Goal: Task Accomplishment & Management: Manage account settings

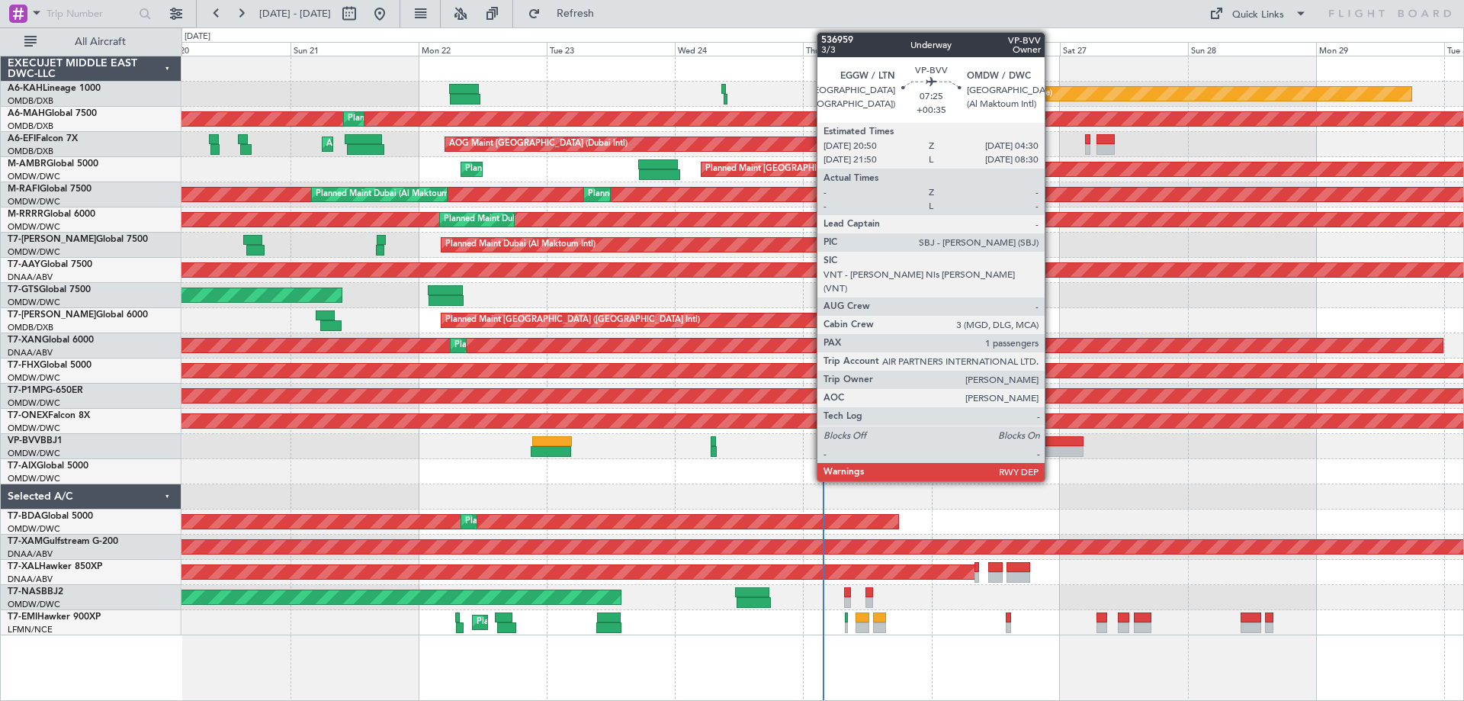
click at [1051, 447] on div at bounding box center [1062, 451] width 41 height 11
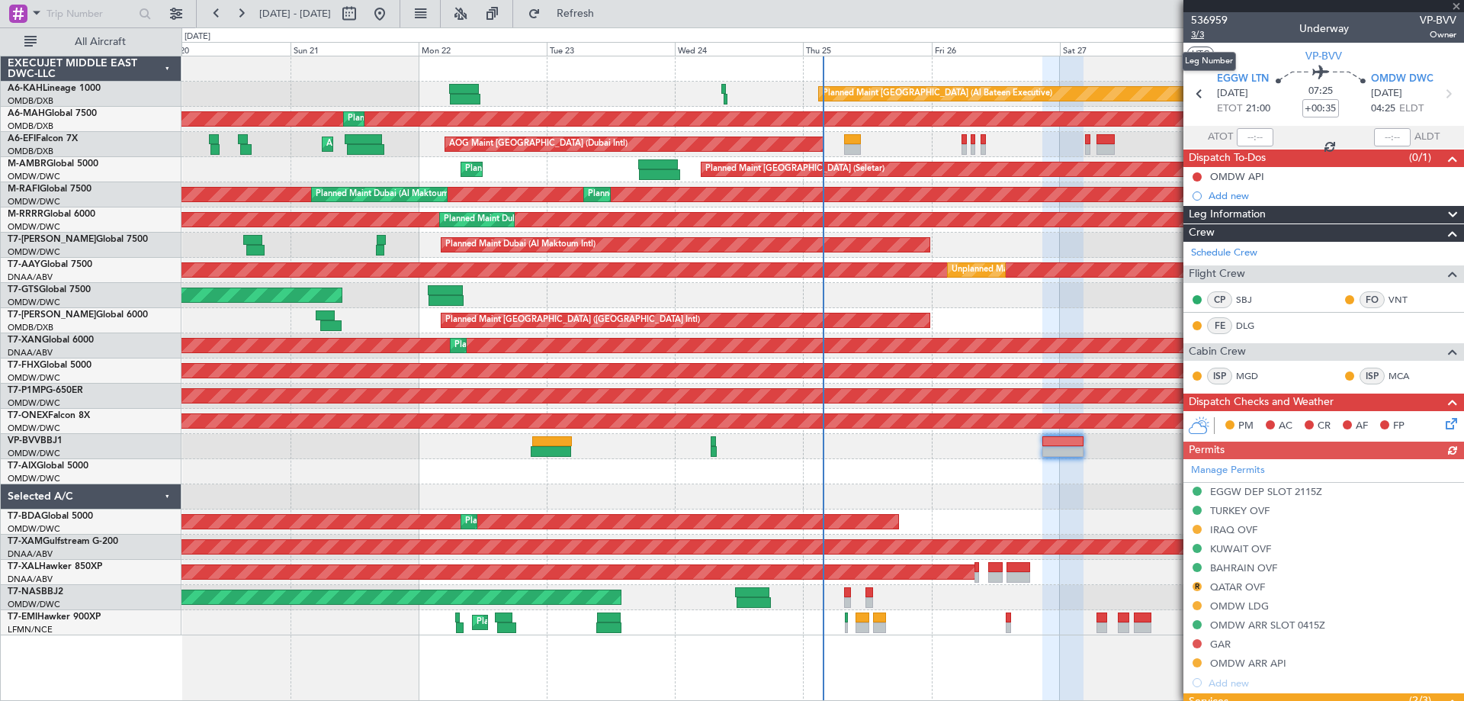
click at [1202, 31] on span "3/3" at bounding box center [1209, 34] width 37 height 13
click at [608, 8] on span "Refresh" at bounding box center [575, 13] width 64 height 11
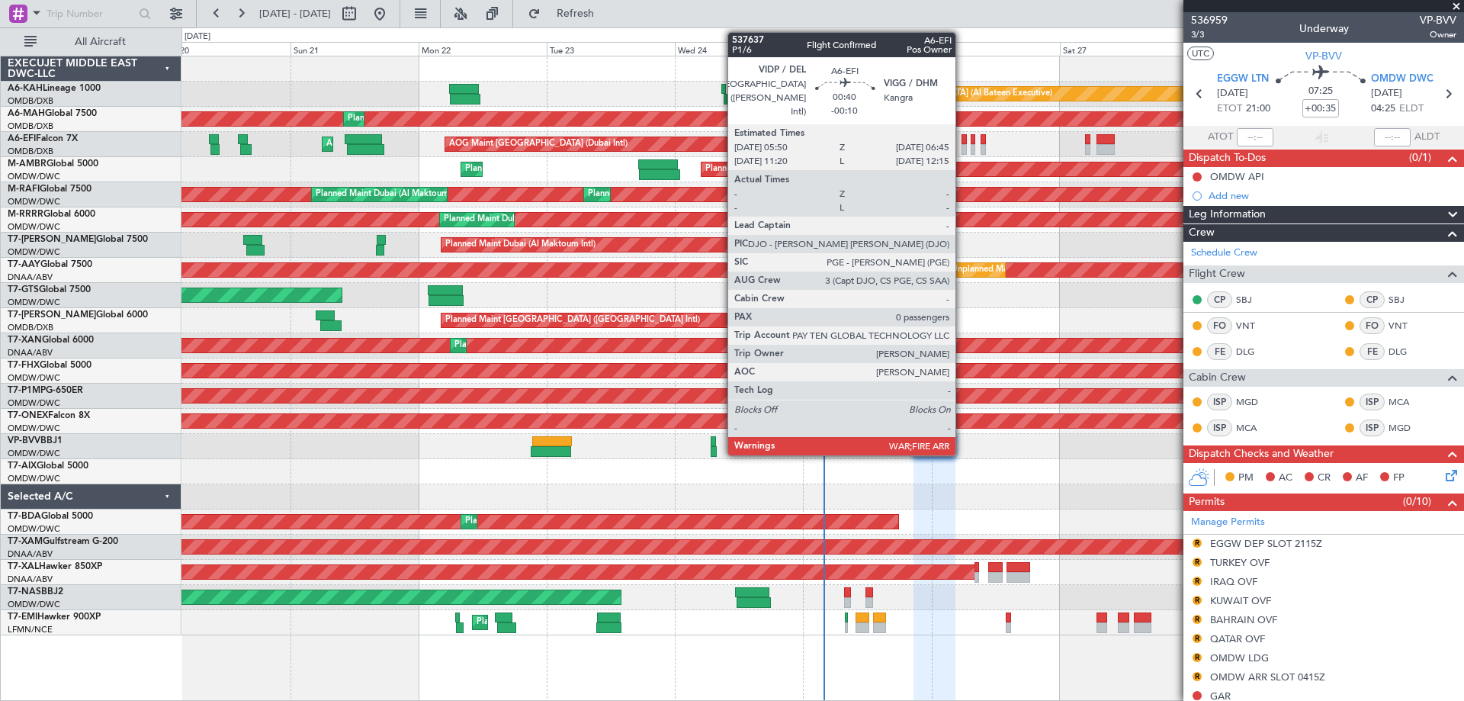
click at [963, 148] on div at bounding box center [963, 149] width 5 height 11
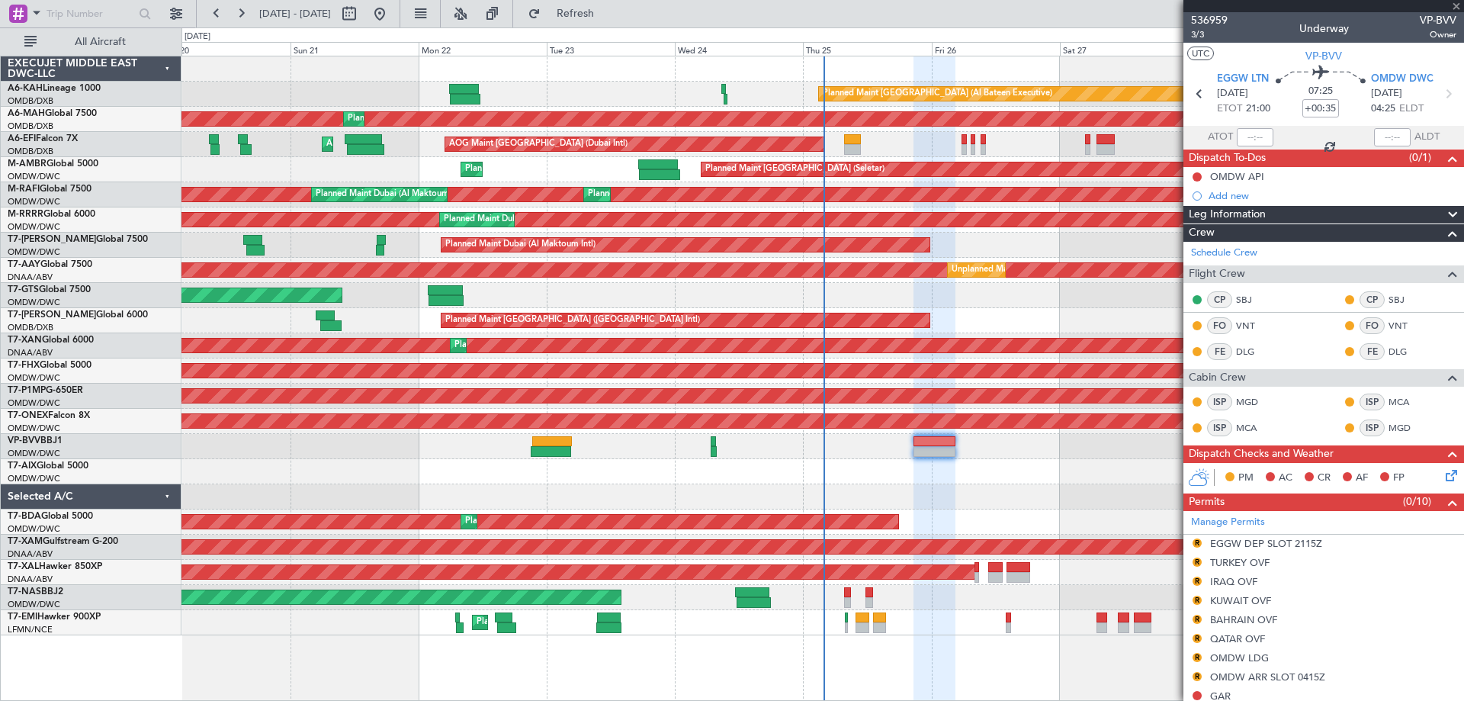
type input "-00:10"
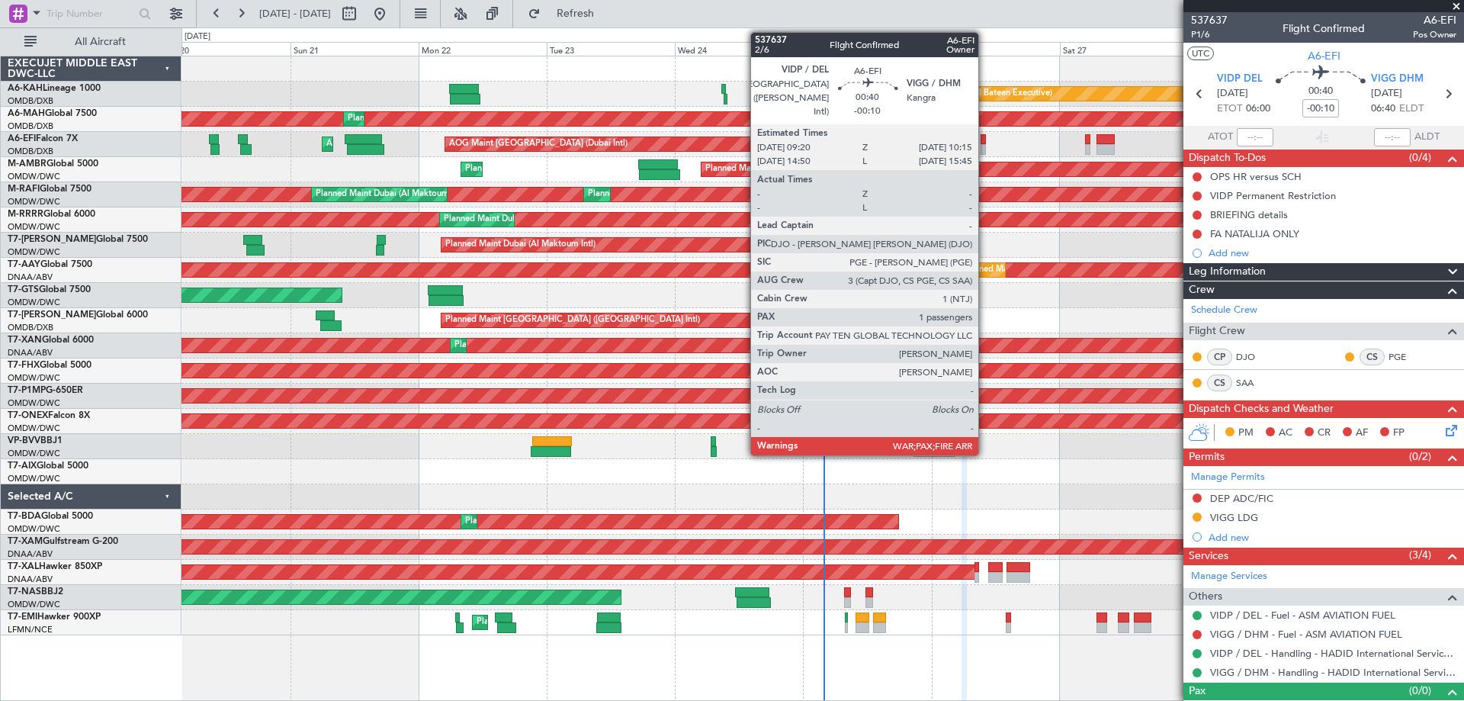
click at [985, 145] on div at bounding box center [982, 149] width 5 height 11
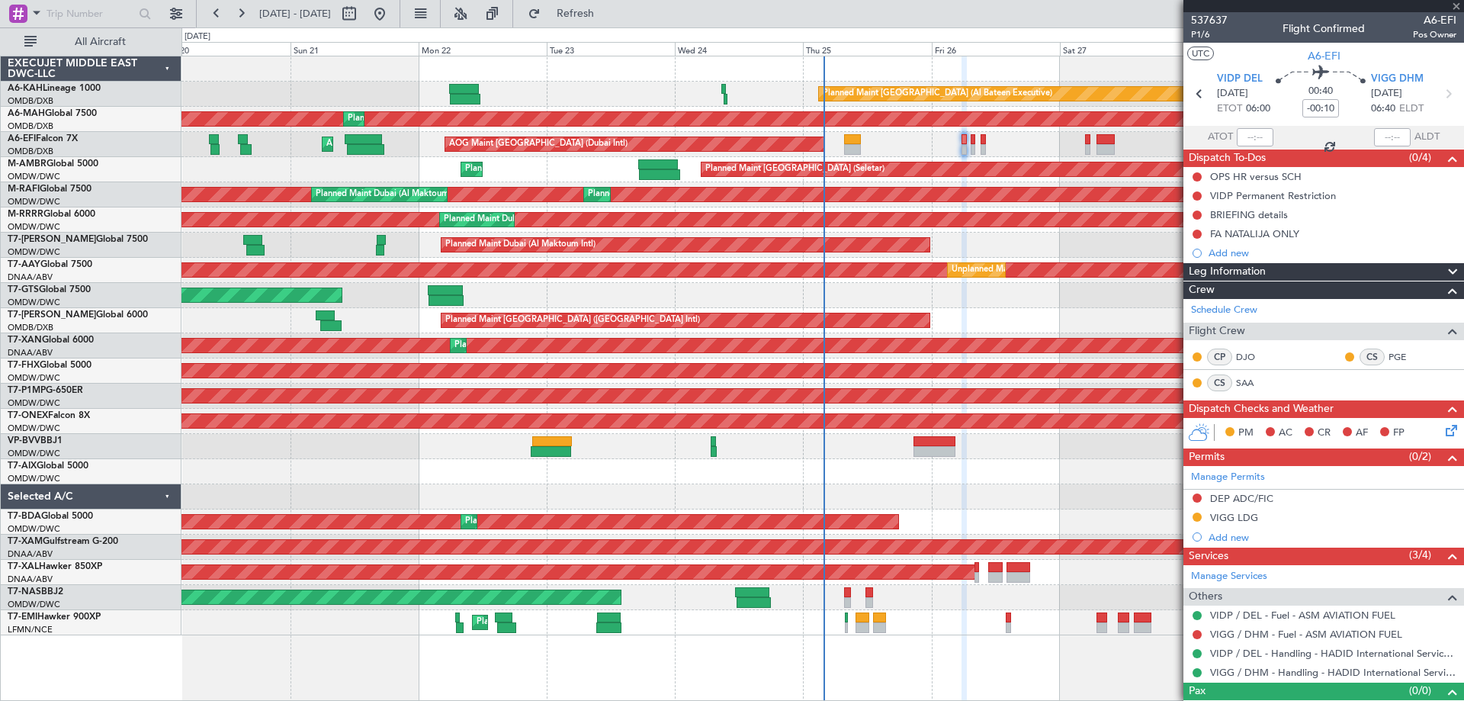
type input "3"
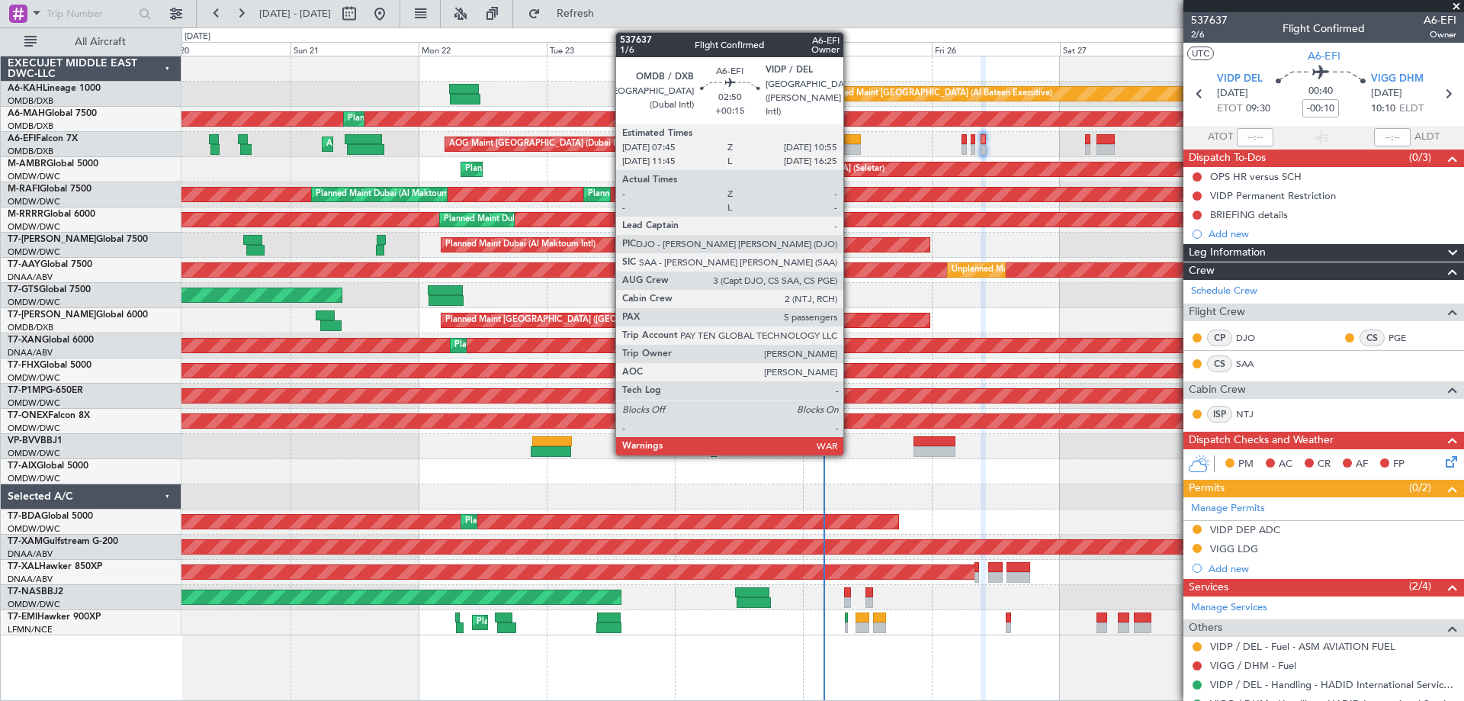
click at [850, 146] on div at bounding box center [853, 149] width 18 height 11
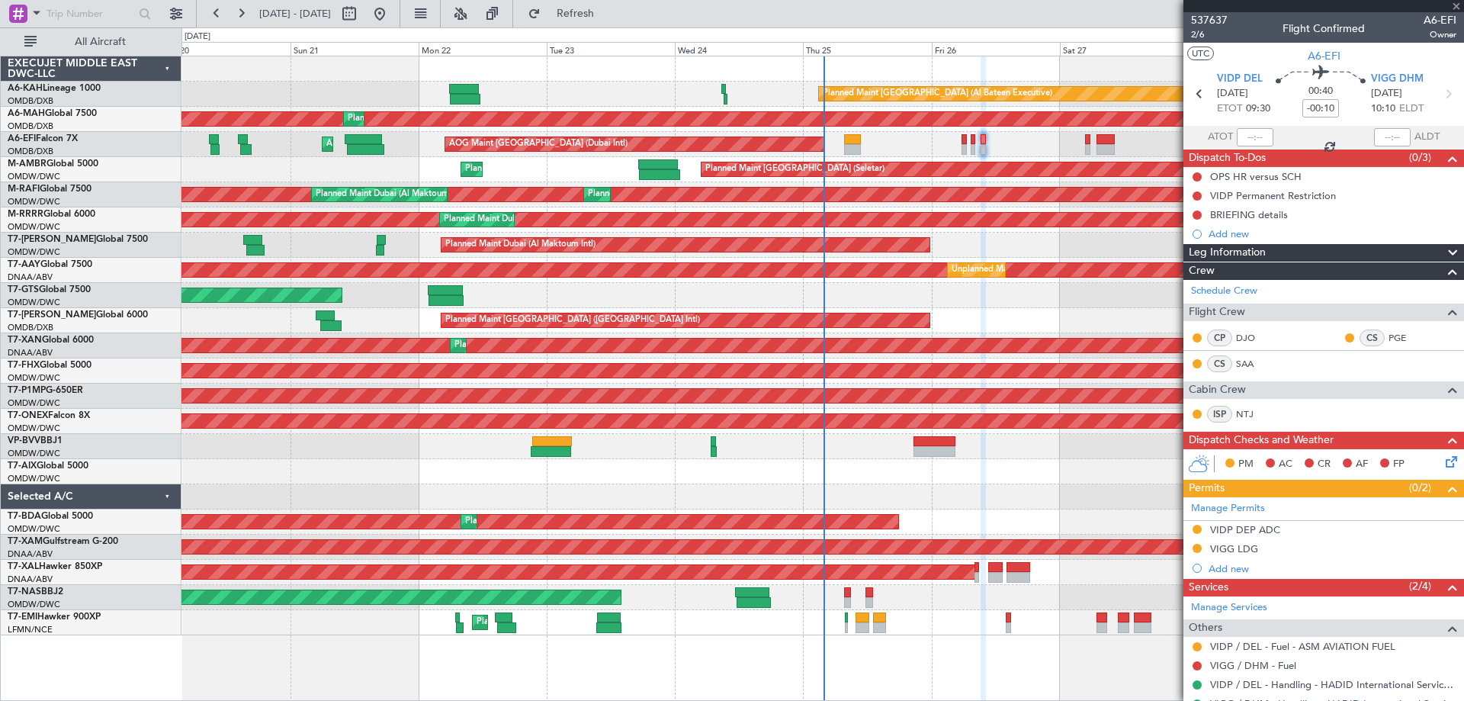
type input "+00:15"
type input "5"
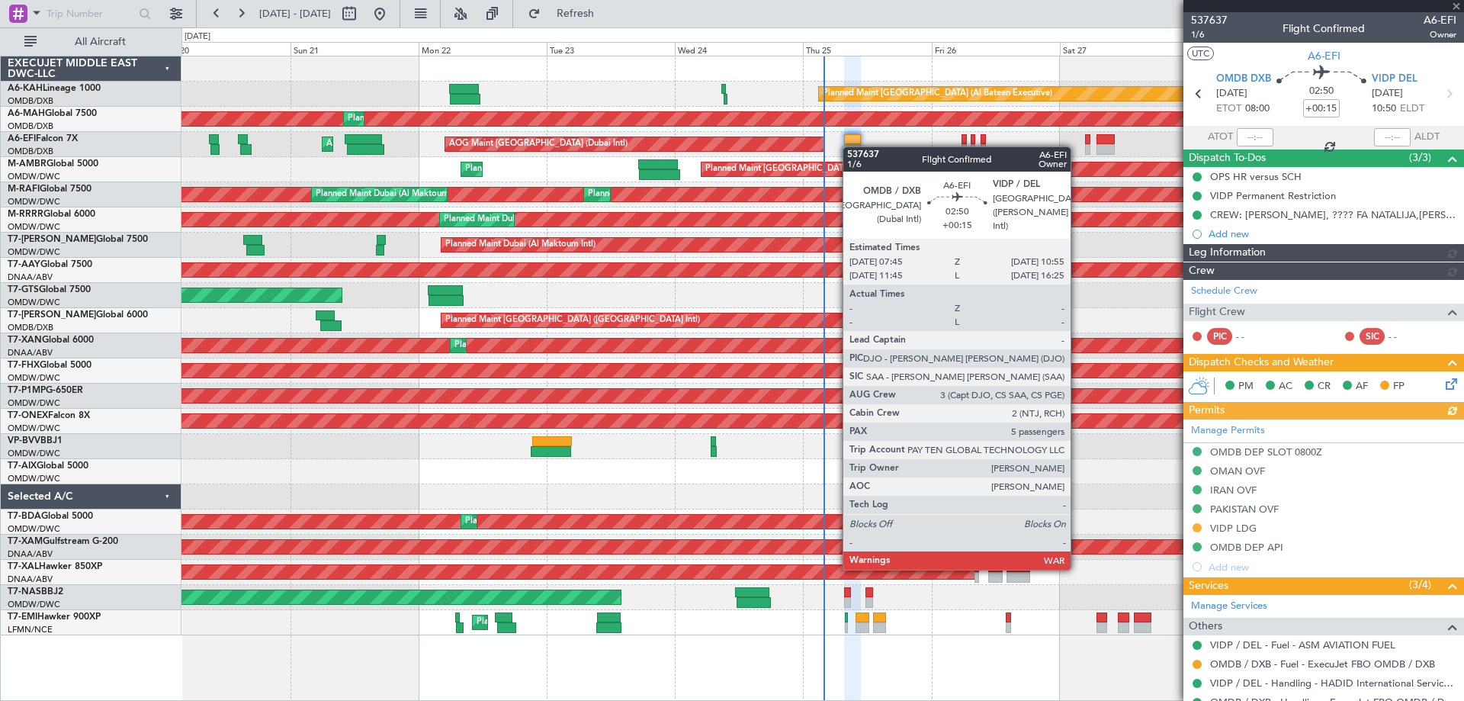
type input "[PERSON_NAME] (ANI)"
type input "7352"
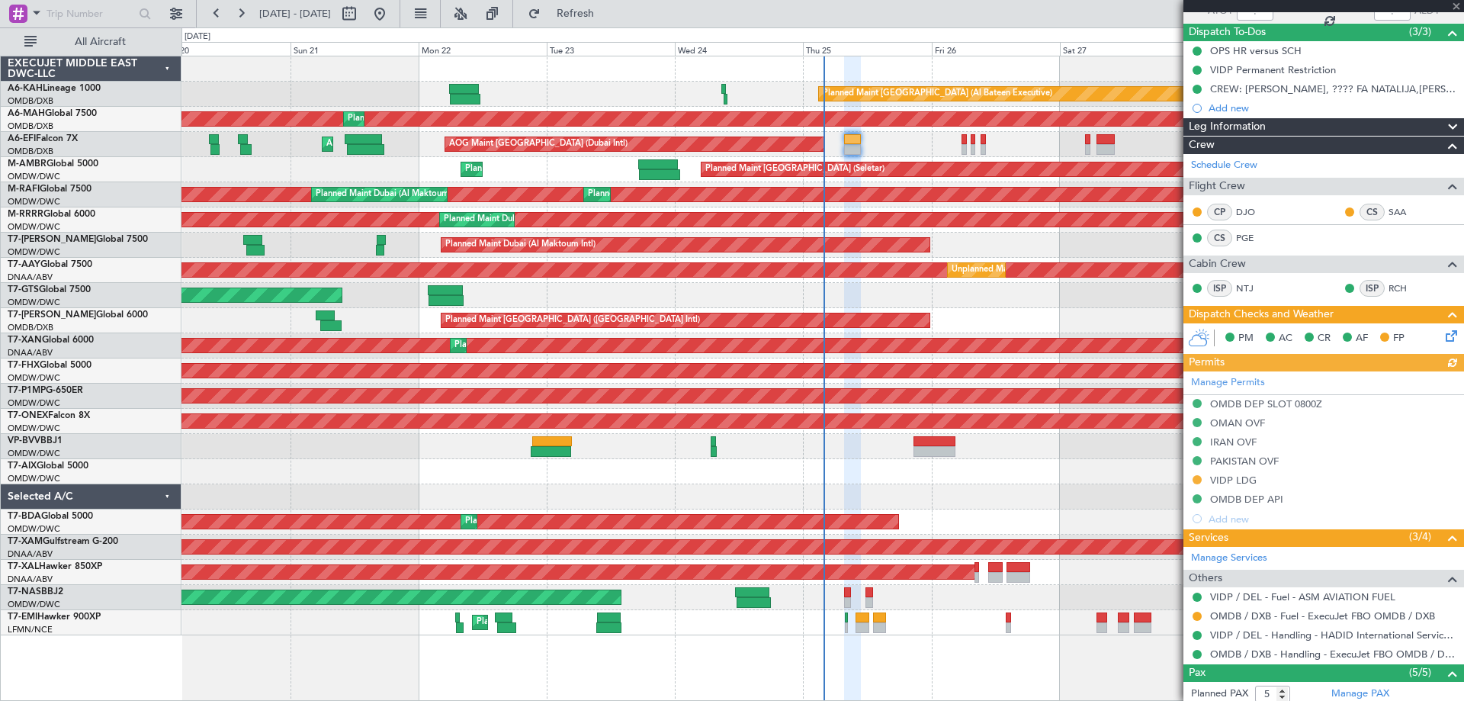
scroll to position [303, 0]
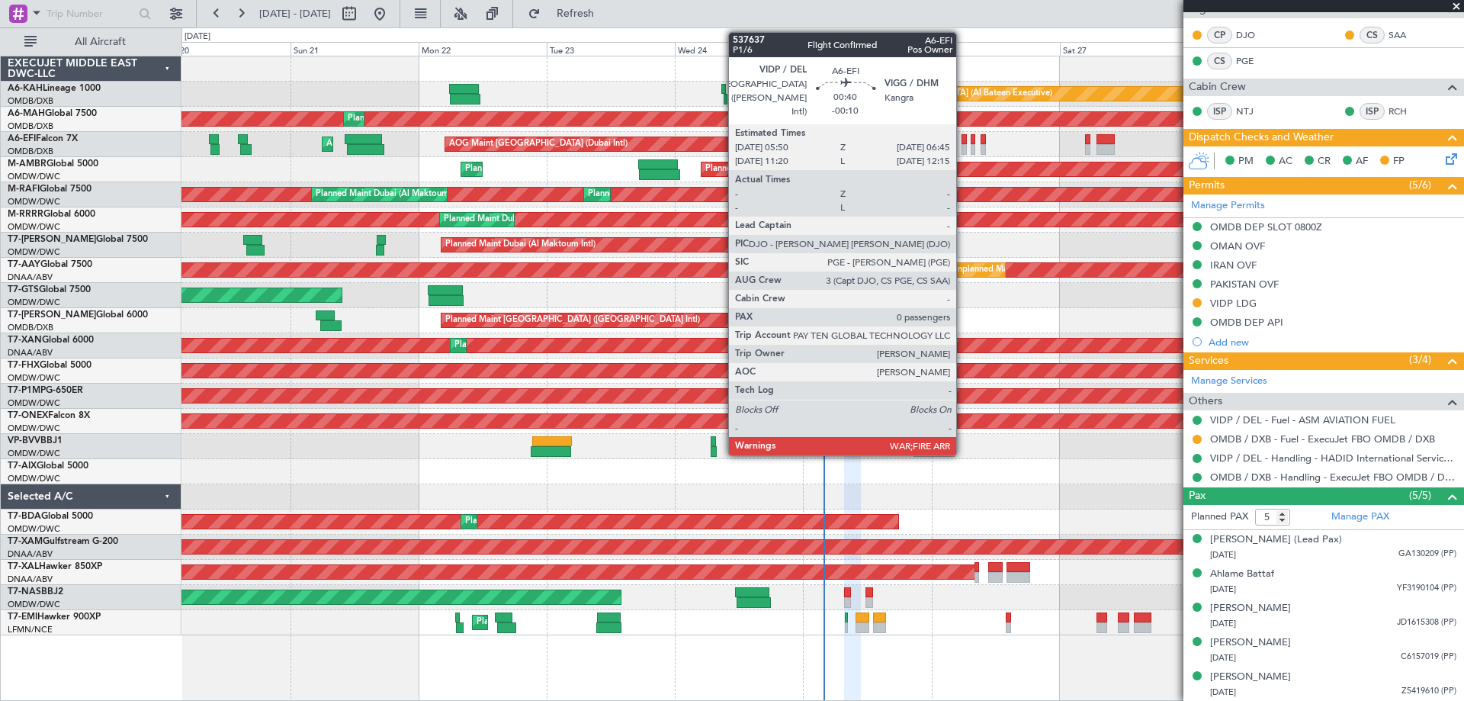
click at [963, 150] on div at bounding box center [963, 149] width 5 height 11
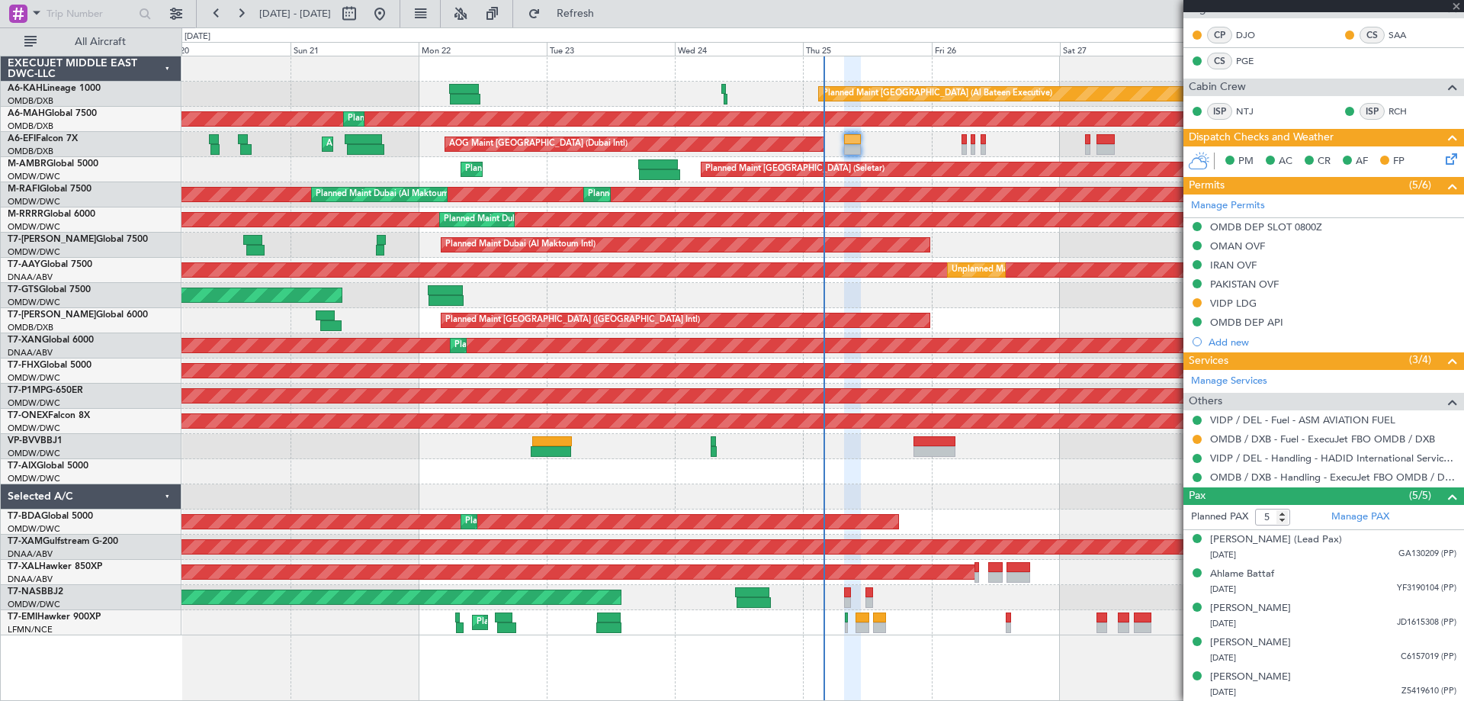
type input "-00:10"
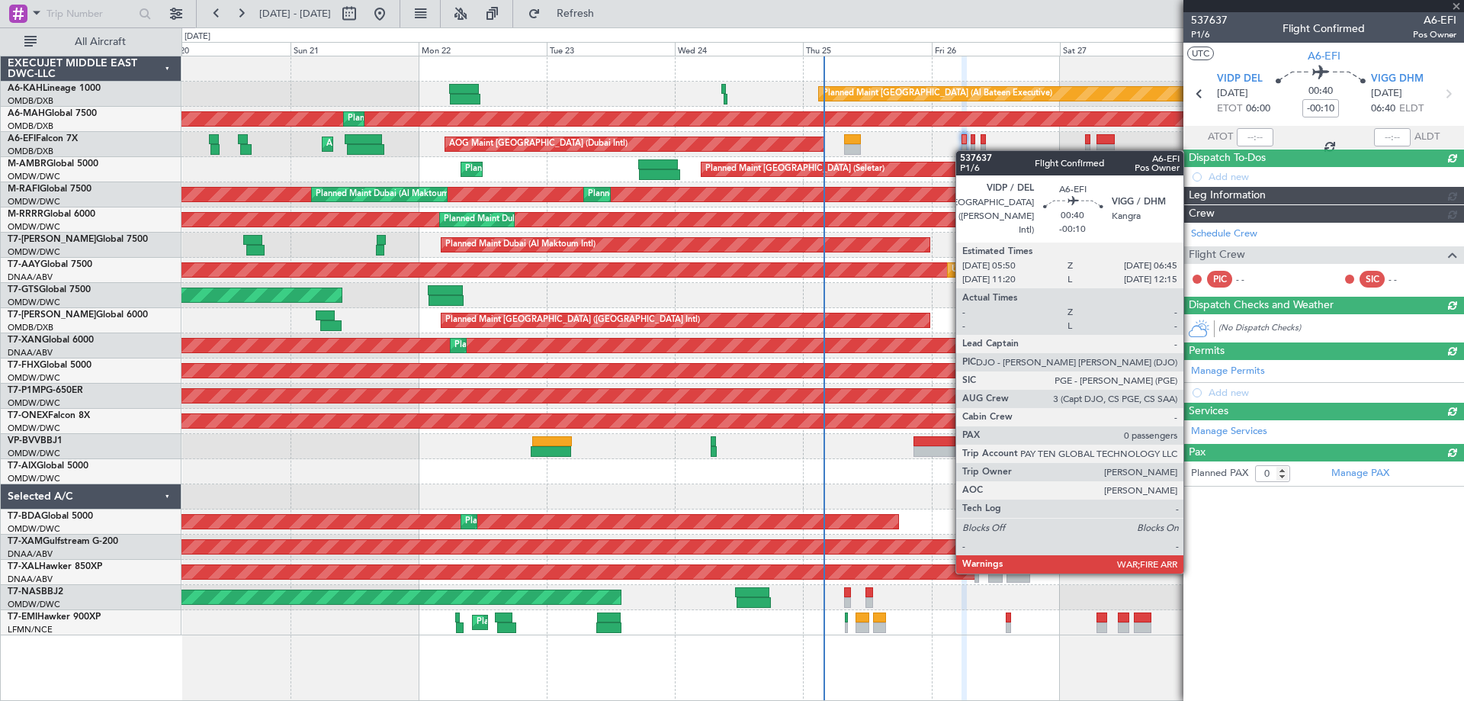
scroll to position [0, 0]
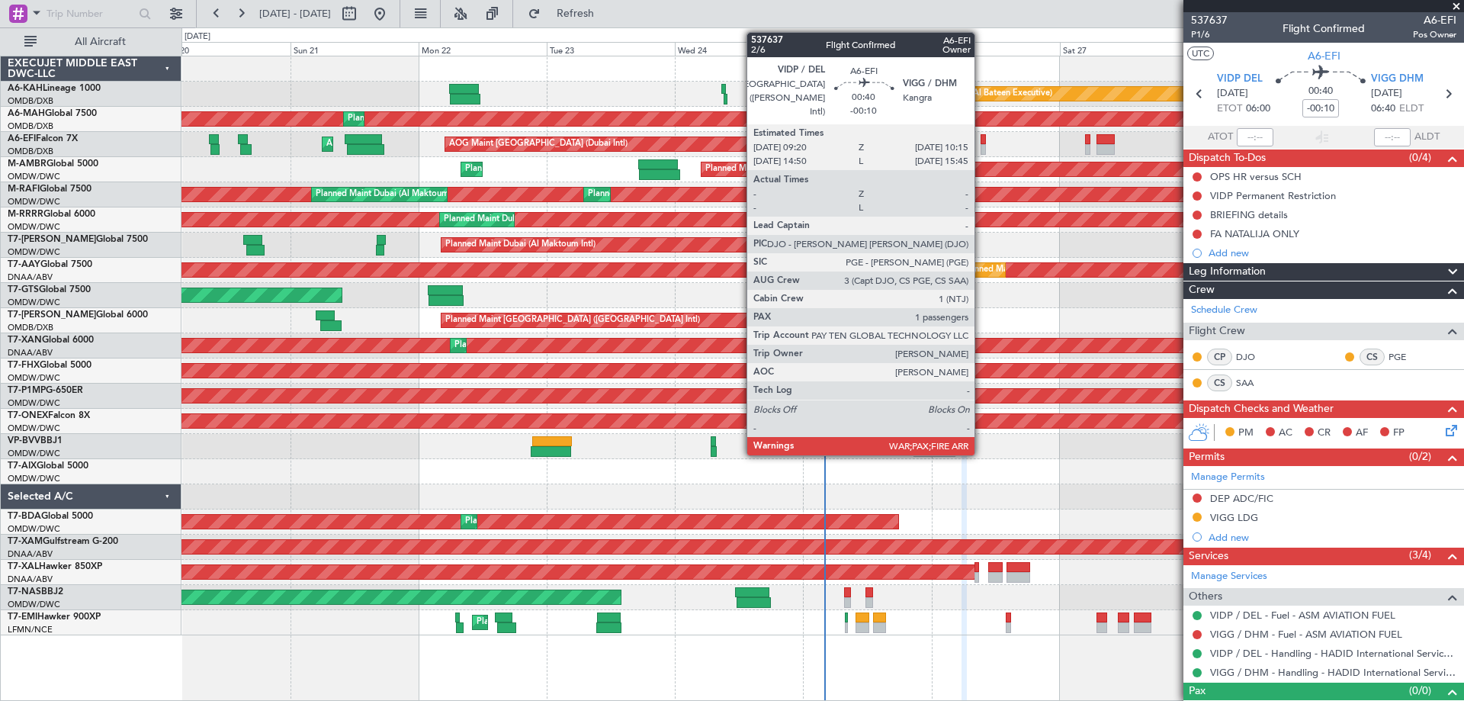
click at [981, 145] on div at bounding box center [982, 149] width 5 height 11
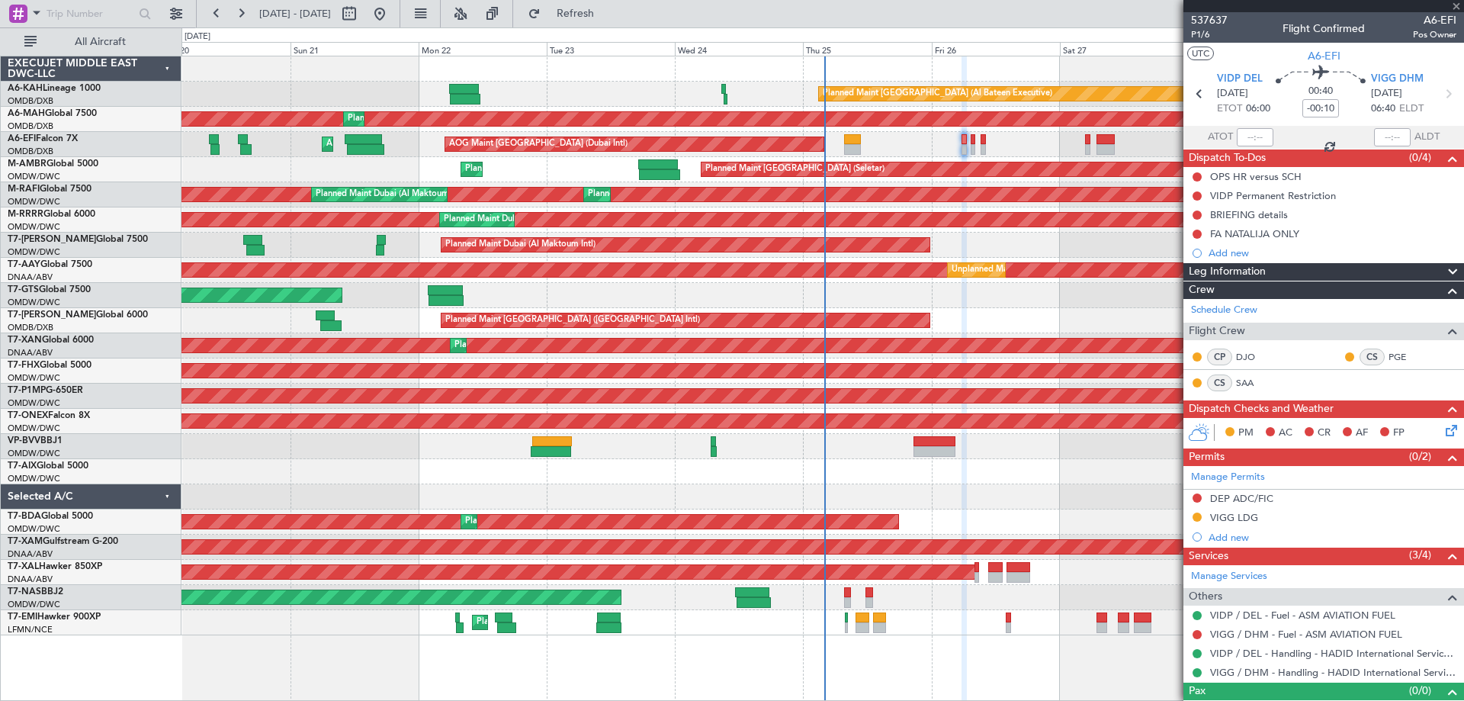
type input "3"
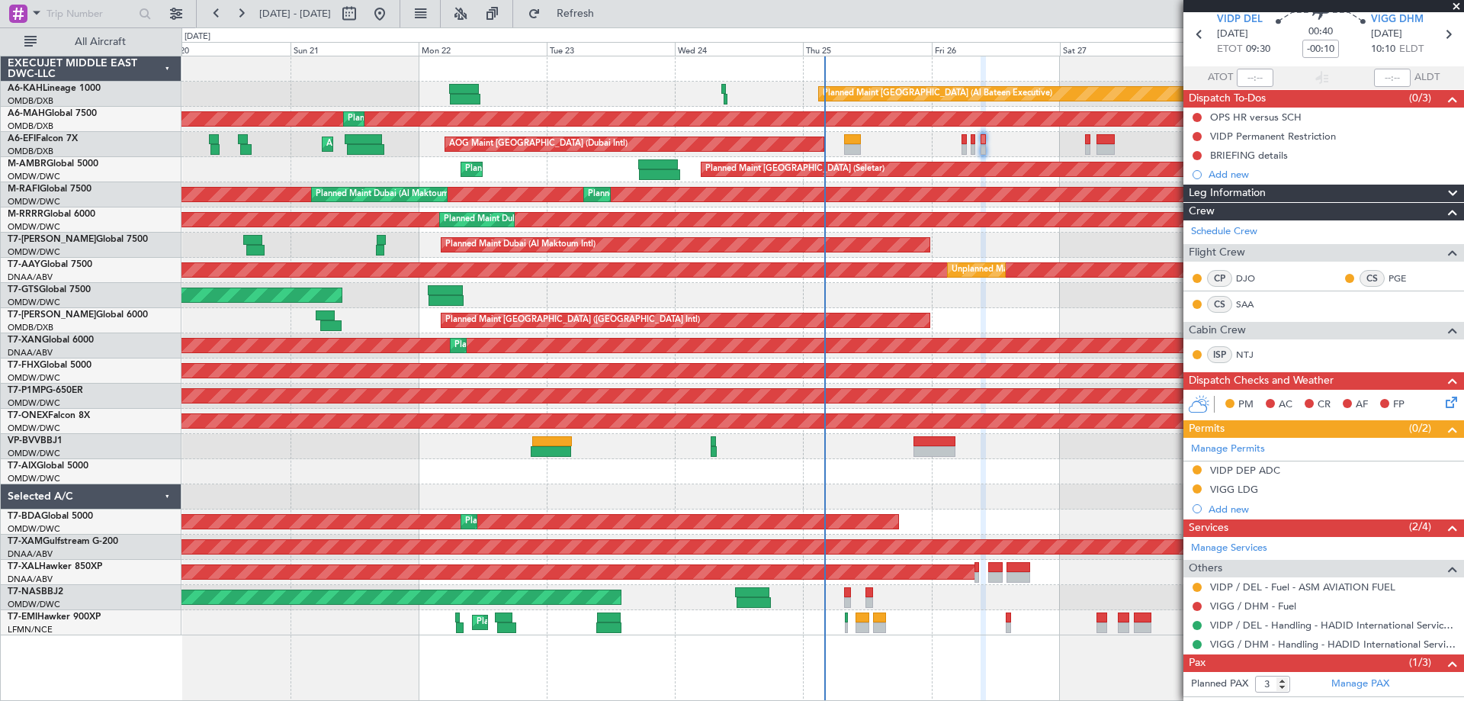
scroll to position [109, 0]
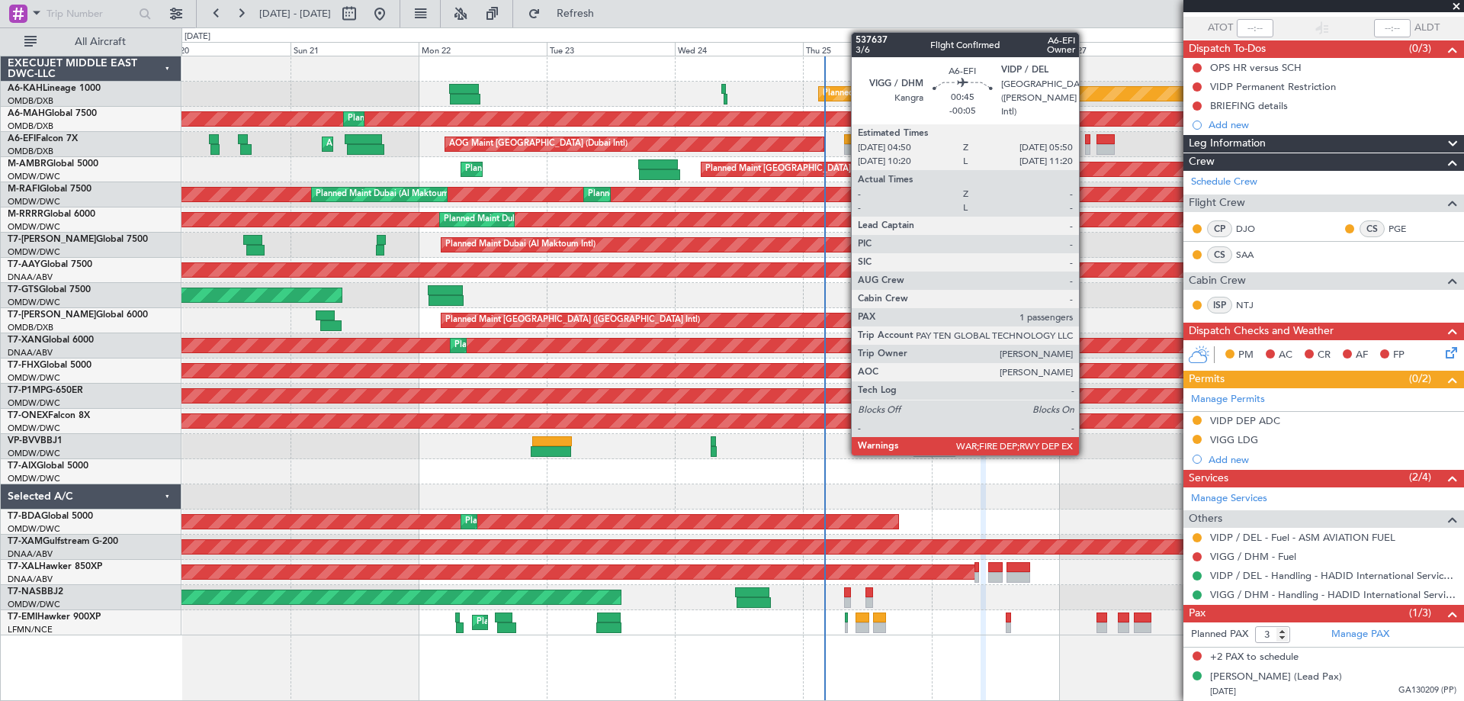
click at [1085, 143] on div at bounding box center [1088, 139] width 6 height 11
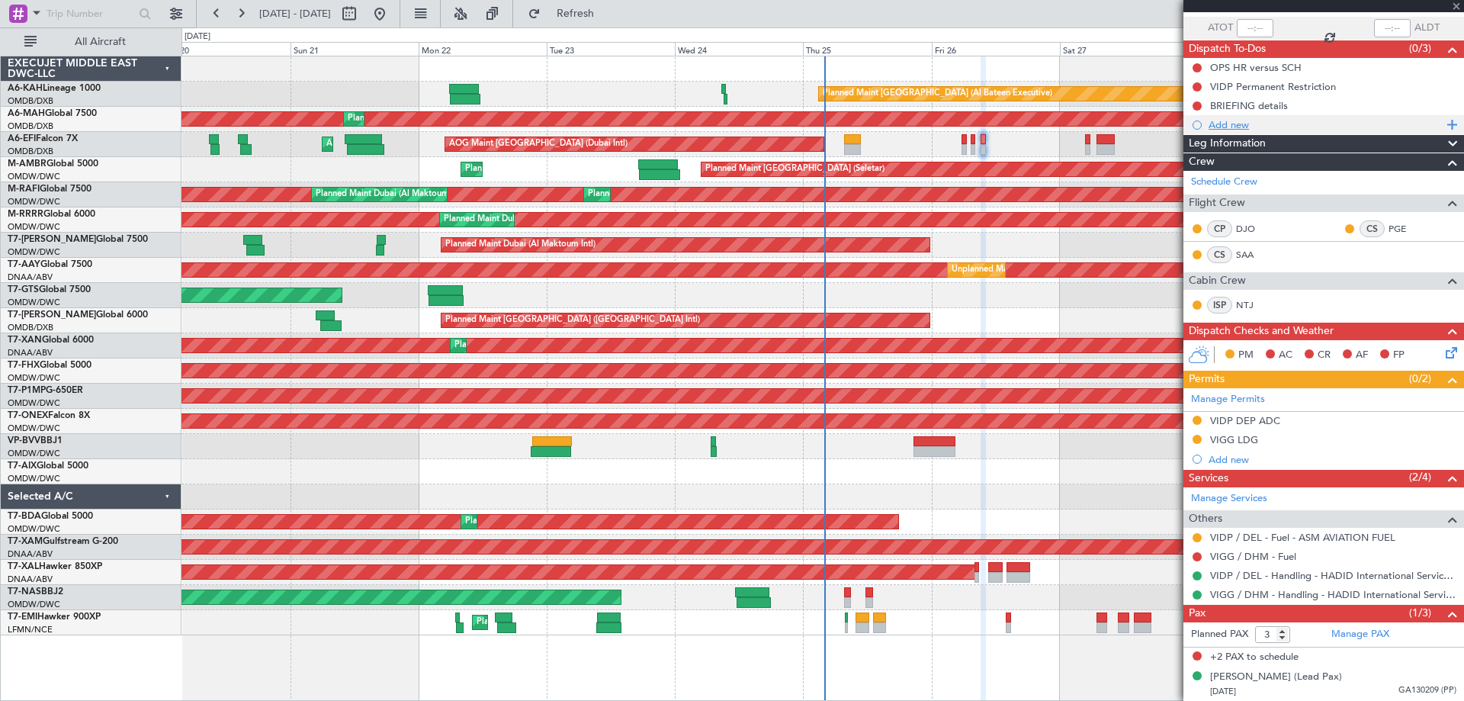
type input "-00:05"
type input "1"
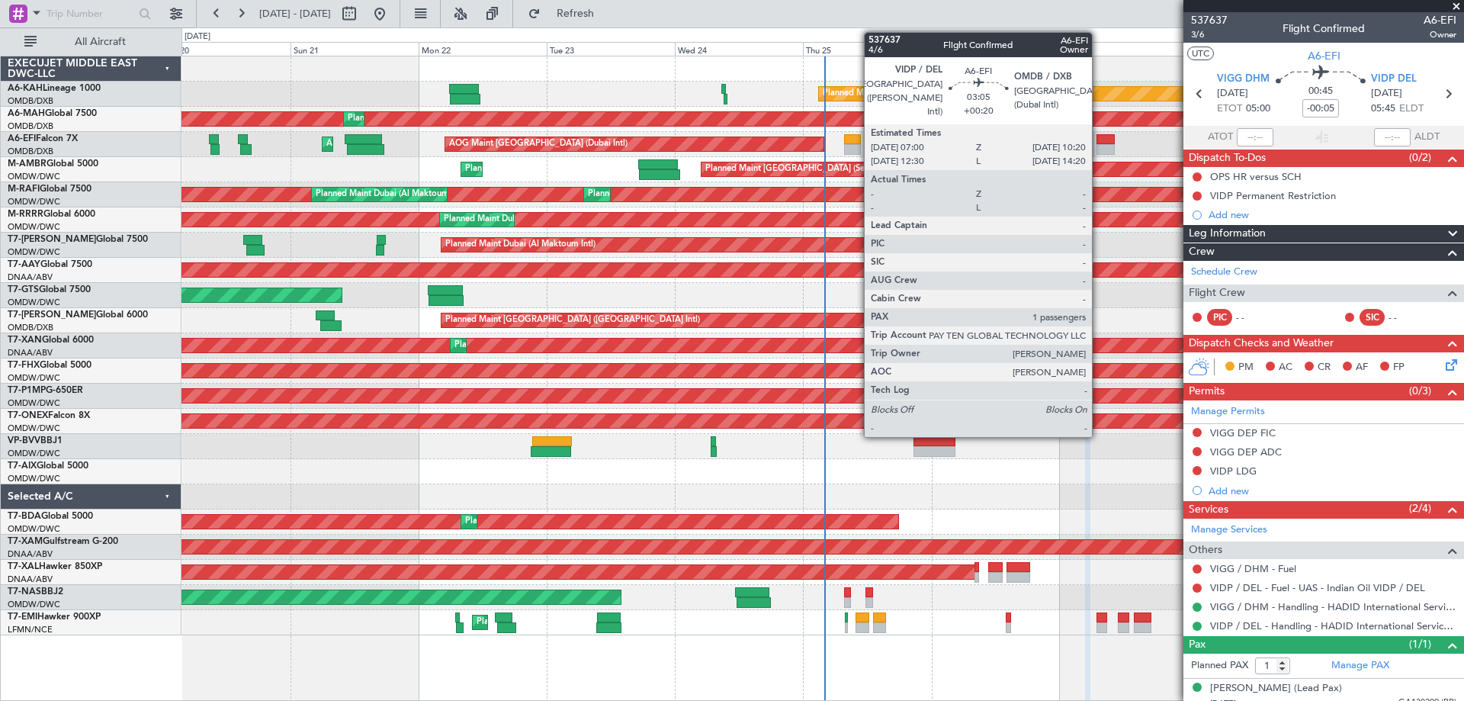
click at [1098, 150] on div at bounding box center [1105, 149] width 18 height 11
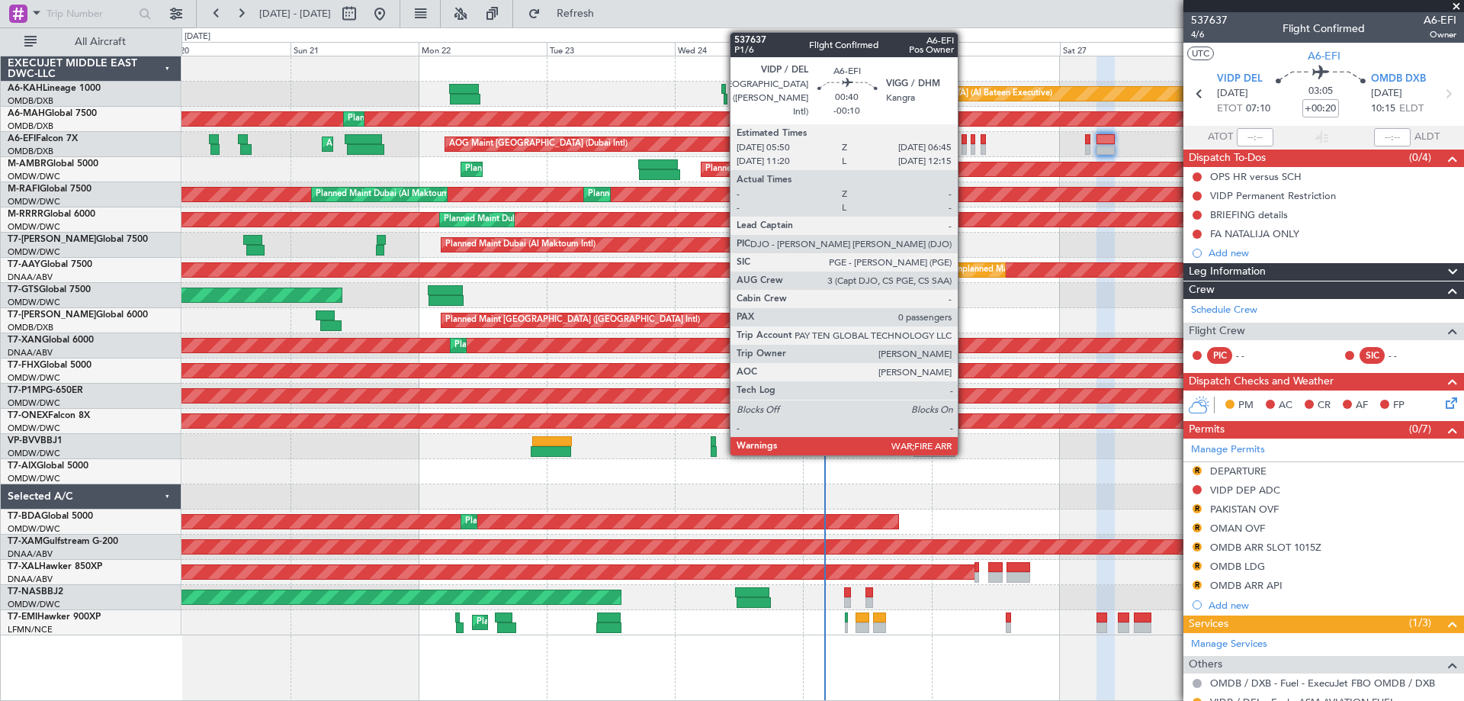
click at [964, 149] on div at bounding box center [963, 149] width 5 height 11
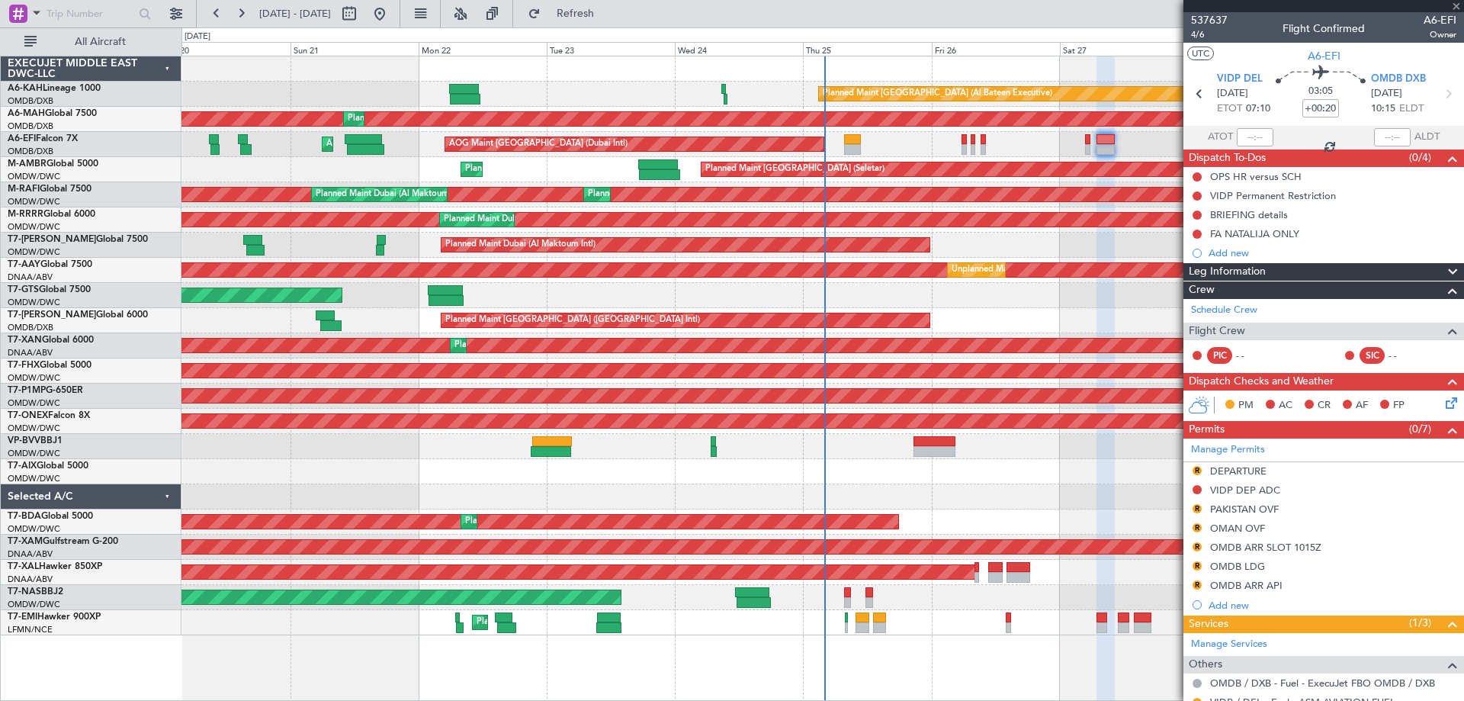
type input "-00:10"
type input "0"
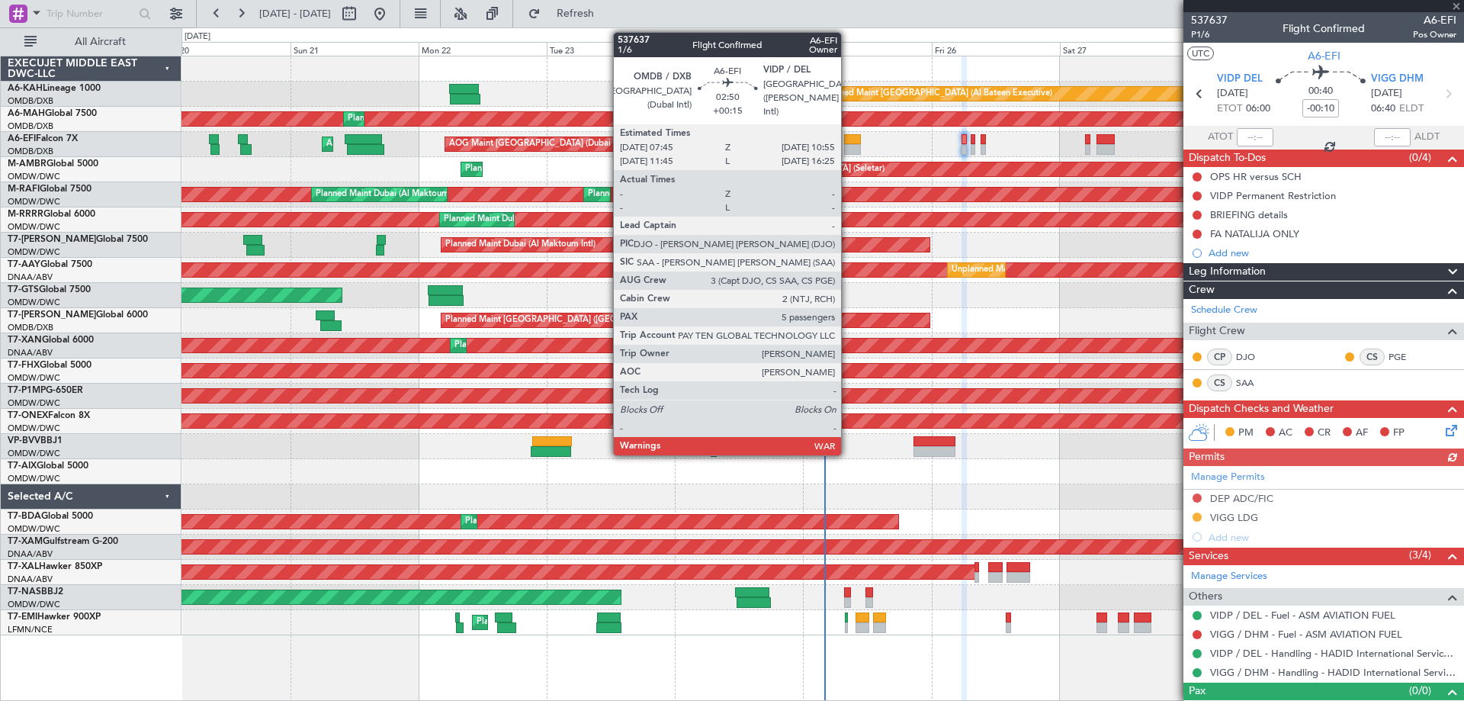
click at [848, 149] on div at bounding box center [853, 149] width 18 height 11
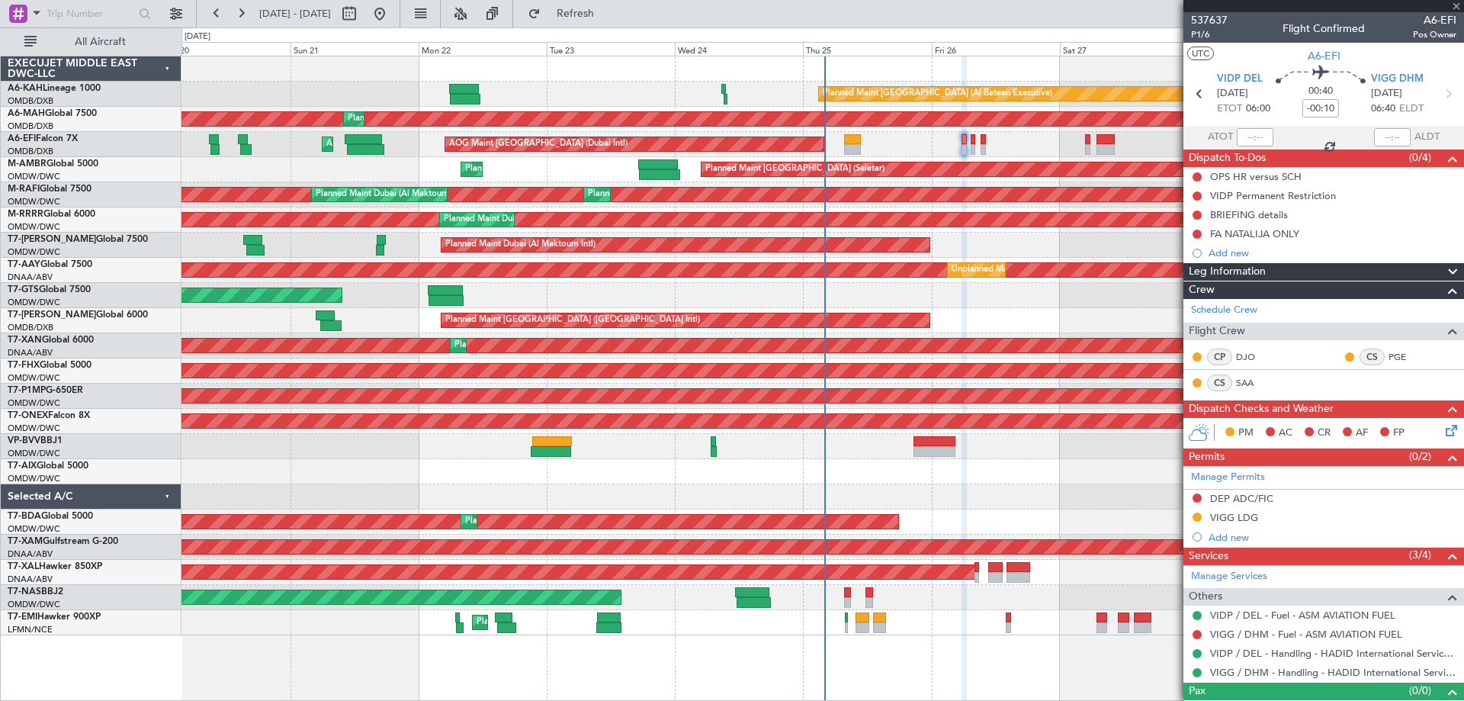
type input "+00:15"
type input "5"
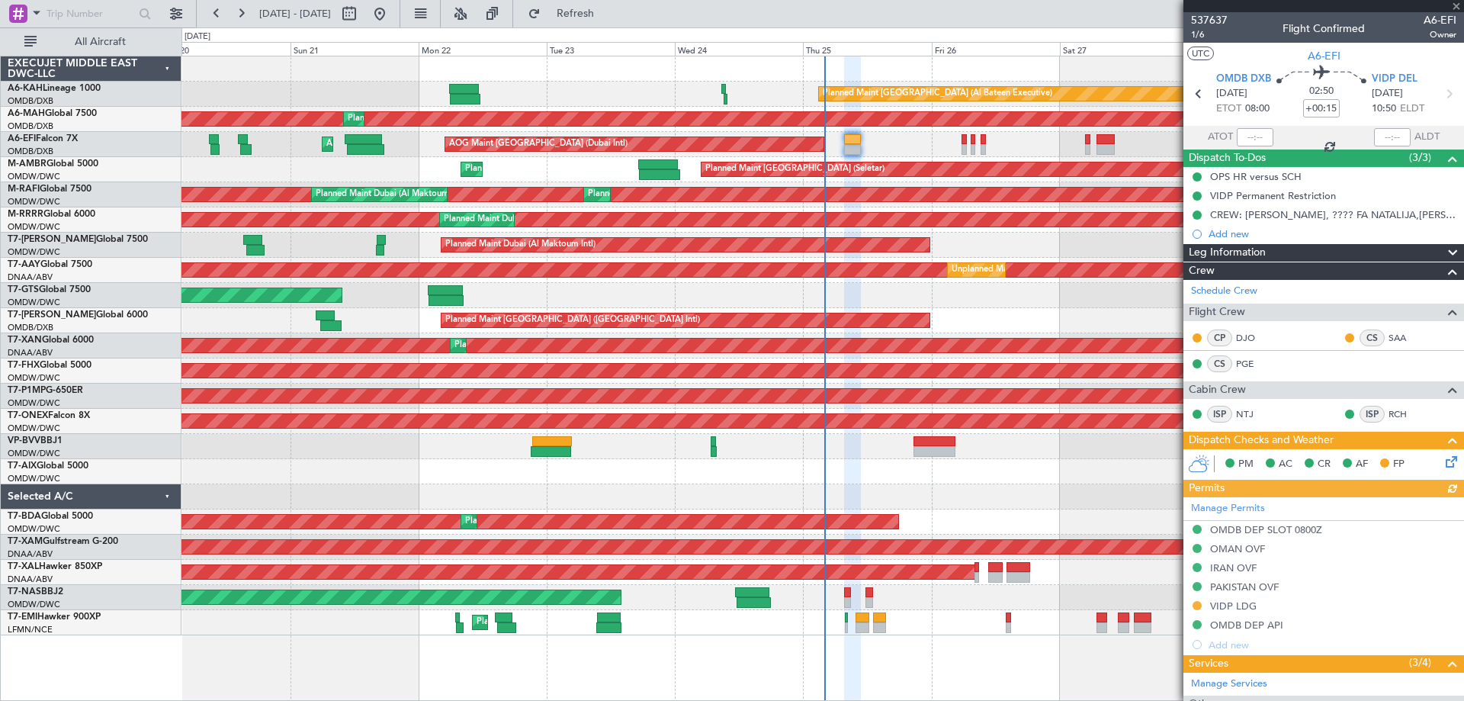
type input "[PERSON_NAME] (ANI)"
type input "7352"
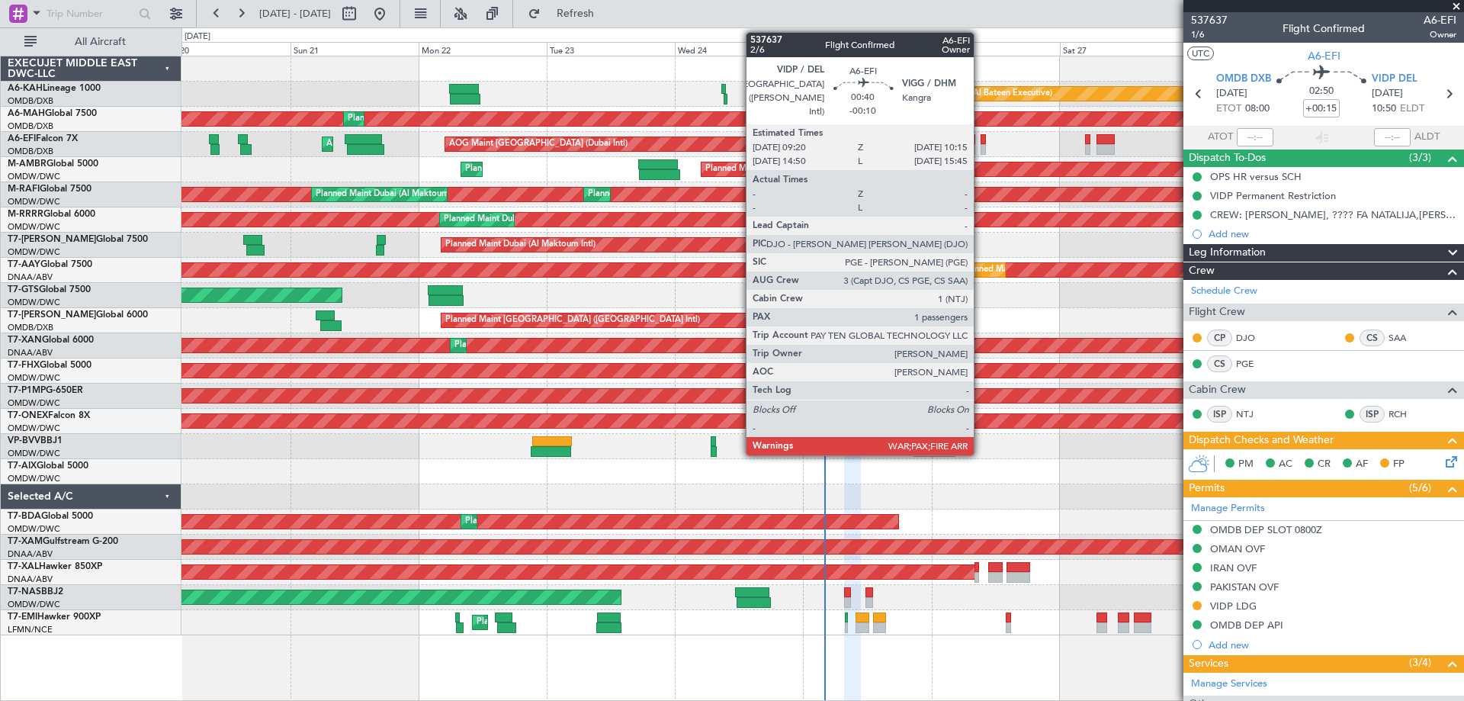
click at [980, 146] on div at bounding box center [982, 149] width 5 height 11
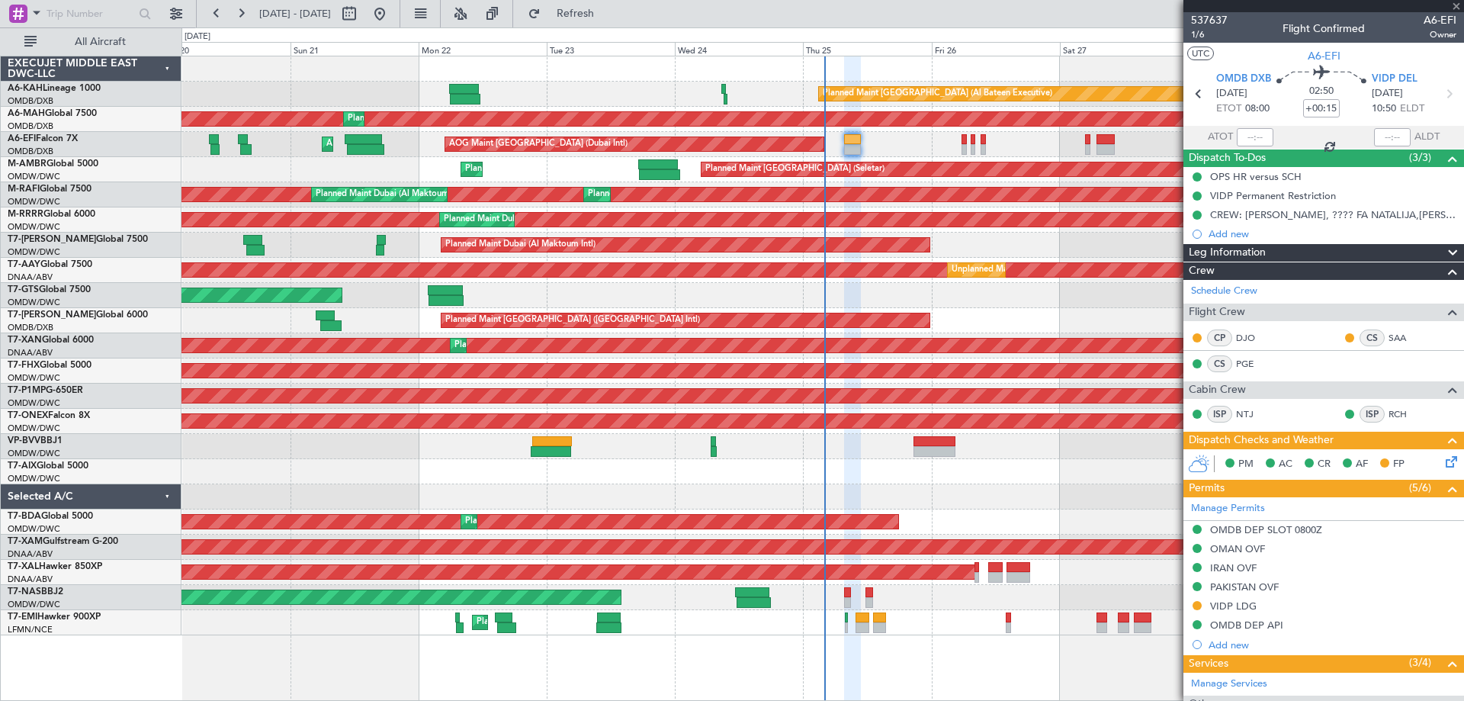
type input "-00:10"
type input "3"
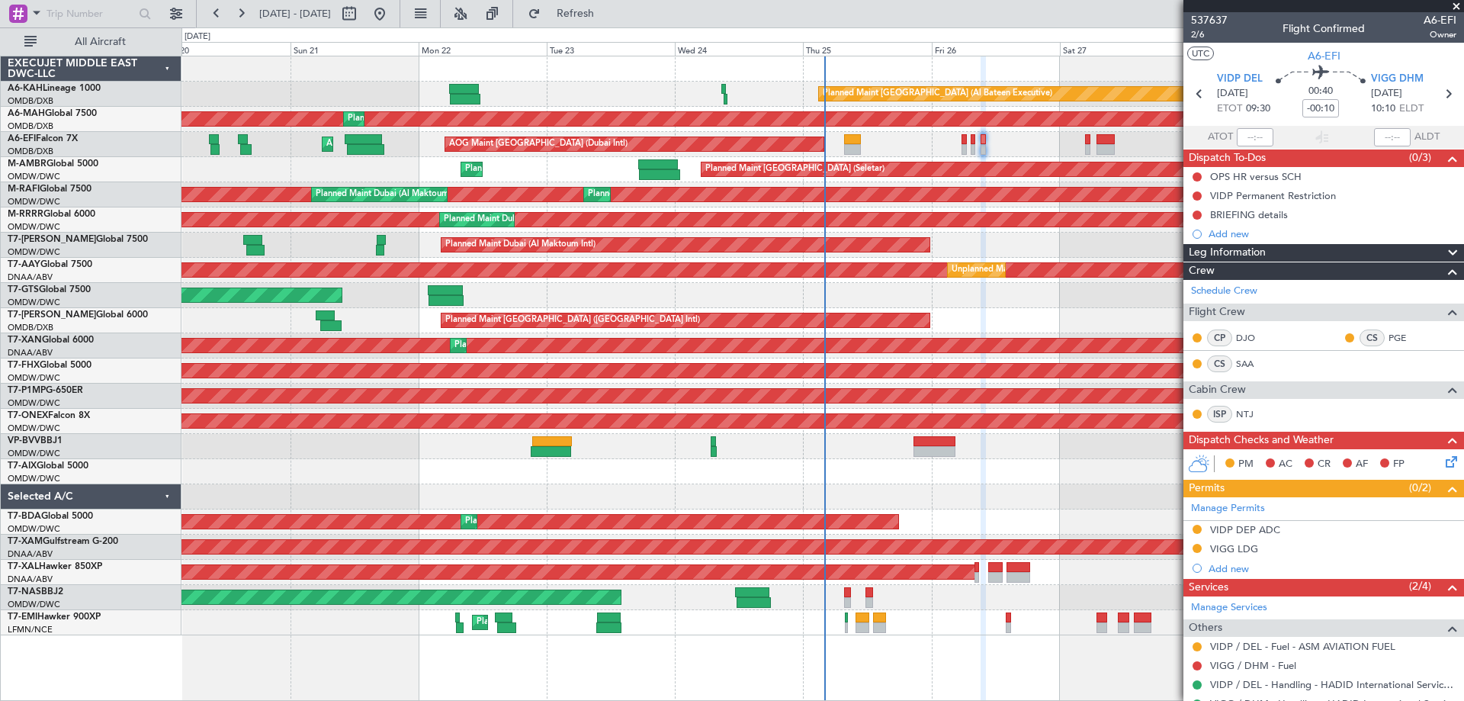
scroll to position [109, 0]
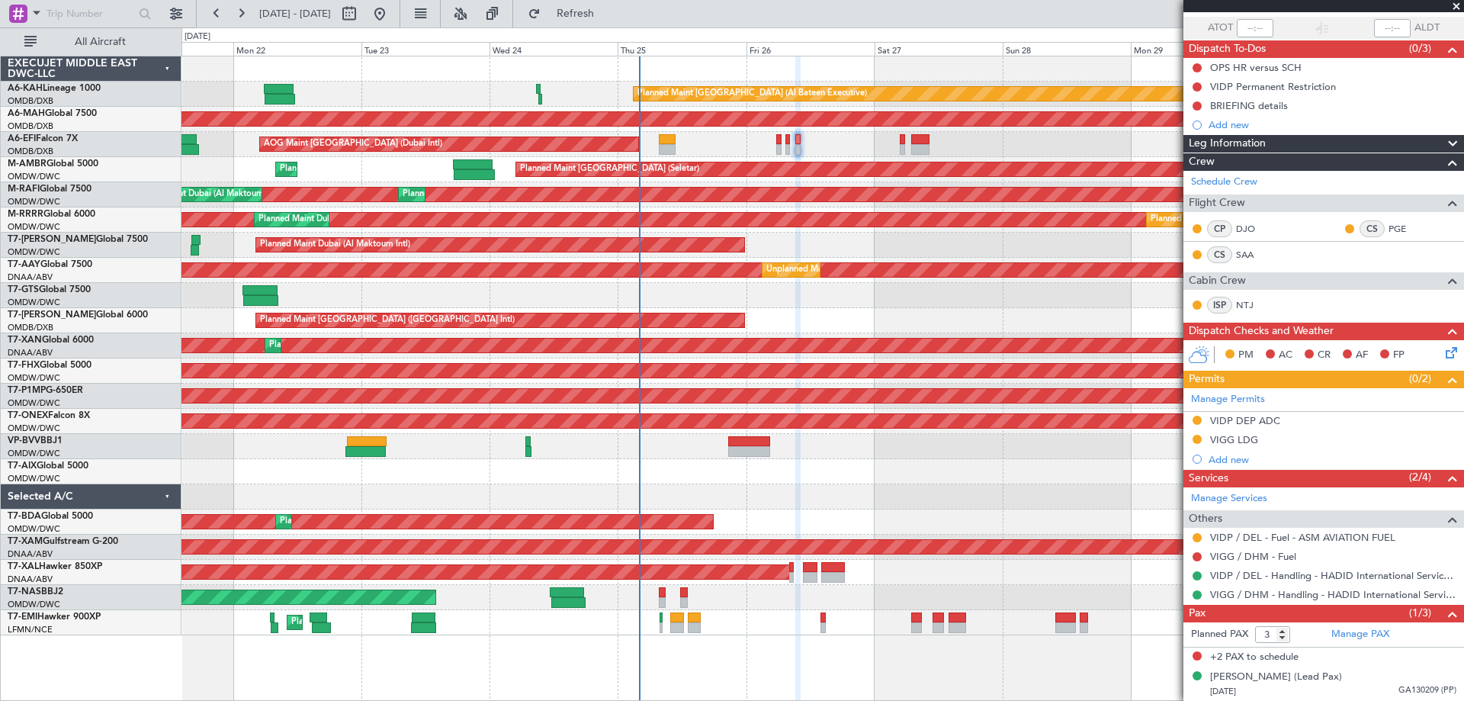
click at [763, 491] on div "Planned Maint [GEOGRAPHIC_DATA] (Al Bateen Executive) Planned Maint [GEOGRAPHIC…" at bounding box center [821, 345] width 1281 height 579
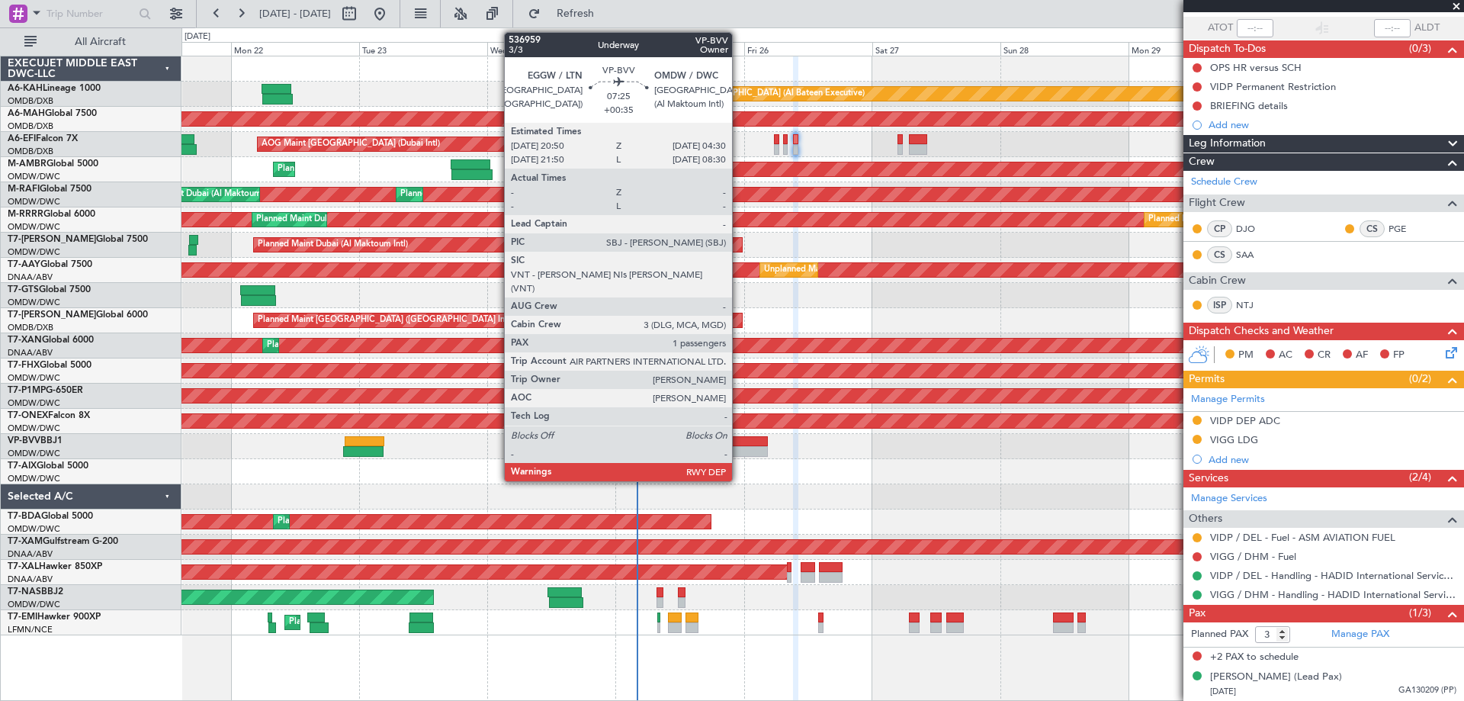
click at [739, 452] on div at bounding box center [746, 451] width 41 height 11
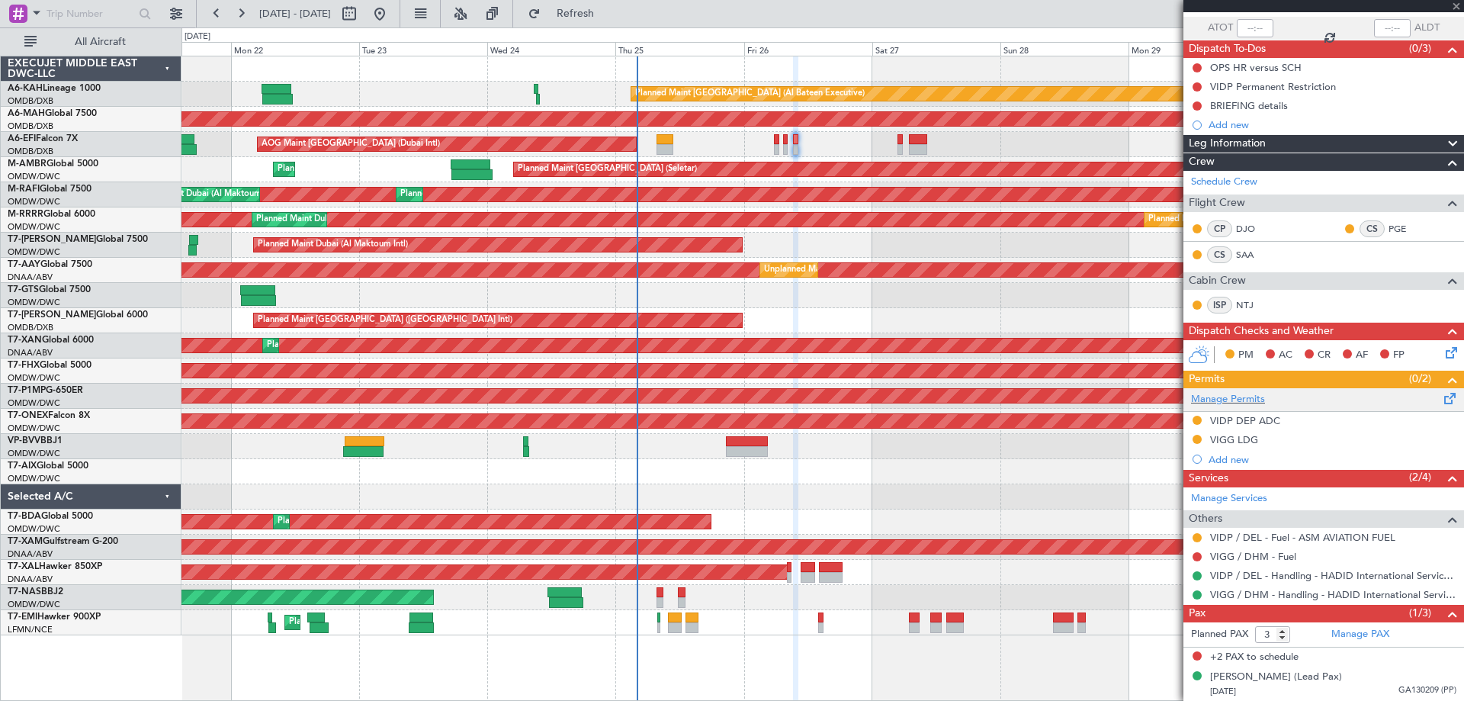
type input "+00:35"
type input "1"
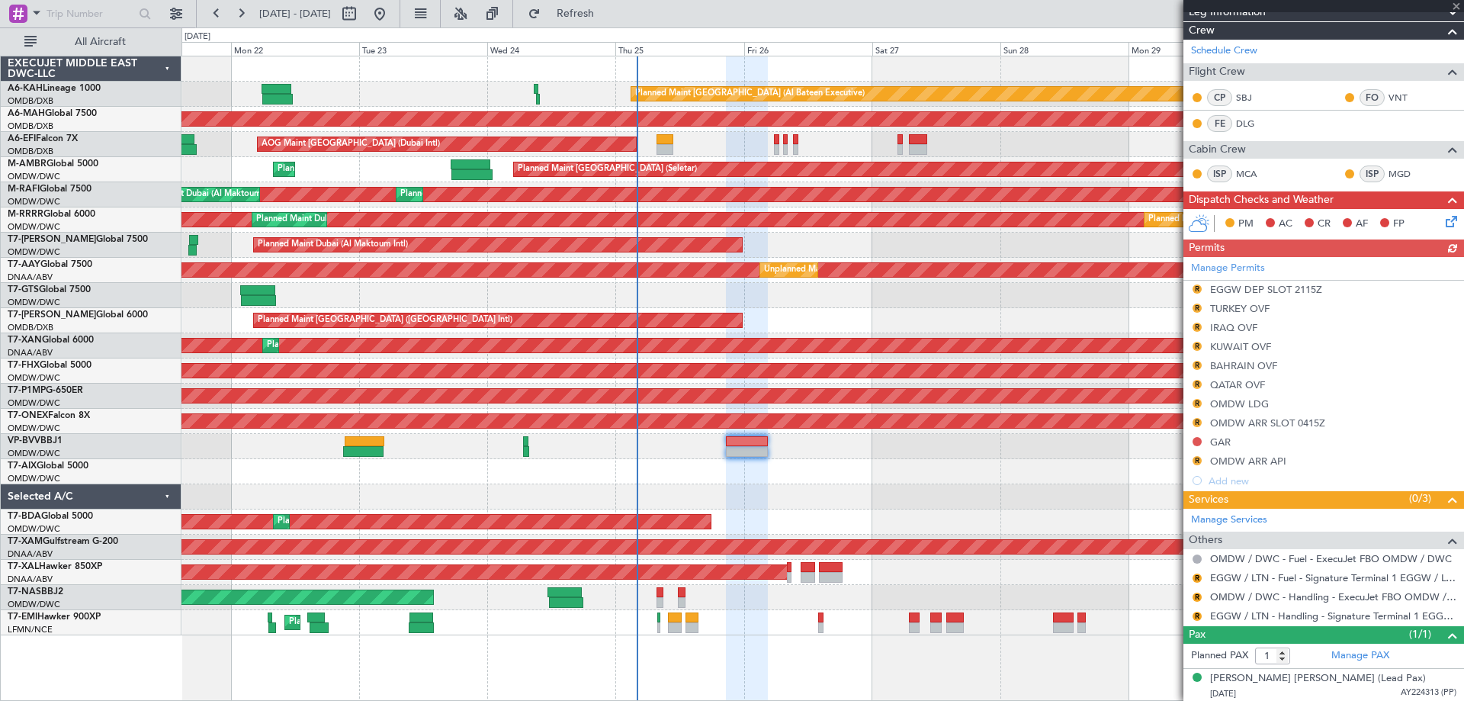
scroll to position [204, 0]
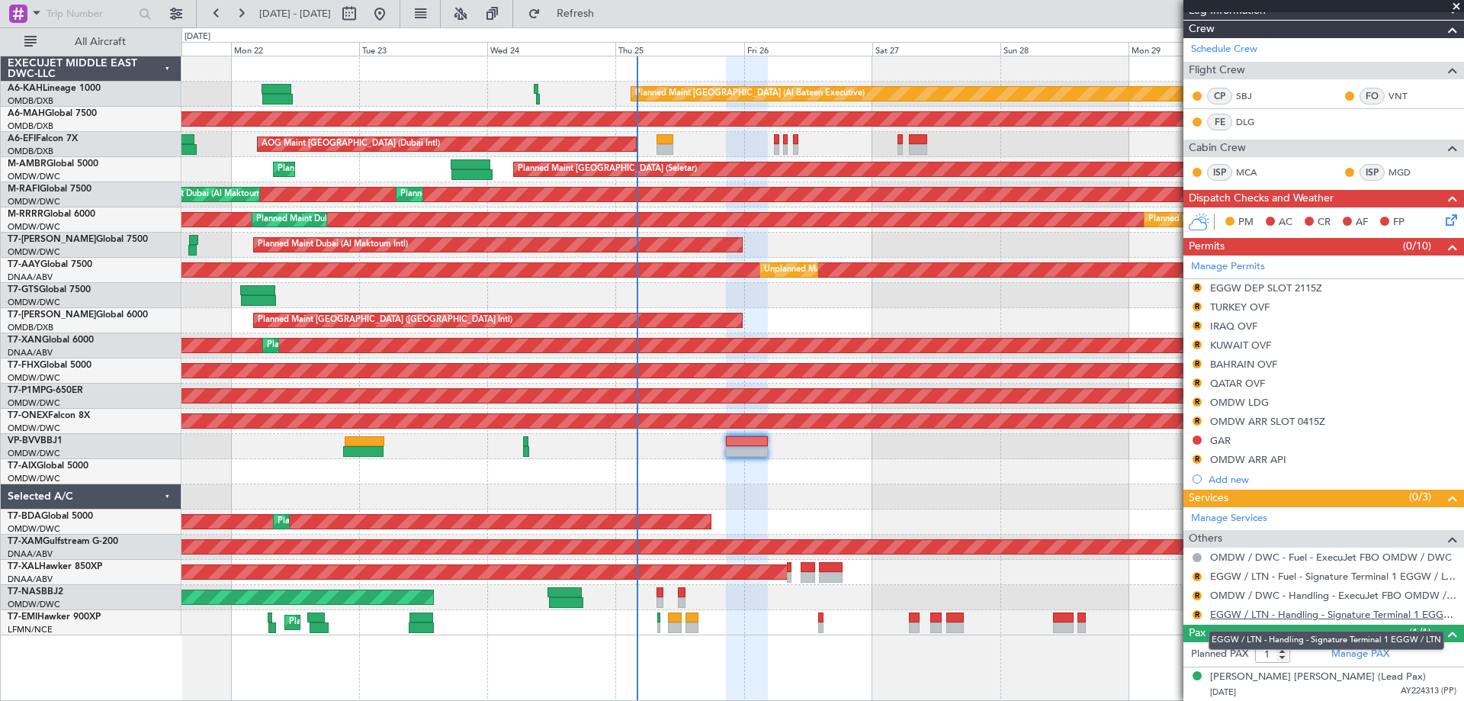
click at [1274, 609] on link "EGGW / LTN - Handling - Signature Terminal 1 EGGW / LTN" at bounding box center [1333, 614] width 246 height 13
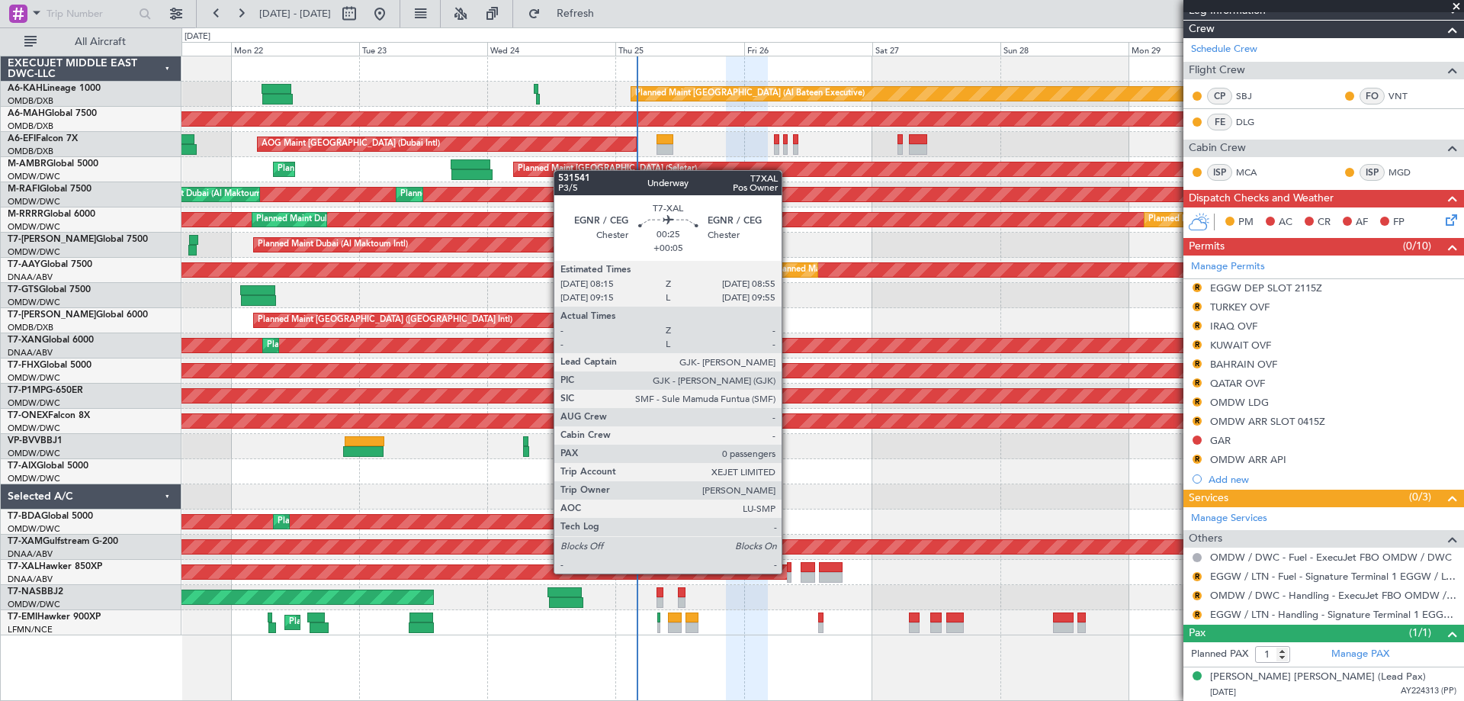
click at [788, 572] on div at bounding box center [789, 577] width 4 height 11
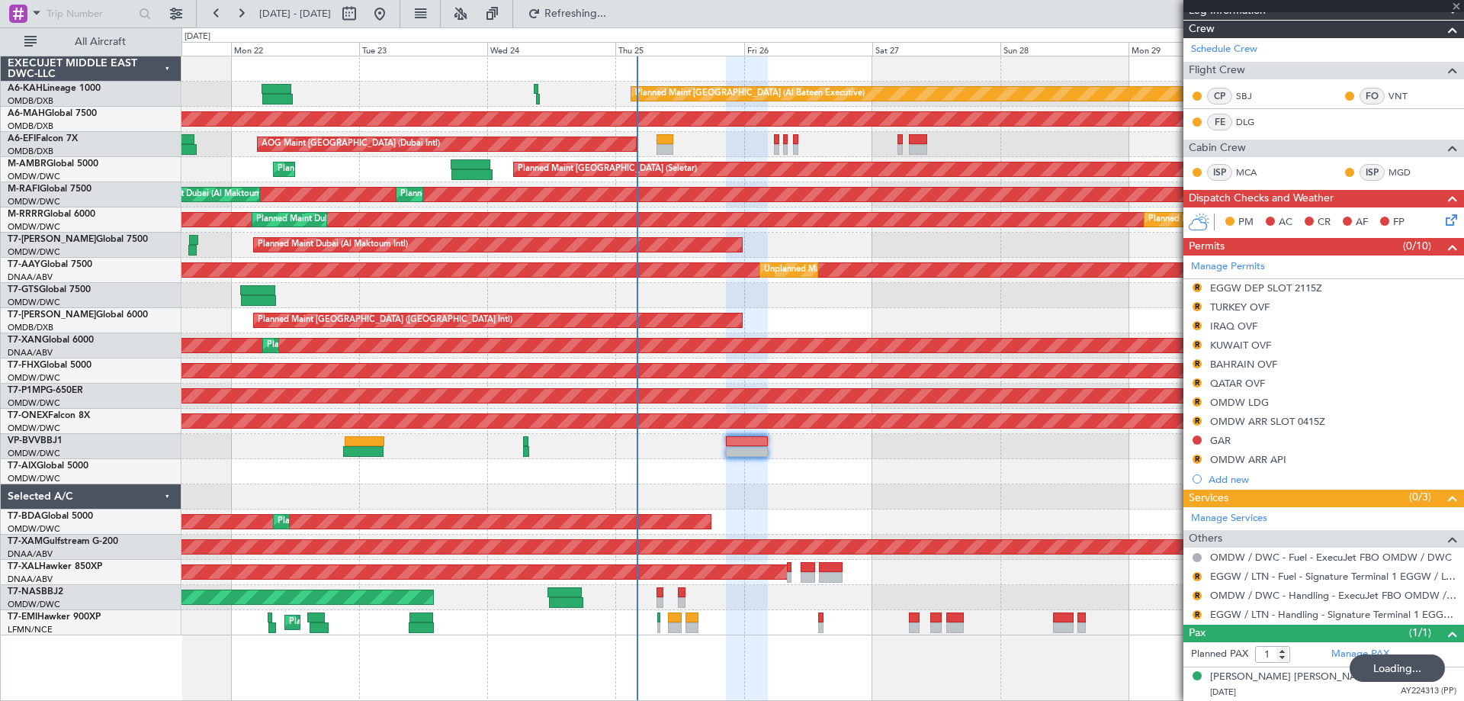
type input "+00:05"
type input "0"
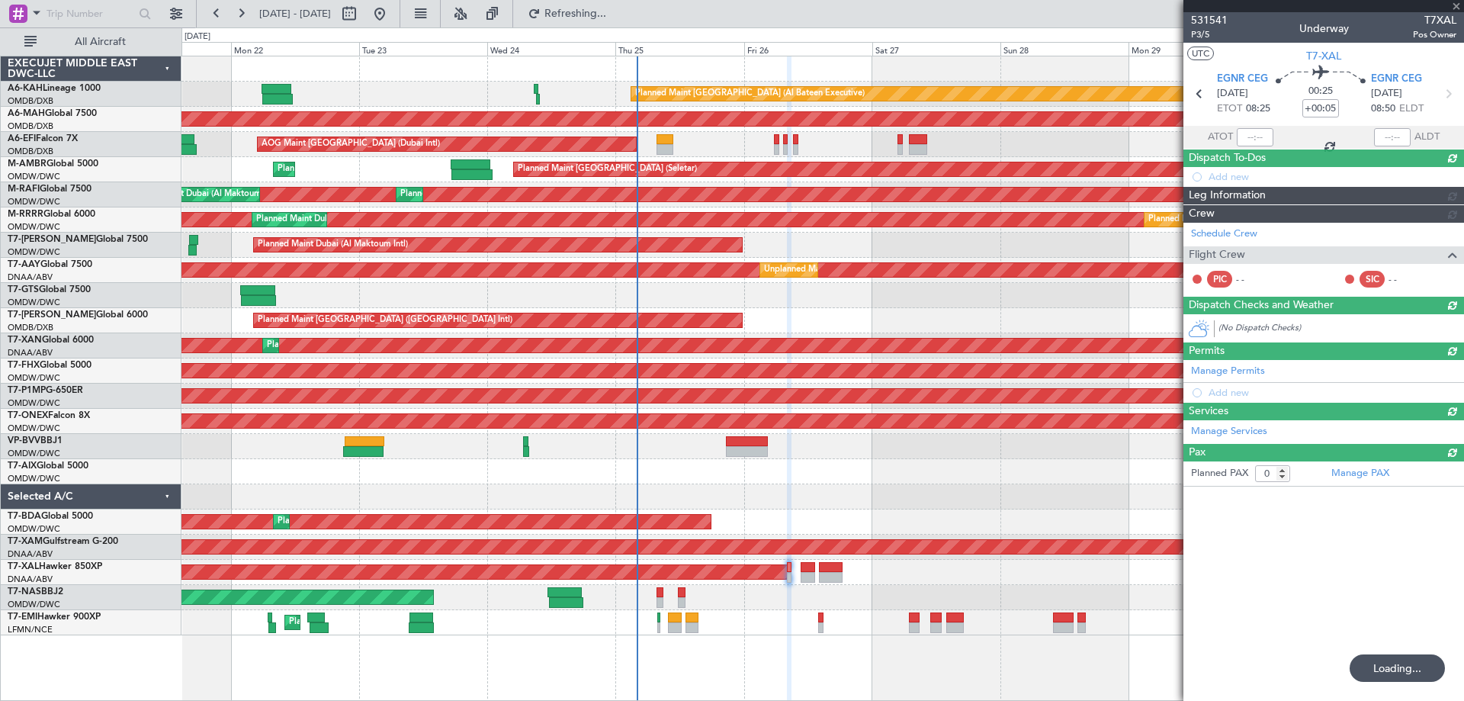
scroll to position [0, 0]
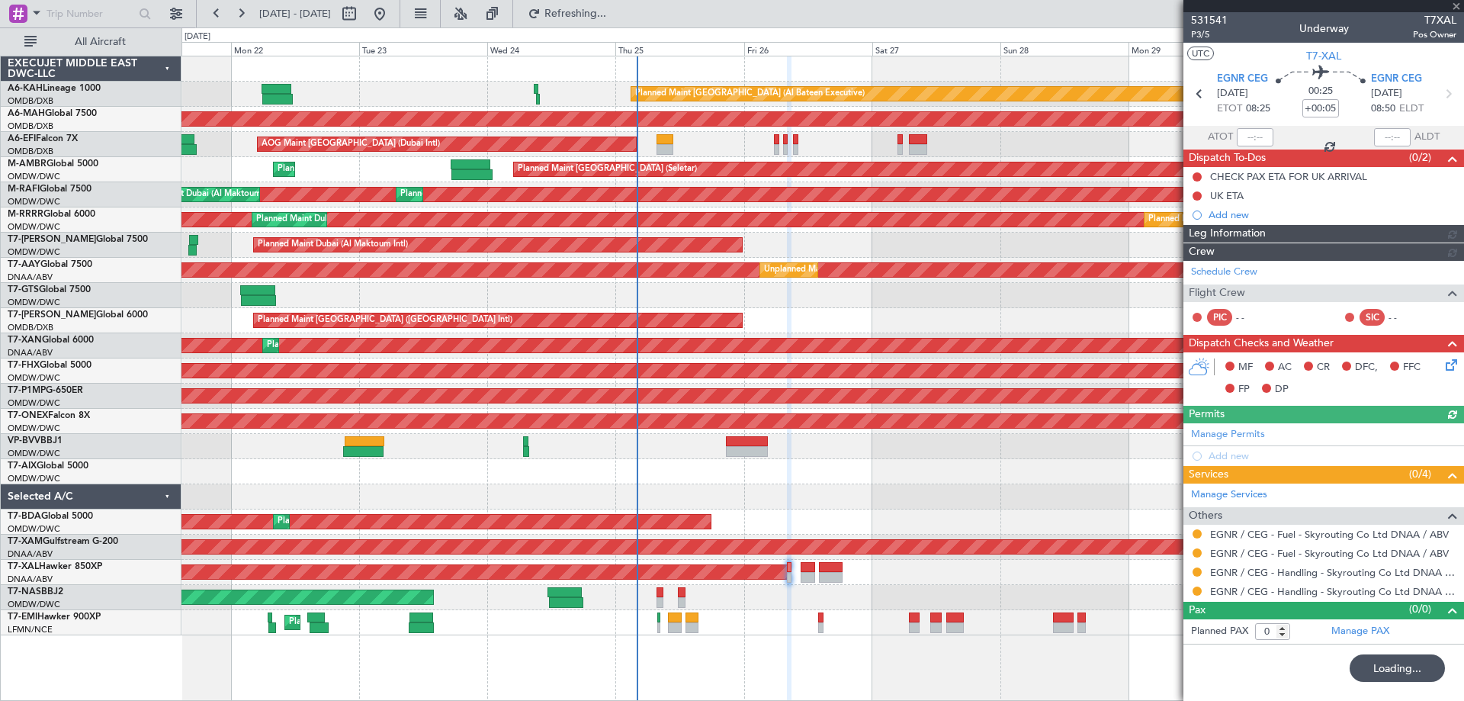
type input "+00:35"
type input "1"
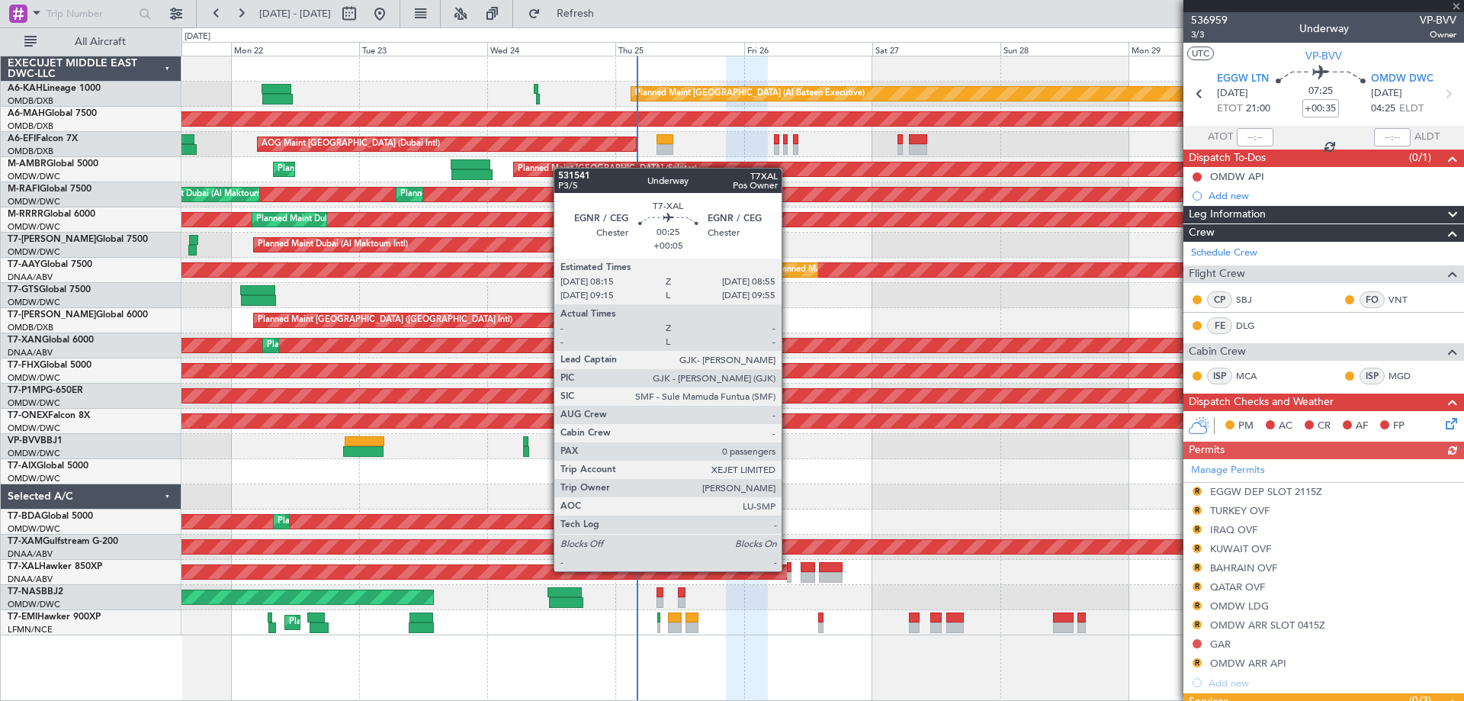
click at [788, 569] on div at bounding box center [789, 567] width 4 height 11
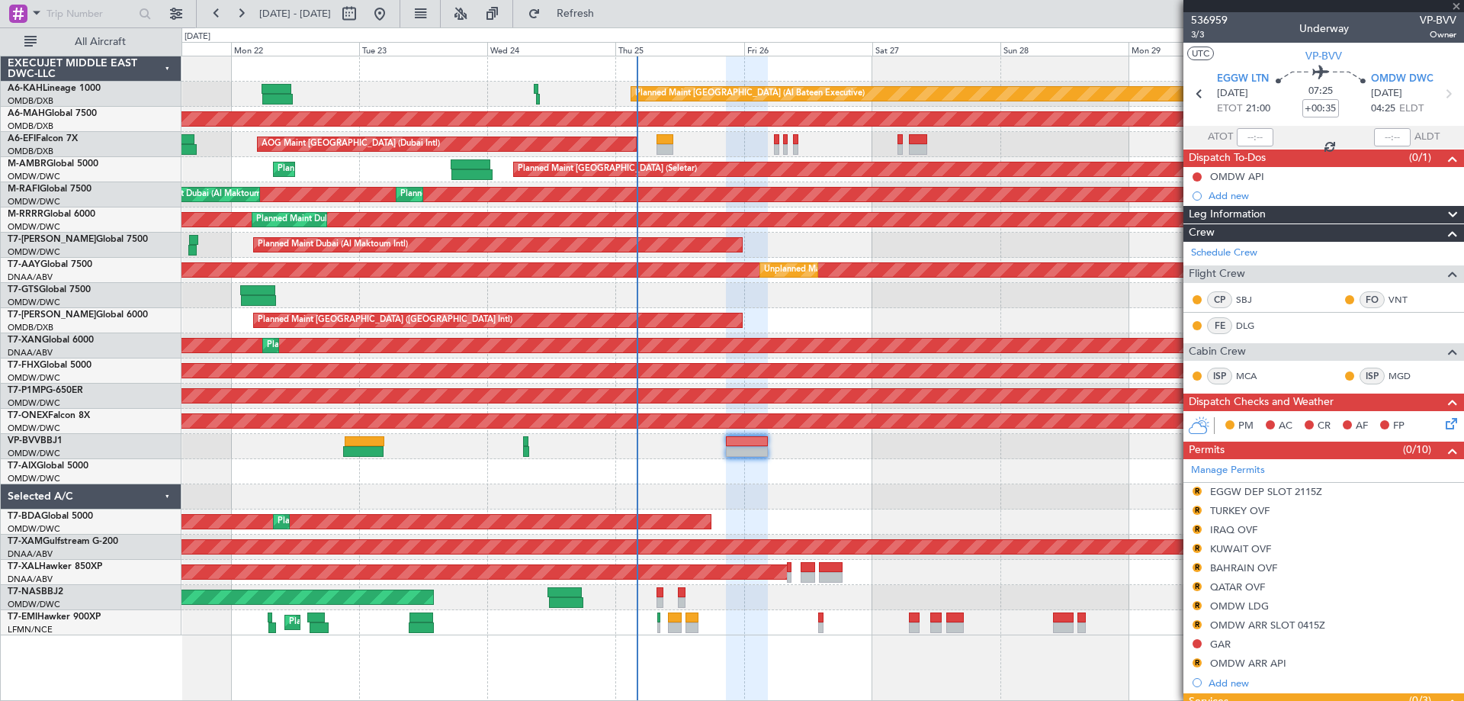
type input "+00:05"
type input "0"
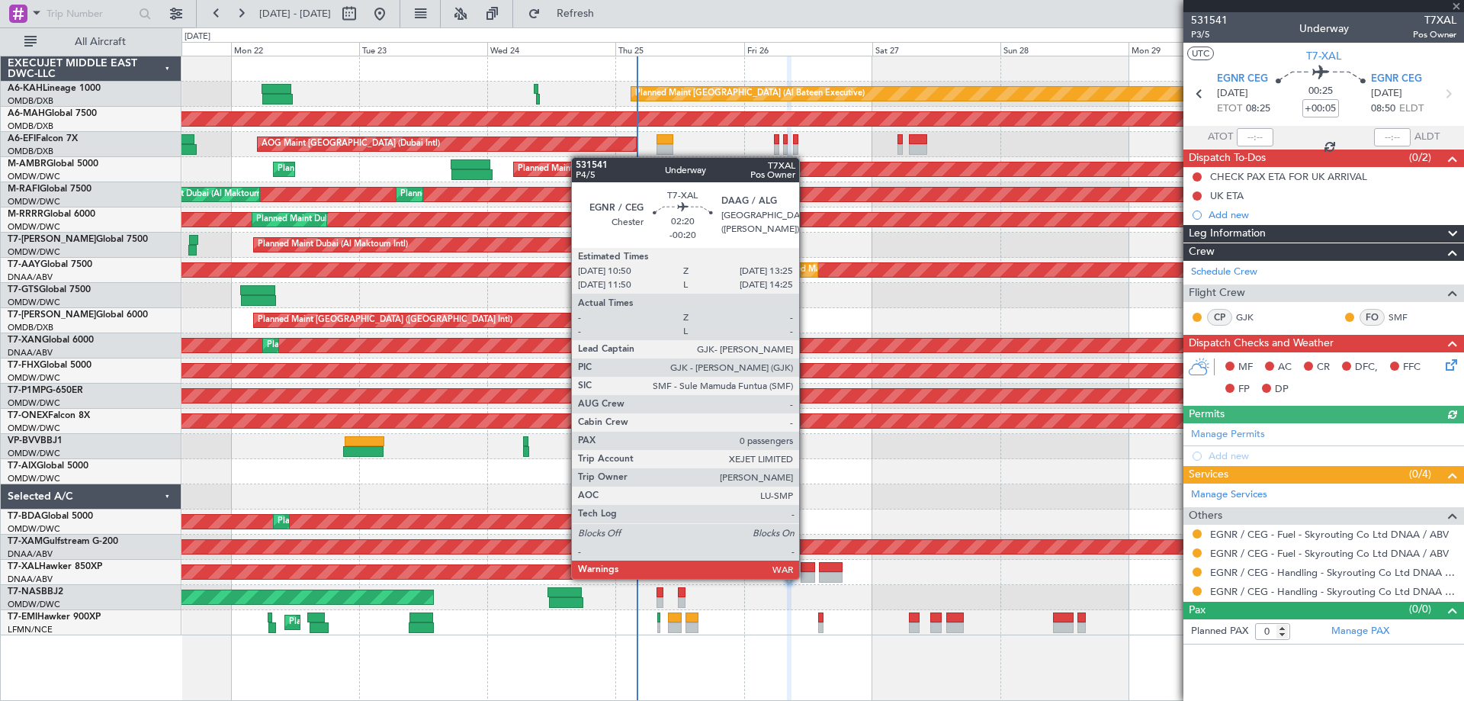
click at [806, 577] on div at bounding box center [807, 577] width 14 height 11
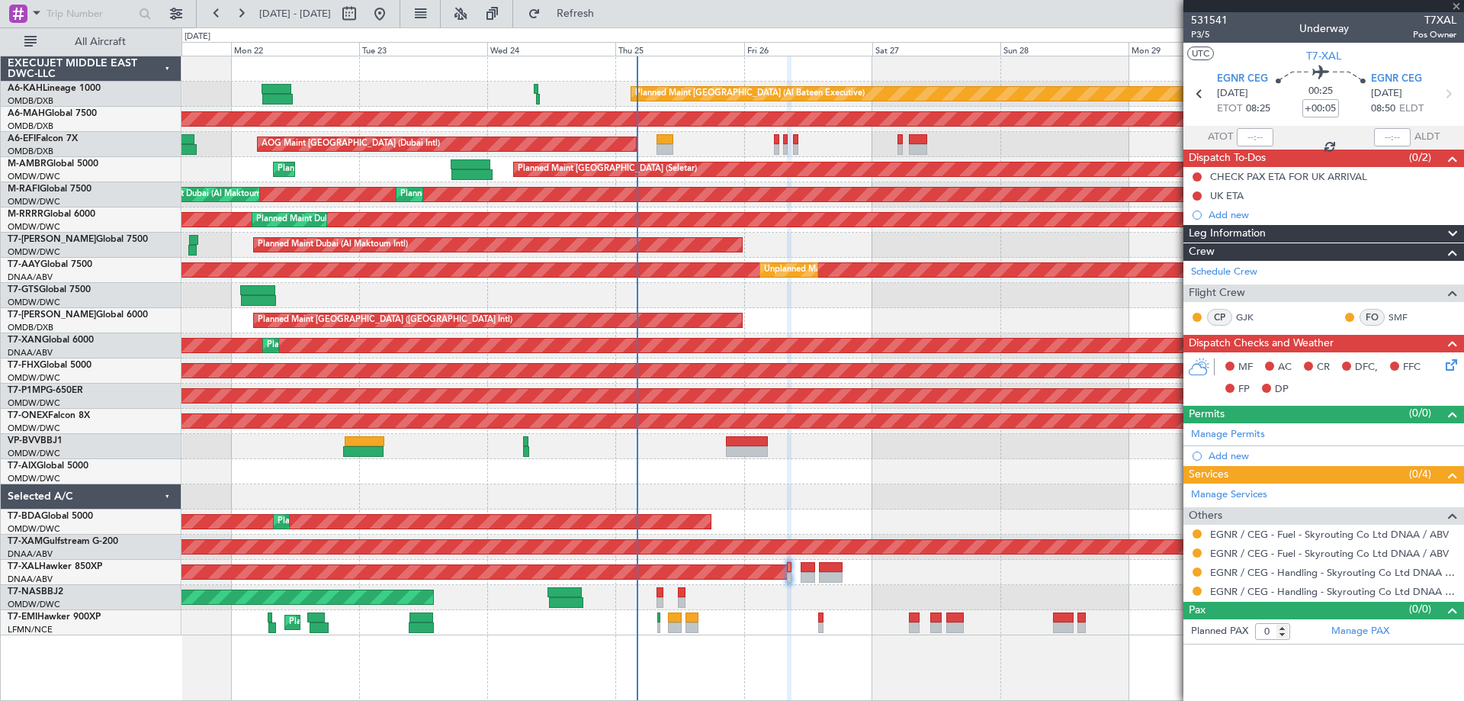
type input "-00:20"
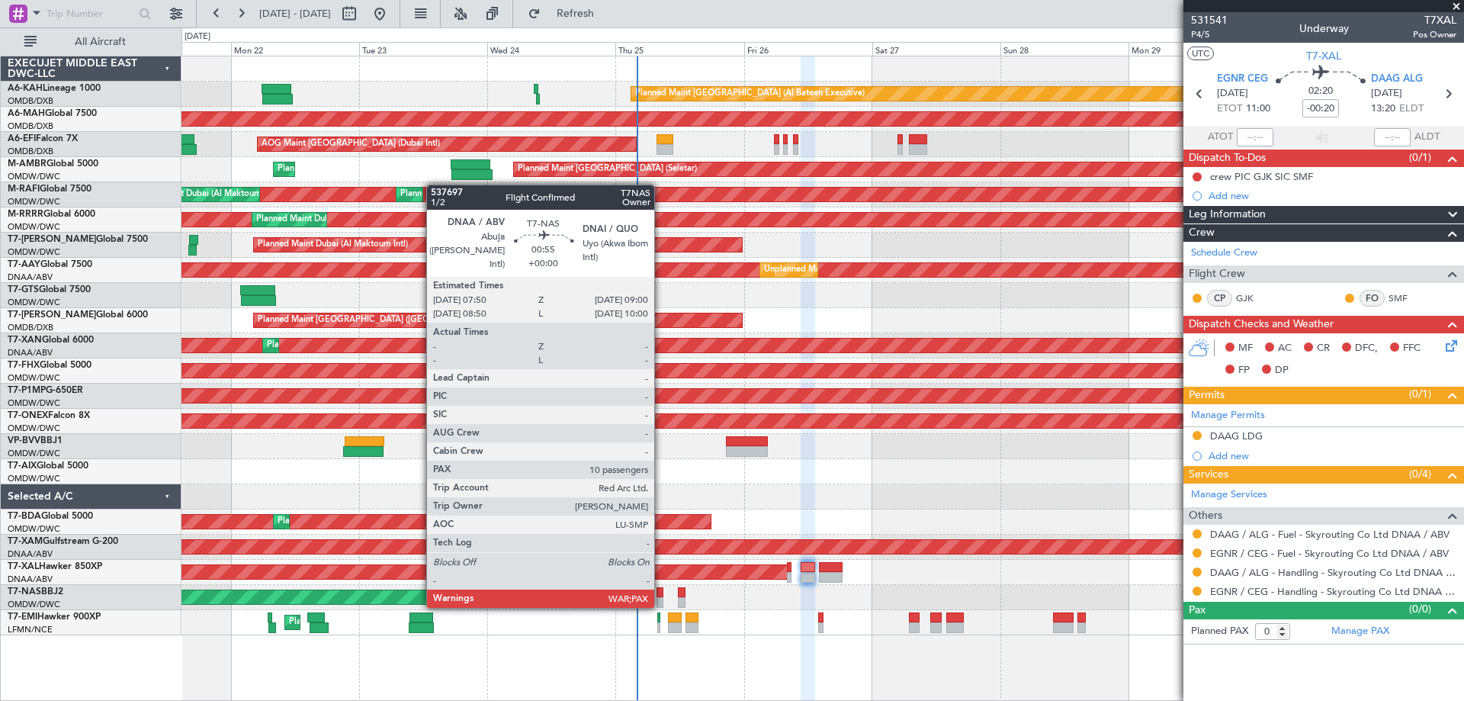
click at [661, 604] on div at bounding box center [659, 602] width 7 height 11
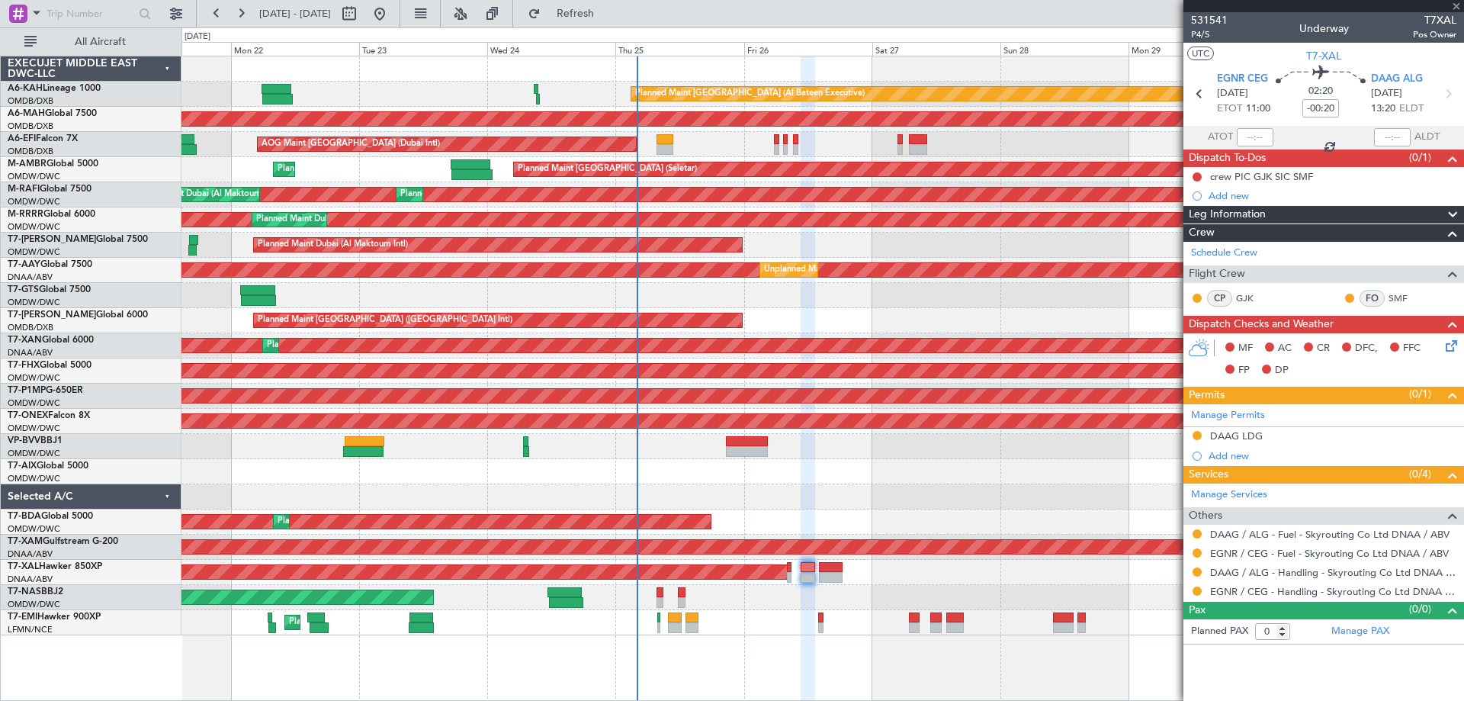
type input "10"
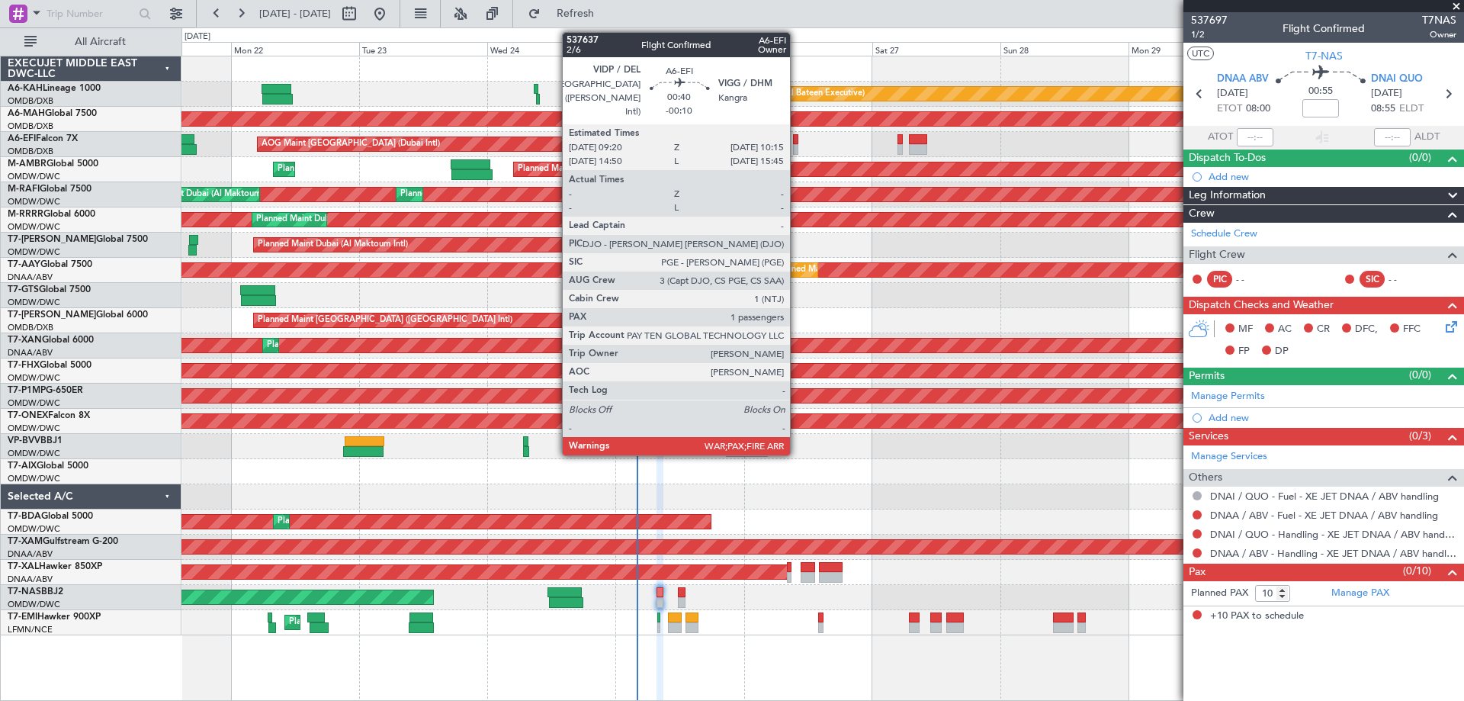
click at [797, 147] on div at bounding box center [795, 149] width 5 height 11
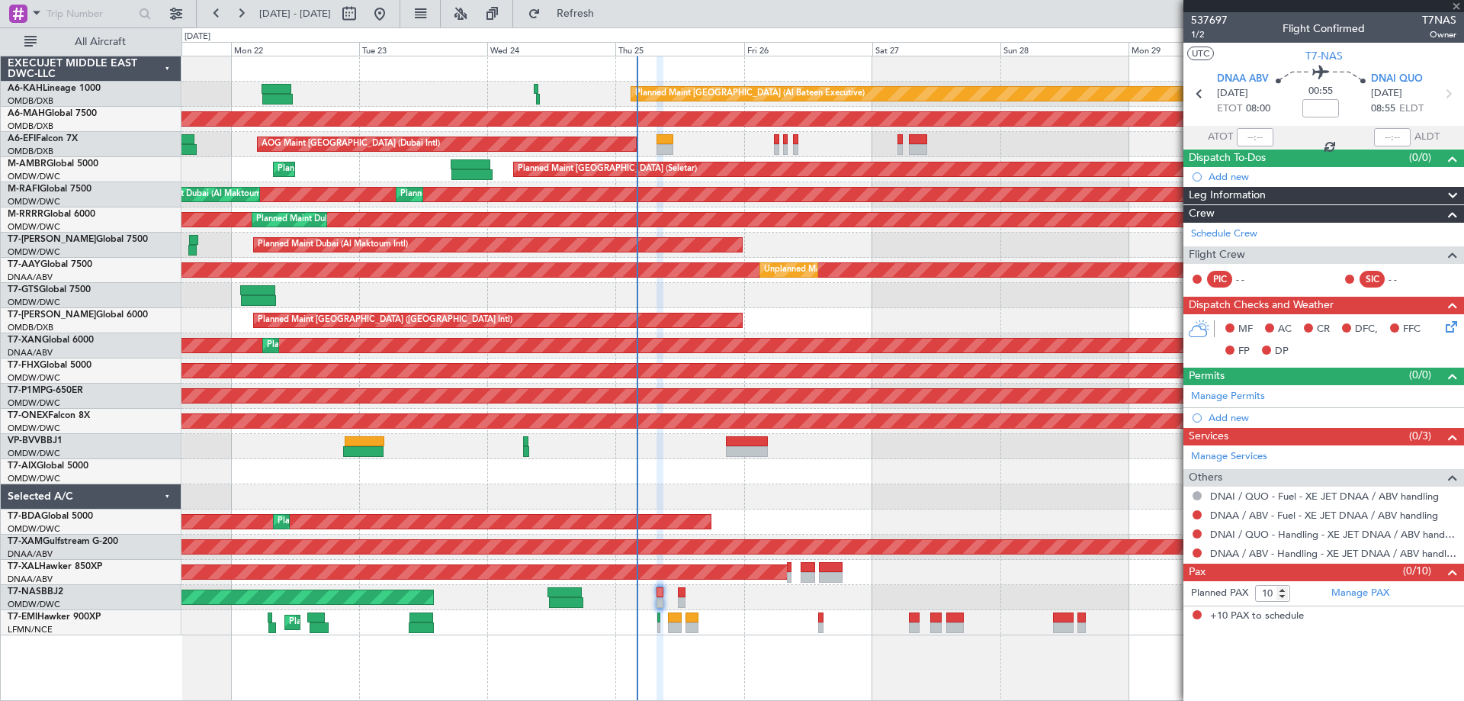
type input "-00:10"
type input "3"
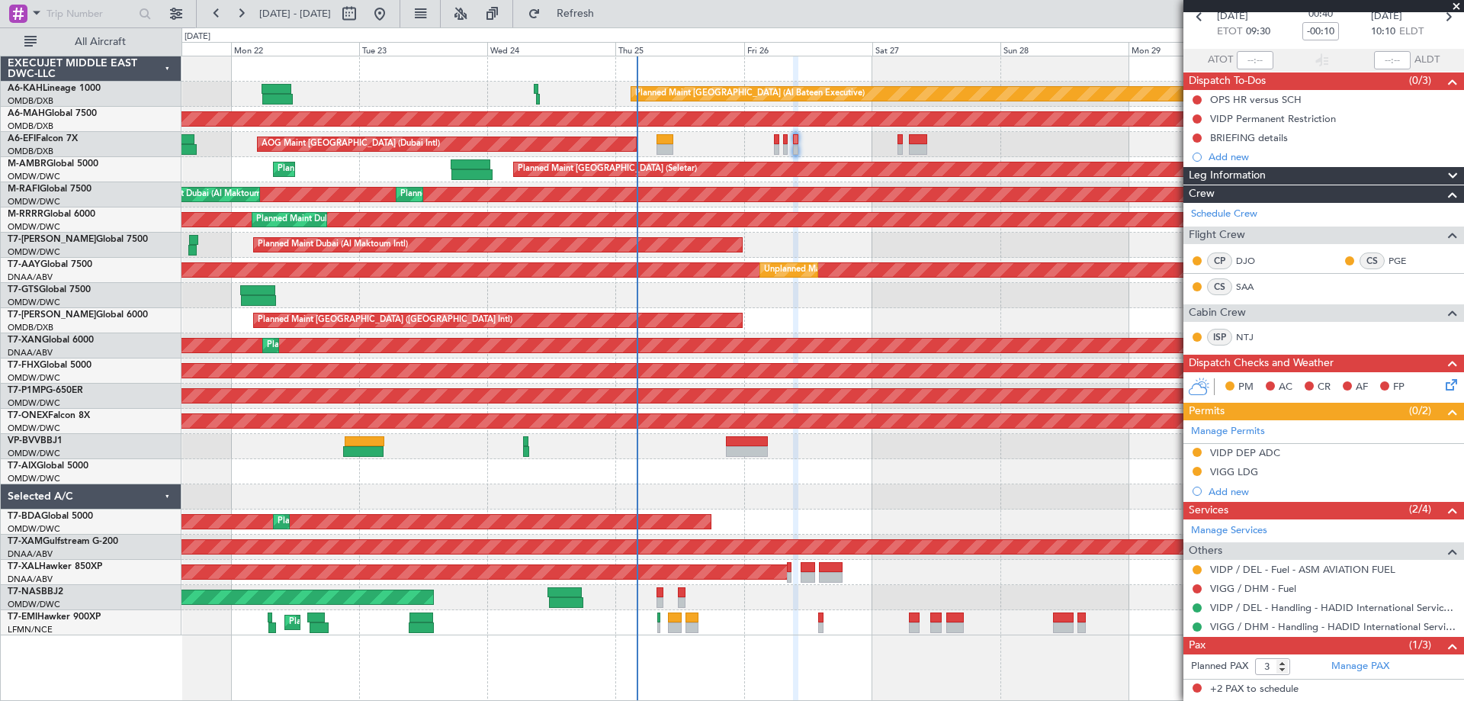
scroll to position [109, 0]
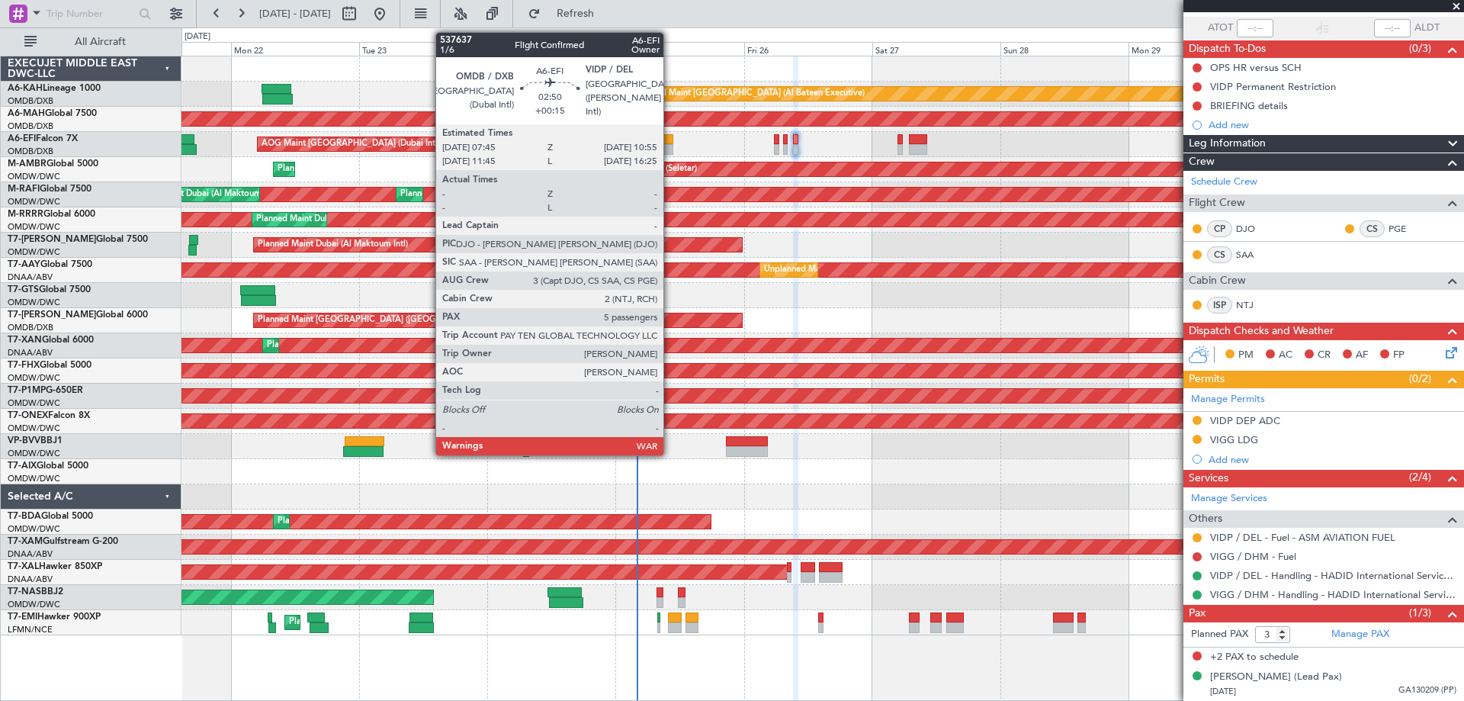
click at [670, 143] on div at bounding box center [665, 139] width 18 height 11
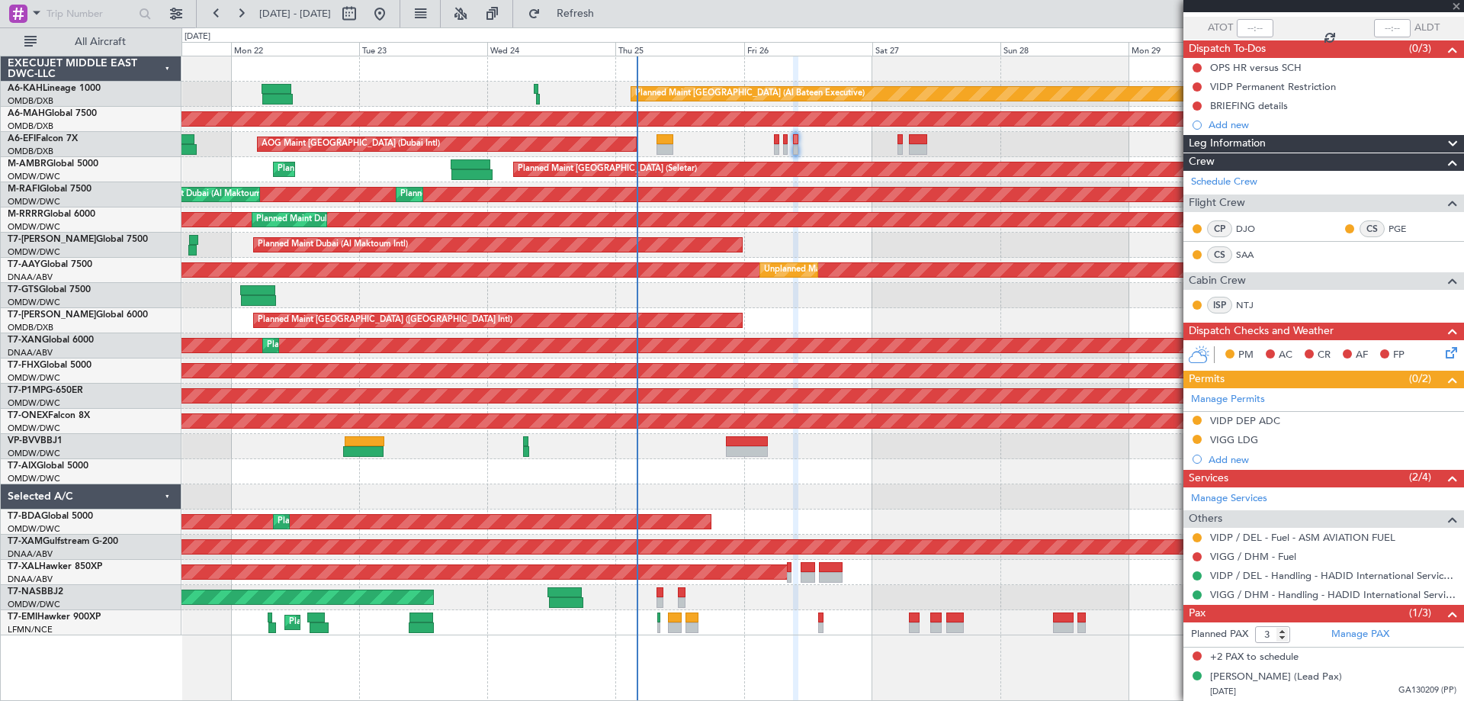
type input "+00:15"
type input "5"
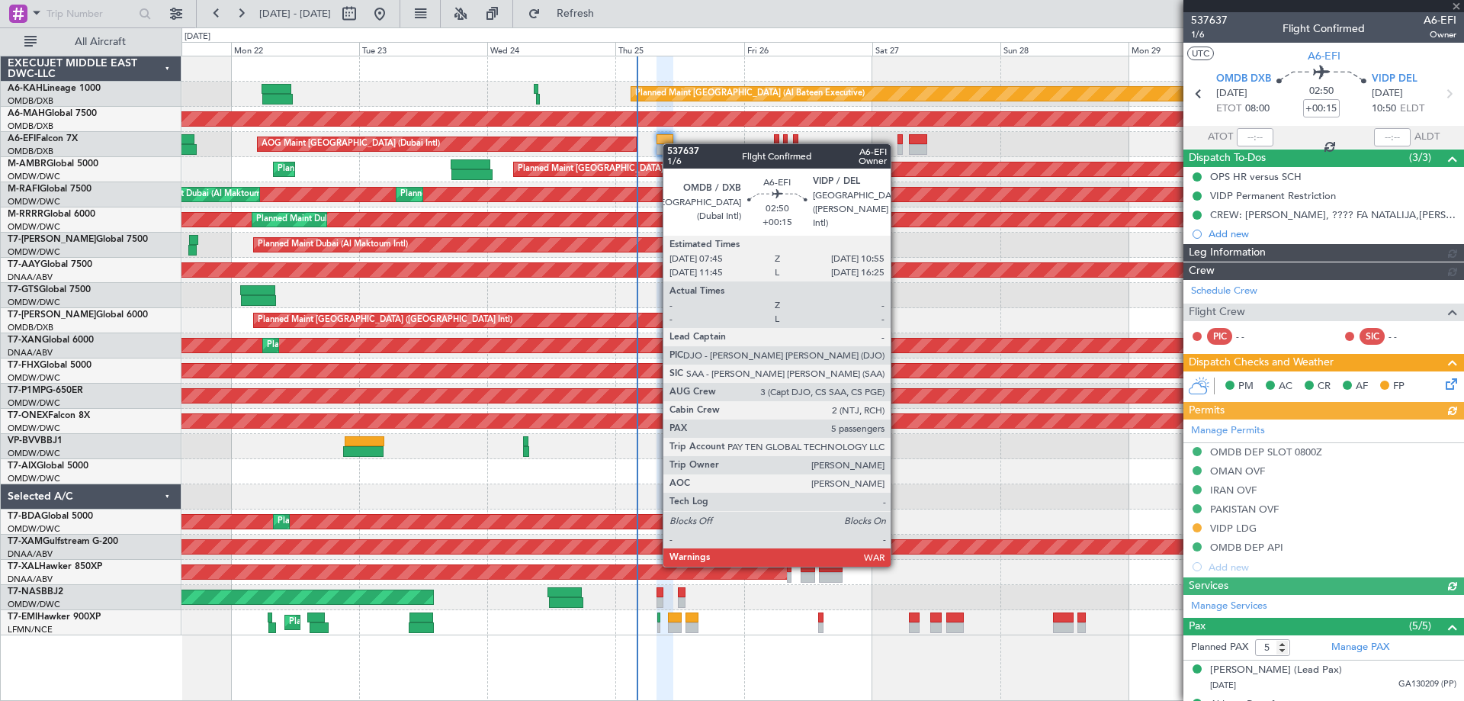
type input "[PERSON_NAME] (ANI)"
type input "7352"
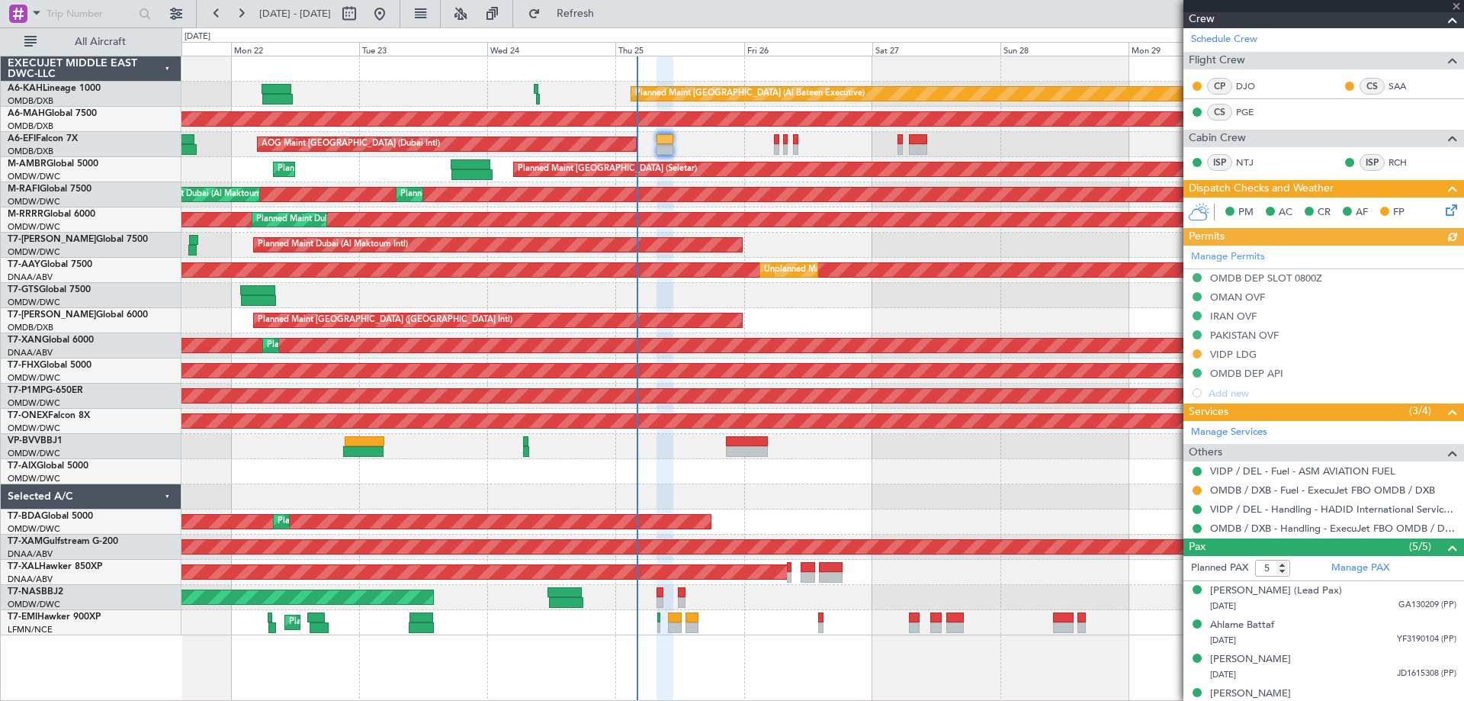
scroll to position [303, 0]
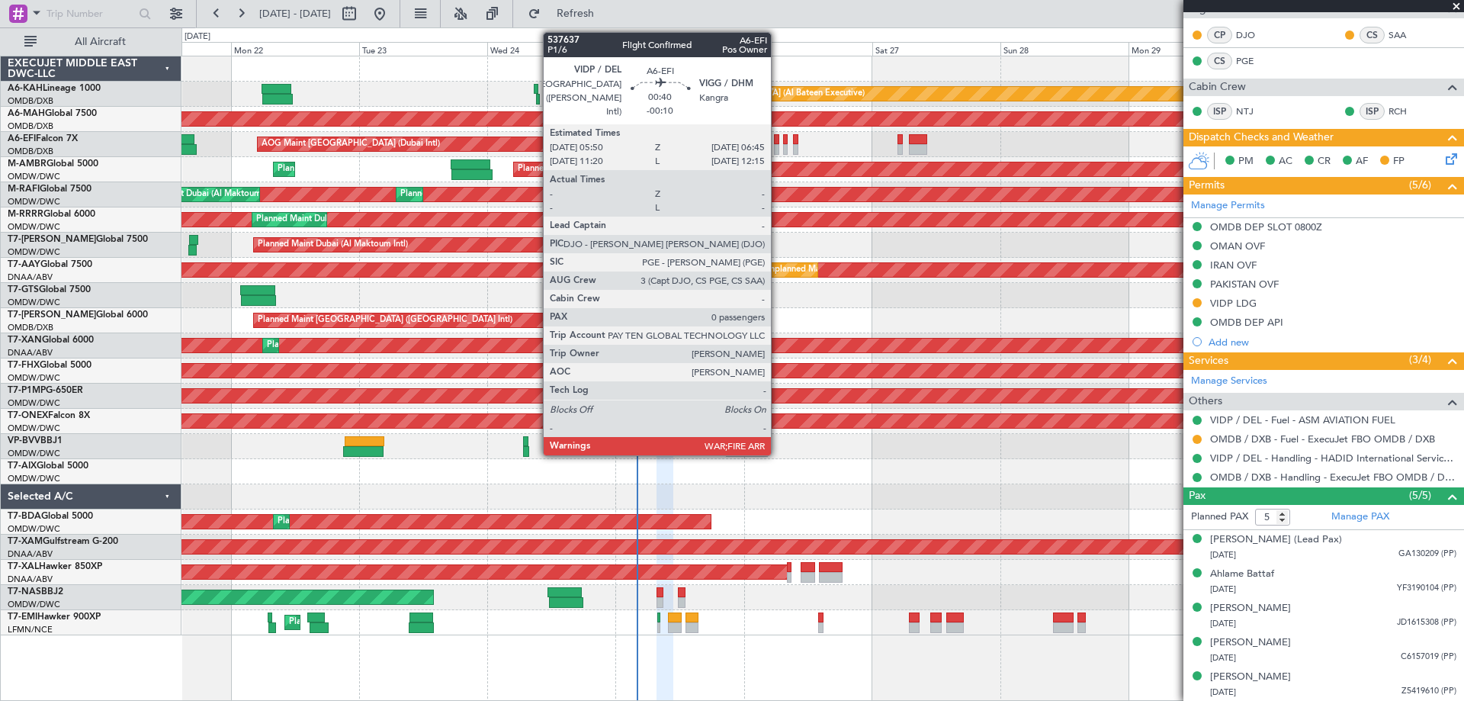
click at [777, 151] on div at bounding box center [776, 149] width 5 height 11
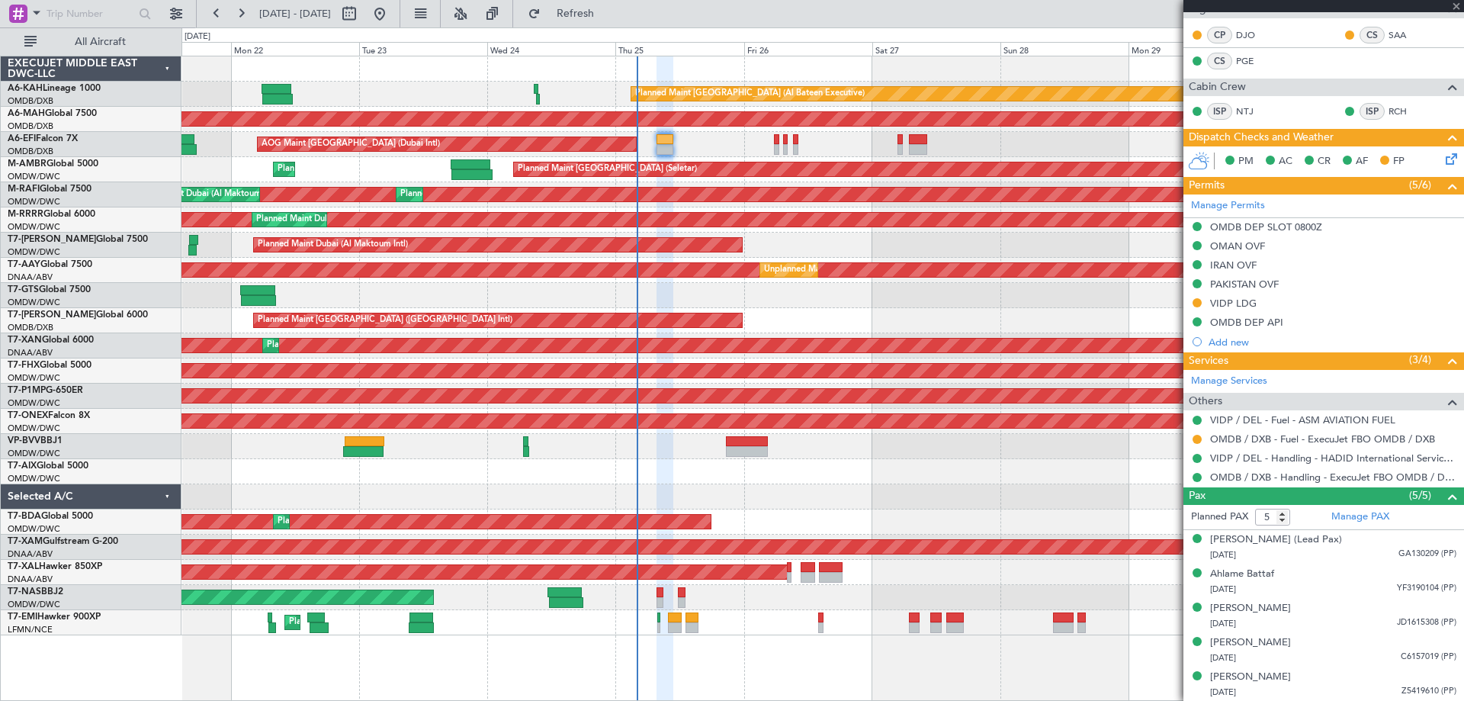
type input "-00:10"
type input "0"
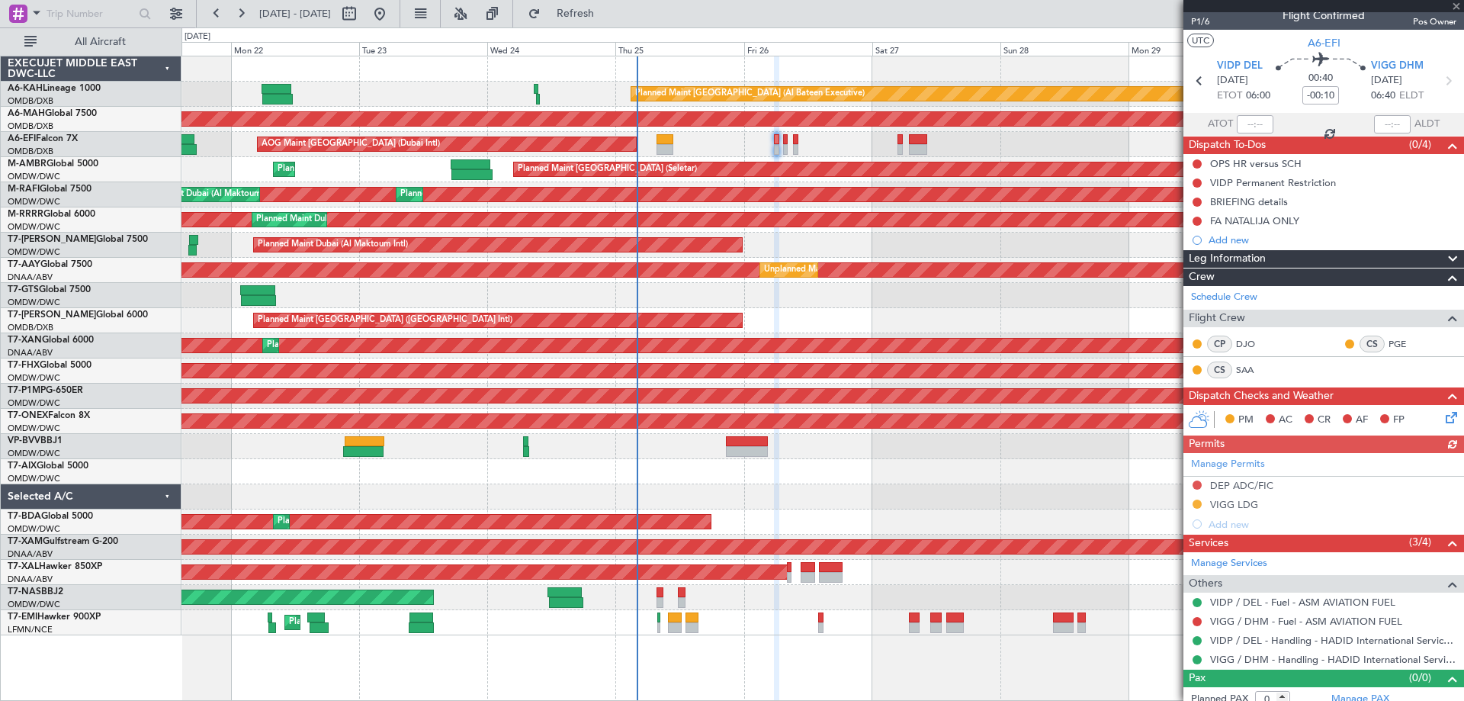
scroll to position [24, 0]
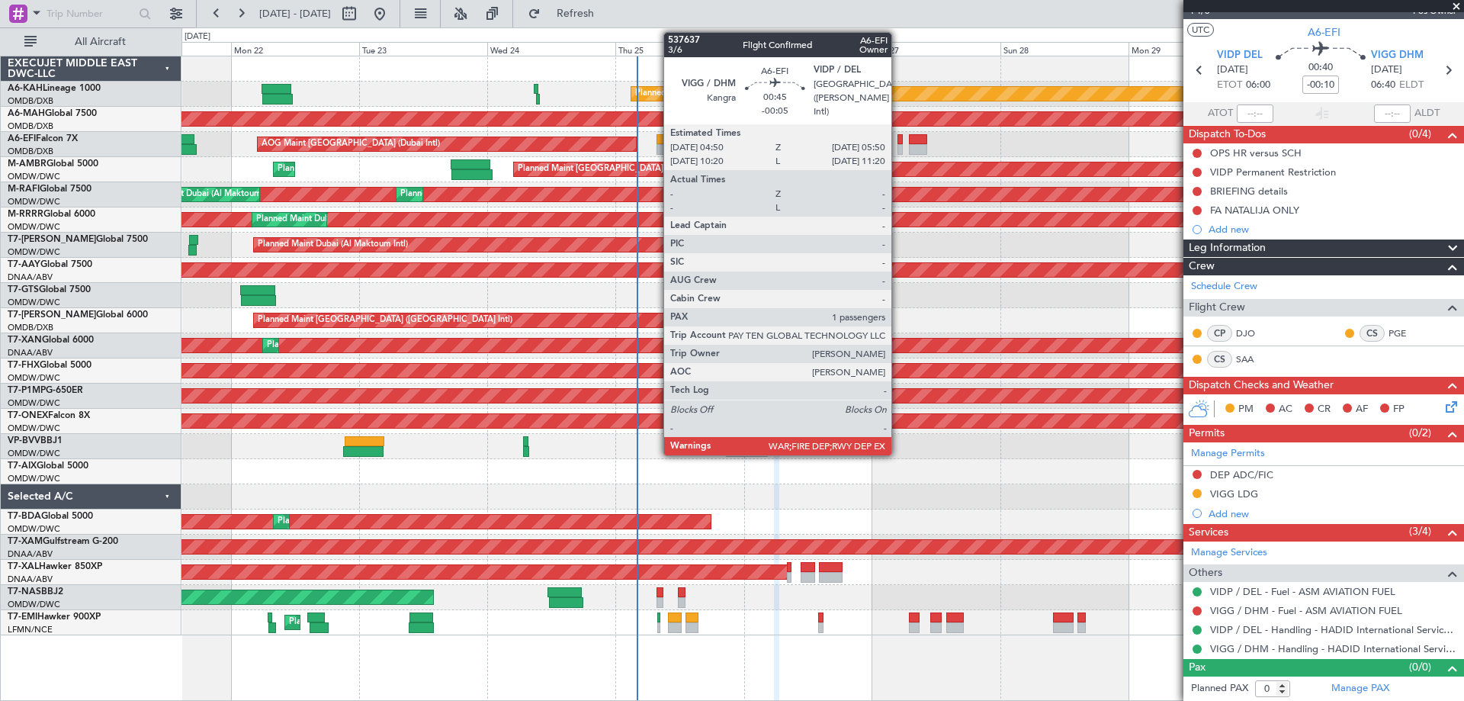
click at [898, 147] on div at bounding box center [900, 149] width 6 height 11
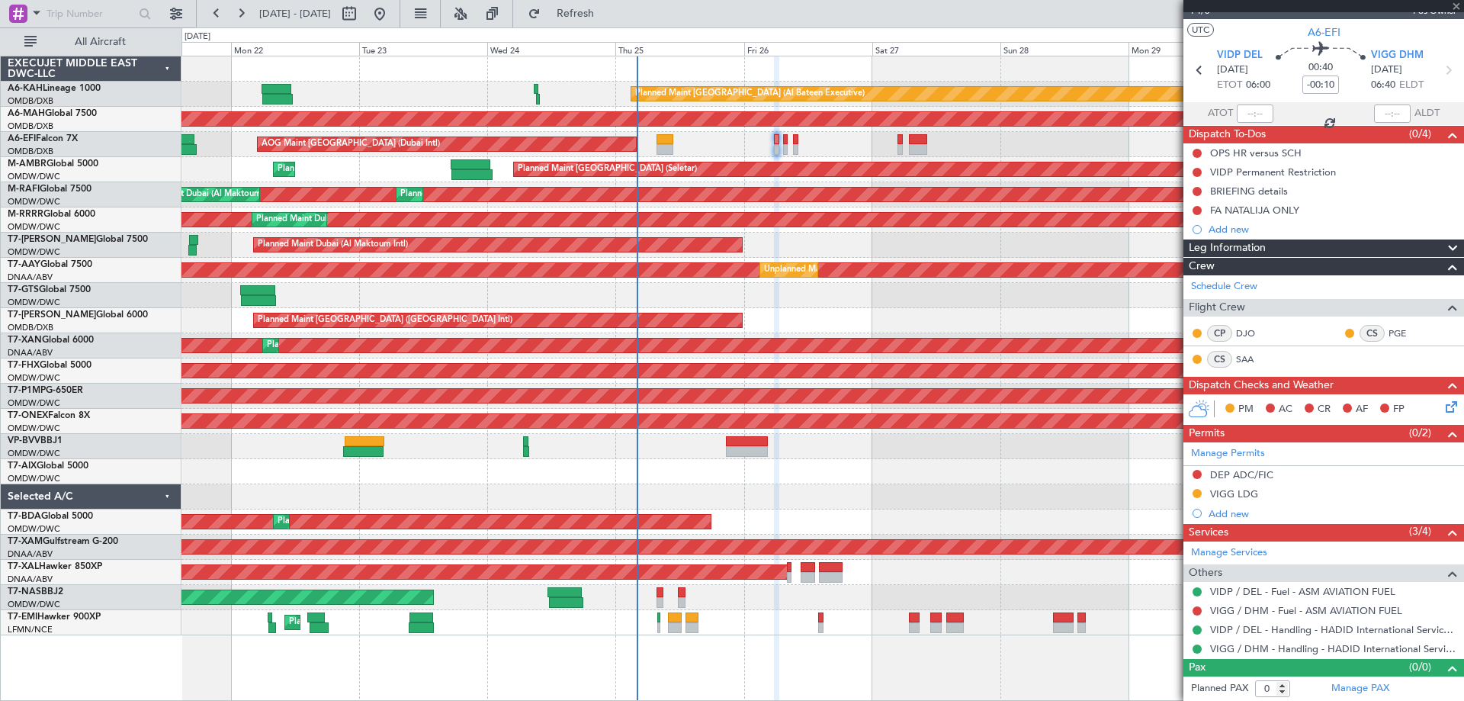
type input "-00:05"
type input "1"
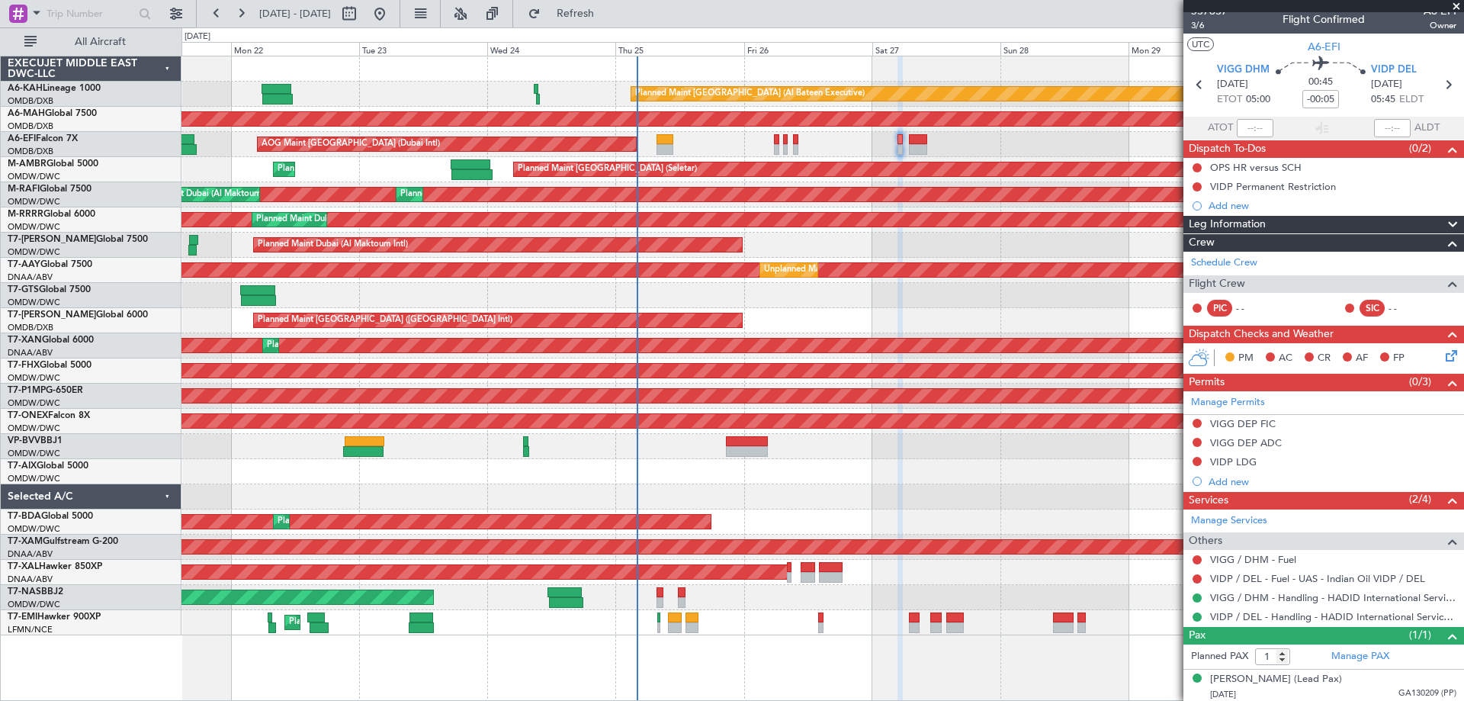
scroll to position [11, 0]
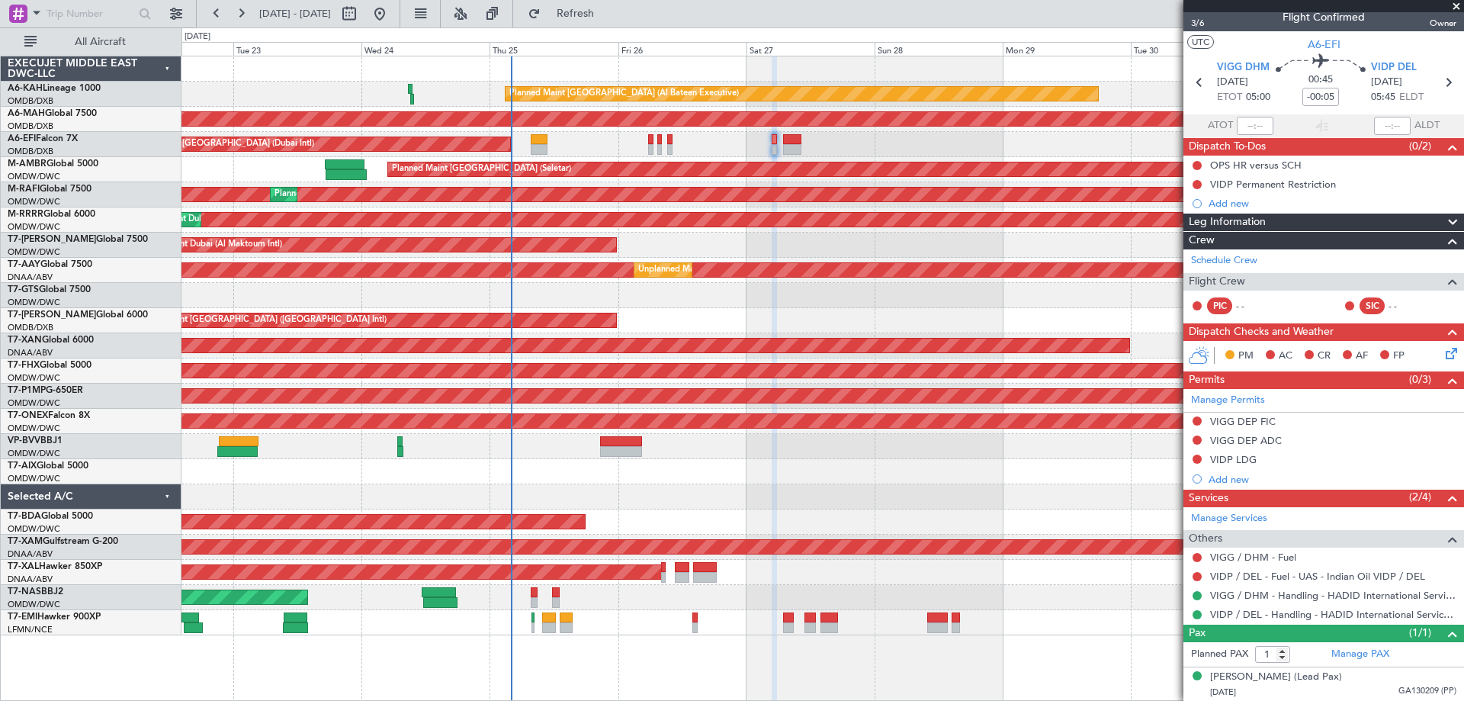
click at [835, 134] on div "AOG Maint [GEOGRAPHIC_DATA] (Dubai Intl) AOG Maint" at bounding box center [821, 144] width 1281 height 25
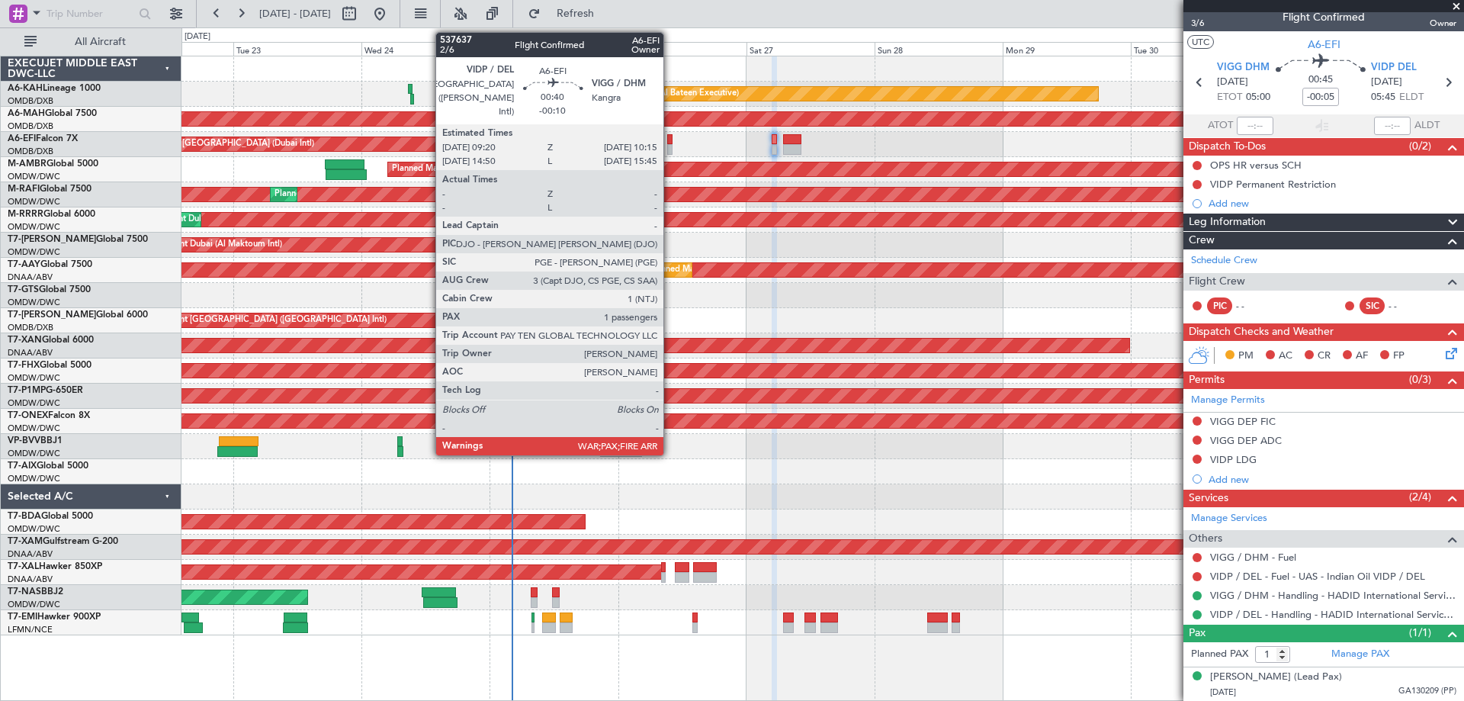
click at [670, 141] on div at bounding box center [669, 139] width 5 height 11
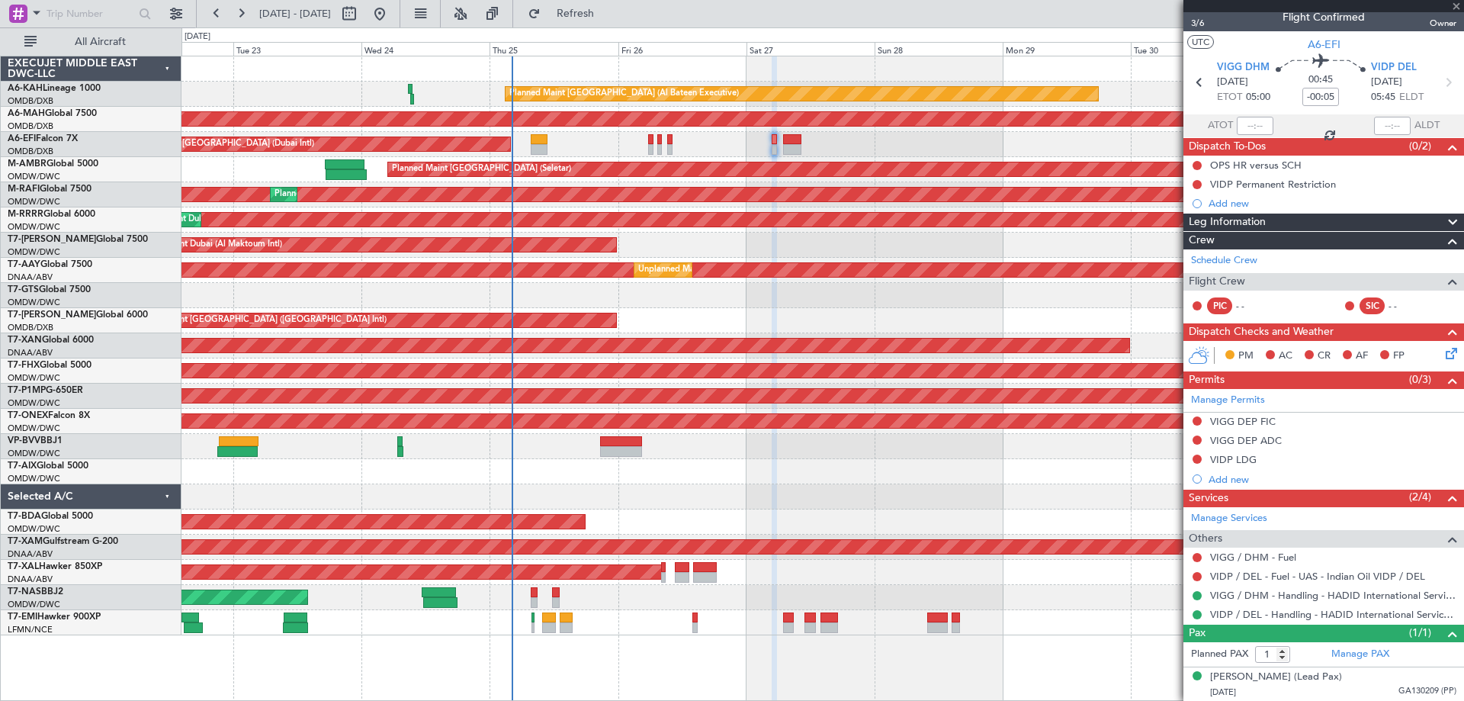
type input "-00:10"
type input "3"
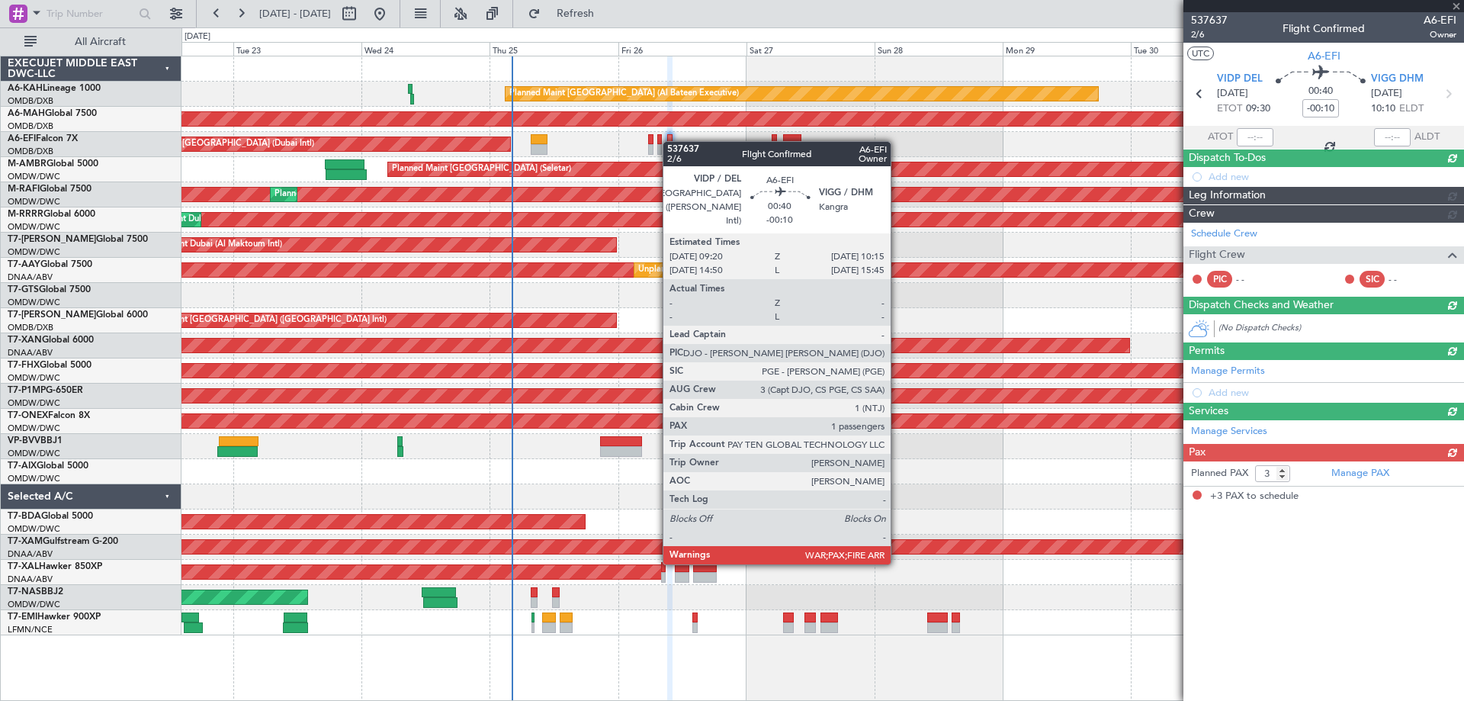
scroll to position [0, 0]
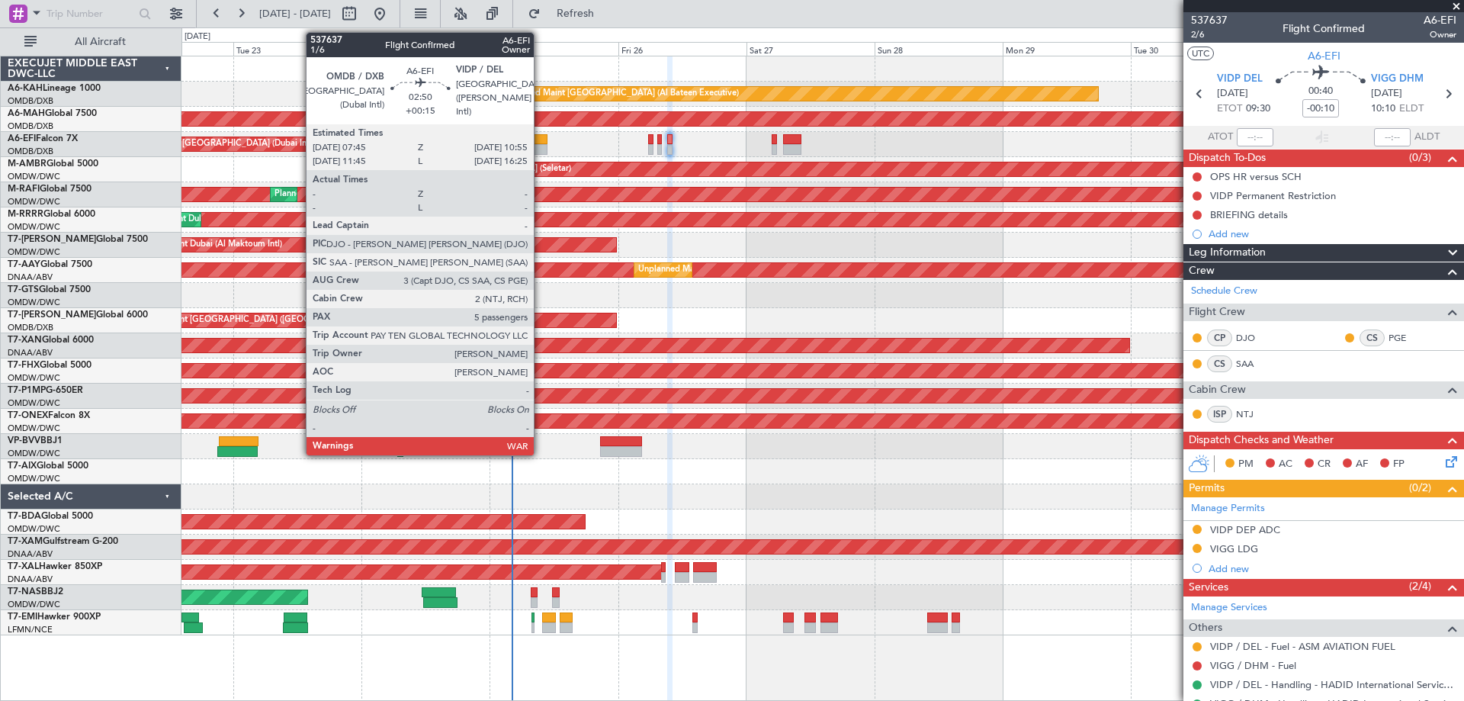
click at [540, 147] on div at bounding box center [540, 149] width 18 height 11
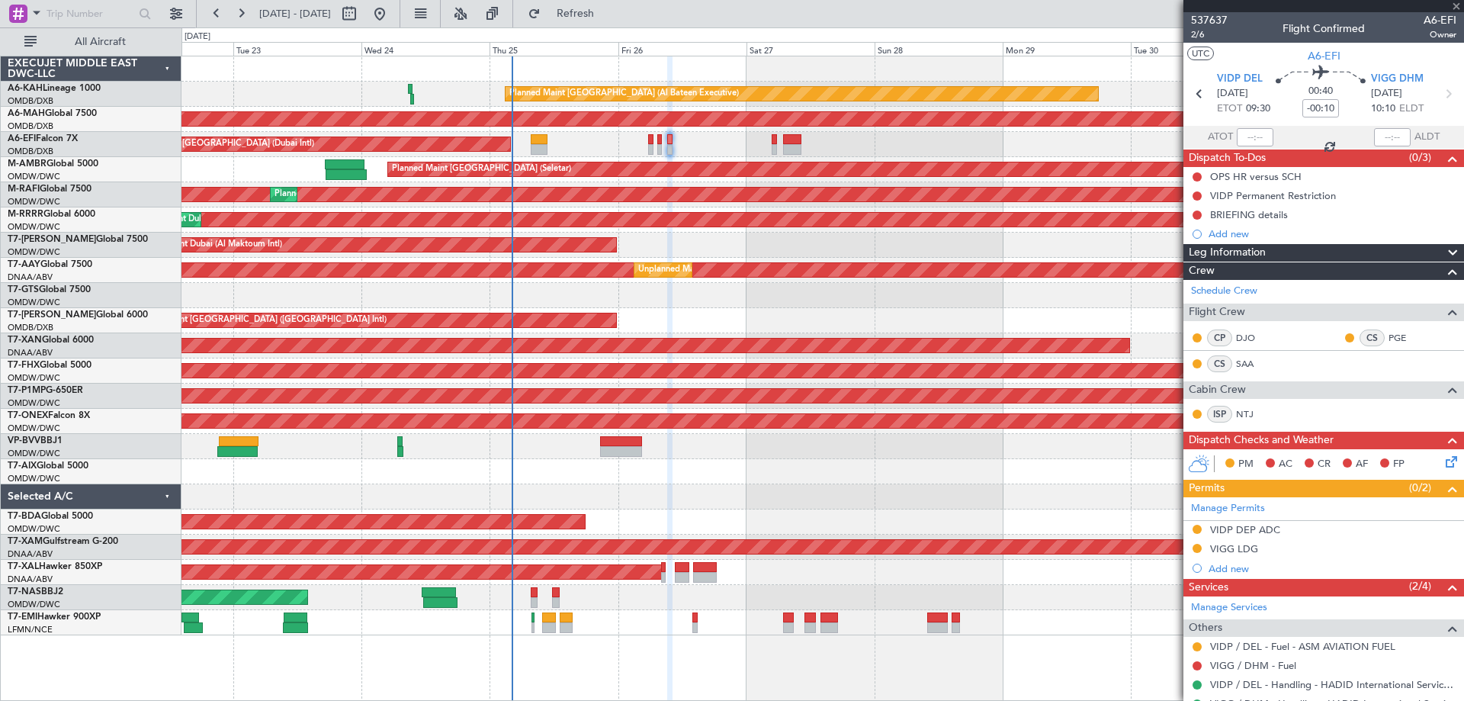
type input "+00:15"
type input "5"
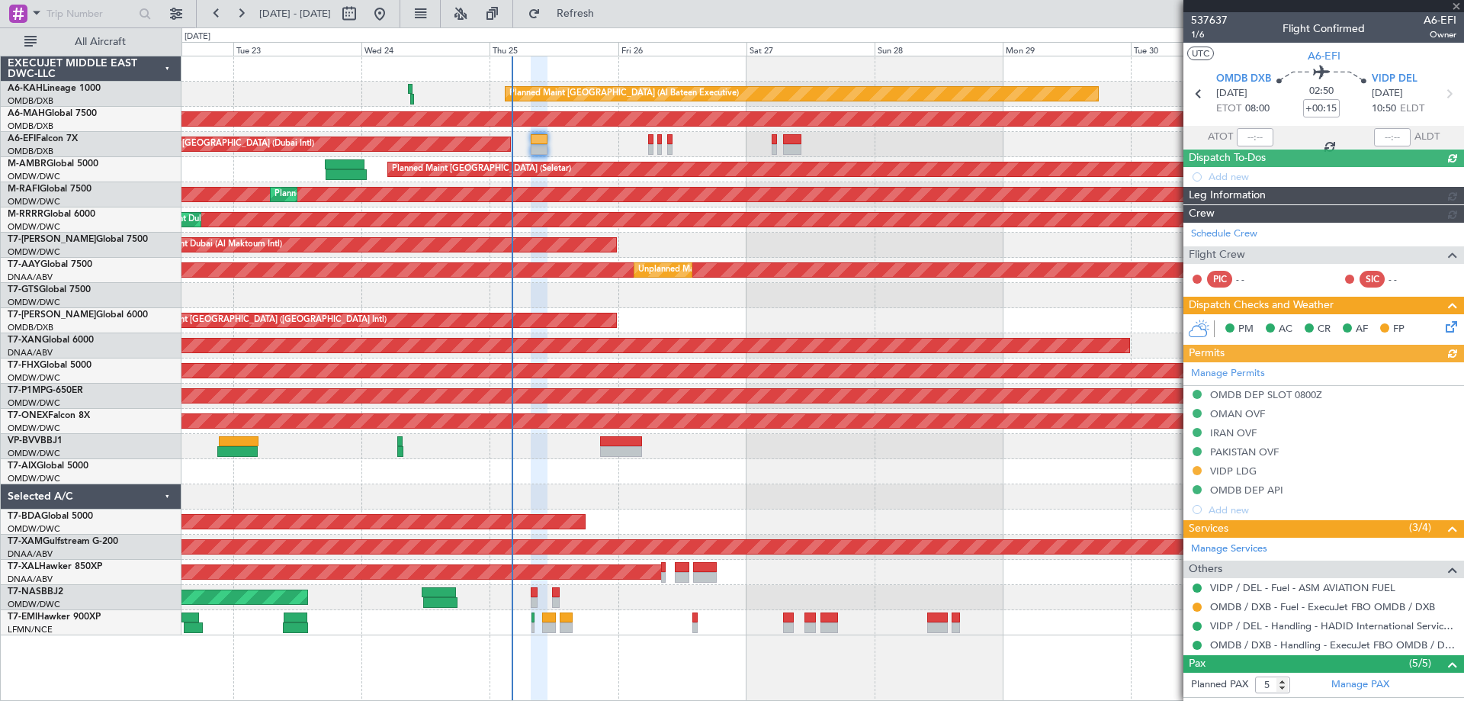
type input "[PERSON_NAME] (ANI)"
type input "7352"
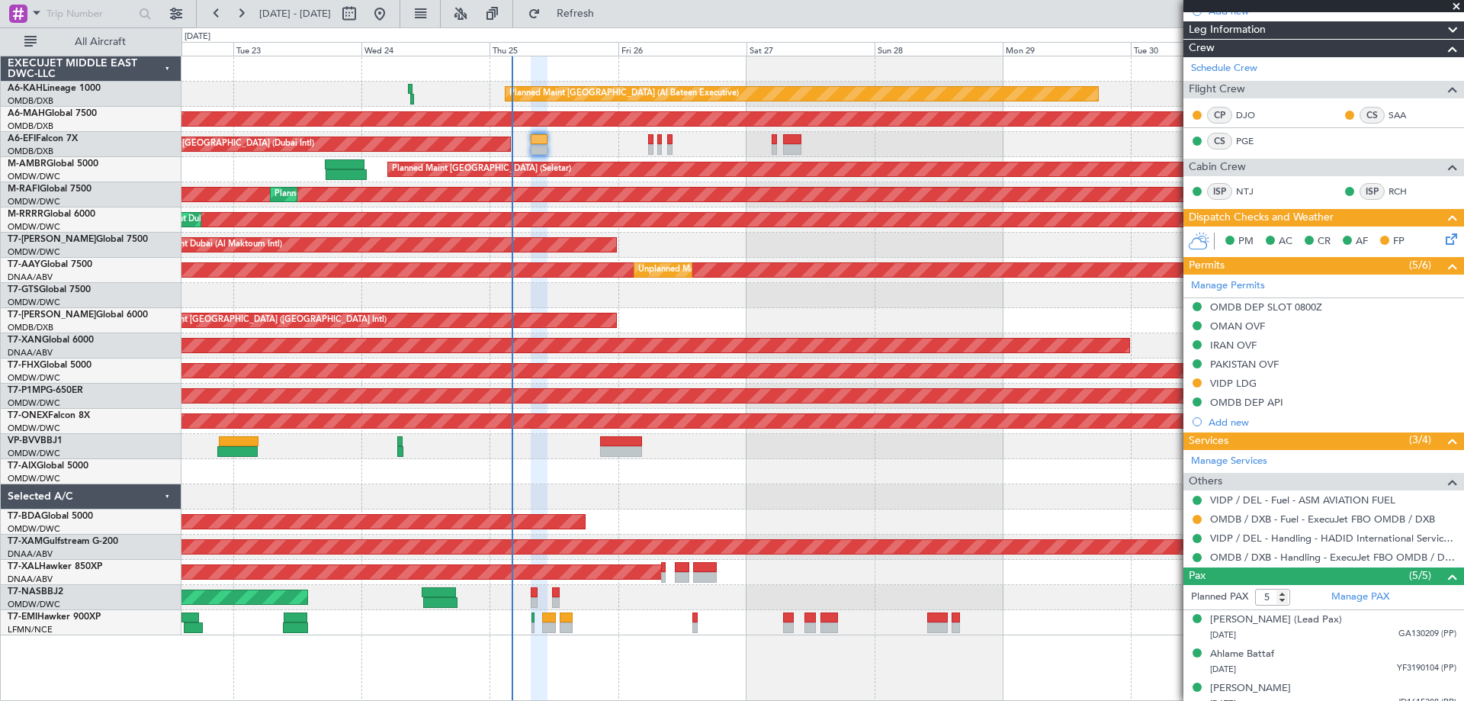
scroll to position [303, 0]
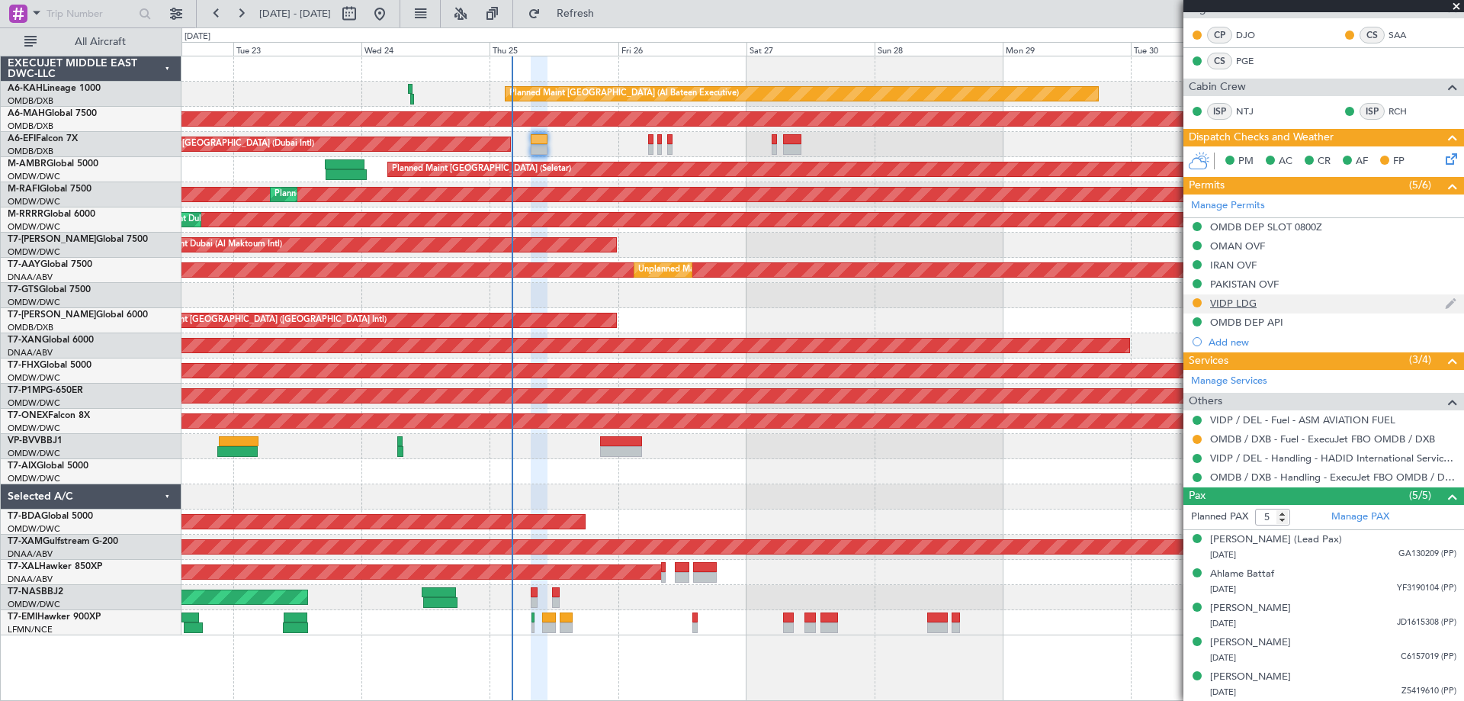
click at [1241, 309] on div "VIDP LDG" at bounding box center [1323, 303] width 281 height 19
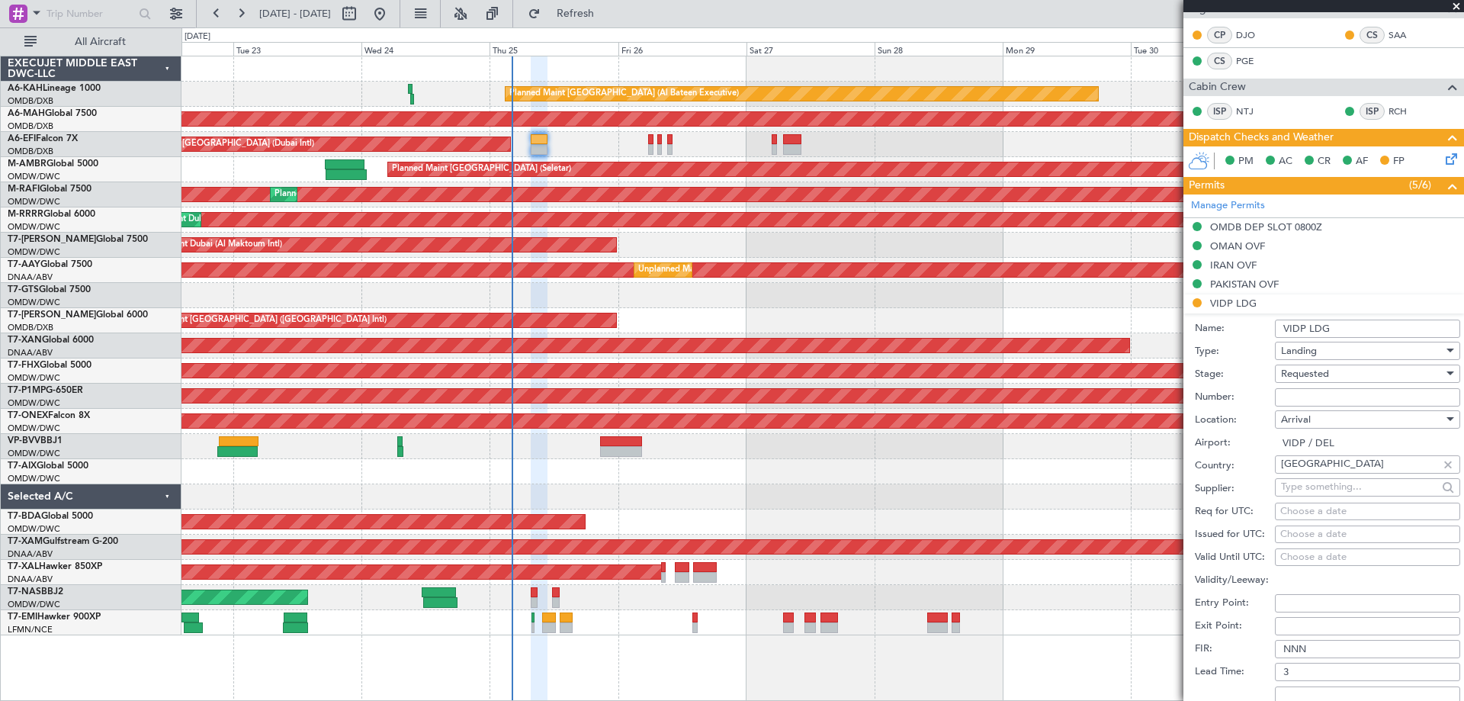
click at [1295, 398] on input "Number:" at bounding box center [1366, 397] width 185 height 18
paste input "YA/N/2322/09/24"
type input "YA/N/2322/09/24"
click at [1293, 369] on span "Requested" at bounding box center [1305, 374] width 48 height 14
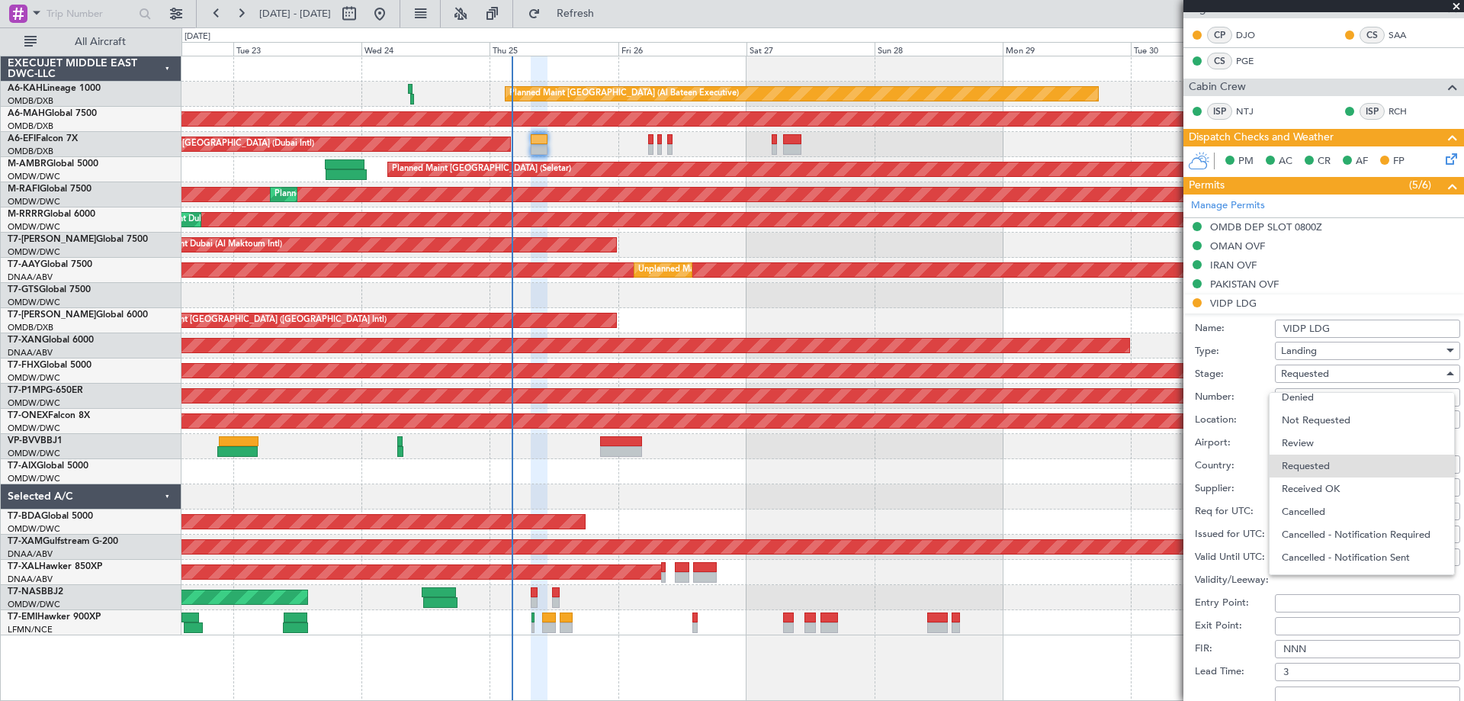
drag, startPoint x: 1321, startPoint y: 486, endPoint x: 1329, endPoint y: 480, distance: 10.4
click at [1321, 487] on span "Received OK" at bounding box center [1361, 488] width 160 height 23
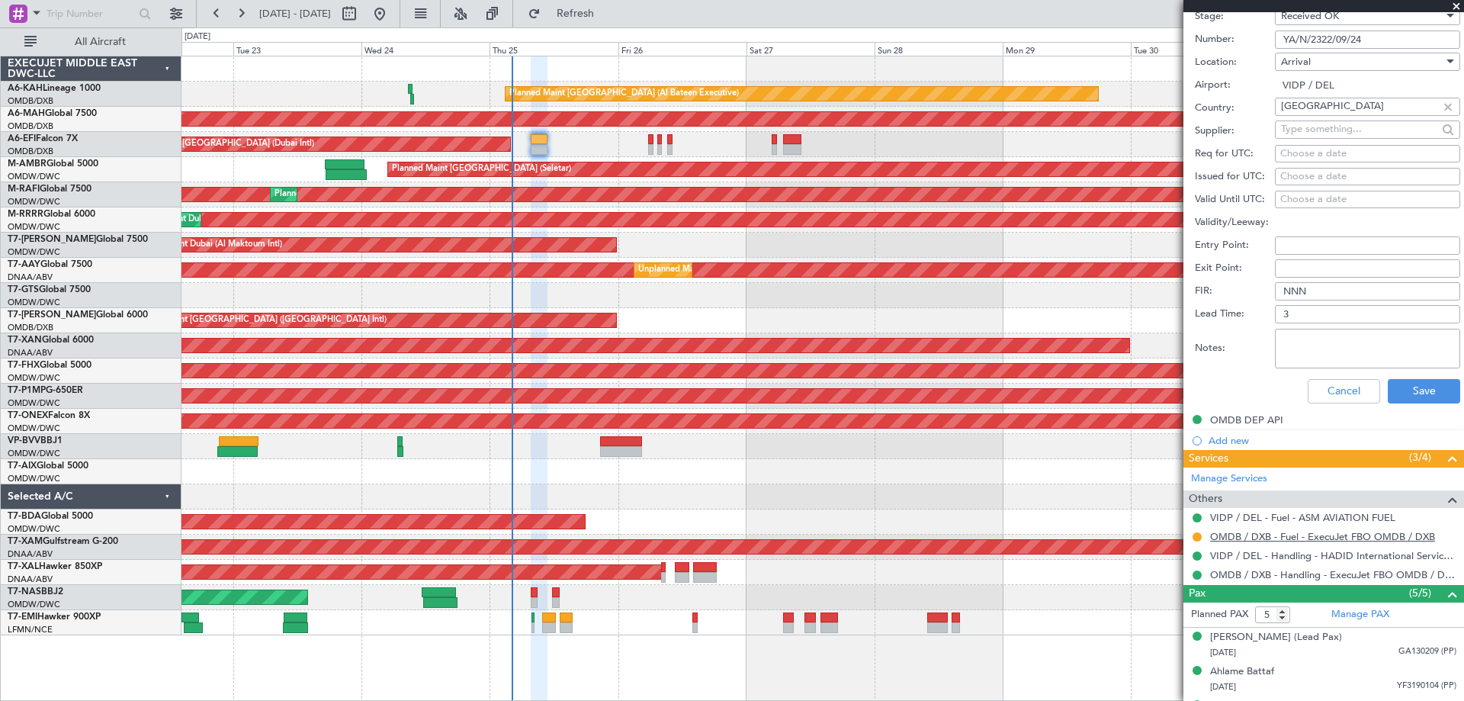
scroll to position [758, 0]
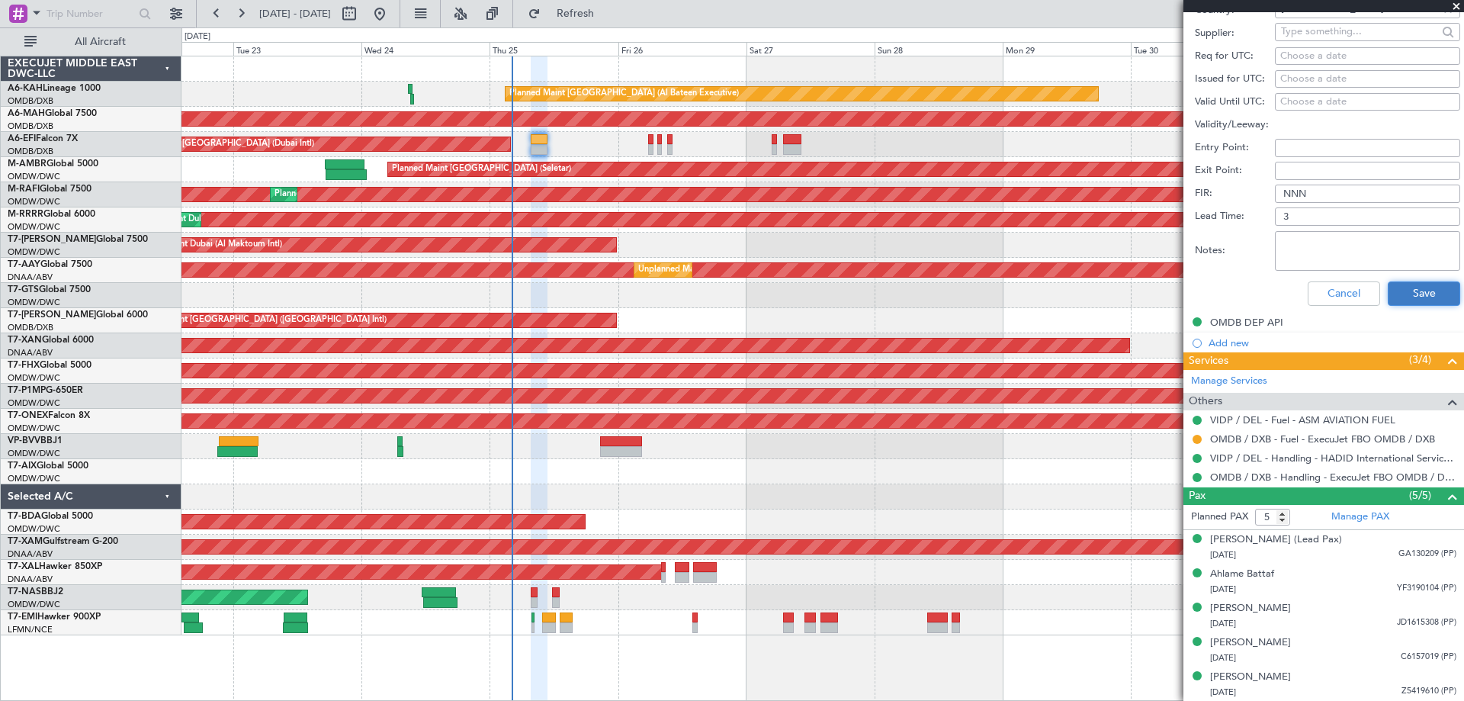
click at [1399, 301] on button "Save" at bounding box center [1423, 293] width 72 height 24
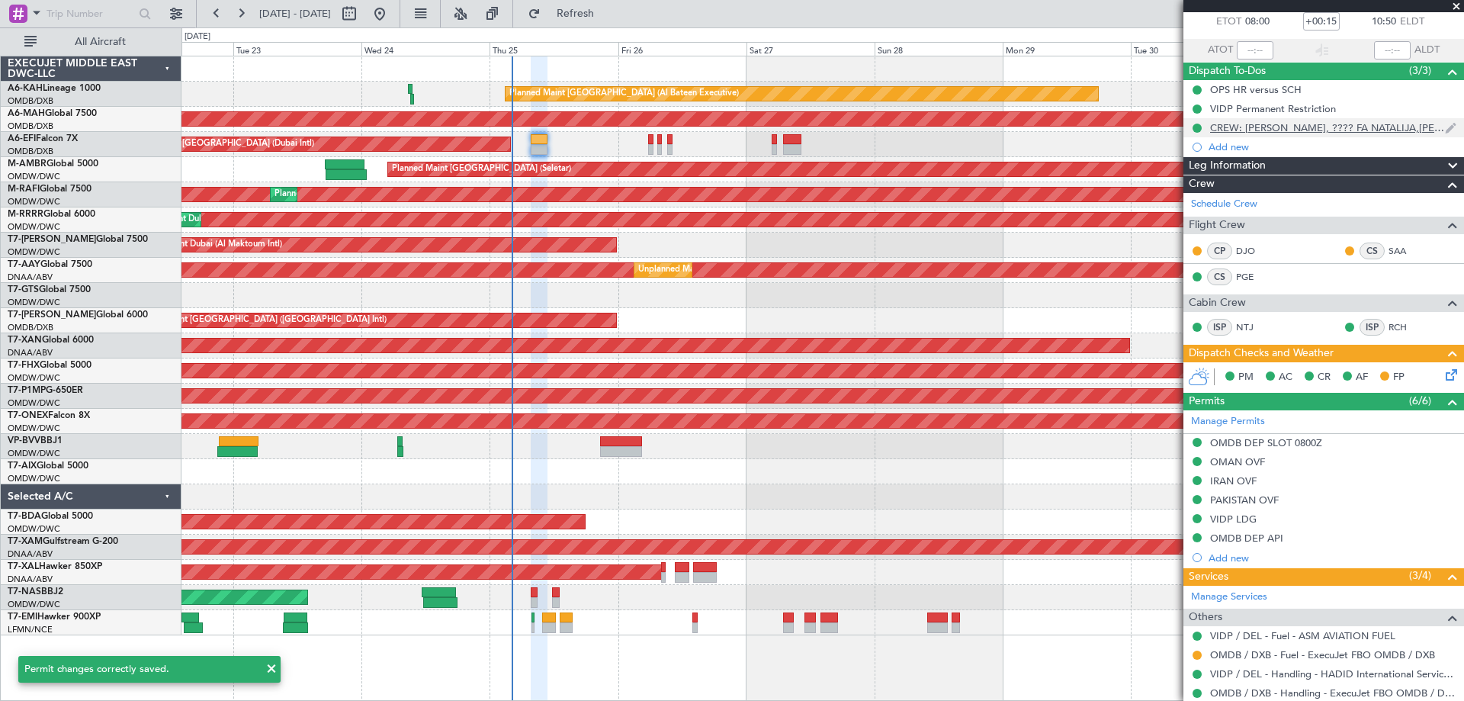
scroll to position [0, 0]
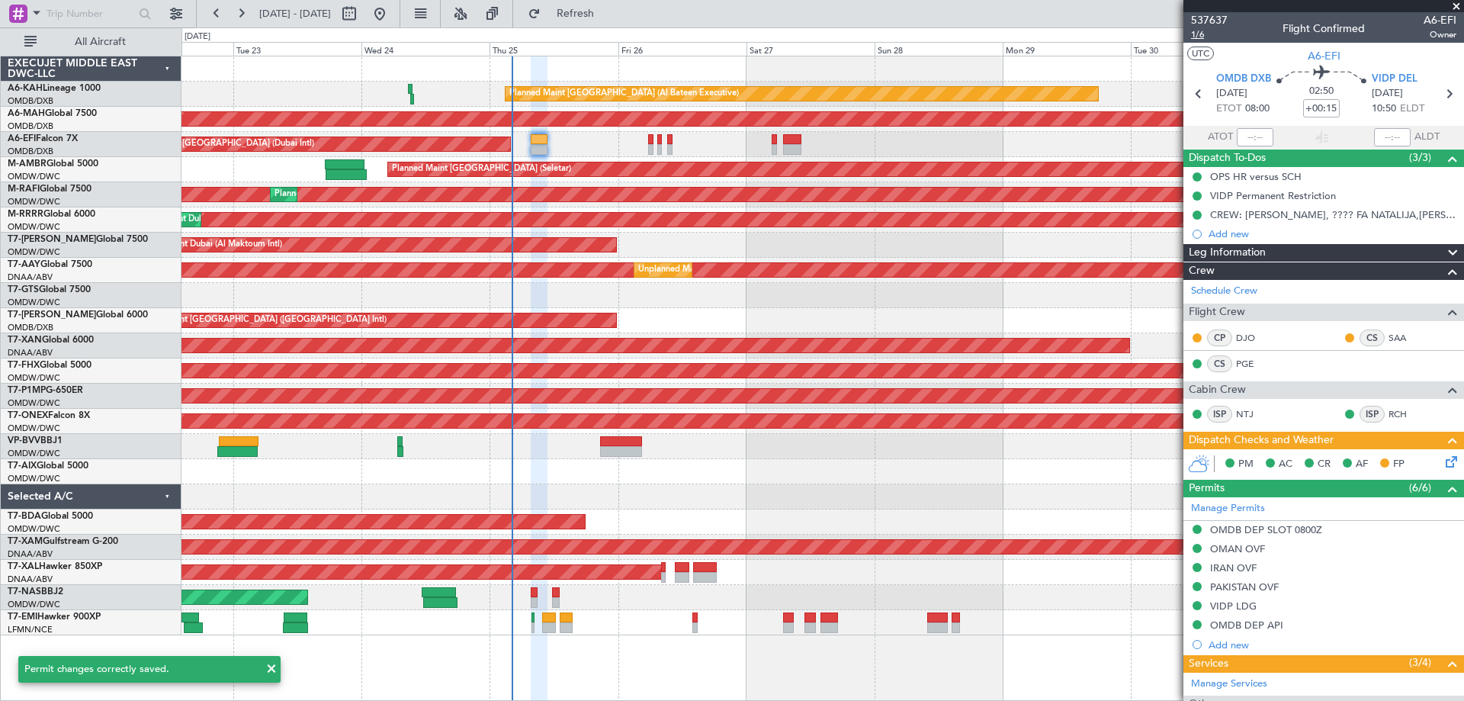
click at [1204, 30] on span "1/6" at bounding box center [1209, 34] width 37 height 13
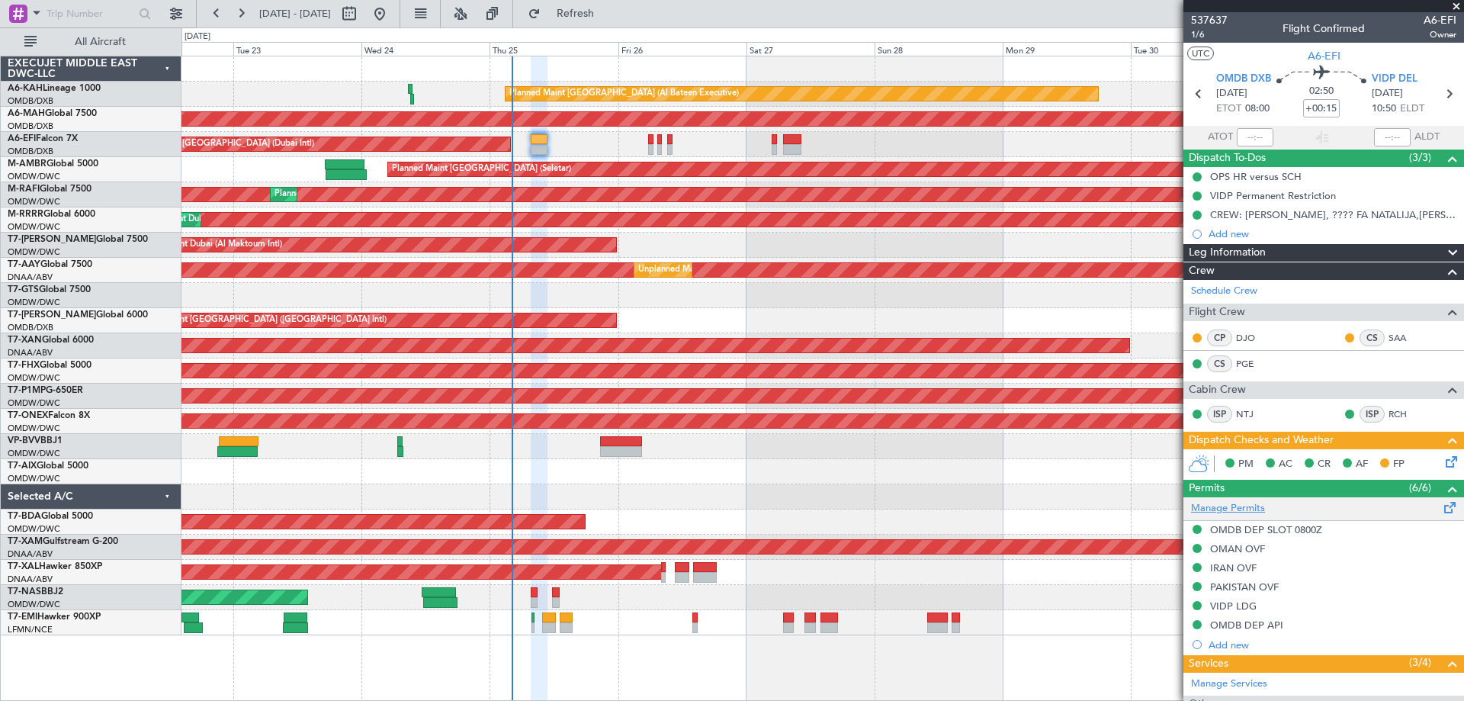
click at [1236, 509] on link "Manage Permits" at bounding box center [1228, 508] width 74 height 15
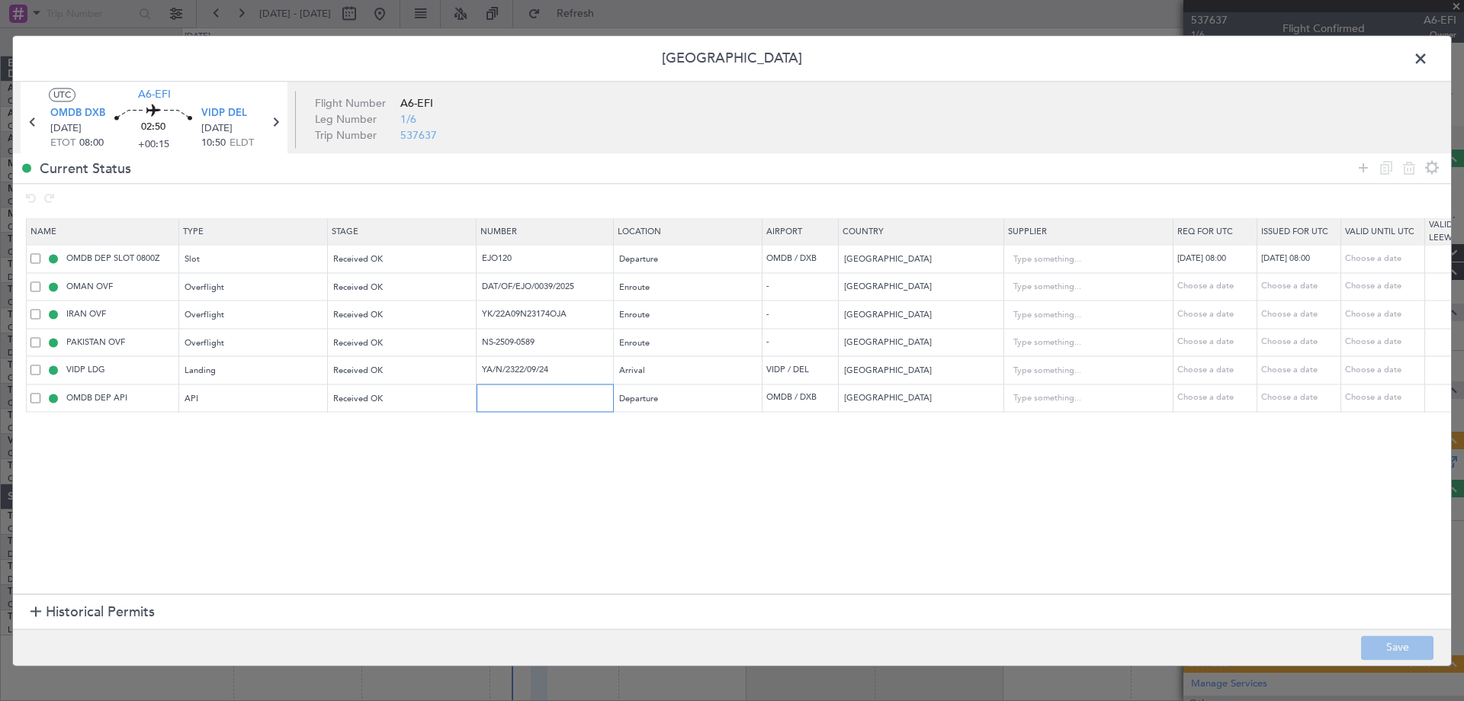
click at [517, 404] on input "text" at bounding box center [546, 397] width 133 height 13
type input "A"
type input "FILED AND SAVED IN L:AN"
drag, startPoint x: 529, startPoint y: 264, endPoint x: 331, endPoint y: 293, distance: 200.4
click at [331, 293] on table "Name Type Stage Number Location Airport Country Supplier Req For Utc Issued For…" at bounding box center [998, 316] width 1945 height 194
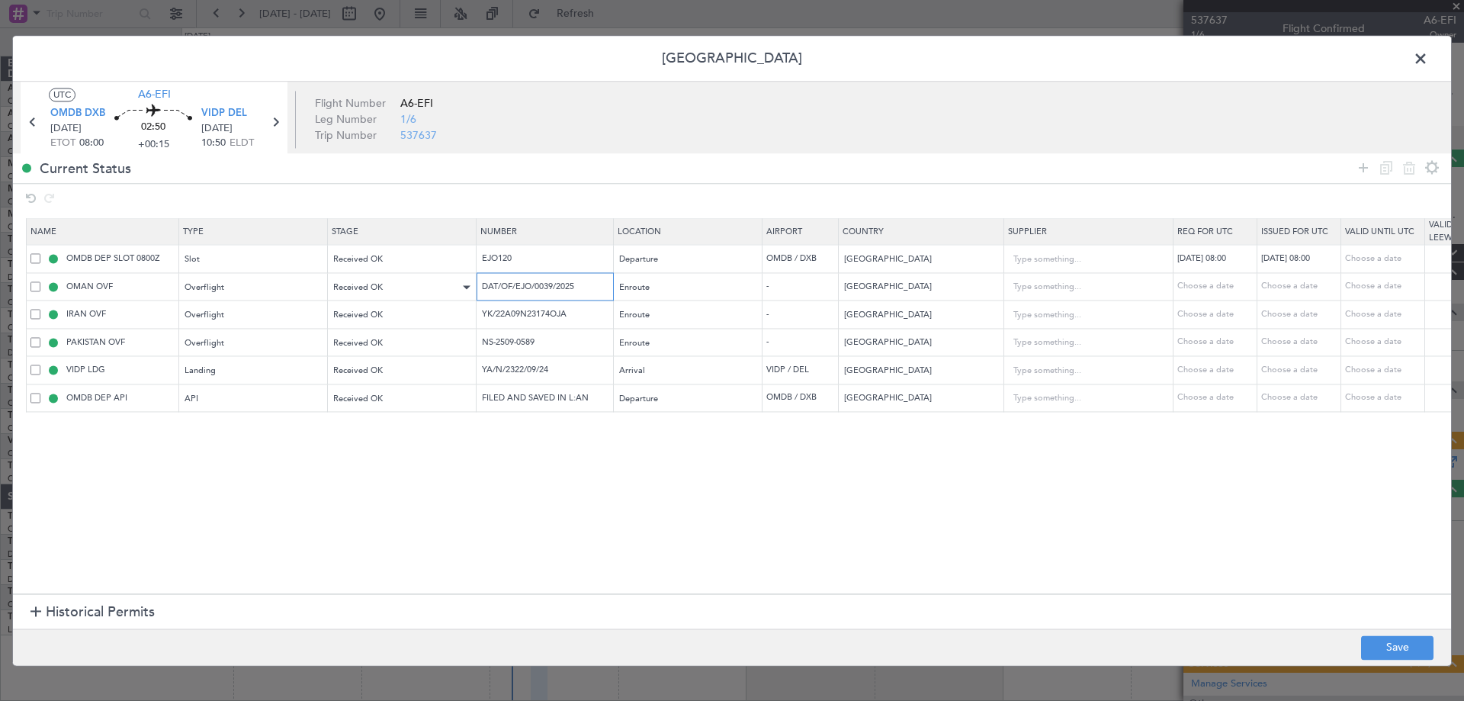
drag, startPoint x: 588, startPoint y: 283, endPoint x: 360, endPoint y: 288, distance: 228.0
click at [360, 288] on tr "OMAN OVF Overflight Received OK DAT/OF/EJO/0039/2025 Enroute - [GEOGRAPHIC_DATA…" at bounding box center [999, 287] width 1944 height 28
click at [329, 319] on tr "IRAN OVF Overflight Received OK YK/22A09N23174OJA Enroute - [GEOGRAPHIC_DATA] C…" at bounding box center [999, 314] width 1944 height 28
drag, startPoint x: 431, startPoint y: 333, endPoint x: 312, endPoint y: 332, distance: 118.9
click at [306, 335] on tr "PAKISTAN OVF Overflight Received OK NS-2509-0589 Enroute - [GEOGRAPHIC_DATA] Ch…" at bounding box center [999, 343] width 1944 height 28
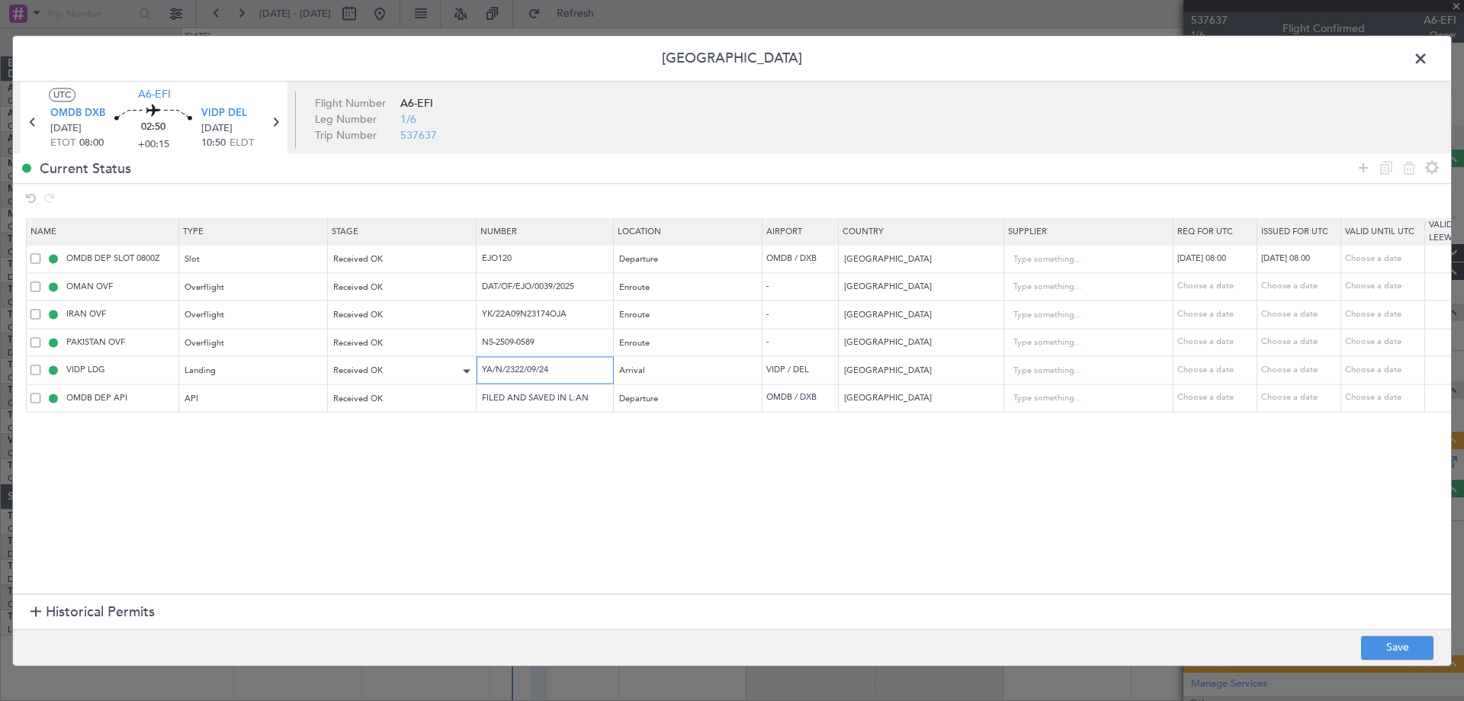
drag, startPoint x: 563, startPoint y: 373, endPoint x: 404, endPoint y: 380, distance: 159.5
click at [406, 381] on tr "VIDP LDG Landing Received OK YA/N/2322/09/24 Arrival VIDP / DEL India Choose a …" at bounding box center [999, 370] width 1944 height 28
click at [556, 370] on input "YA/N/2322/09/24" at bounding box center [546, 370] width 133 height 13
click at [1428, 56] on span at bounding box center [1428, 62] width 0 height 30
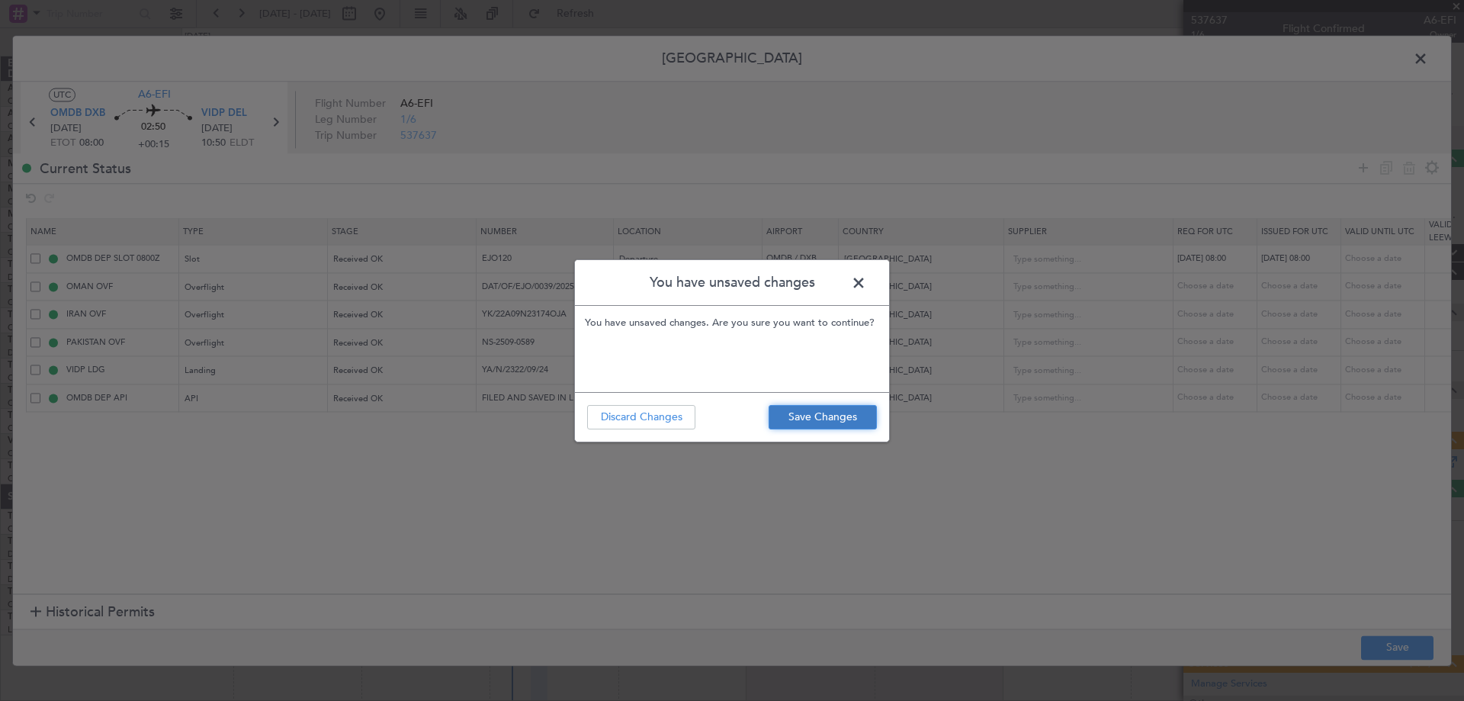
click at [834, 410] on button "Save Changes" at bounding box center [822, 417] width 108 height 24
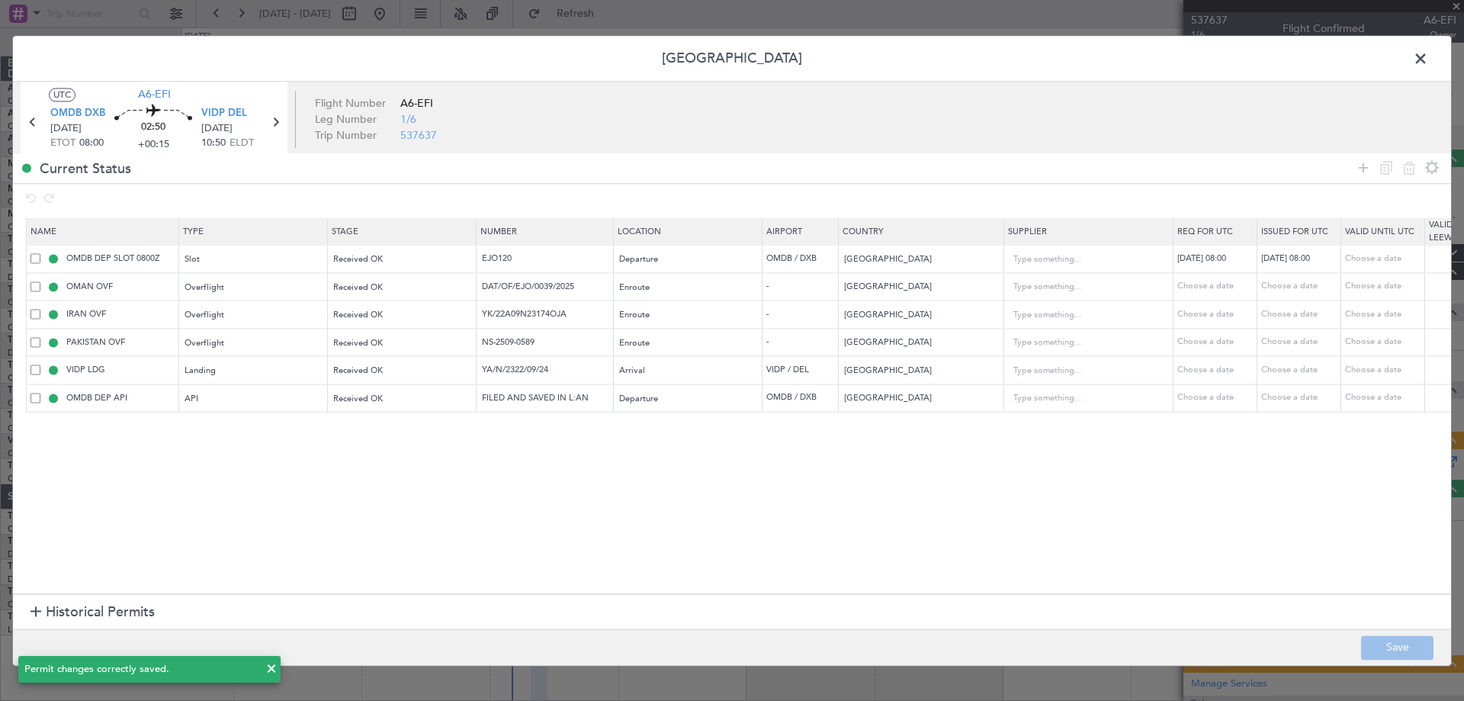
drag, startPoint x: 1424, startPoint y: 59, endPoint x: 1445, endPoint y: 54, distance: 22.0
click at [1428, 58] on span at bounding box center [1428, 62] width 0 height 30
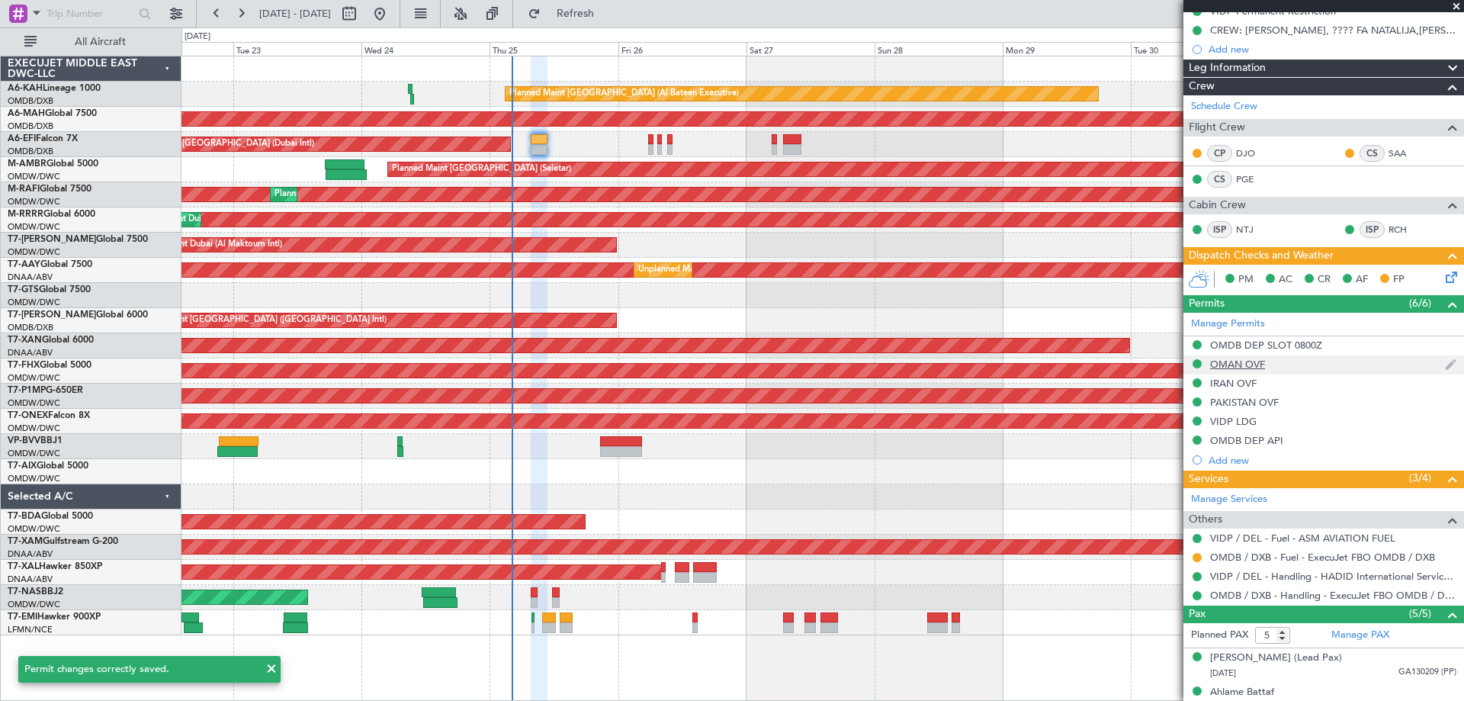
scroll to position [229, 0]
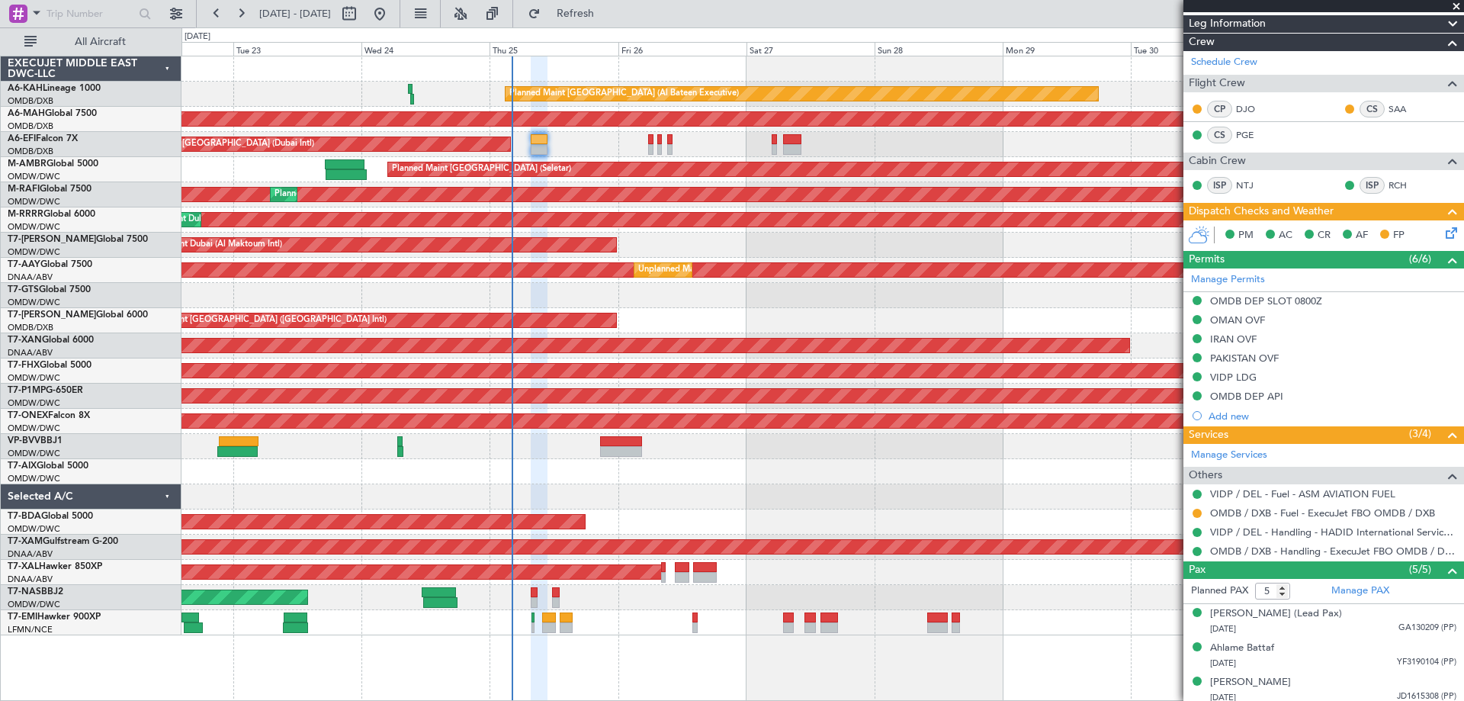
click at [1442, 236] on icon at bounding box center [1448, 230] width 12 height 12
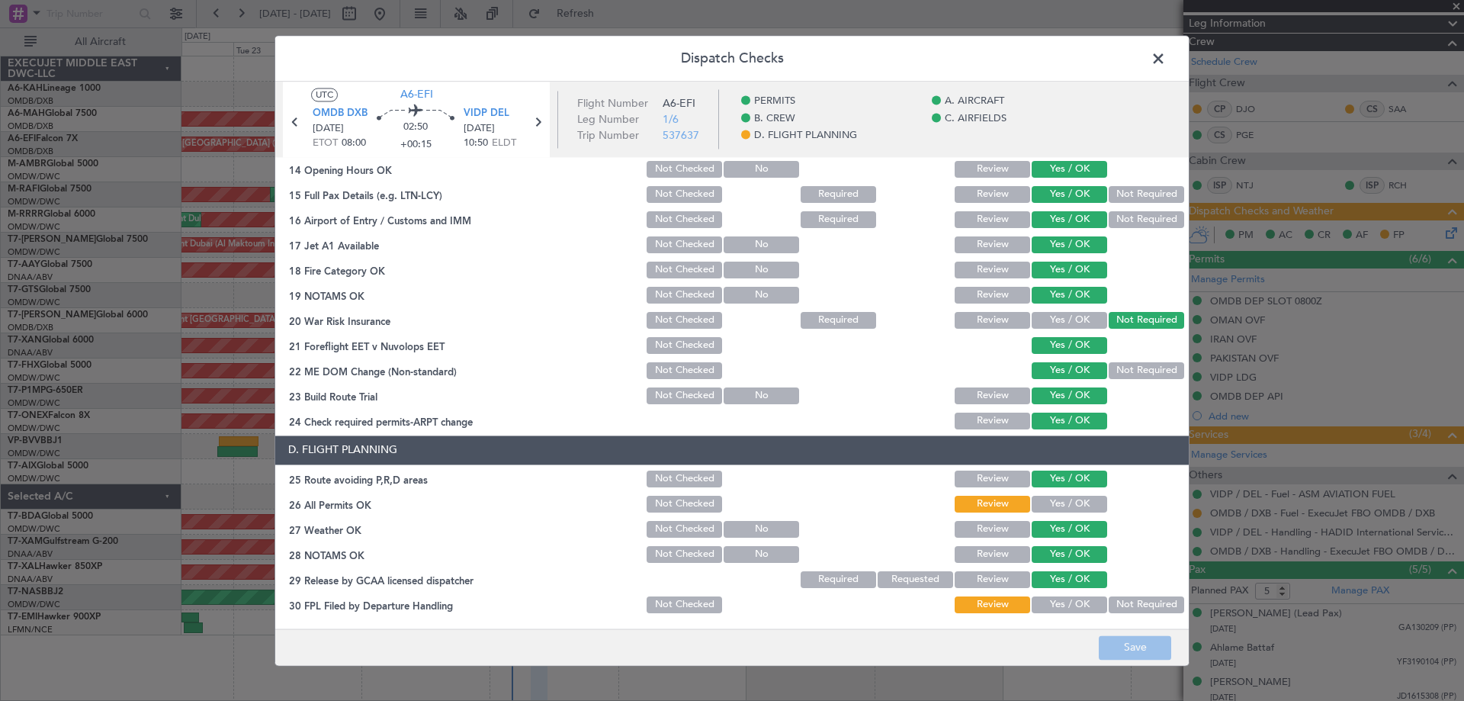
scroll to position [534, 0]
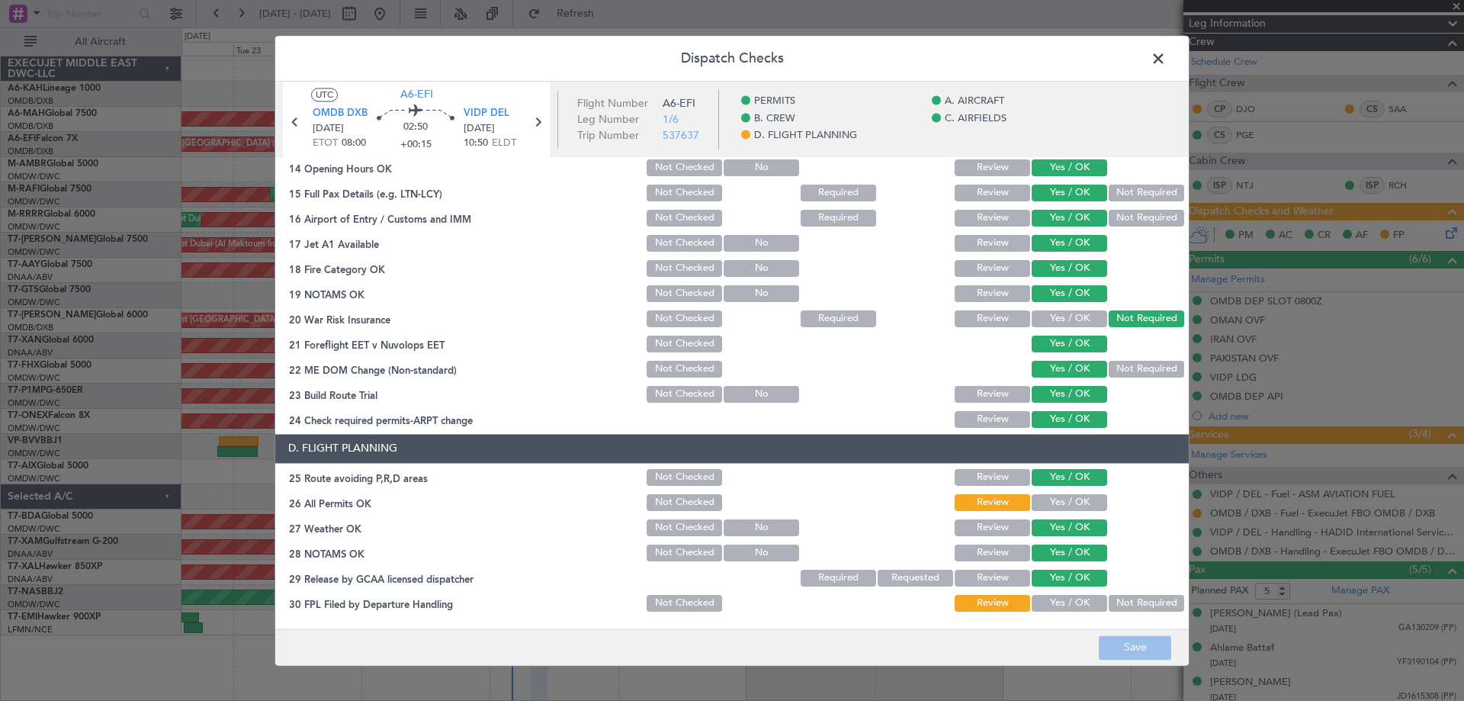
click at [1063, 509] on div "Yes / OK" at bounding box center [1067, 502] width 77 height 21
click at [1063, 507] on button "Yes / OK" at bounding box center [1068, 502] width 75 height 17
drag, startPoint x: 1077, startPoint y: 608, endPoint x: 1083, endPoint y: 595, distance: 14.3
click at [1076, 606] on button "Yes / OK" at bounding box center [1068, 603] width 75 height 17
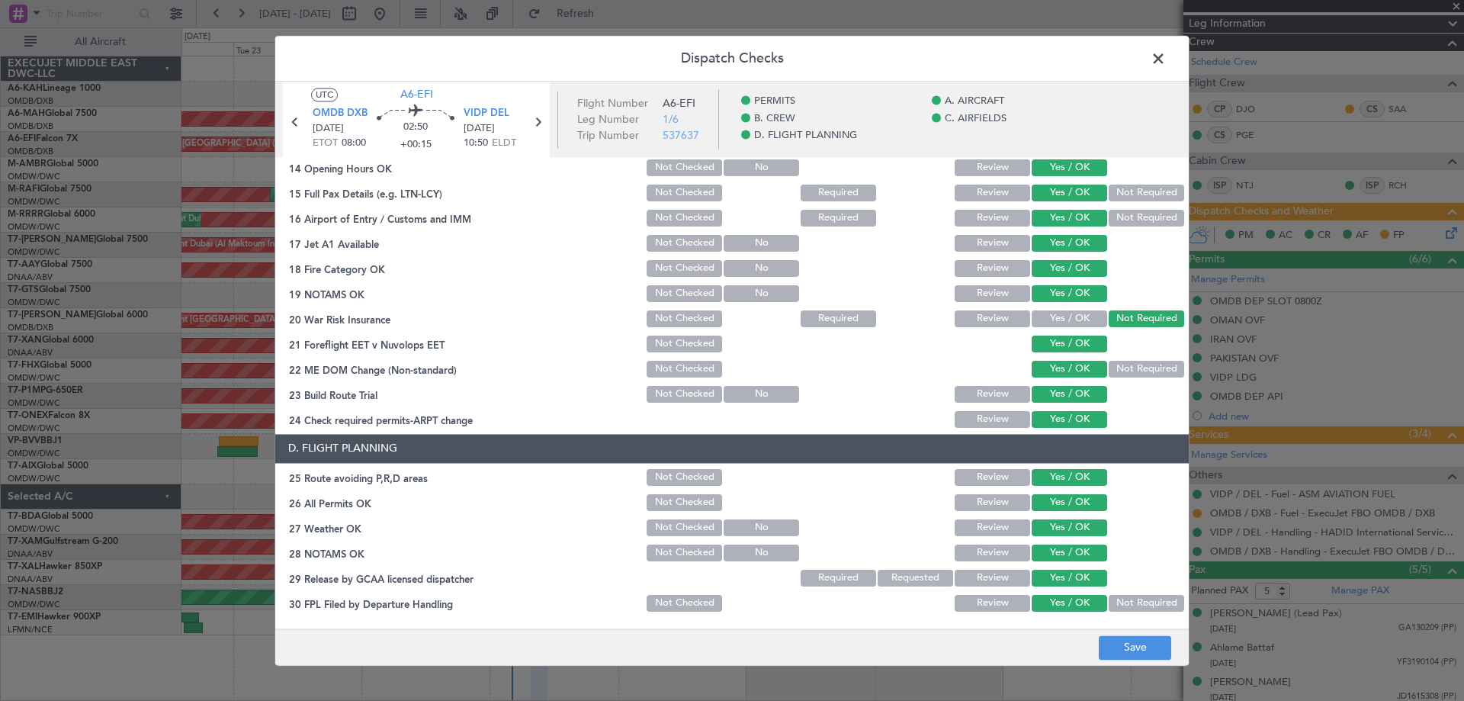
scroll to position [659, 0]
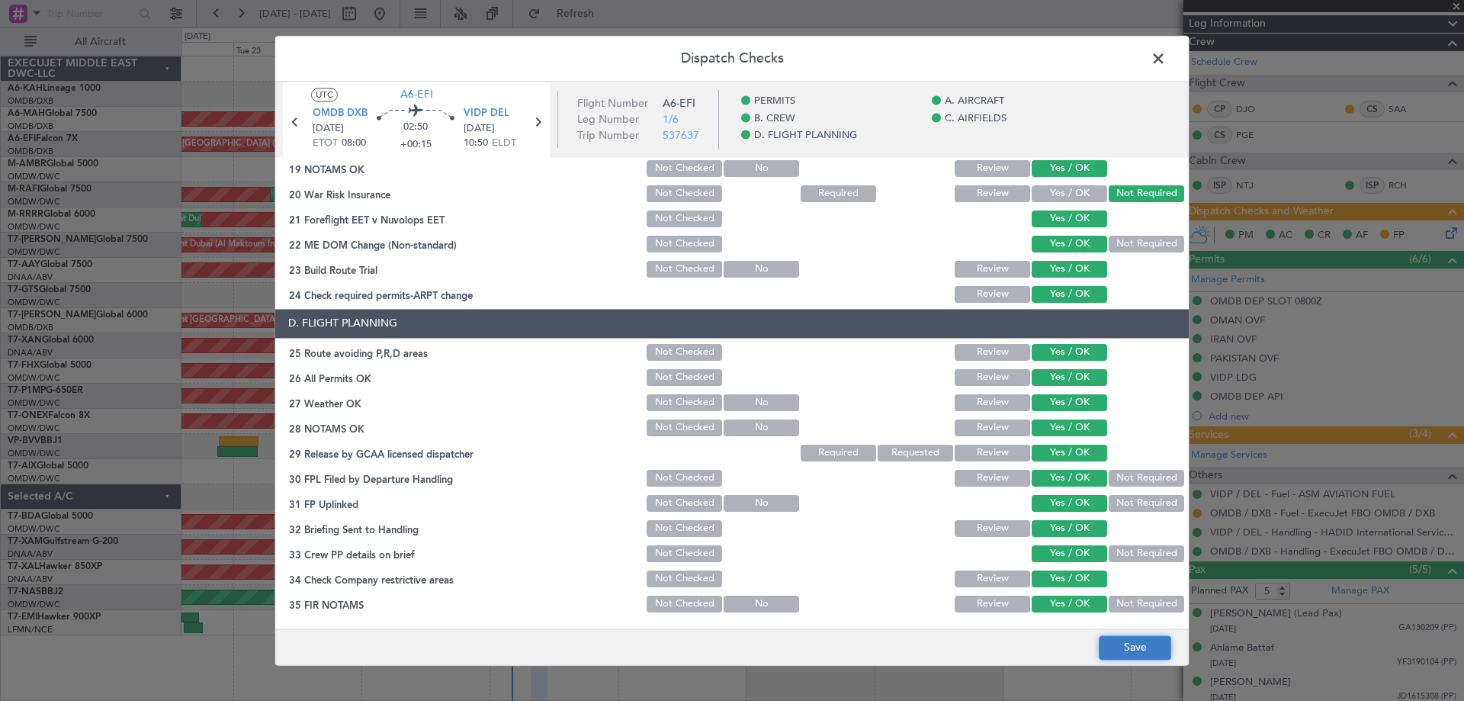
click at [1128, 647] on button "Save" at bounding box center [1134, 647] width 72 height 24
click at [1165, 53] on span at bounding box center [1165, 62] width 0 height 30
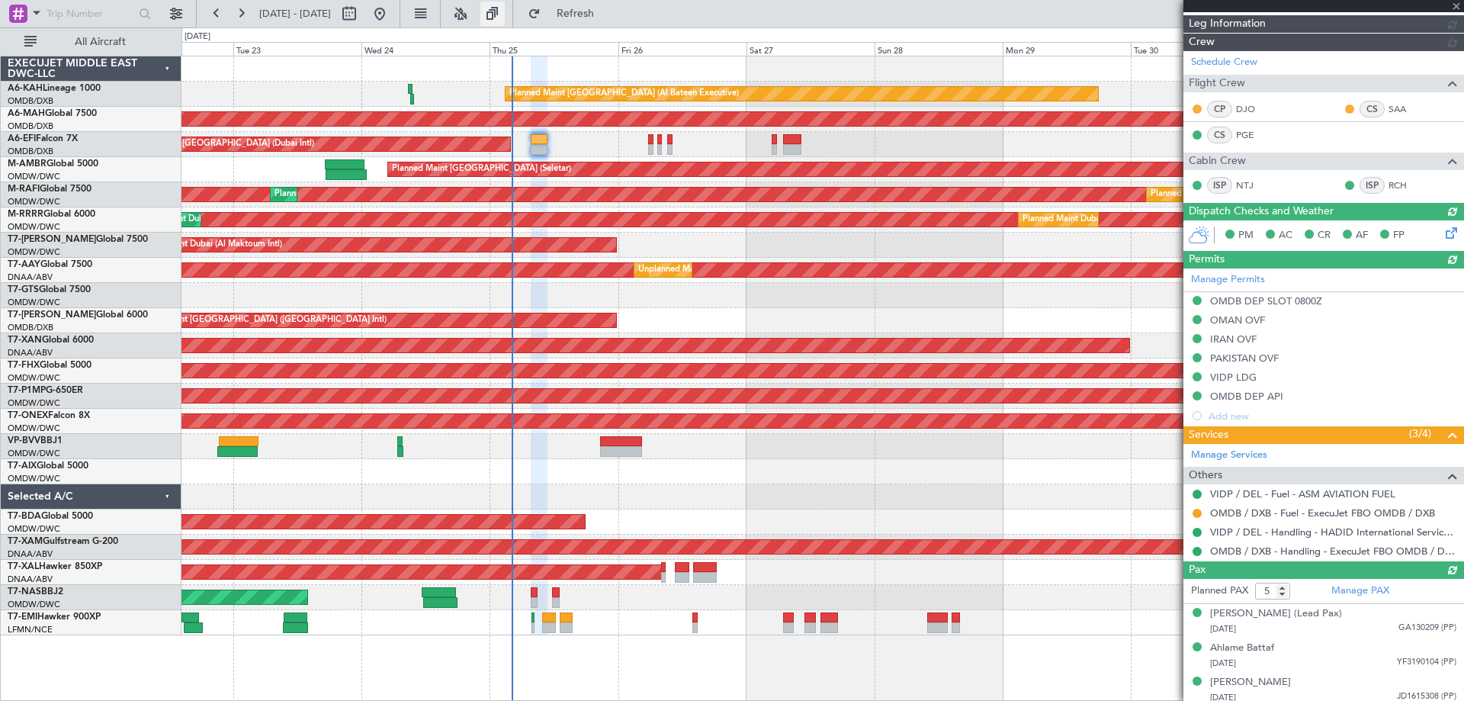
type input "[PERSON_NAME] (ANI)"
type input "7352"
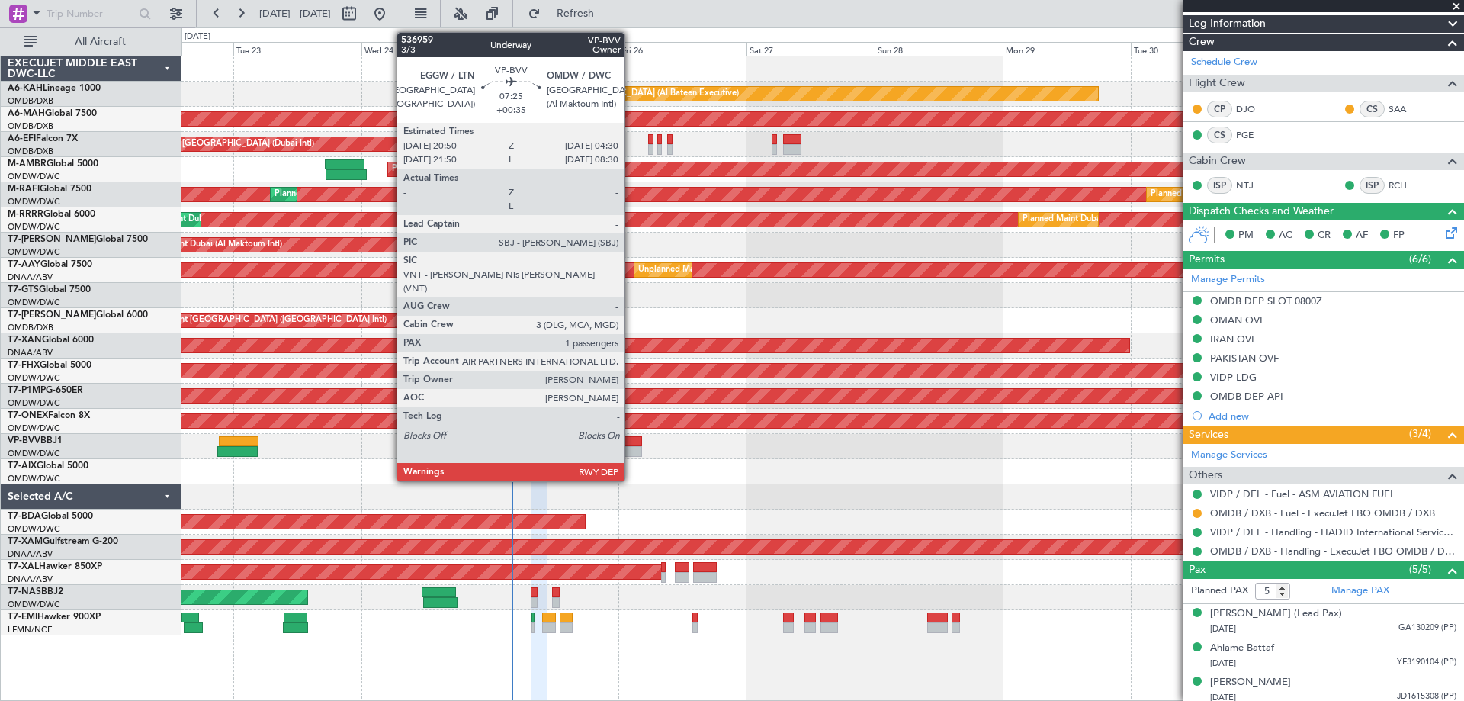
click at [631, 440] on div at bounding box center [620, 441] width 41 height 11
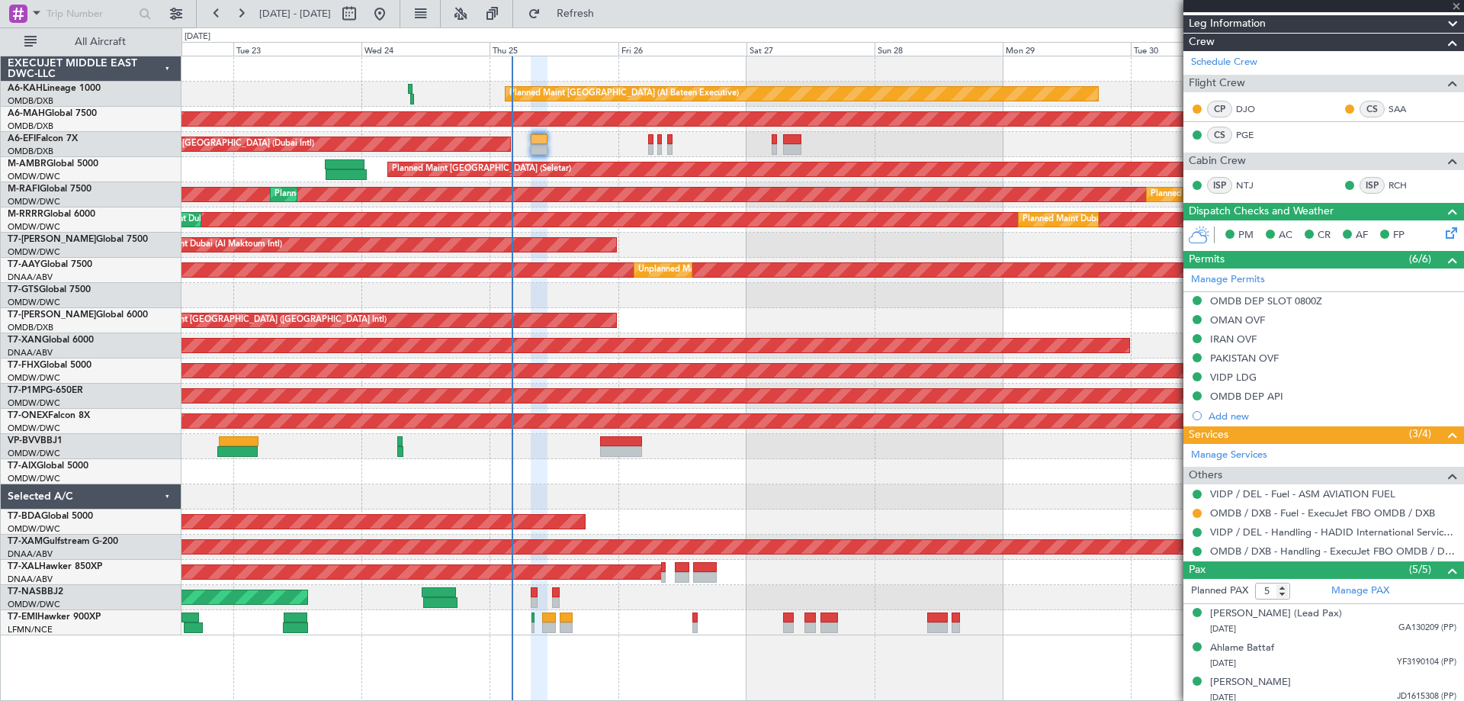
type input "+00:35"
type input "1"
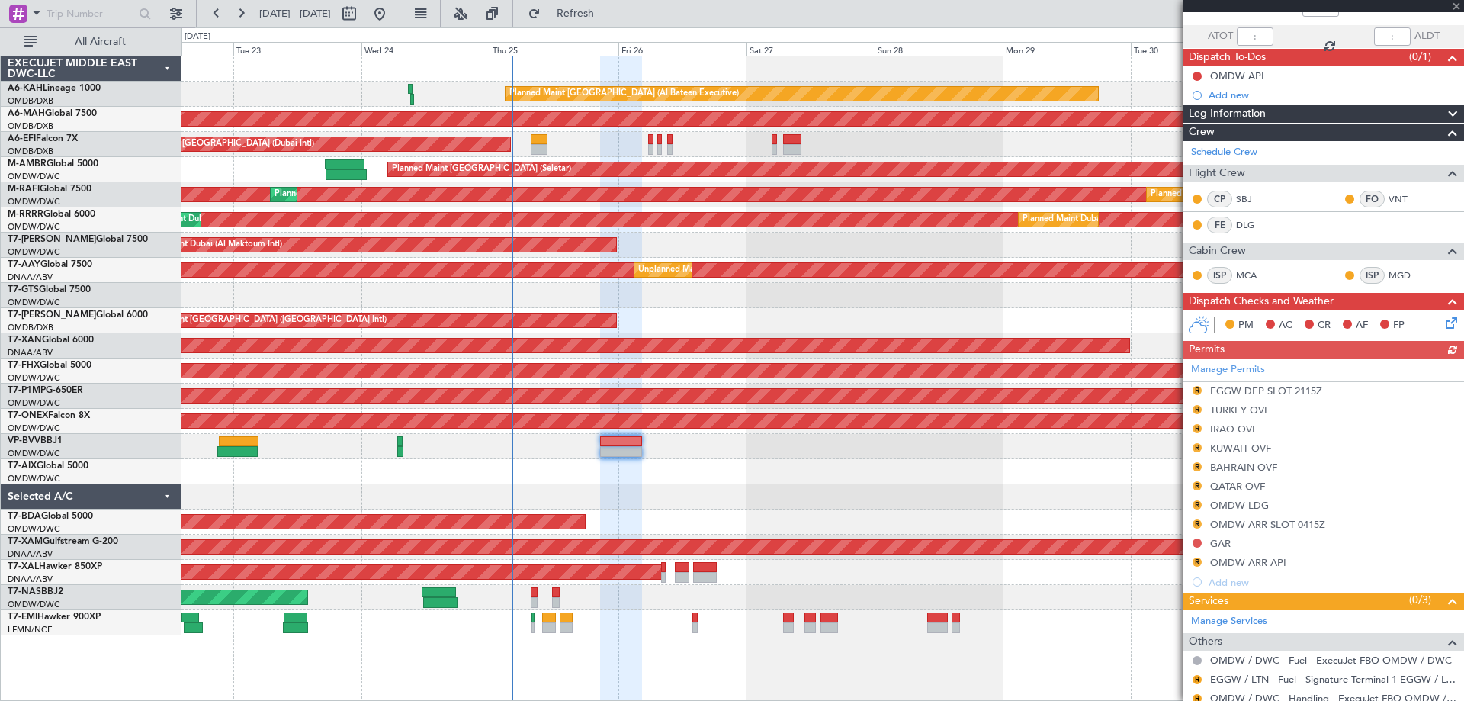
scroll to position [204, 0]
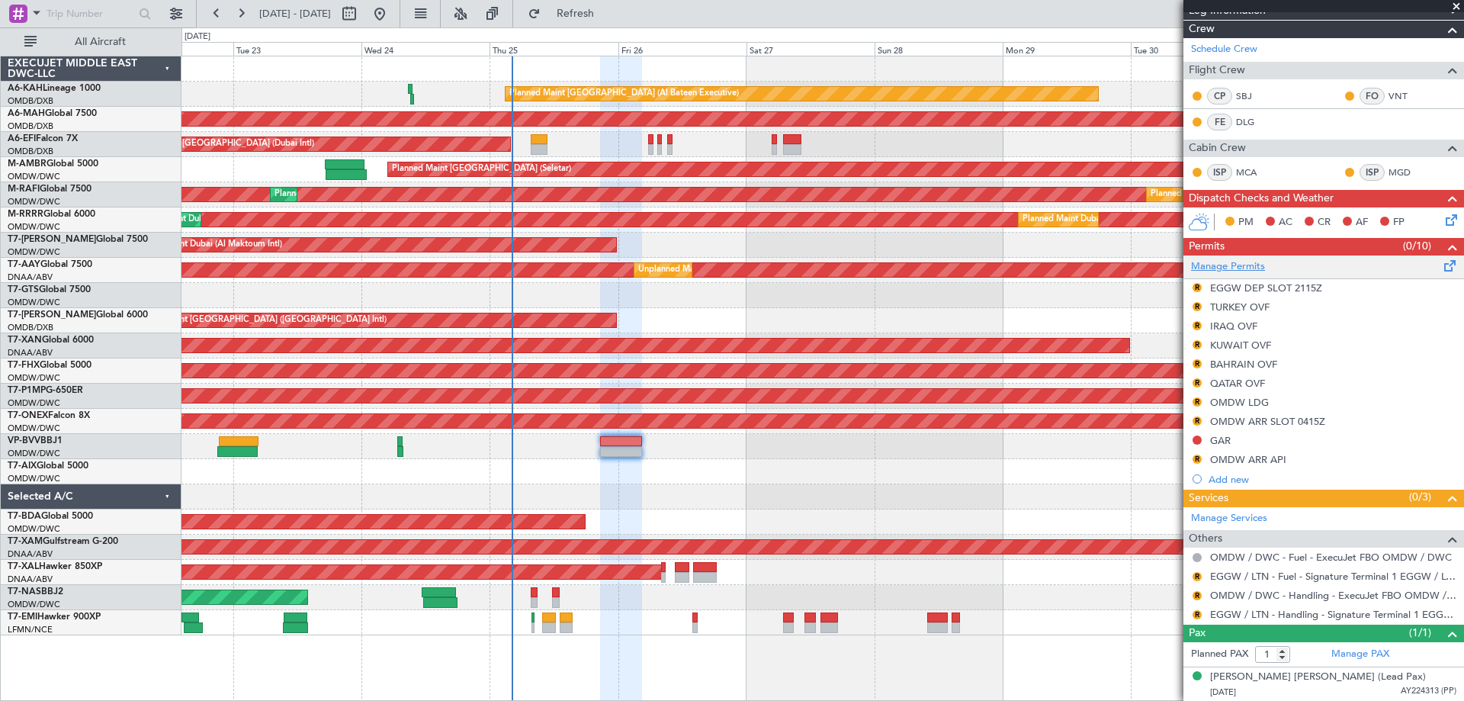
click at [1233, 263] on link "Manage Permits" at bounding box center [1228, 266] width 74 height 15
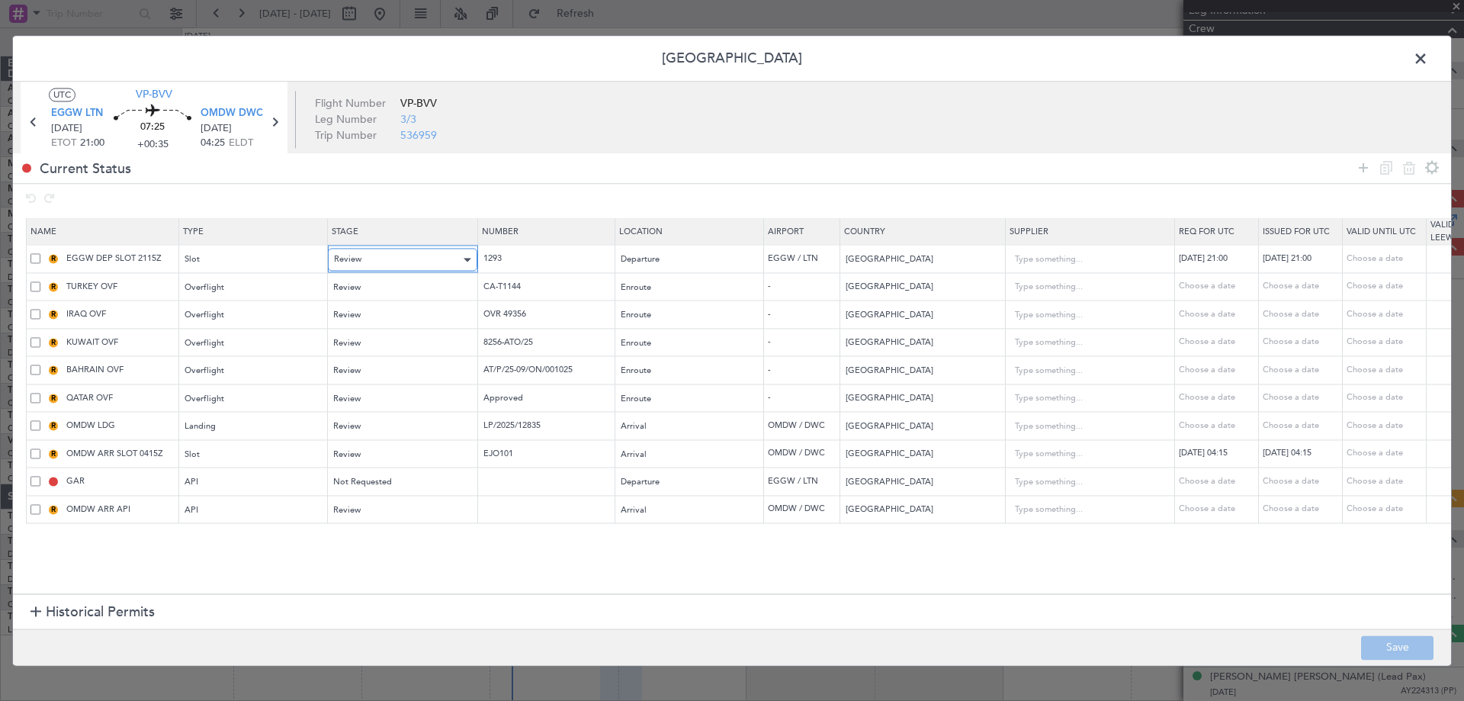
click at [358, 257] on span "Review" at bounding box center [347, 259] width 27 height 11
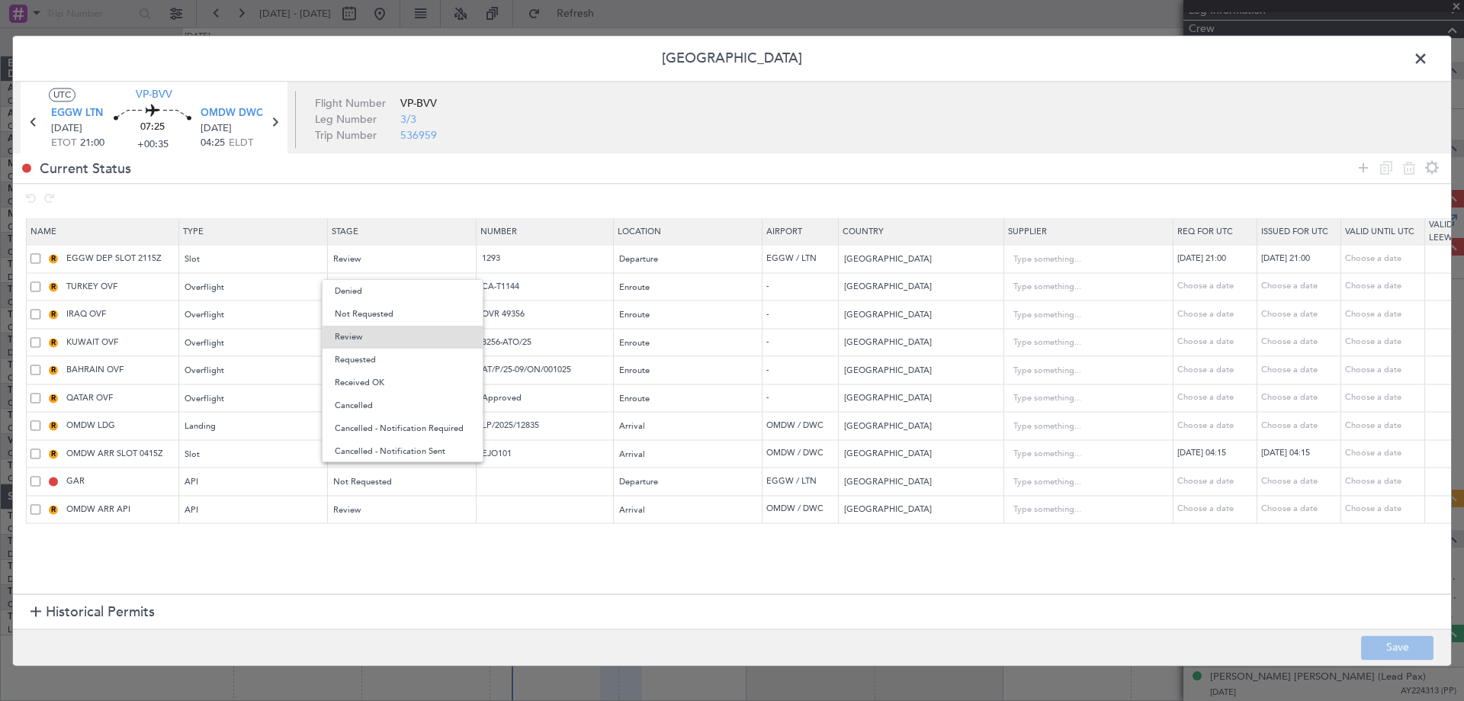
drag, startPoint x: 362, startPoint y: 357, endPoint x: 366, endPoint y: 332, distance: 26.2
click at [361, 357] on span "Requested" at bounding box center [403, 359] width 136 height 23
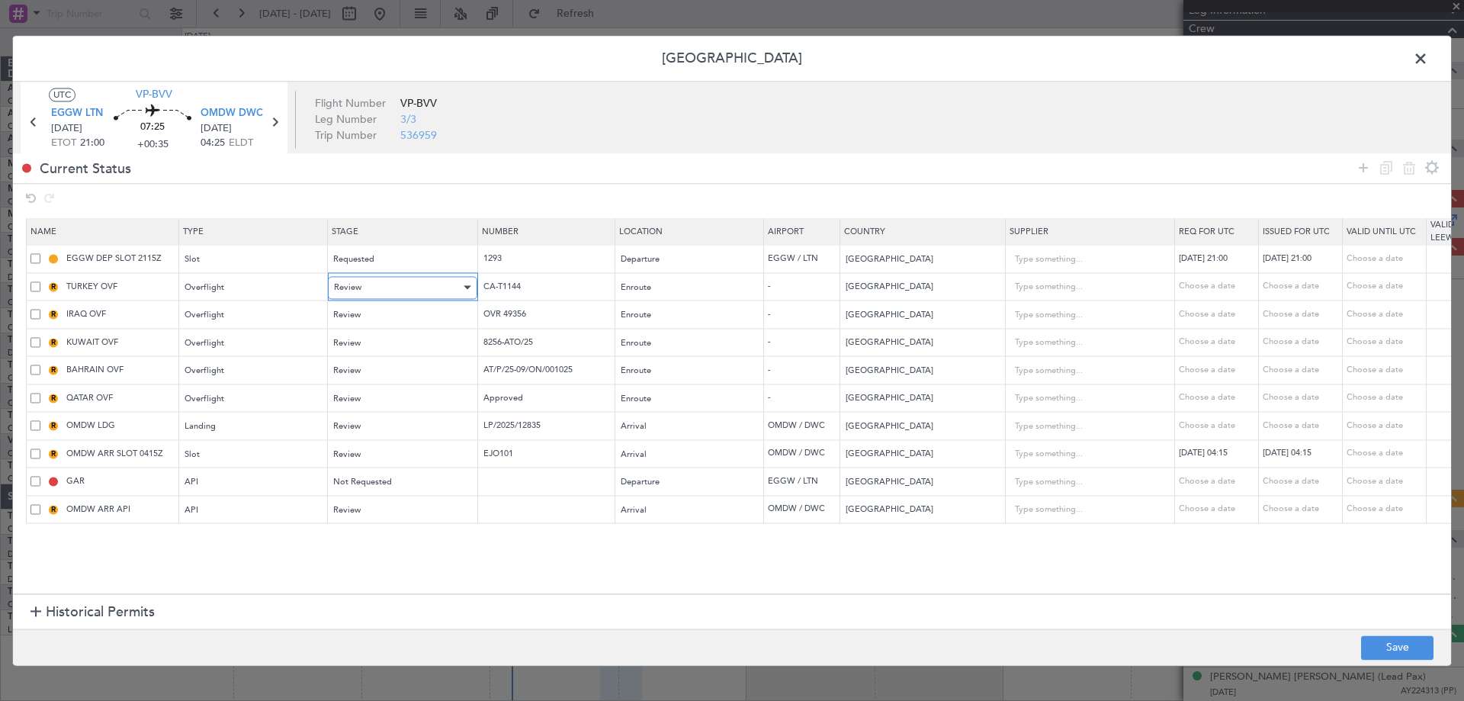
click at [380, 284] on div "Review" at bounding box center [397, 287] width 127 height 23
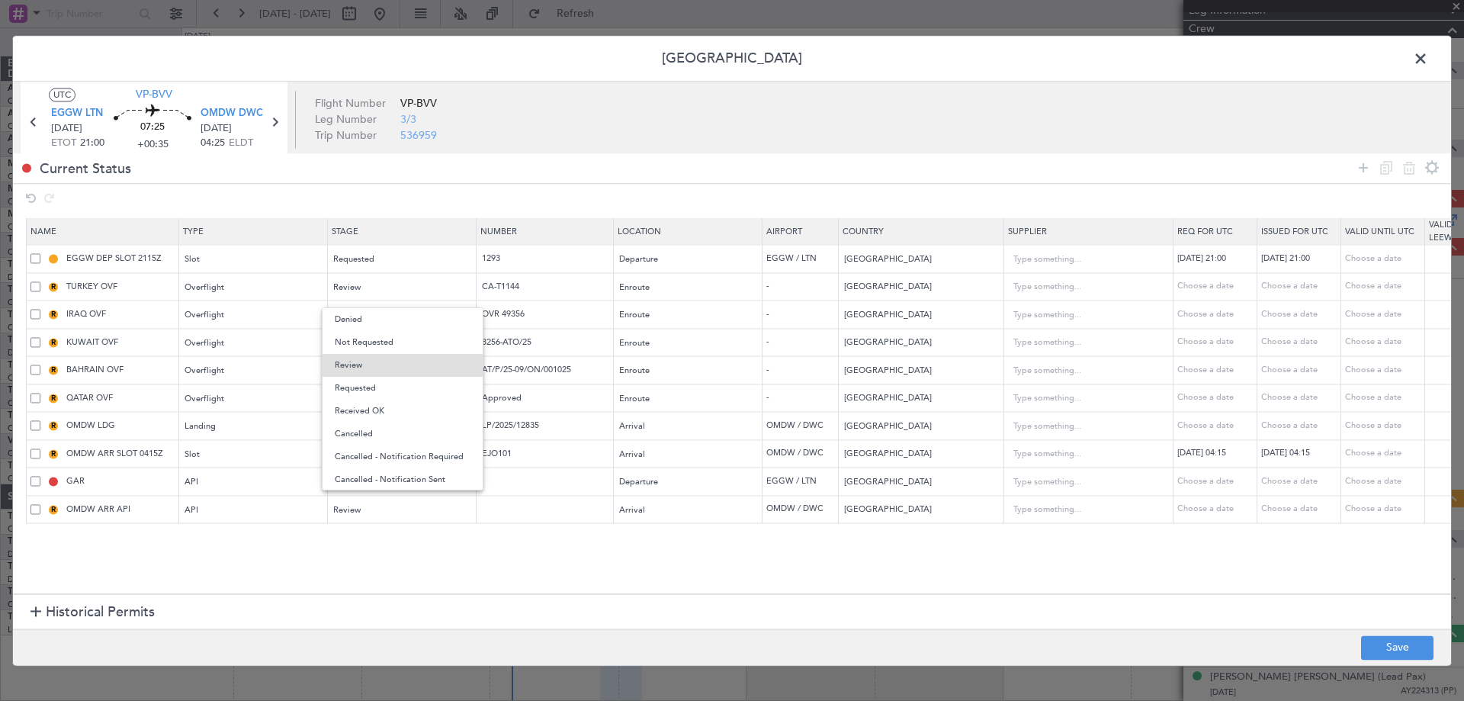
click at [361, 389] on span "Requested" at bounding box center [403, 388] width 136 height 23
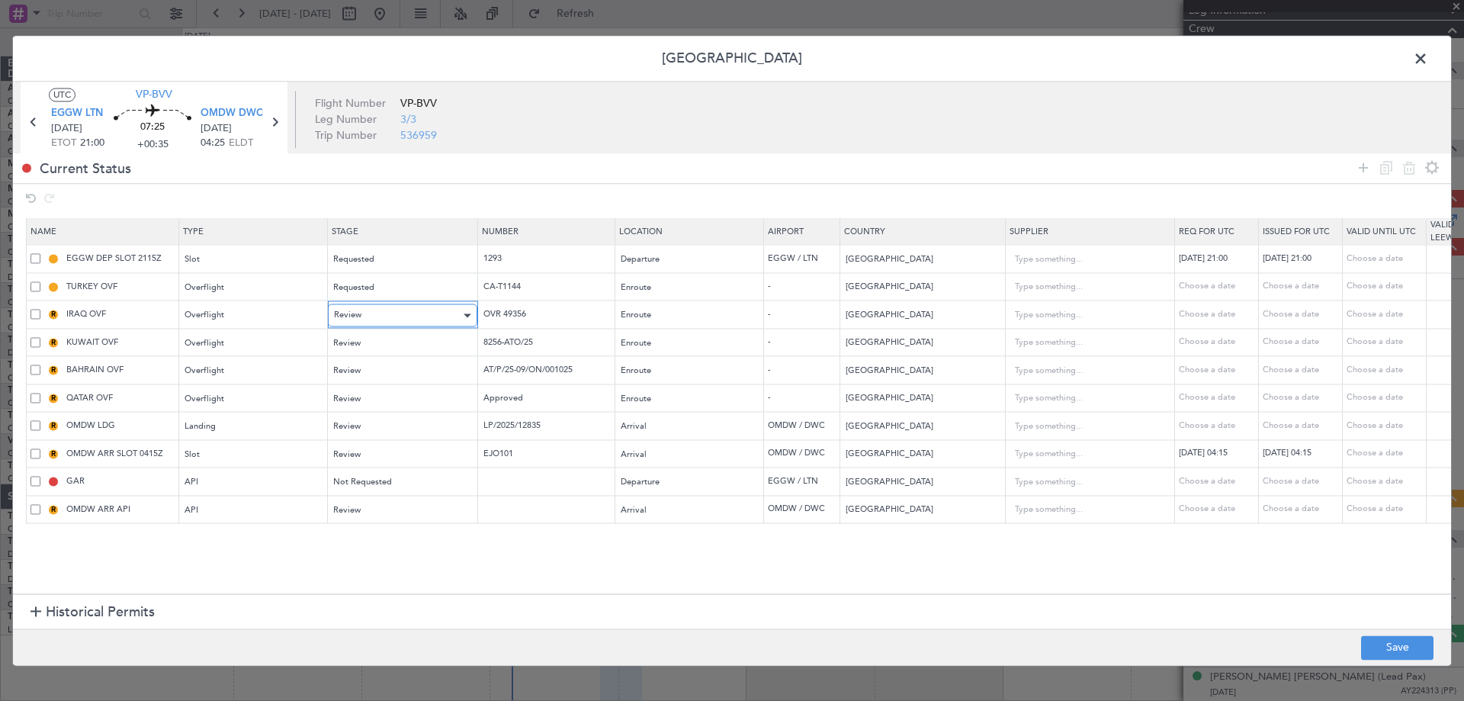
click at [380, 310] on div "Review" at bounding box center [397, 315] width 127 height 23
click at [357, 416] on span "Requested" at bounding box center [403, 415] width 136 height 23
click at [378, 335] on div "Review" at bounding box center [397, 343] width 127 height 23
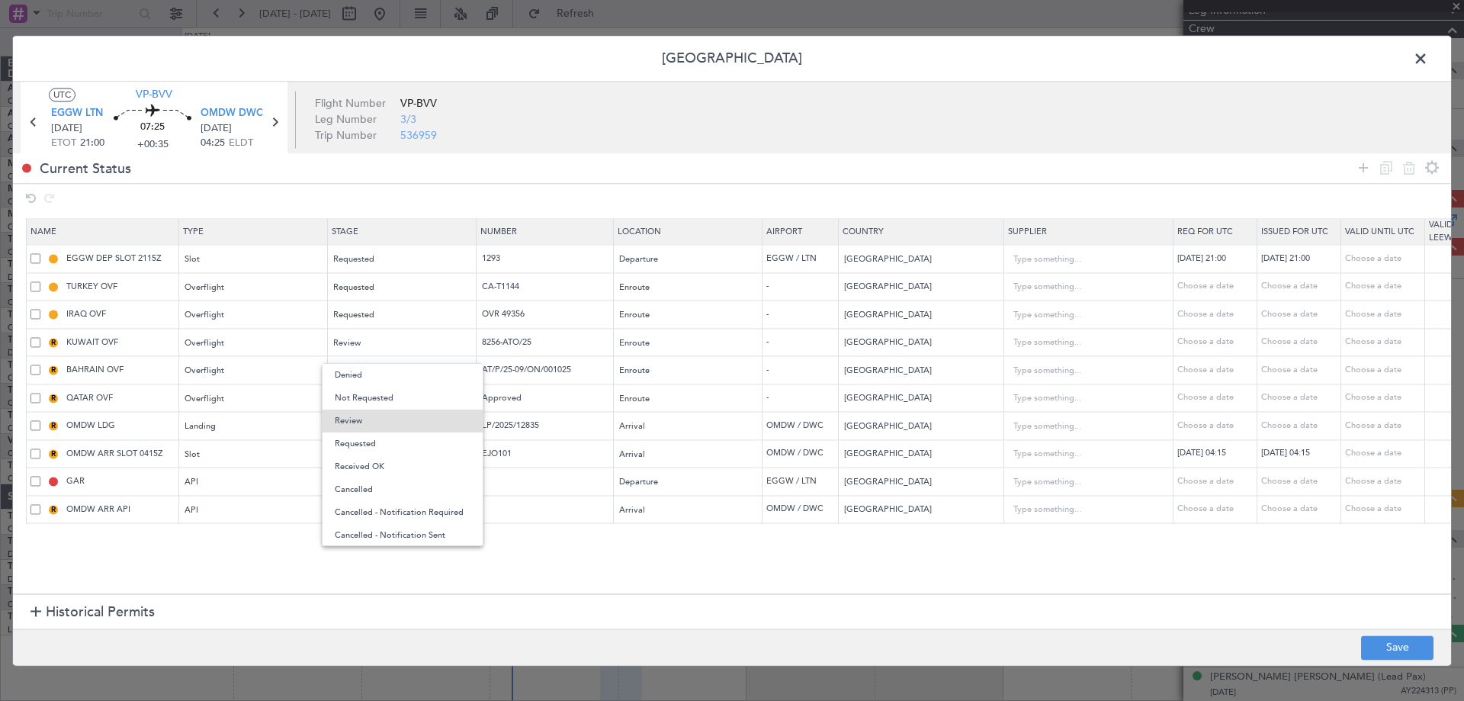
click at [365, 446] on span "Requested" at bounding box center [403, 443] width 136 height 23
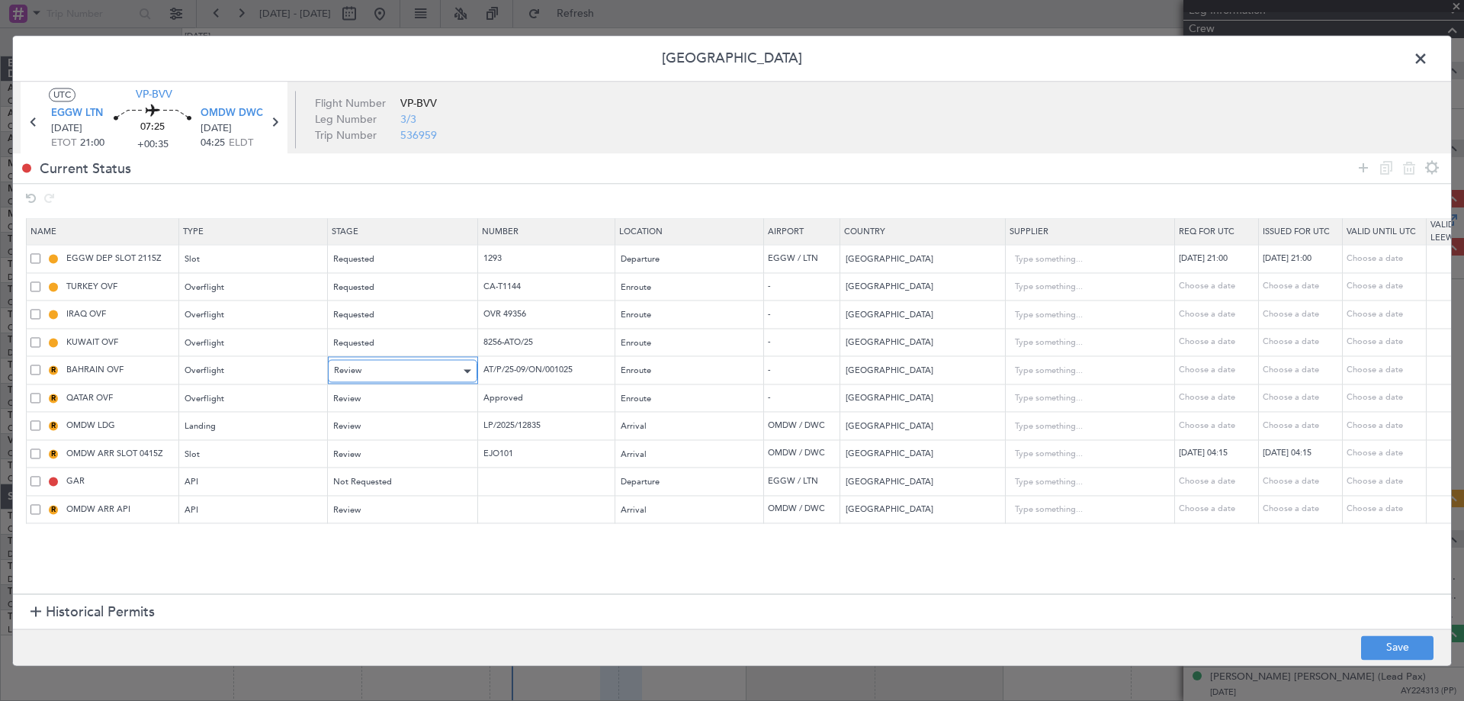
click at [362, 375] on div "Review" at bounding box center [397, 371] width 127 height 23
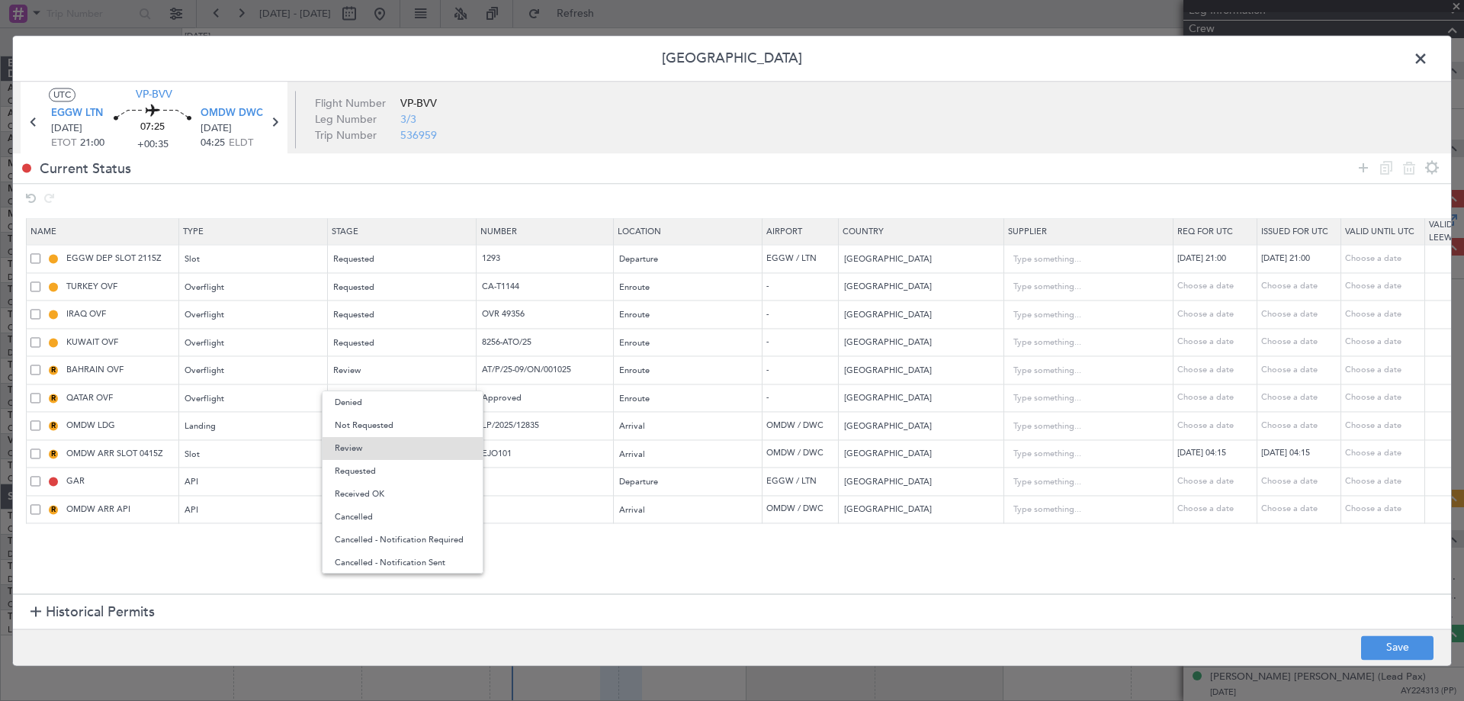
click at [371, 474] on span "Requested" at bounding box center [403, 471] width 136 height 23
click at [373, 425] on div "Review" at bounding box center [397, 426] width 127 height 23
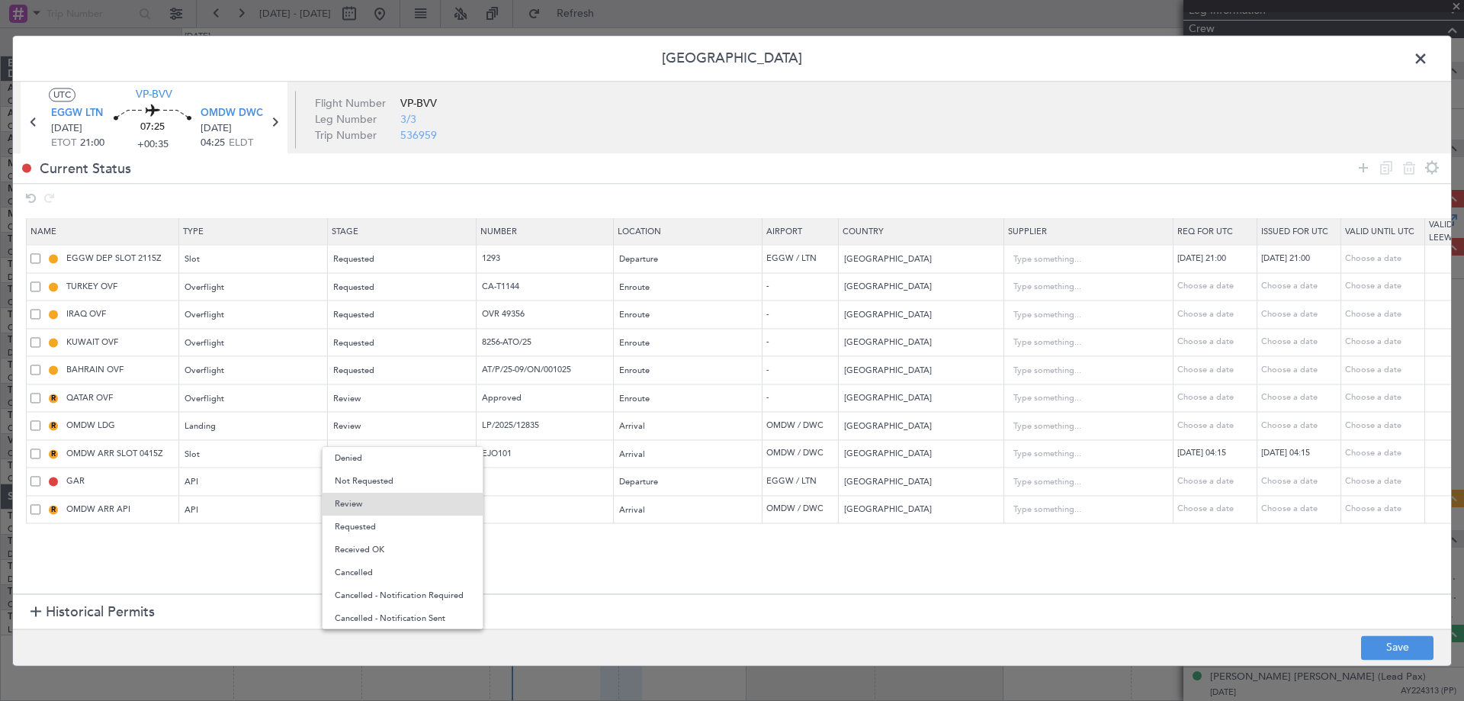
drag, startPoint x: 379, startPoint y: 530, endPoint x: 376, endPoint y: 520, distance: 10.4
click at [379, 529] on span "Requested" at bounding box center [403, 526] width 136 height 23
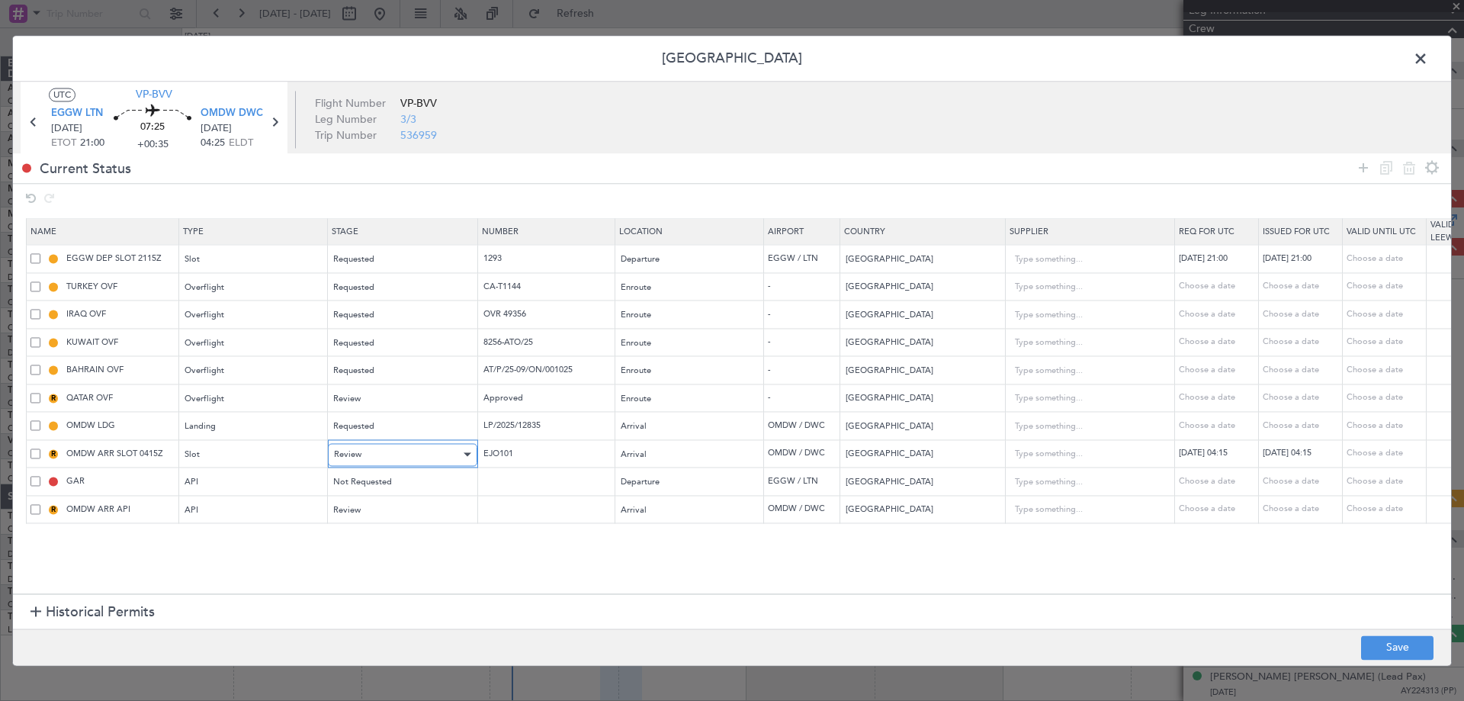
click at [371, 463] on div "Review" at bounding box center [397, 454] width 127 height 23
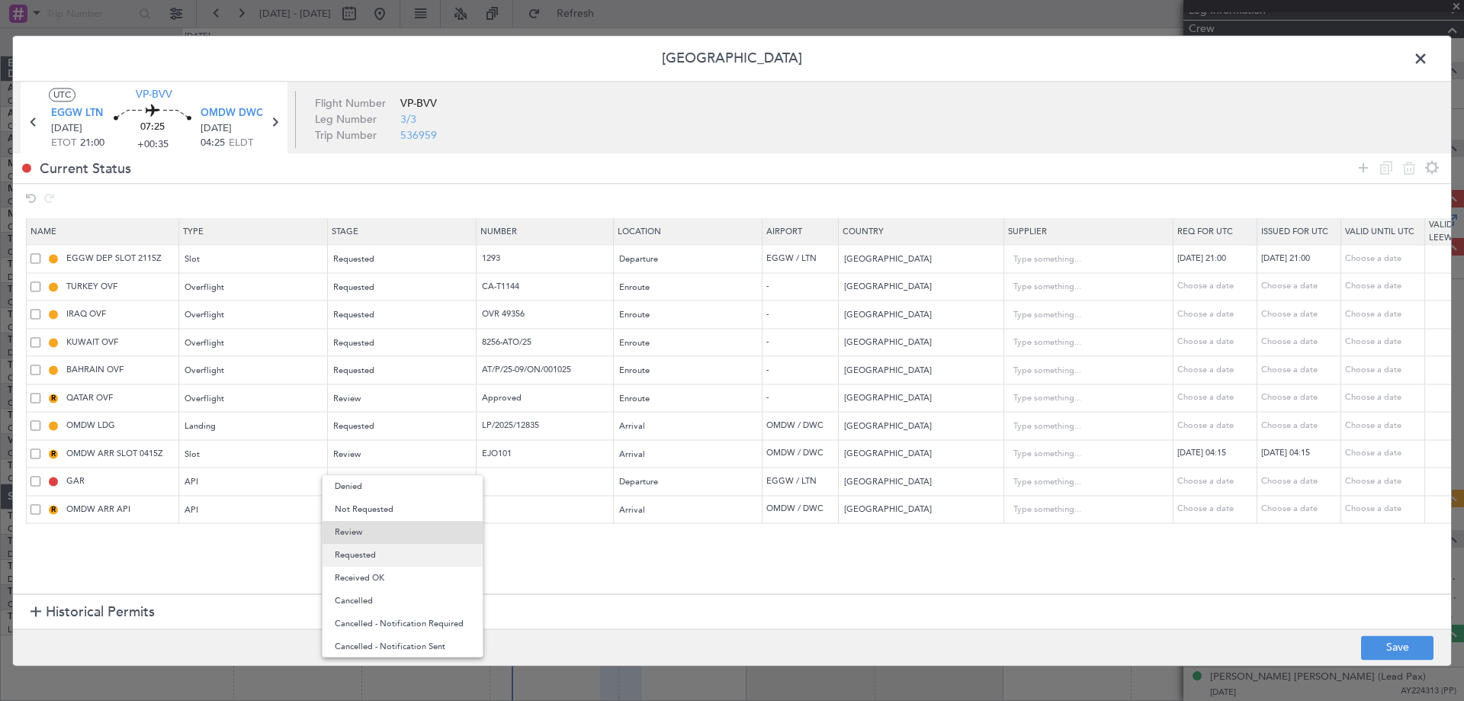
click at [360, 561] on span "Requested" at bounding box center [403, 554] width 136 height 23
click at [371, 515] on div "Review" at bounding box center [397, 510] width 127 height 23
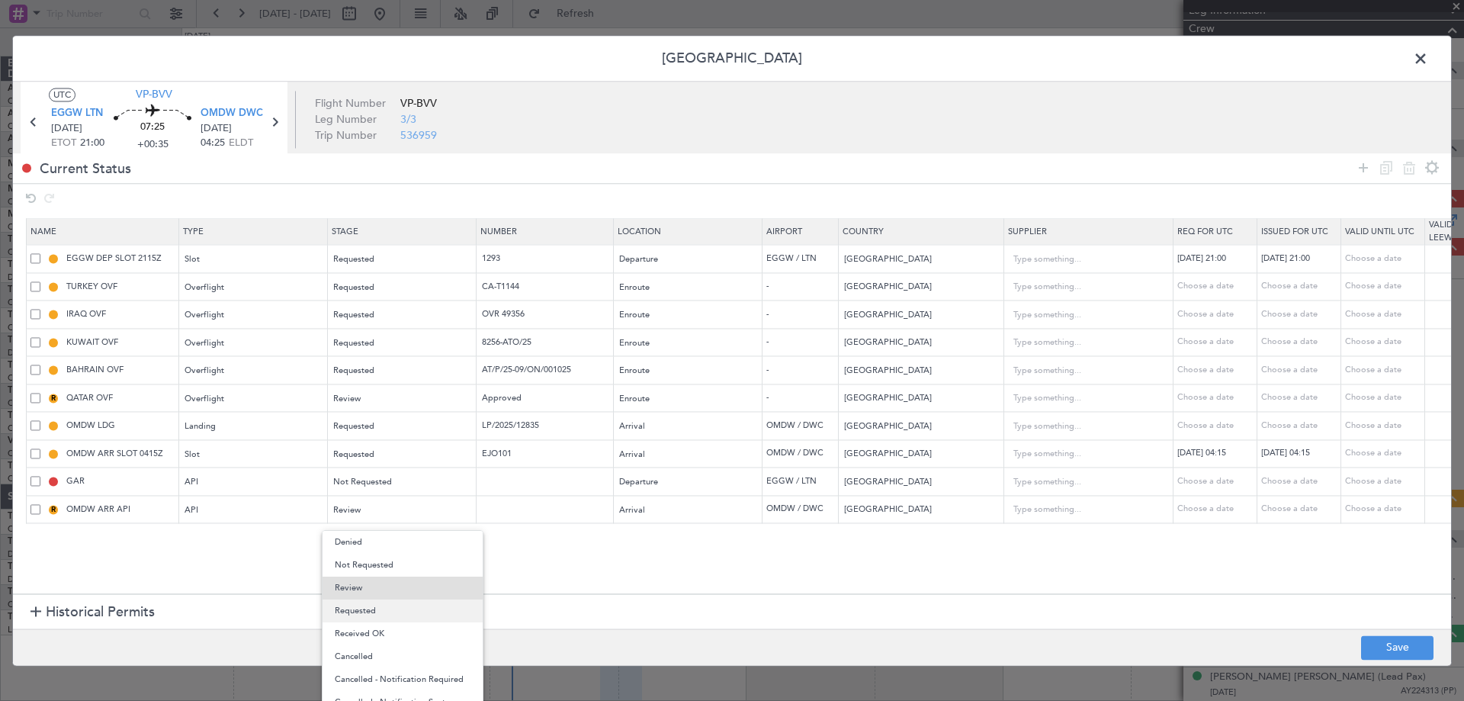
click at [360, 604] on span "Requested" at bounding box center [403, 610] width 136 height 23
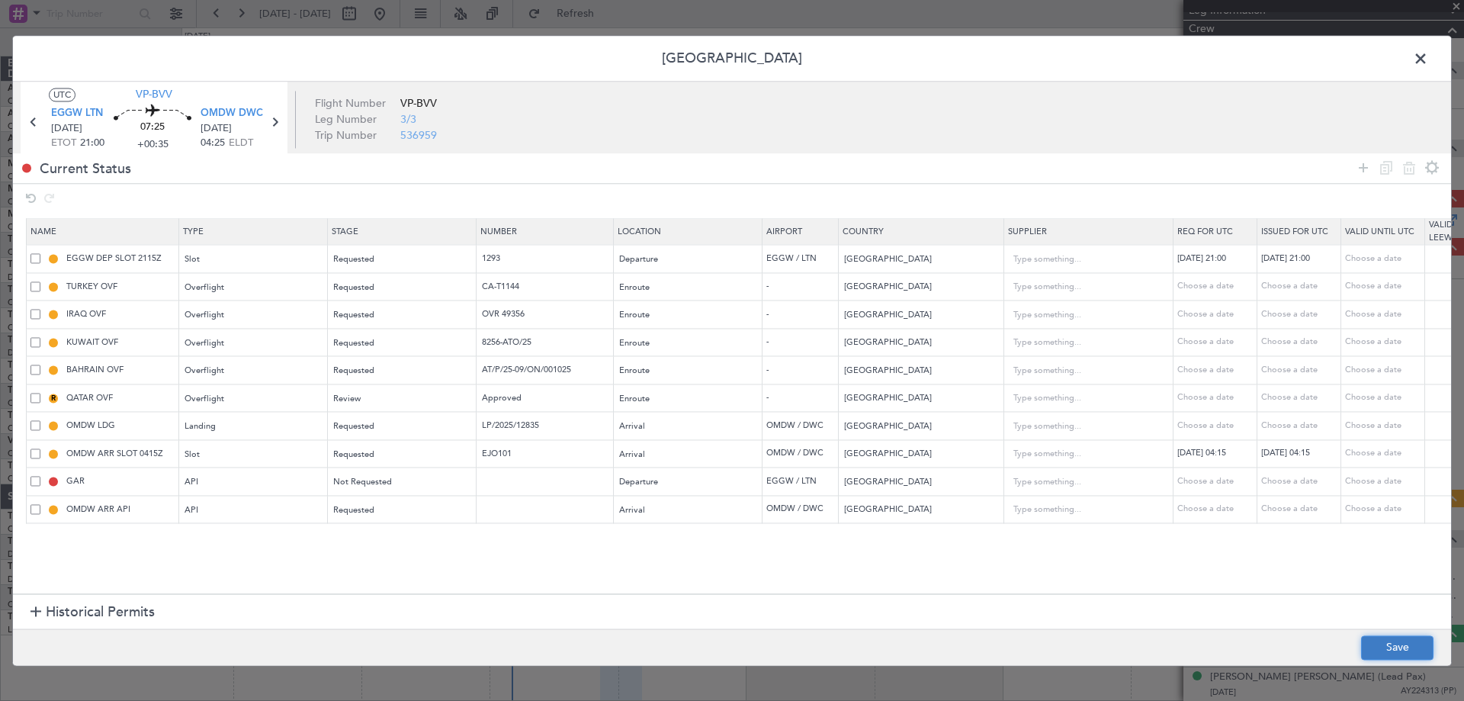
click at [1396, 652] on button "Save" at bounding box center [1397, 647] width 72 height 24
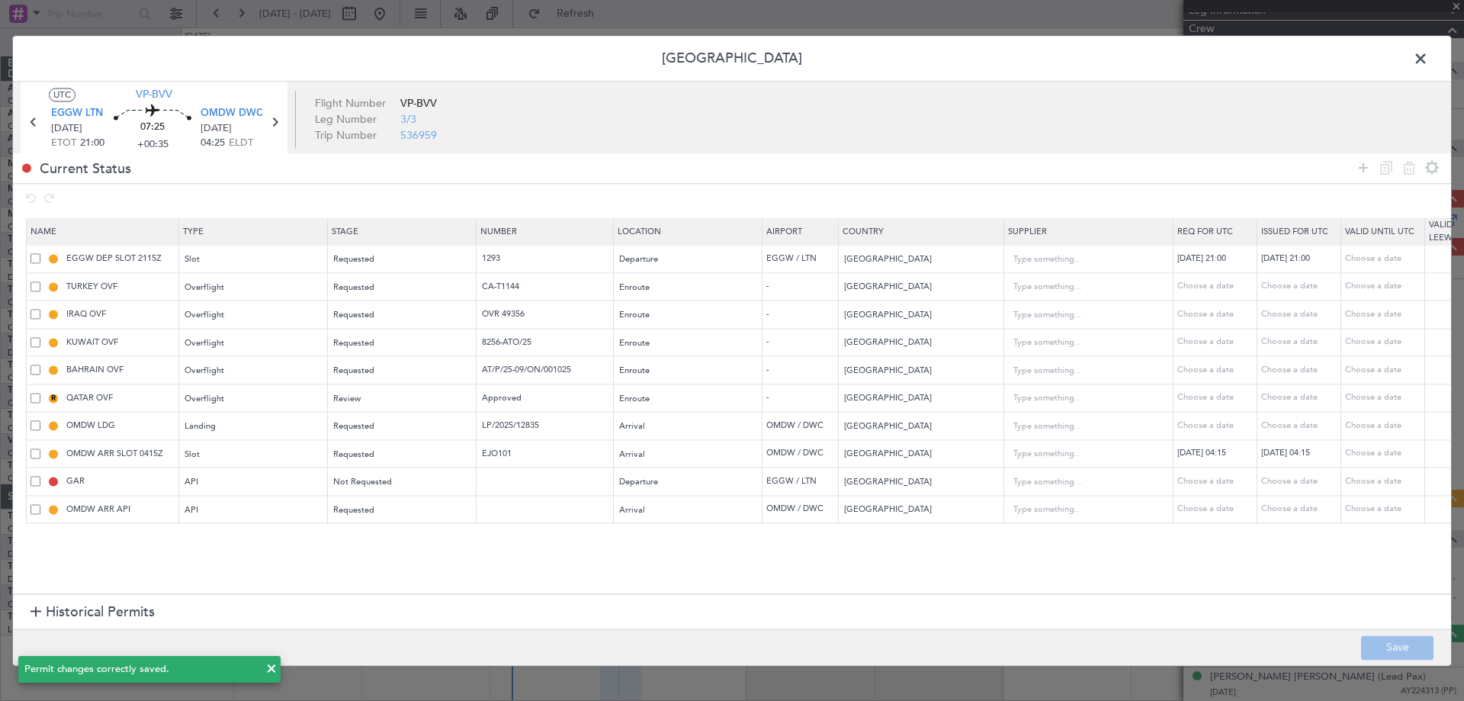
click at [1428, 56] on span at bounding box center [1428, 62] width 0 height 30
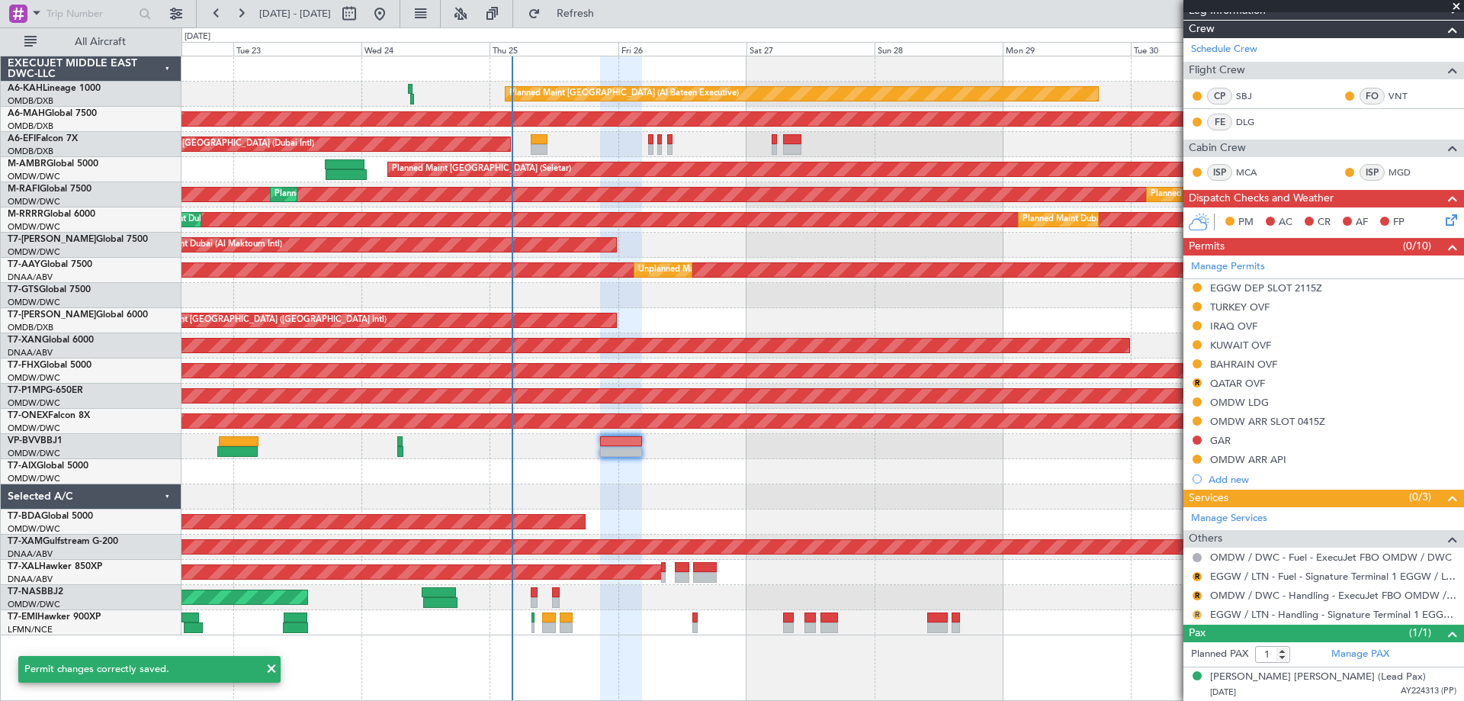
click at [1194, 611] on button "R" at bounding box center [1196, 614] width 9 height 9
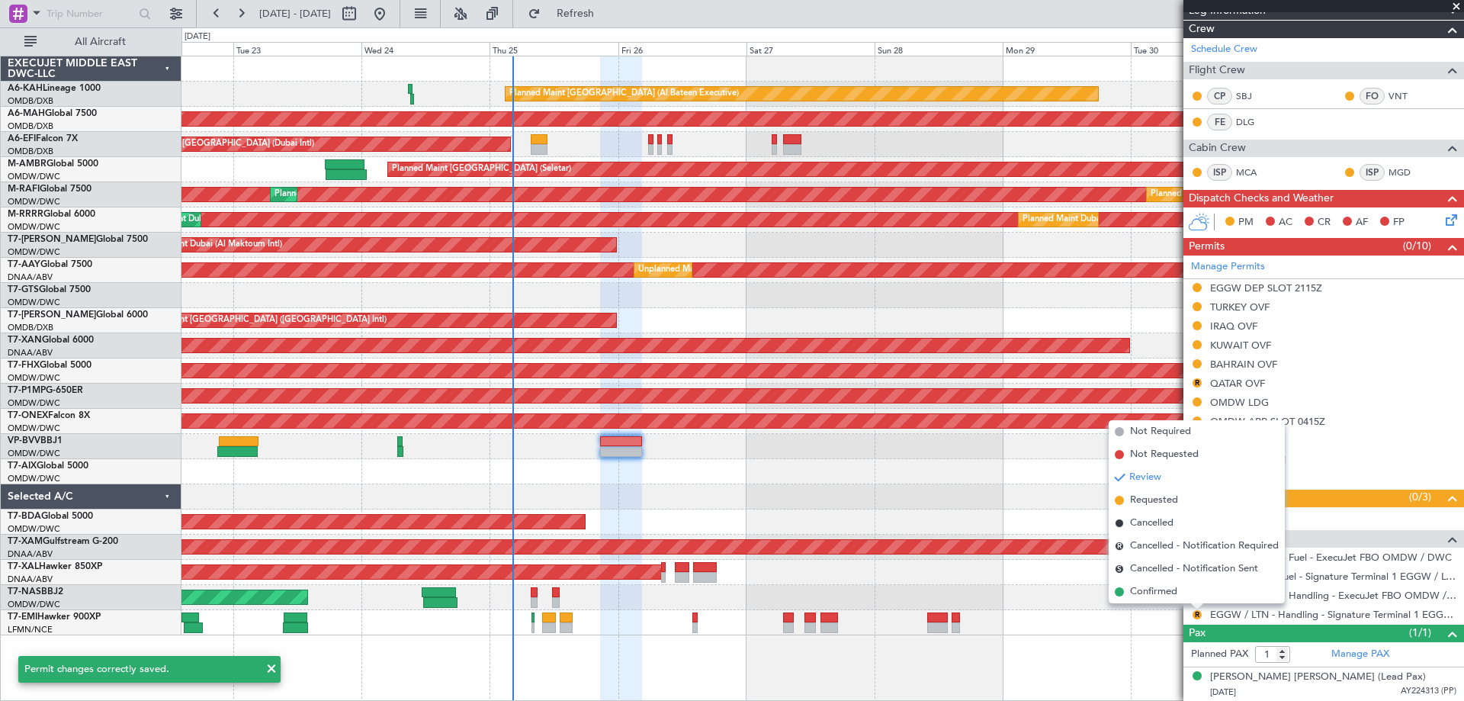
click at [1158, 498] on span "Requested" at bounding box center [1154, 499] width 48 height 15
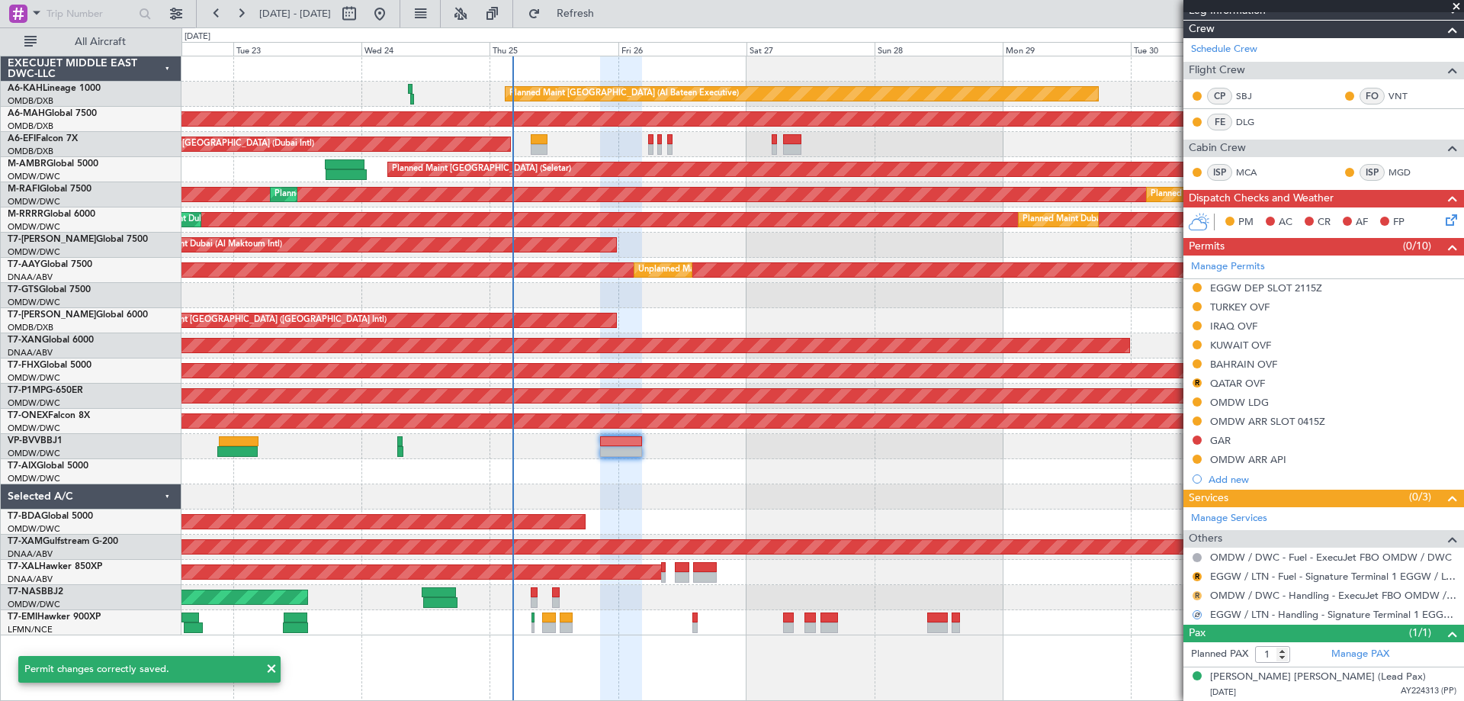
click at [1196, 596] on button "R" at bounding box center [1196, 595] width 9 height 9
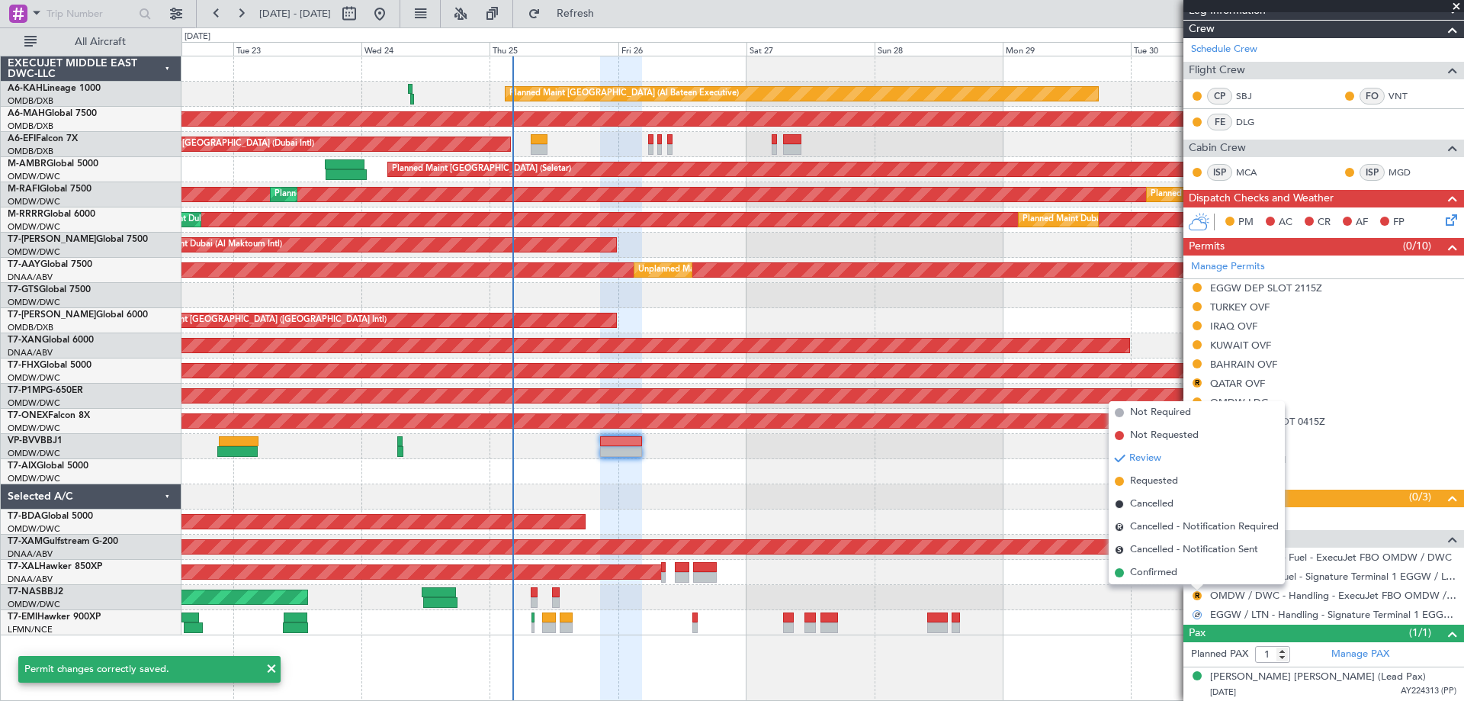
click at [1162, 468] on li "Review" at bounding box center [1196, 458] width 176 height 23
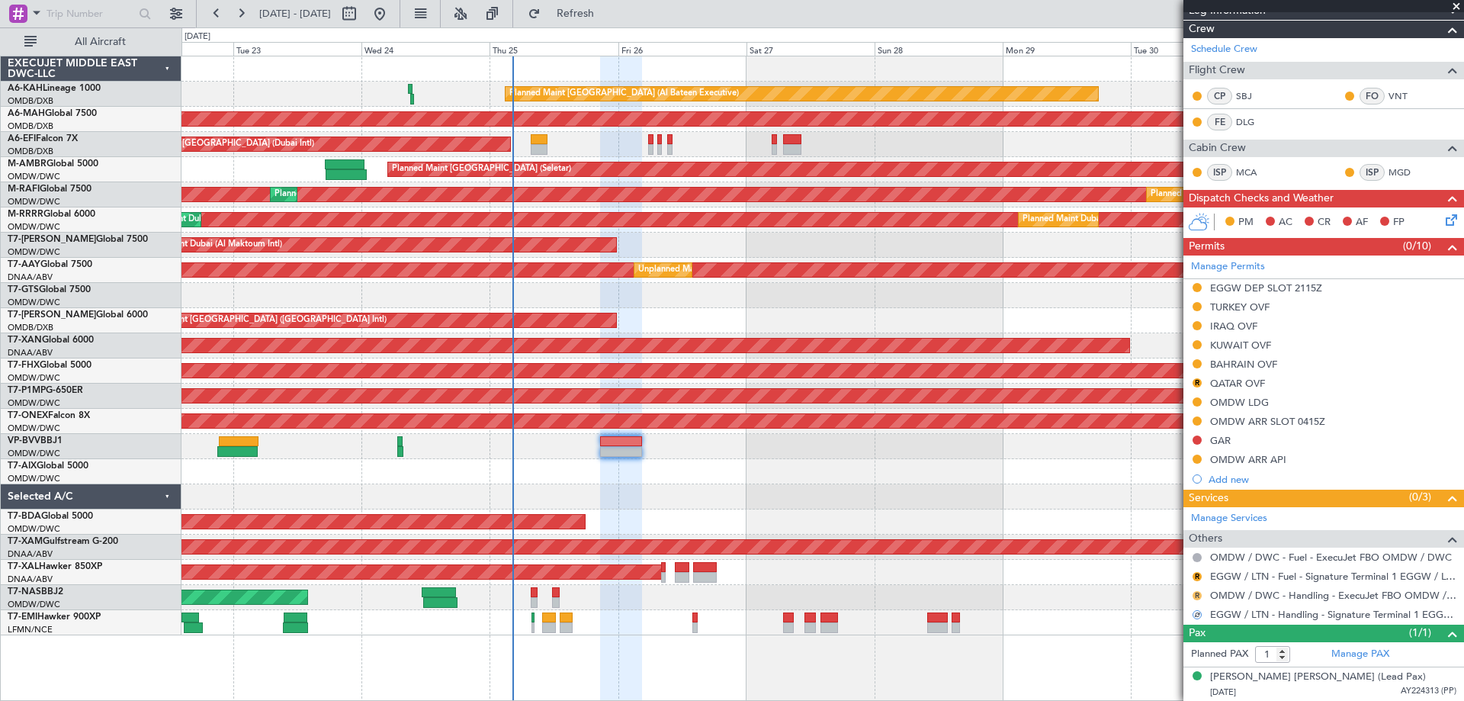
click at [1196, 591] on button "R" at bounding box center [1196, 595] width 9 height 9
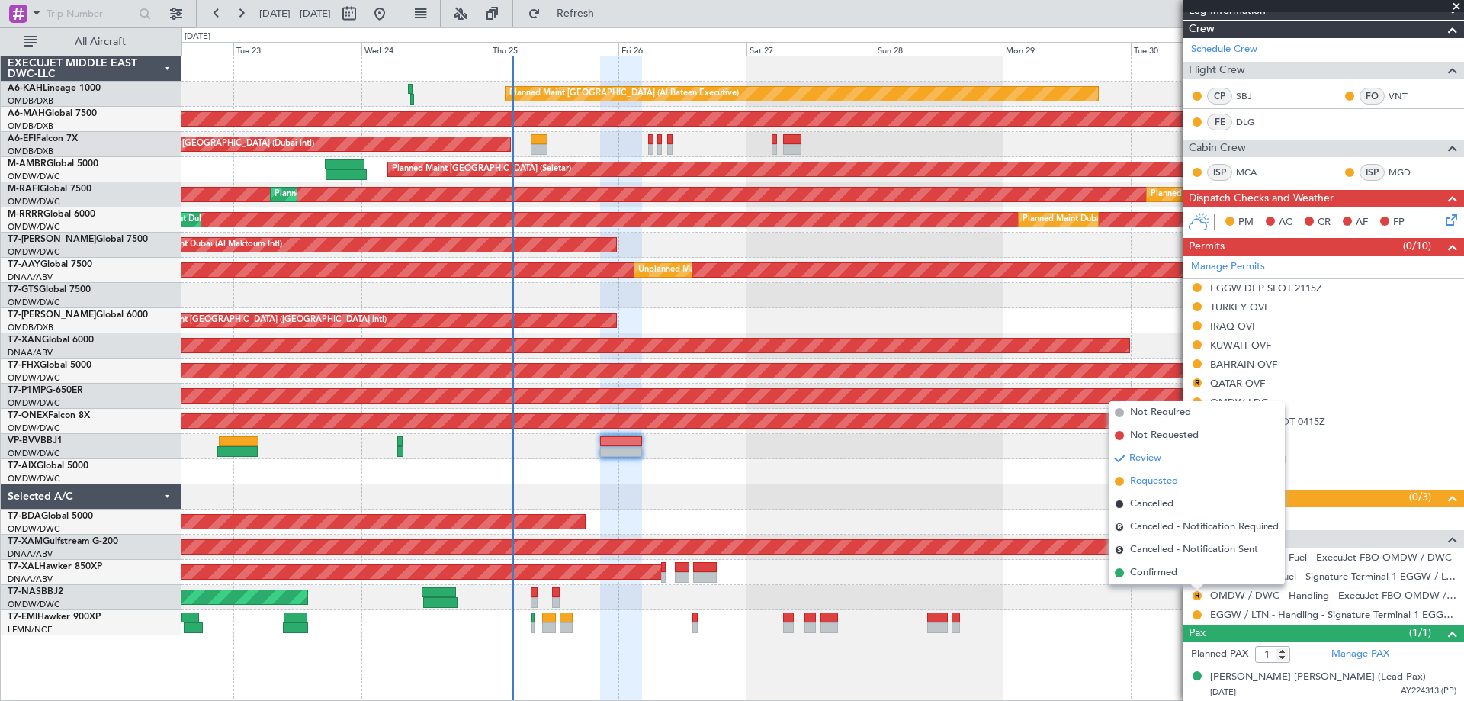
click at [1159, 479] on span "Requested" at bounding box center [1154, 480] width 48 height 15
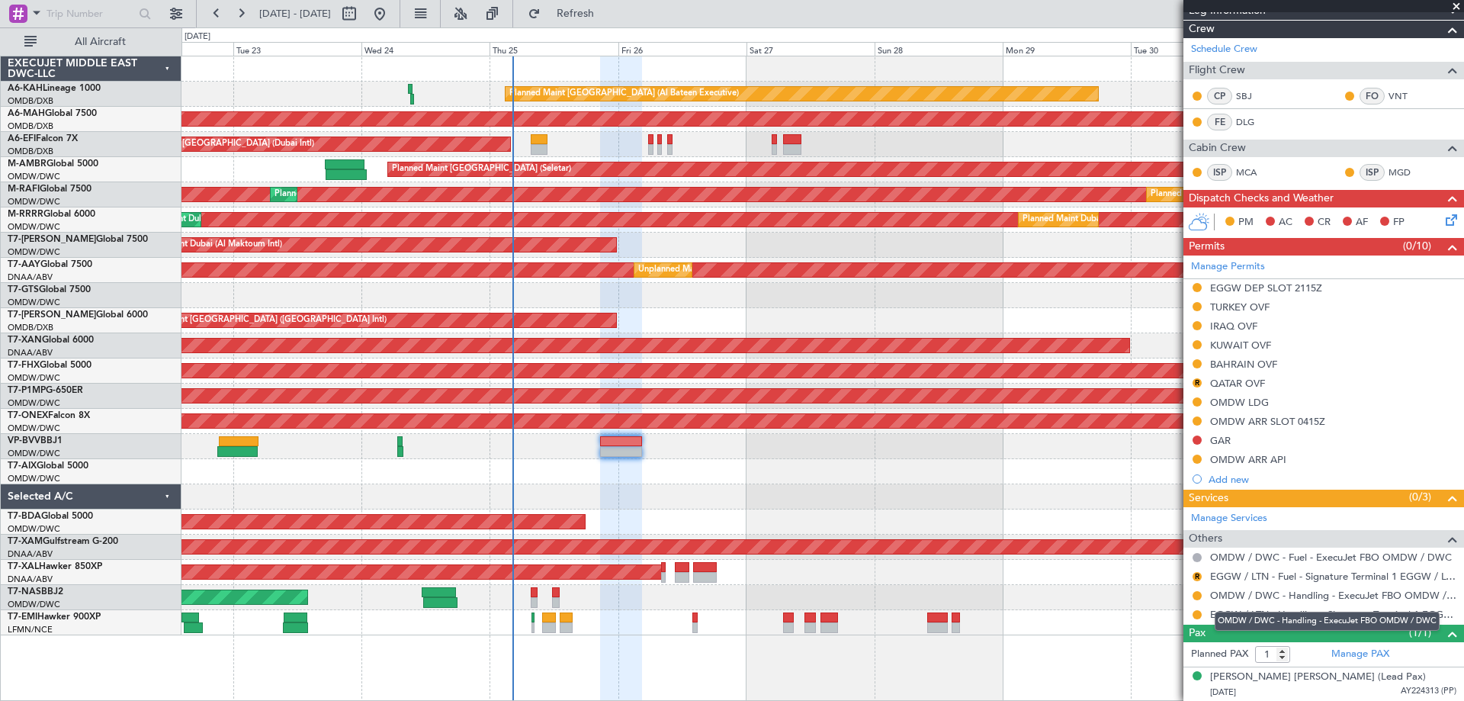
drag, startPoint x: 1323, startPoint y: 615, endPoint x: 1180, endPoint y: 630, distance: 144.0
click at [1305, 617] on div "OMDW / DWC - Handling - ExecuJet FBO OMDW / DWC" at bounding box center [1326, 620] width 225 height 19
click at [1242, 611] on link "EGGW / LTN - Handling - Signature Terminal 1 EGGW / LTN" at bounding box center [1333, 614] width 246 height 13
click at [1196, 575] on button "R" at bounding box center [1196, 576] width 9 height 9
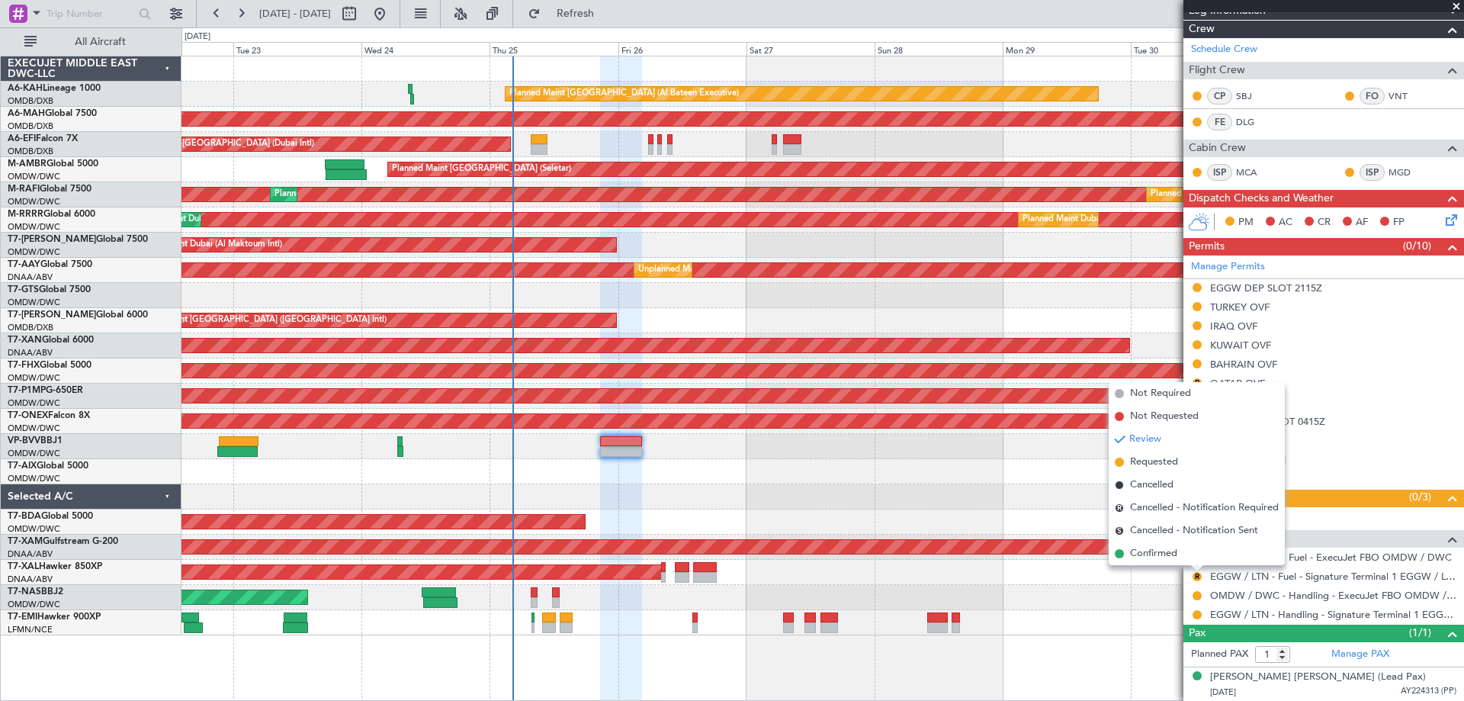
drag, startPoint x: 1146, startPoint y: 463, endPoint x: 1177, endPoint y: 422, distance: 52.3
click at [1146, 463] on span "Requested" at bounding box center [1154, 461] width 48 height 15
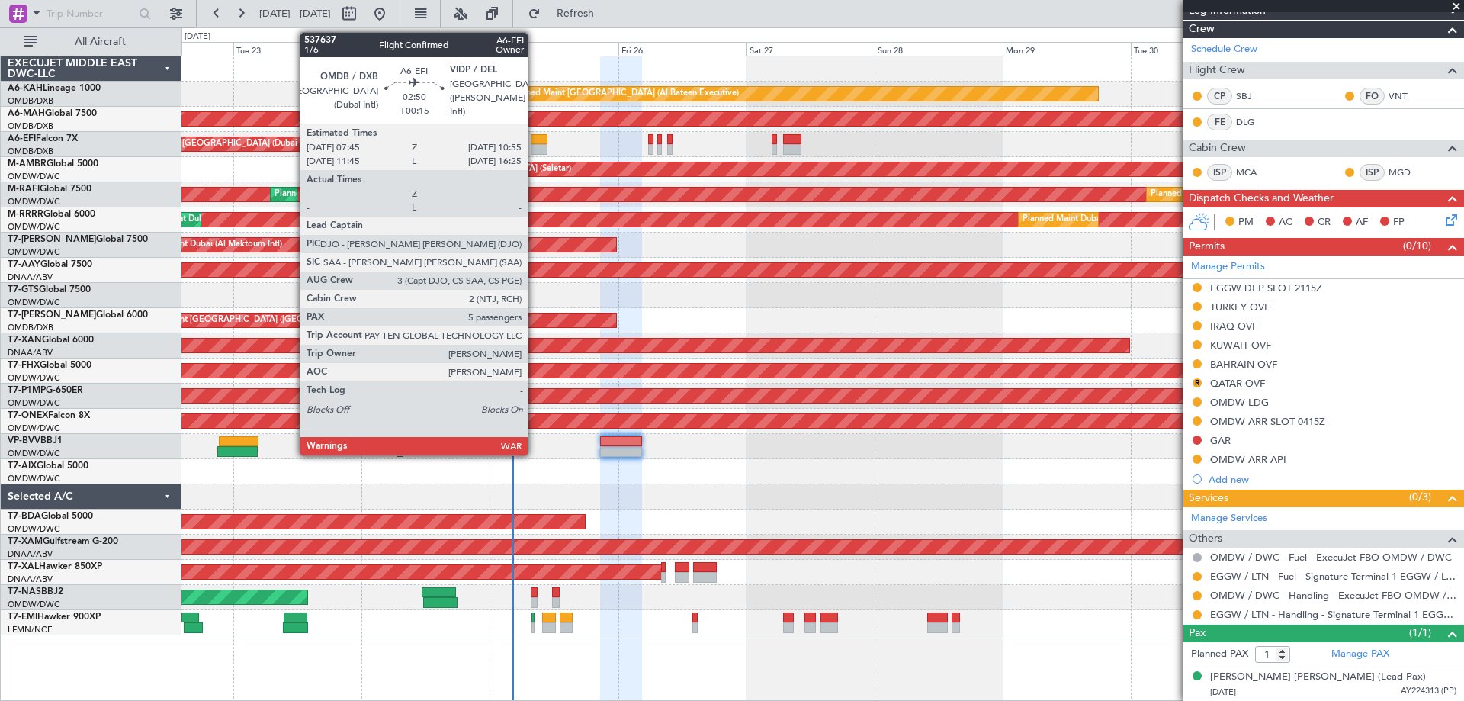
click at [535, 146] on div at bounding box center [540, 149] width 18 height 11
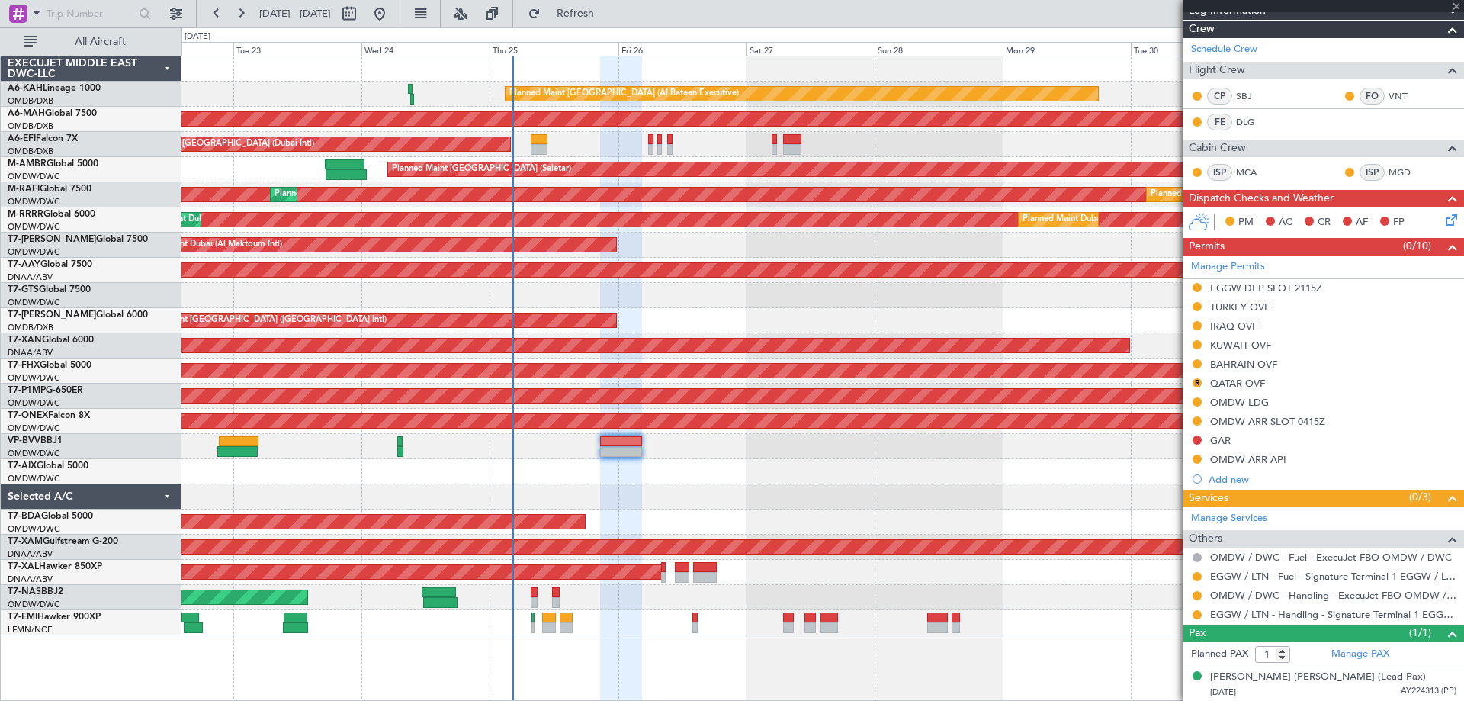
type input "+00:15"
type input "5"
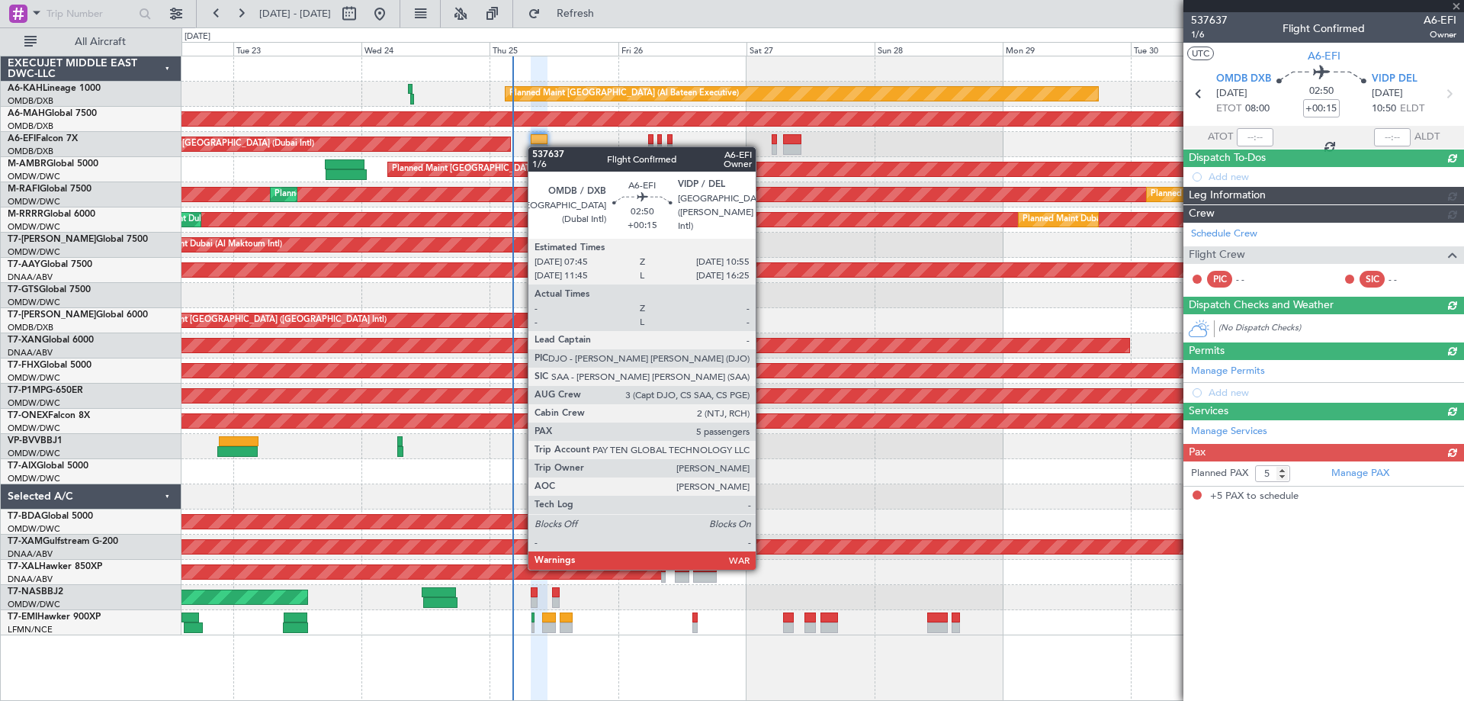
scroll to position [0, 0]
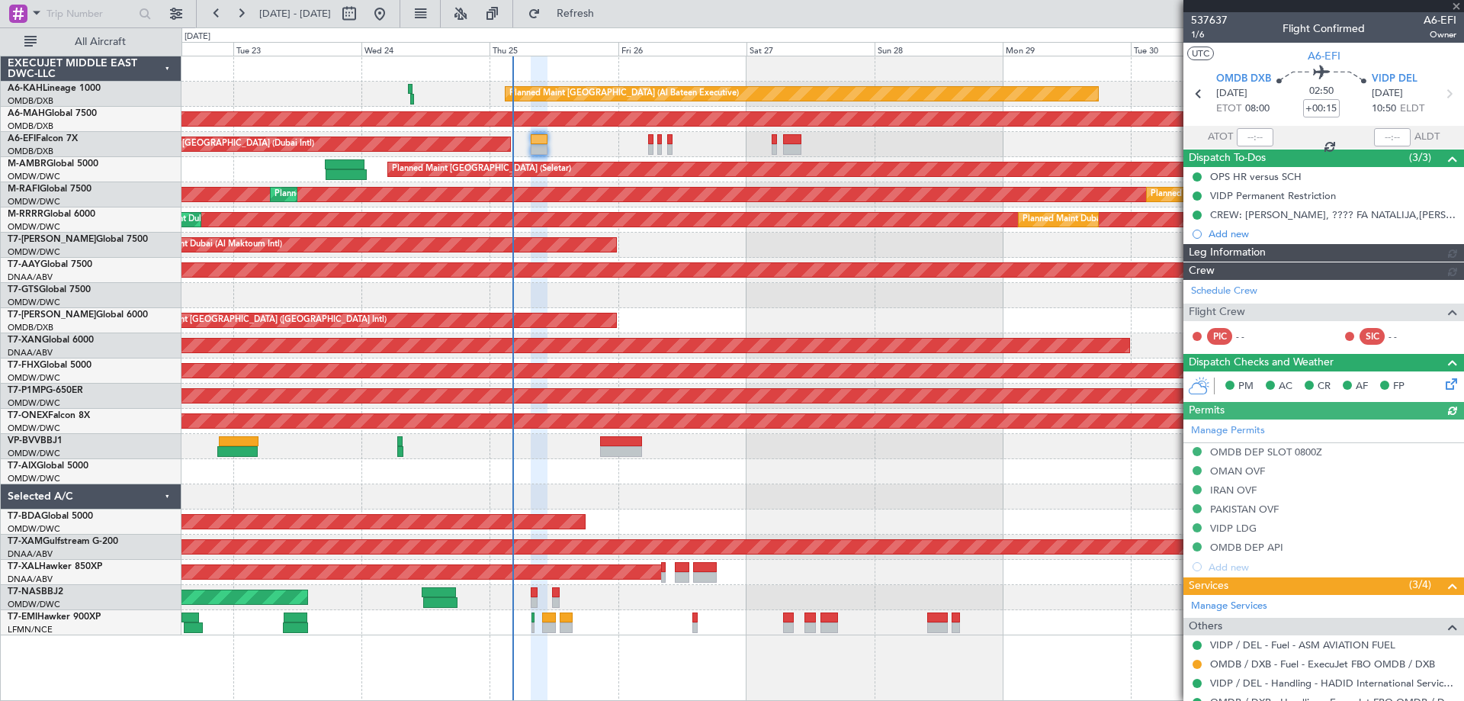
type input "[PERSON_NAME] (ANI)"
type input "7352"
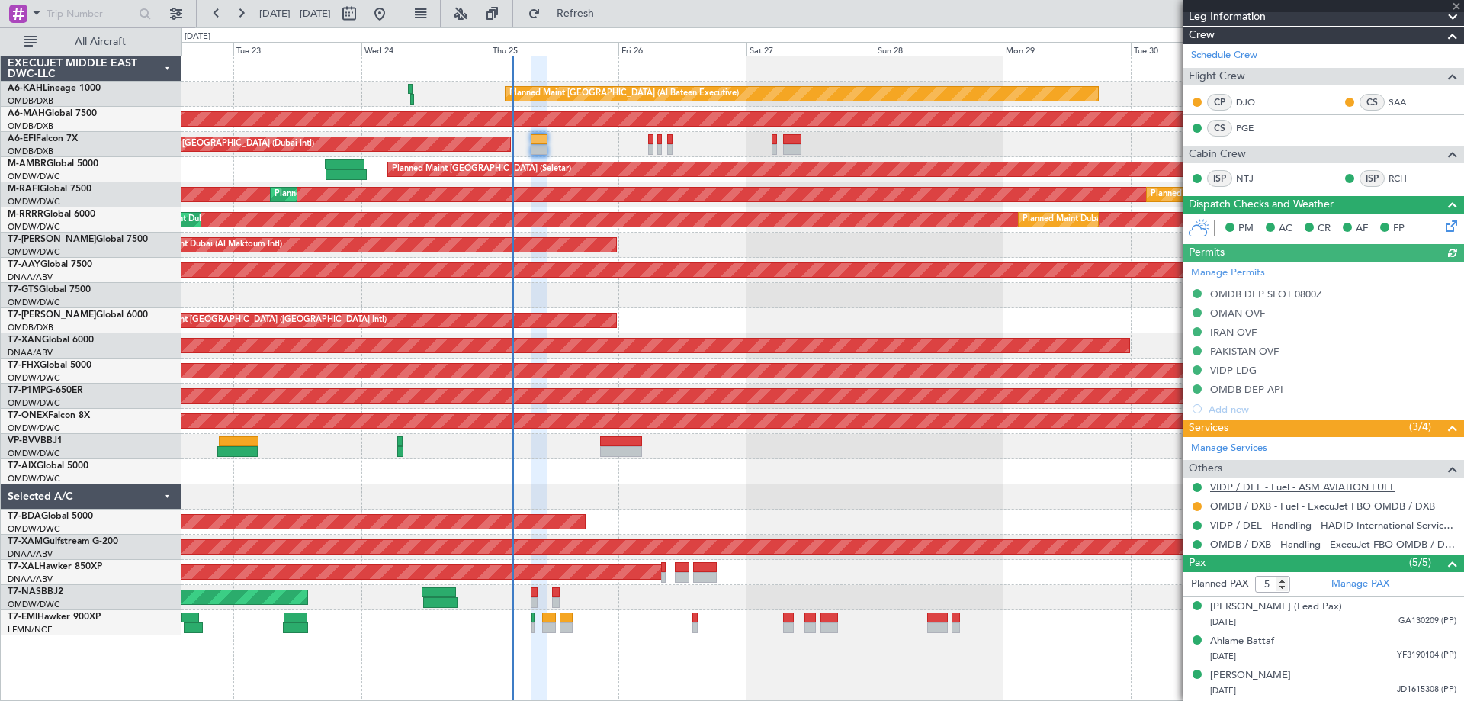
scroll to position [303, 0]
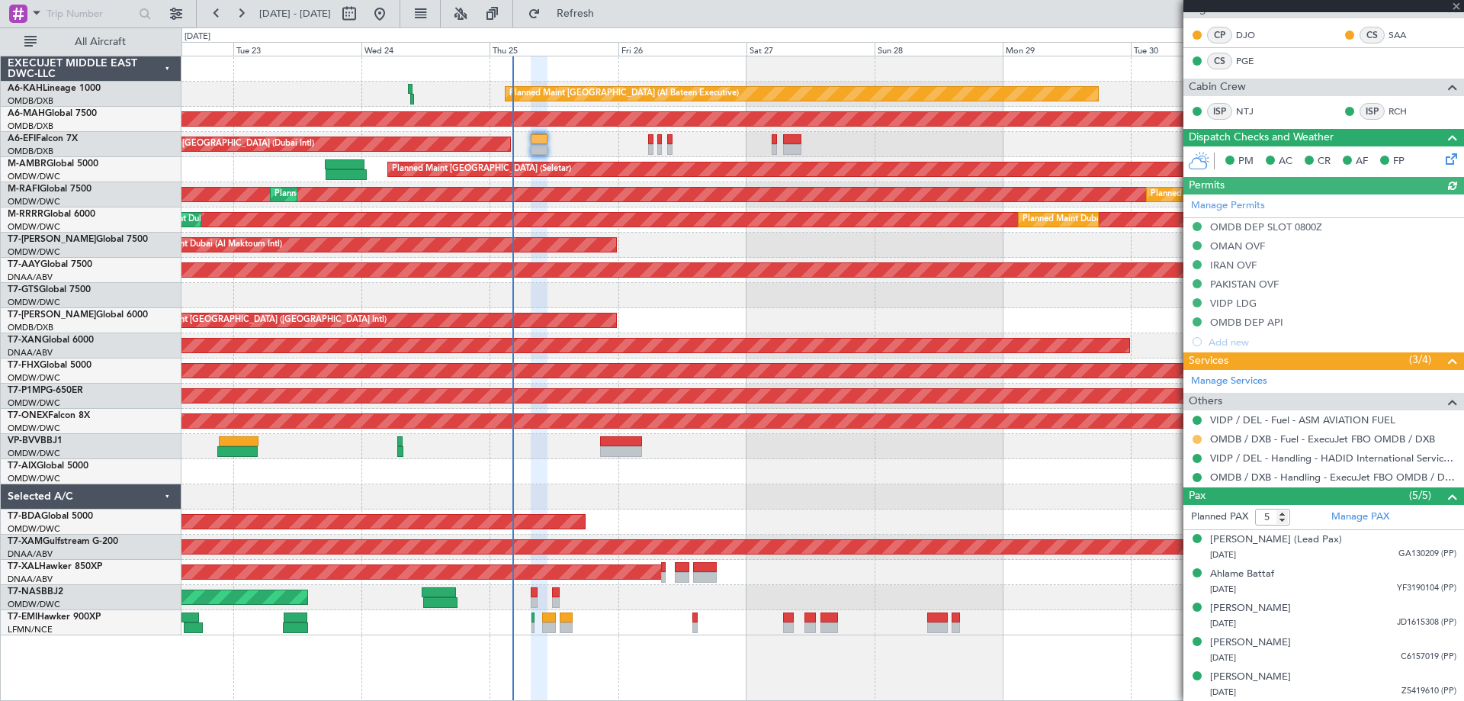
click at [1195, 438] on button at bounding box center [1196, 438] width 9 height 9
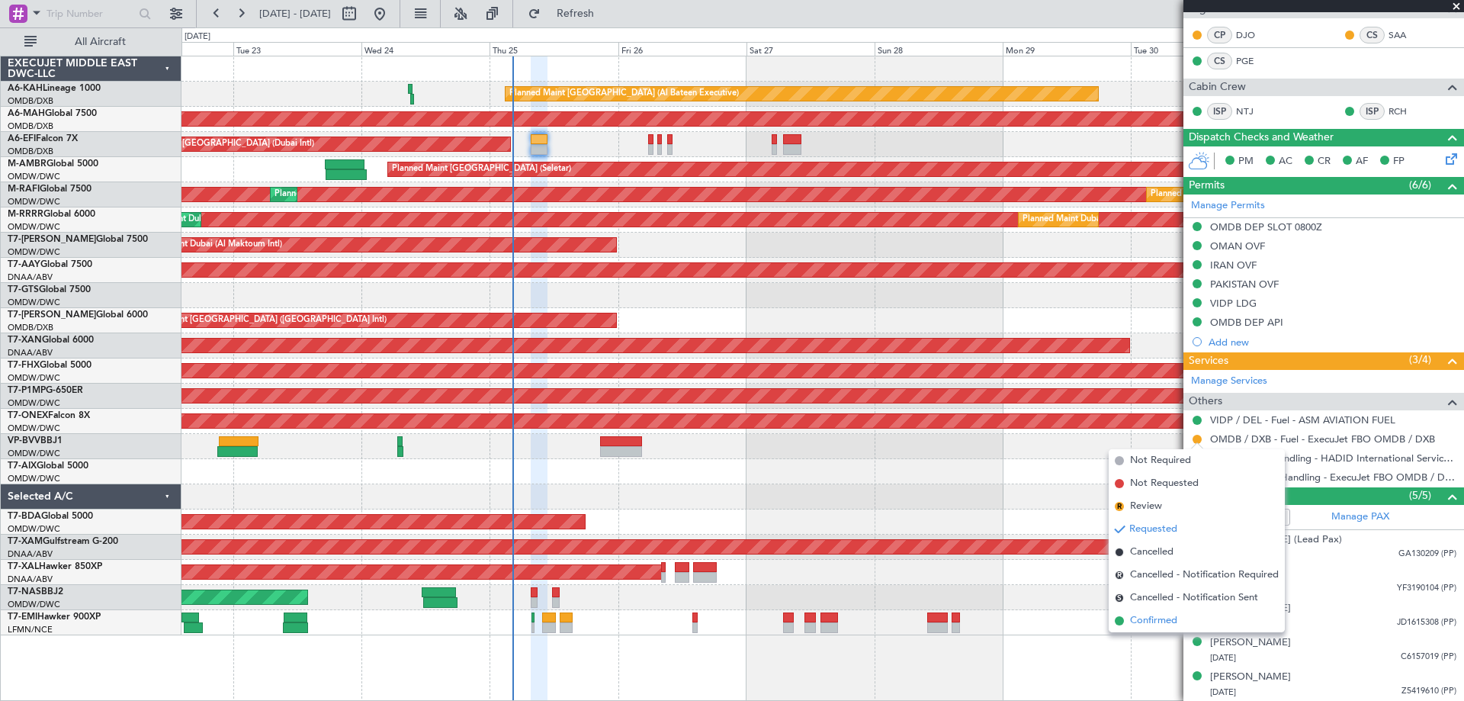
click at [1148, 617] on span "Confirmed" at bounding box center [1153, 620] width 47 height 15
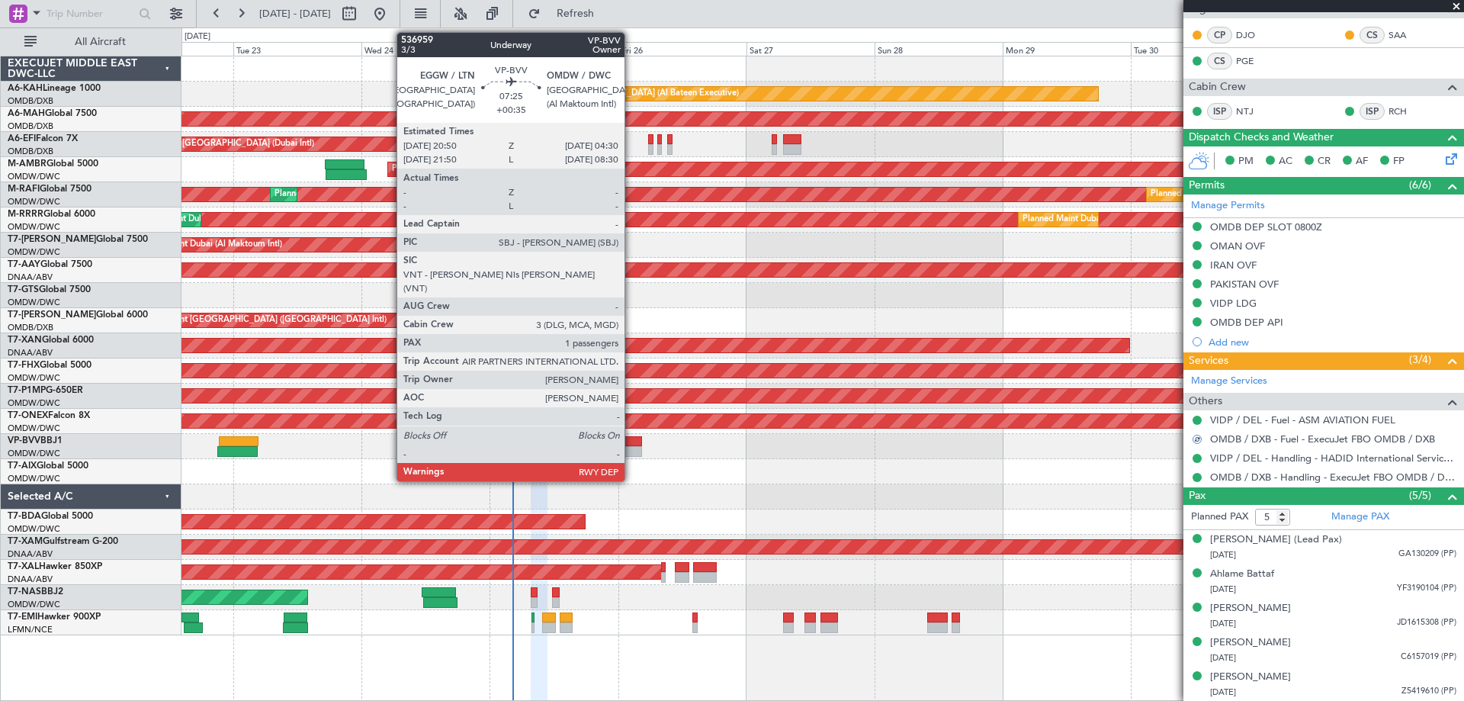
click at [631, 445] on div at bounding box center [620, 441] width 41 height 11
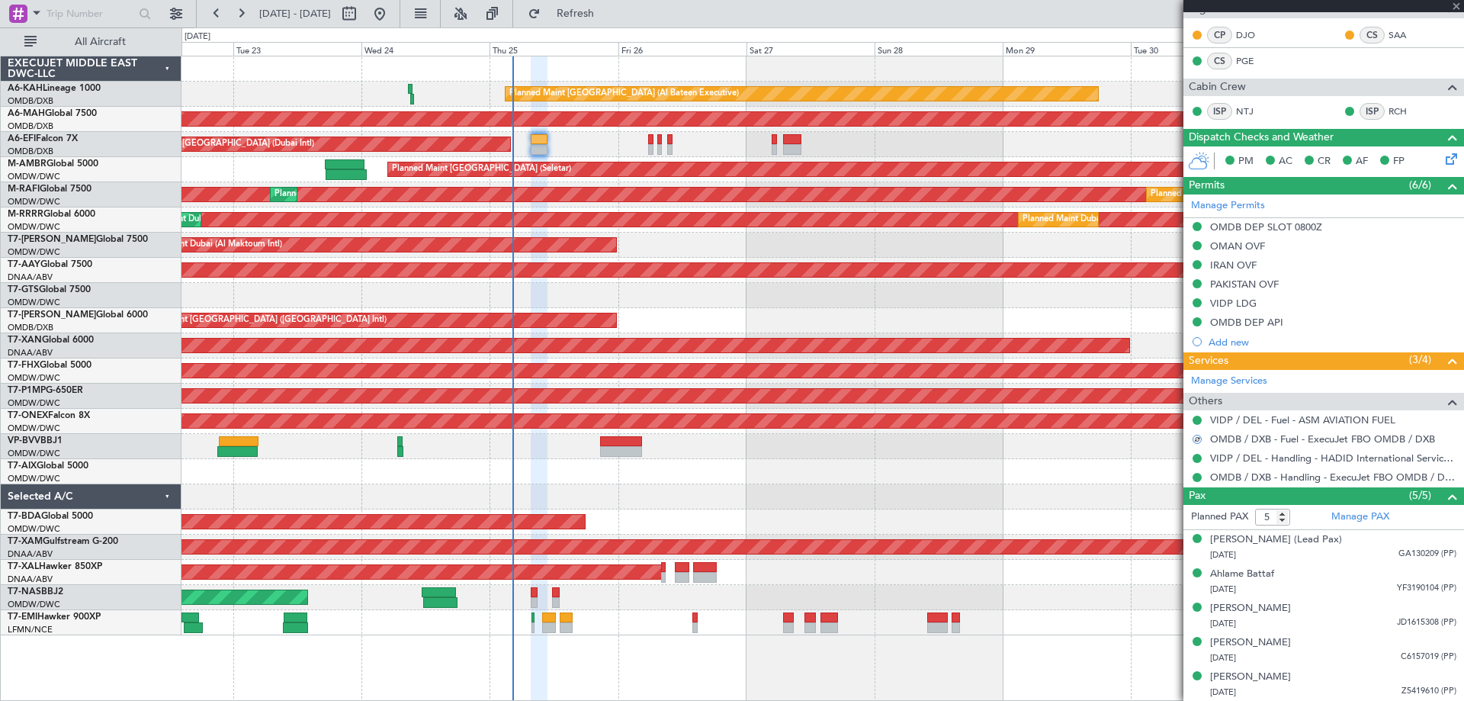
type input "+00:35"
type input "1"
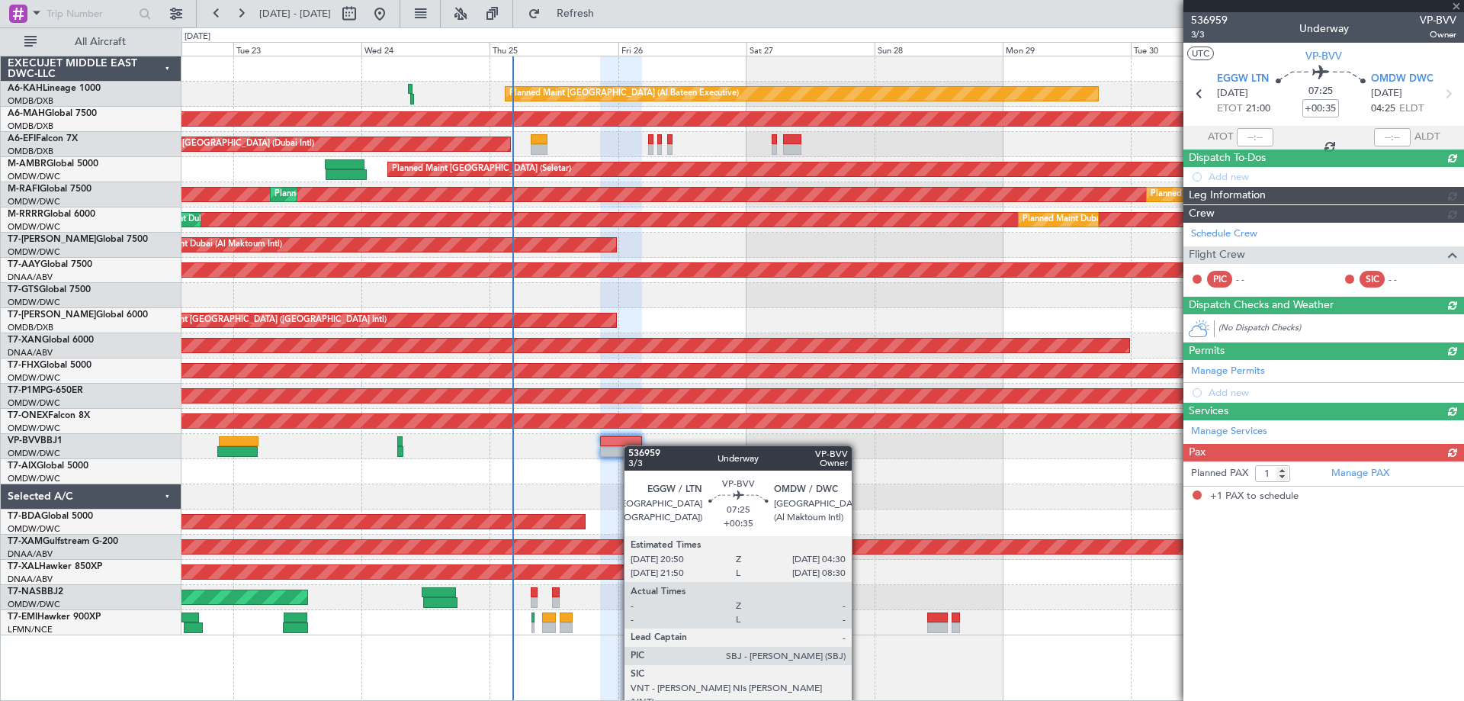
scroll to position [0, 0]
click at [631, 445] on div at bounding box center [620, 441] width 41 height 11
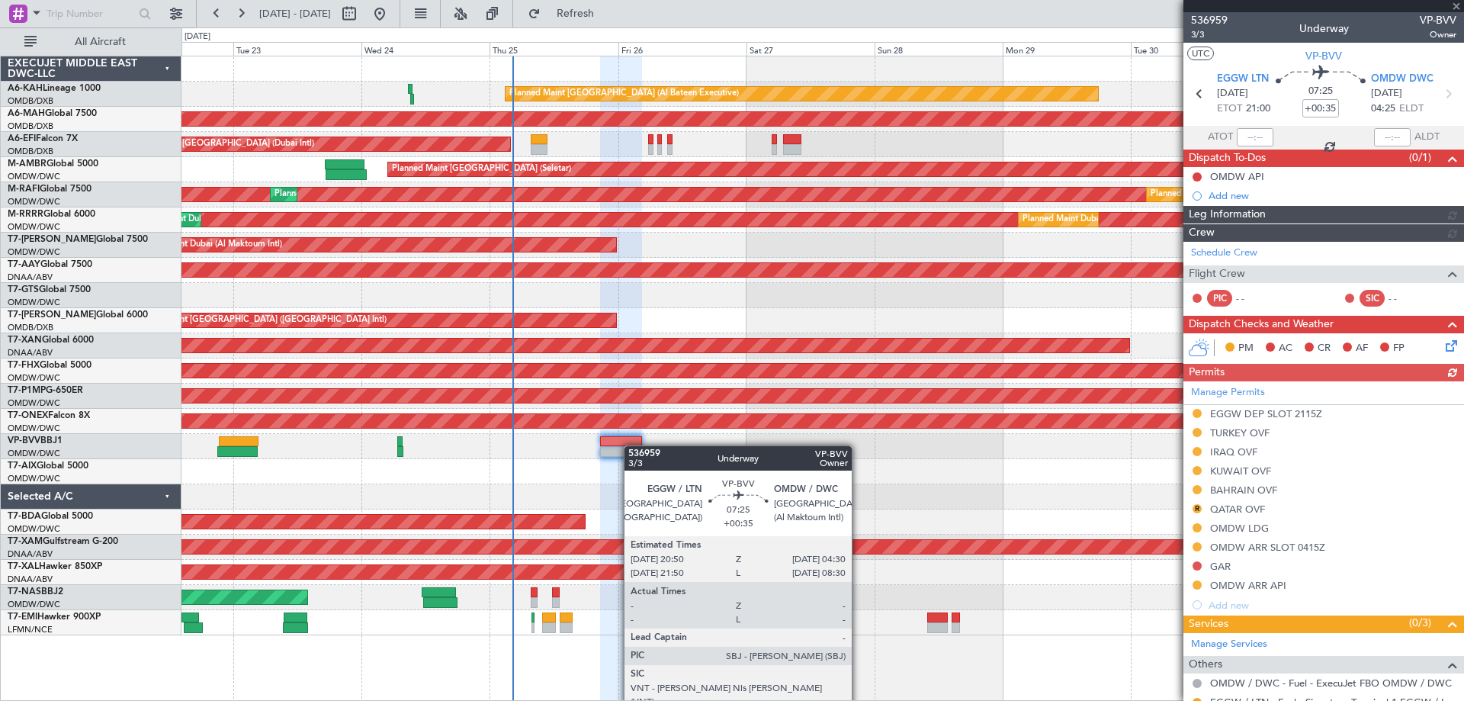
click at [631, 446] on div at bounding box center [821, 446] width 1281 height 25
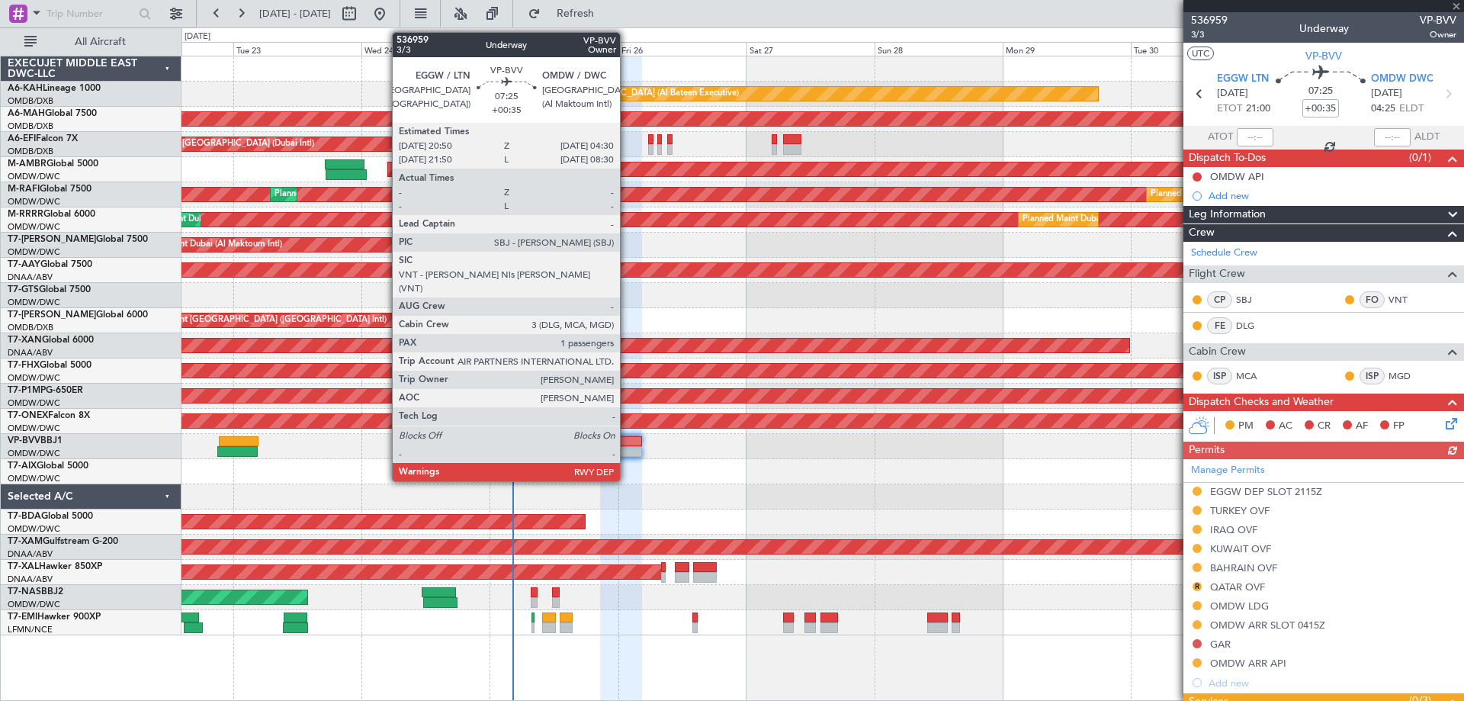
click at [627, 446] on div at bounding box center [620, 451] width 41 height 11
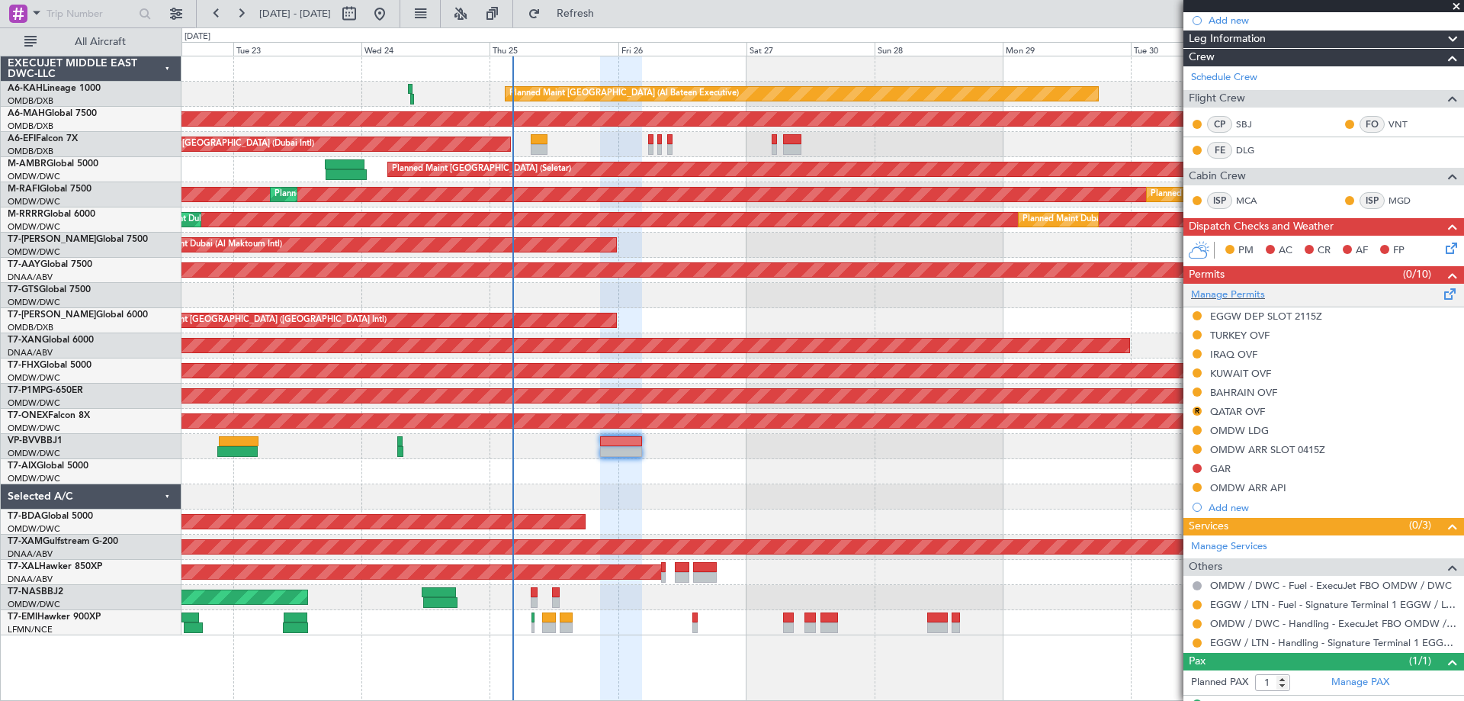
scroll to position [204, 0]
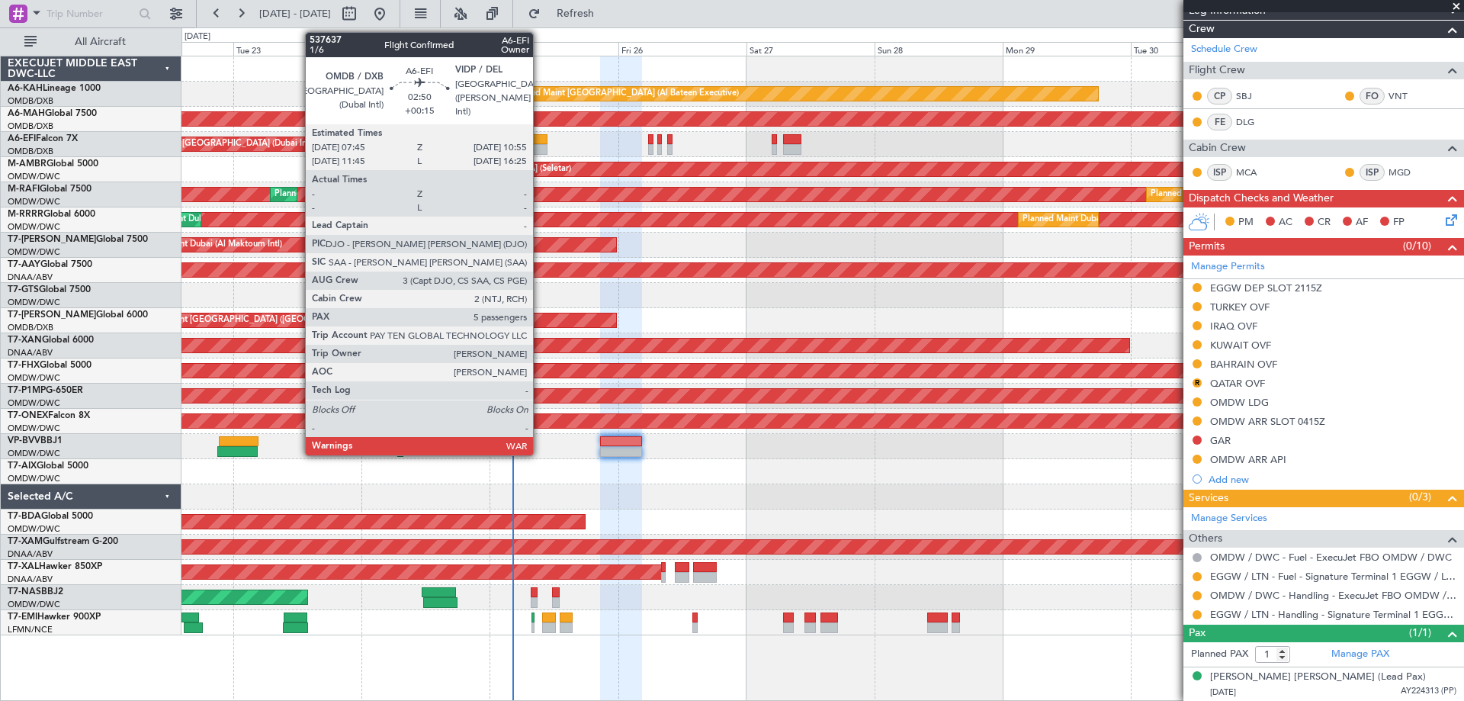
click at [540, 149] on div at bounding box center [540, 149] width 18 height 11
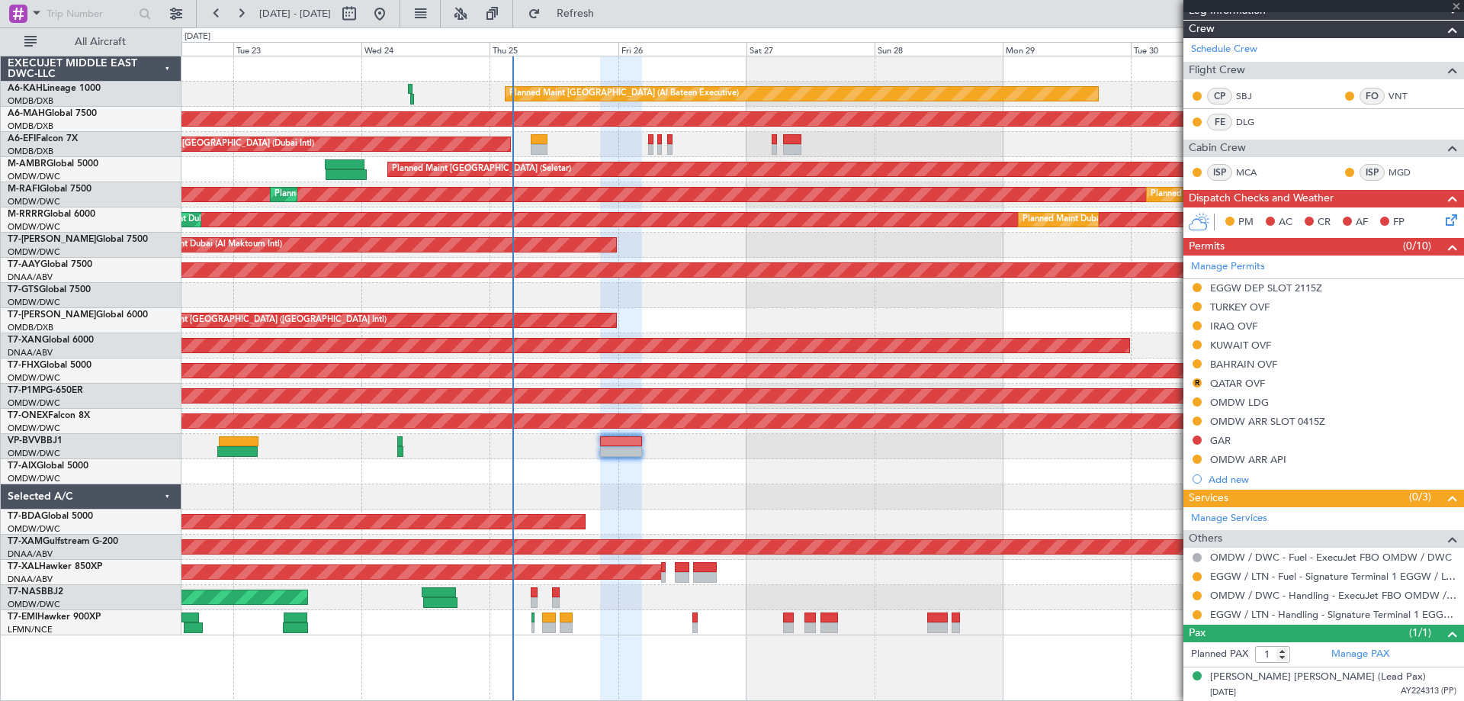
type input "+00:15"
type input "5"
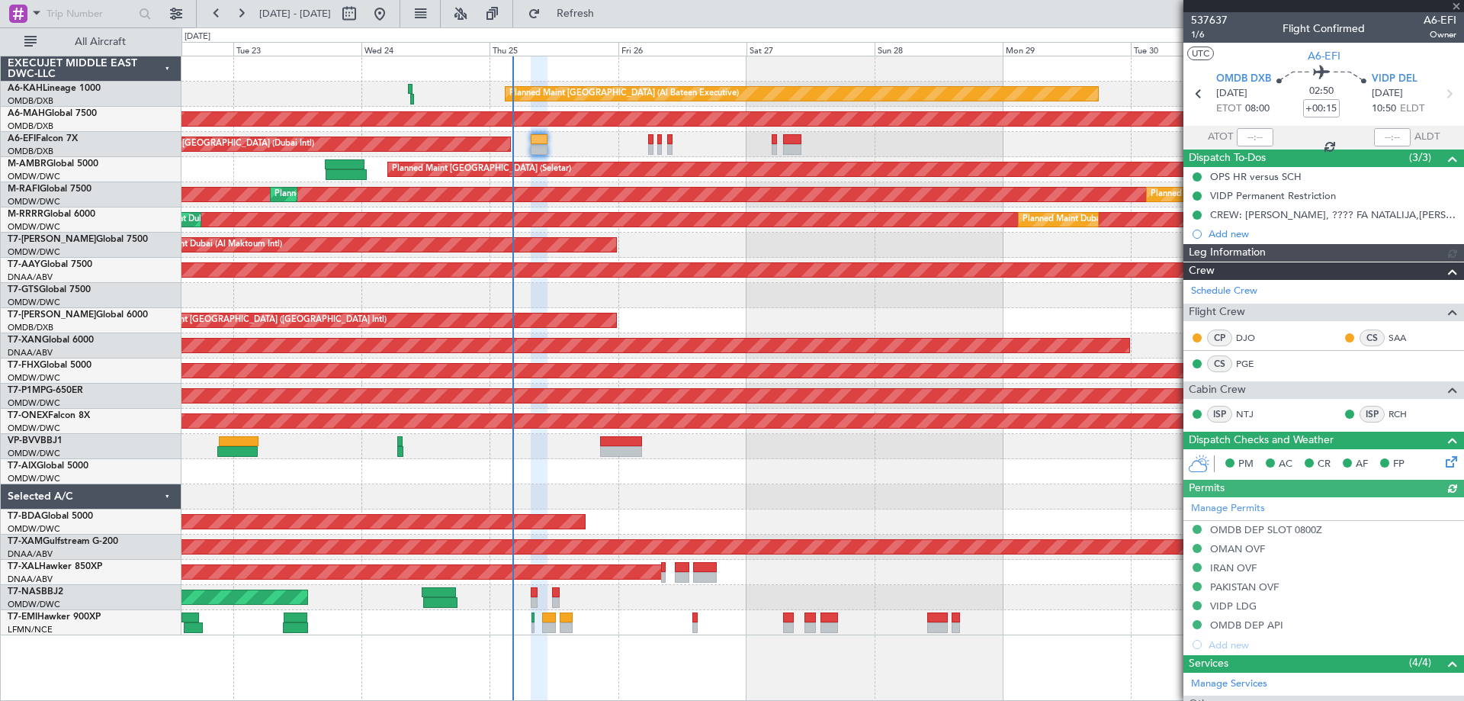
type input "[PERSON_NAME] (ANI)"
type input "7352"
click at [608, 12] on span "Refresh" at bounding box center [575, 13] width 64 height 11
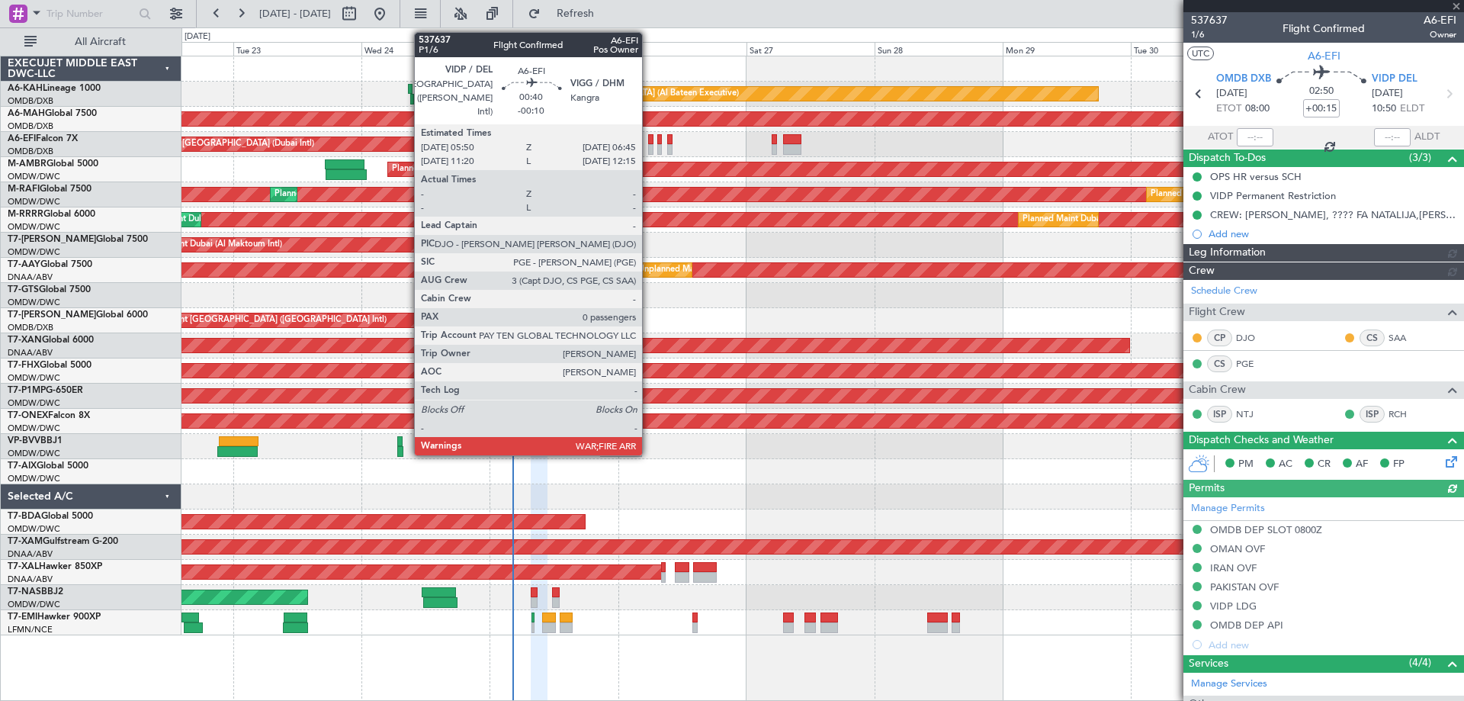
type input "[PERSON_NAME] (ANI)"
type input "7352"
click at [649, 144] on div at bounding box center [650, 149] width 5 height 11
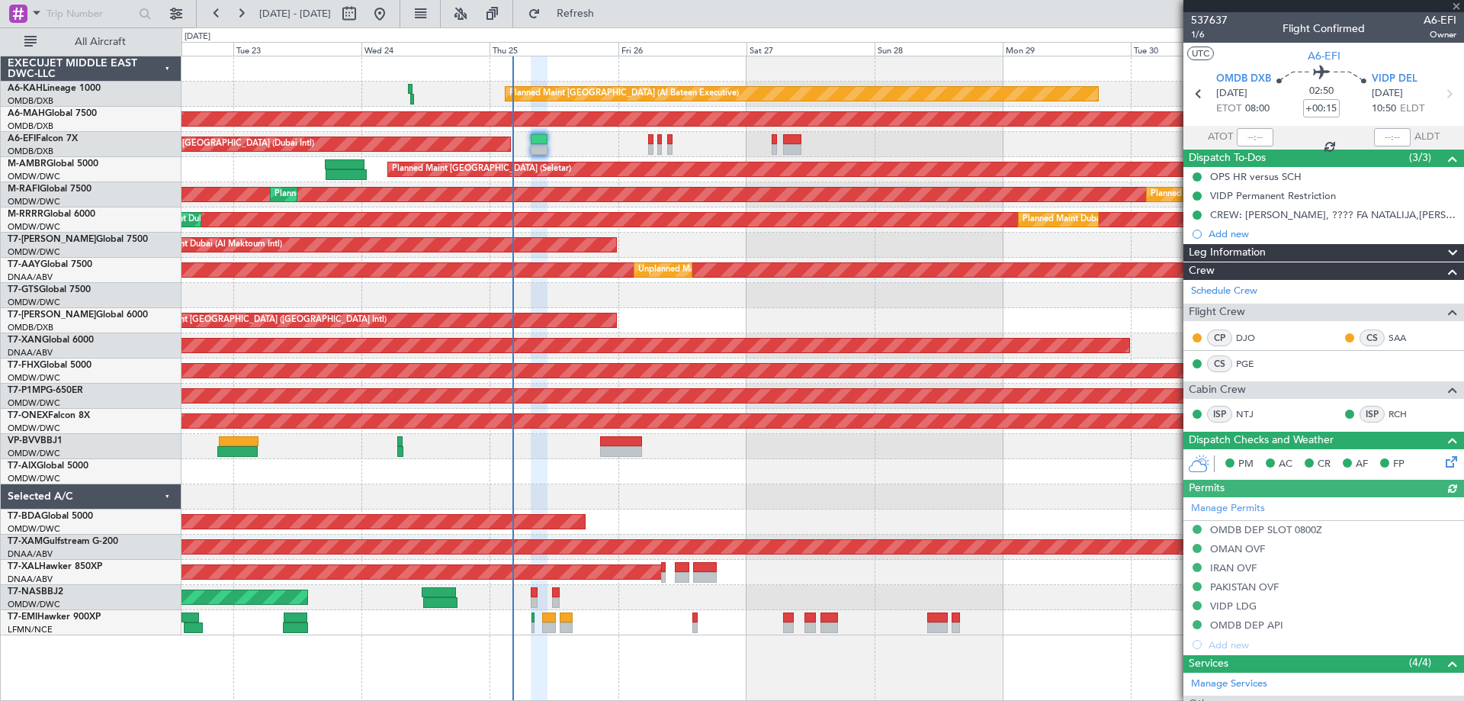
type input "-00:10"
type input "0"
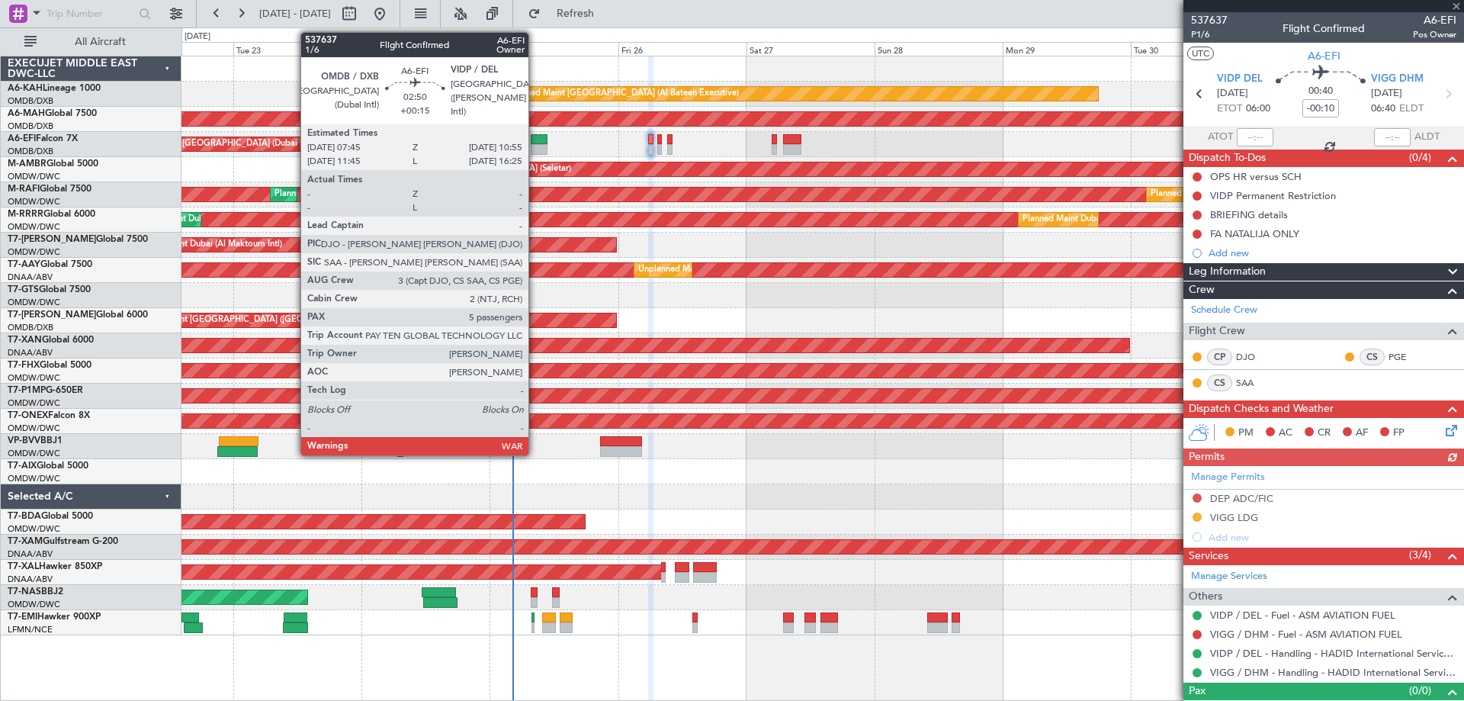
click at [535, 144] on div at bounding box center [540, 149] width 18 height 11
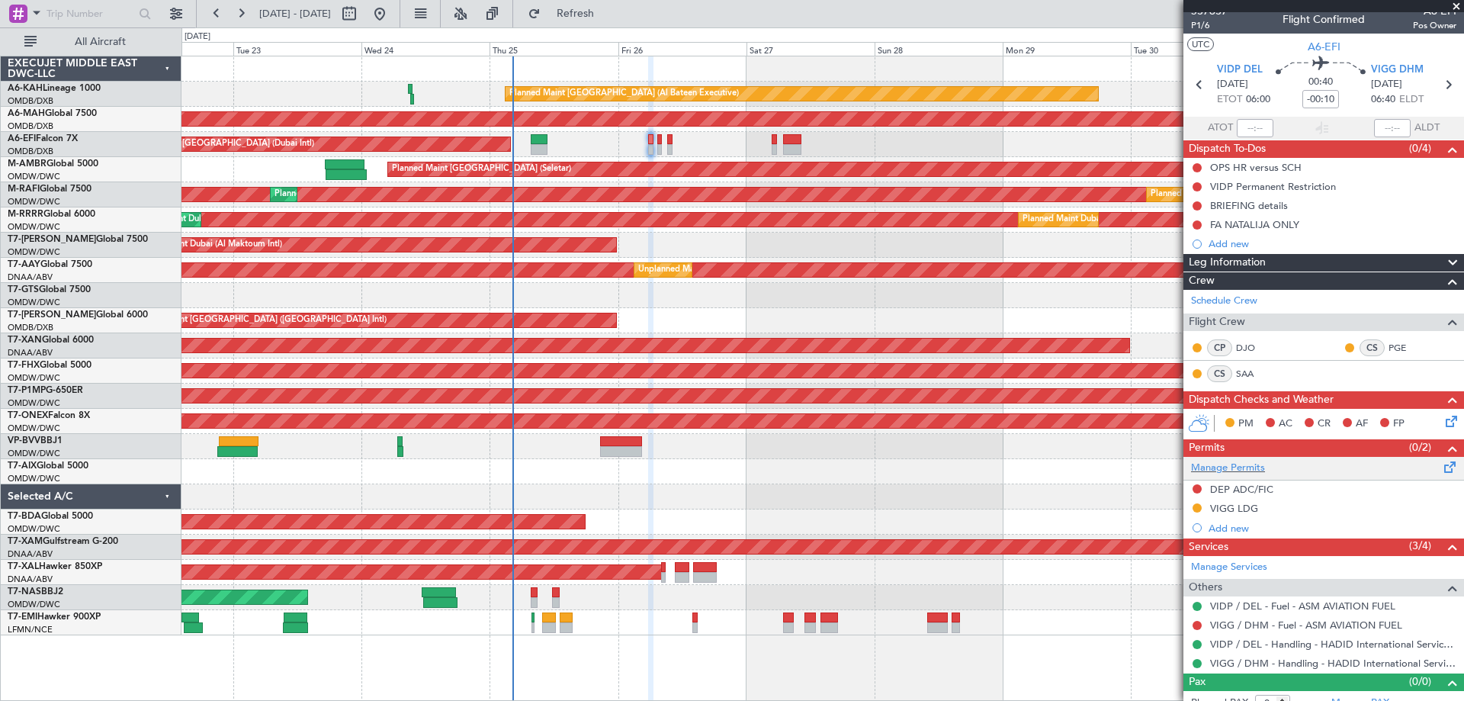
scroll to position [24, 0]
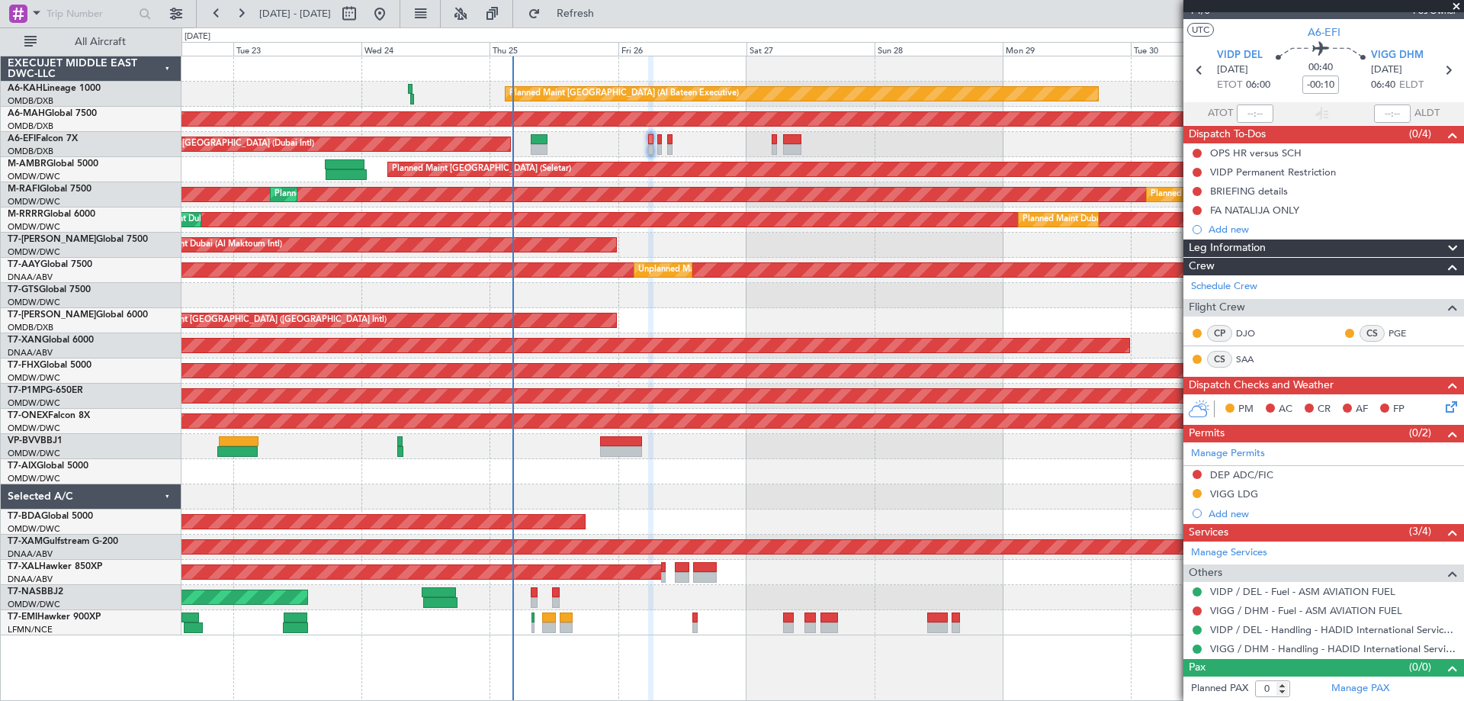
click at [1191, 611] on div at bounding box center [1197, 610] width 12 height 12
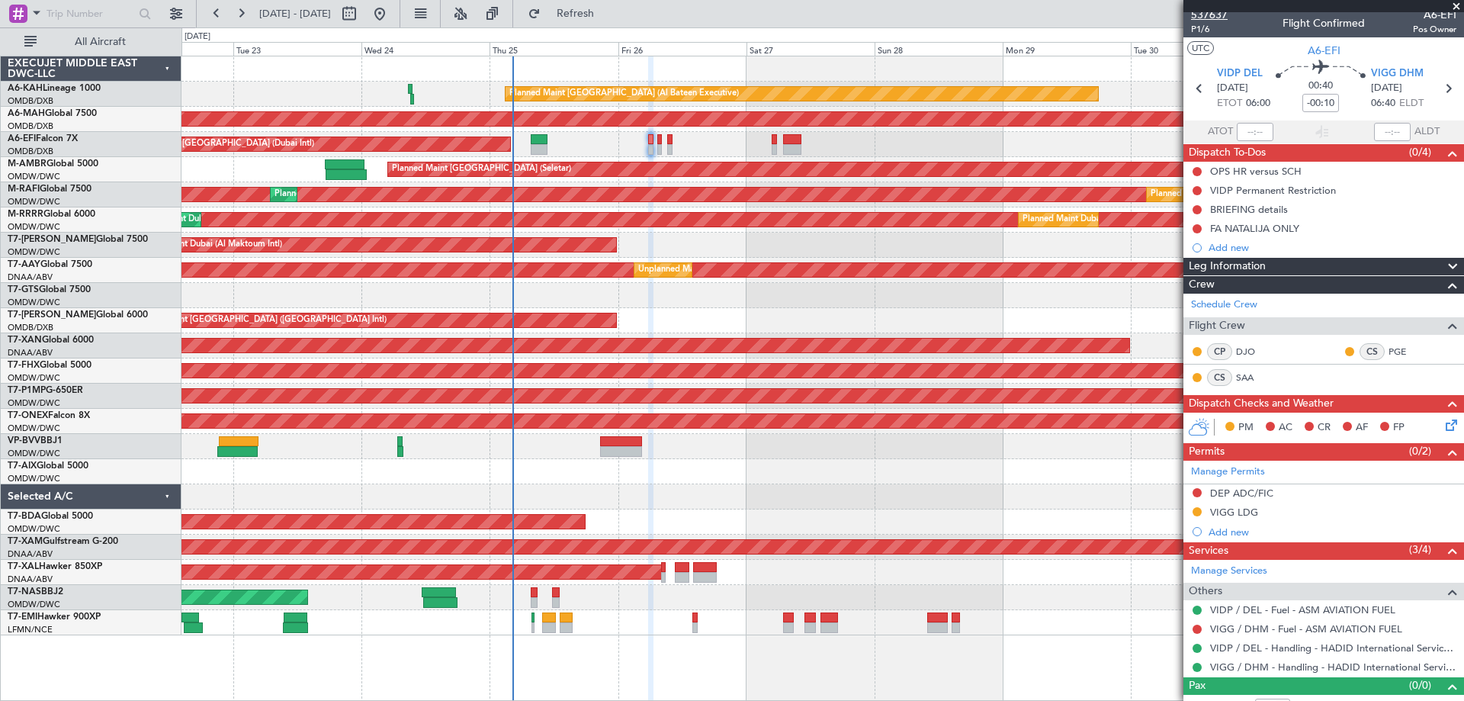
scroll to position [0, 0]
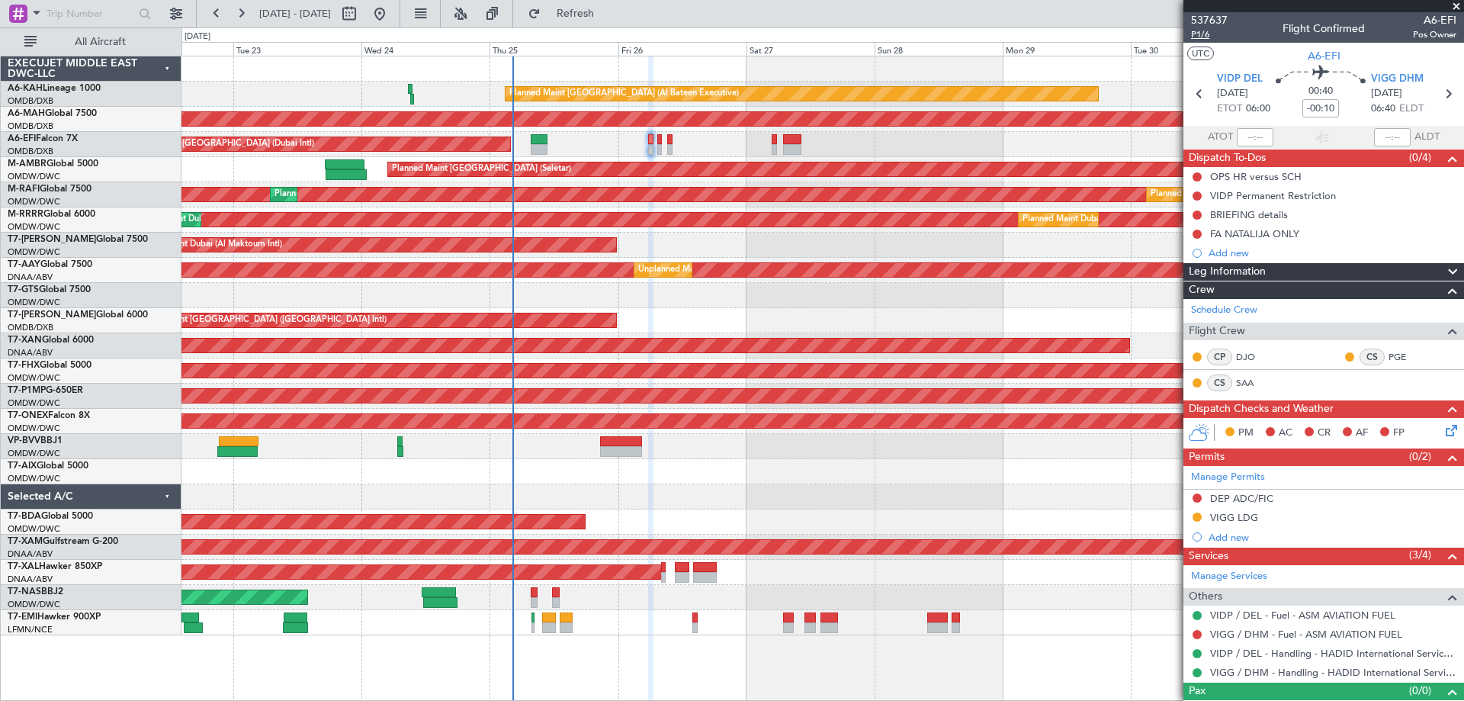
click at [1207, 37] on span "P1/6" at bounding box center [1209, 34] width 37 height 13
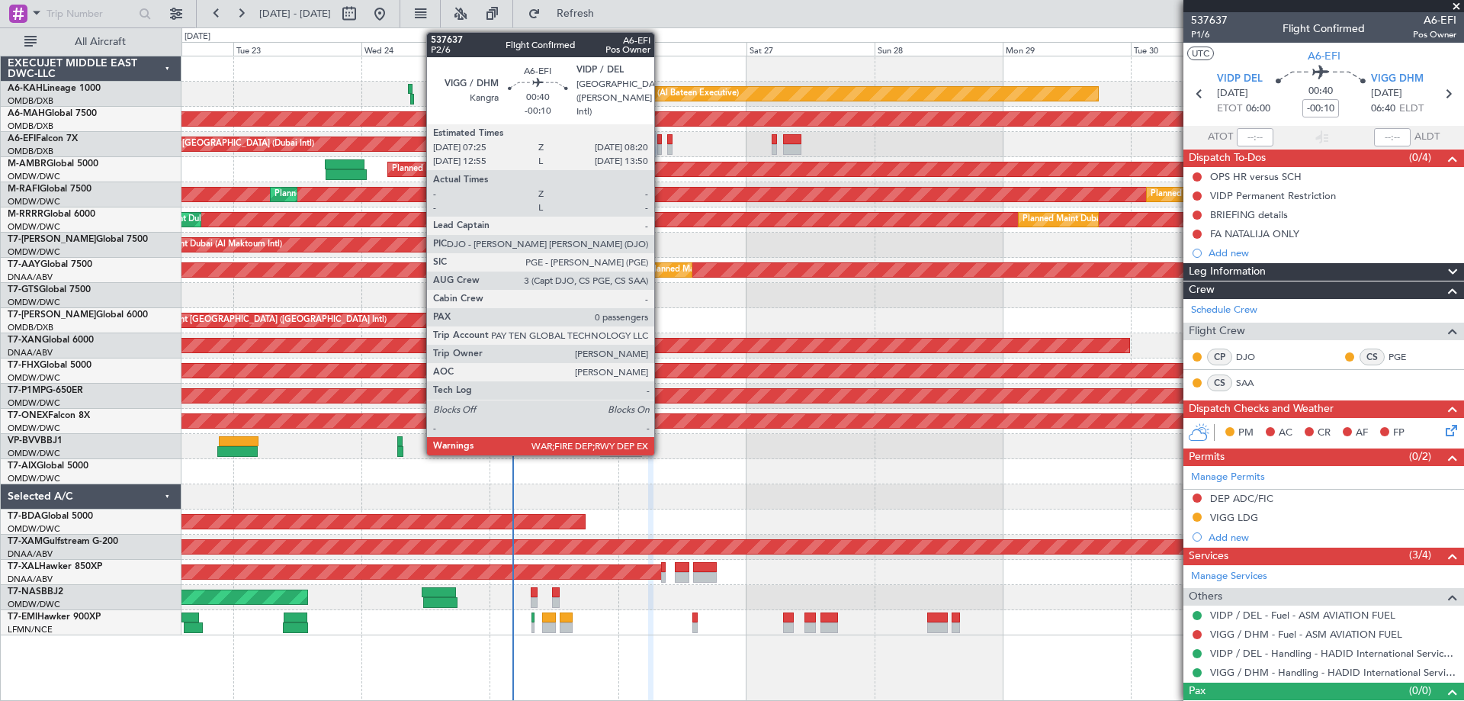
click at [661, 147] on div at bounding box center [659, 149] width 5 height 11
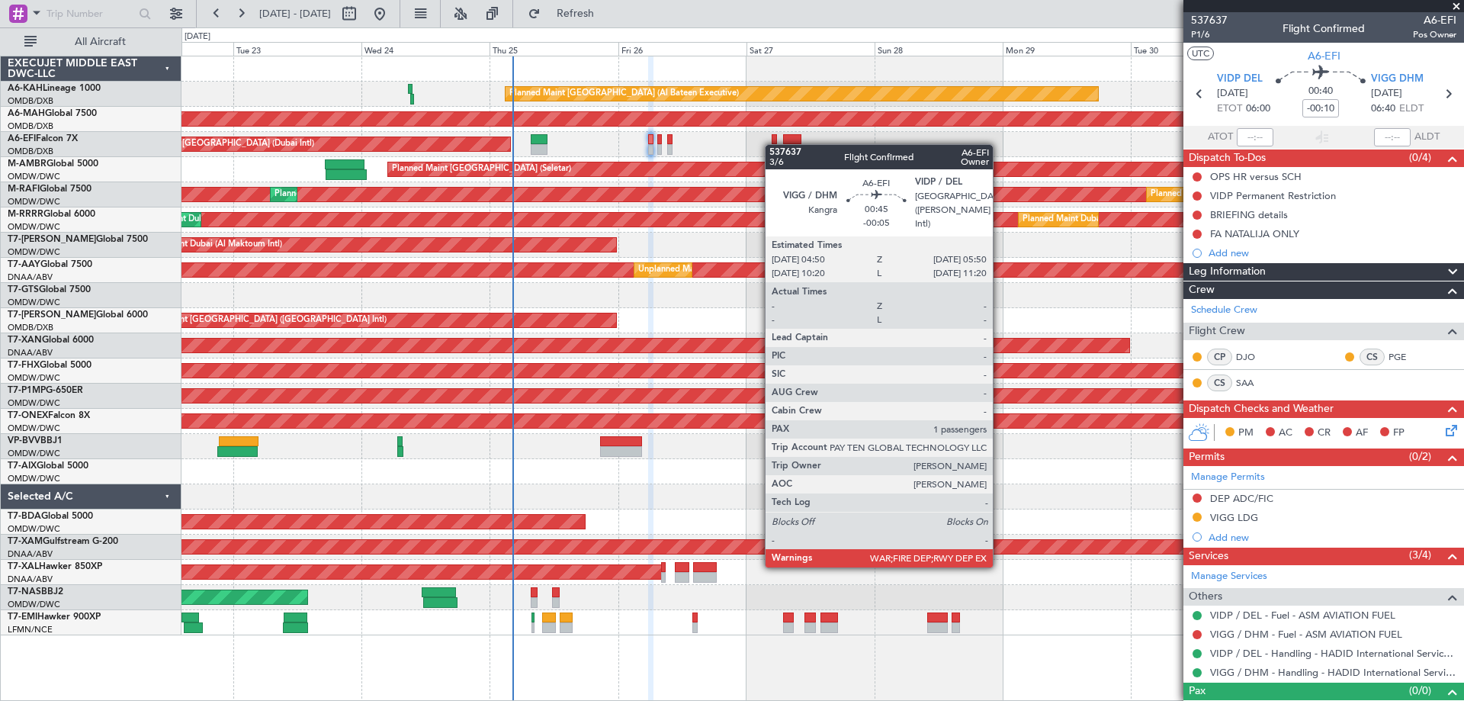
click at [772, 144] on div "AOG Maint [GEOGRAPHIC_DATA] (Dubai Intl) AOG Maint" at bounding box center [821, 144] width 1281 height 25
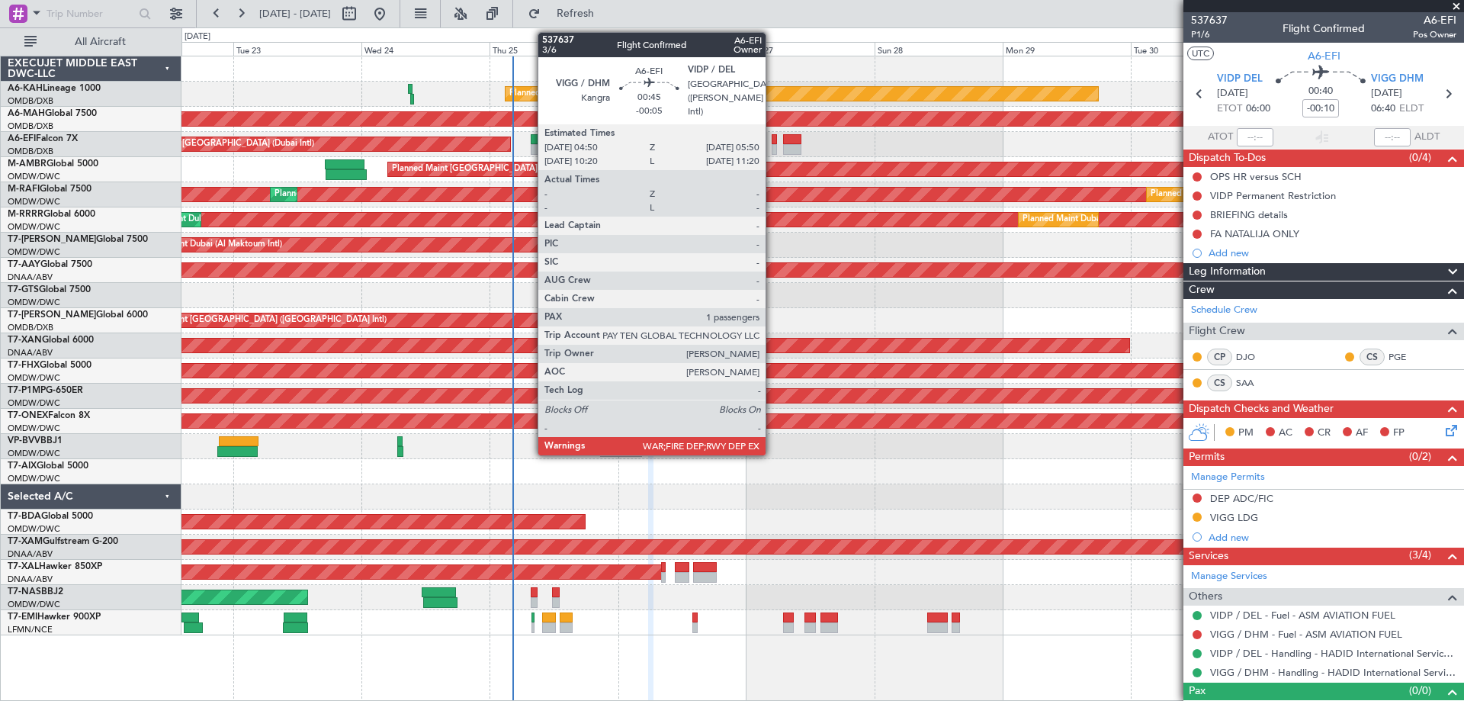
click at [772, 144] on div at bounding box center [774, 149] width 6 height 11
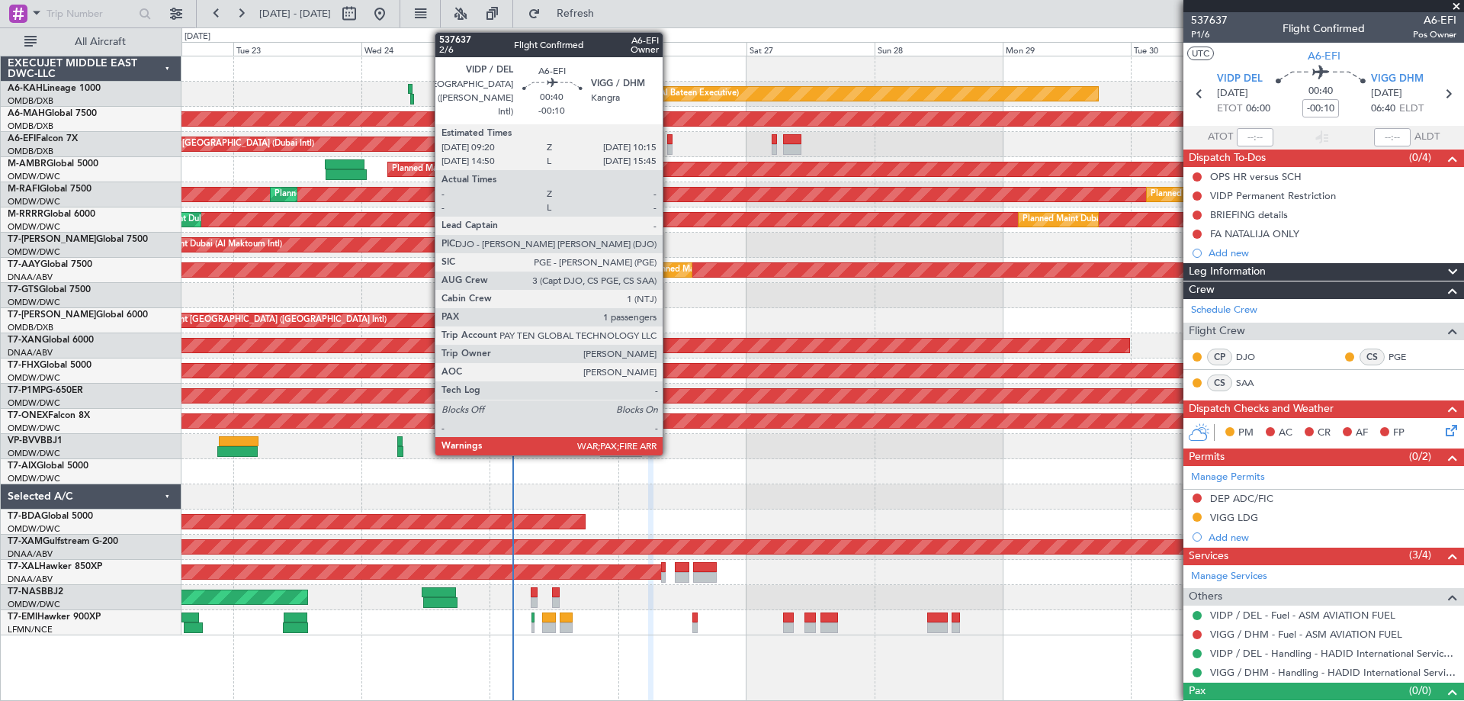
click at [669, 143] on div at bounding box center [669, 139] width 5 height 11
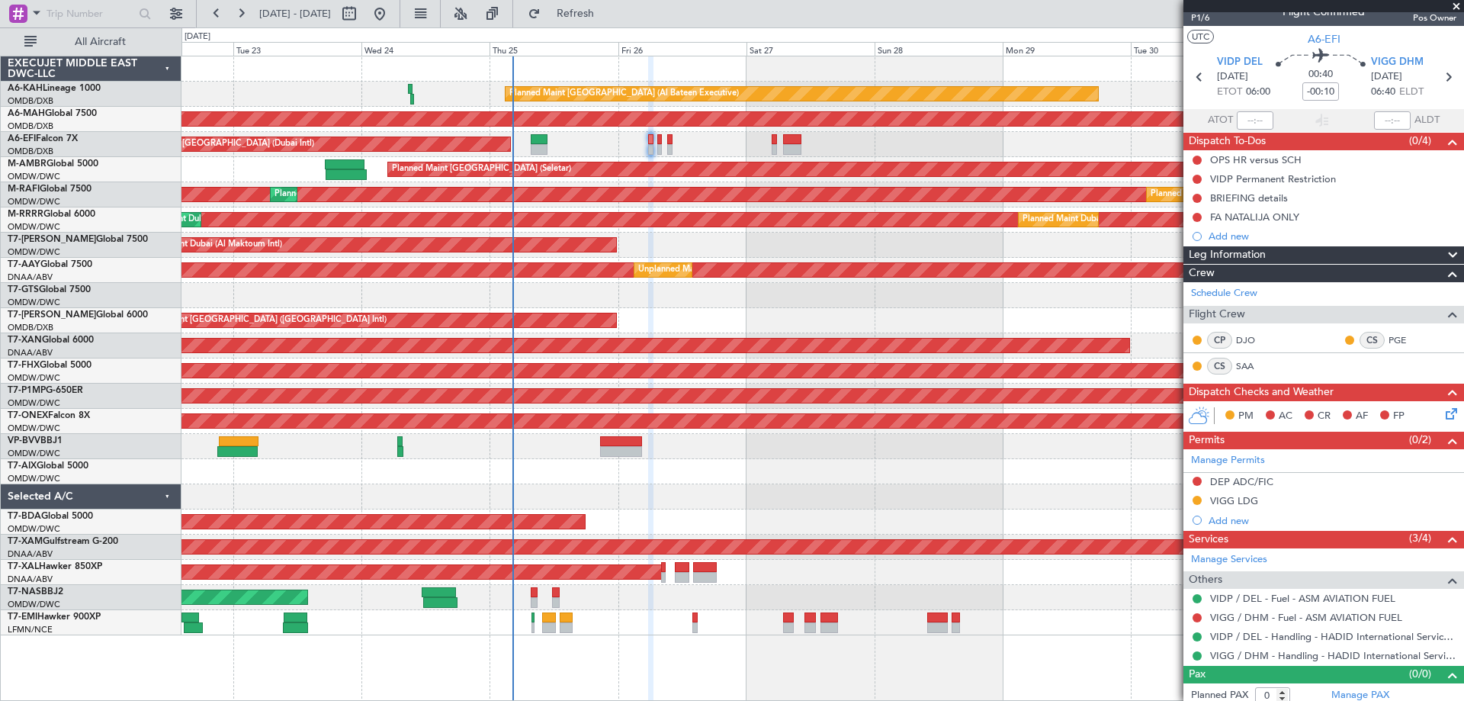
scroll to position [24, 0]
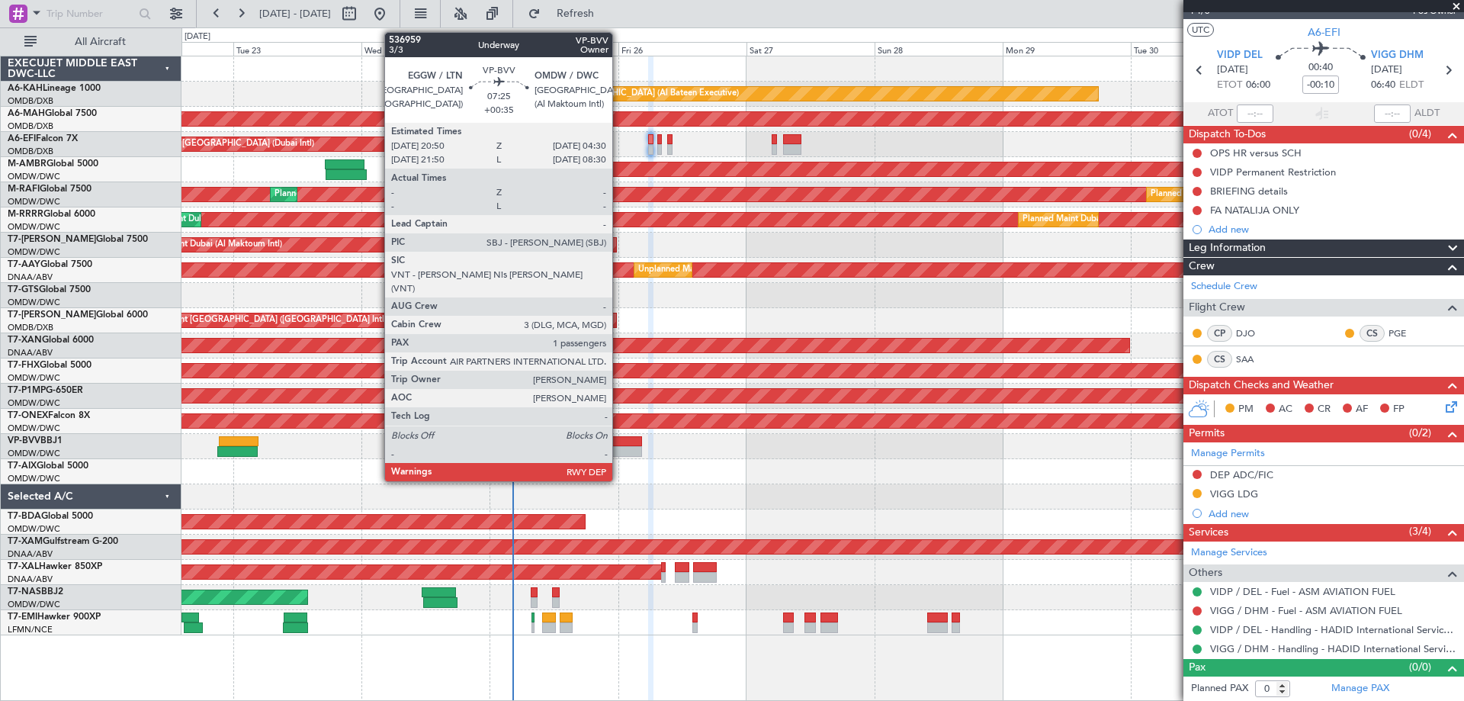
click at [620, 450] on div at bounding box center [620, 451] width 41 height 11
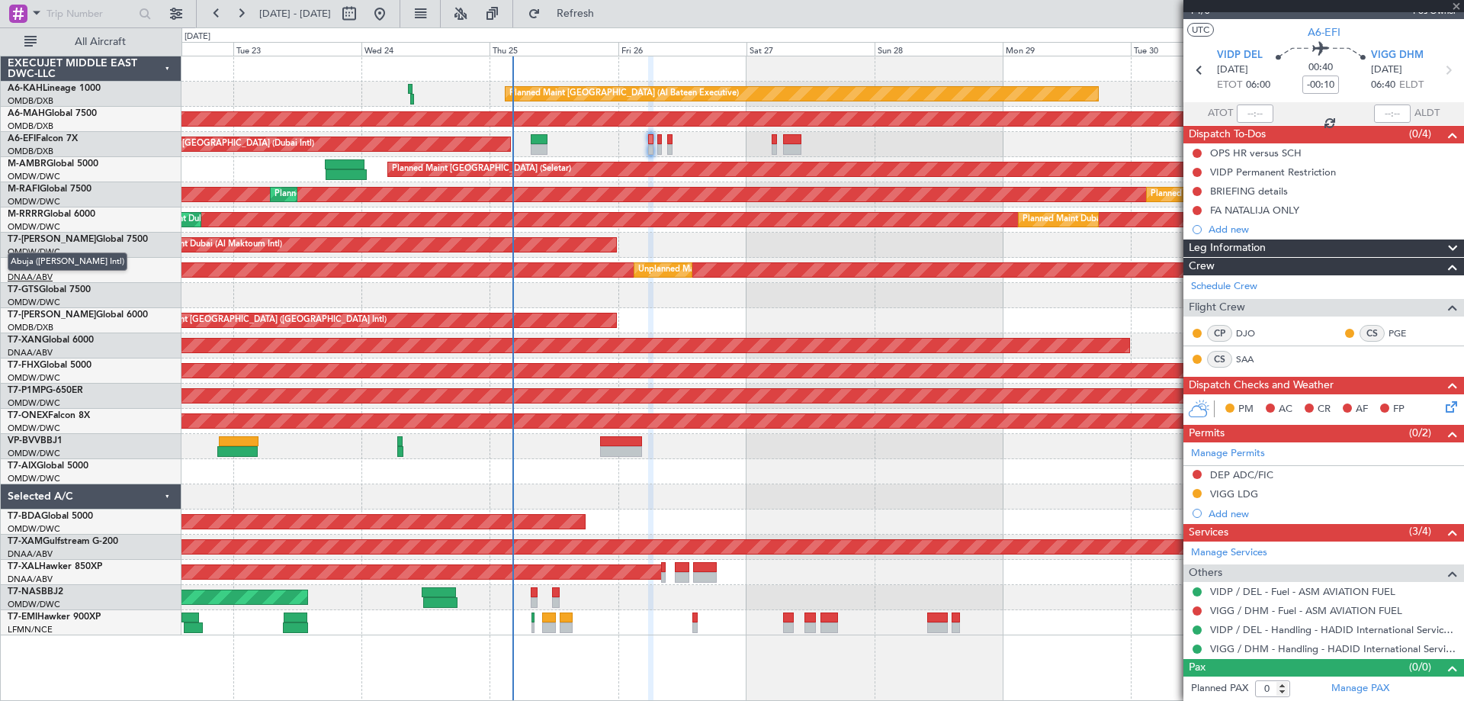
type input "+00:35"
type input "1"
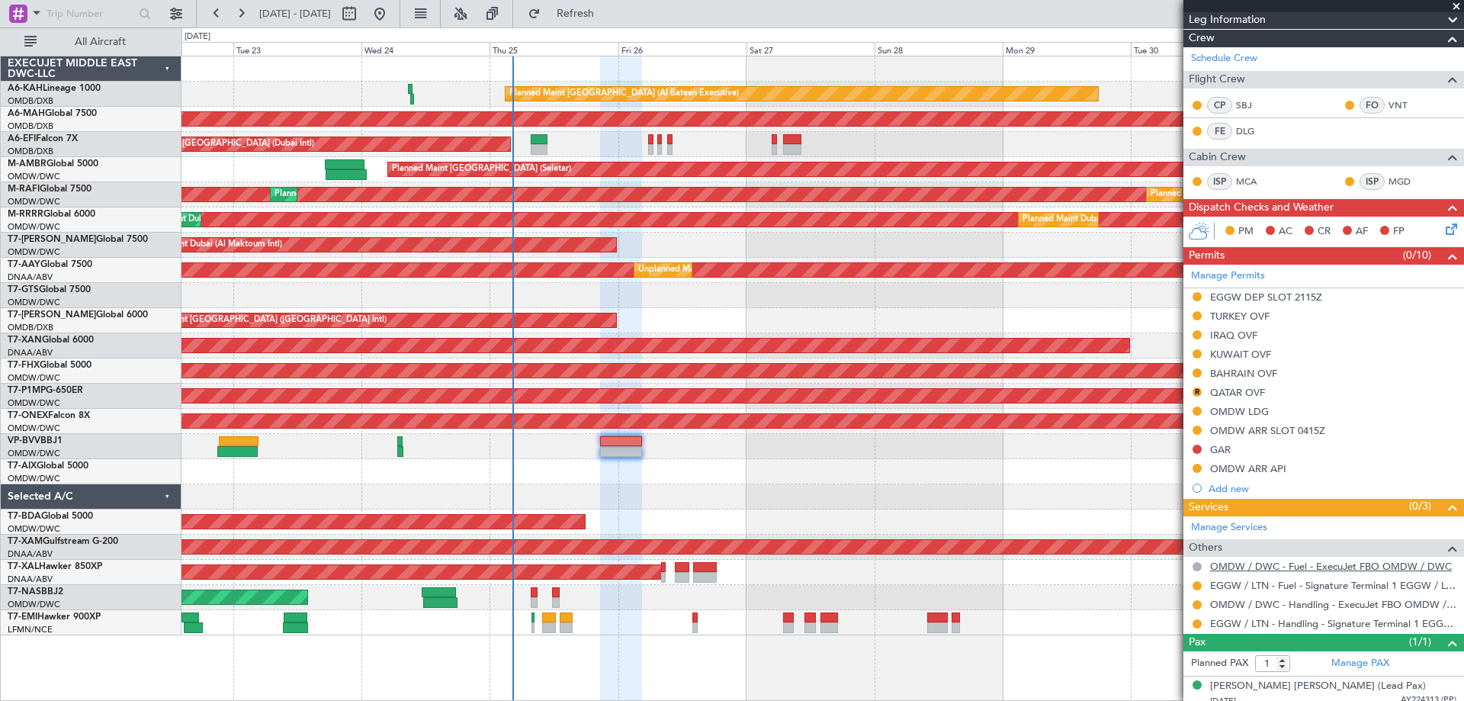
scroll to position [204, 0]
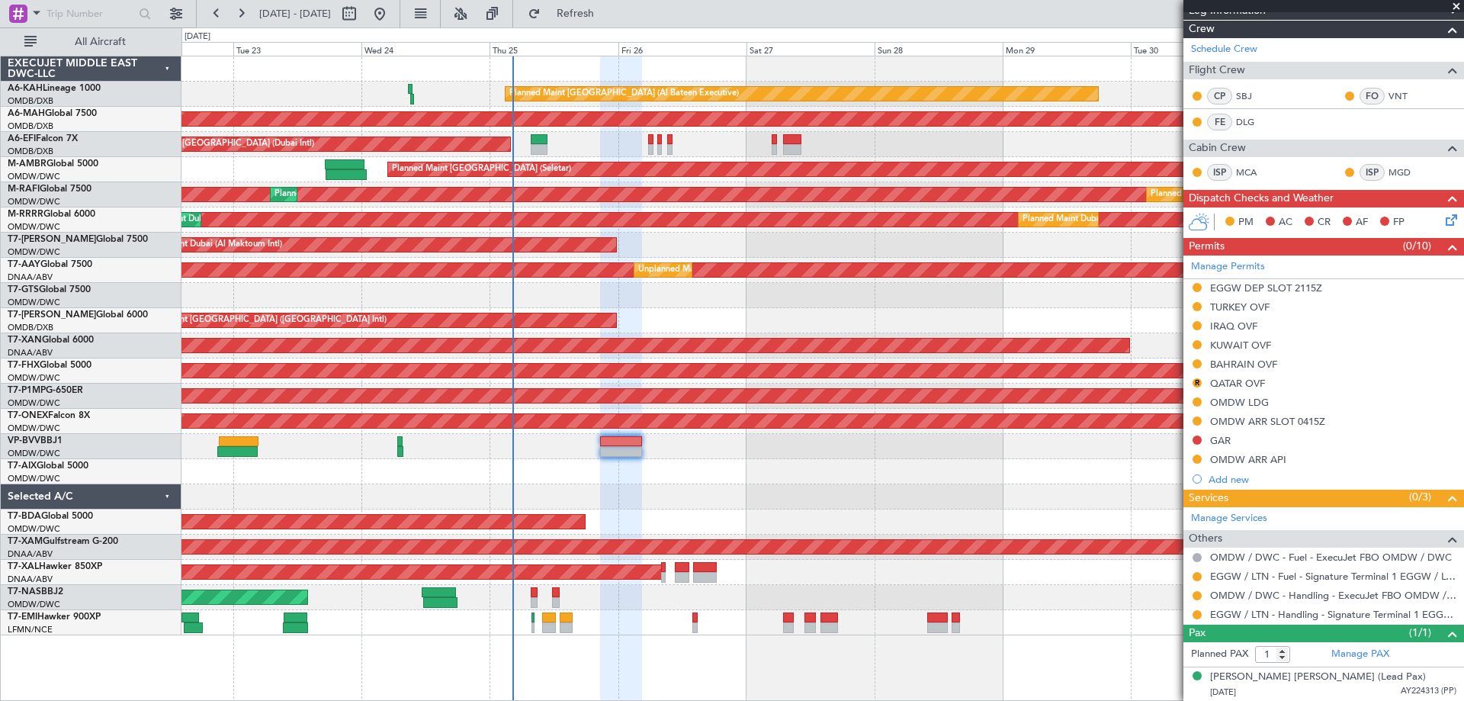
click at [1191, 573] on div at bounding box center [1197, 576] width 12 height 12
click at [1196, 575] on button at bounding box center [1196, 576] width 9 height 9
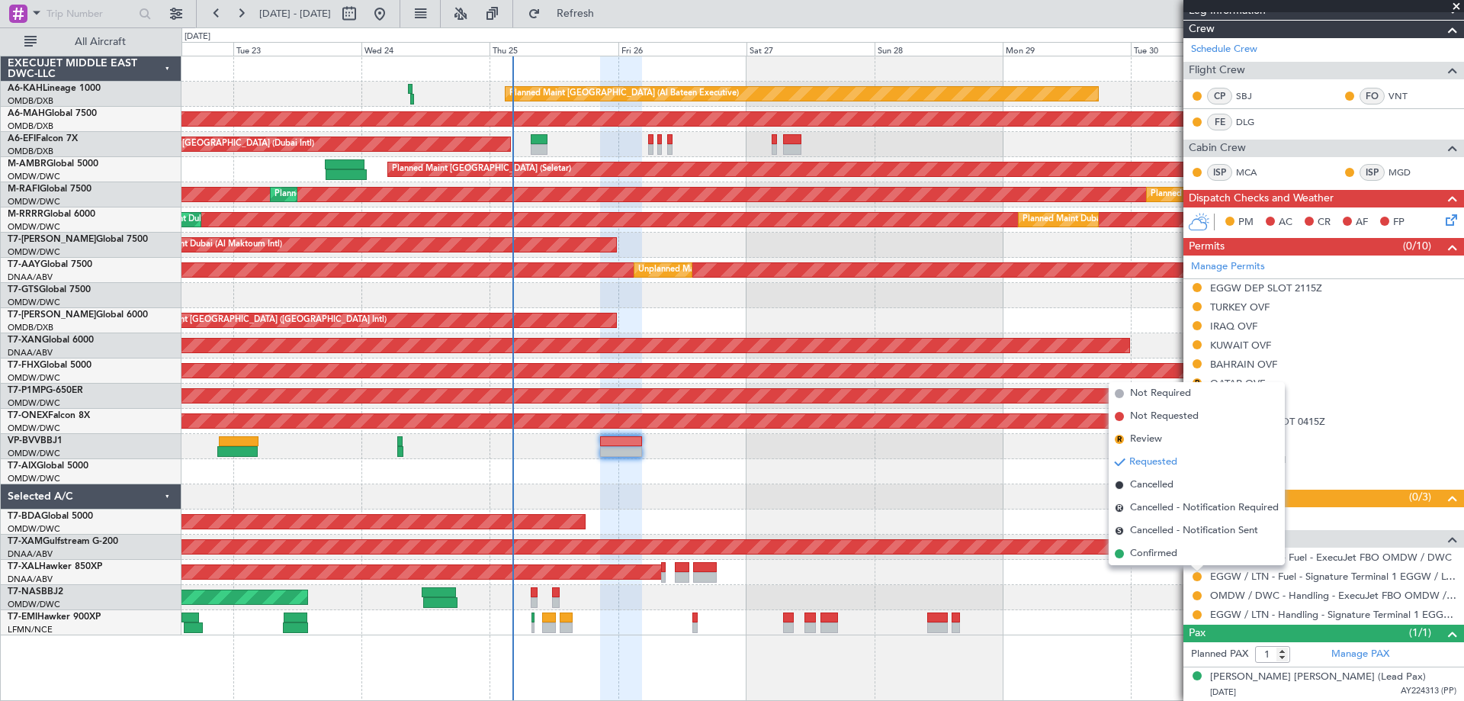
click at [1150, 554] on span "Confirmed" at bounding box center [1153, 553] width 47 height 15
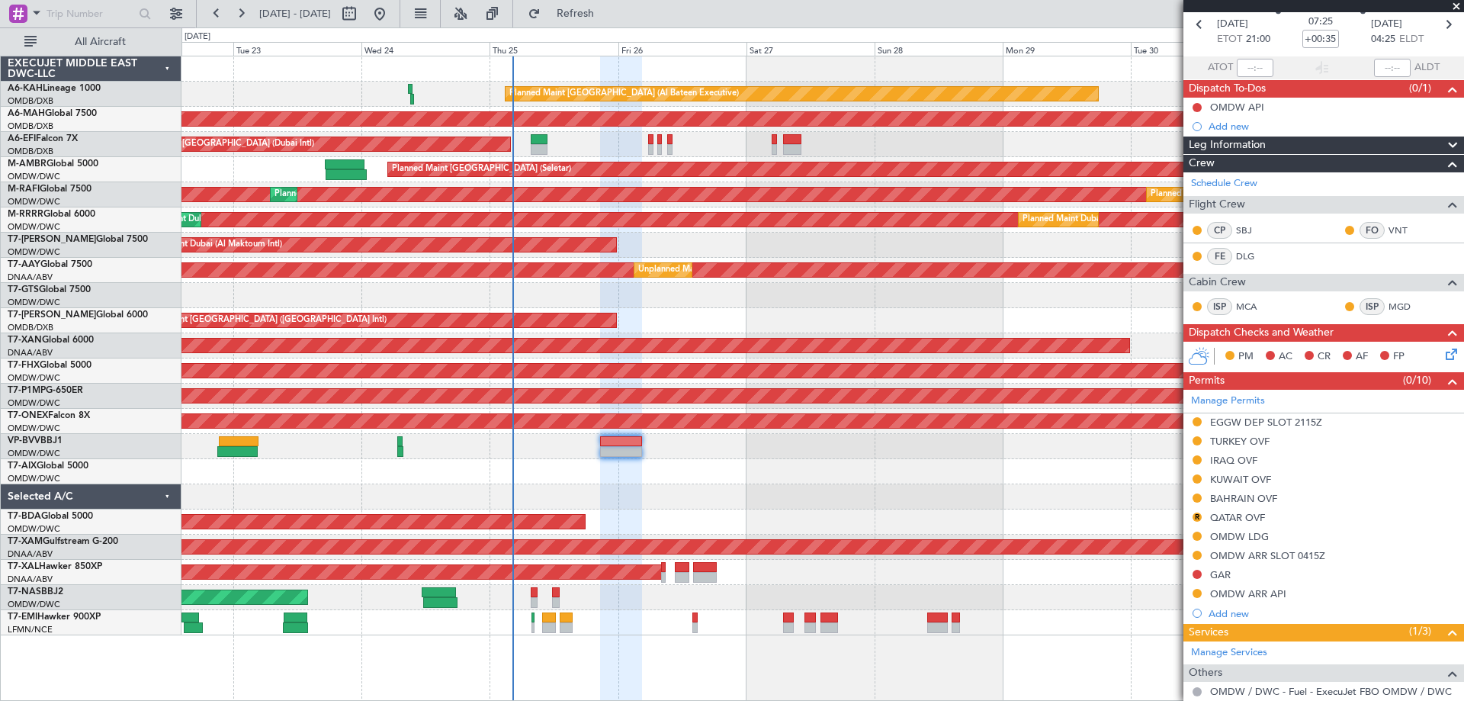
scroll to position [0, 0]
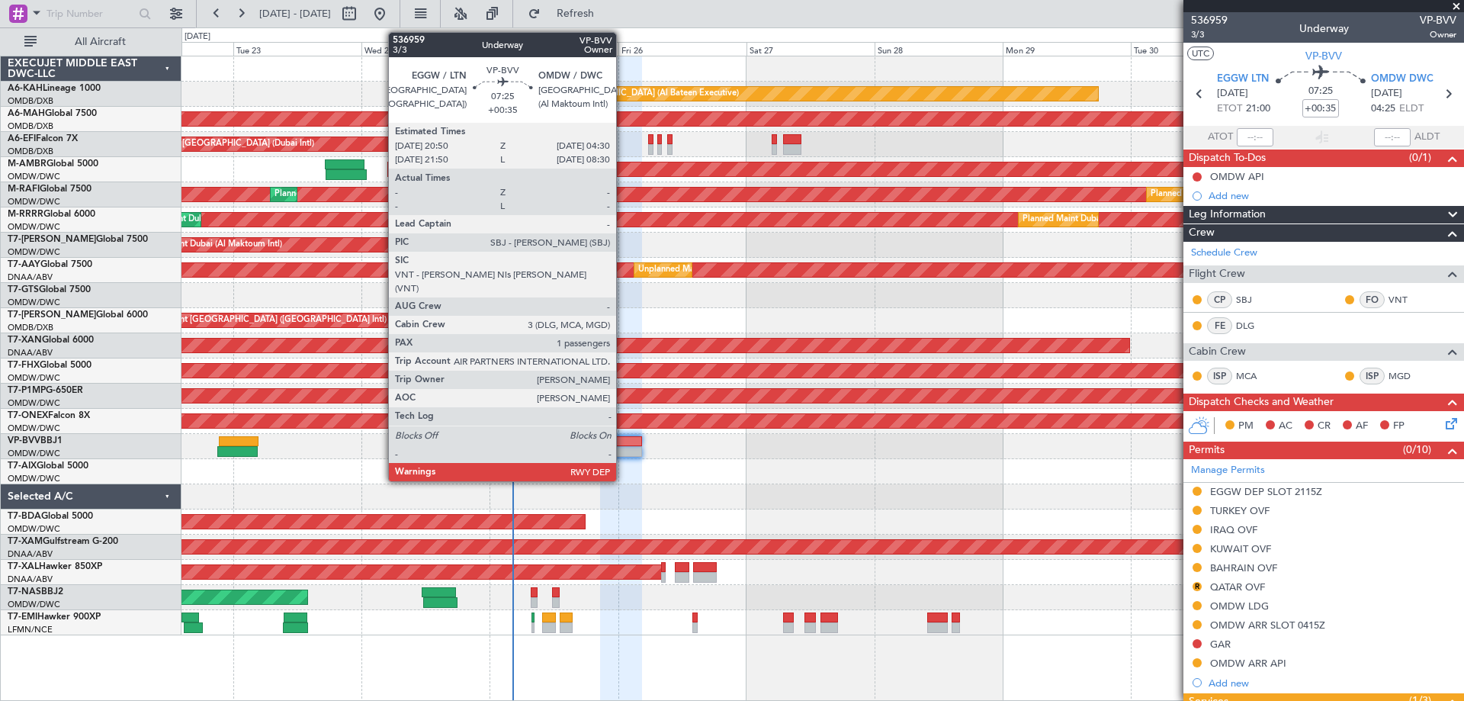
click at [624, 447] on div at bounding box center [620, 451] width 41 height 11
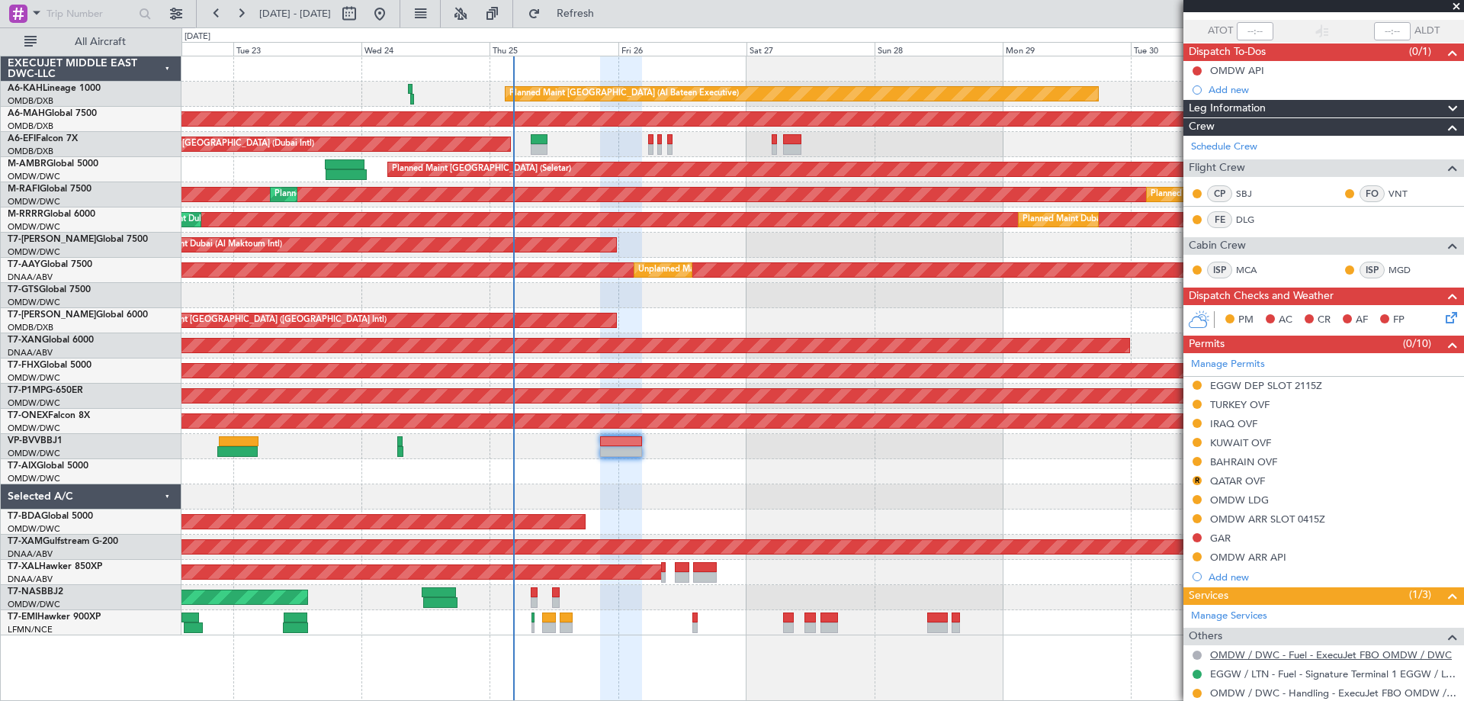
scroll to position [204, 0]
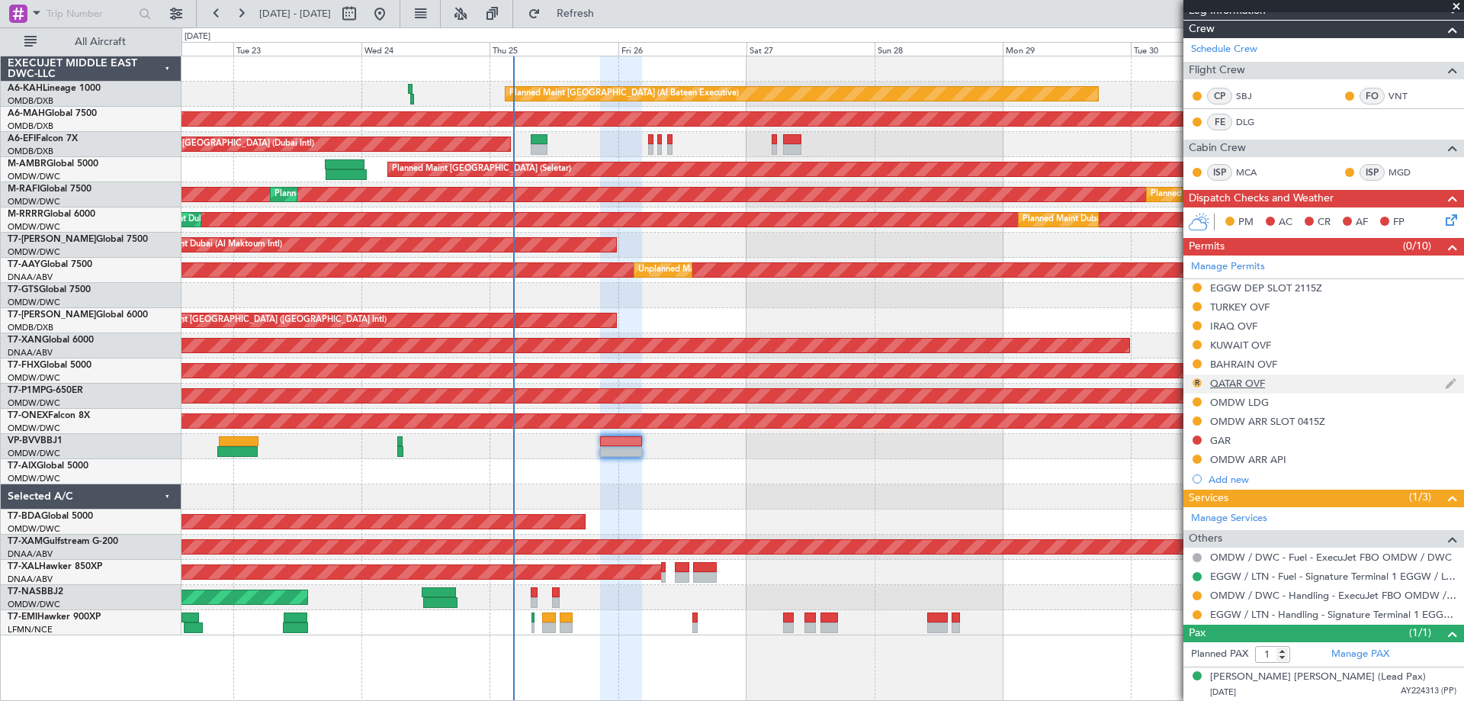
click at [1196, 379] on button "R" at bounding box center [1196, 382] width 9 height 9
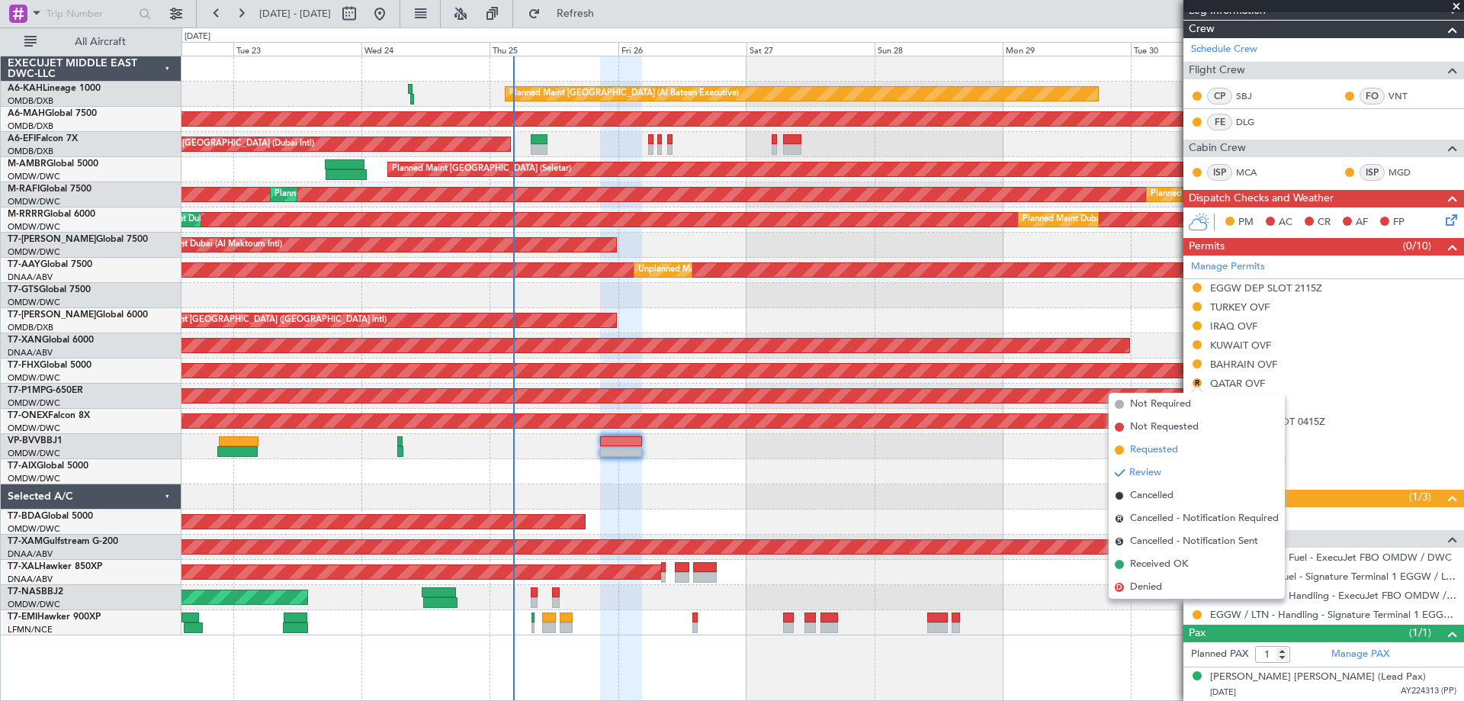
click at [1169, 447] on span "Requested" at bounding box center [1154, 449] width 48 height 15
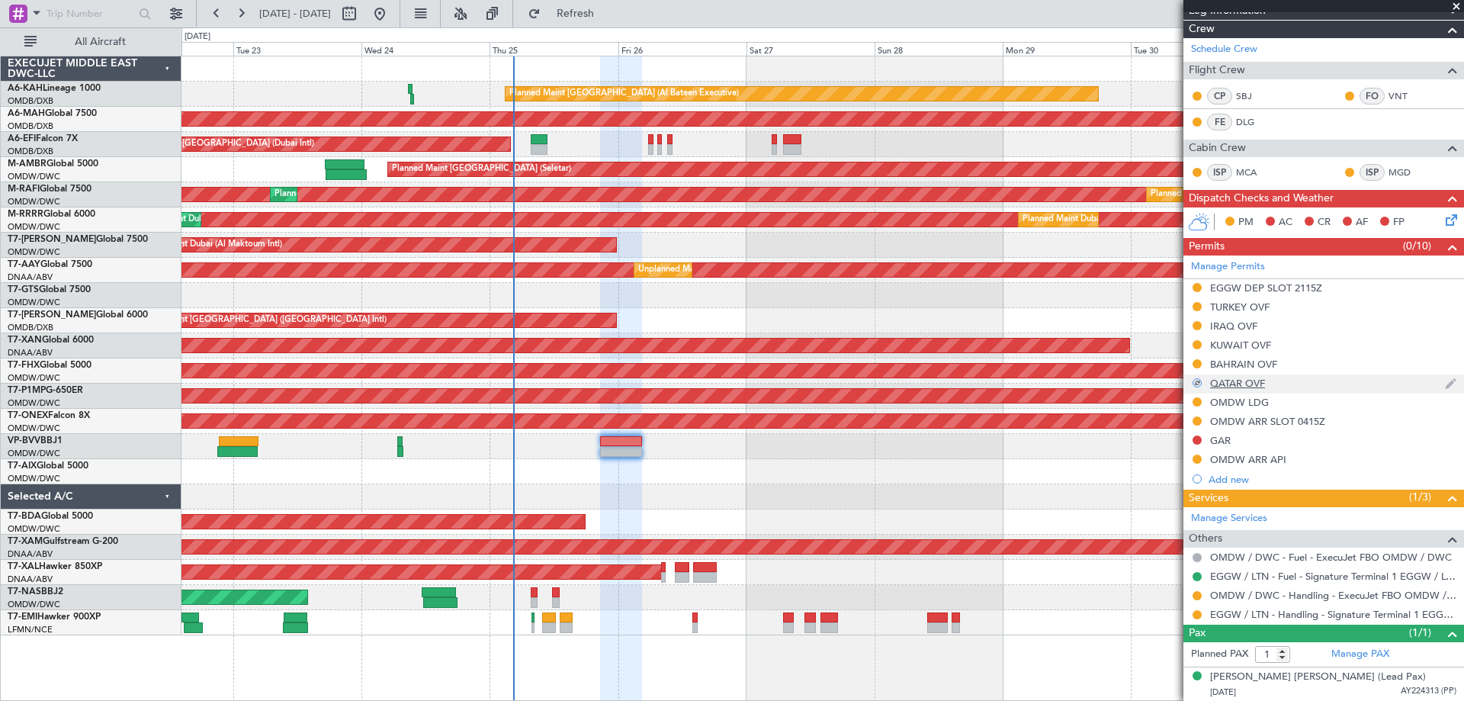
click at [1239, 382] on div "QATAR OVF" at bounding box center [1237, 383] width 55 height 13
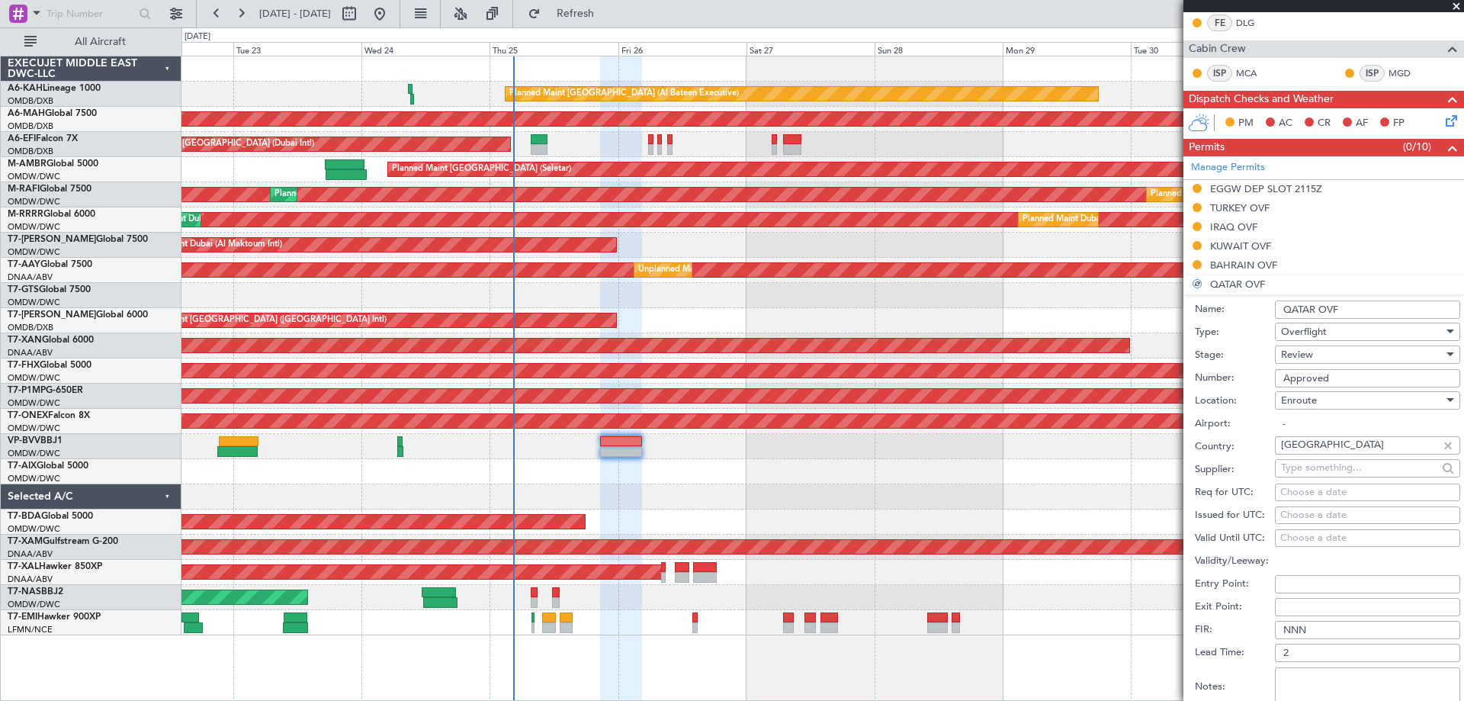
scroll to position [432, 0]
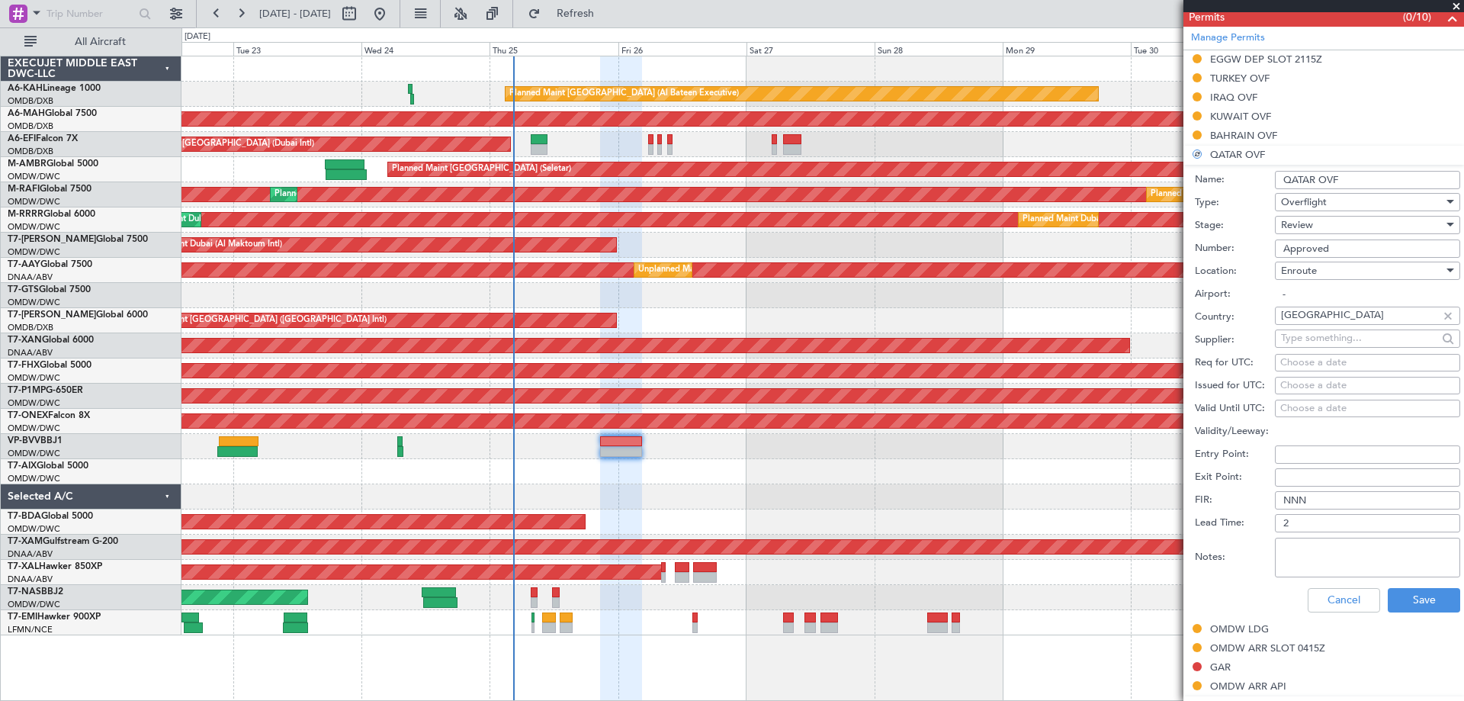
click at [1337, 537] on textarea "Notes:" at bounding box center [1366, 557] width 185 height 40
paste textarea "1758774245220"
type textarea "1758774245220"
drag, startPoint x: 1385, startPoint y: 243, endPoint x: 1145, endPoint y: 271, distance: 241.7
click at [1149, 270] on fb-app "[DATE] - [DATE] Refresh Quick Links All Aircraft Planned Maint [GEOGRAPHIC_DATA…" at bounding box center [732, 355] width 1464 height 689
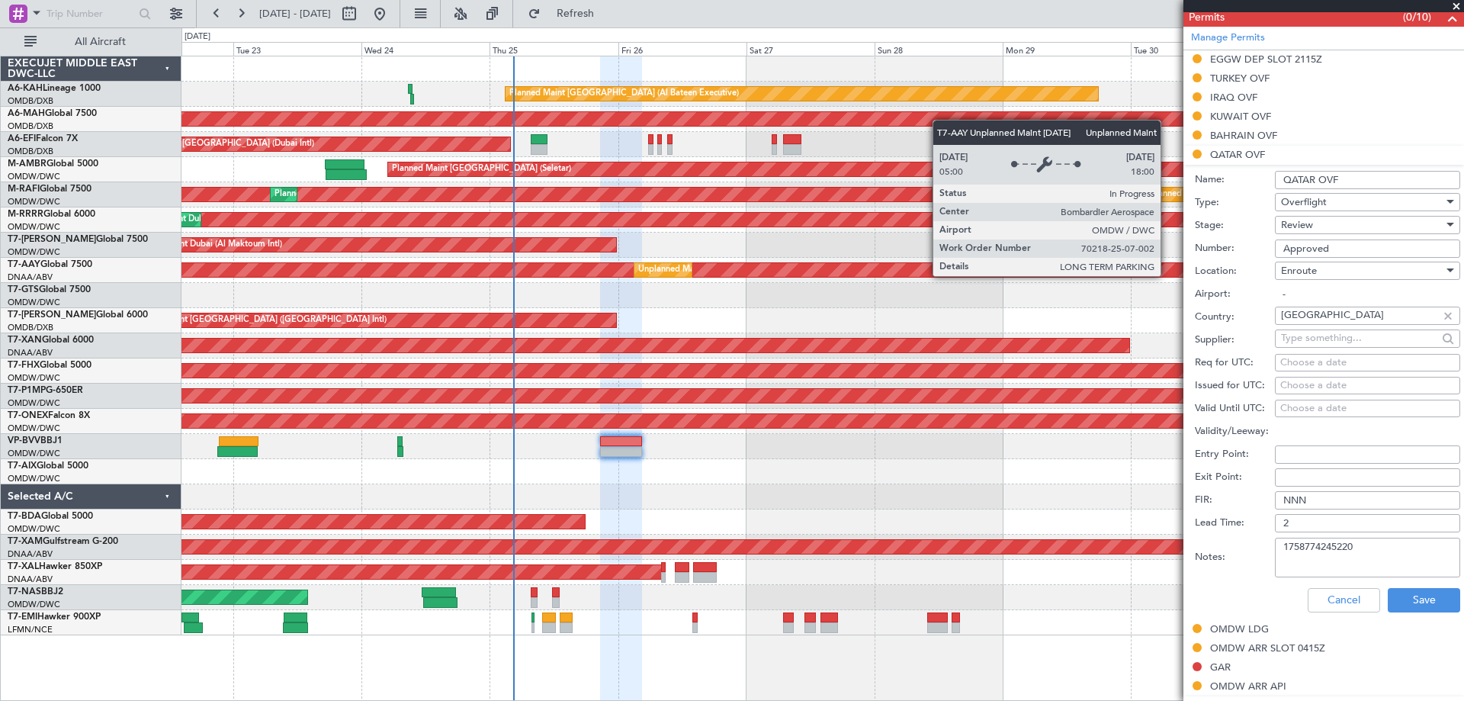
paste input "FN1667"
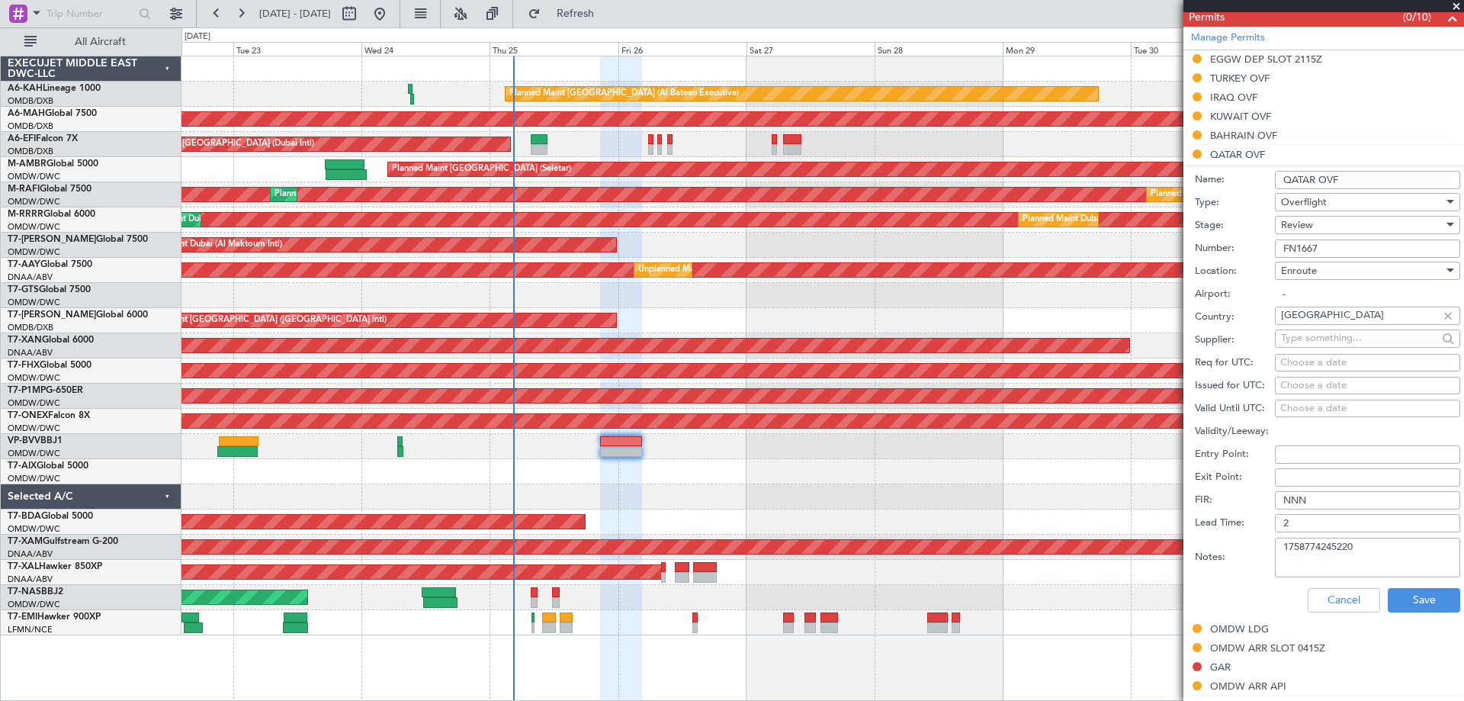
type input "FN1667"
click at [1300, 230] on span "Review" at bounding box center [1297, 225] width 32 height 14
click at [1307, 327] on span "Requested" at bounding box center [1361, 324] width 160 height 23
click at [1412, 588] on button "Save" at bounding box center [1423, 600] width 72 height 24
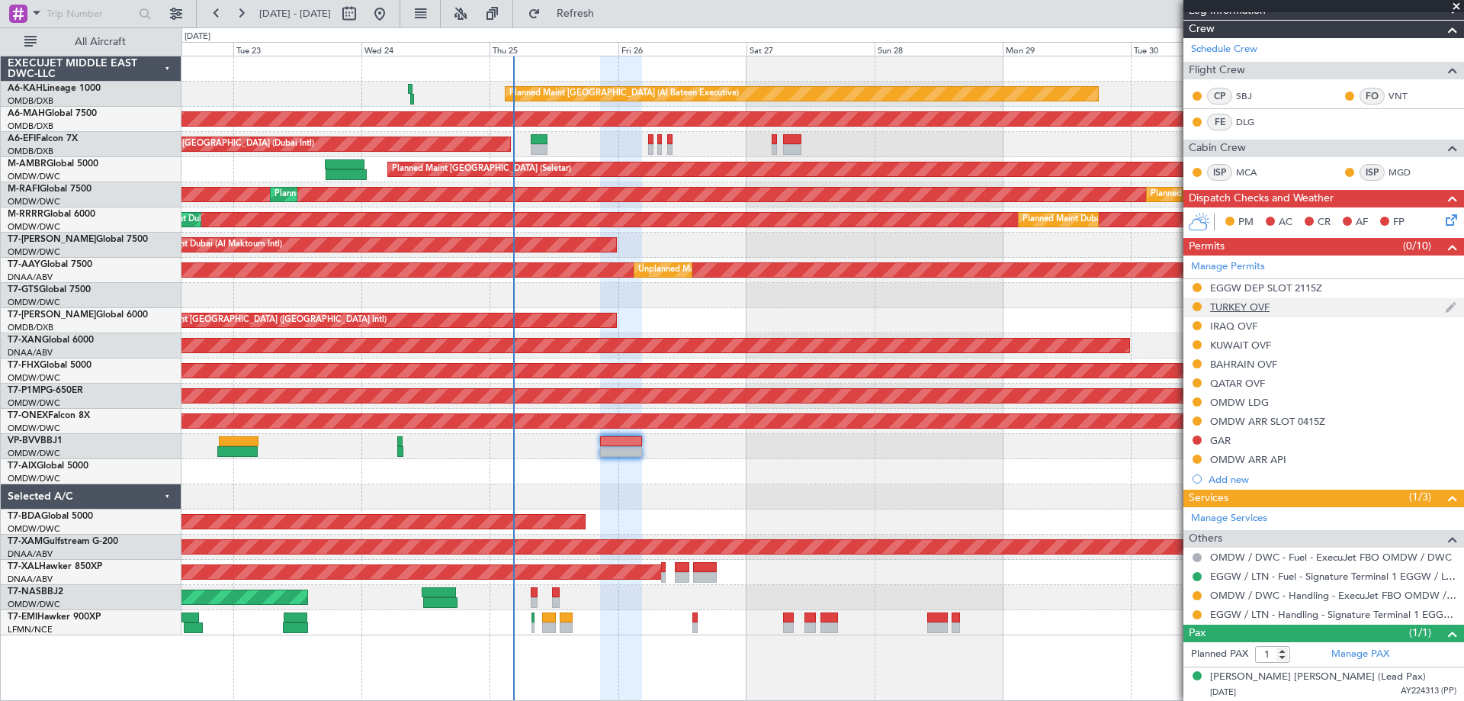
click at [1242, 306] on div "TURKEY OVF" at bounding box center [1239, 306] width 59 height 13
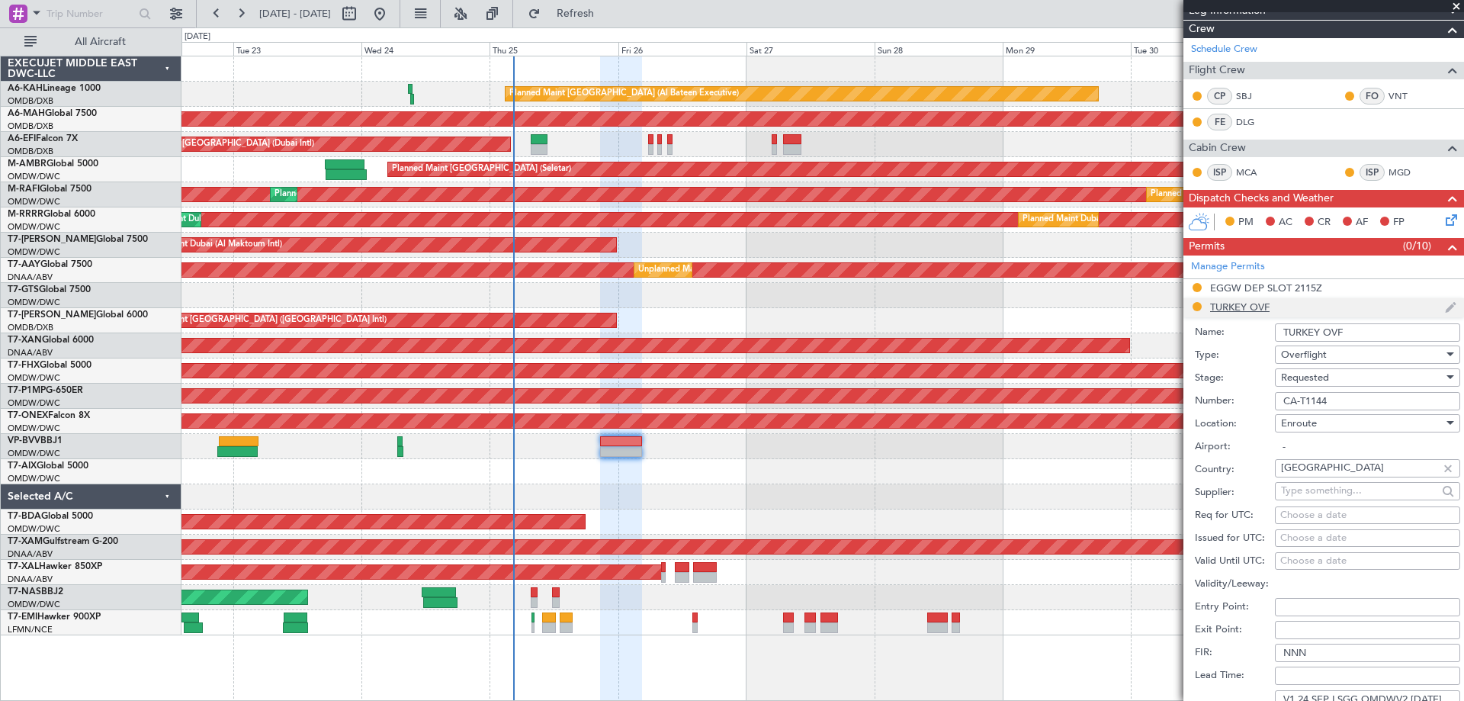
scroll to position [432, 0]
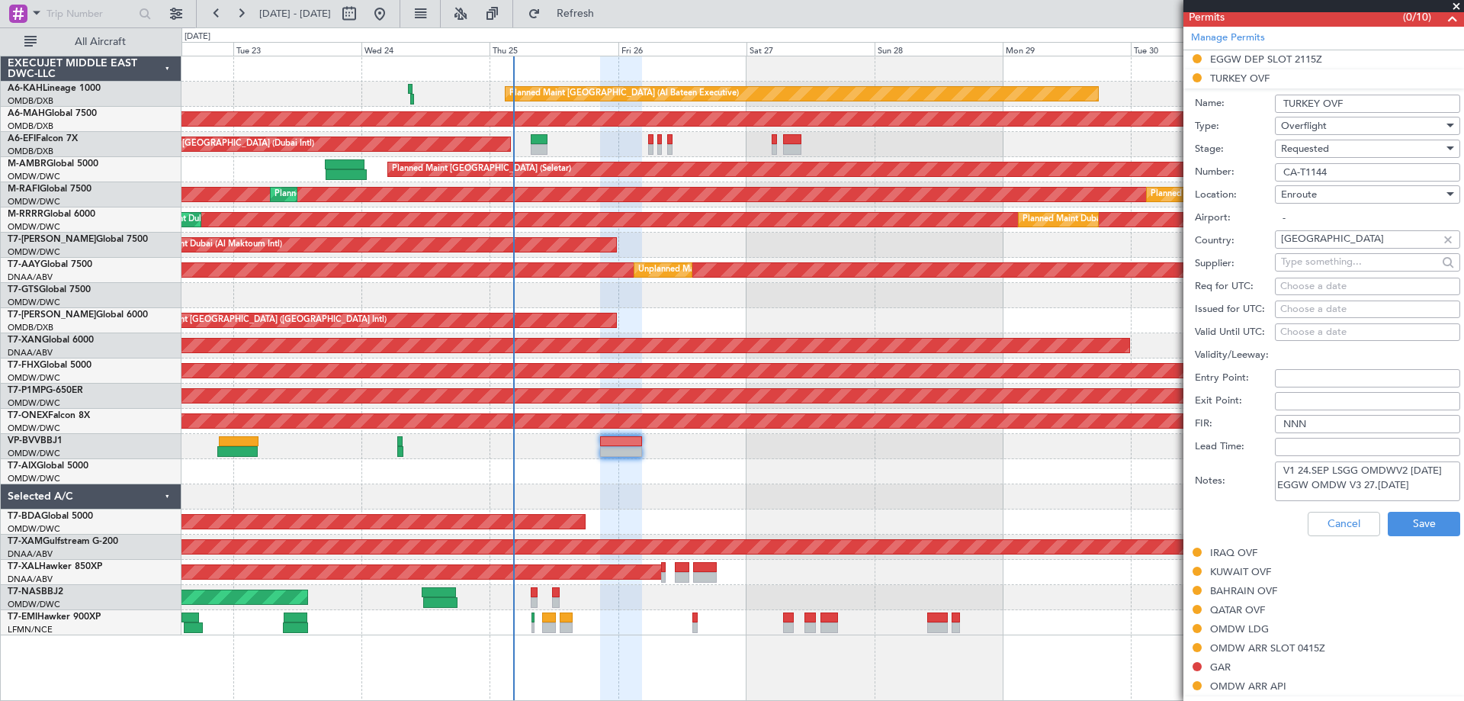
click at [1332, 146] on div "Requested" at bounding box center [1362, 148] width 162 height 23
click at [1326, 266] on span "Received OK" at bounding box center [1361, 263] width 160 height 23
click at [1400, 518] on button "Save" at bounding box center [1423, 523] width 72 height 24
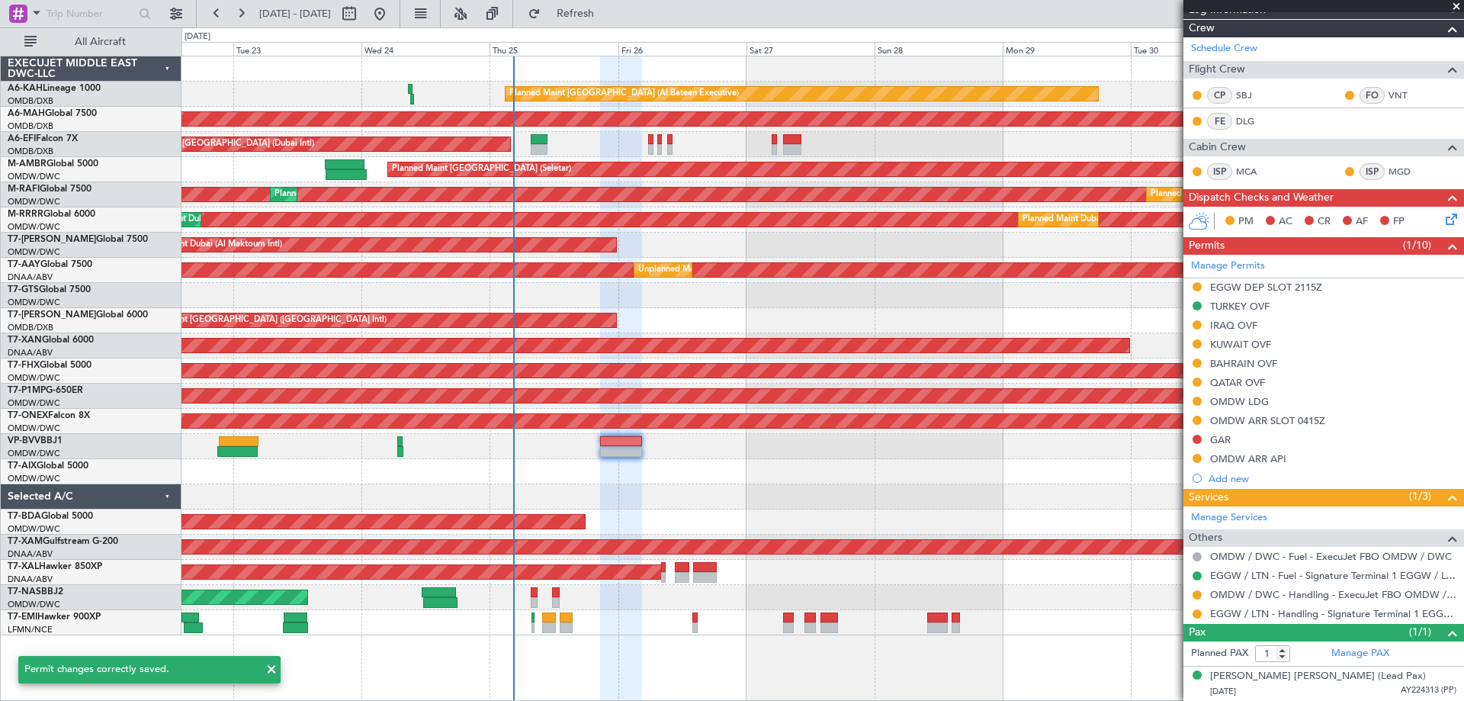
scroll to position [204, 0]
click at [1242, 264] on link "Manage Permits" at bounding box center [1228, 266] width 74 height 15
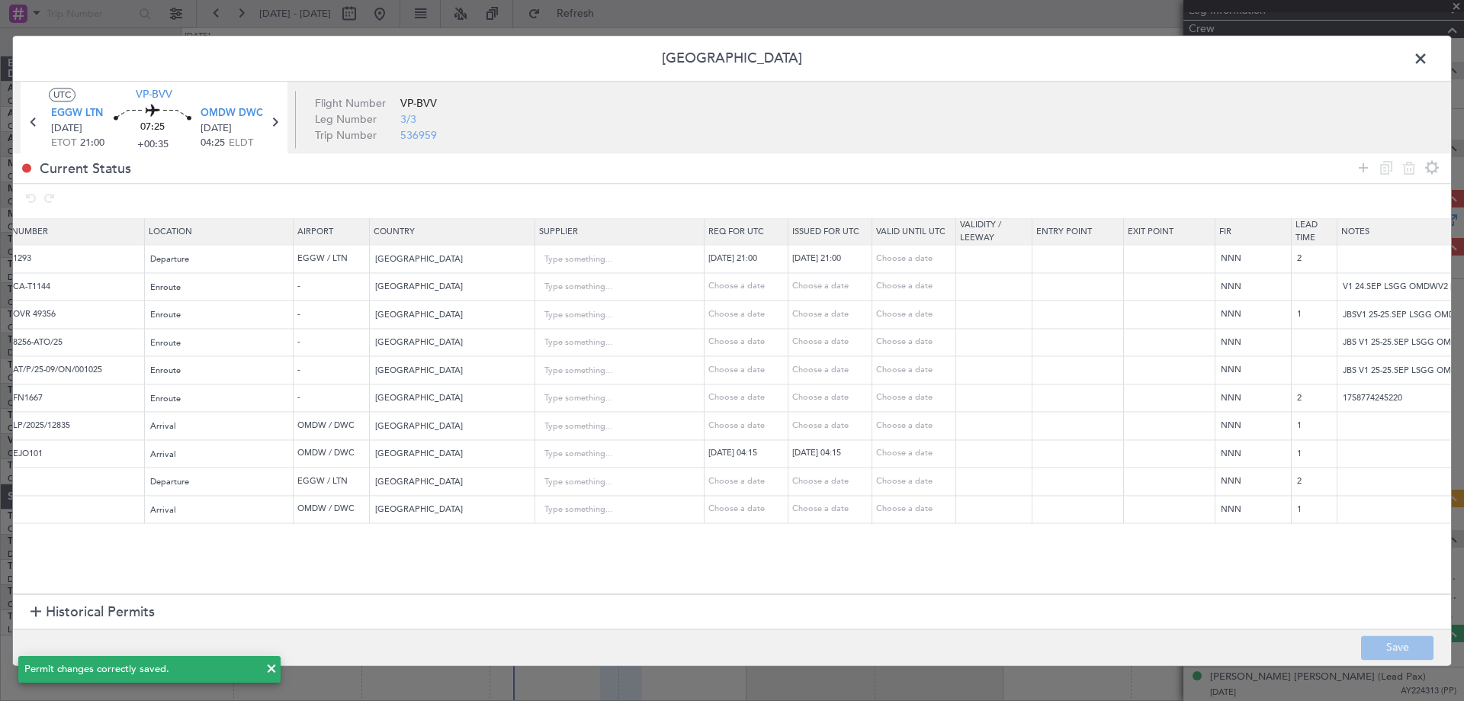
scroll to position [0, 521]
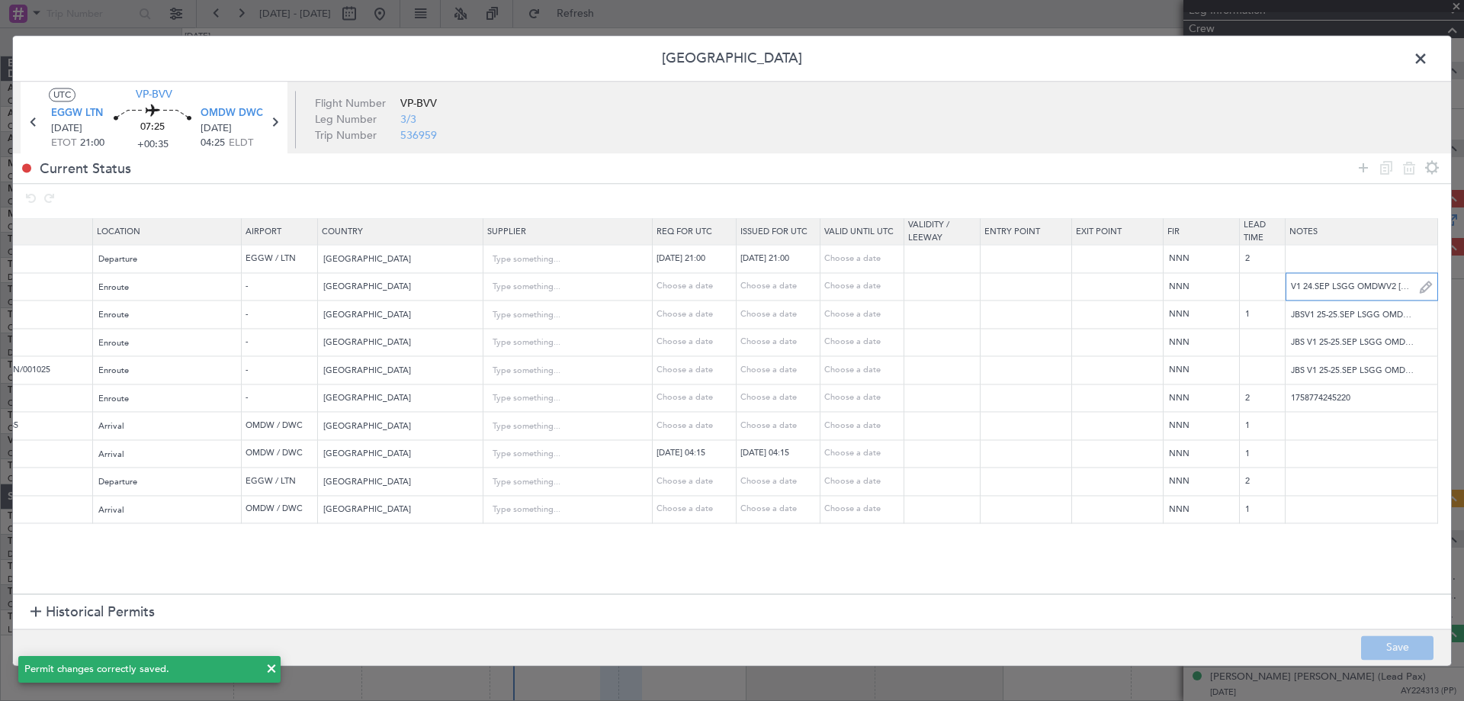
click at [1392, 289] on input "V1 24.SEP LSGG OMDWV2 [DATE] EGGW OMDW V3 27.[DATE]" at bounding box center [1361, 286] width 152 height 23
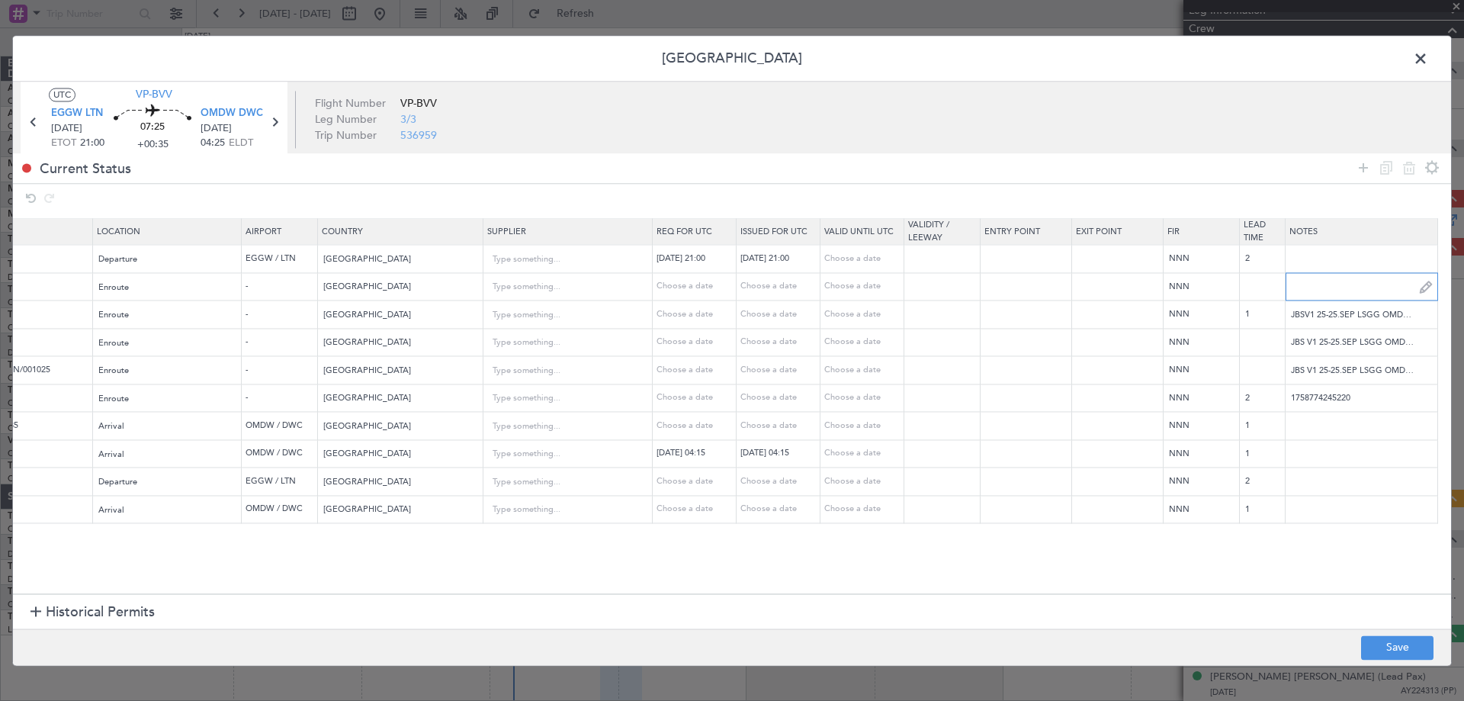
scroll to position [0, 151]
drag, startPoint x: 1386, startPoint y: 287, endPoint x: 1414, endPoint y: 311, distance: 37.3
click at [1423, 287] on div "V1 24.SEP LSGG OMDWV2 [DATE] EGGW OMDW V3 27.[DATE] V4 [DATE]" at bounding box center [1361, 286] width 152 height 23
type input "V1 24.SEP LSGG OMDWV2 [DATE] EGGW OMDW V3 27.[DATE] V4 [DATE]"
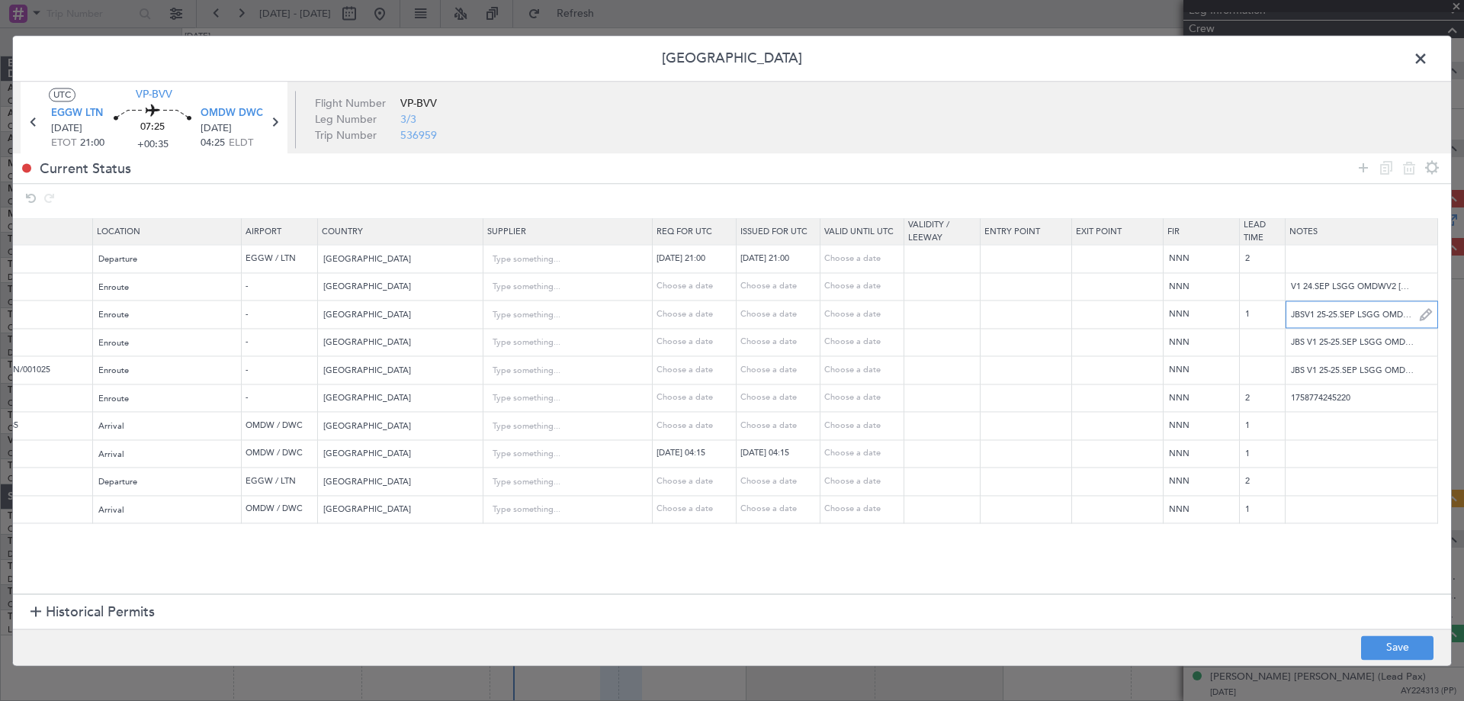
click at [1402, 318] on input "JBSV1 25-25.SEP LSGG OMDWV2 24.SEP LSGG OMDWV3 [DATE] EGGW OMDWV4 27.[DATE]" at bounding box center [1361, 314] width 152 height 23
paste input "V4 [DATE]"
type input "JBSV1 25-25.SEP LSGG OMDWV2 24.SEP LSGG OMDWV3 [DATE] EGGW OMDWV4 27.[DATE] V4 …"
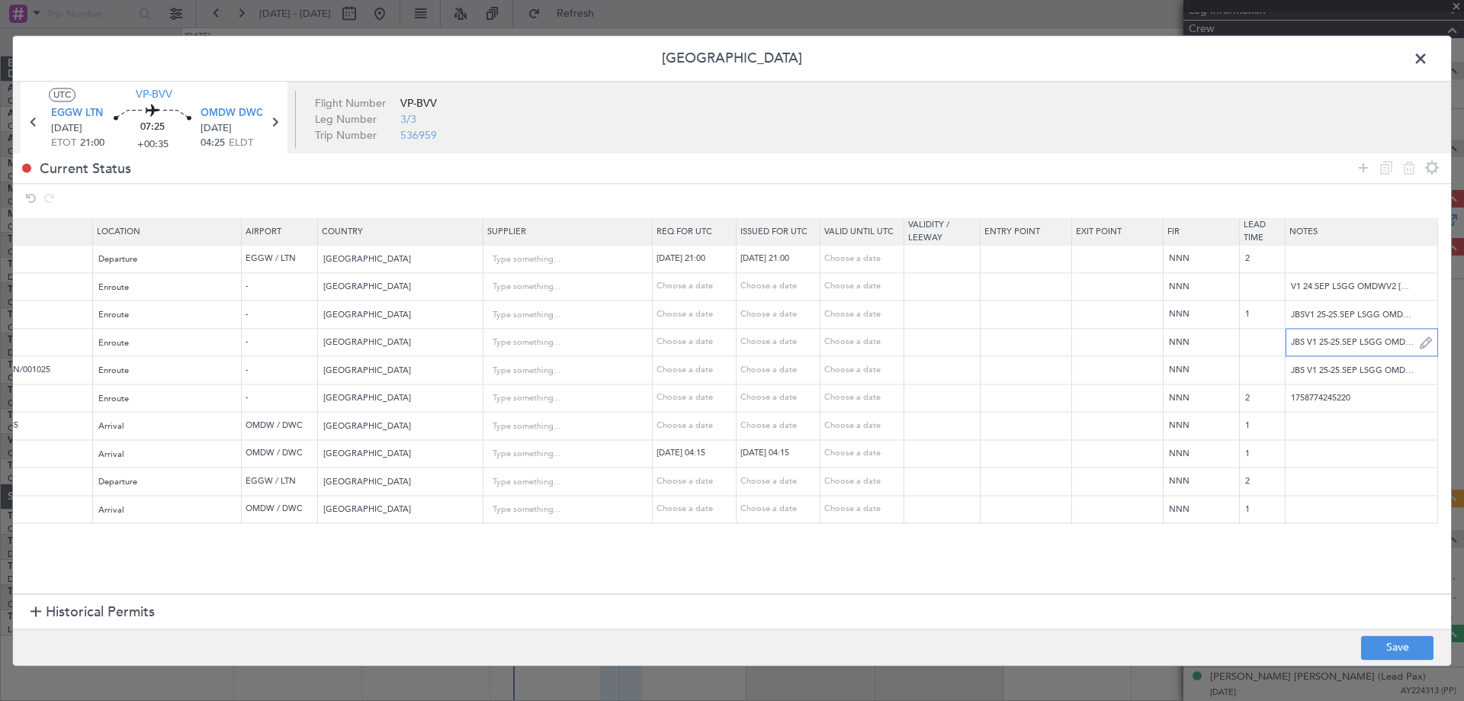
click at [1363, 346] on input "JBS V1 25-25.SEP LSGG OMDWV2 24.SEP LSGG OMDWV3 [DATE] EGGW OMDW V4 27.SEP" at bounding box center [1361, 342] width 152 height 23
paste input "V4 [DATE]"
type input "JBS V1 25-25.SEP LSGG OMDWV2 24.SEP LSGG OMDWV3 [DATE] EGGW OMDW V4 27.SEP V4 […"
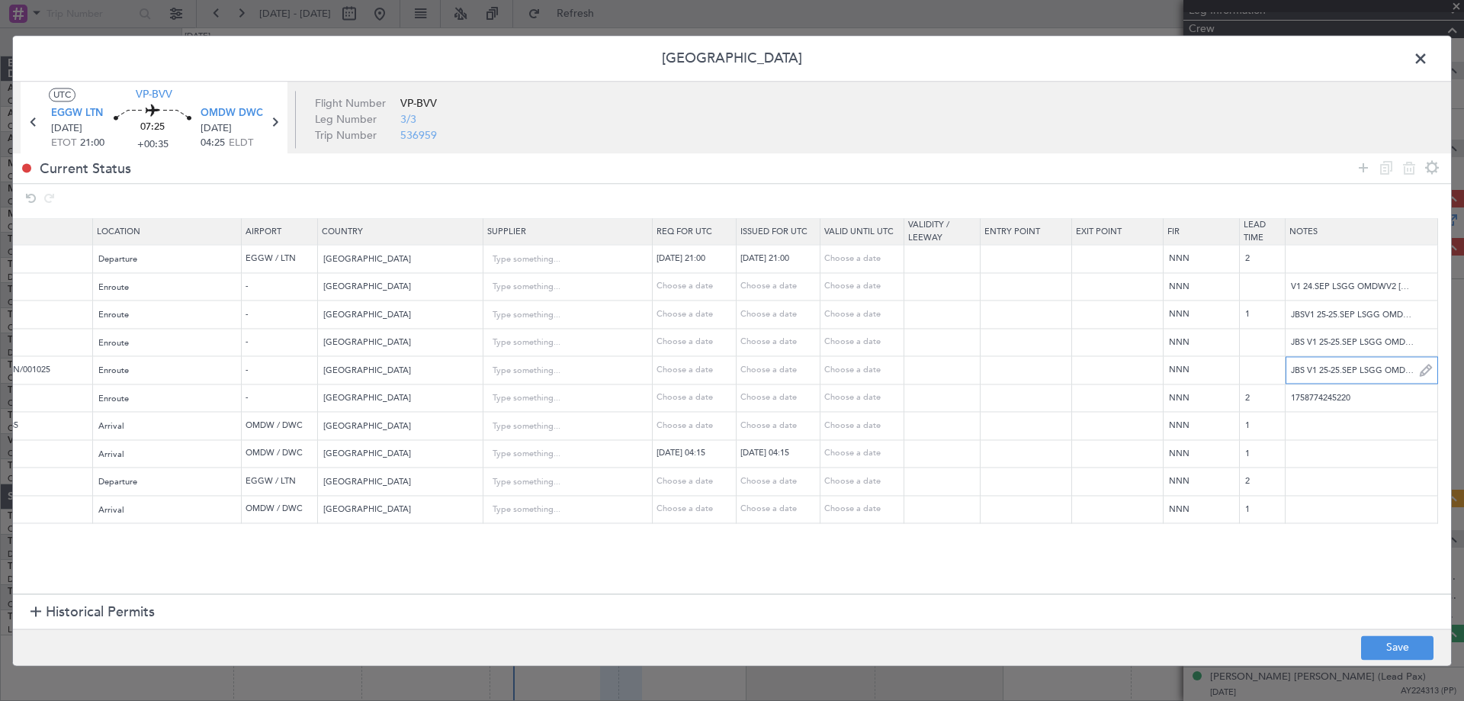
click at [1361, 367] on input "JBS V1 25-25.SEP LSGG OMDWV2 24.SEP LSGG OMDWV3 [DATE] EGGW OMDW V4 27.SEP" at bounding box center [1361, 370] width 152 height 23
paste input "V4 [DATE]"
type input "JBS V1 25-25.SEP LSGG OMDWV2 24.SEP LSGG OMDWV3 [DATE] EGGW OMDW V4 27.SEP V4 […"
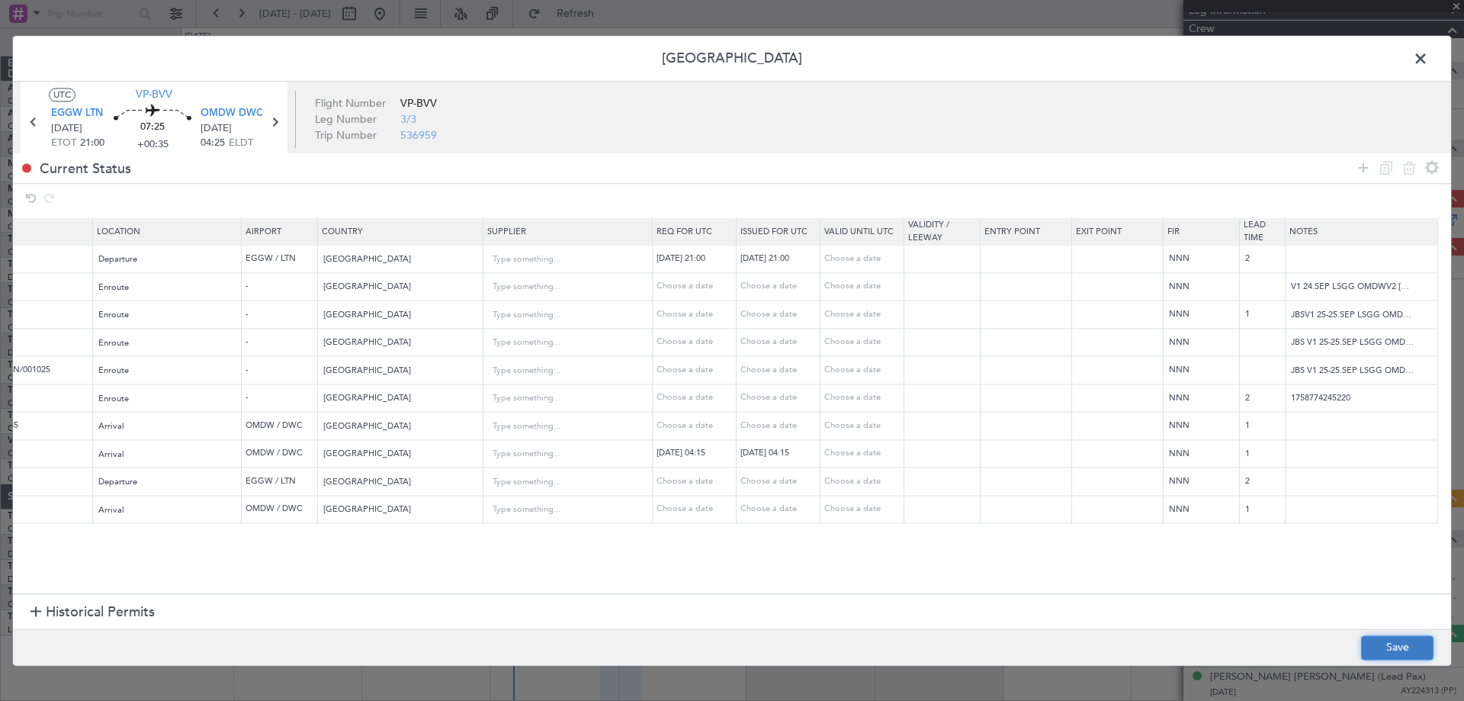
click at [1388, 651] on button "Save" at bounding box center [1397, 647] width 72 height 24
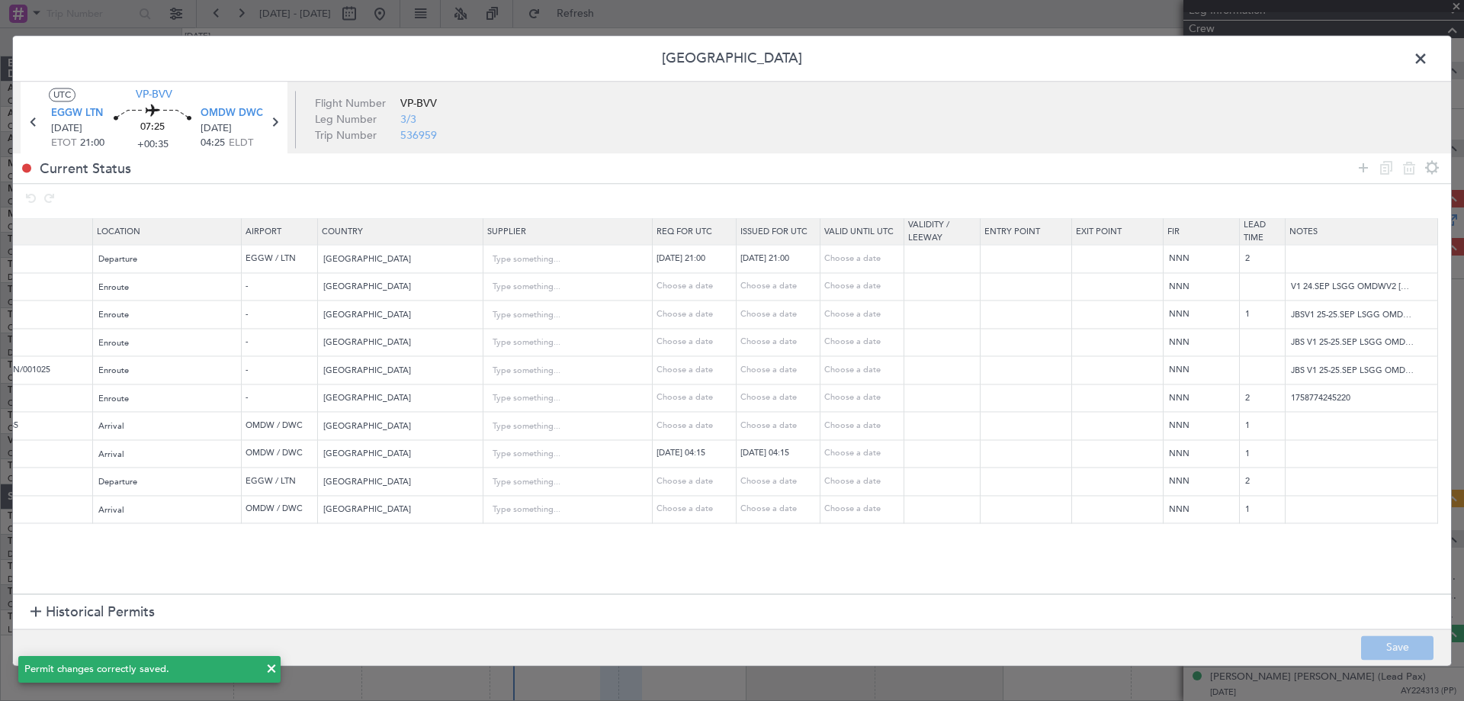
drag, startPoint x: 1413, startPoint y: 75, endPoint x: 1421, endPoint y: 59, distance: 17.7
click at [1417, 69] on div "Permit Center UTC VP-BVV EGGW LTN [DATE] ETOT 21:00 07:25 +00:35 OMDW DWC [DATE…" at bounding box center [731, 350] width 1439 height 630
click at [1428, 59] on span at bounding box center [1428, 62] width 0 height 30
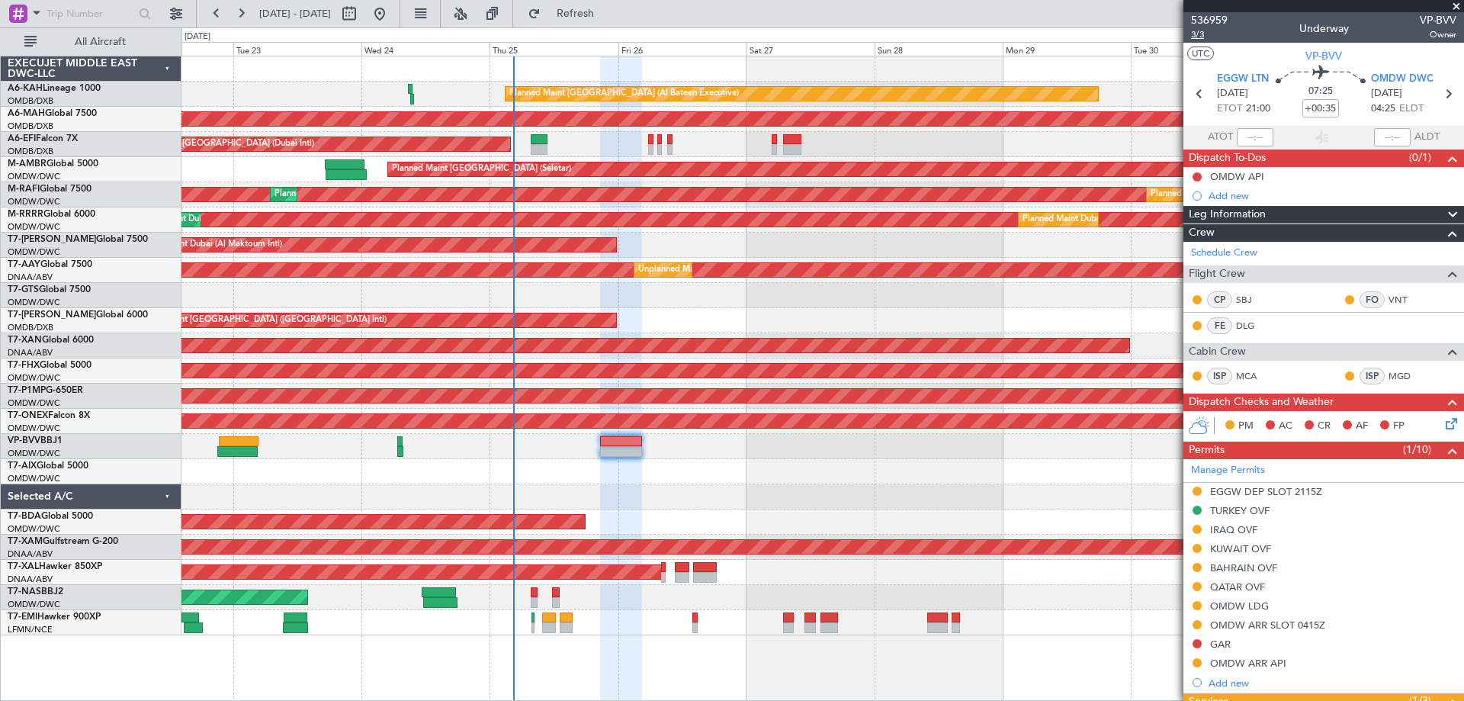
click at [1199, 35] on span "3/3" at bounding box center [1209, 34] width 37 height 13
click at [1241, 254] on link "Schedule Crew" at bounding box center [1224, 252] width 66 height 15
click at [1204, 14] on span "536959" at bounding box center [1209, 20] width 37 height 16
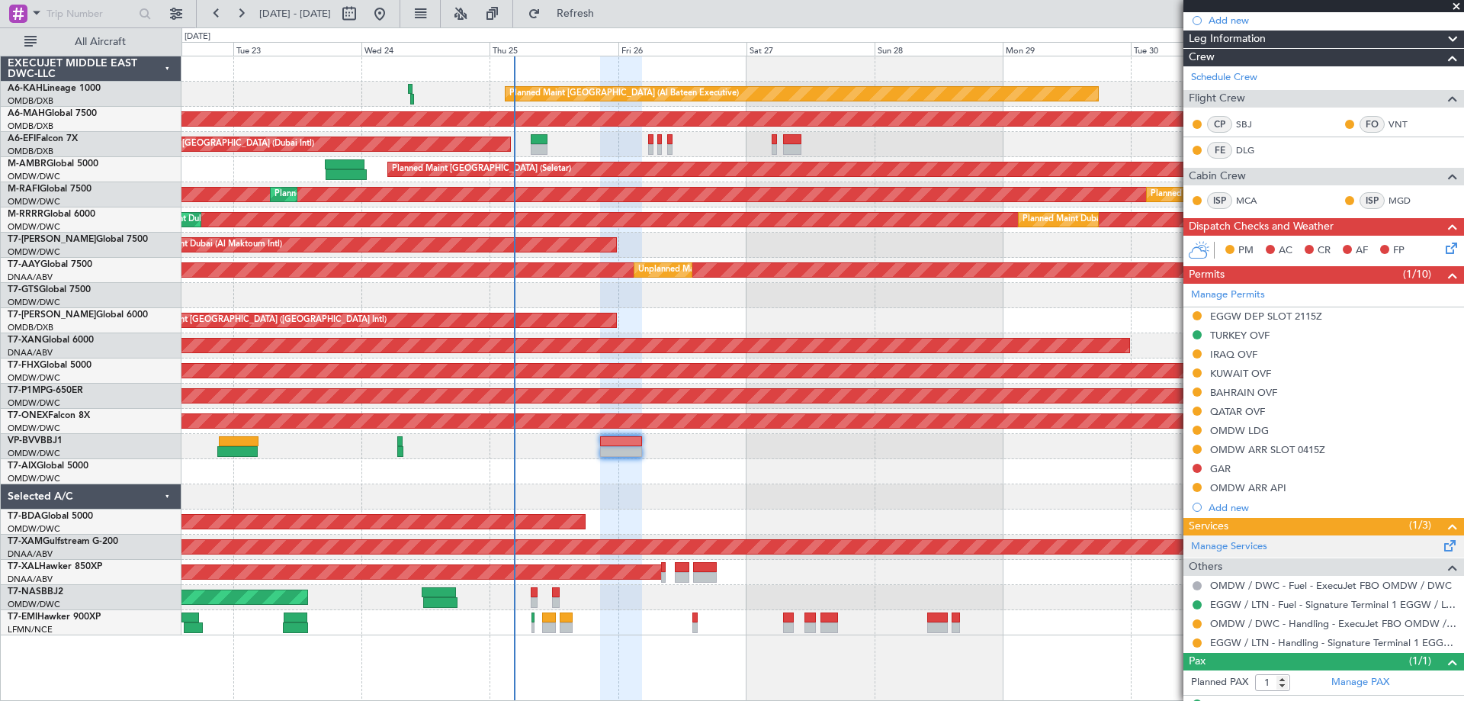
scroll to position [204, 0]
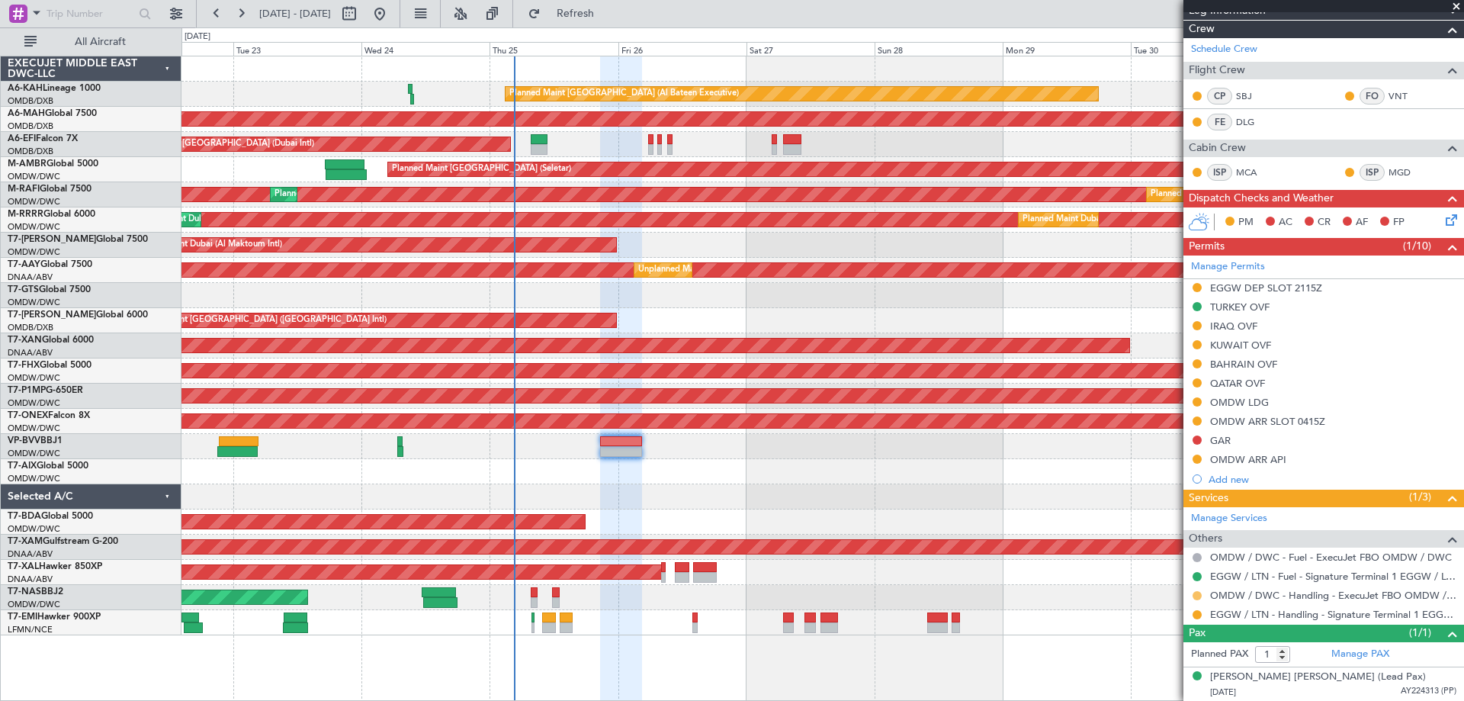
click at [1197, 593] on button at bounding box center [1196, 595] width 9 height 9
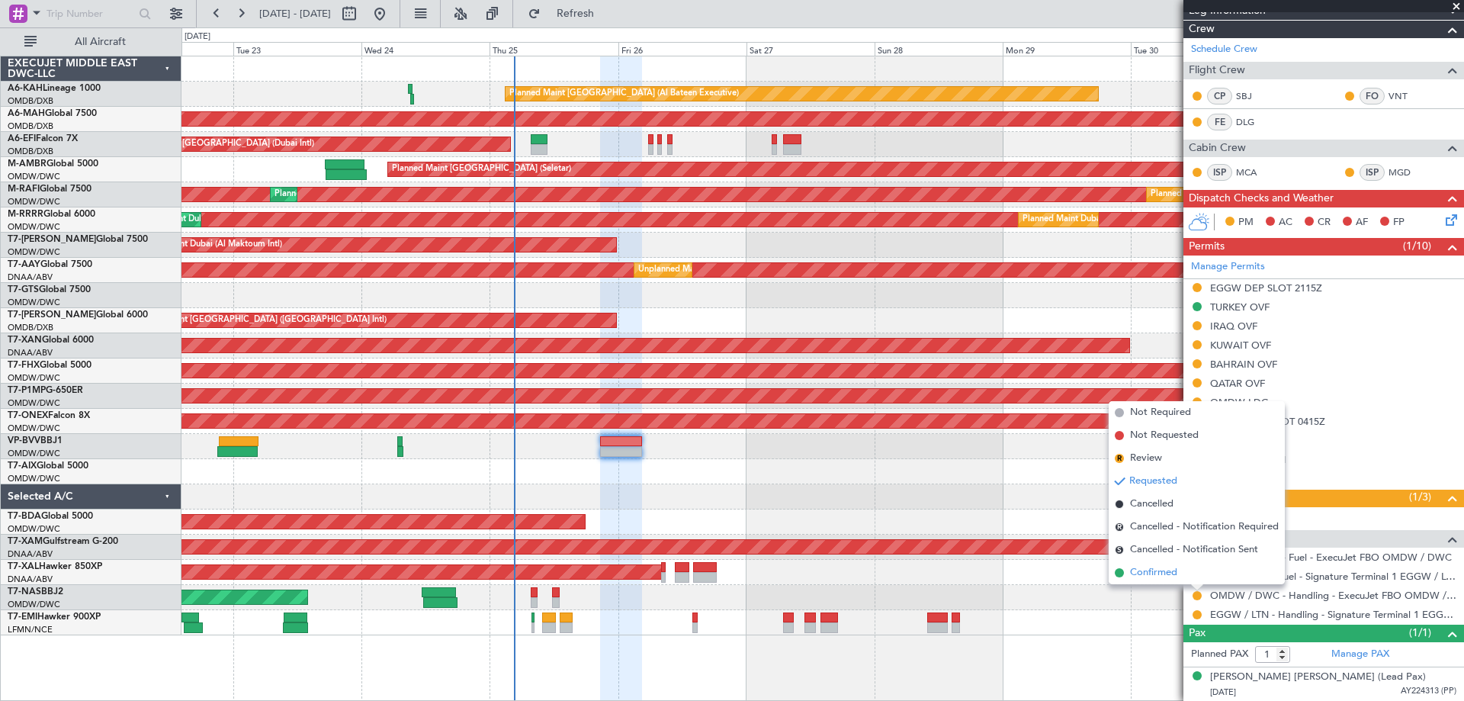
click at [1166, 575] on span "Confirmed" at bounding box center [1153, 572] width 47 height 15
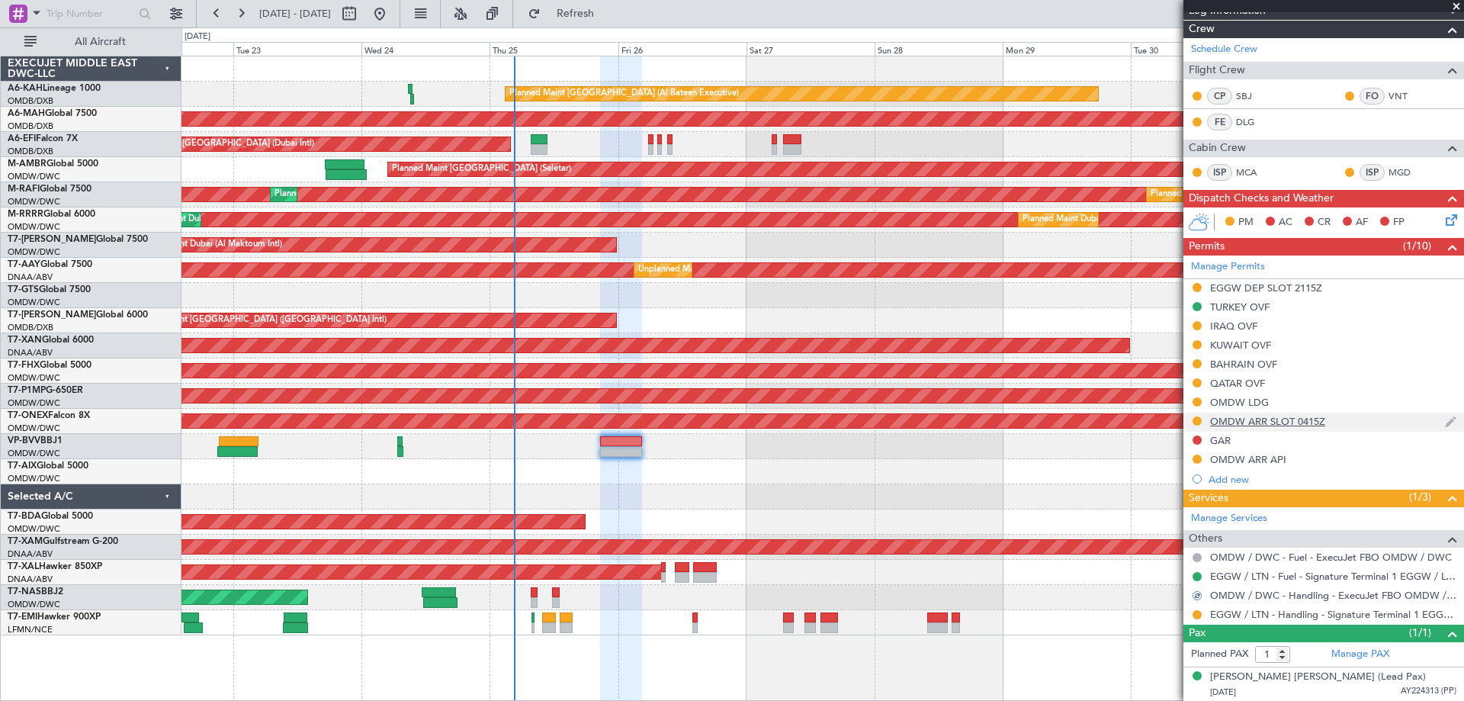
click at [1279, 416] on div "OMDW ARR SLOT 0415Z" at bounding box center [1267, 421] width 115 height 13
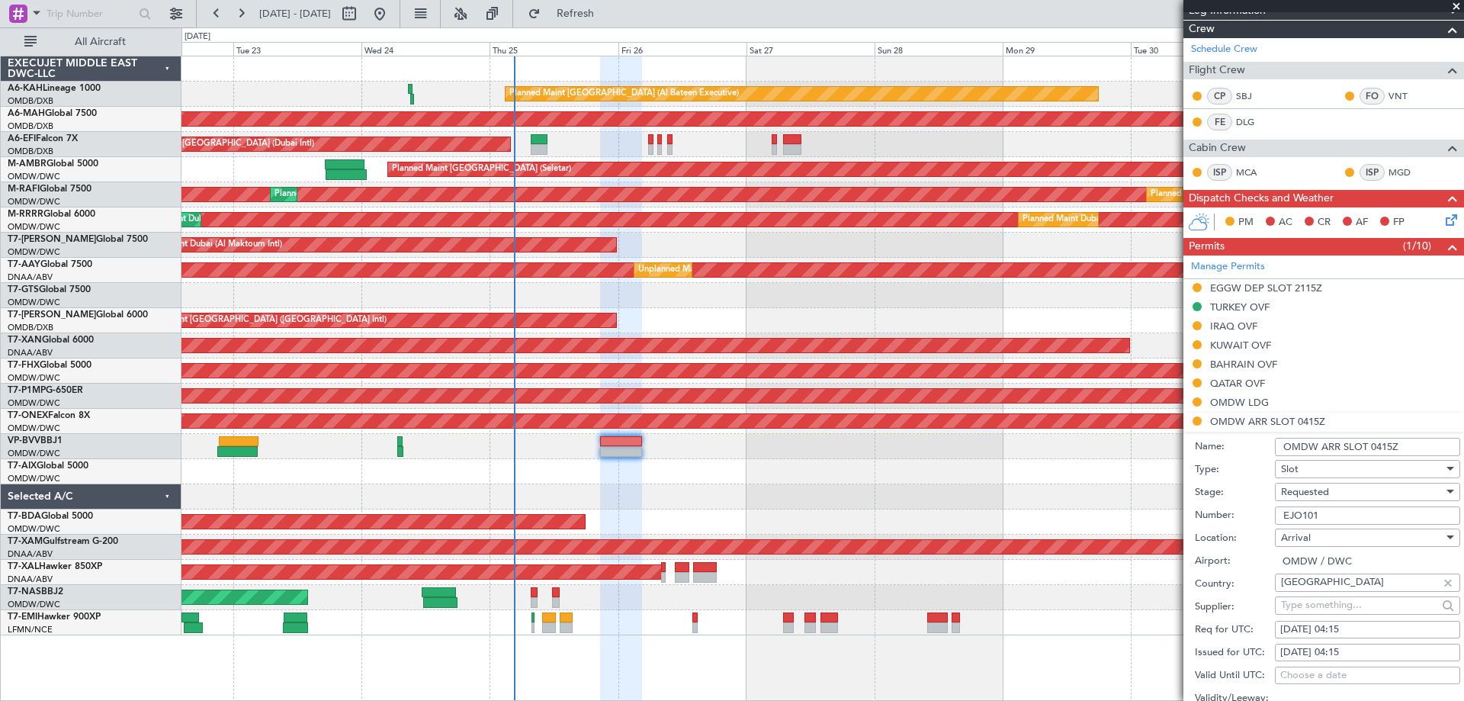
drag, startPoint x: 1411, startPoint y: 448, endPoint x: 1383, endPoint y: 450, distance: 27.5
click at [1383, 450] on input "OMDW ARR SLOT 0415Z" at bounding box center [1366, 447] width 185 height 18
click at [1382, 448] on input "OMDW ARR SLOT 04125Z" at bounding box center [1366, 447] width 185 height 18
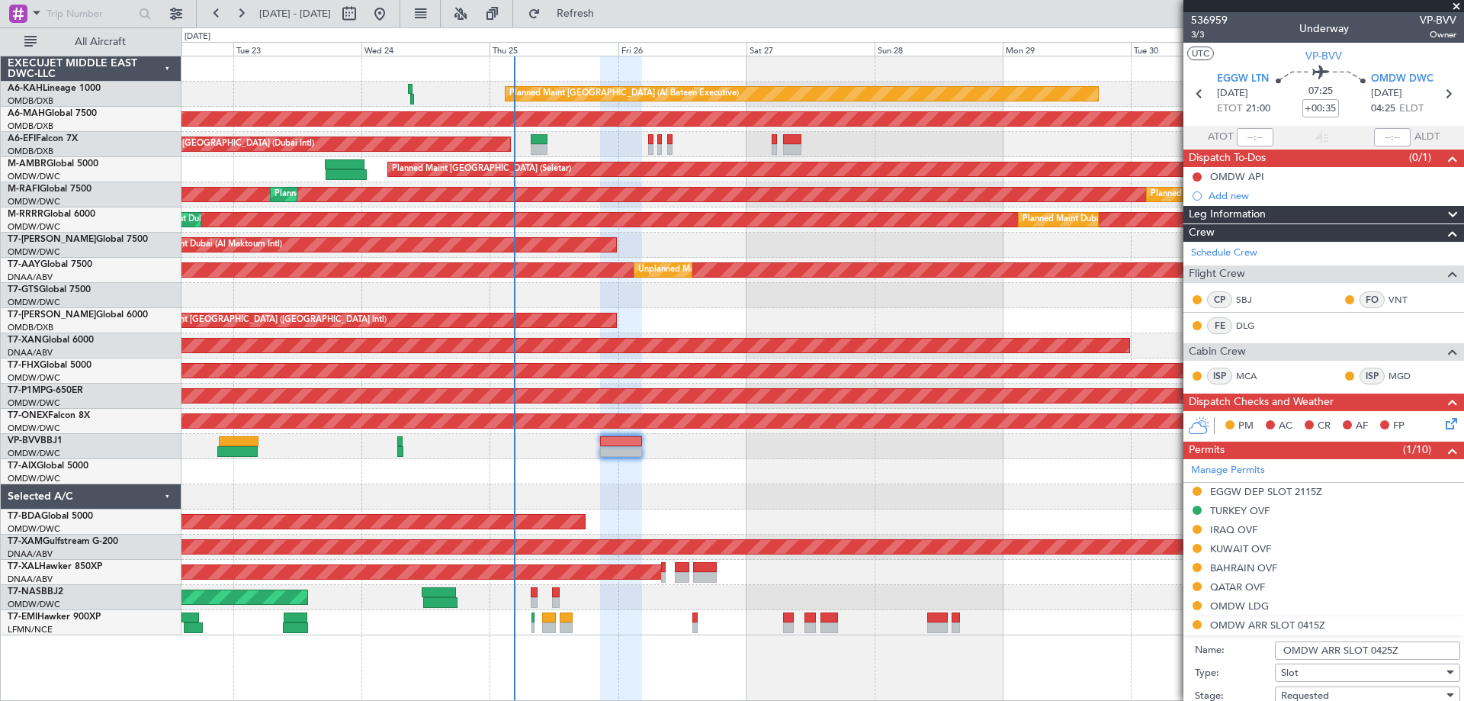
scroll to position [457, 0]
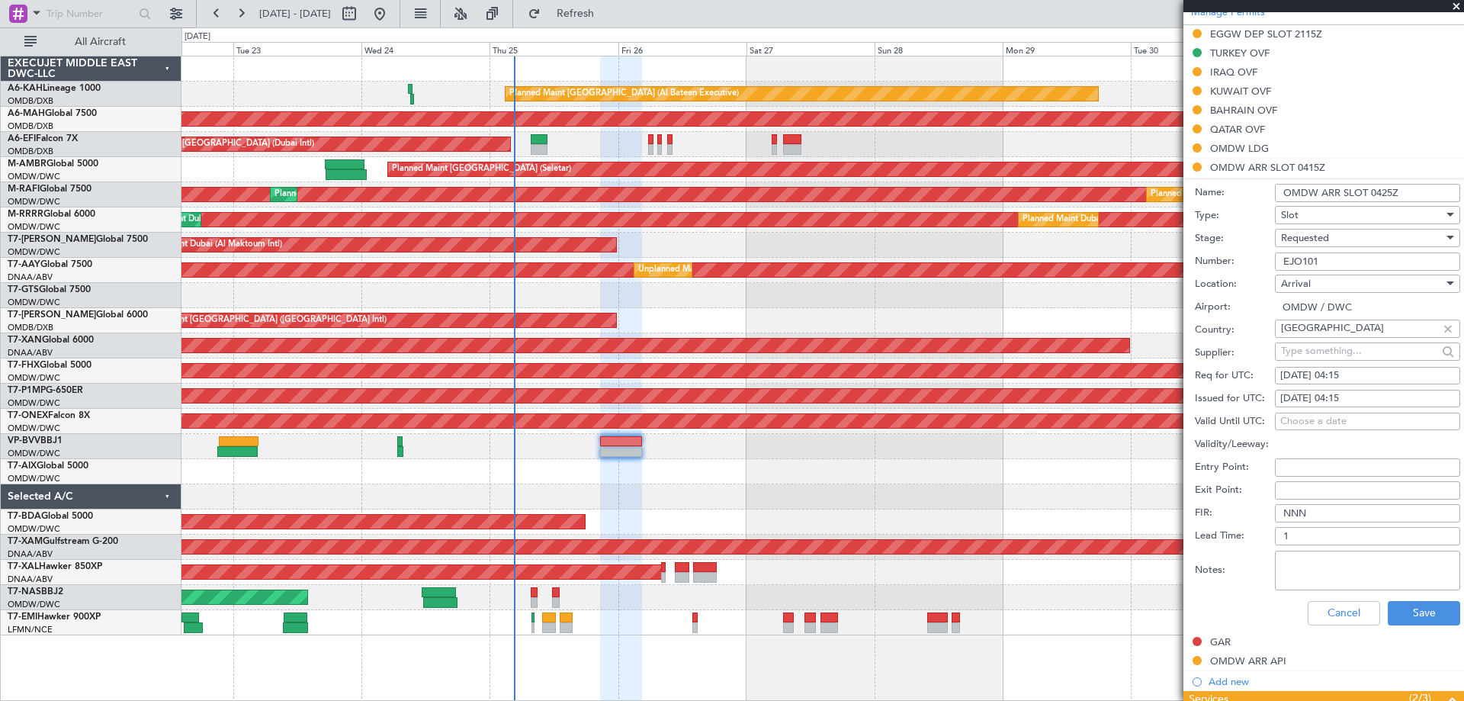
type input "OMDW ARR SLOT 0425Z"
click at [1324, 380] on div "[DATE] 04:15" at bounding box center [1367, 375] width 175 height 15
select select "9"
select select "2025"
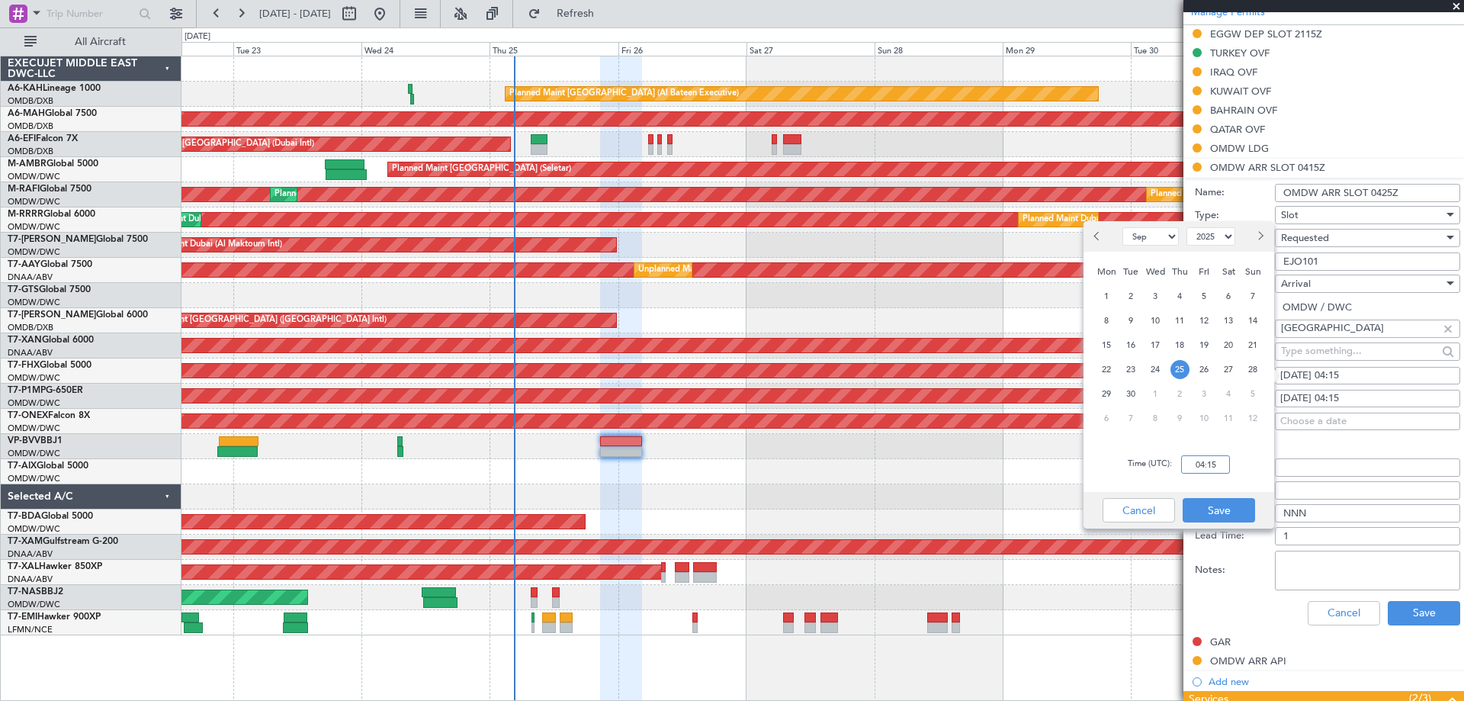
click at [1217, 464] on input "04:15" at bounding box center [1205, 464] width 49 height 18
type input "04:25"
click at [1220, 505] on button "Save" at bounding box center [1218, 510] width 72 height 24
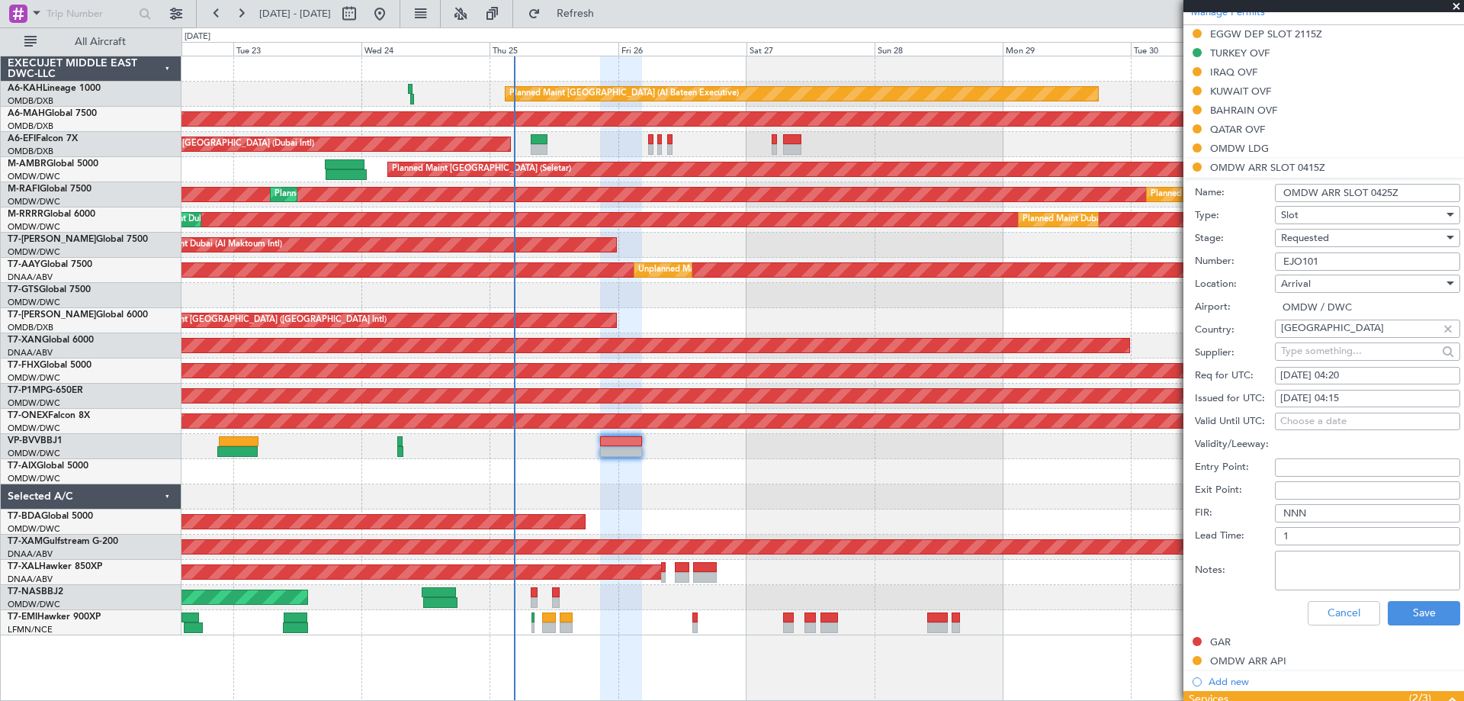
click at [1360, 379] on div "[DATE] 04:20" at bounding box center [1367, 375] width 175 height 15
select select "9"
select select "2025"
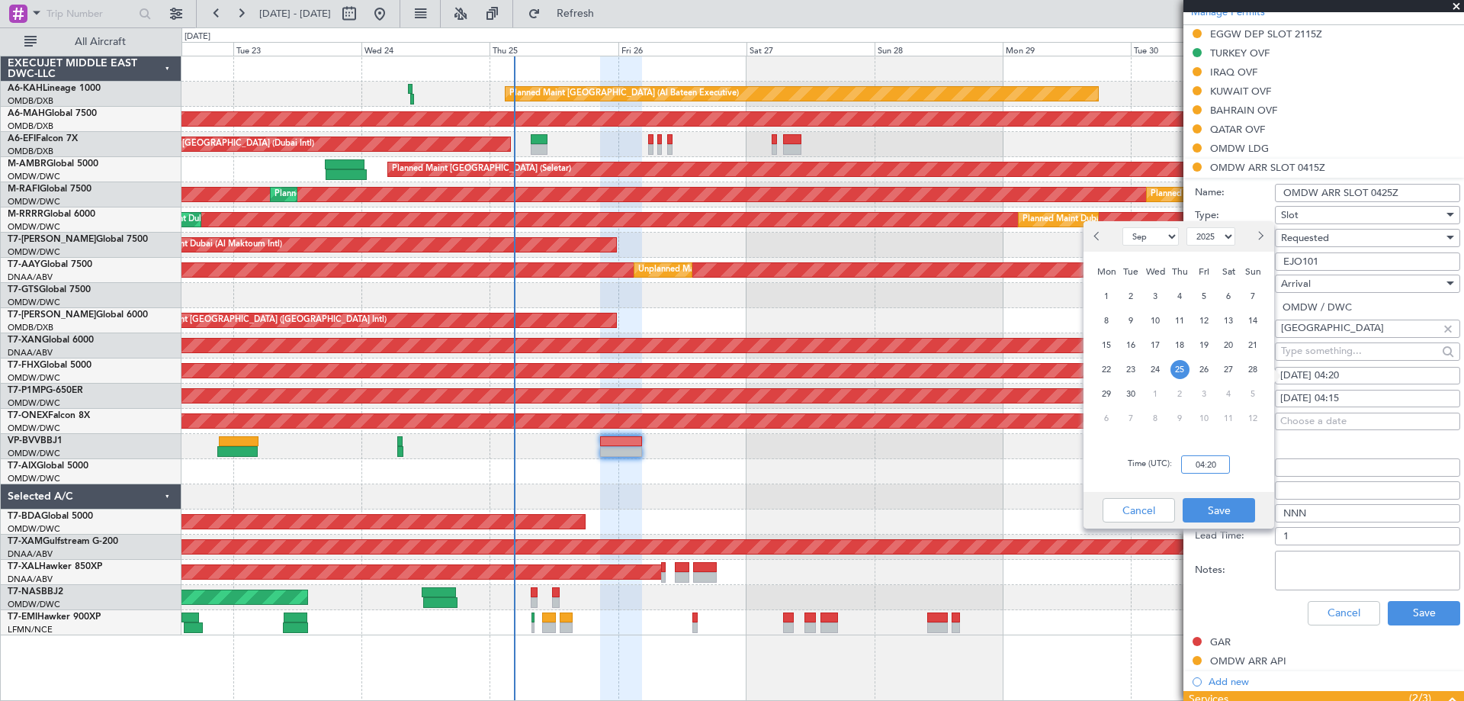
click at [1219, 470] on input "04:20" at bounding box center [1205, 464] width 49 height 18
type input "04:25"
click at [1226, 498] on button "Save" at bounding box center [1218, 510] width 72 height 24
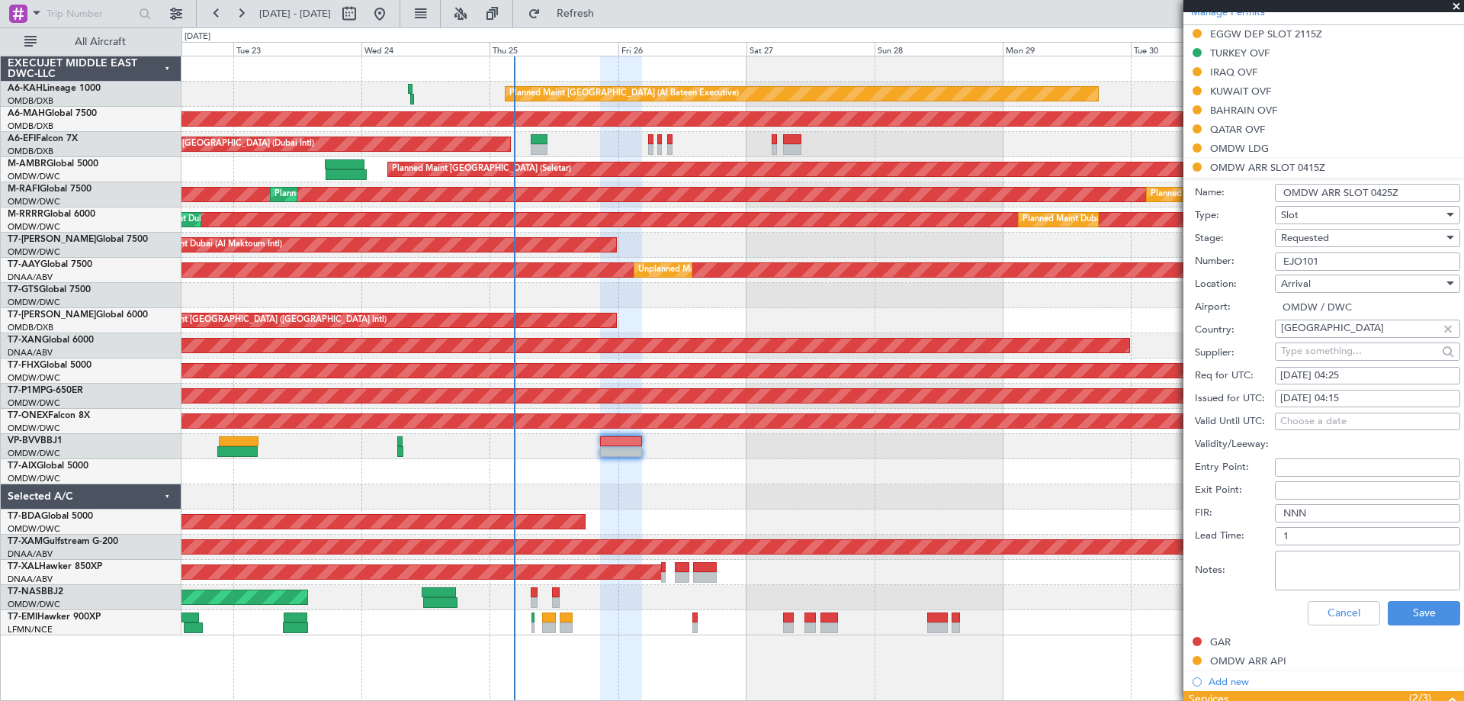
click at [1364, 397] on div "[DATE] 04:15" at bounding box center [1367, 398] width 175 height 15
select select "9"
select select "2025"
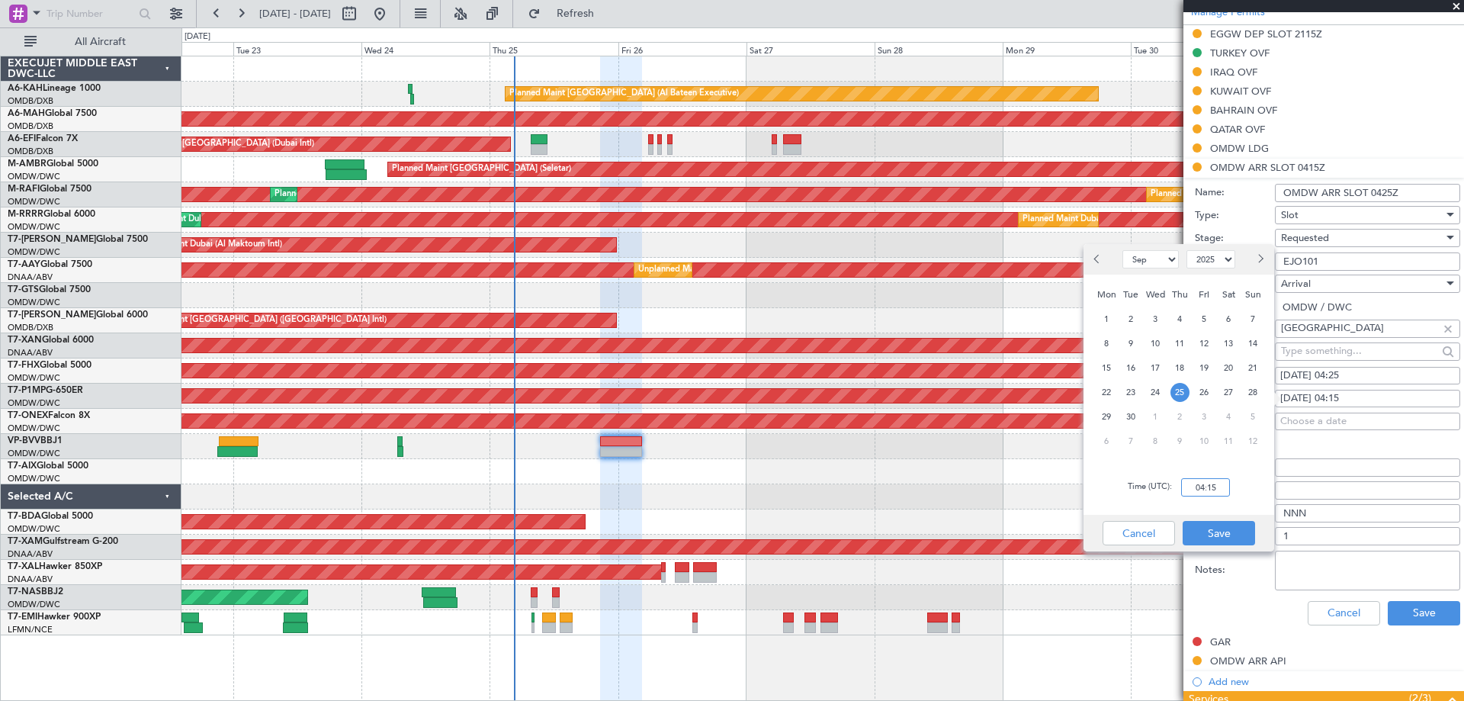
click at [1207, 489] on input "04:15" at bounding box center [1205, 487] width 49 height 18
type input "04:25"
click at [1228, 509] on div "Time (UTC): 04:25" at bounding box center [1178, 487] width 191 height 55
click at [1226, 531] on button "Save" at bounding box center [1218, 533] width 72 height 24
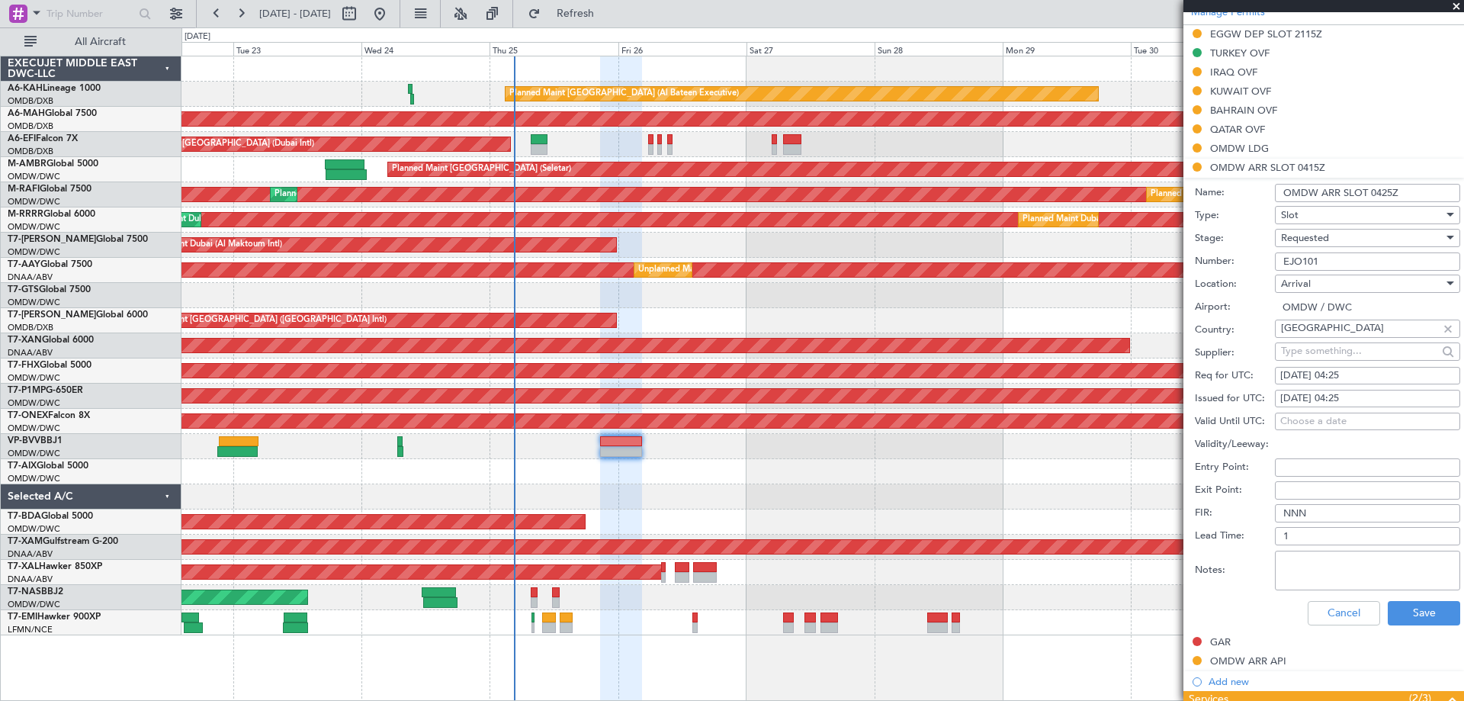
click at [1348, 247] on div "Requested" at bounding box center [1362, 237] width 162 height 23
click at [1348, 242] on div at bounding box center [732, 350] width 1464 height 701
click at [1348, 242] on div "Requested" at bounding box center [1362, 237] width 162 height 23
click at [1337, 350] on span "Received OK" at bounding box center [1361, 352] width 160 height 23
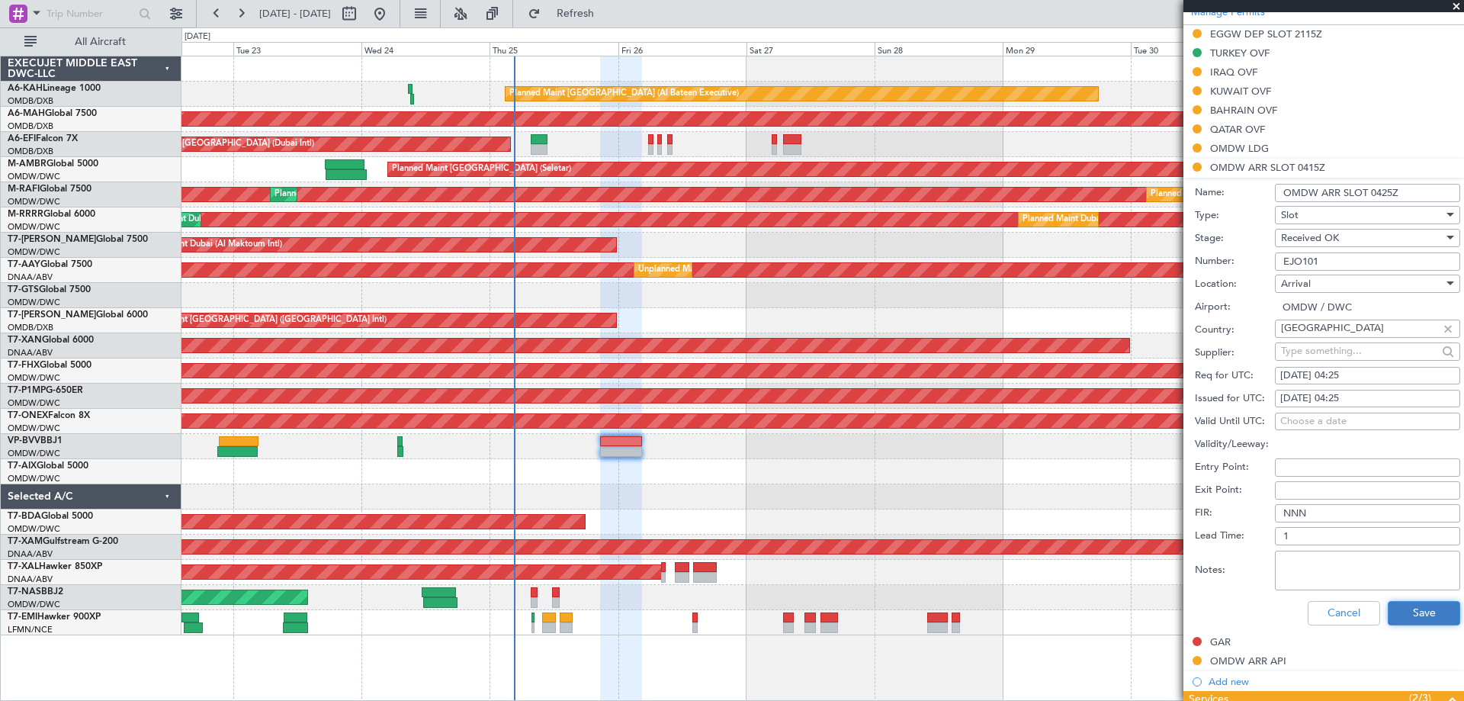
click at [1419, 611] on button "Save" at bounding box center [1423, 613] width 72 height 24
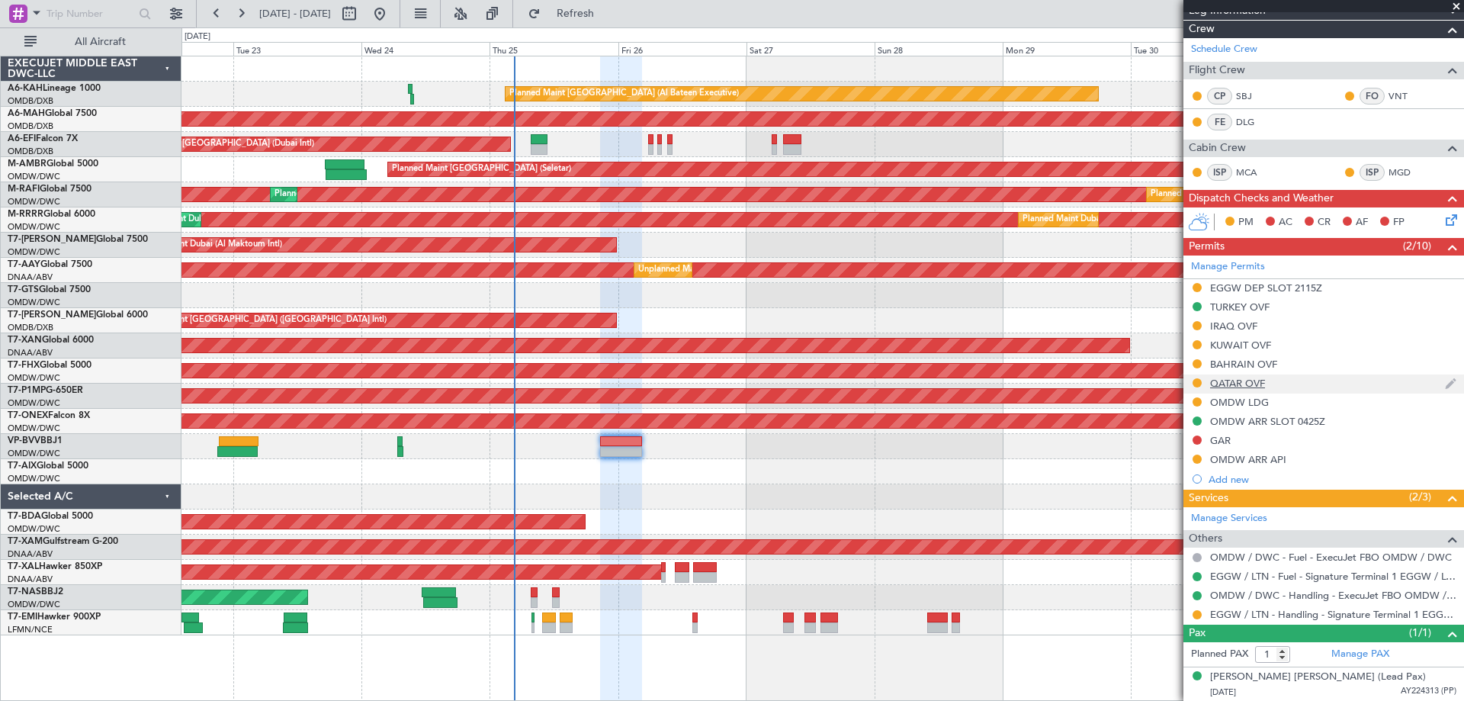
click at [1259, 384] on div "QATAR OVF" at bounding box center [1237, 383] width 55 height 13
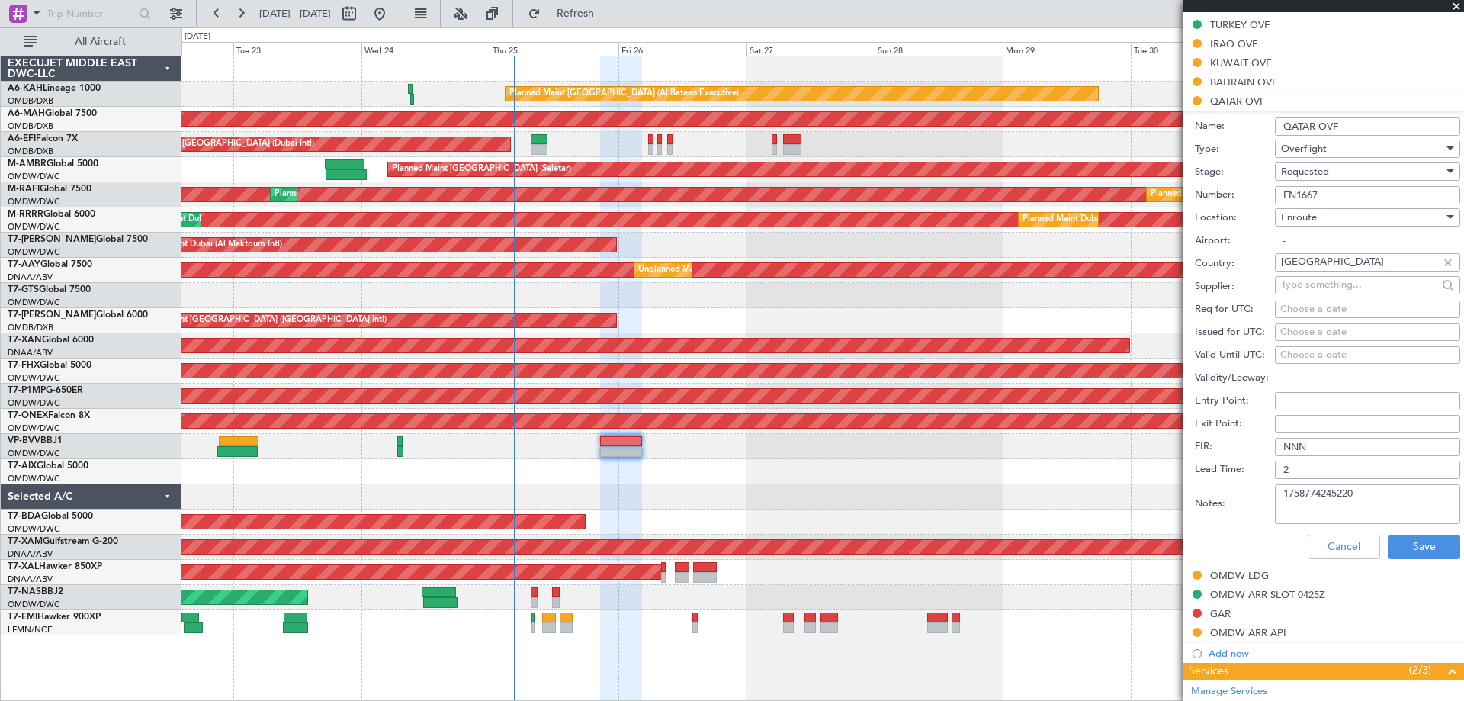
scroll to position [354, 0]
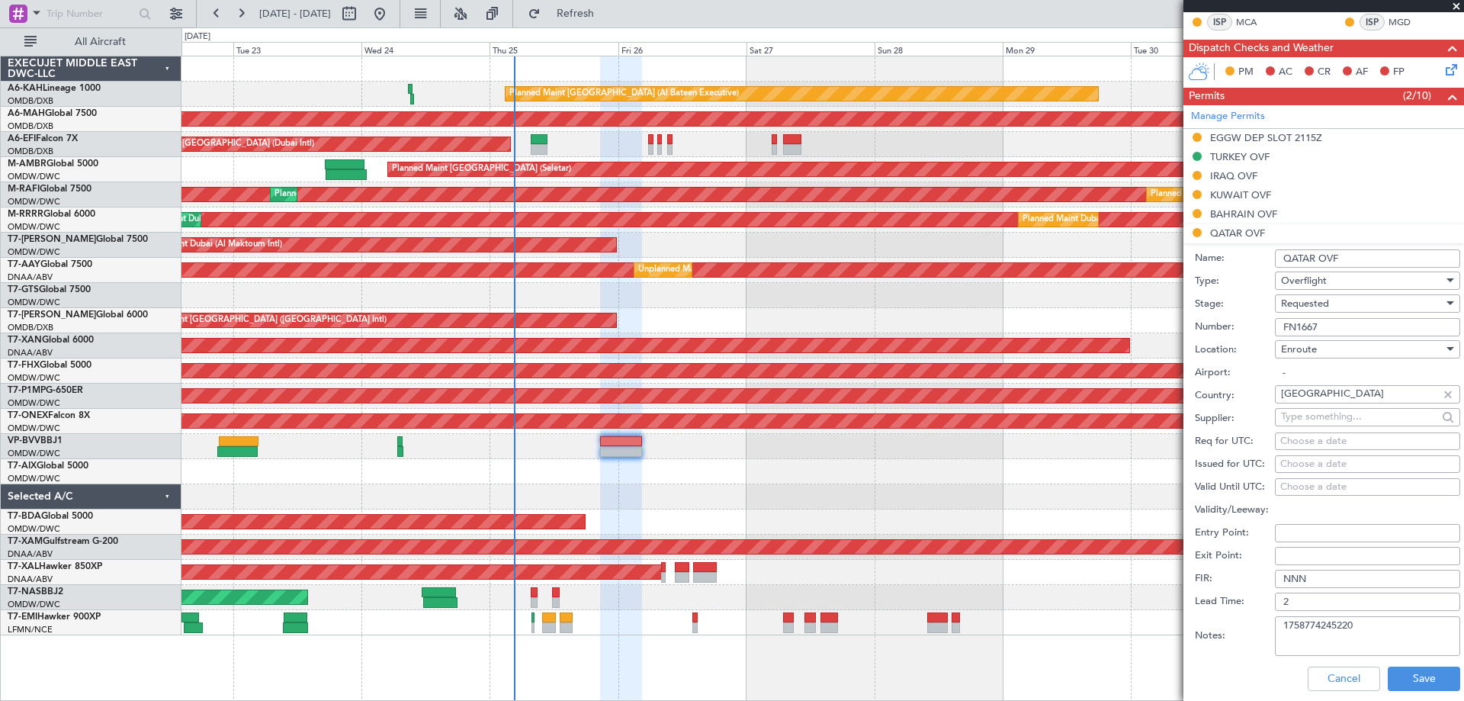
click at [1330, 298] on div "Requested" at bounding box center [1362, 303] width 162 height 23
drag, startPoint x: 1342, startPoint y: 408, endPoint x: 1351, endPoint y: 399, distance: 11.9
click at [1343, 408] on span "Received OK" at bounding box center [1361, 418] width 160 height 23
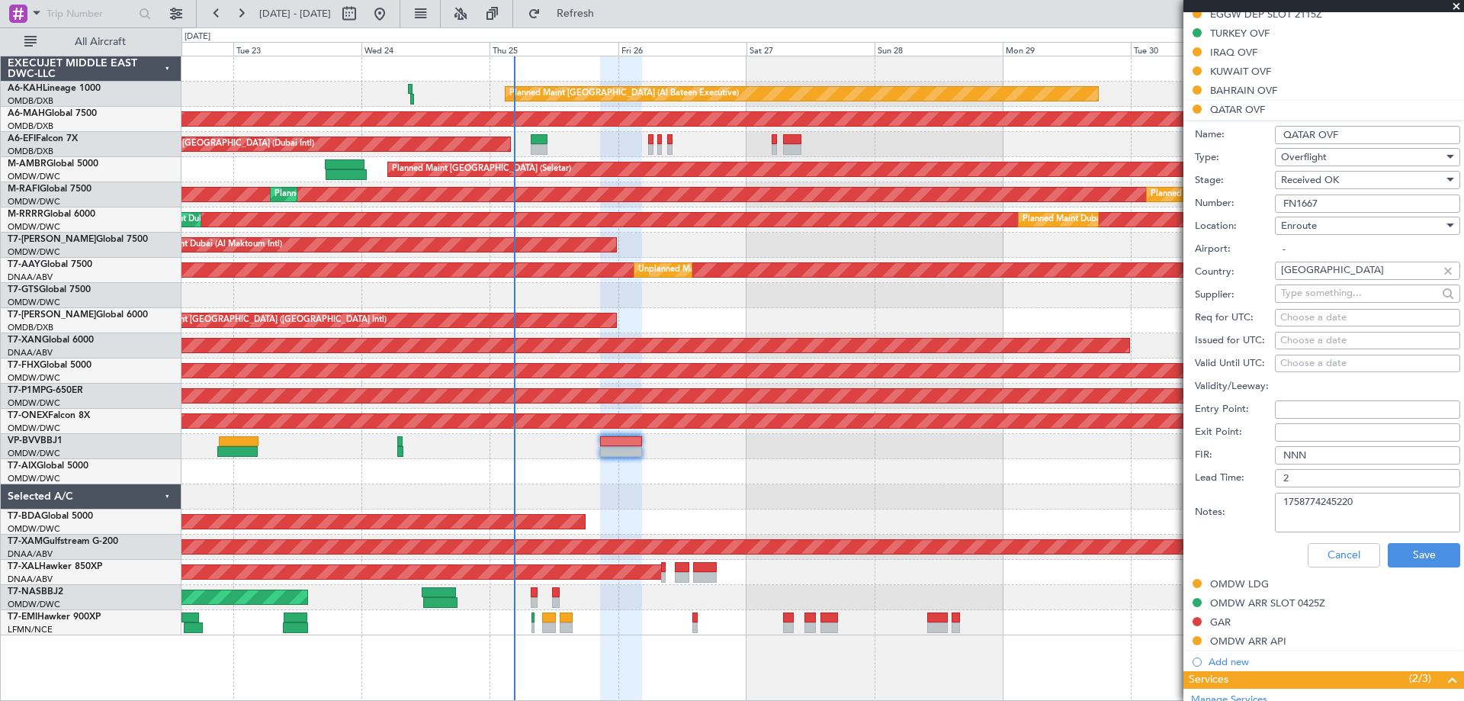
scroll to position [659, 0]
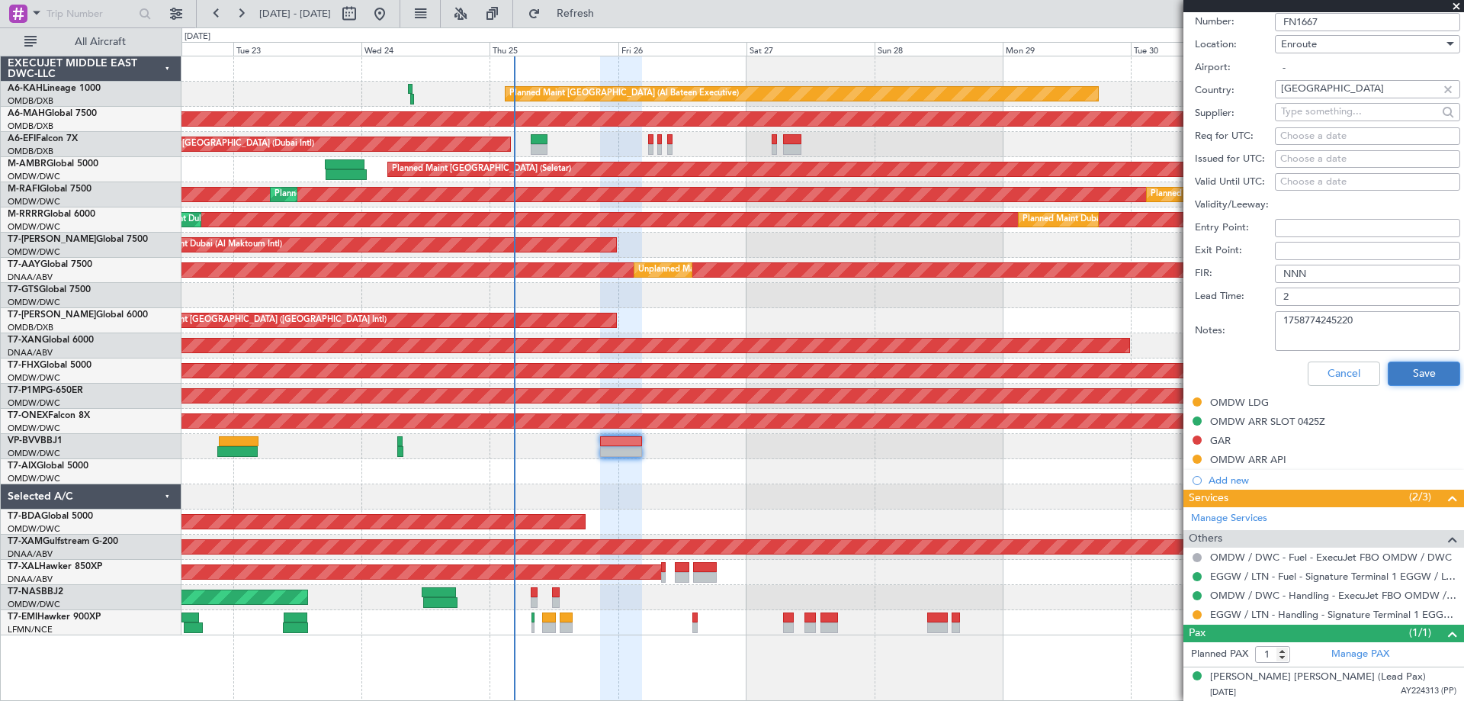
click at [1399, 366] on button "Save" at bounding box center [1423, 373] width 72 height 24
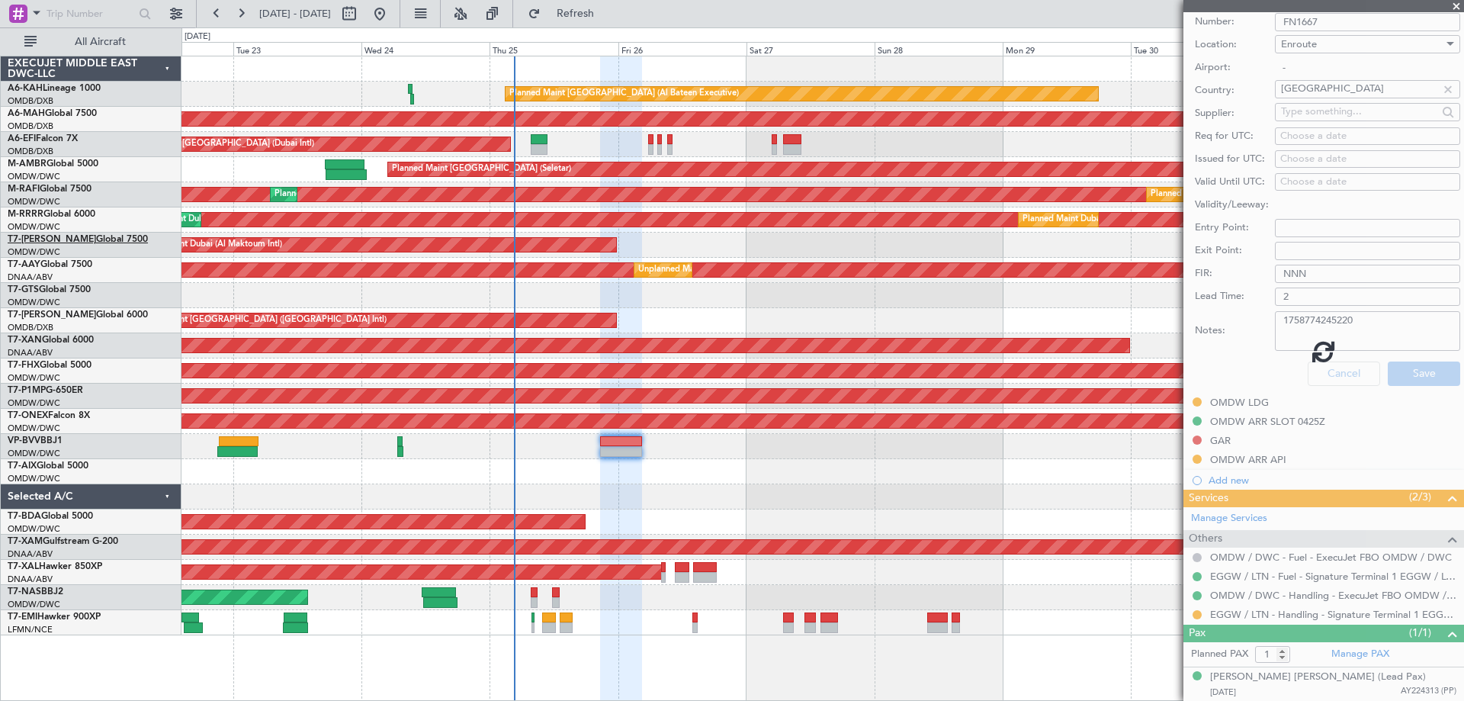
scroll to position [204, 0]
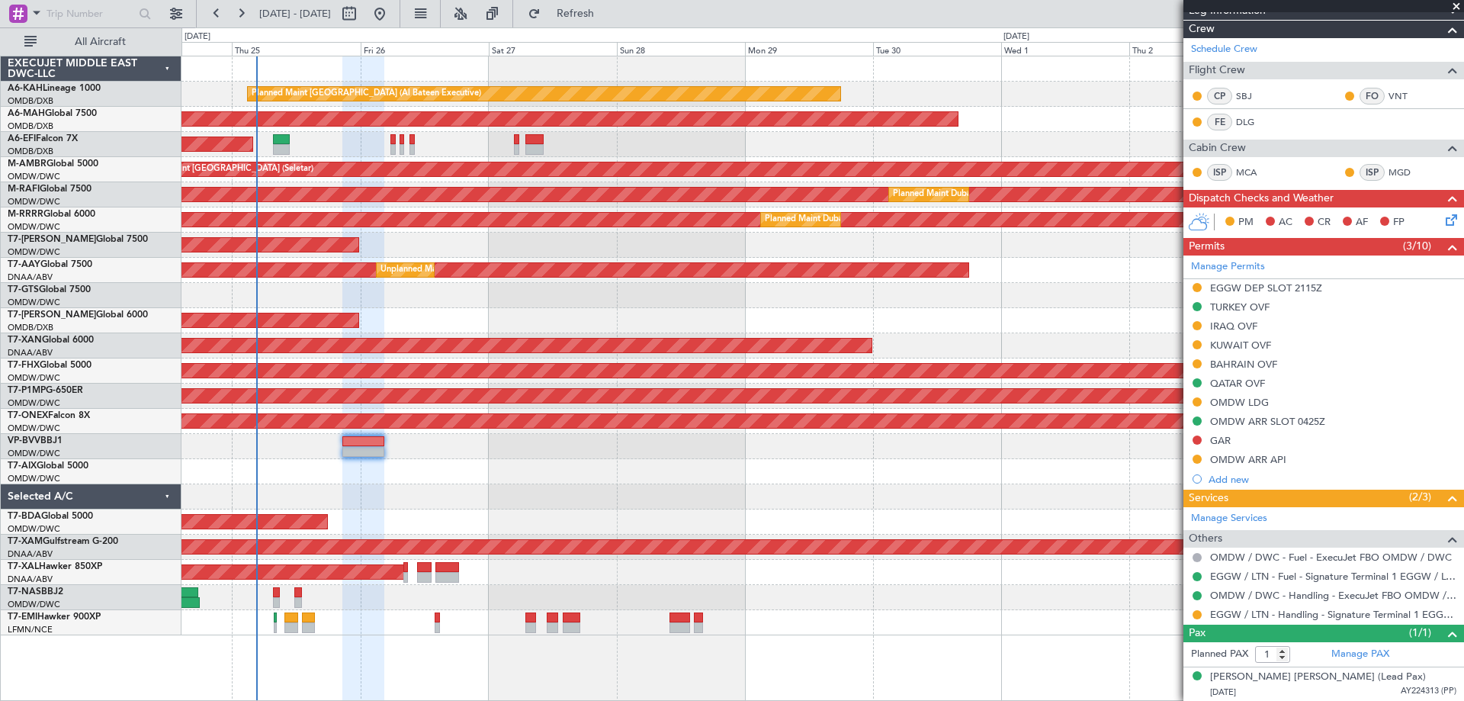
click at [776, 329] on div "Planned Maint [GEOGRAPHIC_DATA] ([GEOGRAPHIC_DATA] Intl)" at bounding box center [821, 320] width 1281 height 25
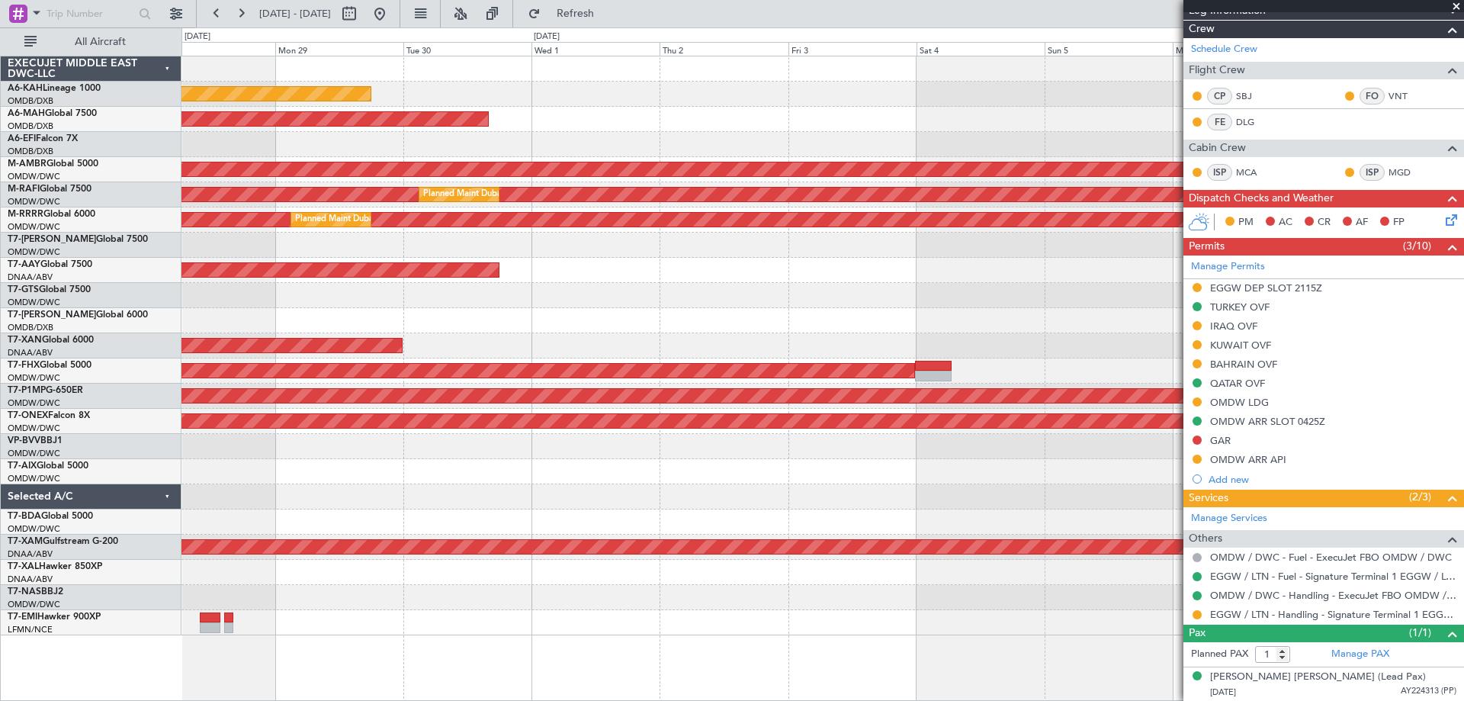
click at [552, 334] on div "Planned Maint [GEOGRAPHIC_DATA] (Al Bateen Executive) Planned Maint [GEOGRAPHIC…" at bounding box center [821, 345] width 1281 height 579
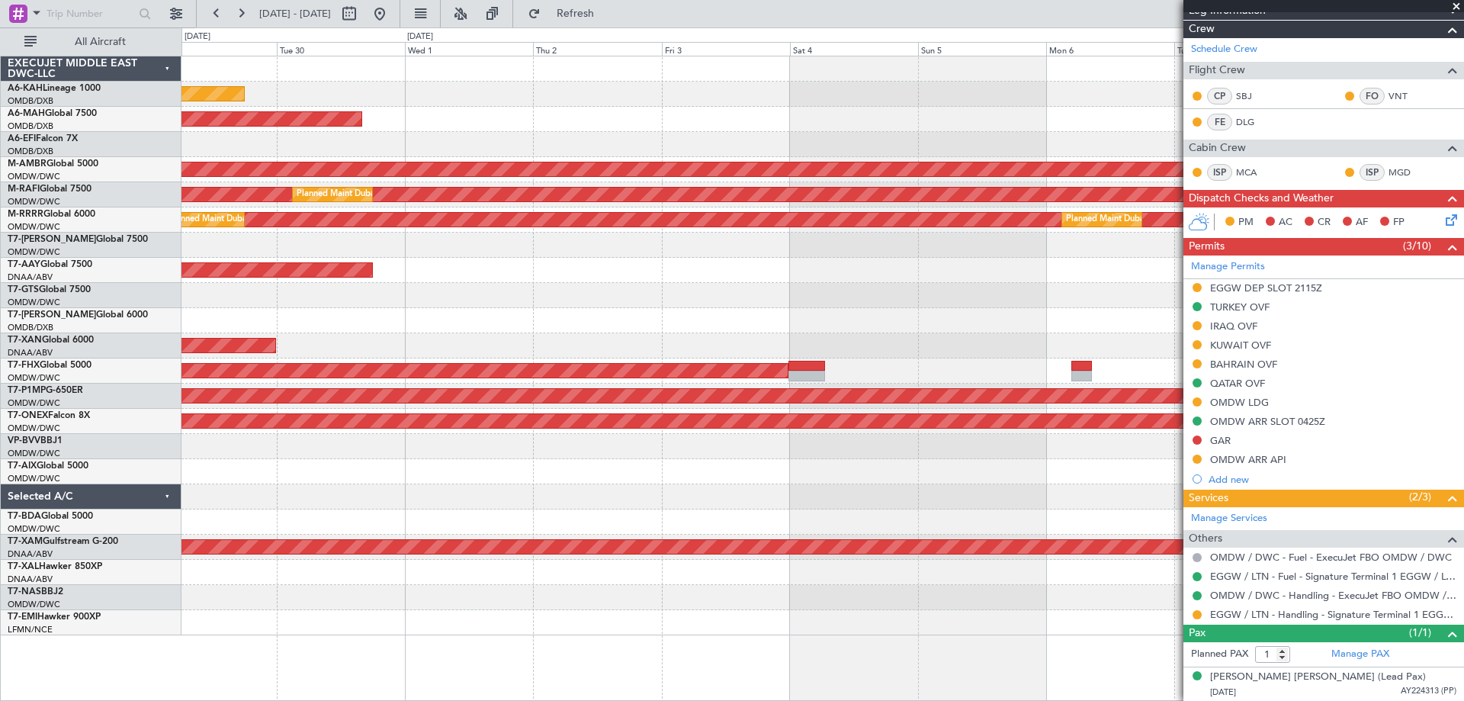
click at [735, 267] on div "Planned Maint [GEOGRAPHIC_DATA] (Al Bateen Executive) Planned Maint [GEOGRAPHIC…" at bounding box center [821, 345] width 1281 height 579
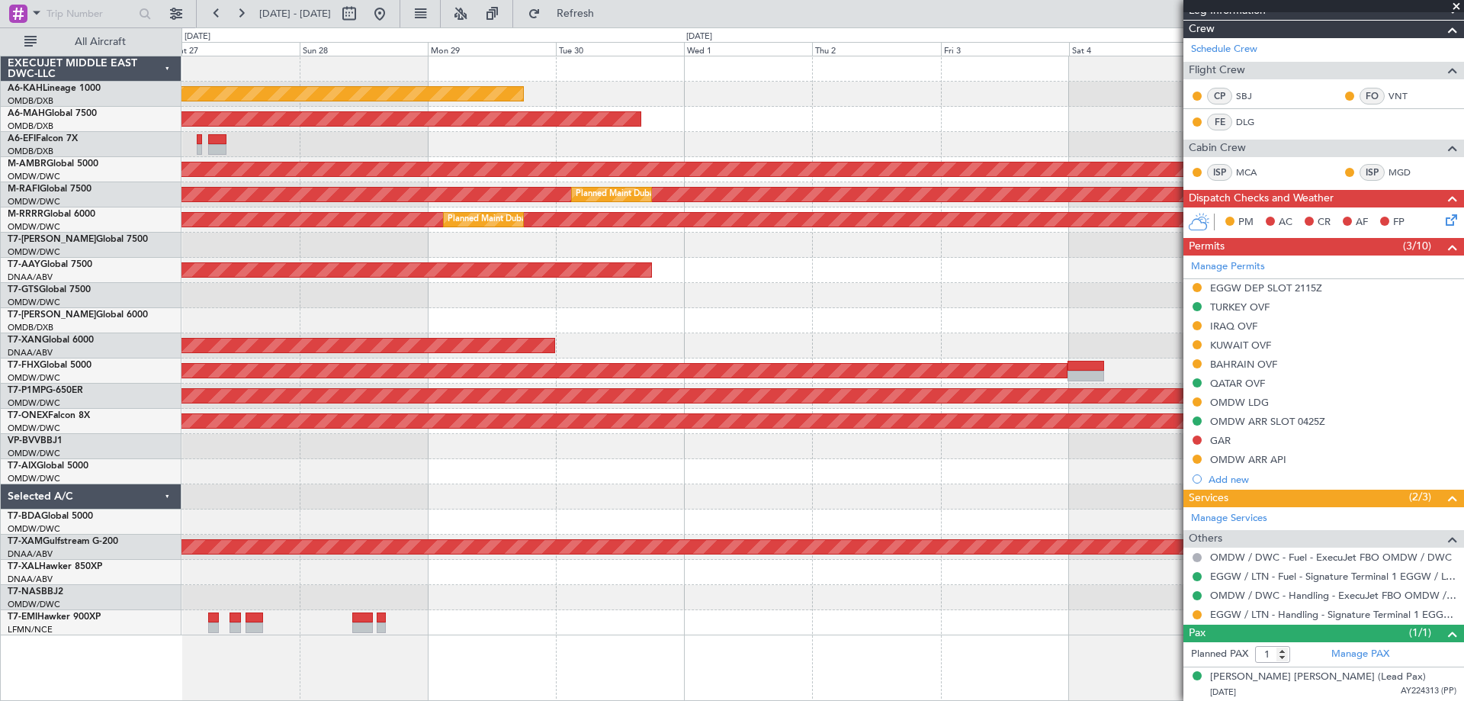
click at [1126, 266] on div "Planned Maint [GEOGRAPHIC_DATA] (Al Bateen Executive) Planned Maint [GEOGRAPHIC…" at bounding box center [821, 345] width 1281 height 579
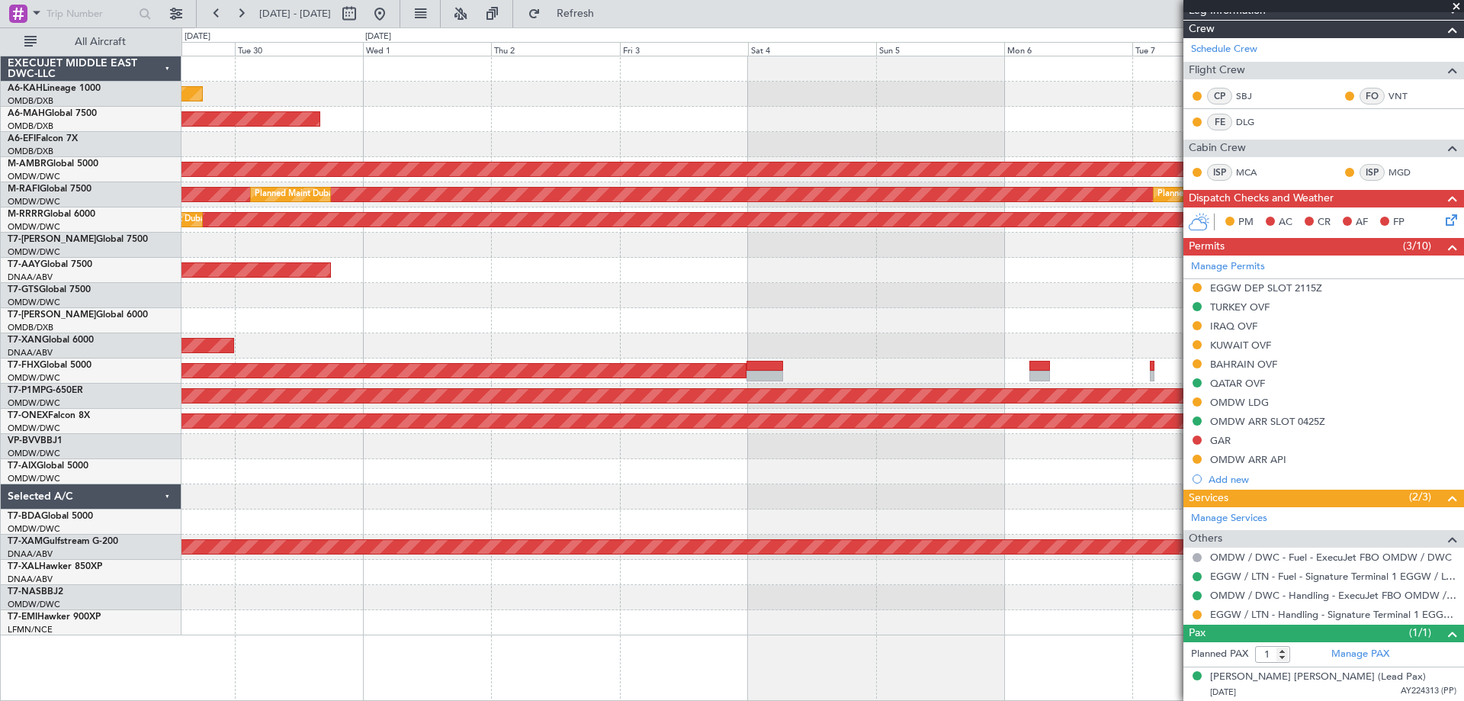
click at [596, 286] on div at bounding box center [821, 295] width 1281 height 25
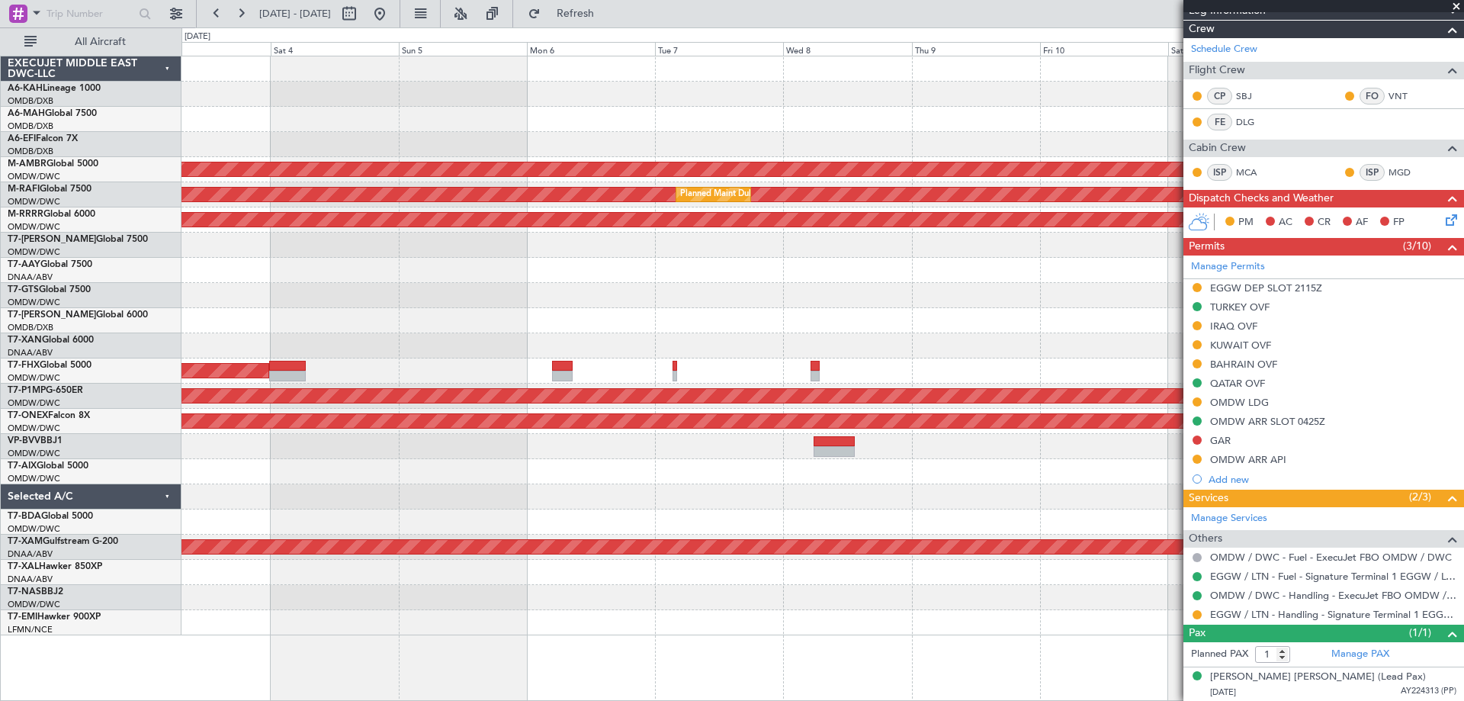
click at [540, 277] on div "Planned Maint [GEOGRAPHIC_DATA] (Seletar) Planned Maint [GEOGRAPHIC_DATA] (Al M…" at bounding box center [821, 345] width 1281 height 579
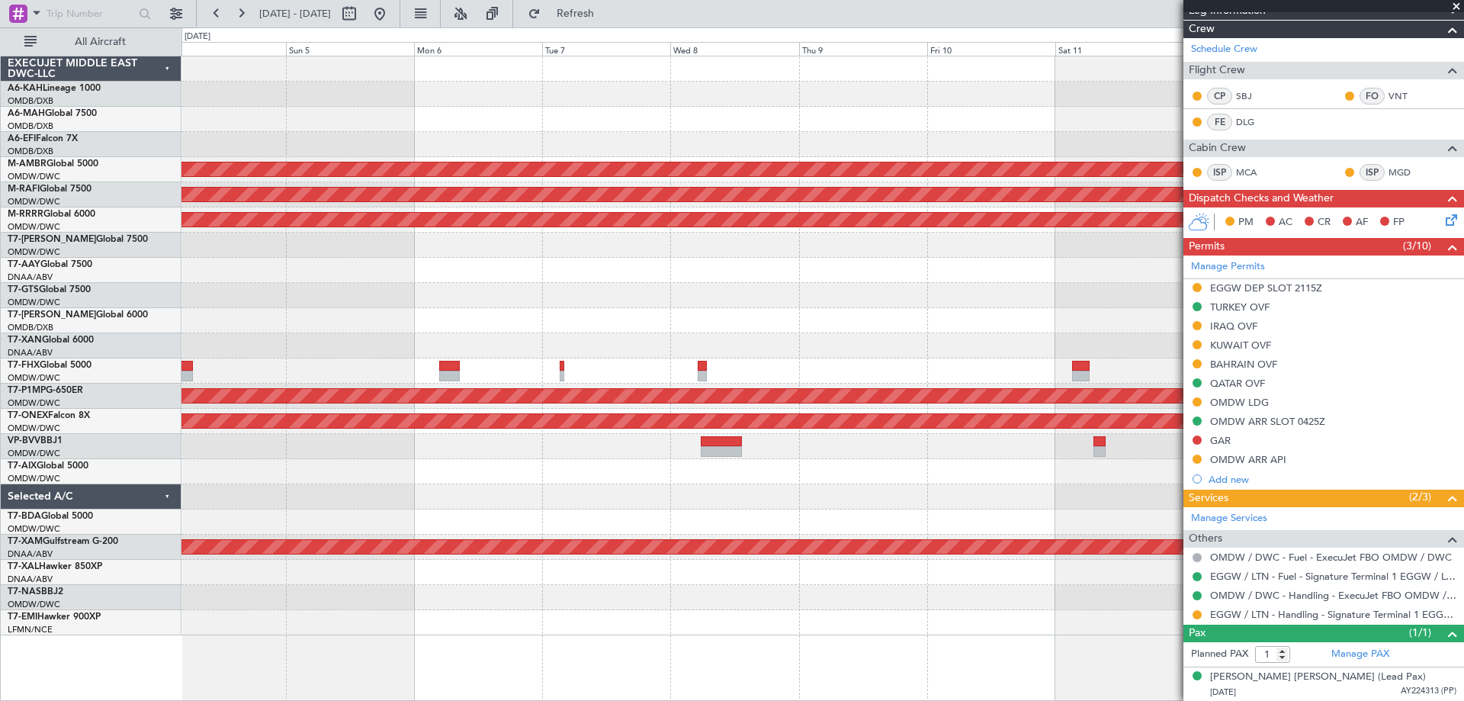
click at [585, 282] on div "Planned Maint [GEOGRAPHIC_DATA] (Seletar) Planned Maint [GEOGRAPHIC_DATA] (Al M…" at bounding box center [821, 345] width 1281 height 579
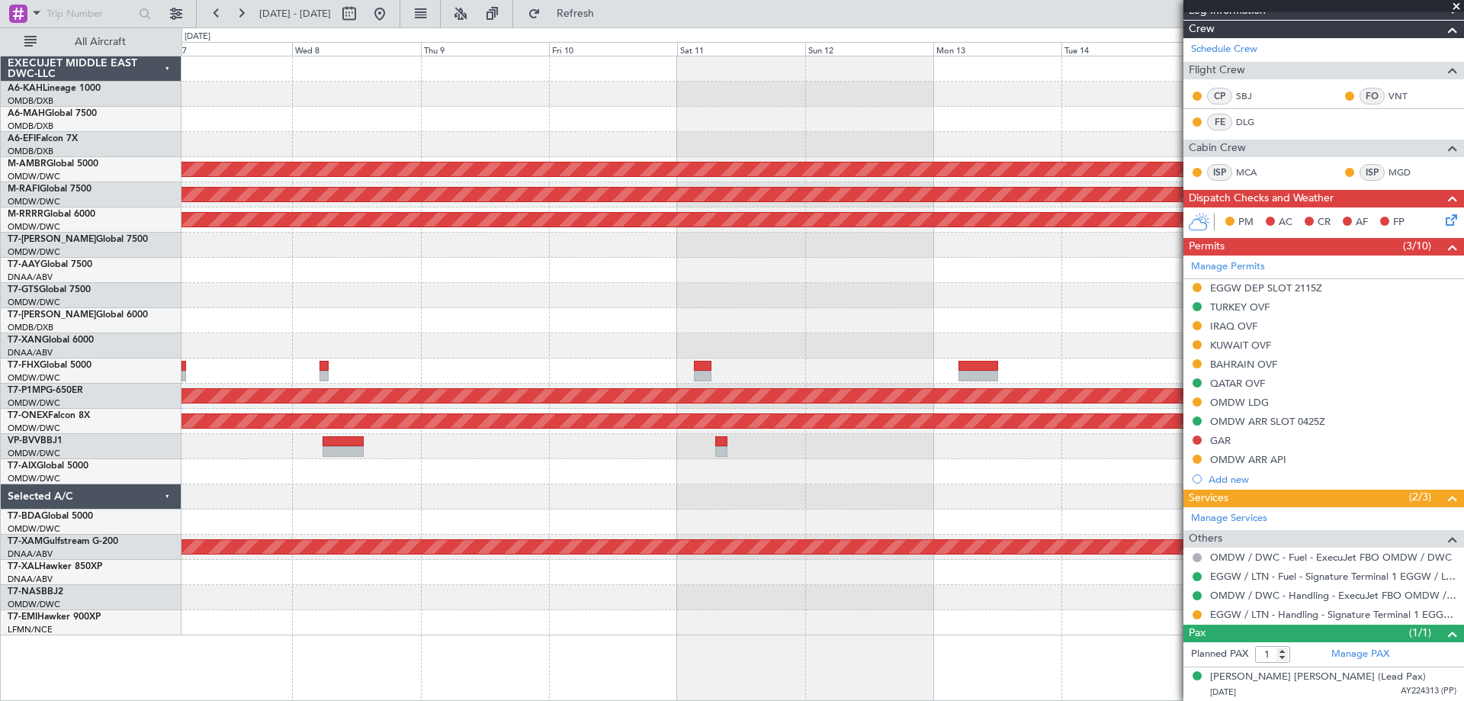
click at [720, 300] on div at bounding box center [821, 295] width 1281 height 25
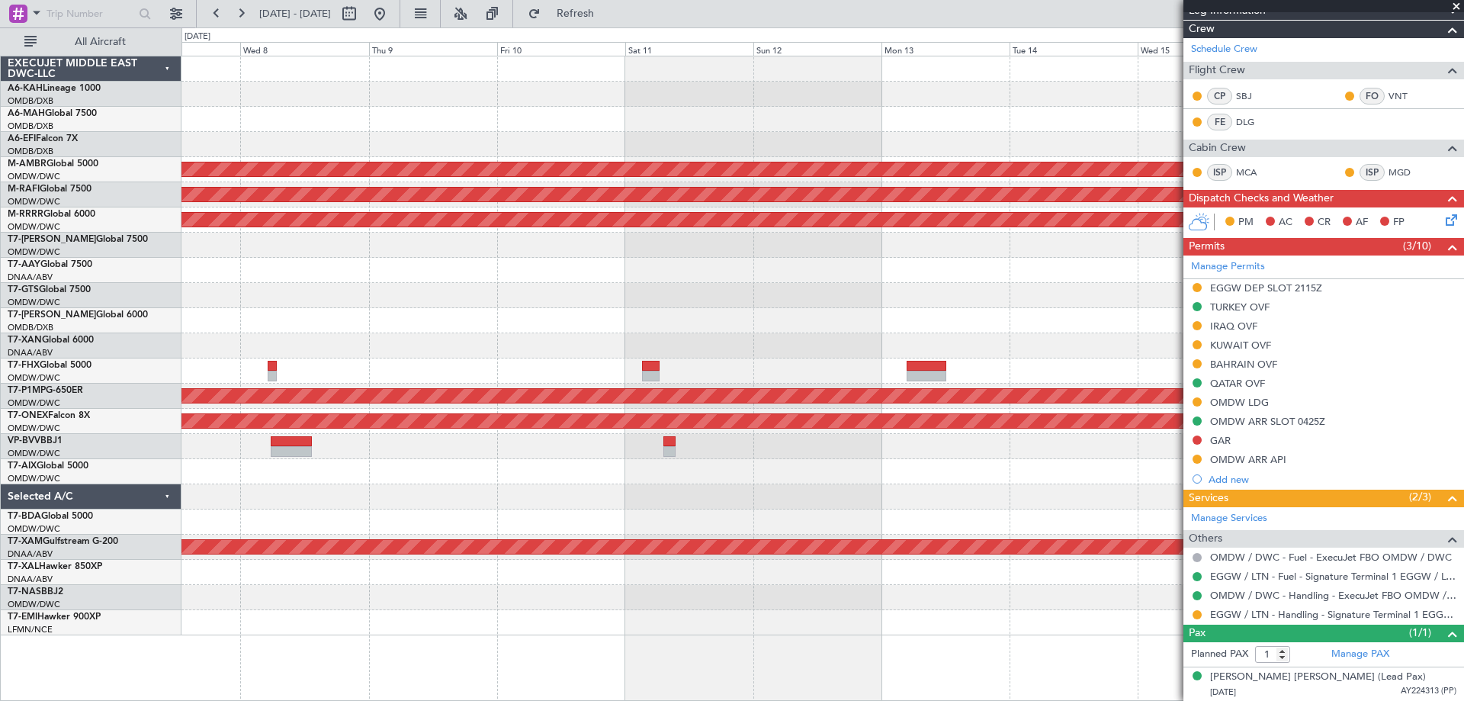
click at [948, 286] on div at bounding box center [821, 295] width 1281 height 25
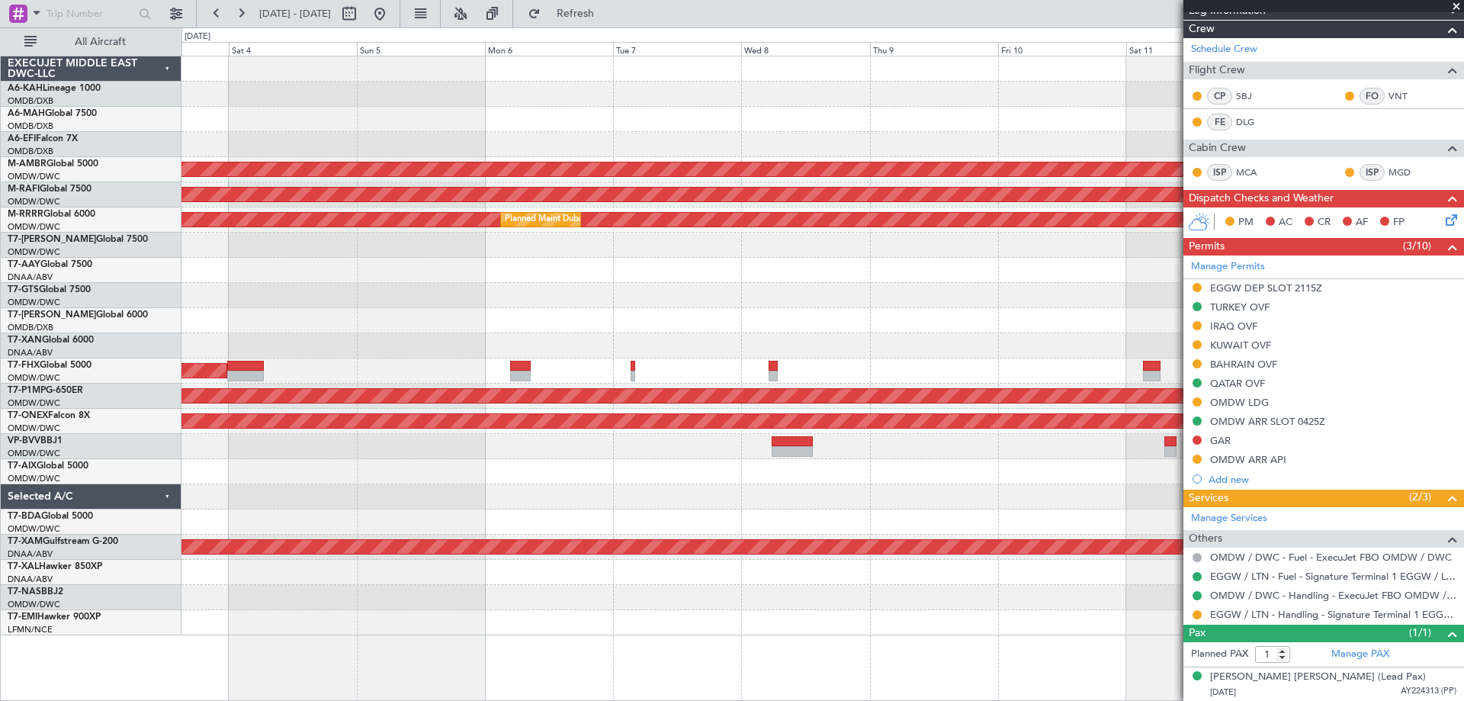
click at [1088, 271] on div "Planned Maint [GEOGRAPHIC_DATA] (Seletar) Planned Maint [GEOGRAPHIC_DATA] (Al M…" at bounding box center [821, 345] width 1281 height 579
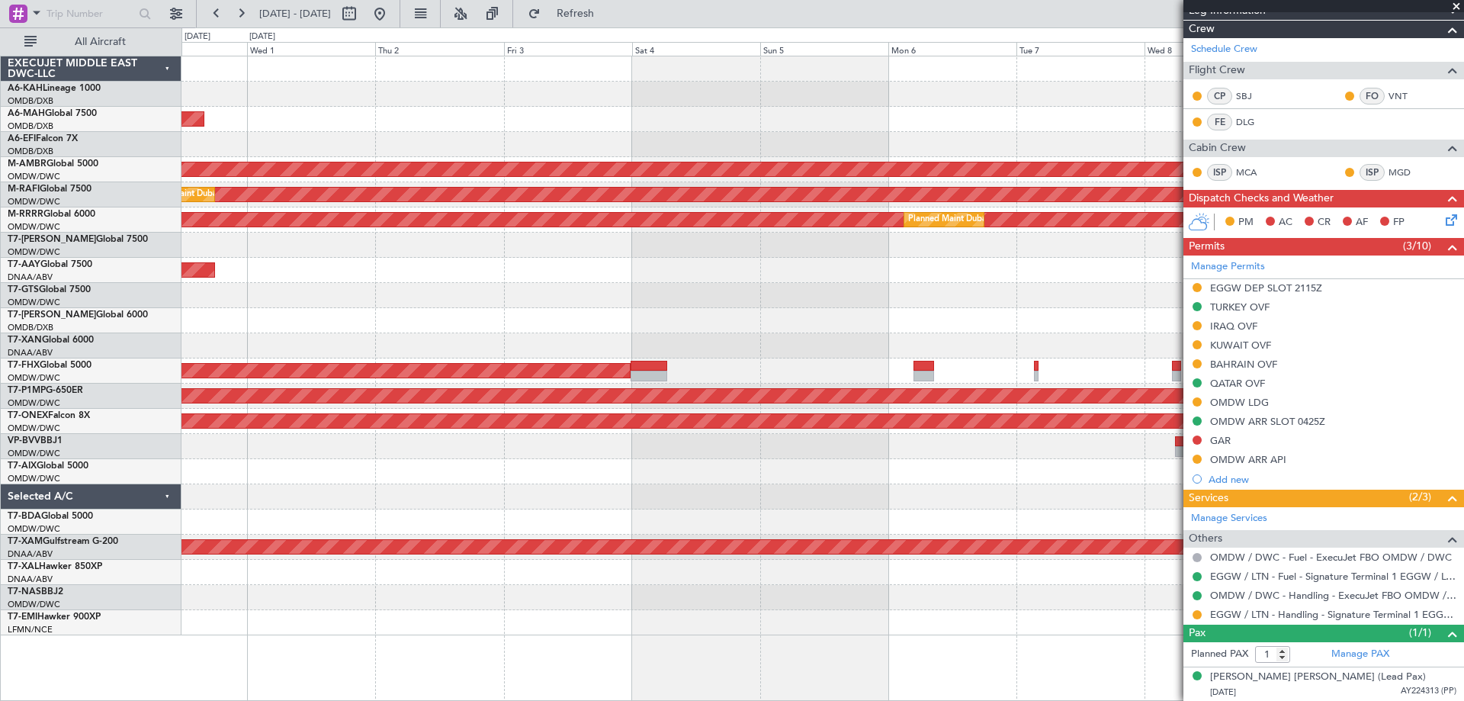
click at [1008, 250] on div "Planned Maint [GEOGRAPHIC_DATA] (Al Bateen Executive) Planned Maint [GEOGRAPHIC…" at bounding box center [821, 345] width 1281 height 579
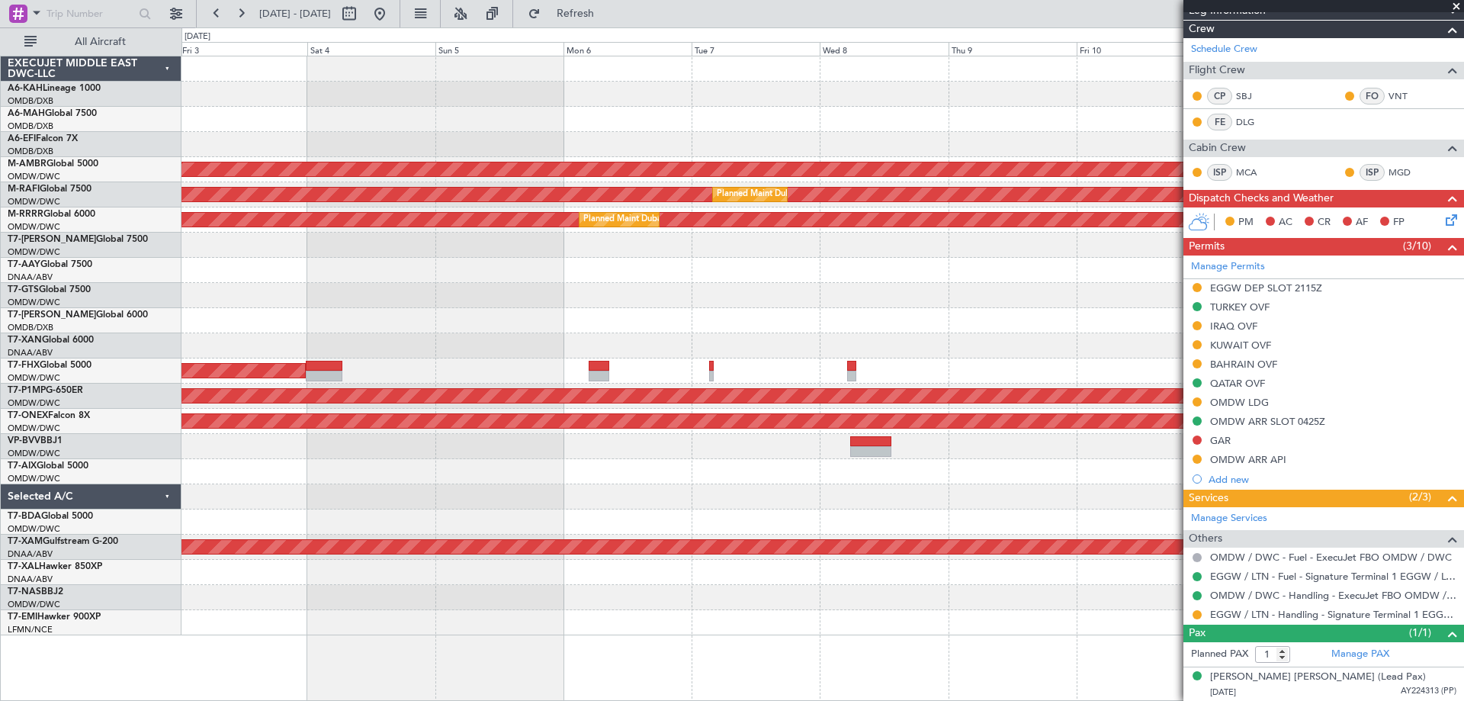
click at [565, 436] on div at bounding box center [821, 446] width 1281 height 25
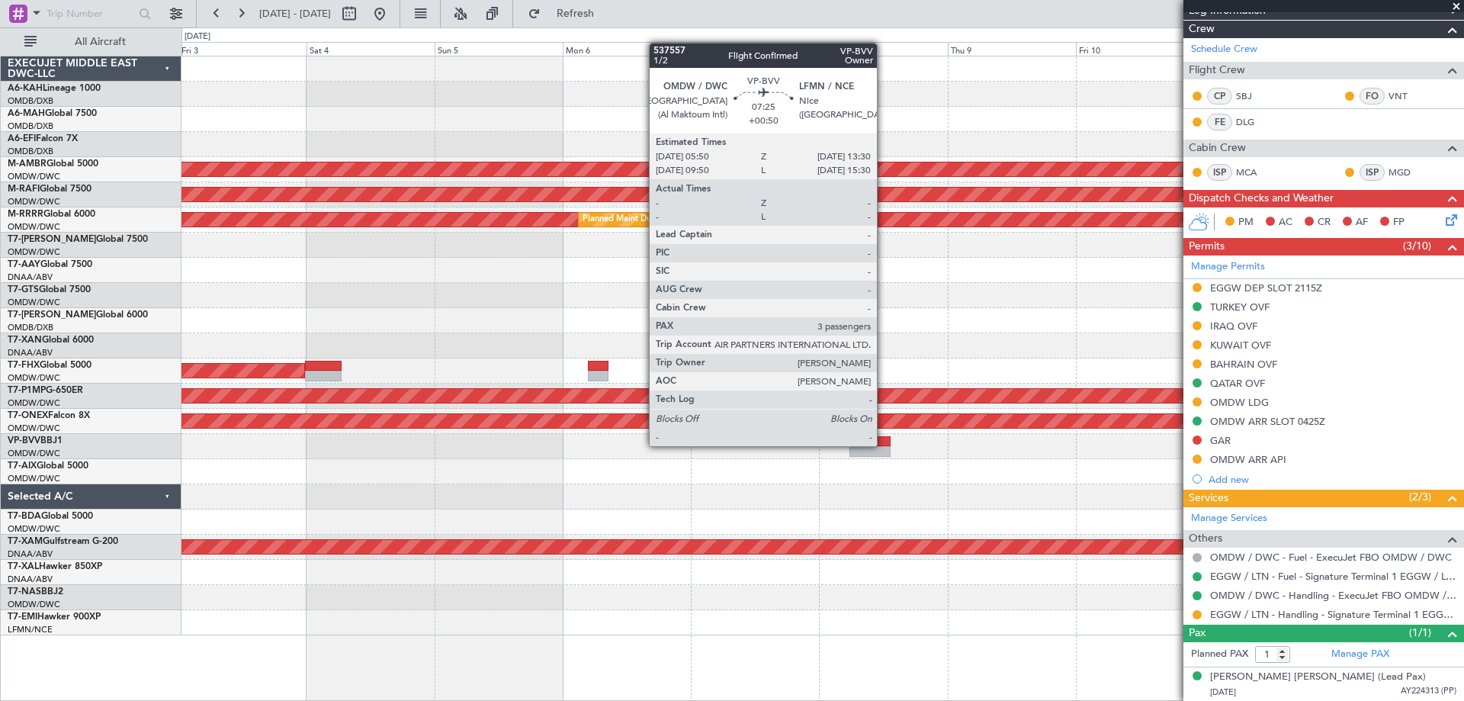
click at [883, 444] on div at bounding box center [869, 441] width 41 height 11
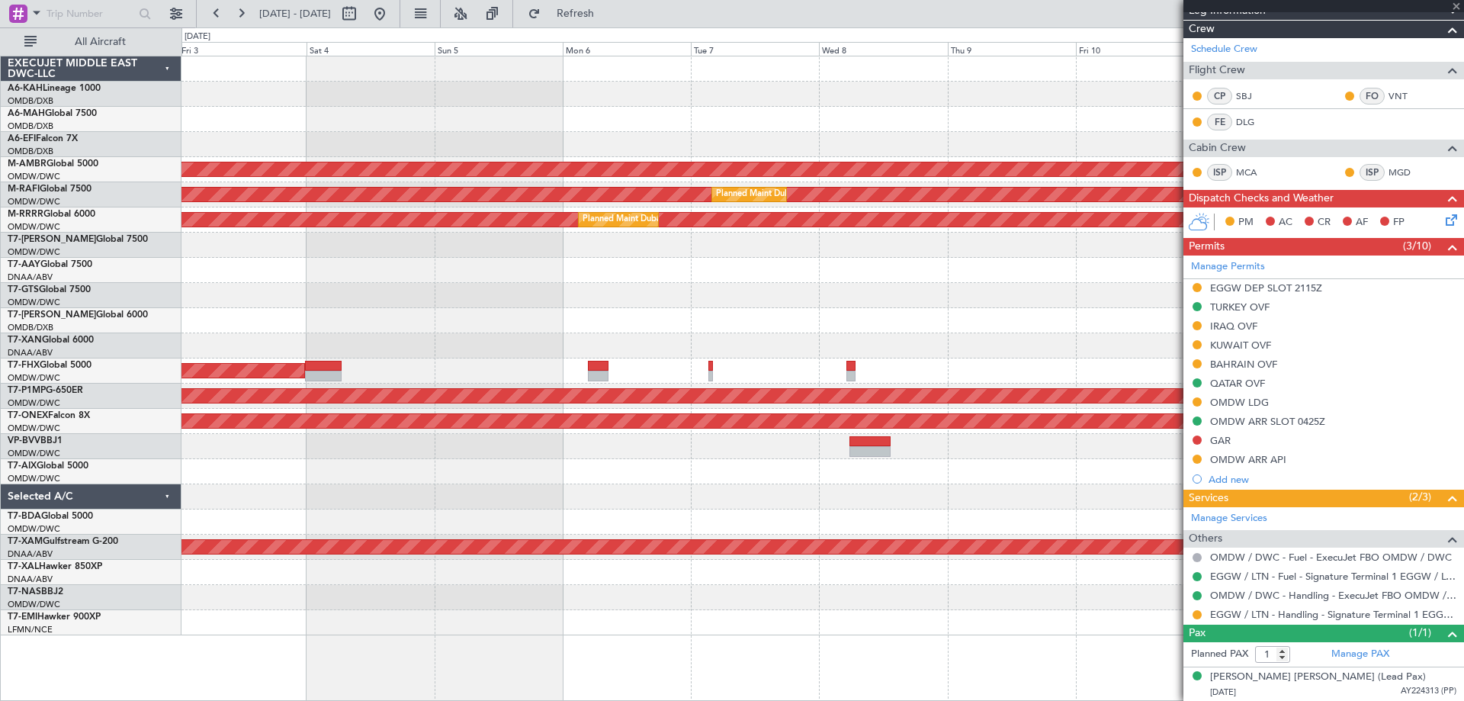
type input "+00:50"
type input "3"
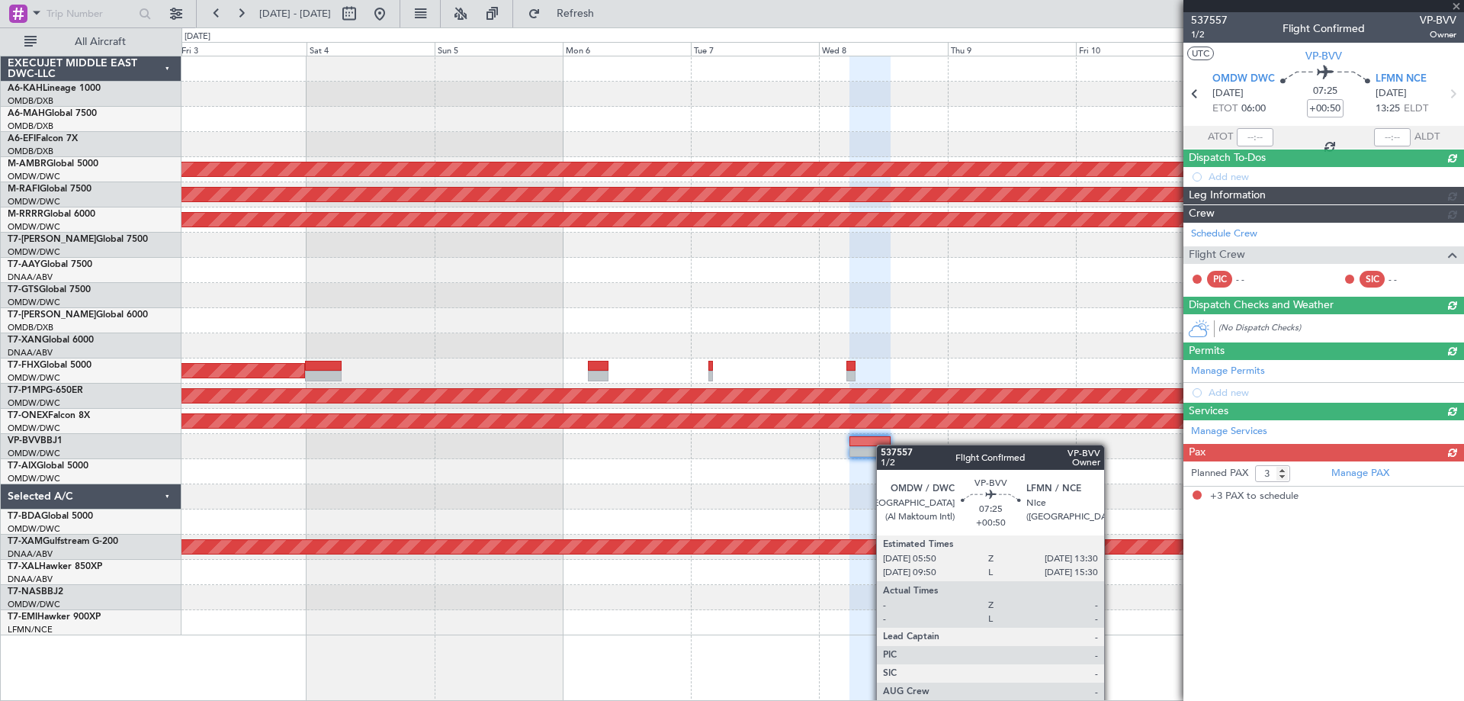
scroll to position [0, 0]
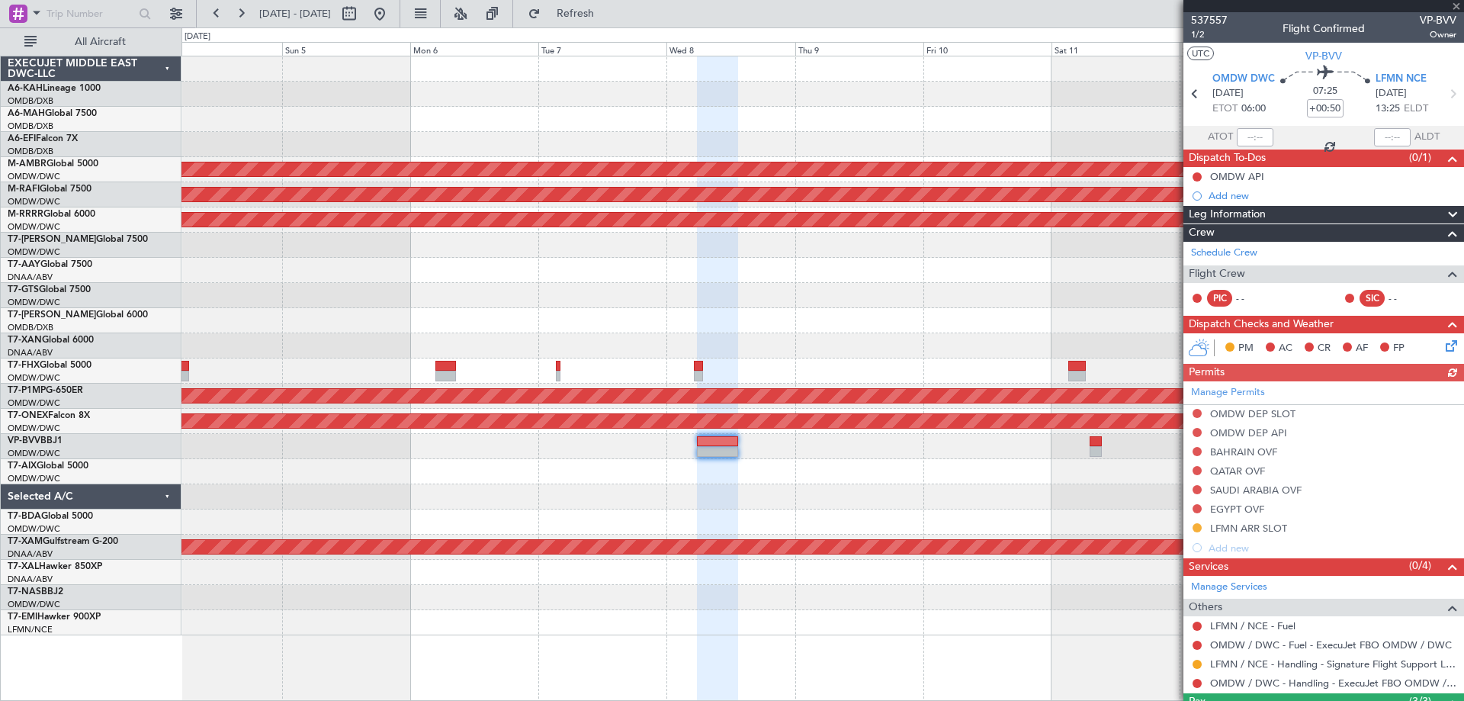
click at [745, 434] on div "Planned Maint [GEOGRAPHIC_DATA] (Seletar) Planned Maint [GEOGRAPHIC_DATA] (Al M…" at bounding box center [821, 345] width 1281 height 579
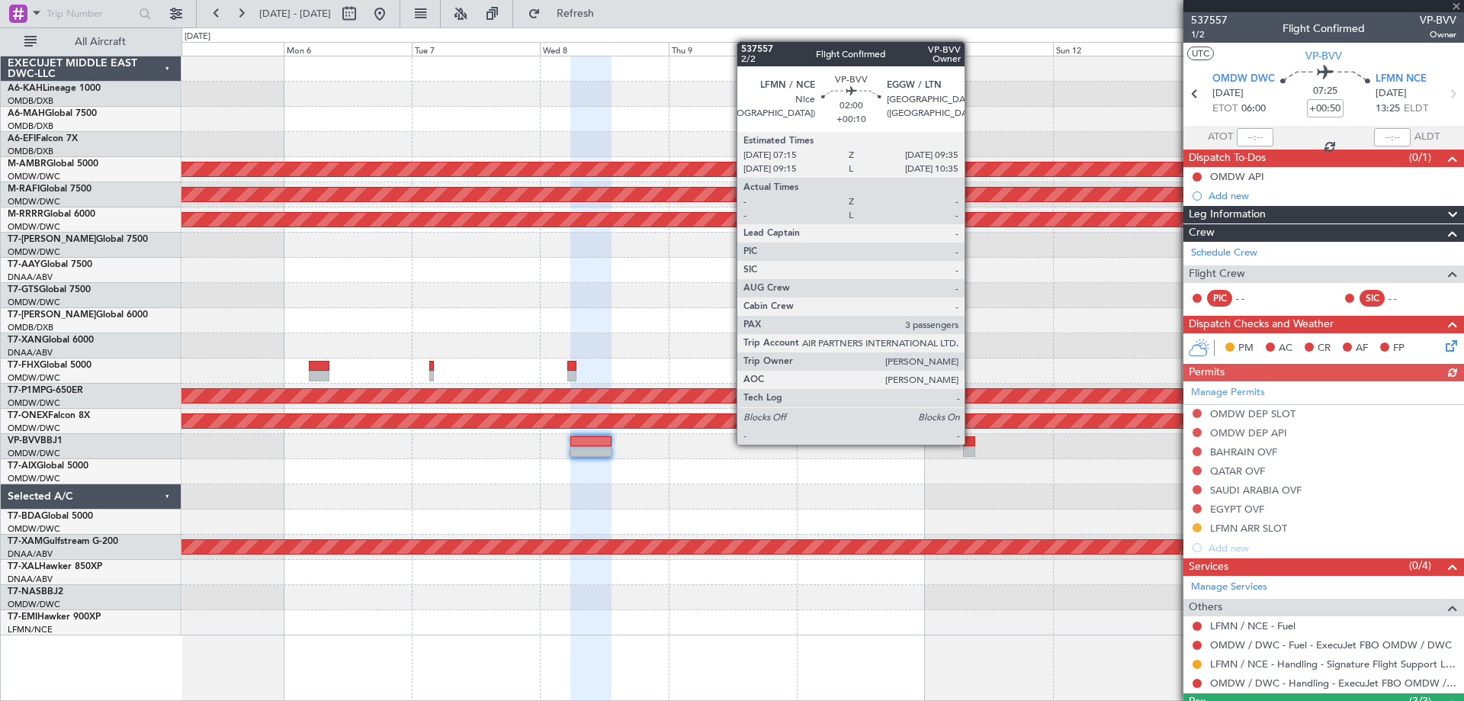
click at [971, 444] on div at bounding box center [969, 441] width 13 height 11
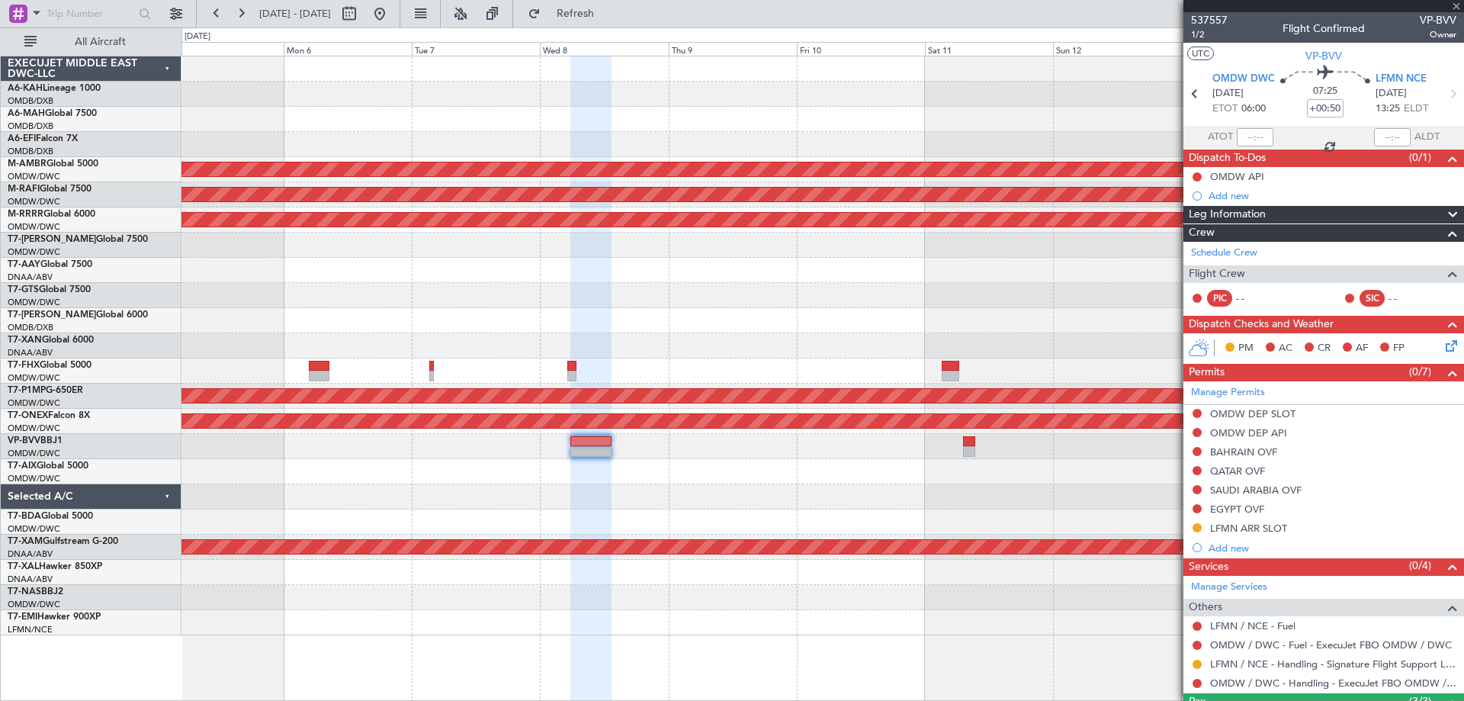
type input "+00:10"
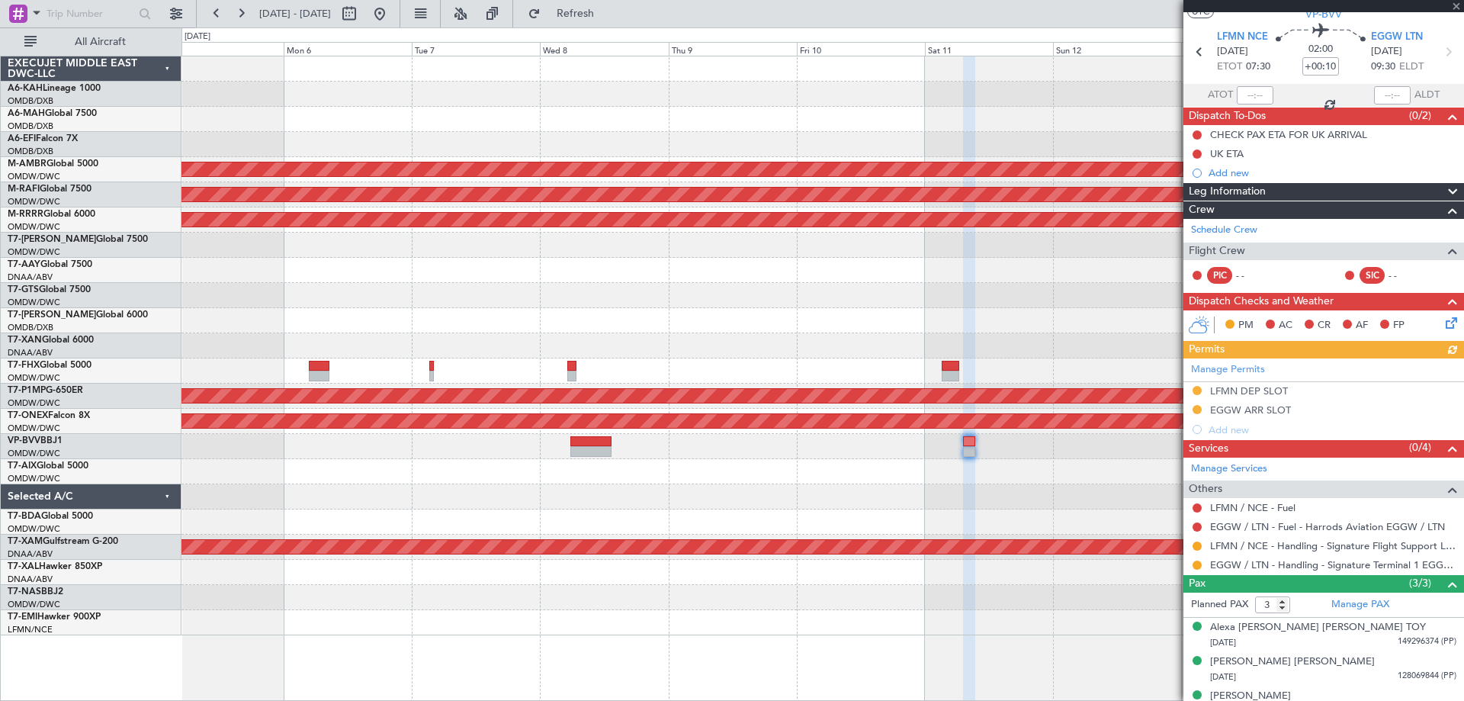
scroll to position [61, 0]
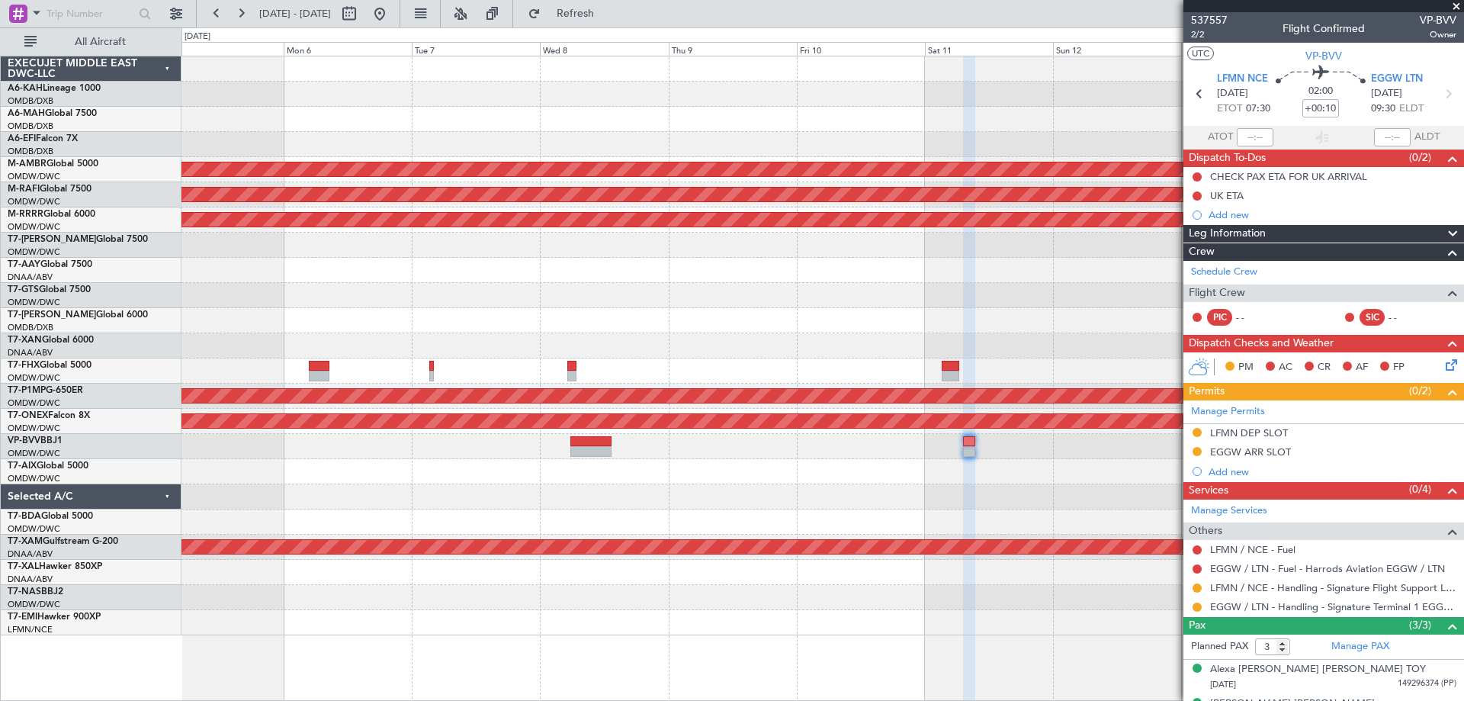
scroll to position [61, 0]
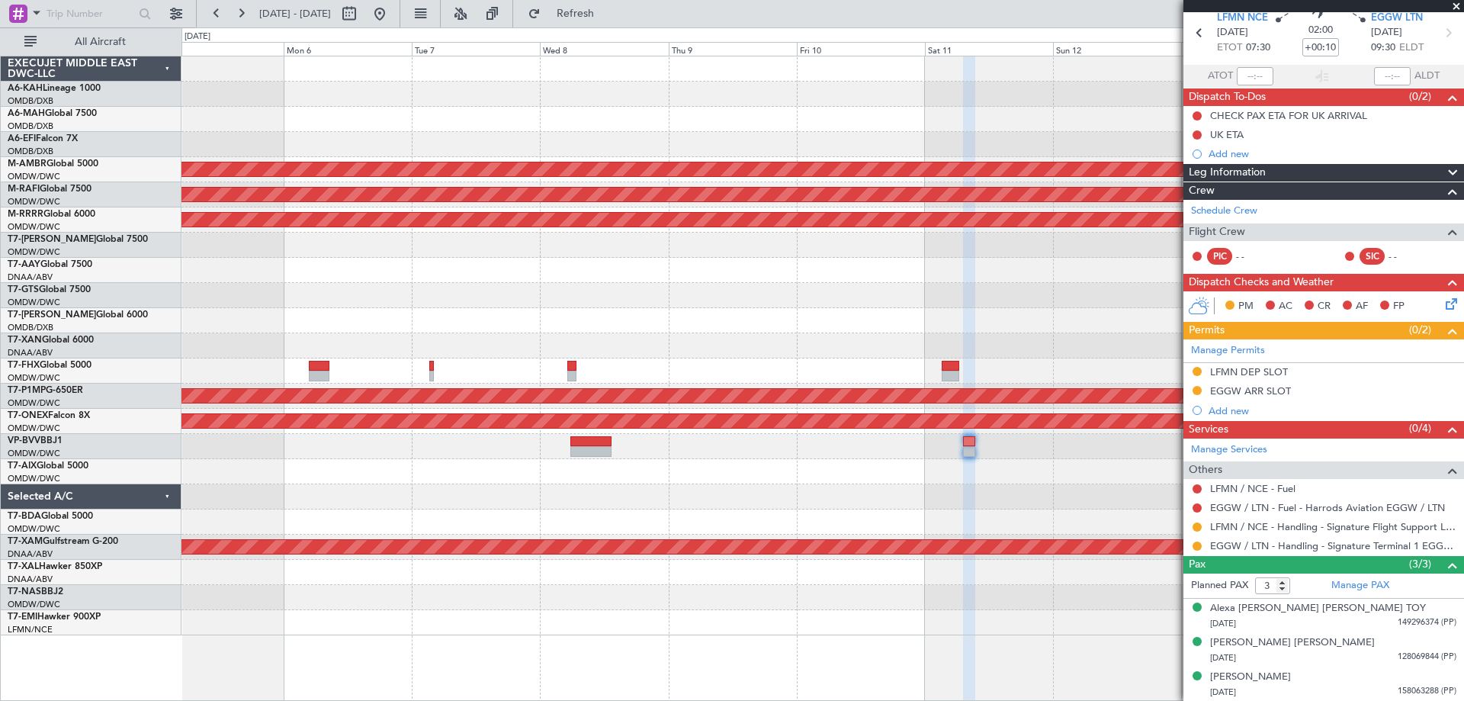
drag, startPoint x: 430, startPoint y: 11, endPoint x: 450, endPoint y: 43, distance: 38.7
click at [392, 12] on button at bounding box center [379, 14] width 24 height 24
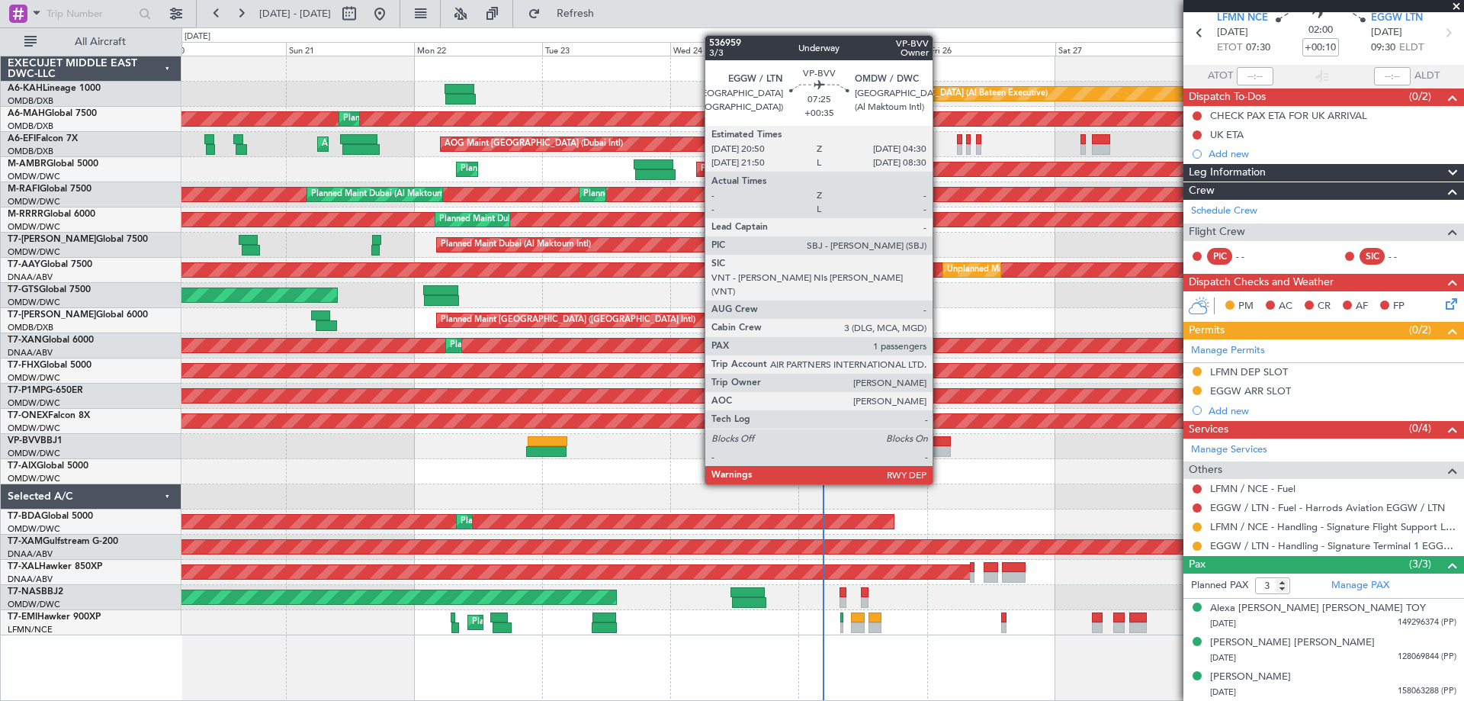
click at [938, 454] on div at bounding box center [929, 451] width 41 height 11
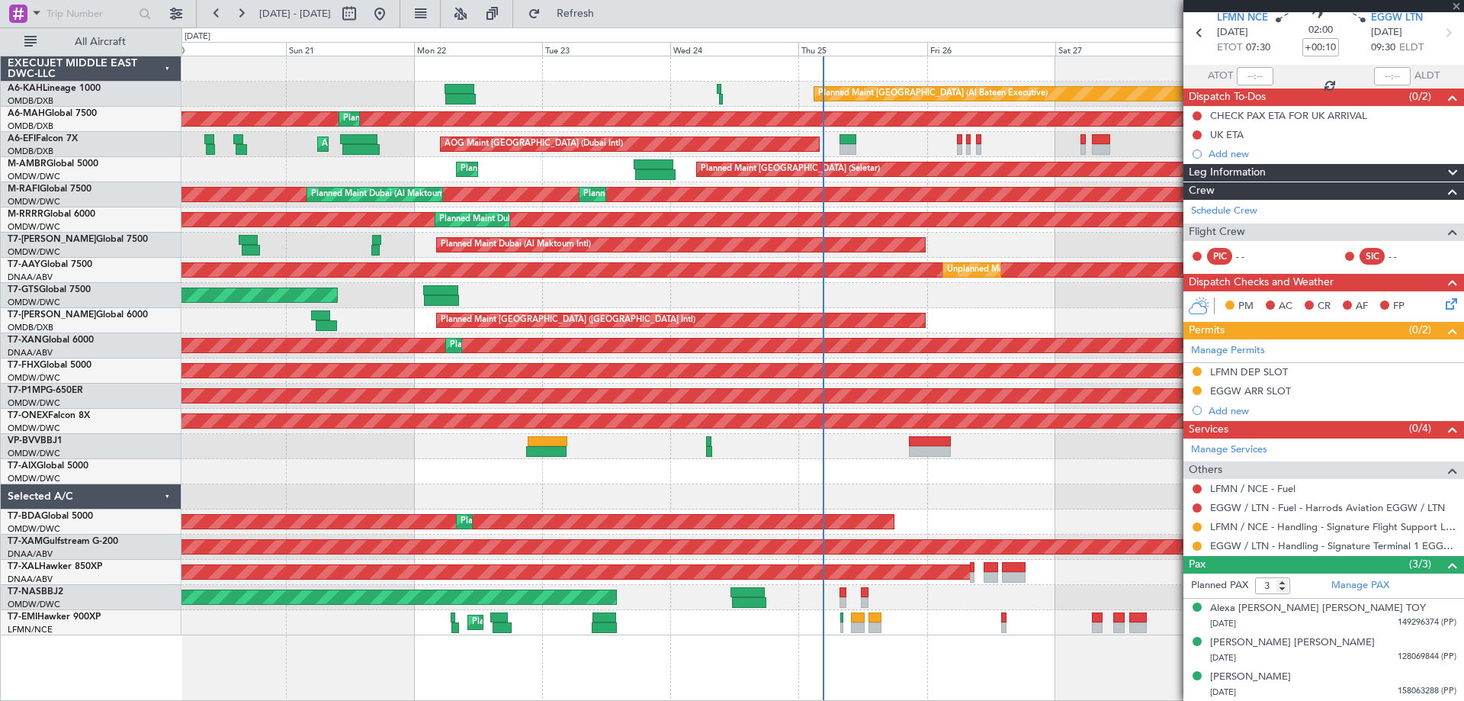
type input "+00:35"
type input "1"
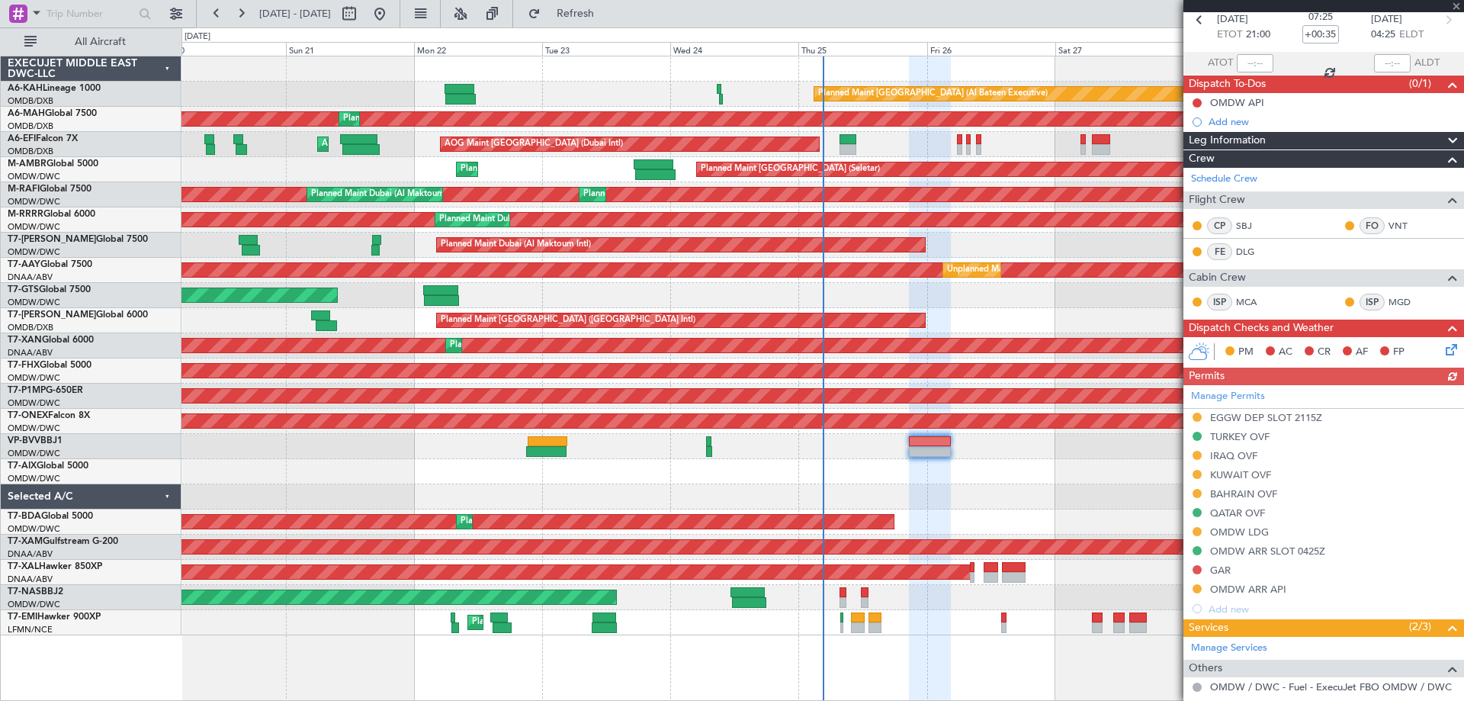
scroll to position [204, 0]
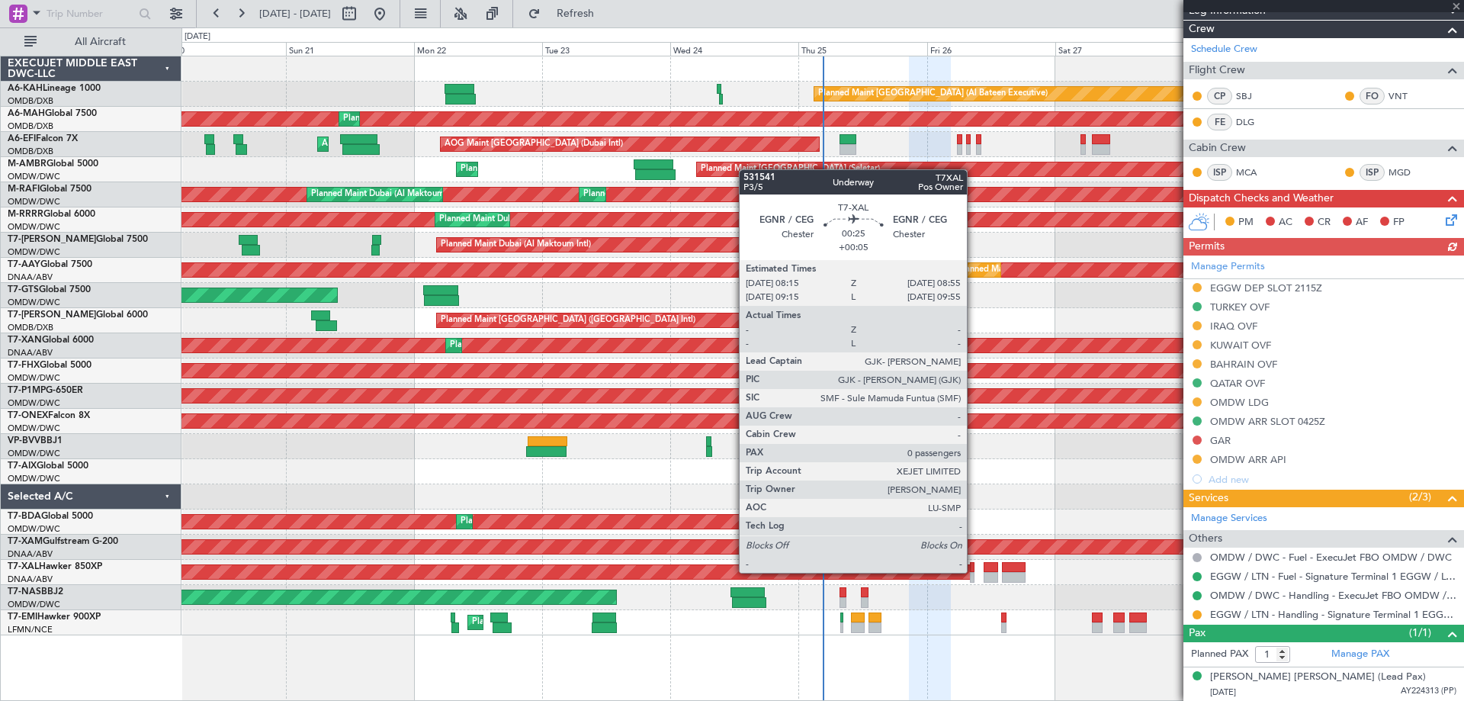
click at [973, 571] on div at bounding box center [972, 567] width 4 height 11
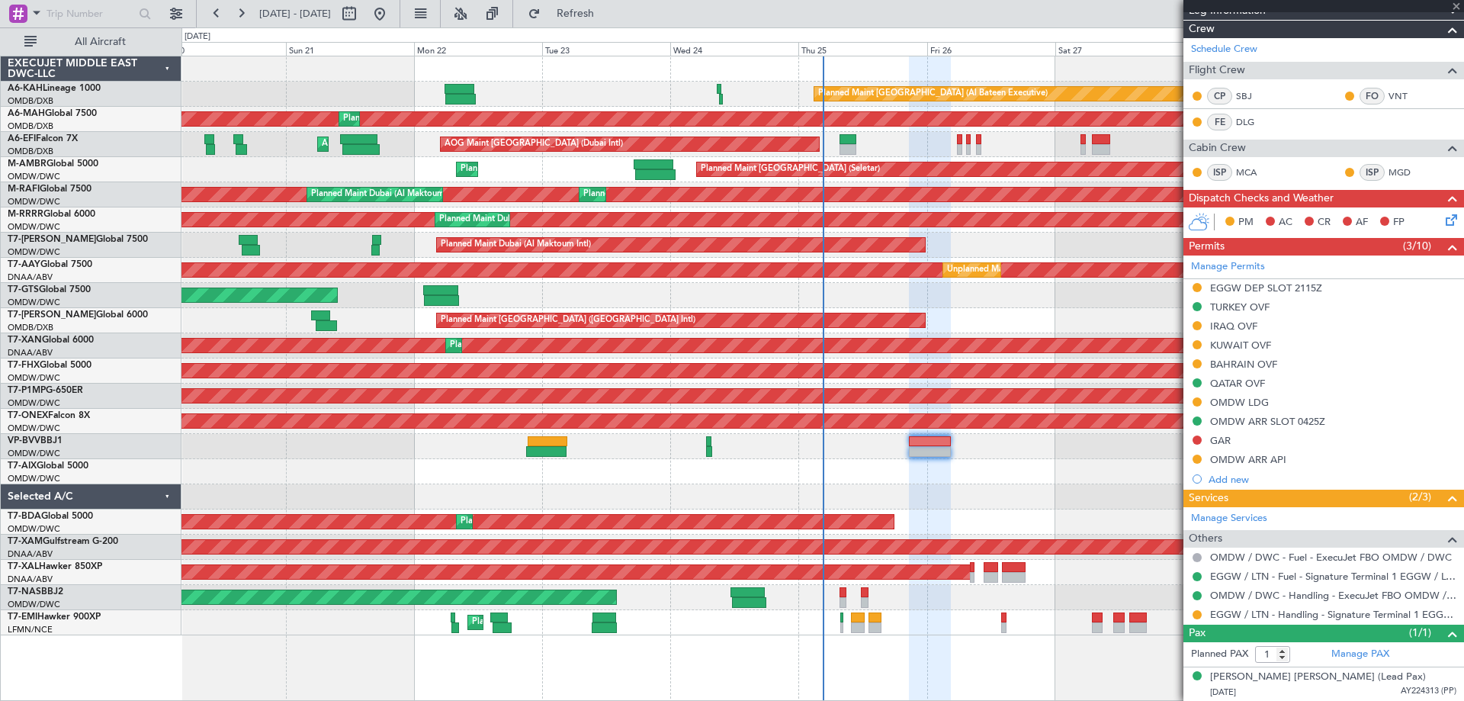
type input "+00:05"
type input "0"
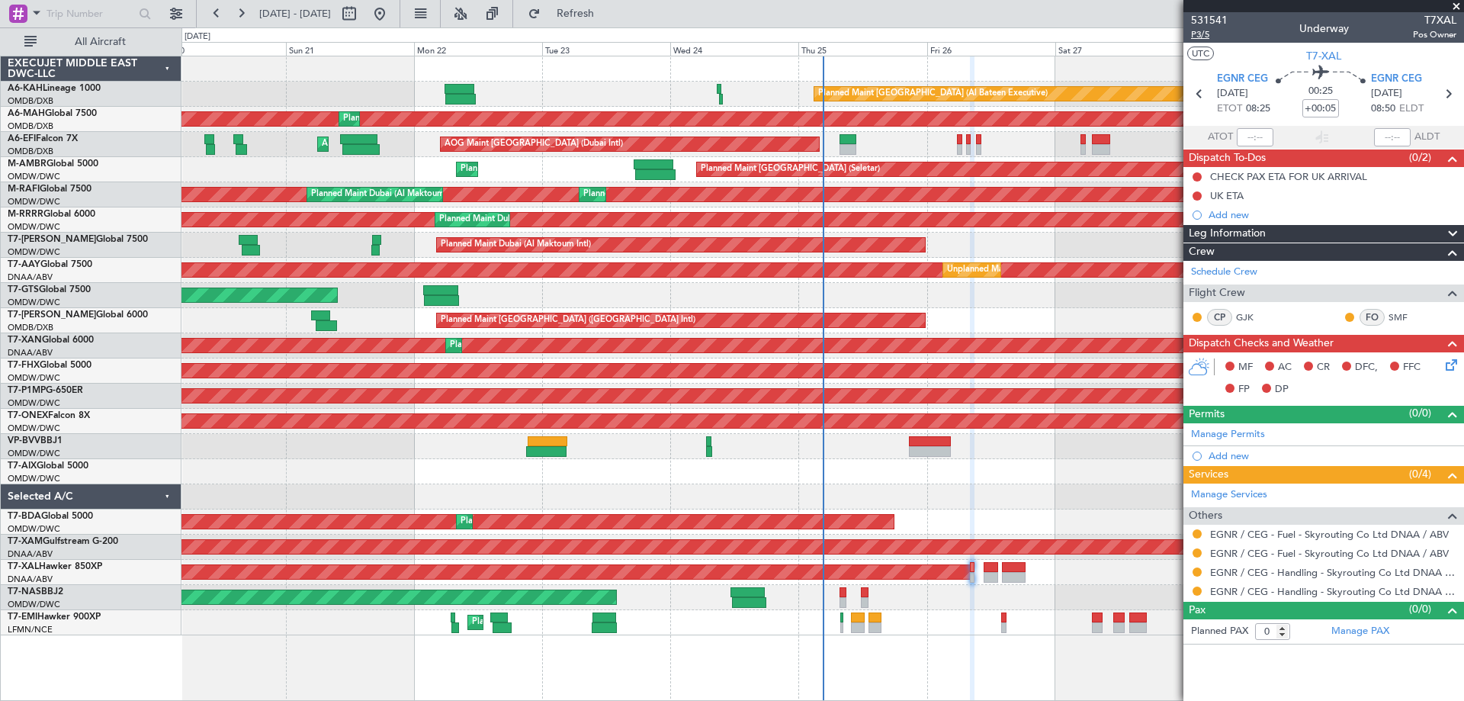
click at [1207, 30] on span "P3/5" at bounding box center [1209, 34] width 37 height 13
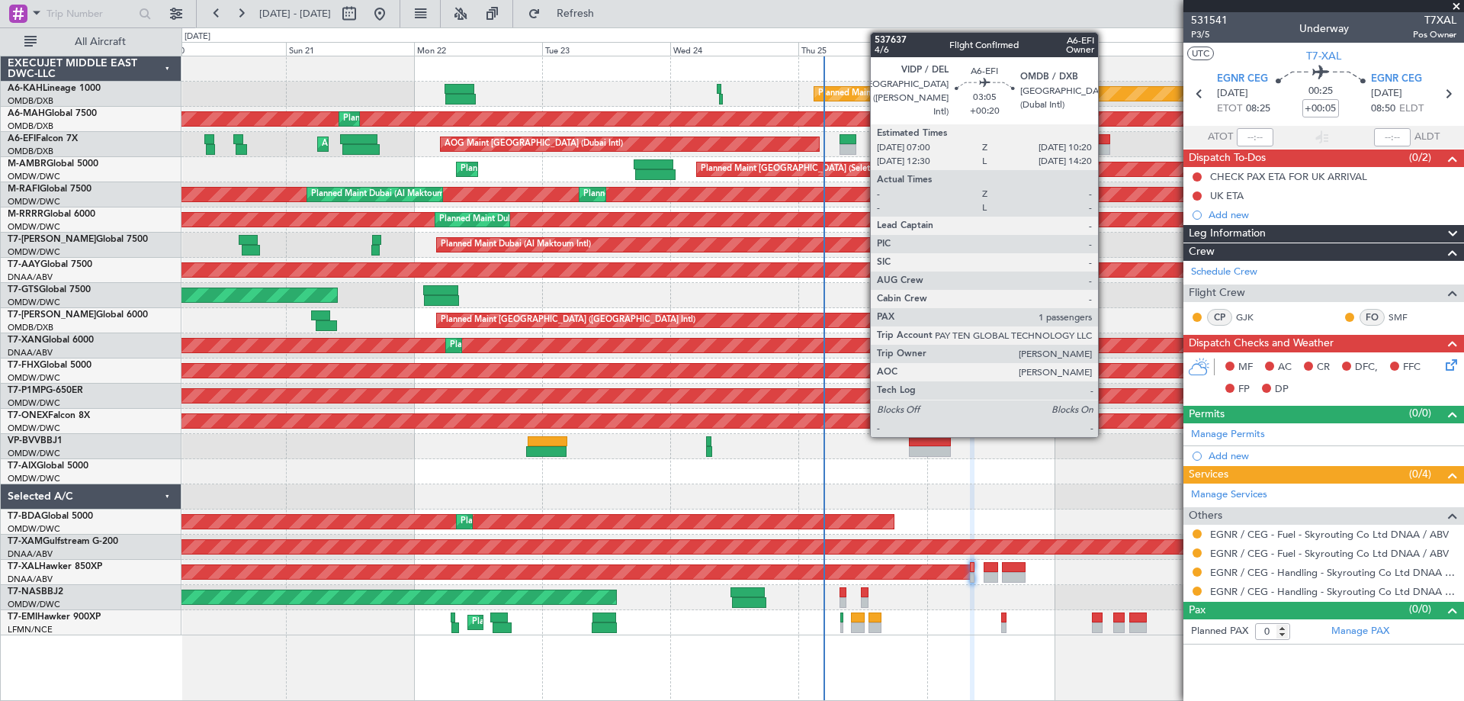
click at [1104, 146] on div at bounding box center [1101, 149] width 18 height 11
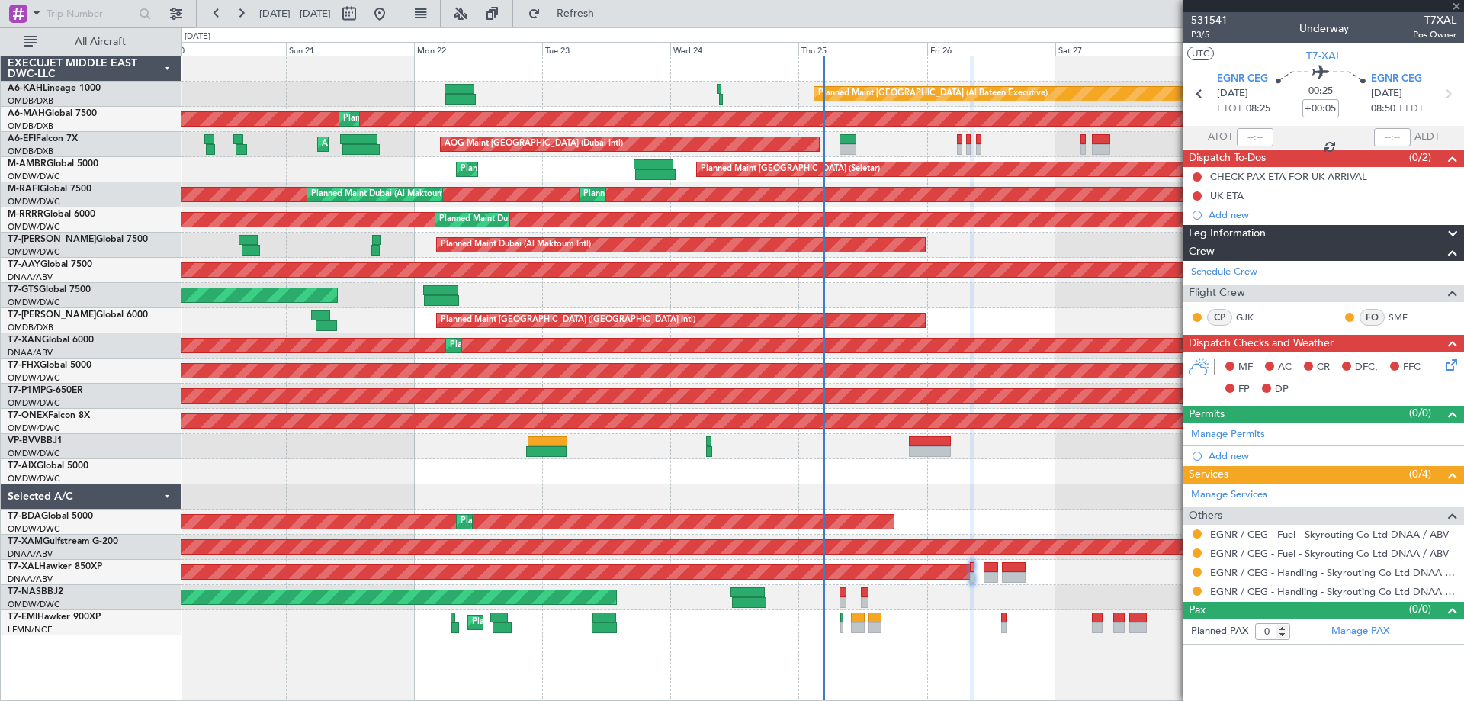
type input "+00:20"
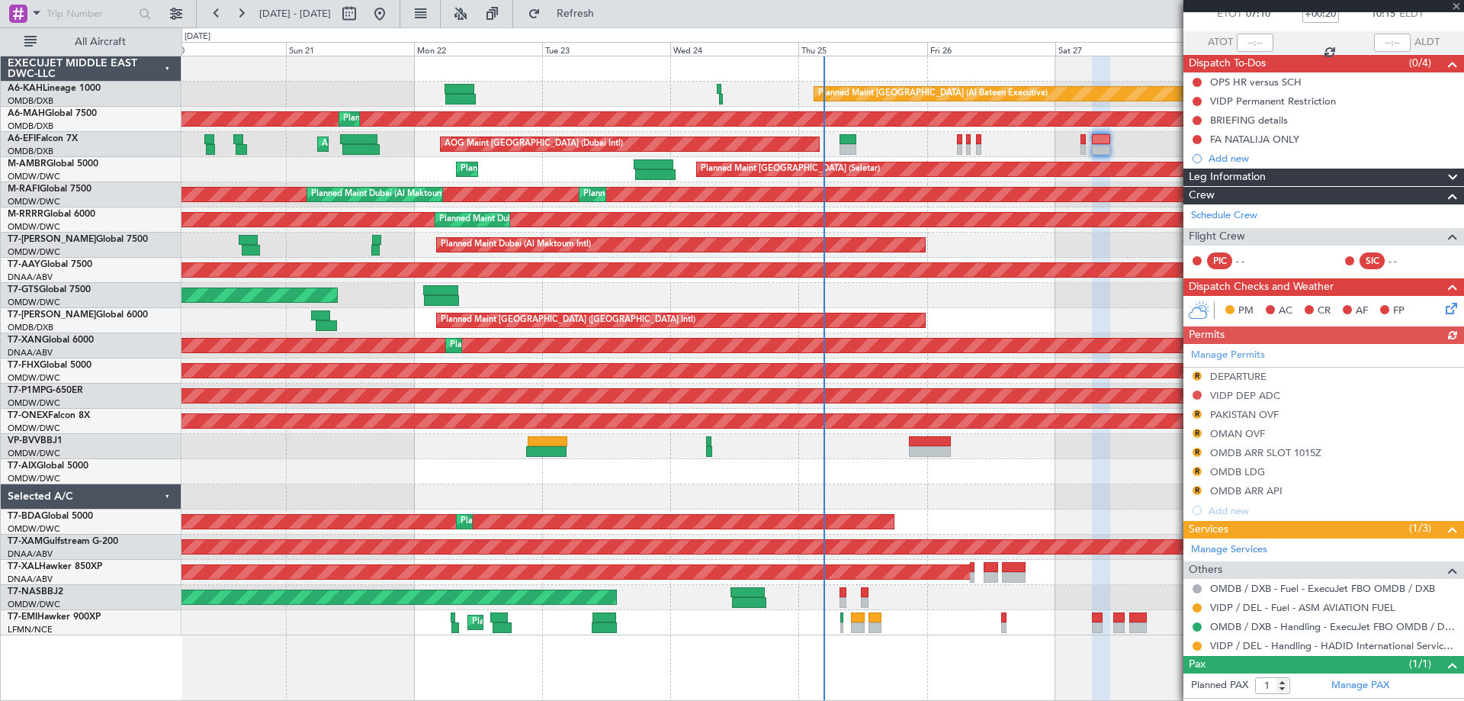
scroll to position [126, 0]
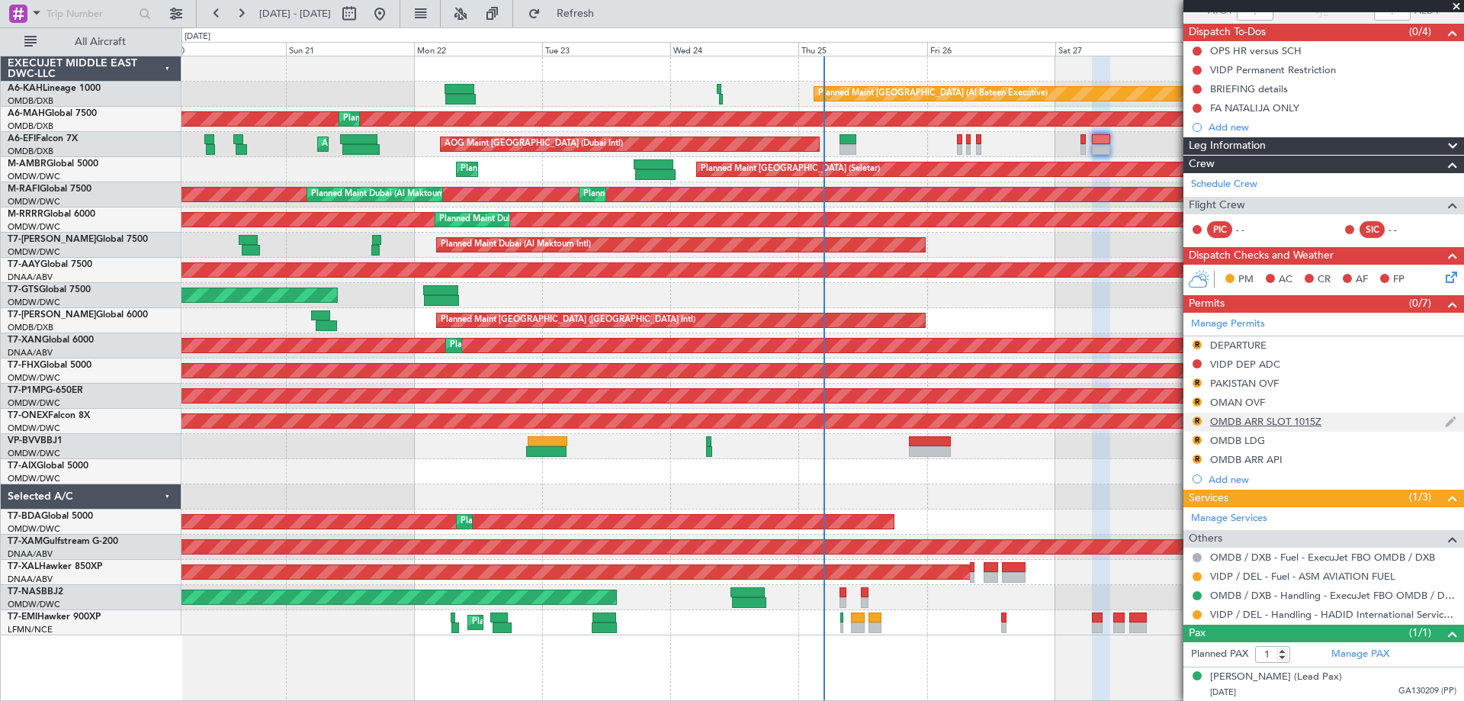
click at [1281, 423] on div "OMDB ARR SLOT 1015Z" at bounding box center [1265, 421] width 111 height 13
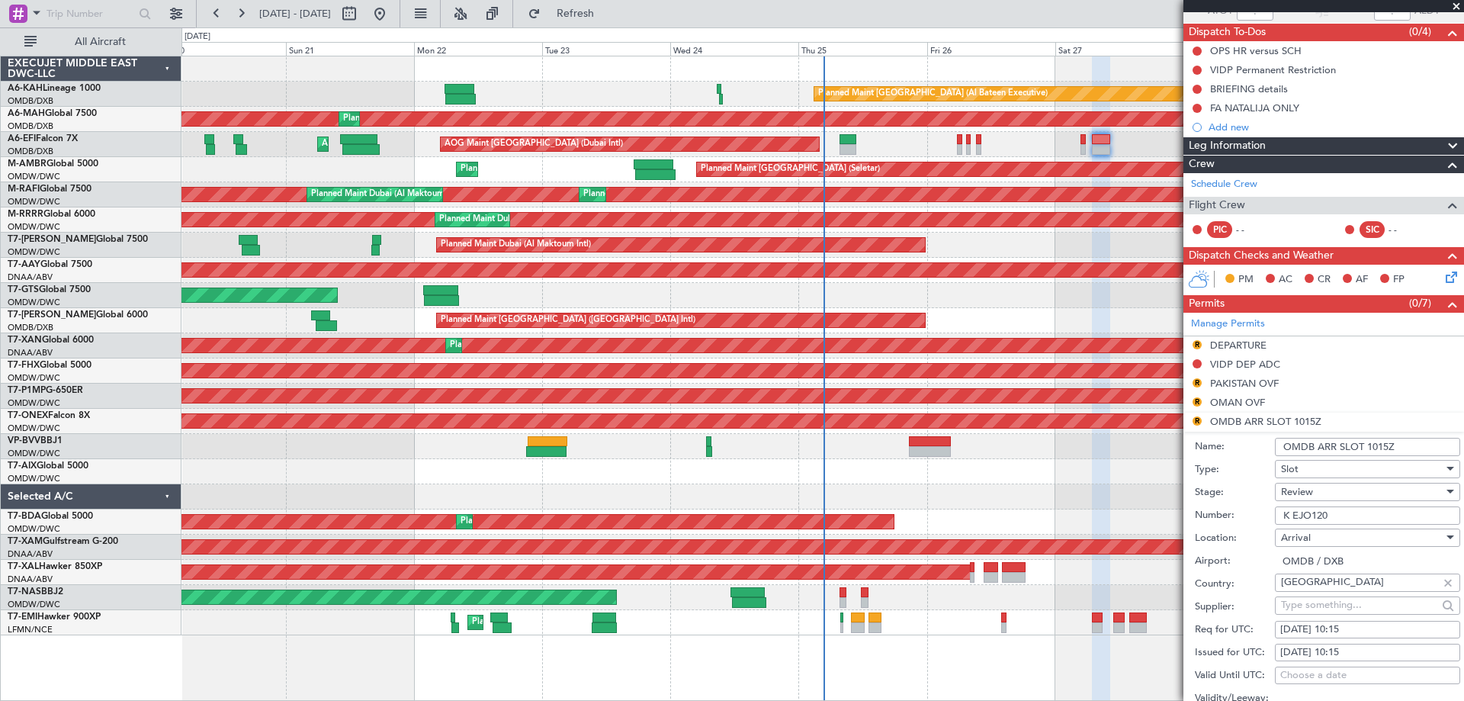
click at [1319, 492] on div "Review" at bounding box center [1362, 491] width 162 height 23
drag, startPoint x: 1338, startPoint y: 615, endPoint x: 1350, endPoint y: 574, distance: 42.9
click at [1337, 614] on span "Received OK" at bounding box center [1361, 613] width 160 height 23
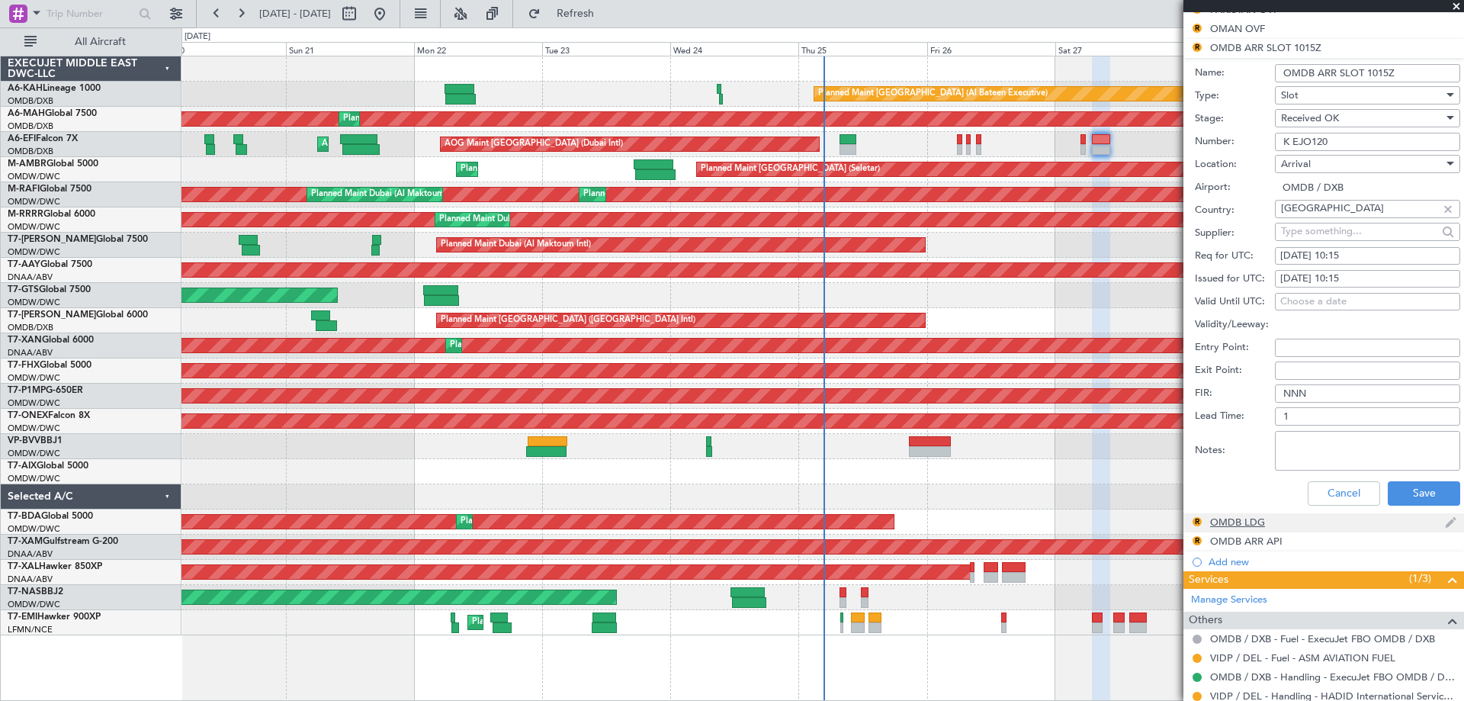
scroll to position [507, 0]
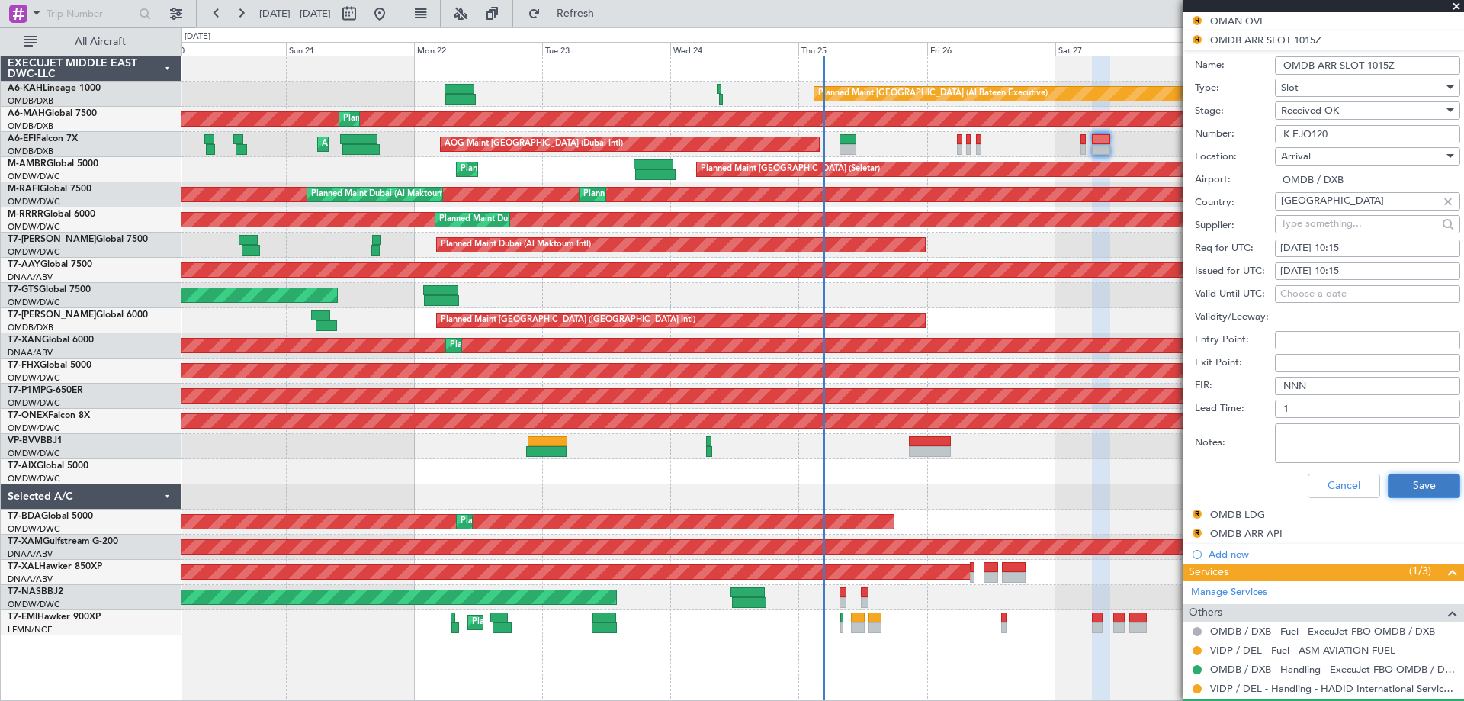
click at [1406, 489] on button "Save" at bounding box center [1423, 485] width 72 height 24
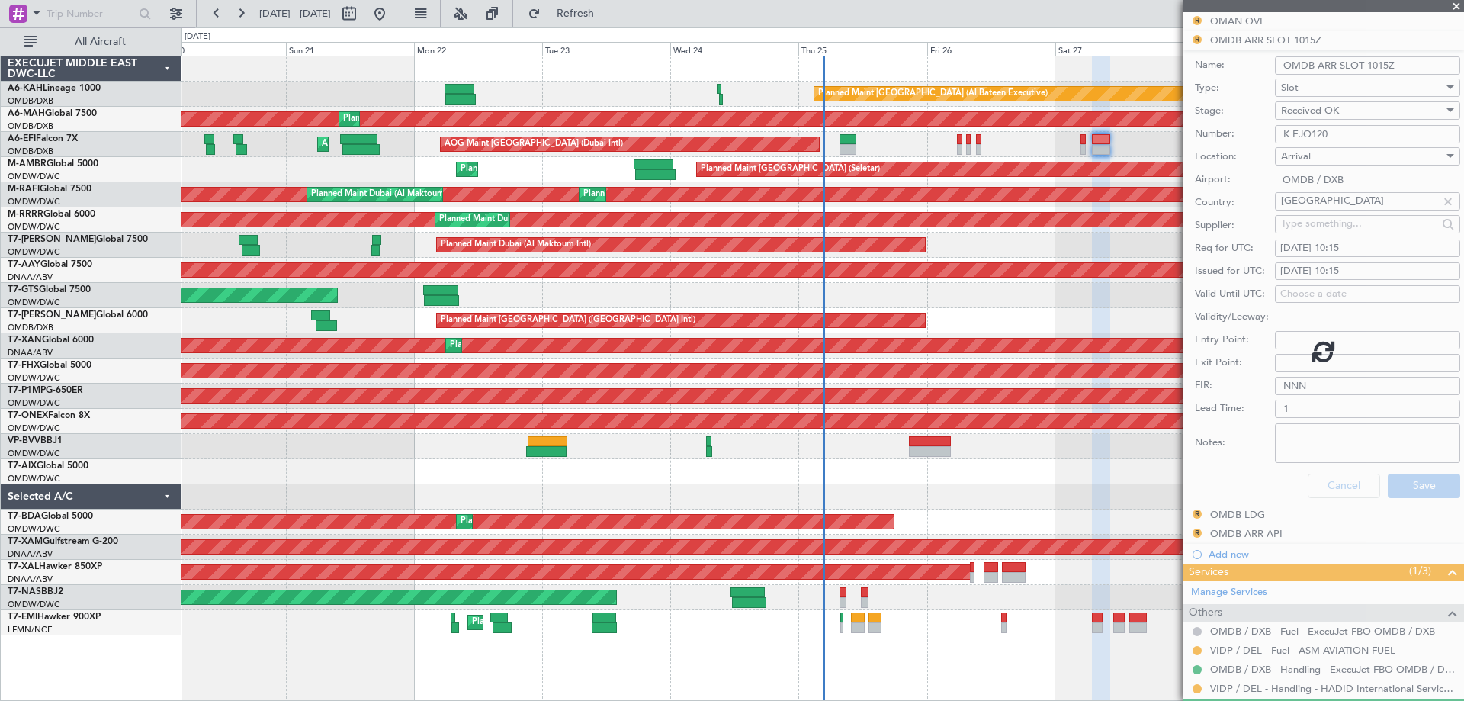
scroll to position [126, 0]
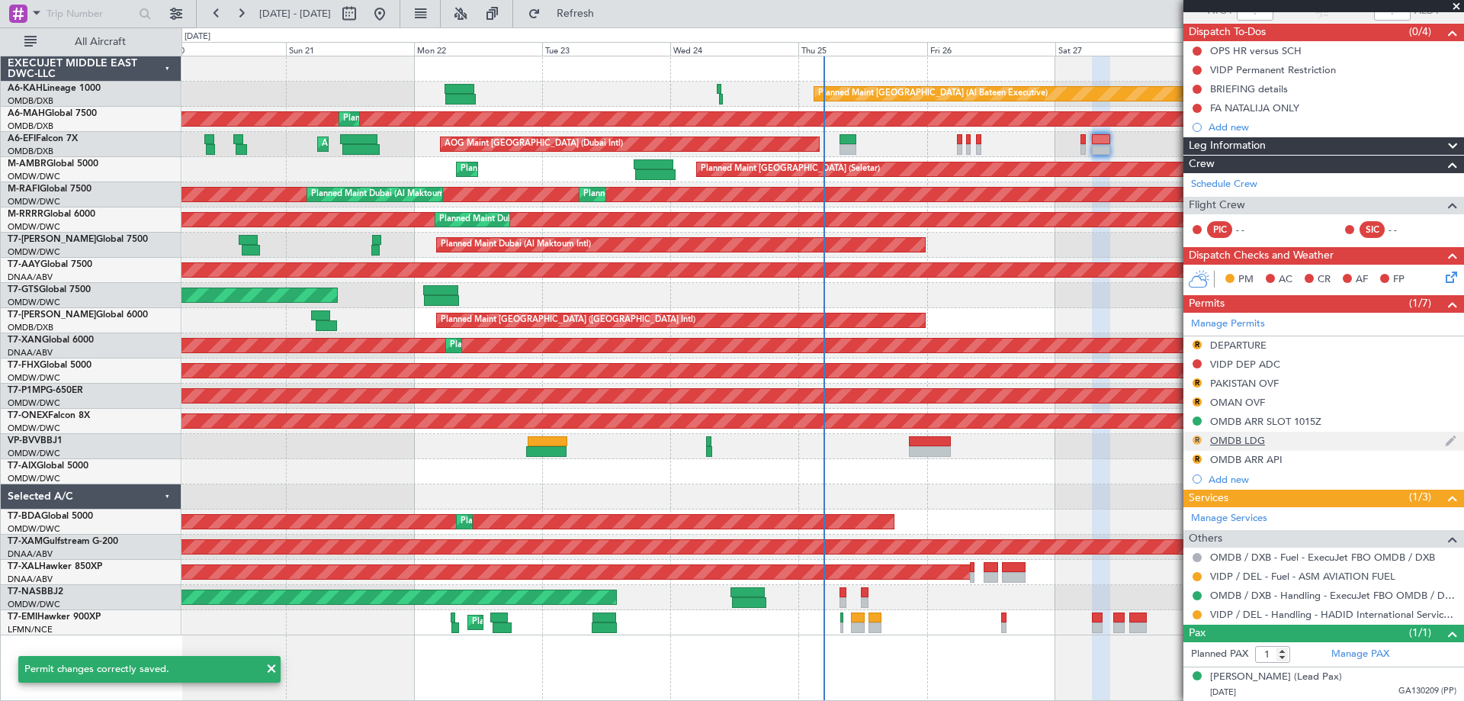
click at [1192, 441] on button "R" at bounding box center [1196, 439] width 9 height 9
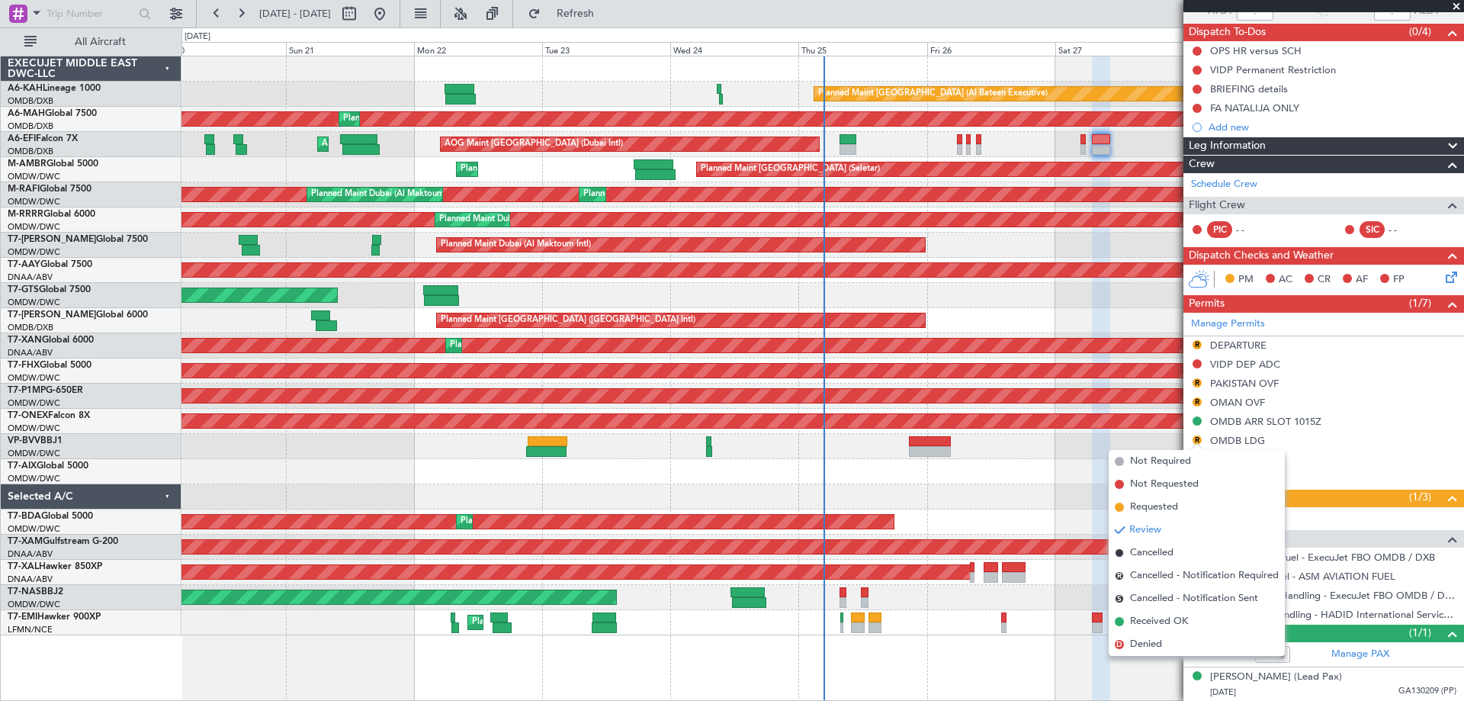
drag, startPoint x: 1159, startPoint y: 504, endPoint x: 1169, endPoint y: 492, distance: 15.6
click at [1159, 502] on span "Requested" at bounding box center [1154, 506] width 48 height 15
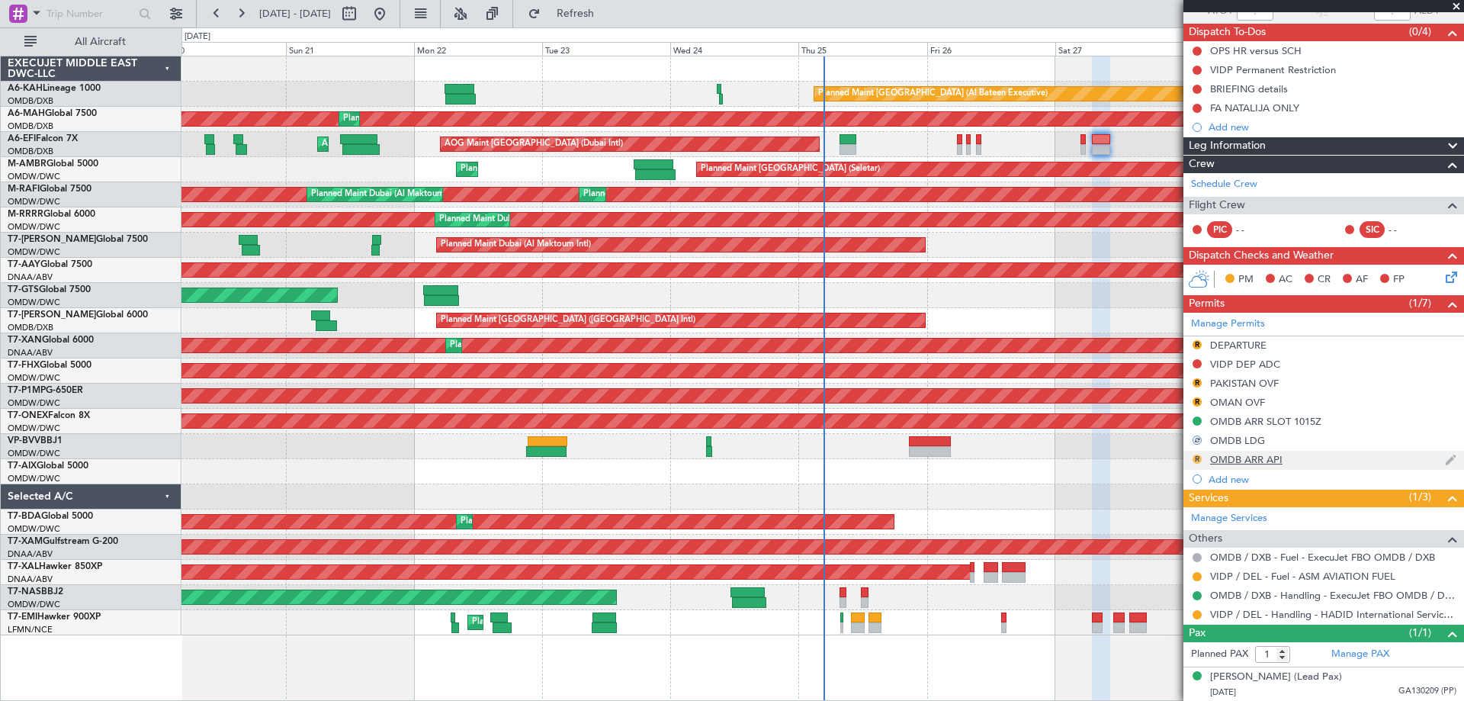
click at [1198, 460] on button "R" at bounding box center [1196, 458] width 9 height 9
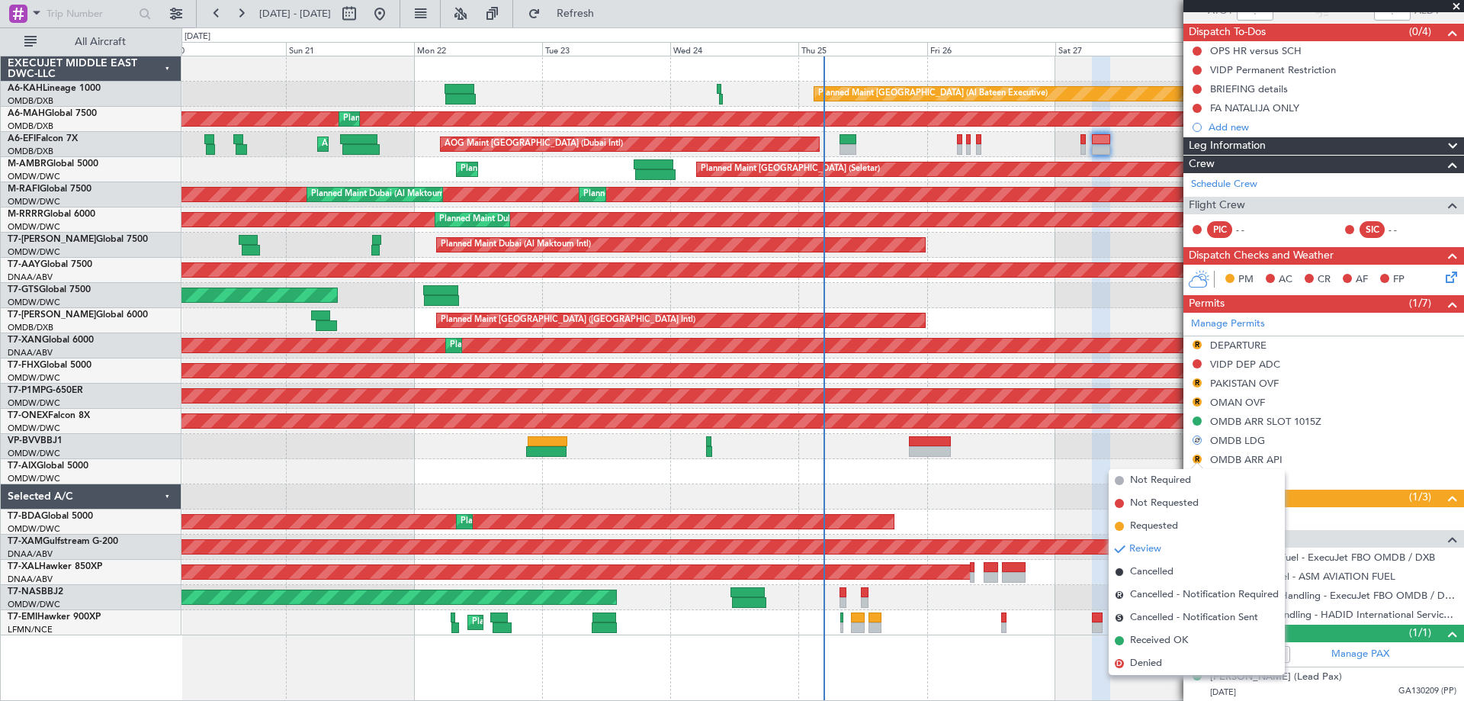
drag, startPoint x: 1163, startPoint y: 531, endPoint x: 1169, endPoint y: 518, distance: 14.0
click at [1163, 530] on span "Requested" at bounding box center [1154, 525] width 48 height 15
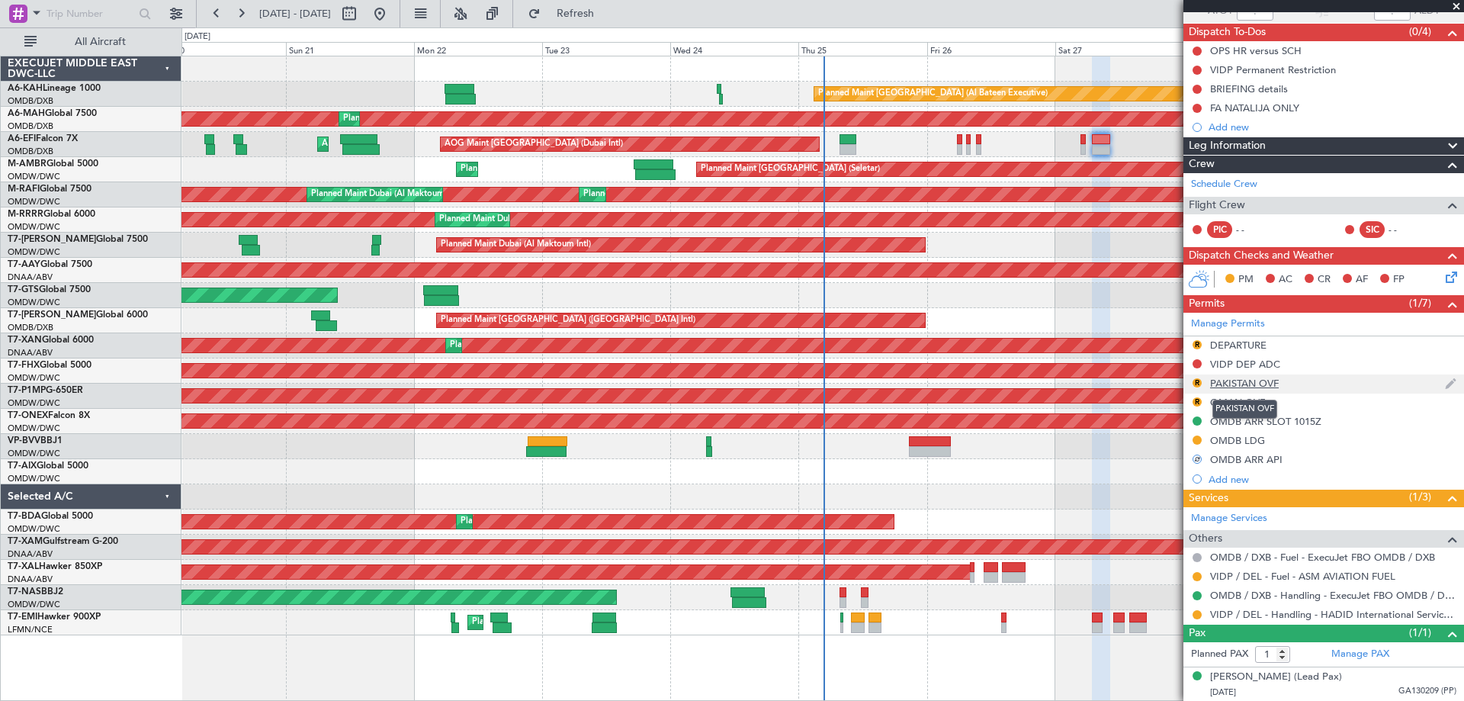
click at [1249, 380] on div "PAKISTAN OVF" at bounding box center [1244, 383] width 69 height 13
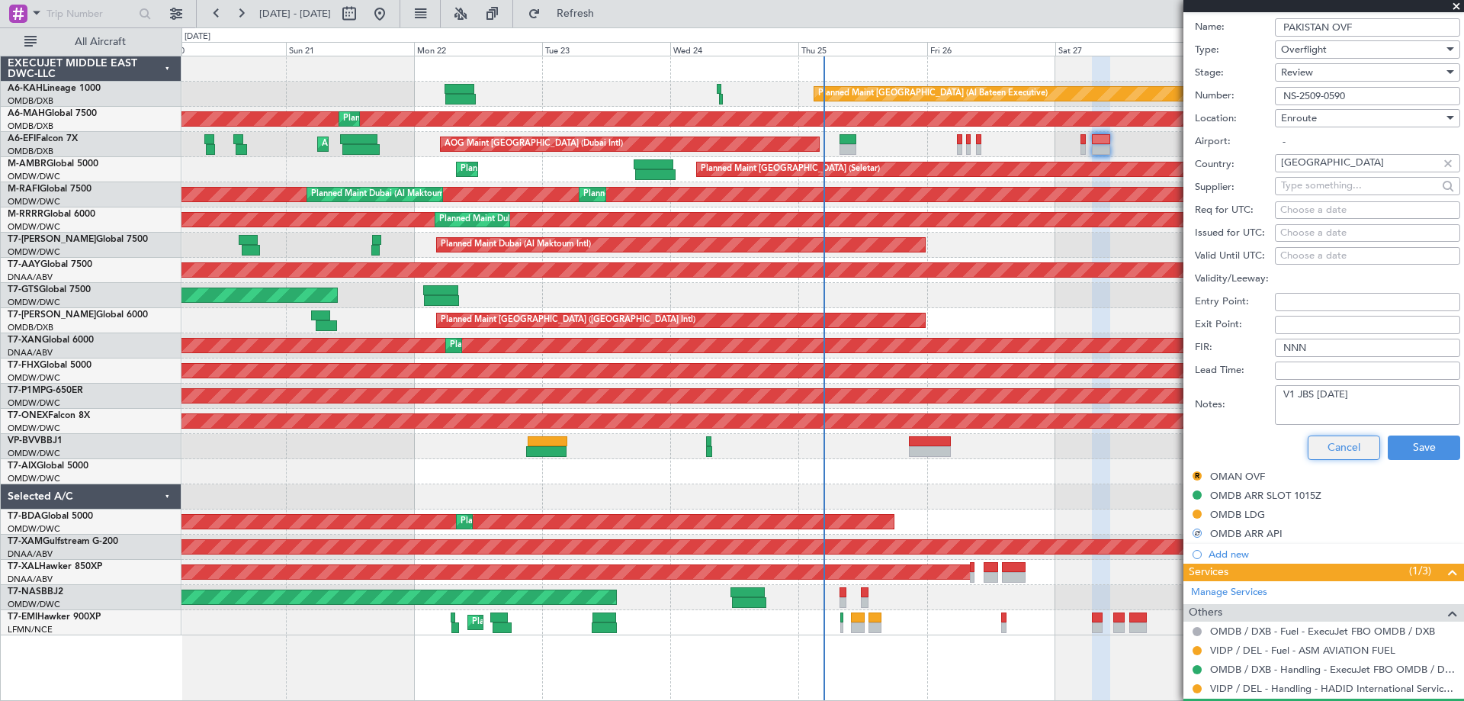
click at [1314, 443] on button "Cancel" at bounding box center [1343, 447] width 72 height 24
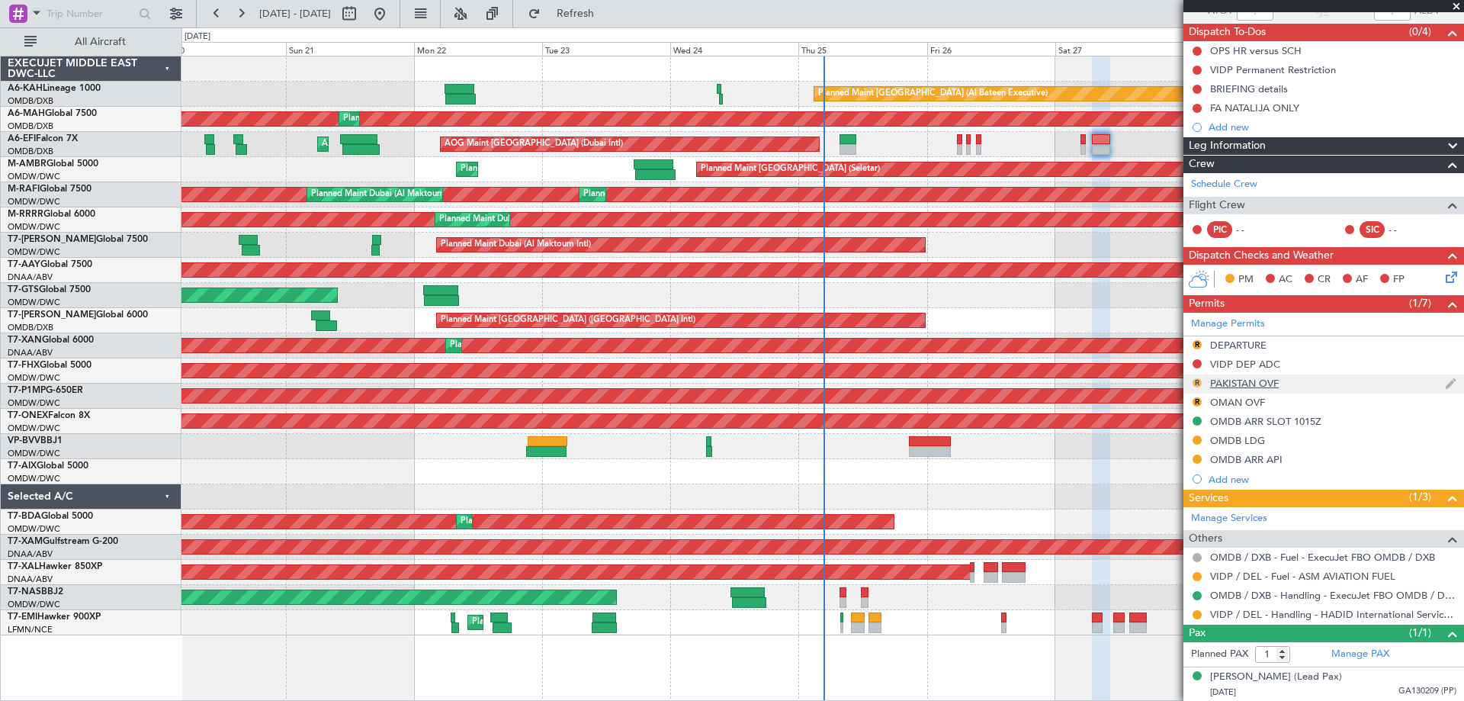
click at [1198, 383] on button "R" at bounding box center [1196, 382] width 9 height 9
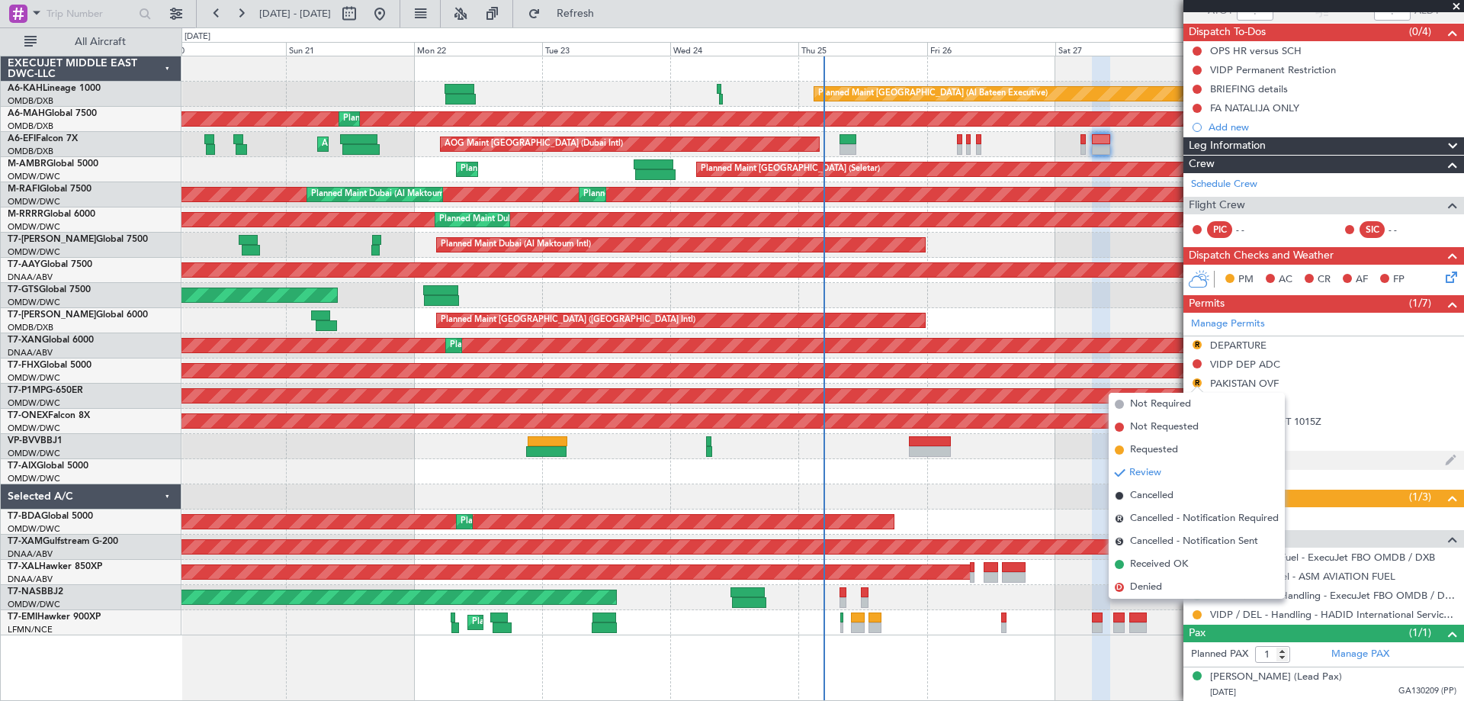
drag, startPoint x: 1151, startPoint y: 565, endPoint x: 1187, endPoint y: 456, distance: 114.7
click at [1153, 558] on span "Received OK" at bounding box center [1159, 563] width 58 height 15
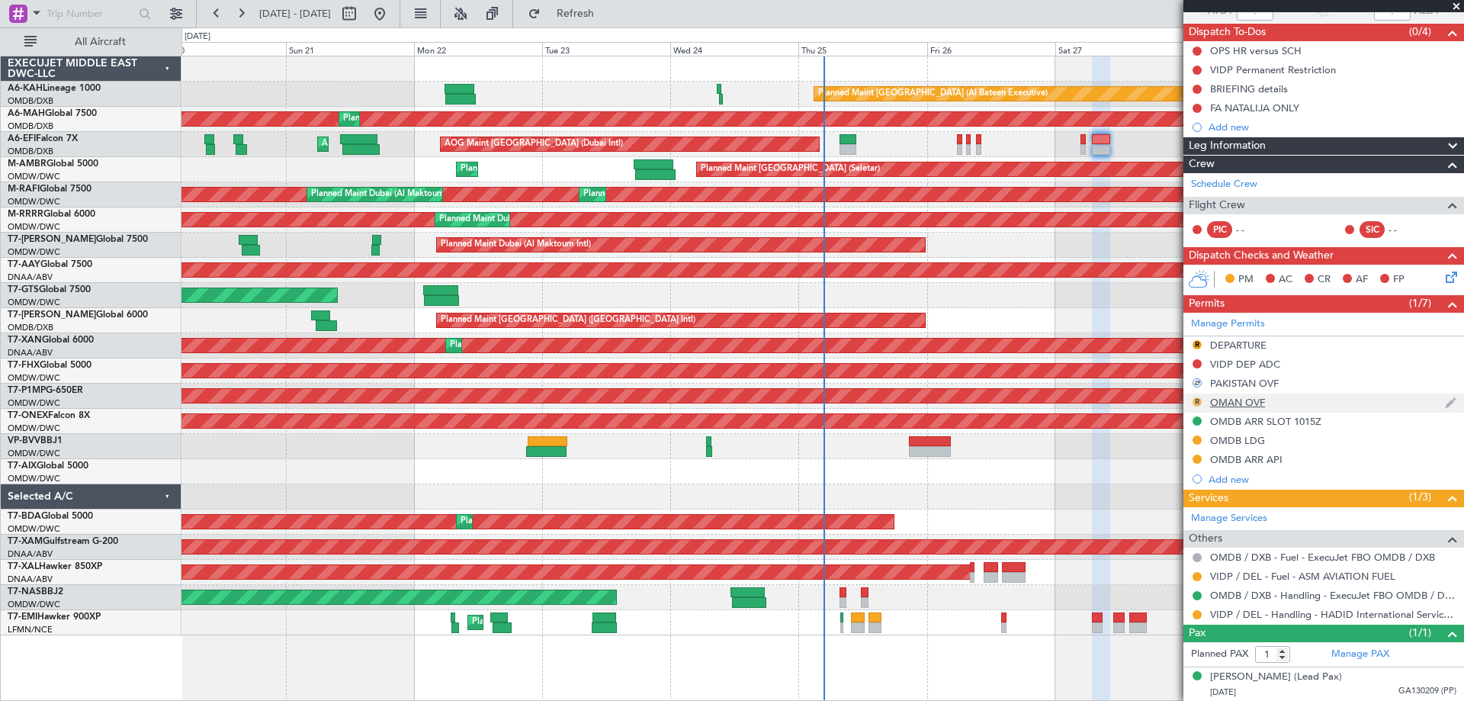
click at [1197, 400] on button "R" at bounding box center [1196, 401] width 9 height 9
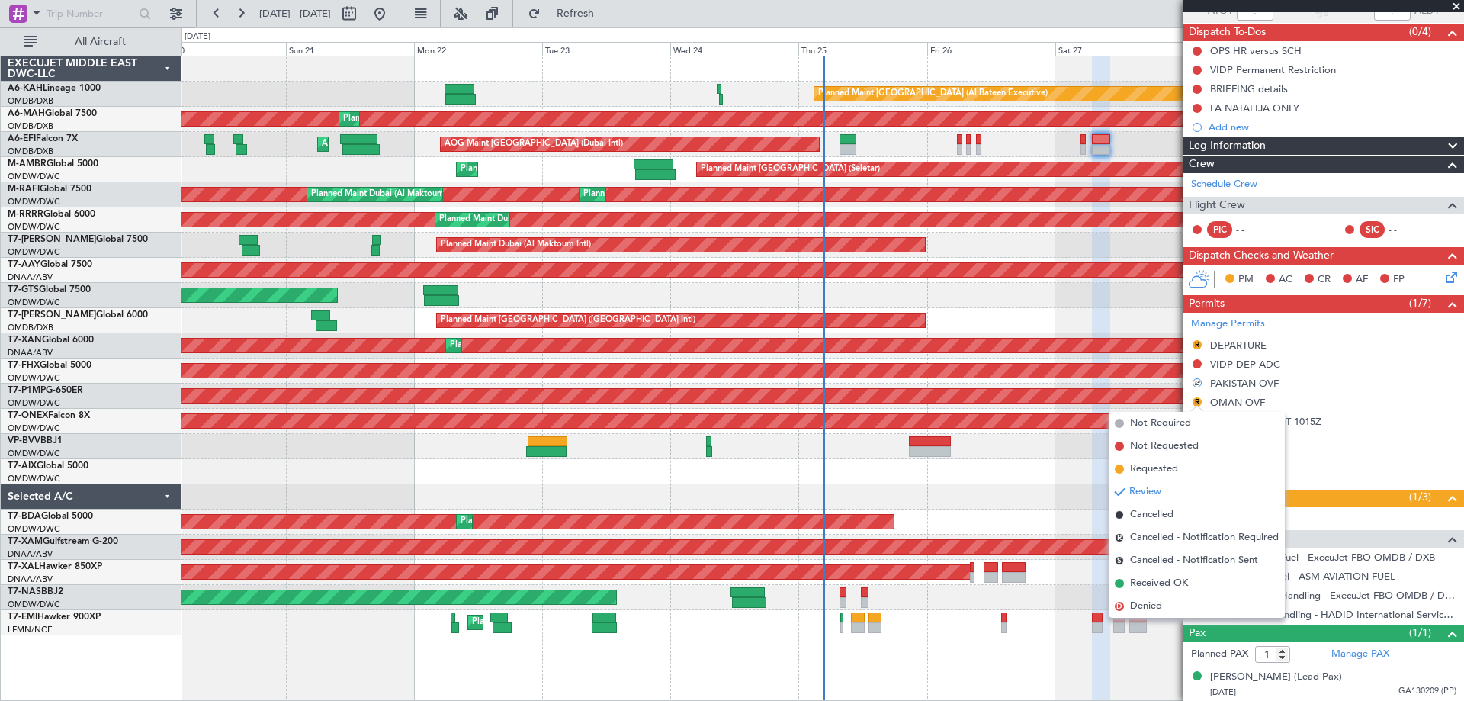
click at [1161, 576] on span "Received OK" at bounding box center [1159, 582] width 58 height 15
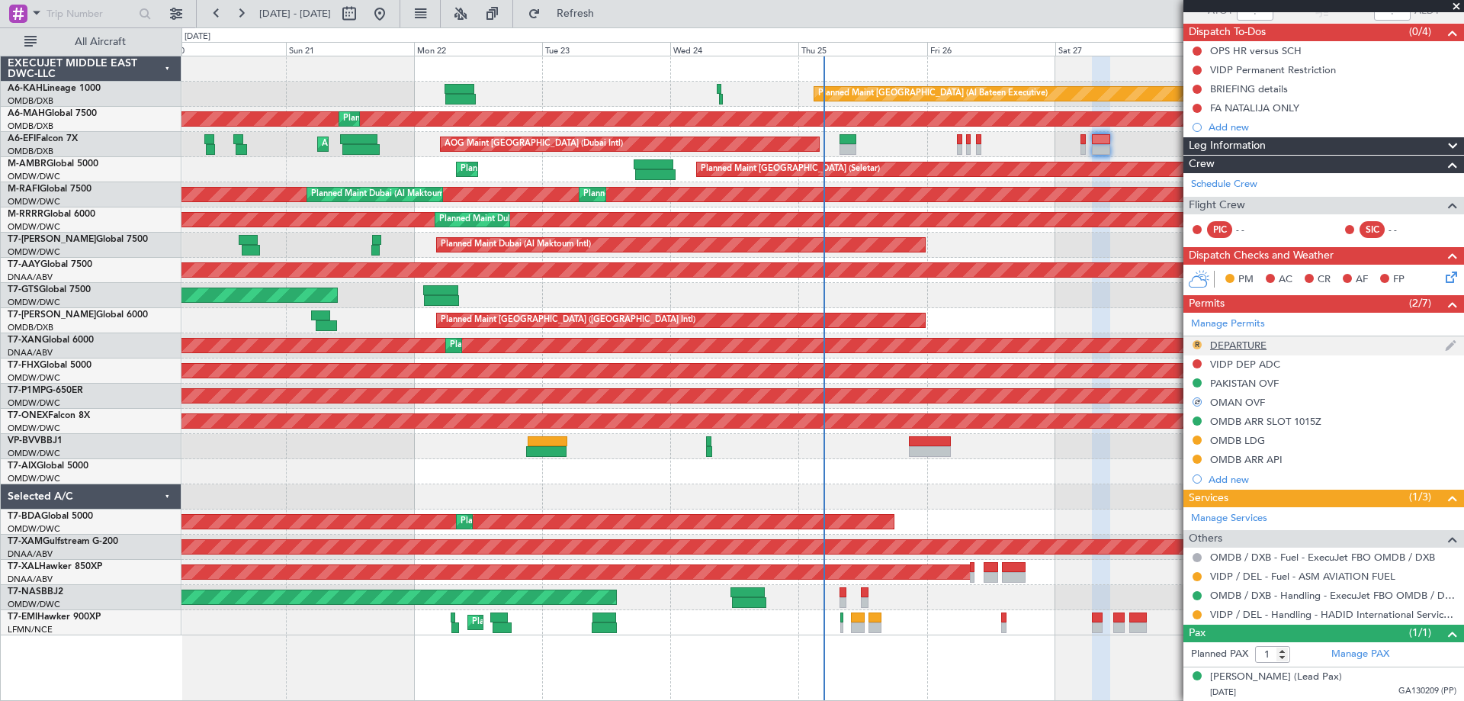
click at [1197, 343] on button "R" at bounding box center [1196, 344] width 9 height 9
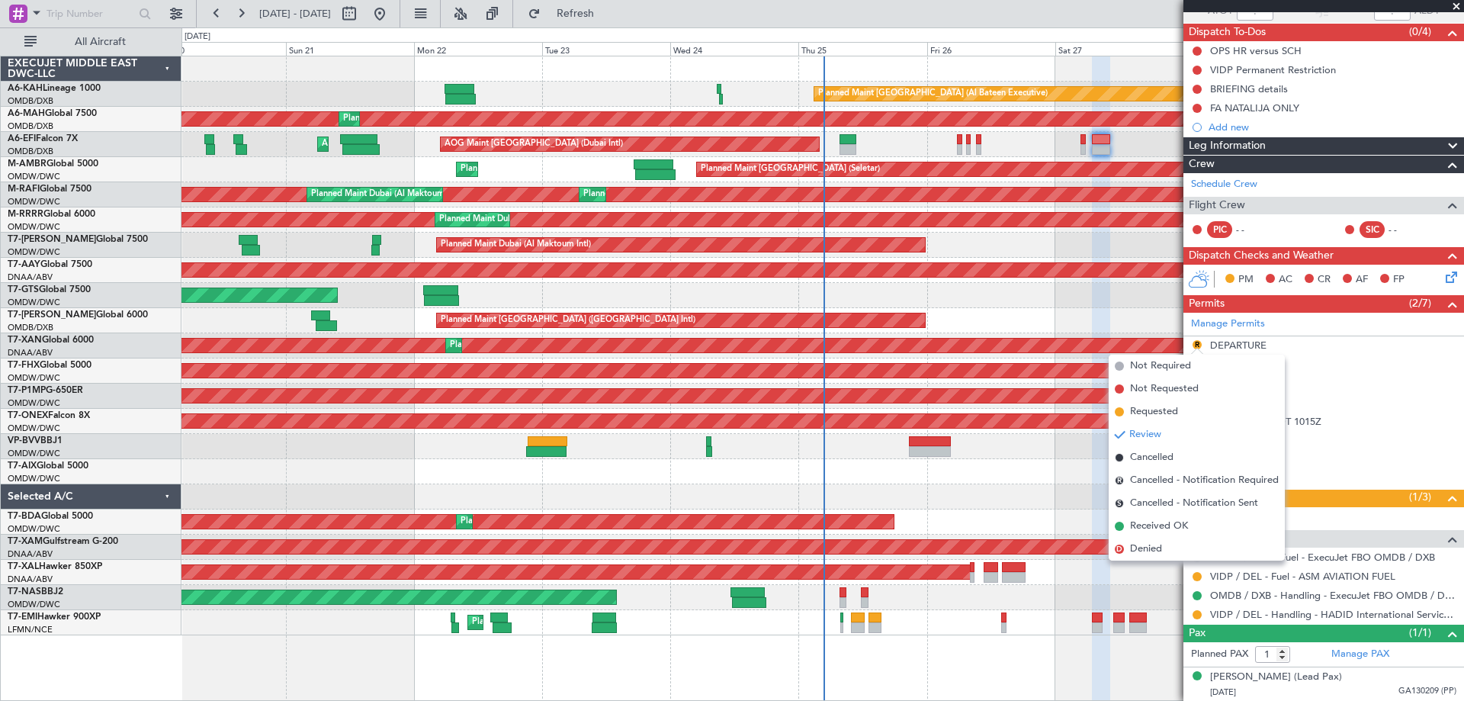
drag, startPoint x: 1172, startPoint y: 415, endPoint x: 960, endPoint y: 352, distance: 221.7
click at [1172, 413] on span "Requested" at bounding box center [1154, 411] width 48 height 15
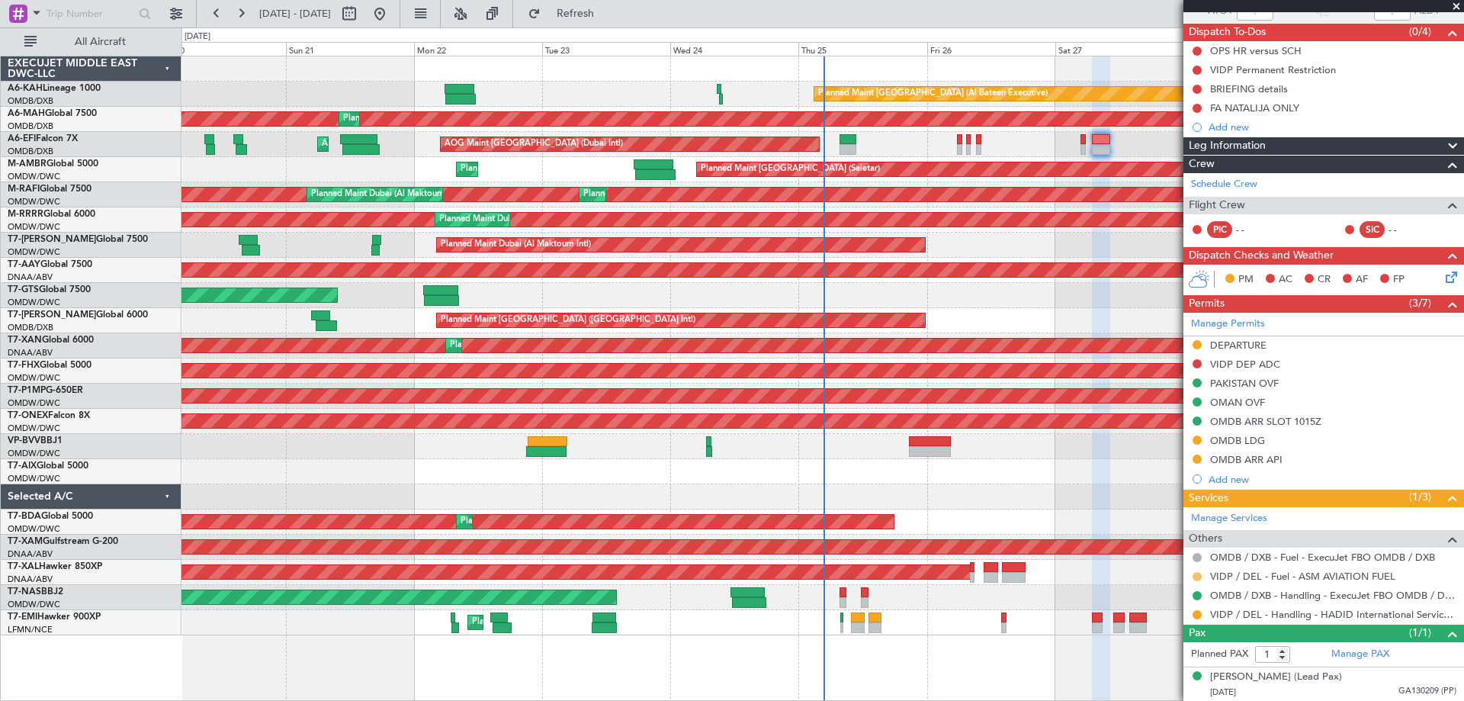
click at [1197, 574] on button at bounding box center [1196, 576] width 9 height 9
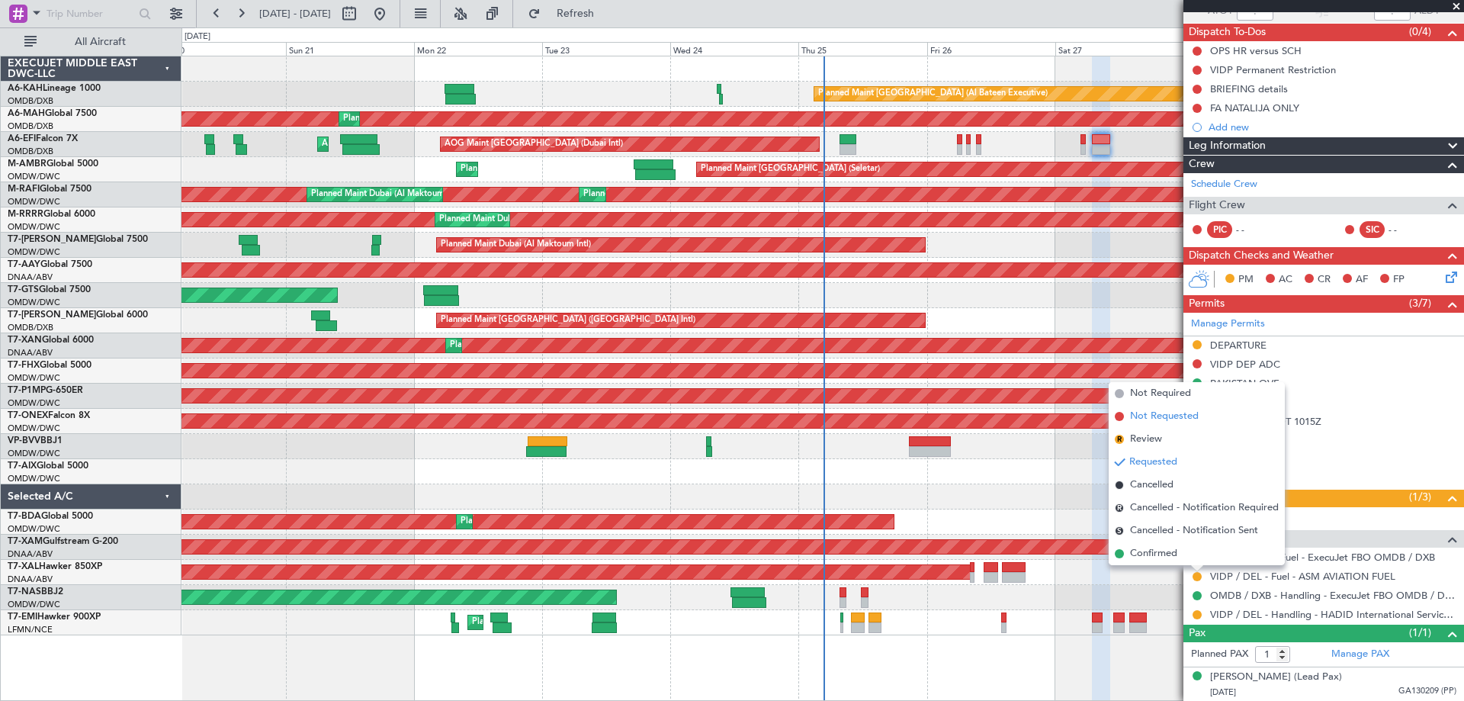
click at [1161, 422] on span "Not Requested" at bounding box center [1164, 416] width 69 height 15
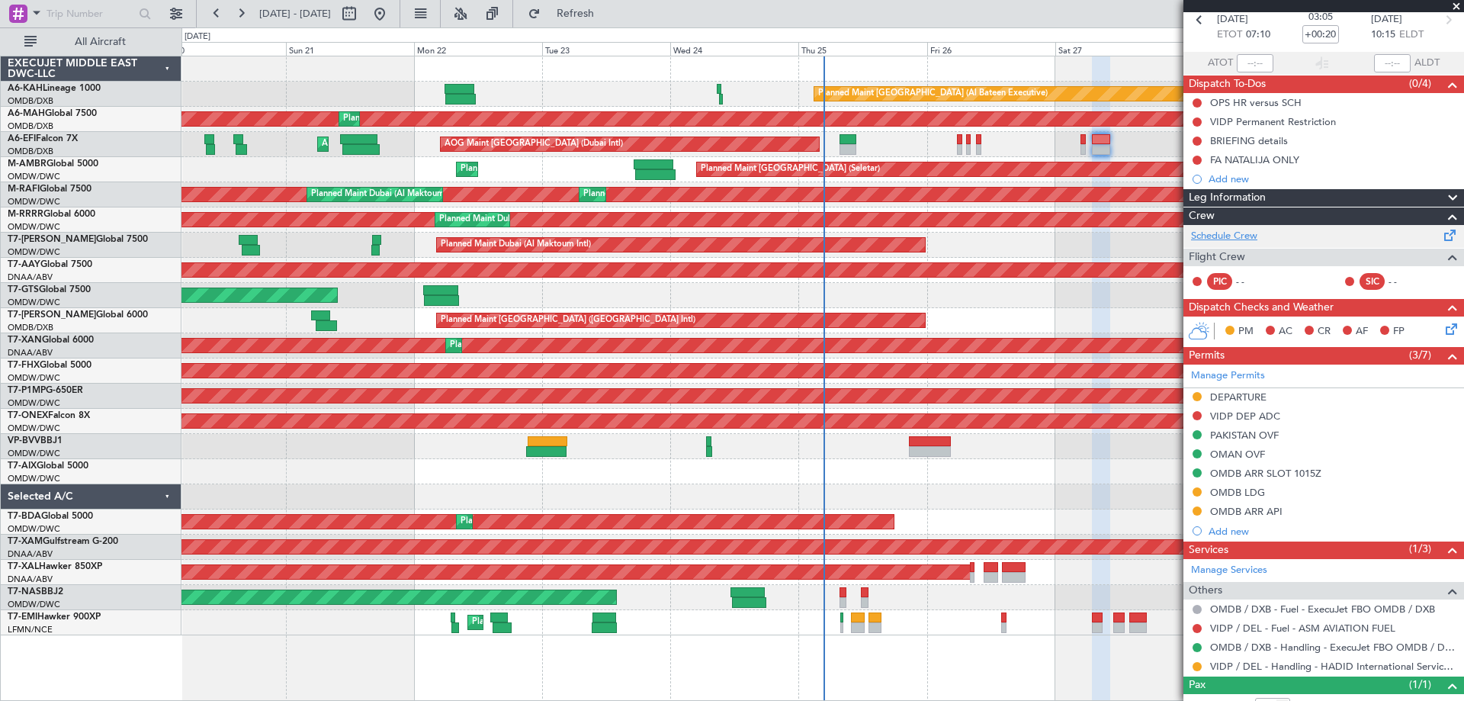
scroll to position [0, 0]
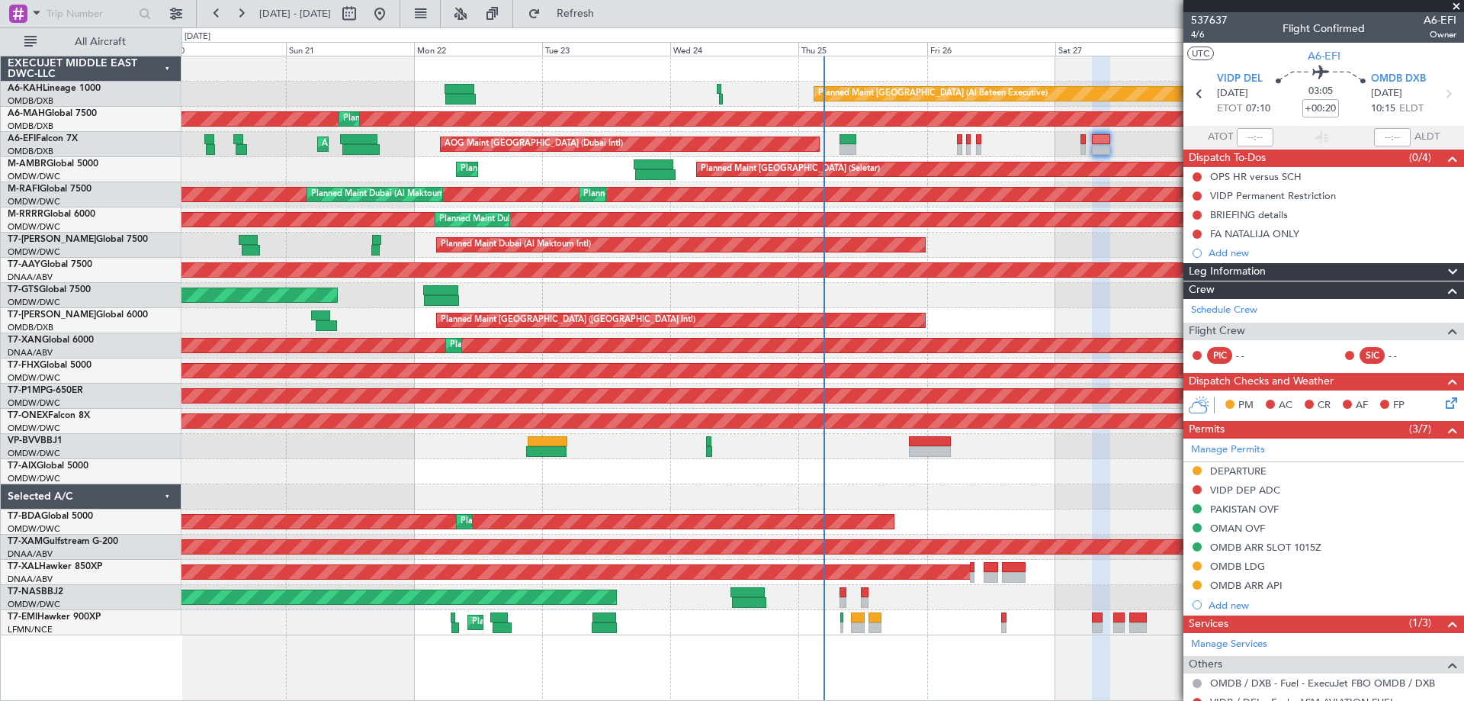
click at [1452, 5] on span at bounding box center [1455, 7] width 15 height 14
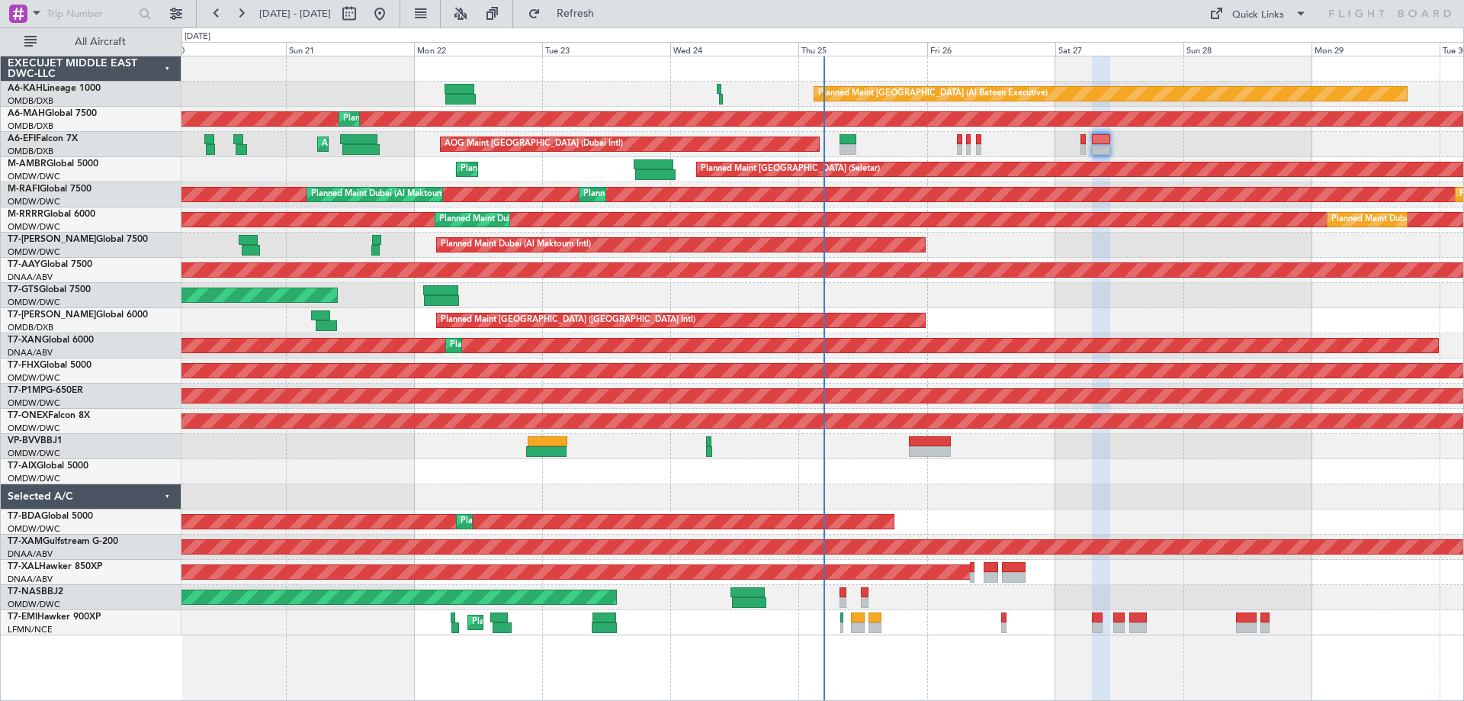
type input "0"
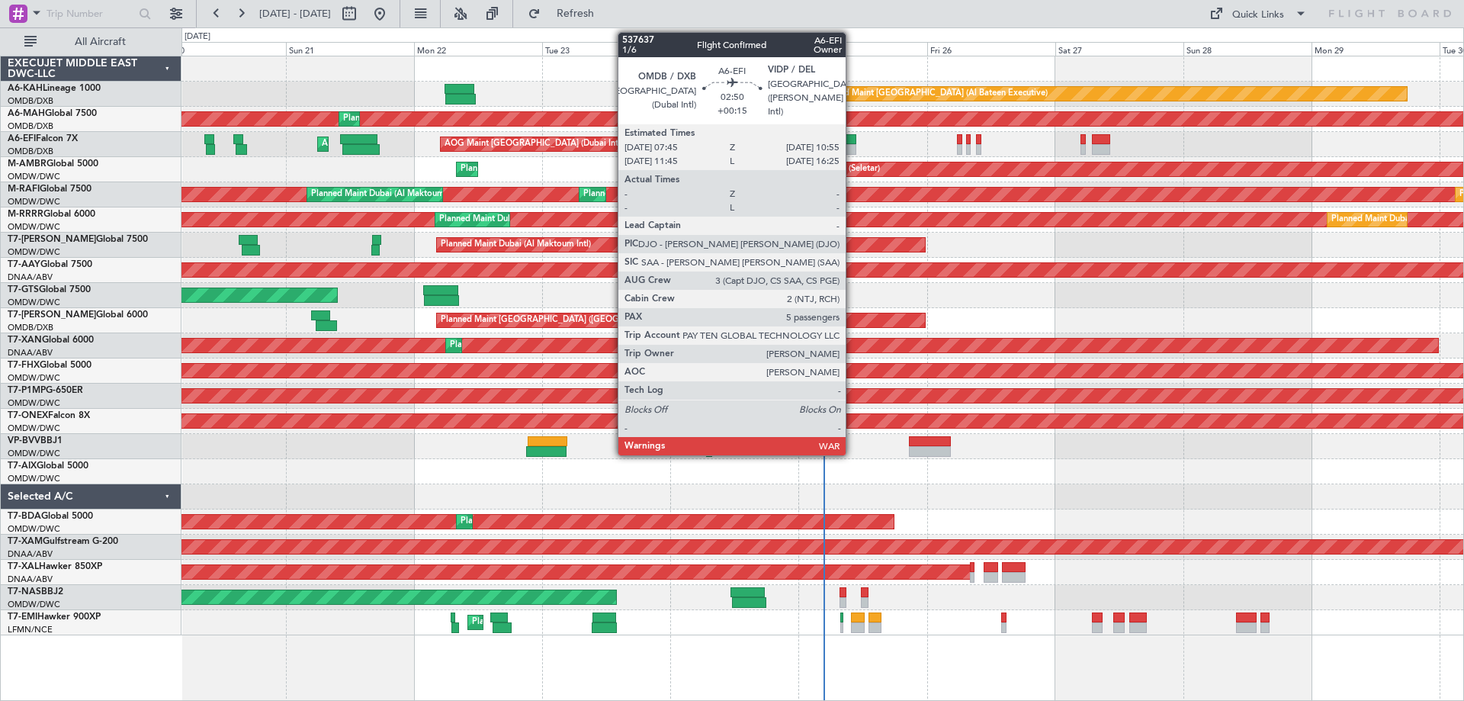
click at [852, 140] on div at bounding box center [848, 139] width 18 height 11
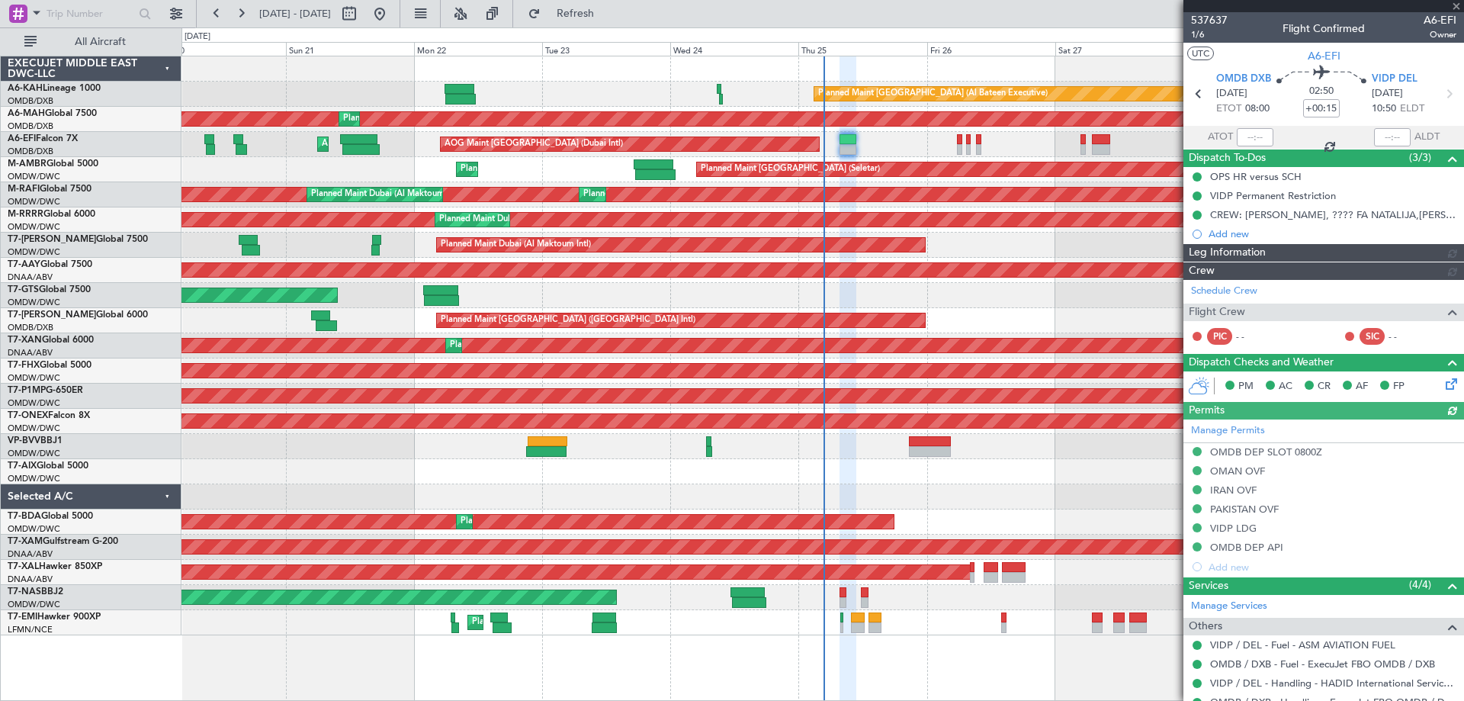
type input "[PERSON_NAME] (ANI)"
type input "7352"
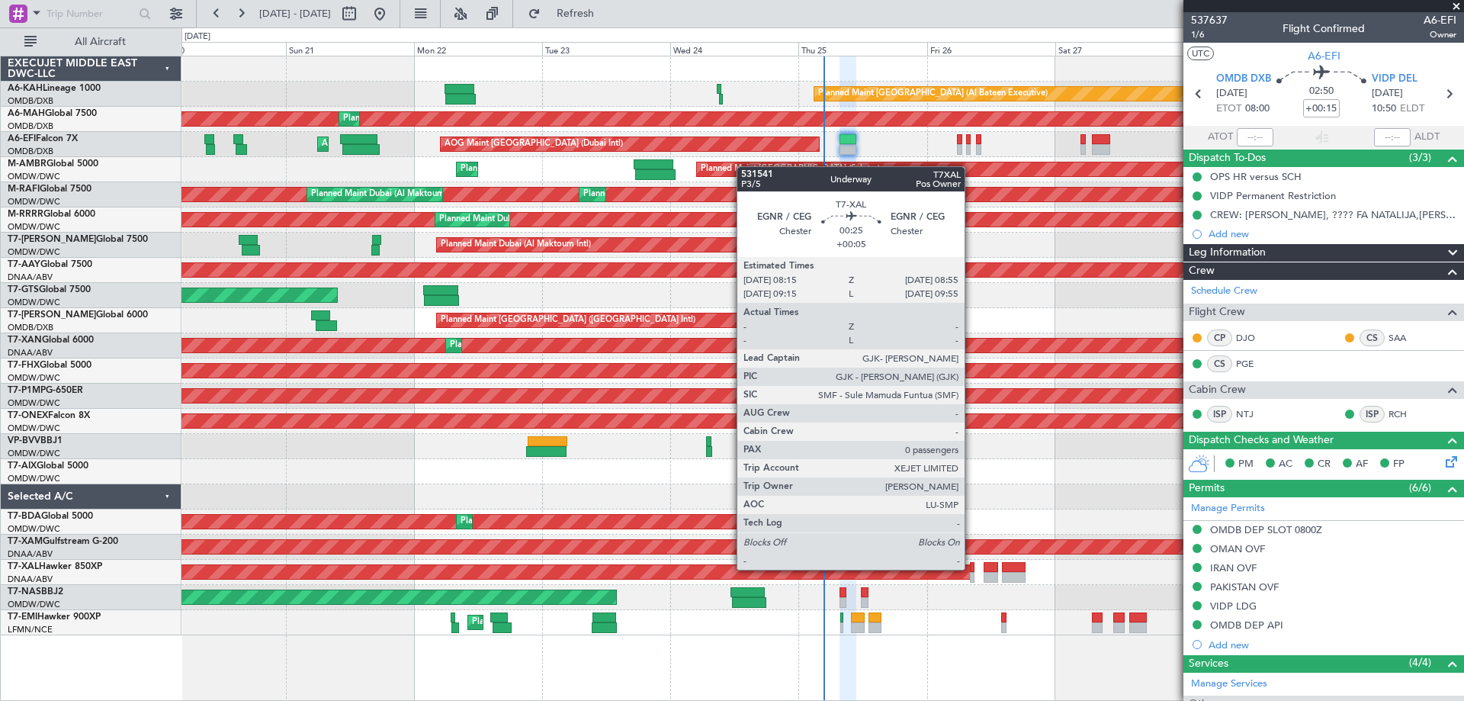
click at [971, 568] on div at bounding box center [972, 567] width 4 height 11
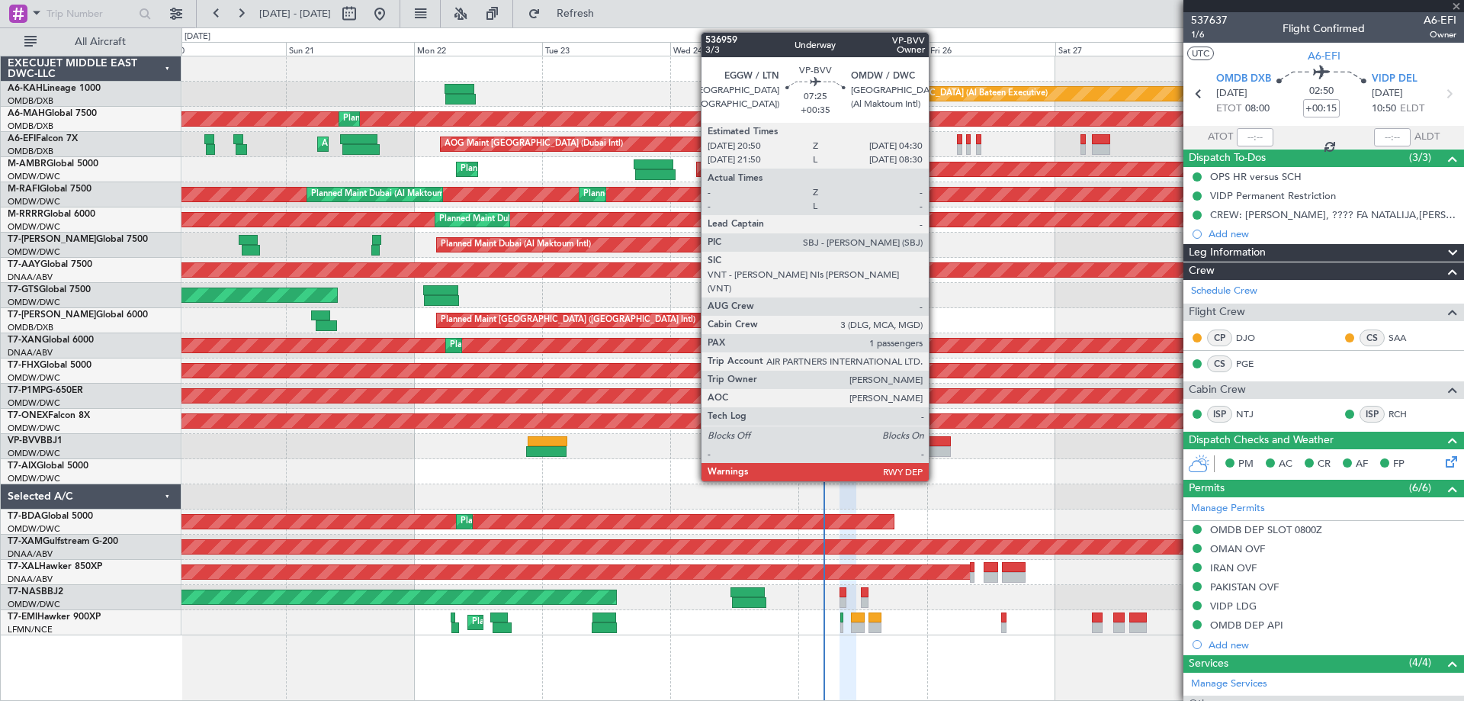
click at [935, 452] on div at bounding box center [929, 451] width 41 height 11
type input "+00:05"
type input "0"
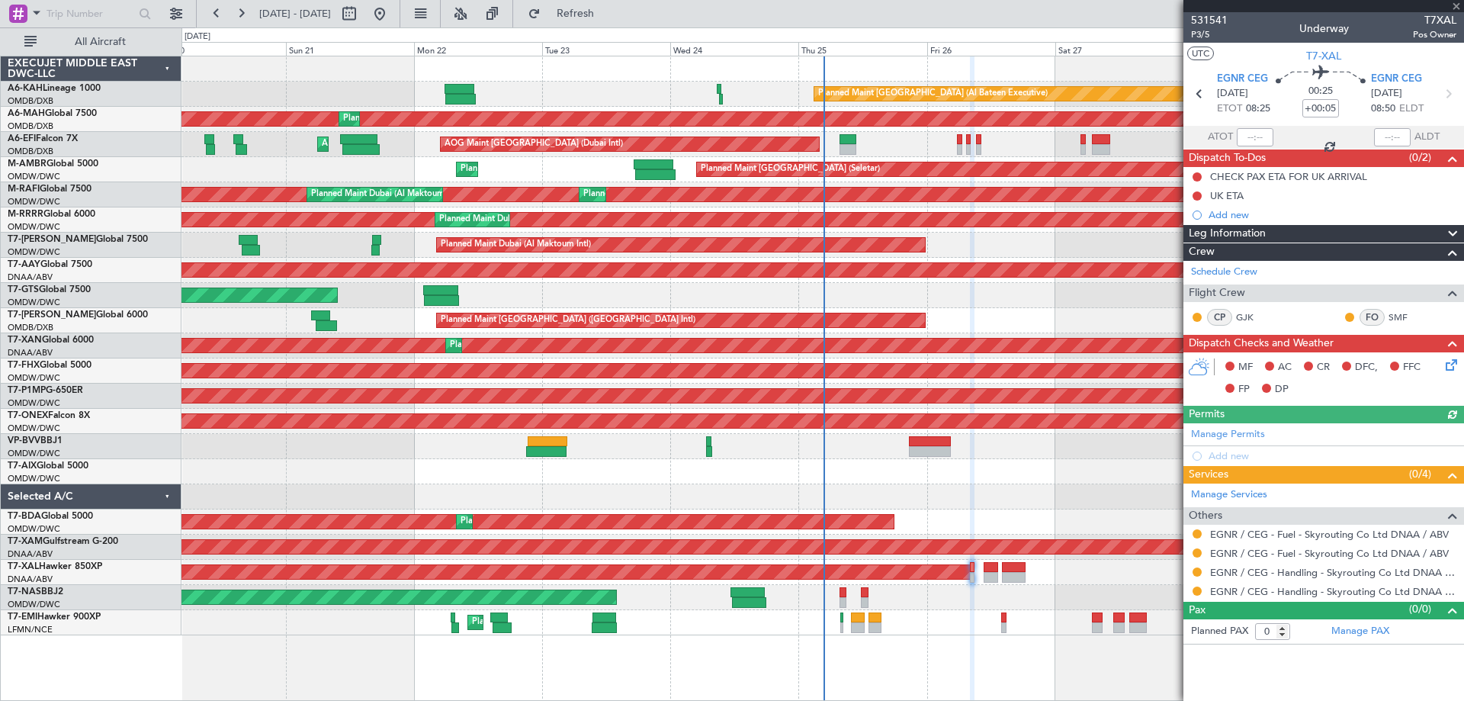
type input "+00:35"
type input "1"
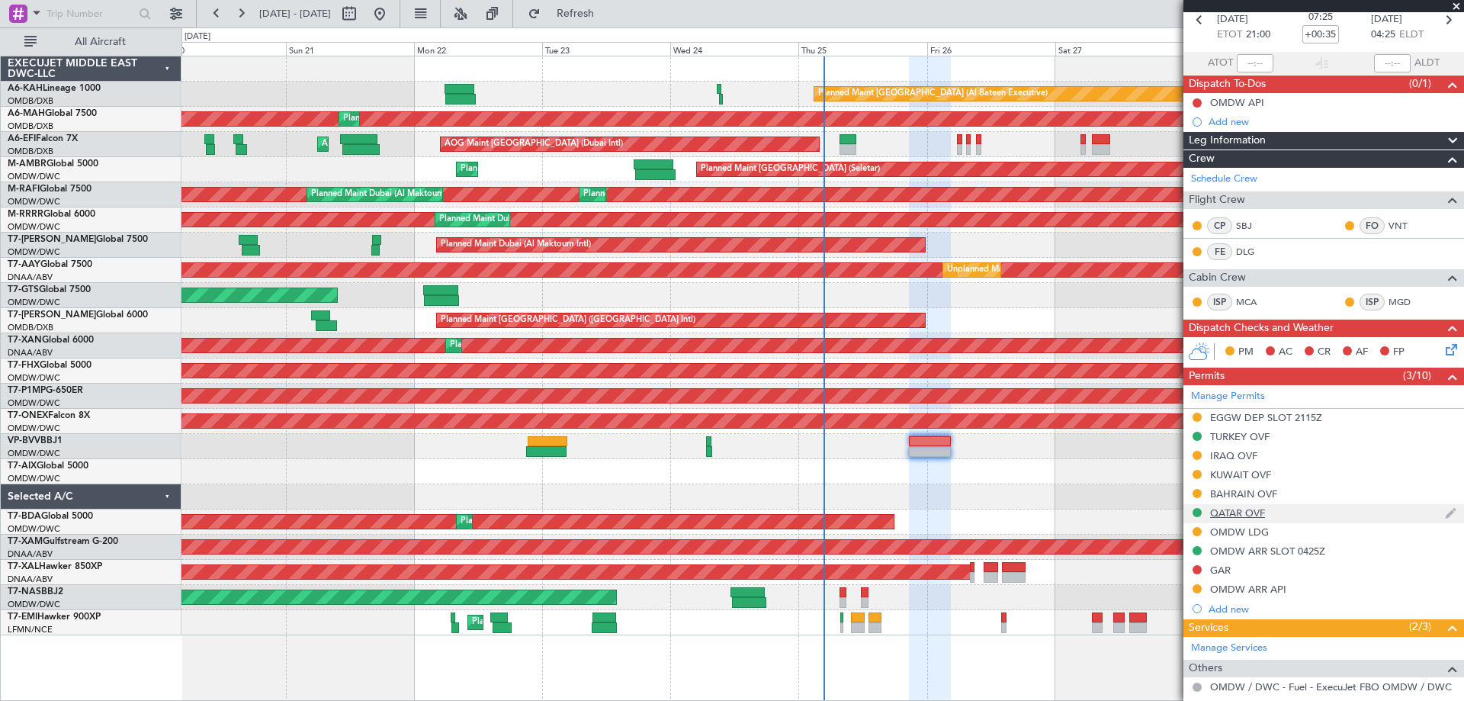
scroll to position [204, 0]
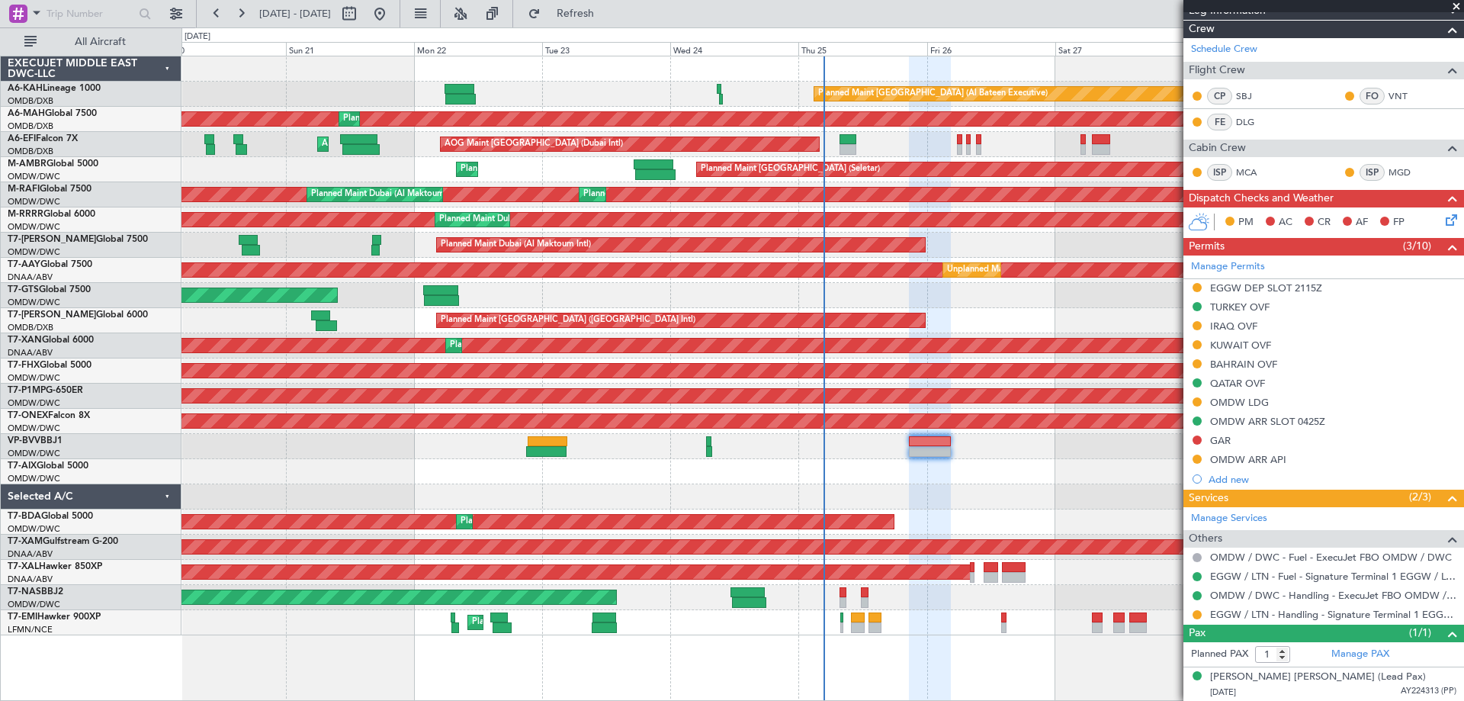
click at [897, 240] on div "Planned Maint Dubai (Al Maktoum Intl)" at bounding box center [821, 244] width 1281 height 25
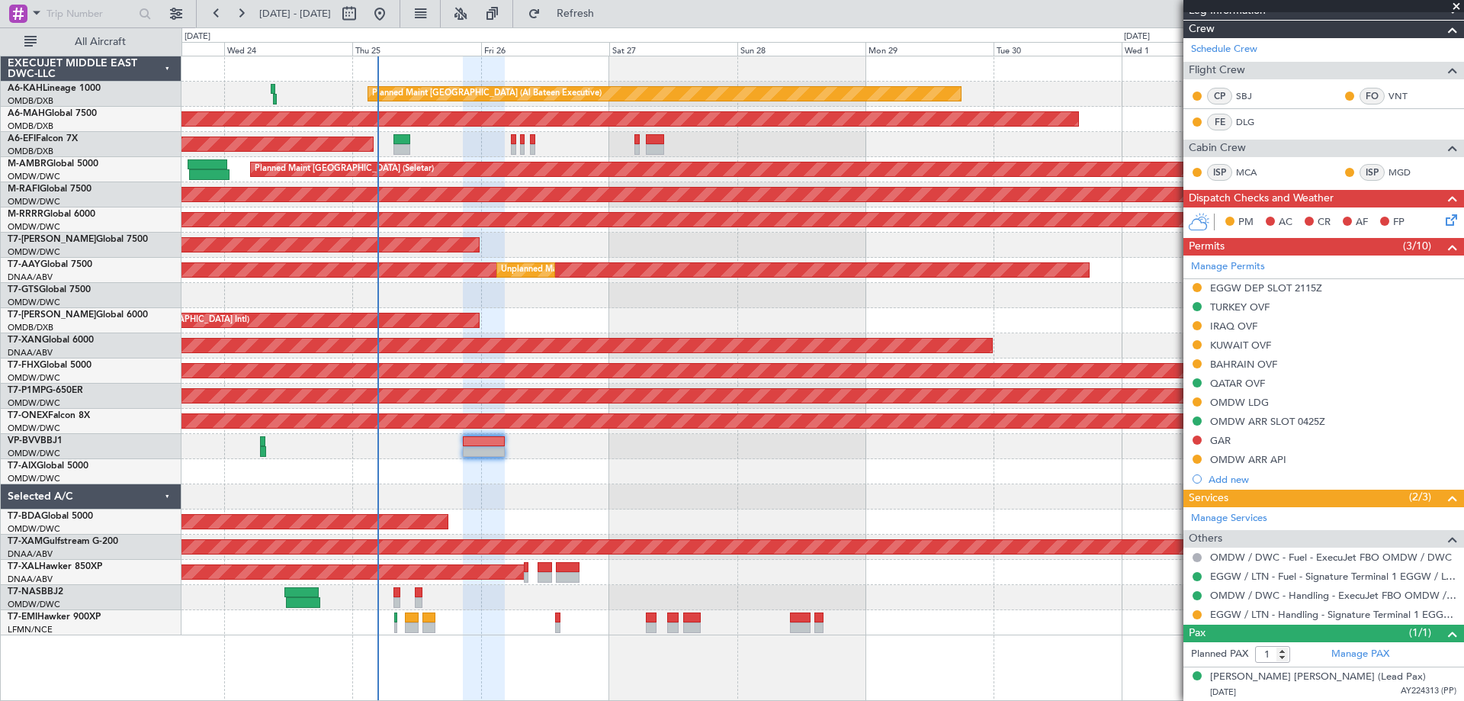
click at [719, 256] on div "Planned Maint Dubai (Al Maktoum Intl)" at bounding box center [821, 244] width 1281 height 25
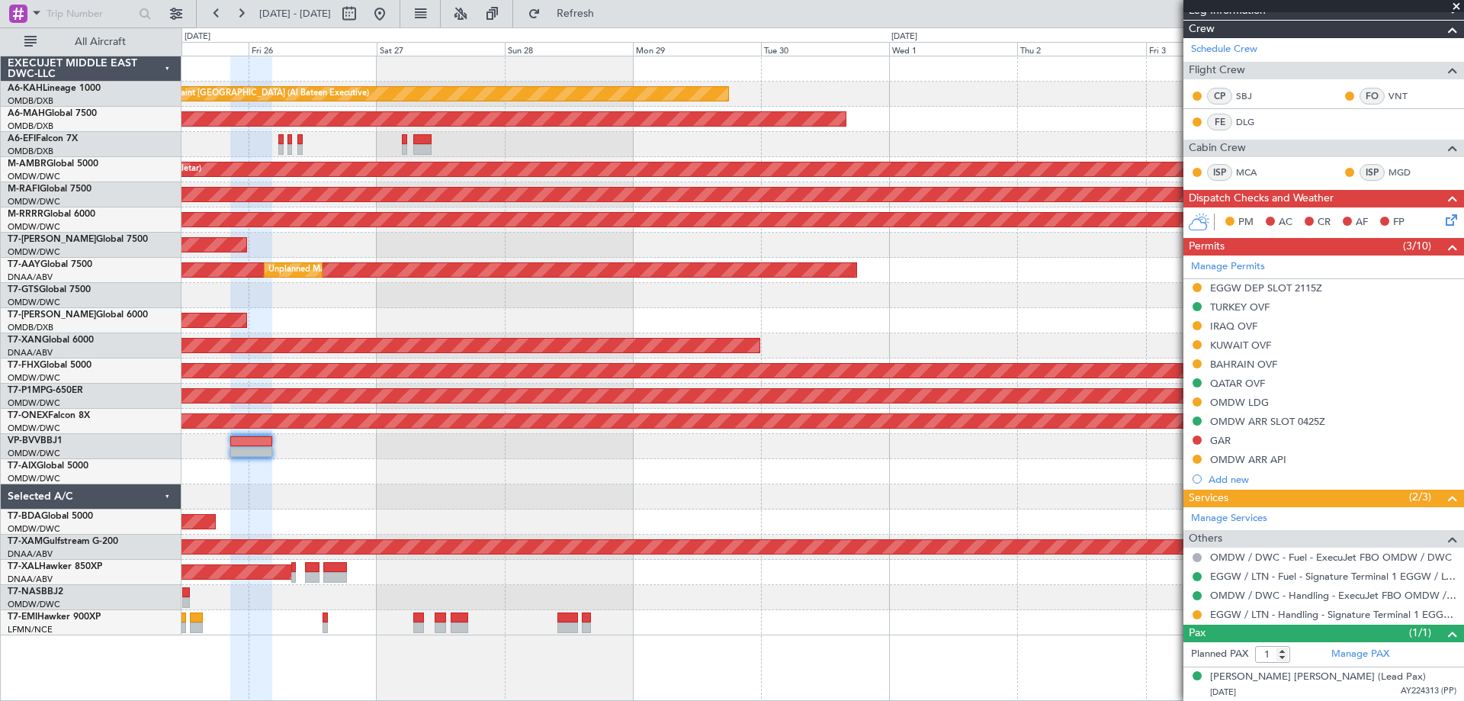
click at [511, 267] on div "Planned Maint Abu Dhabi (Al Bateen Executive) Planned Maint Dubai (Dubai Intl) …" at bounding box center [821, 345] width 1281 height 579
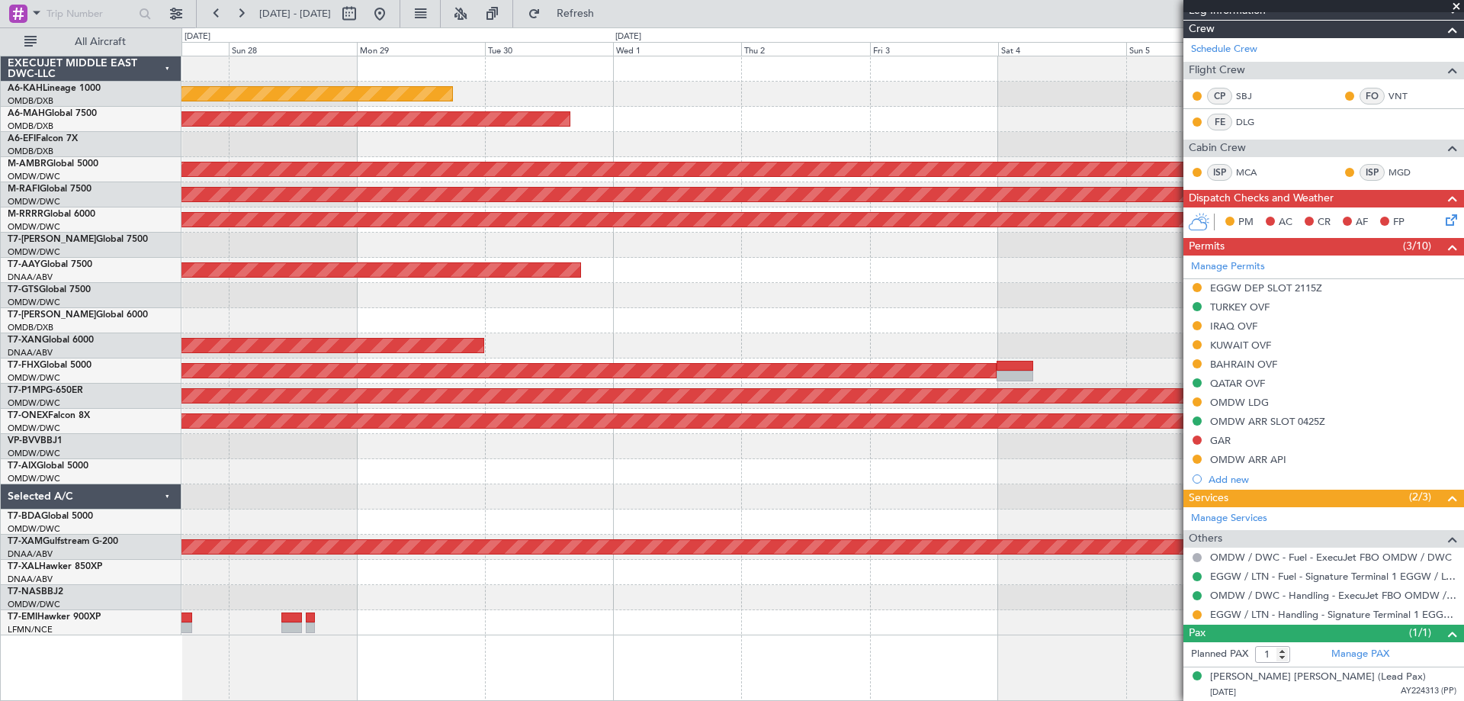
click at [648, 285] on div "Planned Maint [GEOGRAPHIC_DATA] (Al Bateen Executive) Planned Maint [GEOGRAPHIC…" at bounding box center [821, 345] width 1281 height 579
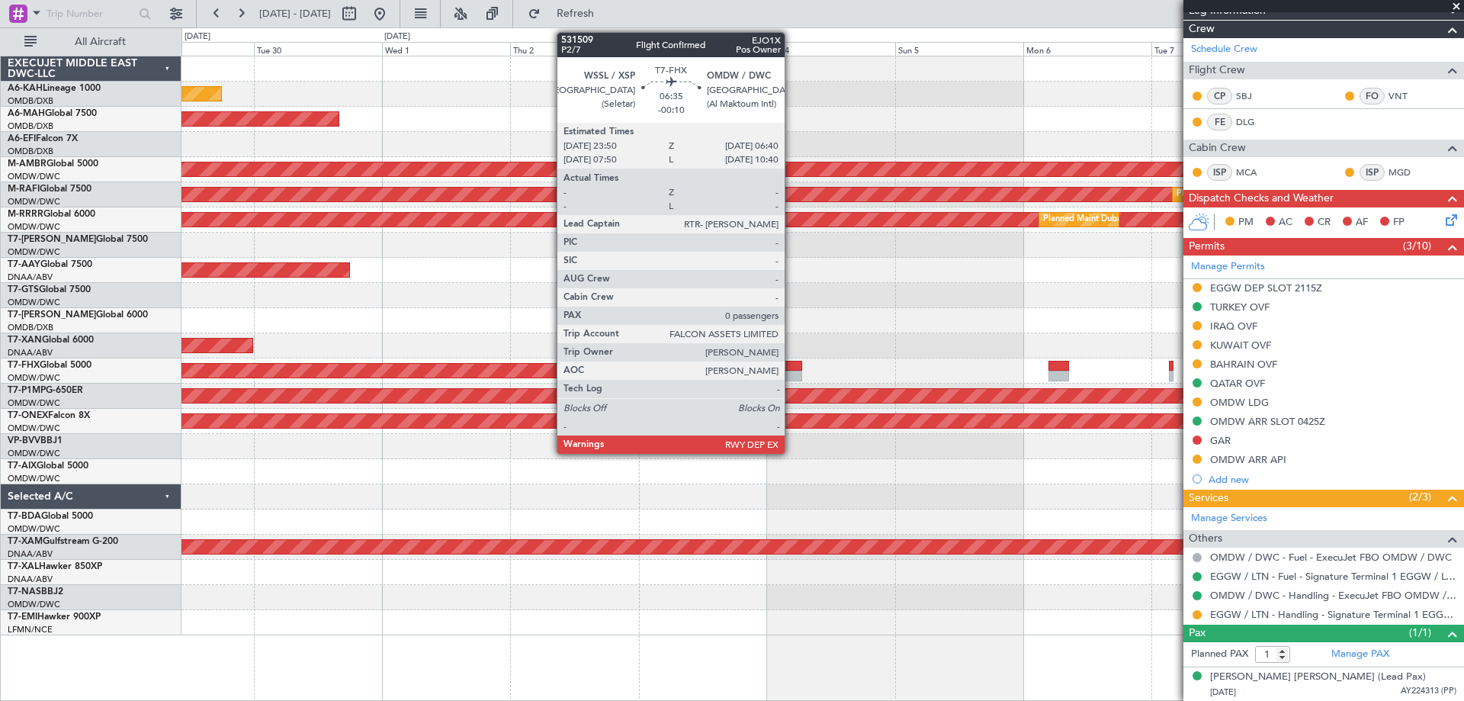
click at [791, 371] on div at bounding box center [783, 375] width 37 height 11
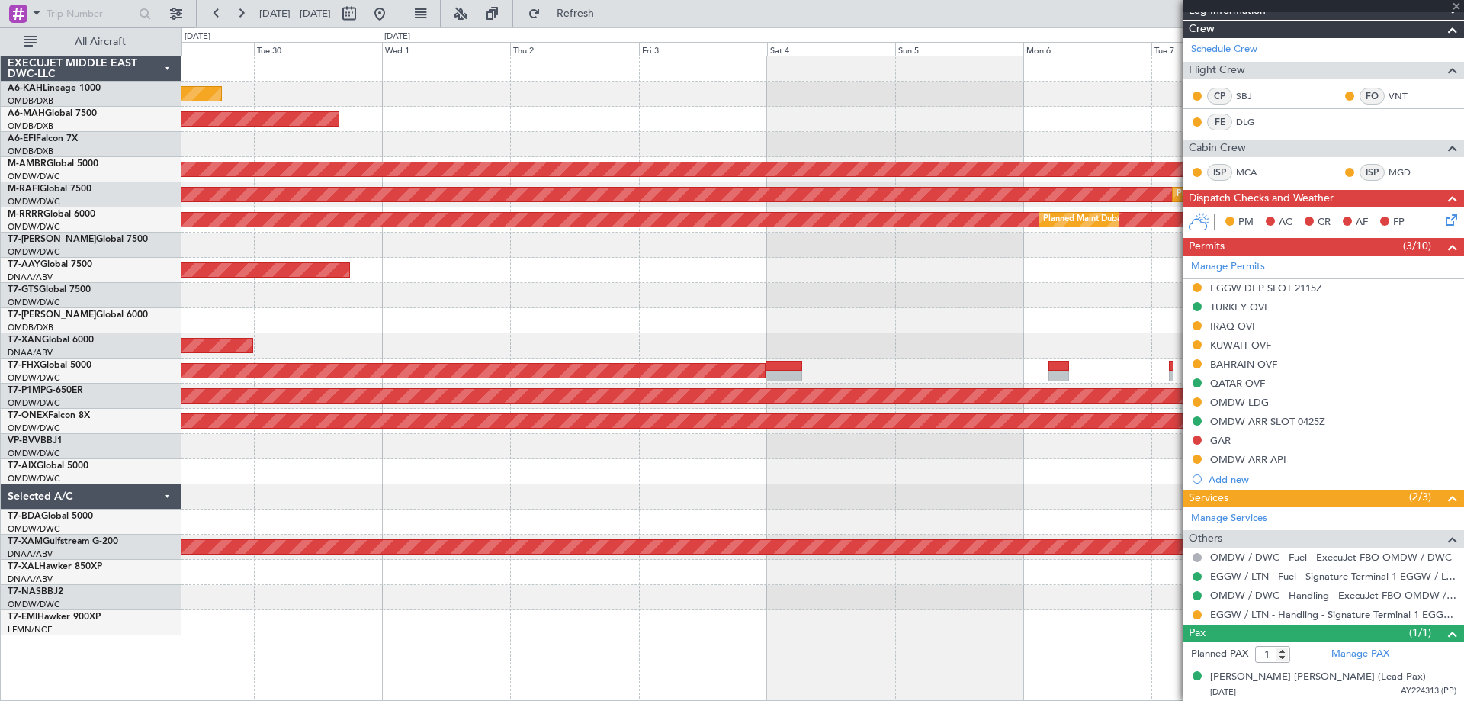
type input "-00:10"
type input "0"
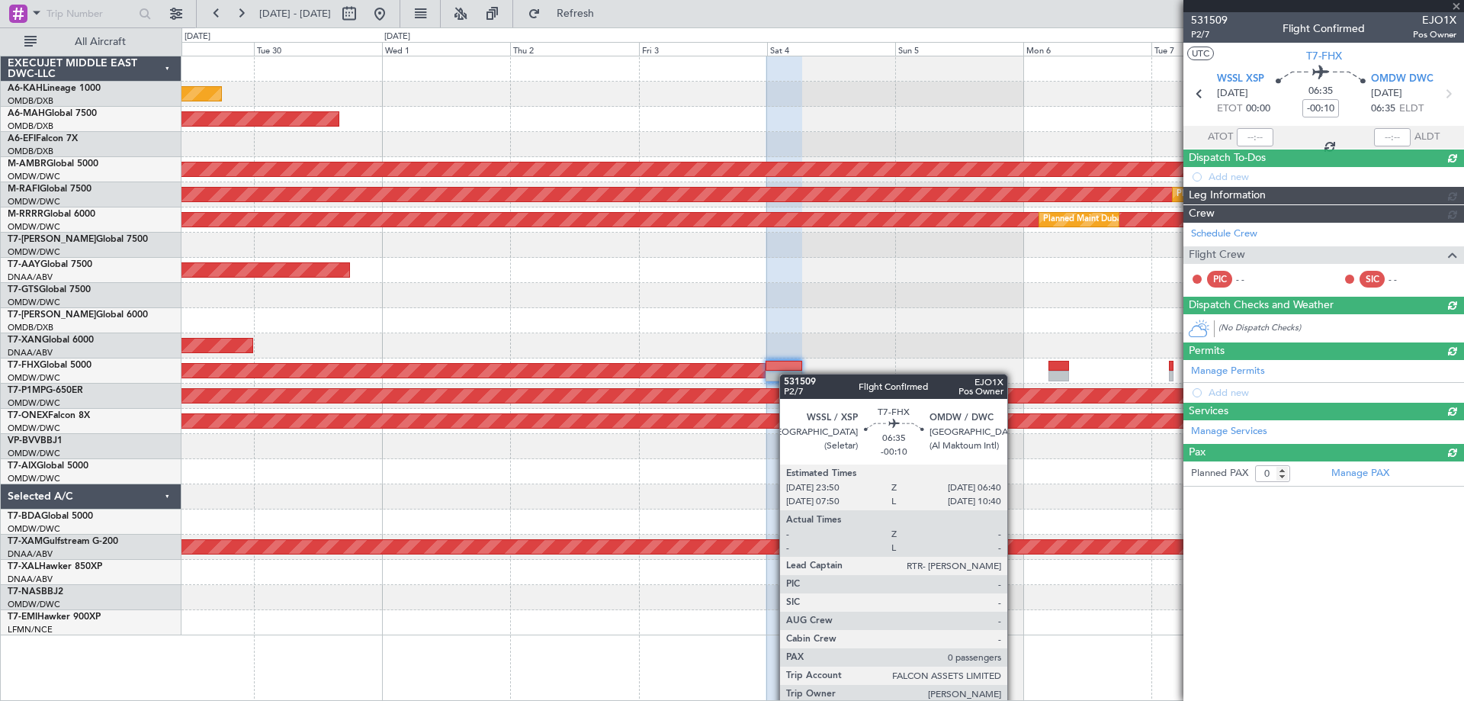
scroll to position [0, 0]
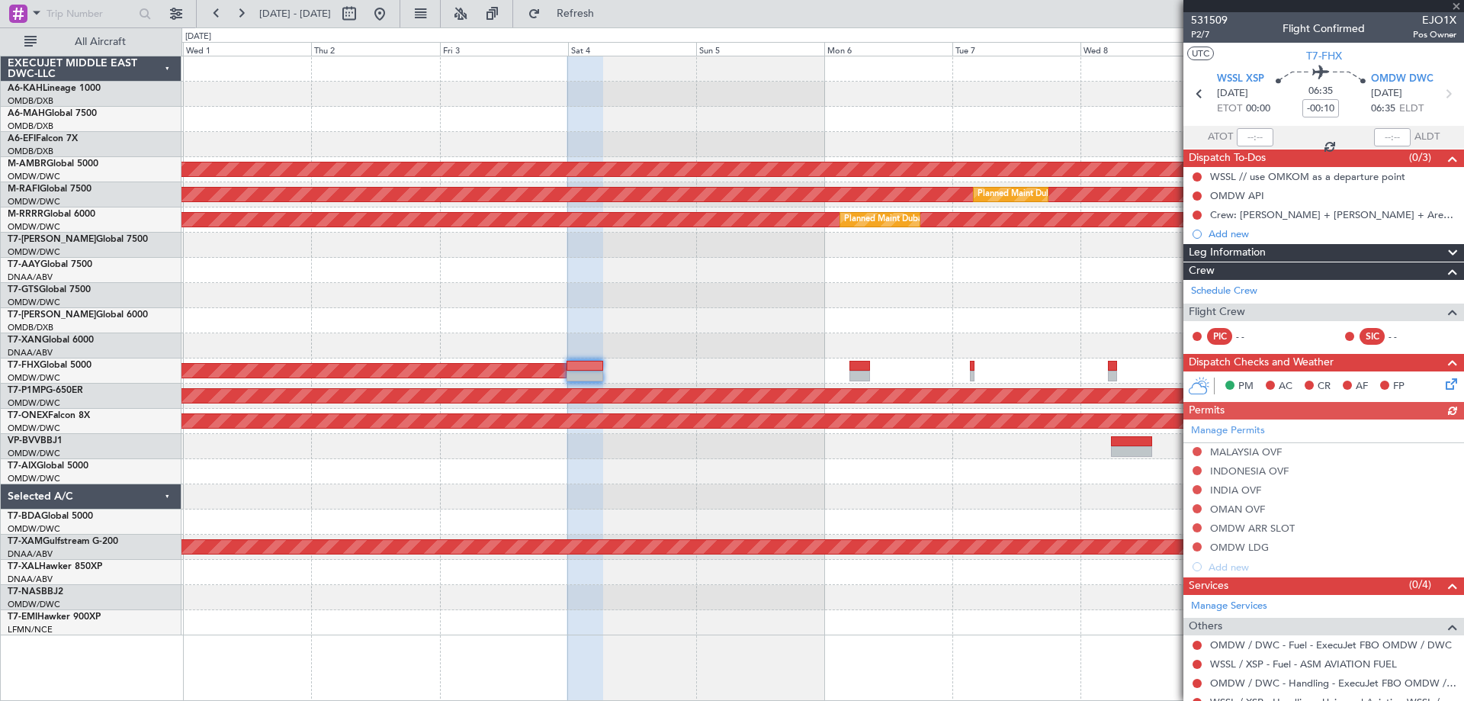
click at [767, 261] on div "Planned Maint [GEOGRAPHIC_DATA] (Al Bateen Executive) Planned Maint [GEOGRAPHIC…" at bounding box center [821, 345] width 1281 height 579
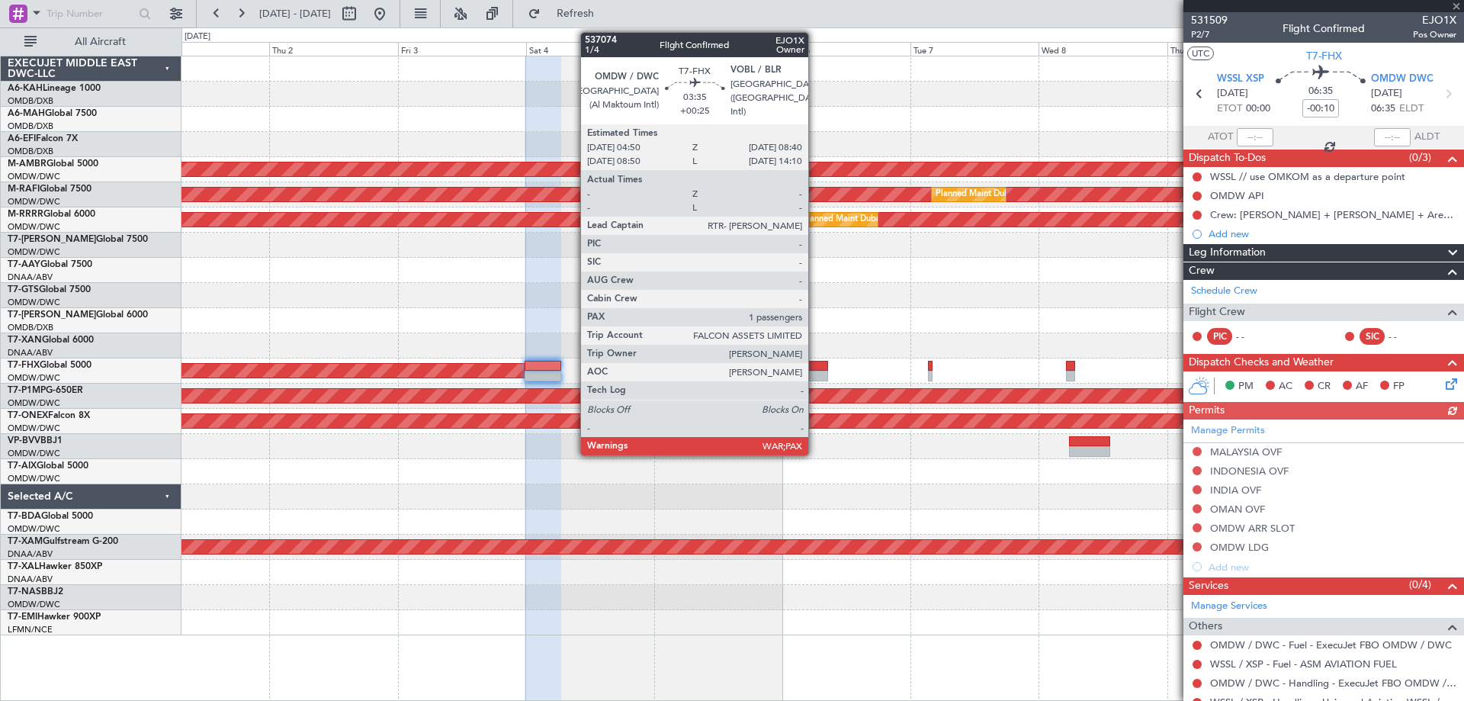
click at [815, 370] on div at bounding box center [817, 375] width 21 height 11
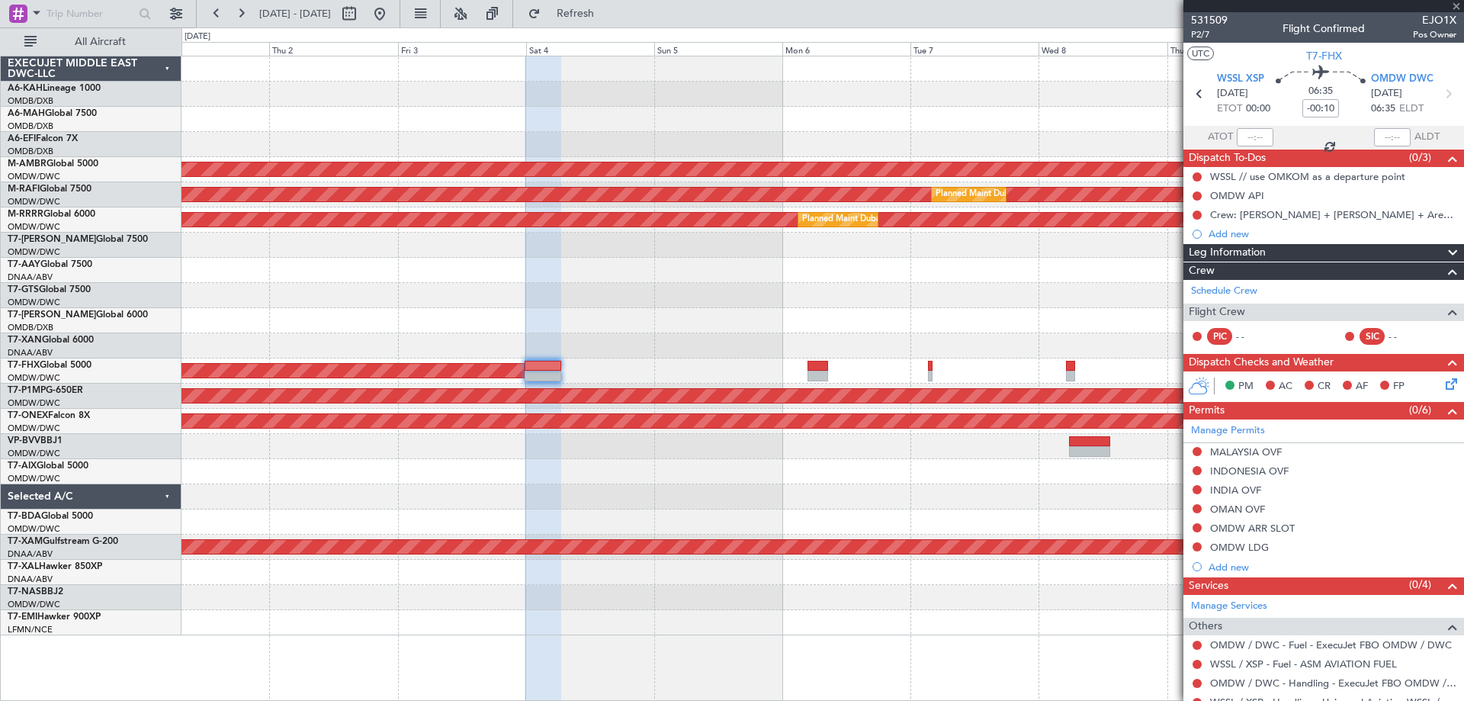
type input "+00:25"
type input "1"
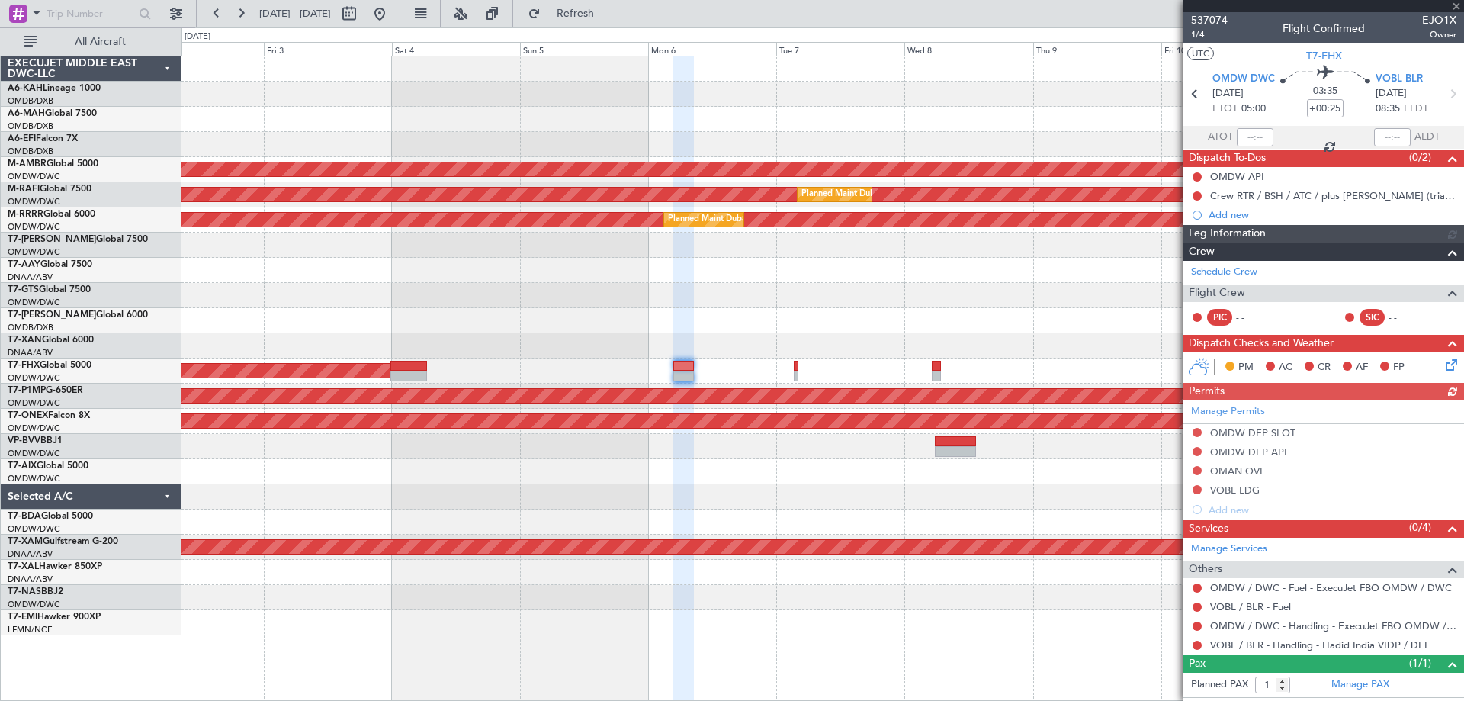
click at [623, 302] on div at bounding box center [821, 295] width 1281 height 25
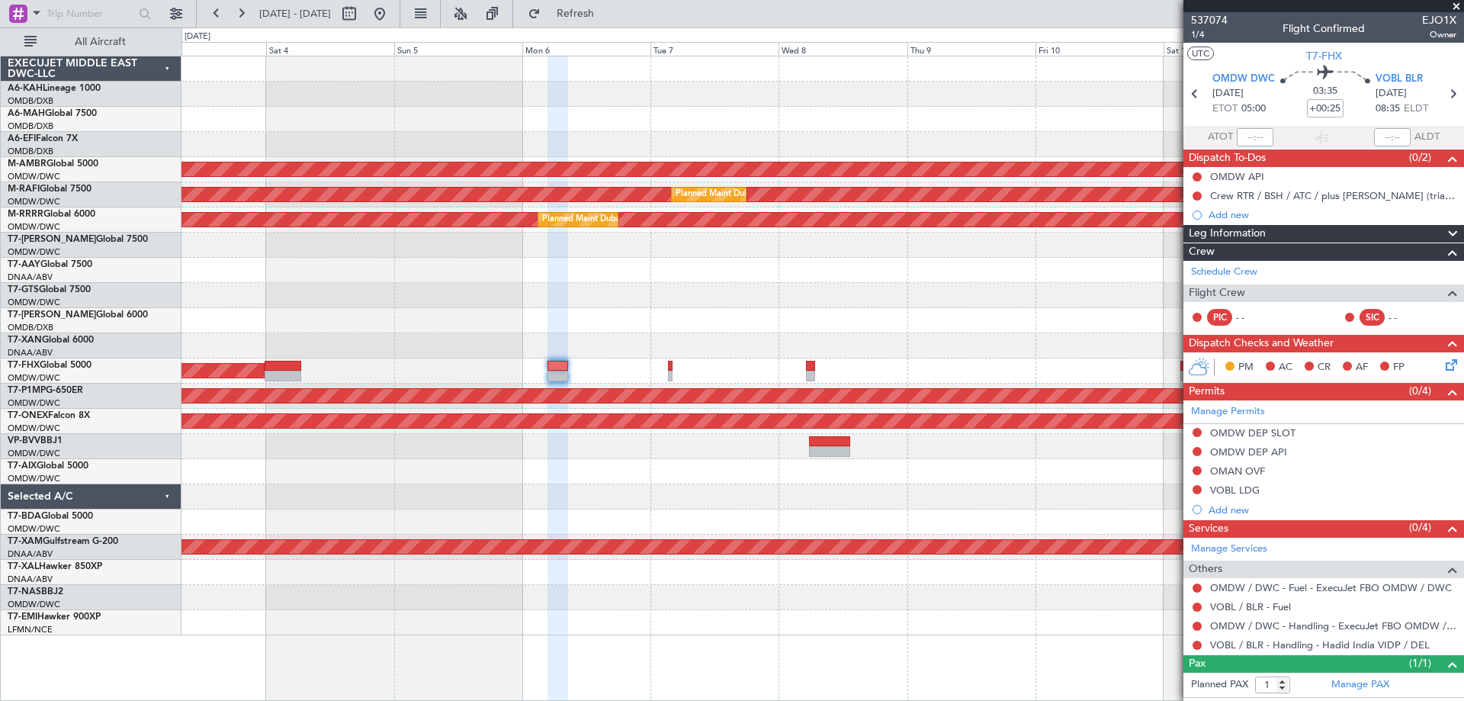
click at [826, 310] on div at bounding box center [821, 320] width 1281 height 25
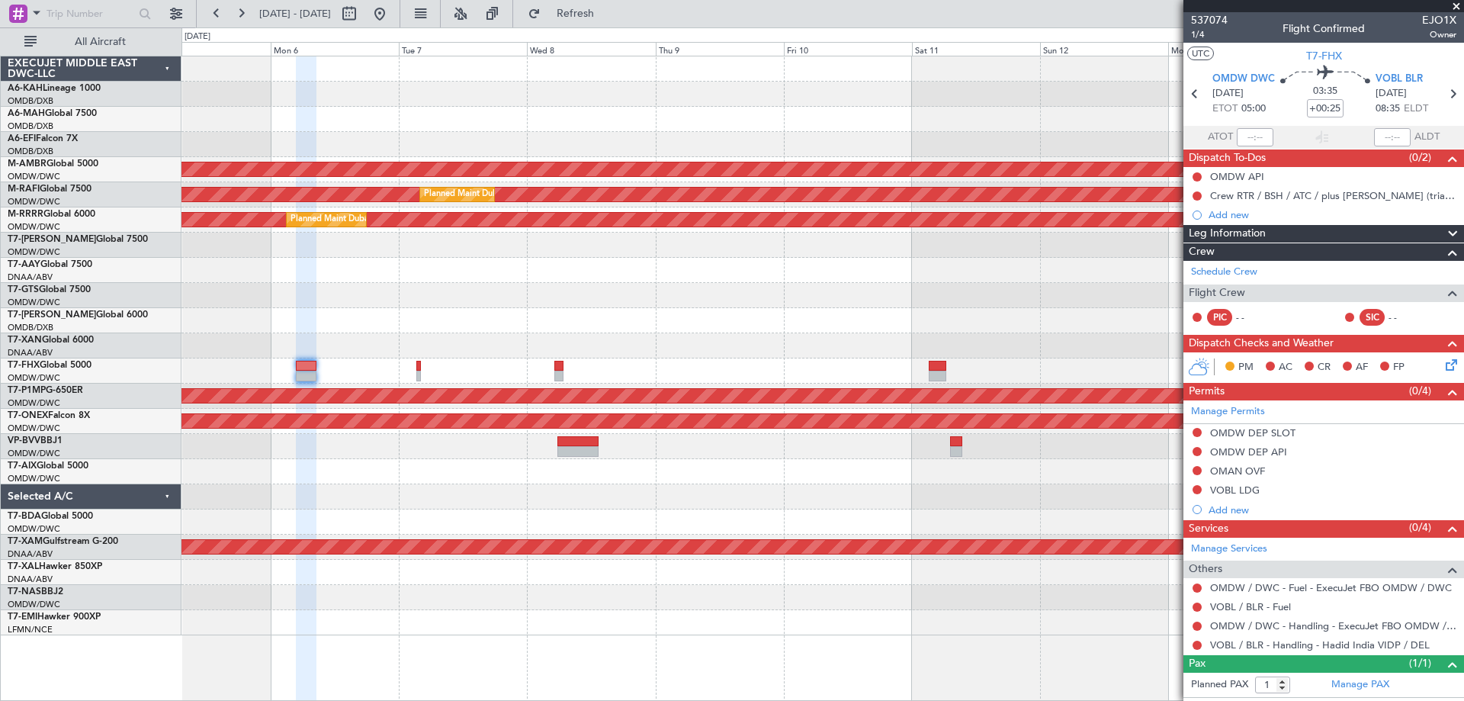
click at [624, 319] on div "Planned Maint [GEOGRAPHIC_DATA] (Seletar) Planned Maint [GEOGRAPHIC_DATA] (Al M…" at bounding box center [821, 345] width 1281 height 579
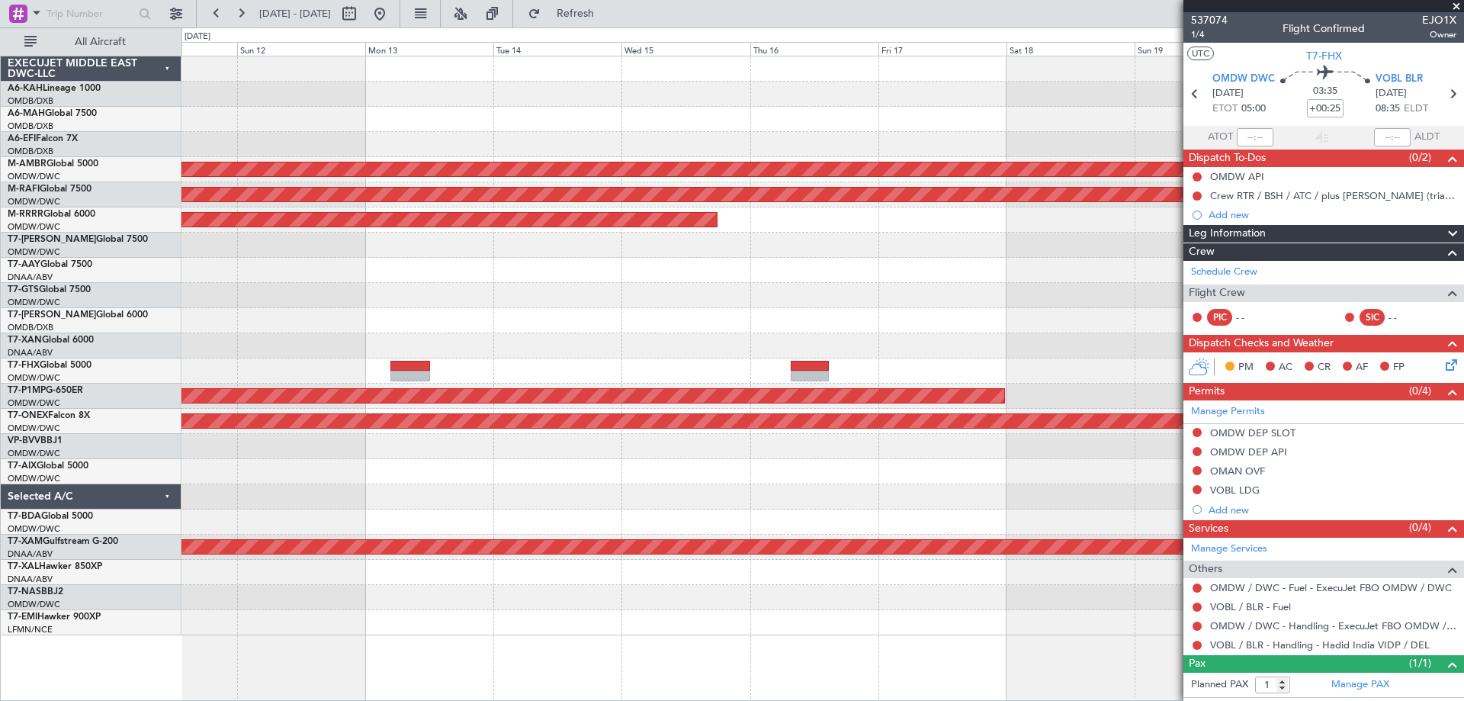
click at [494, 321] on div at bounding box center [821, 320] width 1281 height 25
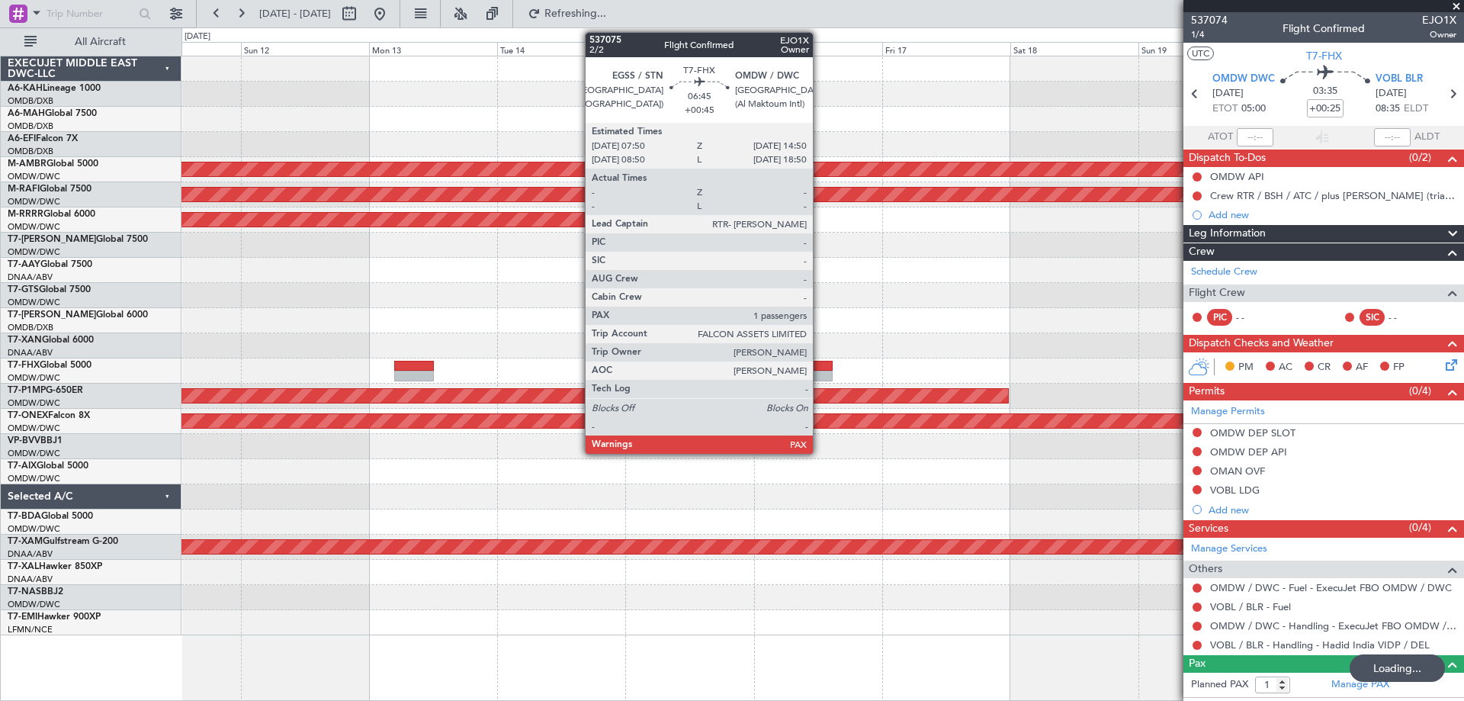
click at [819, 369] on div at bounding box center [813, 366] width 38 height 11
type input "+00:45"
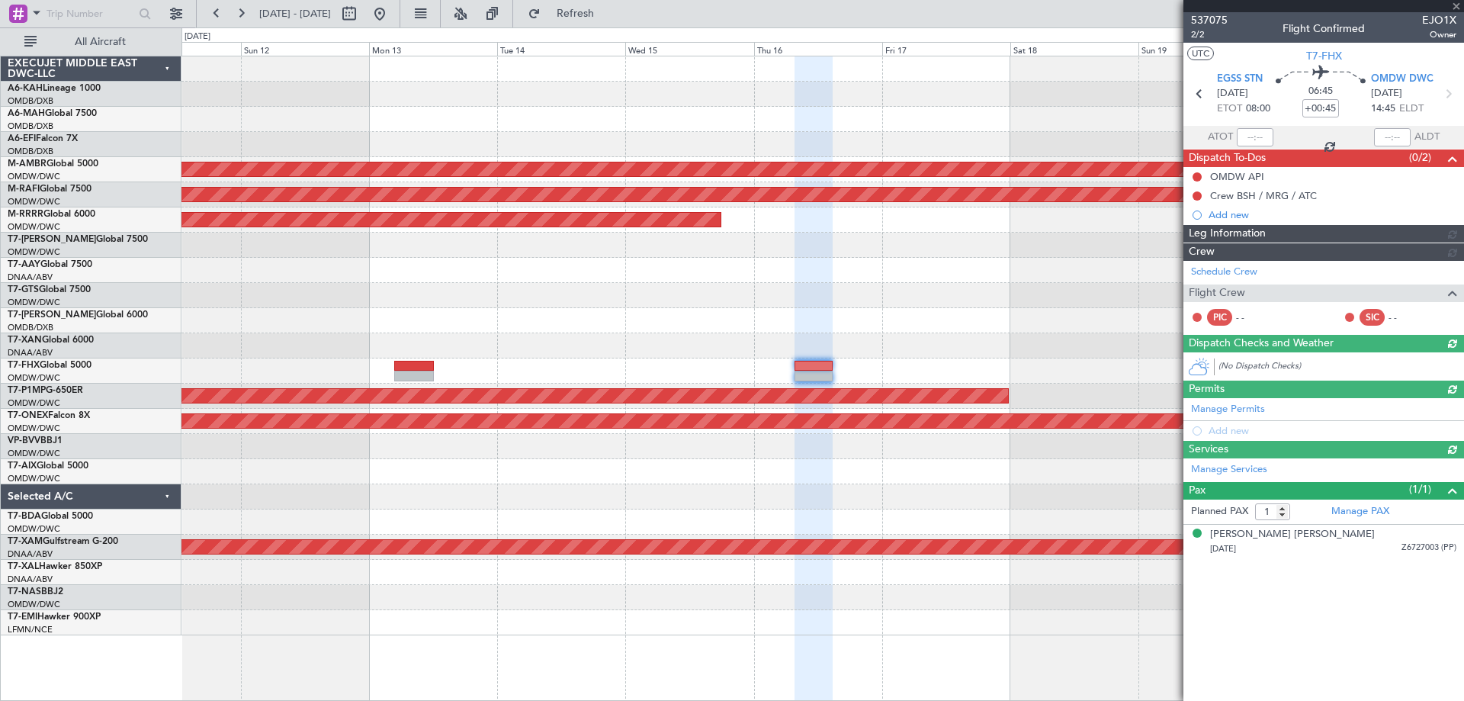
click at [514, 318] on div "Planned Maint Singapore (Seletar) Planned Maint Dubai (Al Maktoum Intl) Planned…" at bounding box center [821, 345] width 1281 height 579
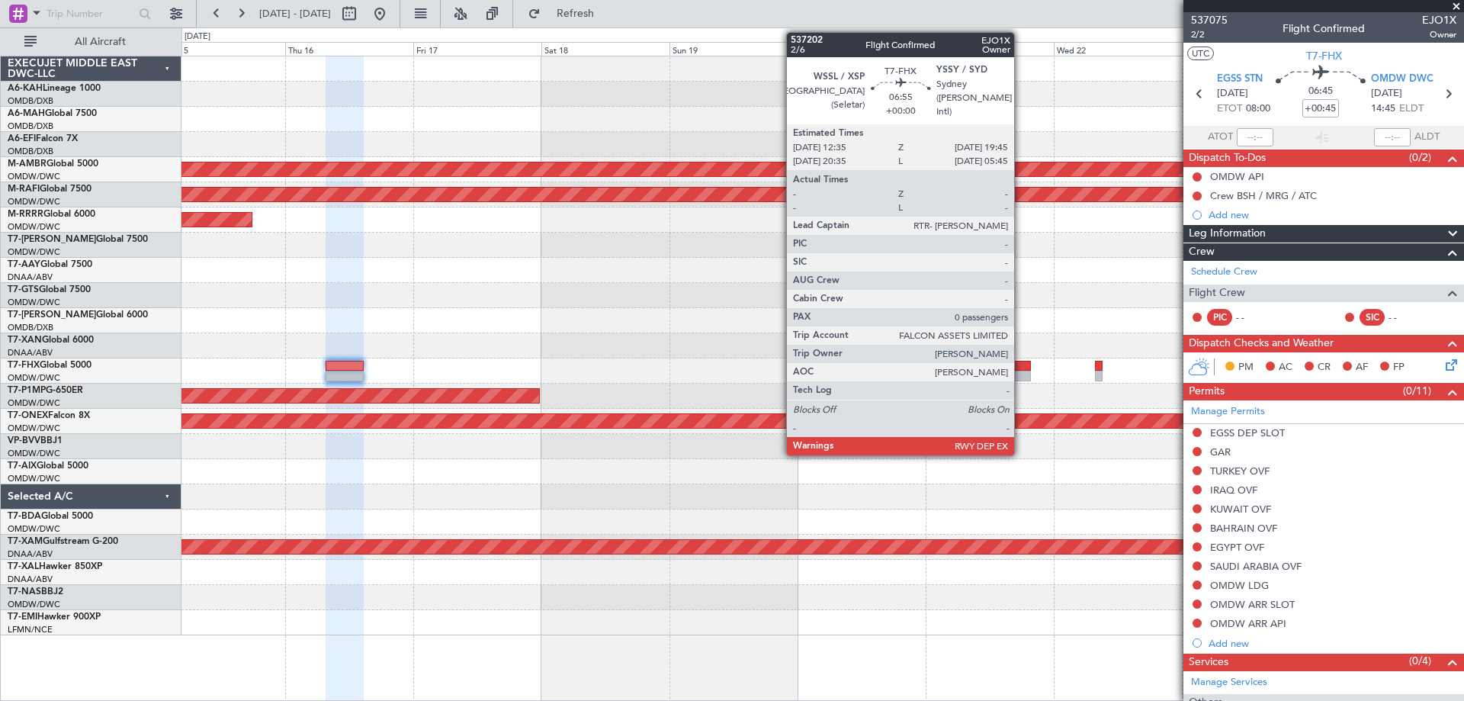
click at [1021, 373] on div at bounding box center [1011, 375] width 39 height 11
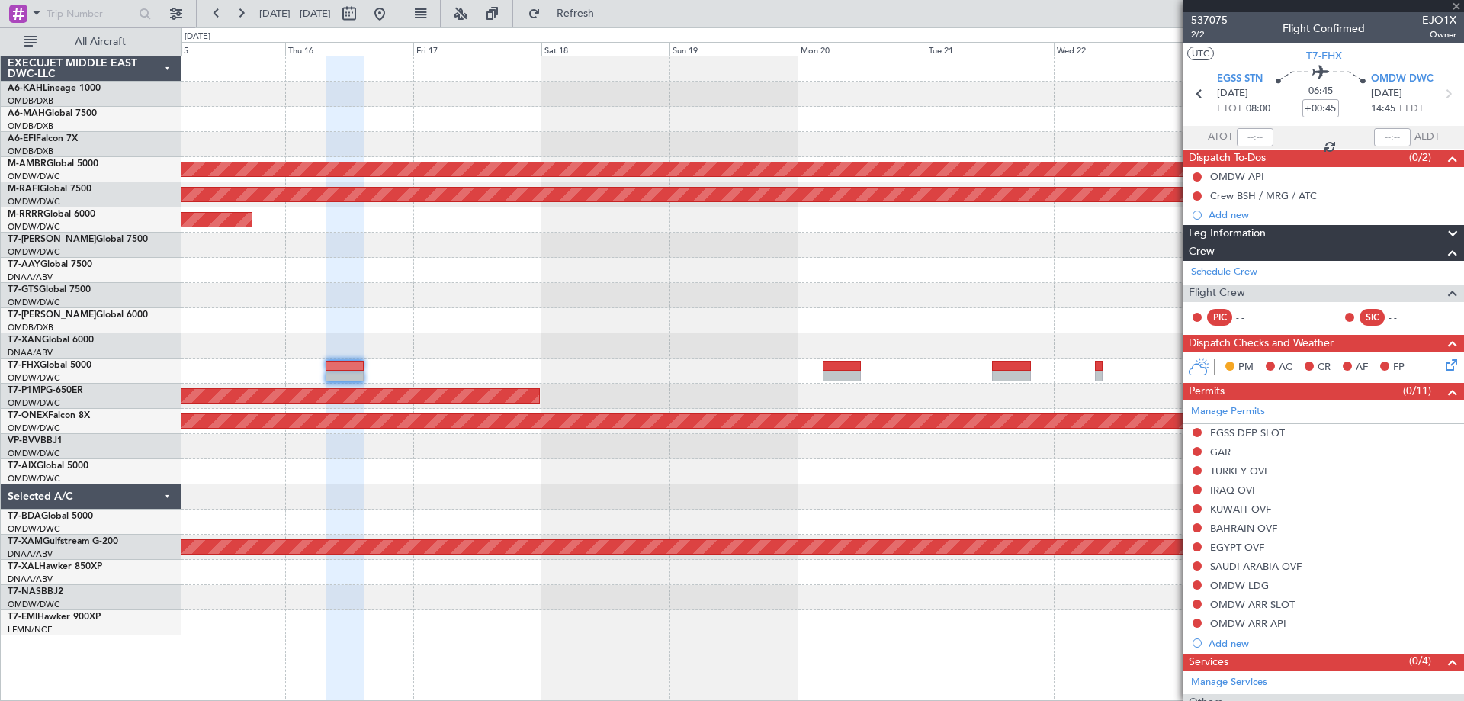
type input "0"
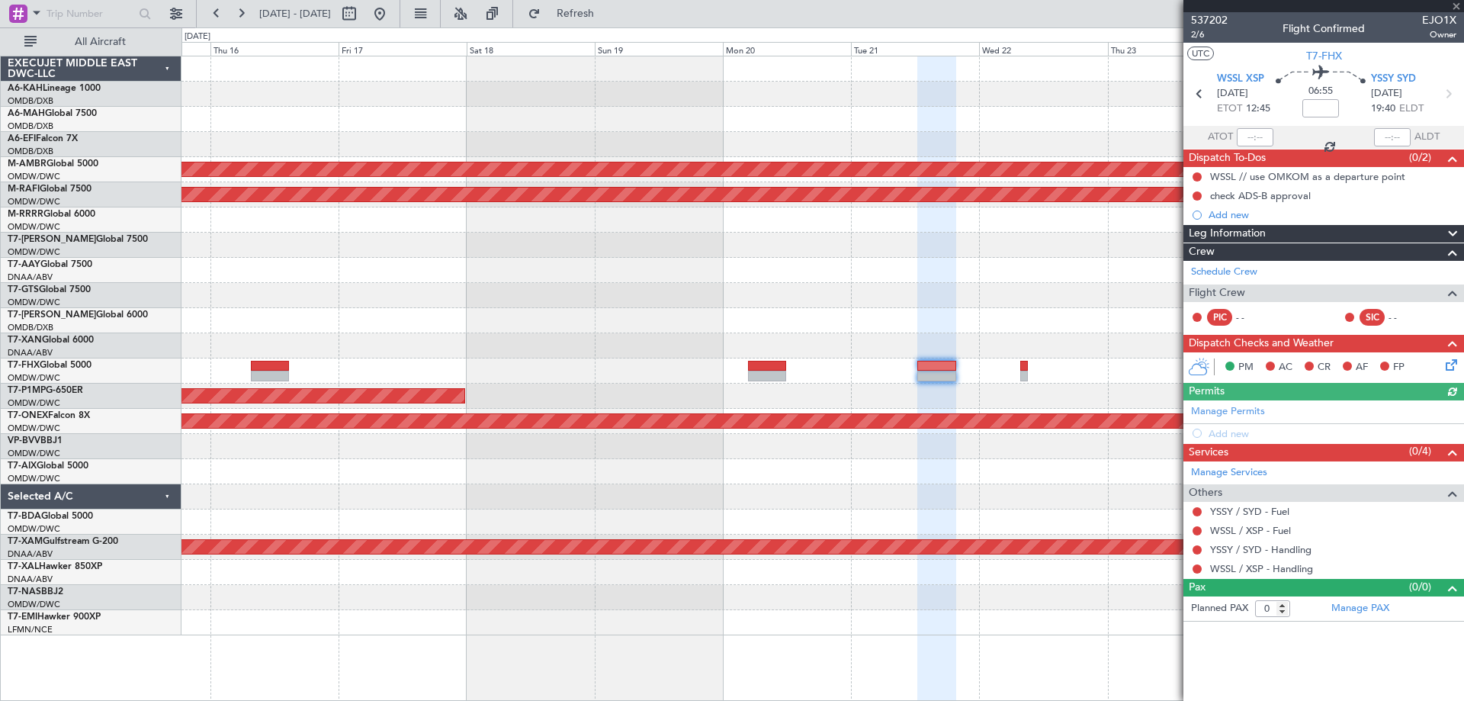
click at [541, 261] on div at bounding box center [821, 270] width 1281 height 25
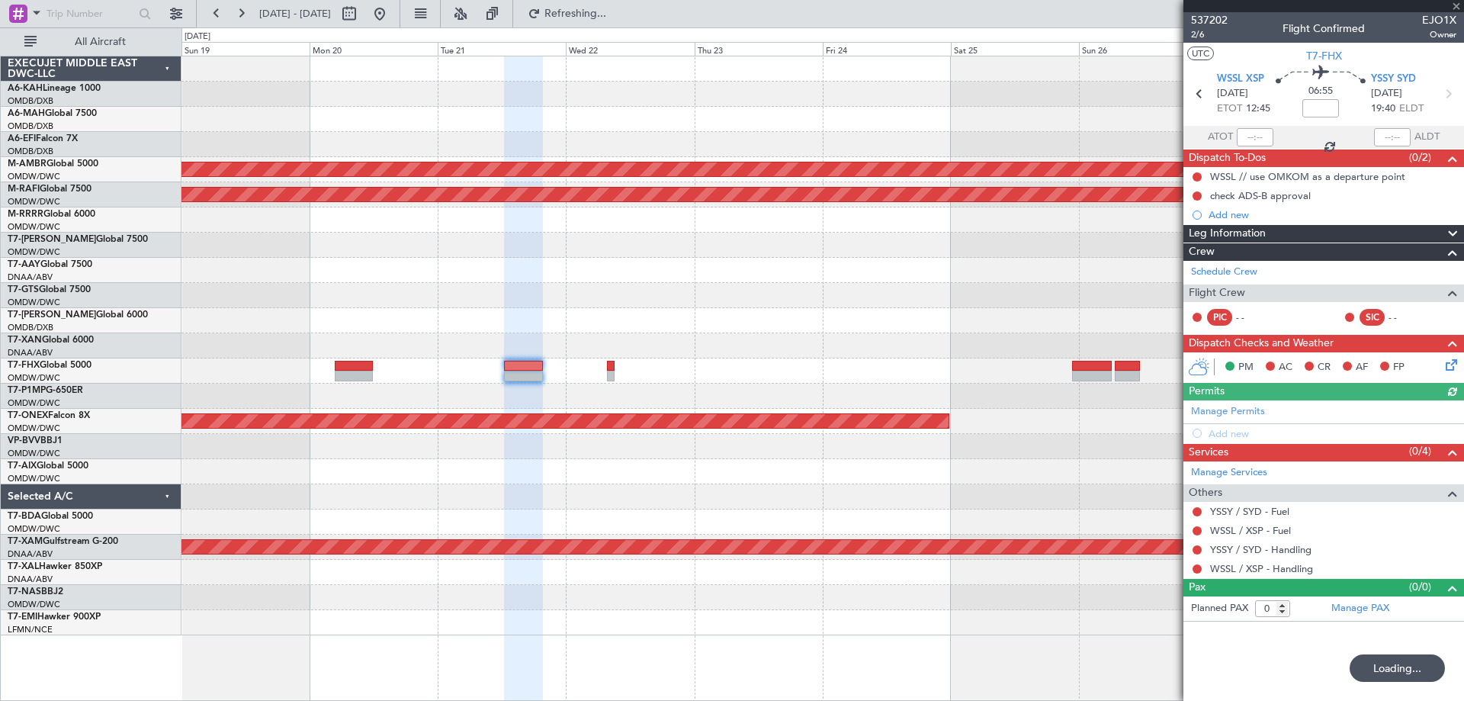
click at [587, 324] on div "Planned Maint Singapore (Seletar) Planned Maint Dubai (Al Maktoum Intl) Planned…" at bounding box center [821, 345] width 1281 height 579
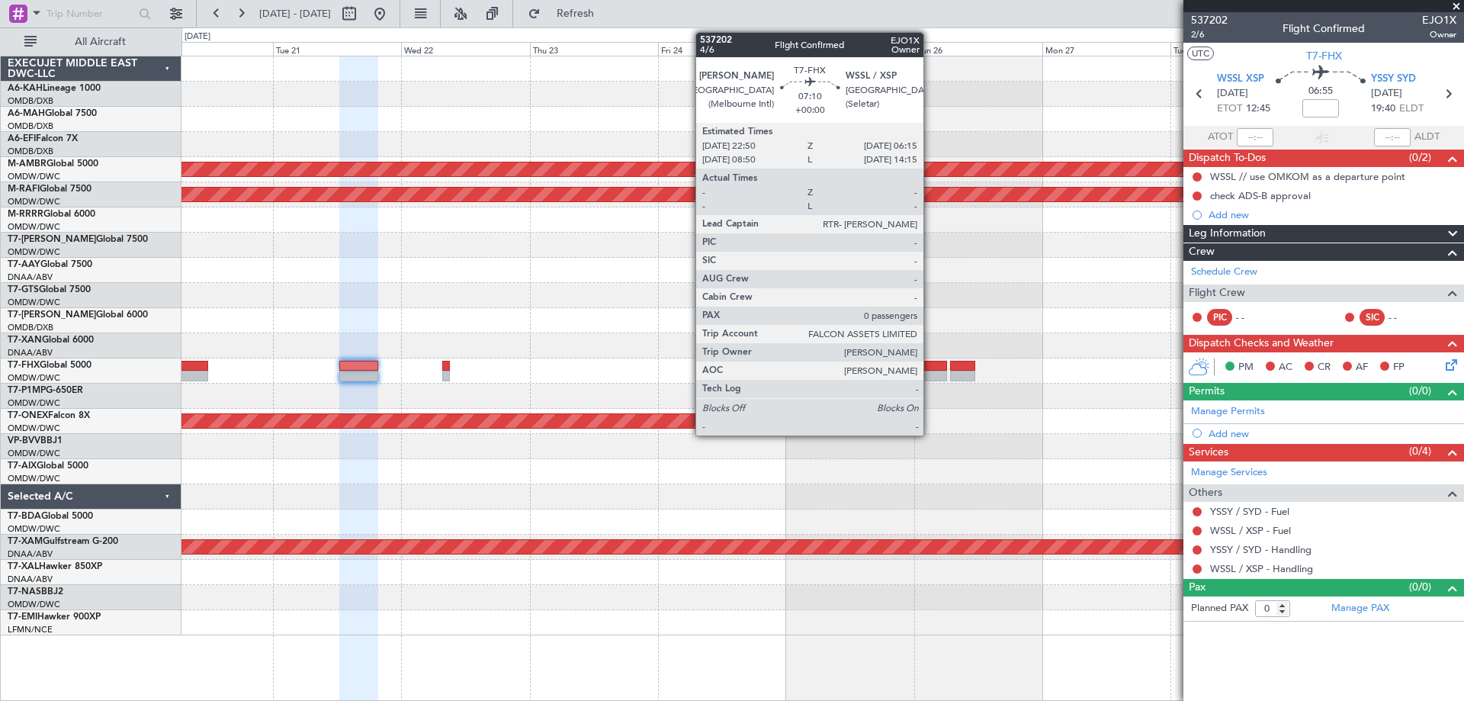
click at [930, 370] on div at bounding box center [927, 375] width 40 height 11
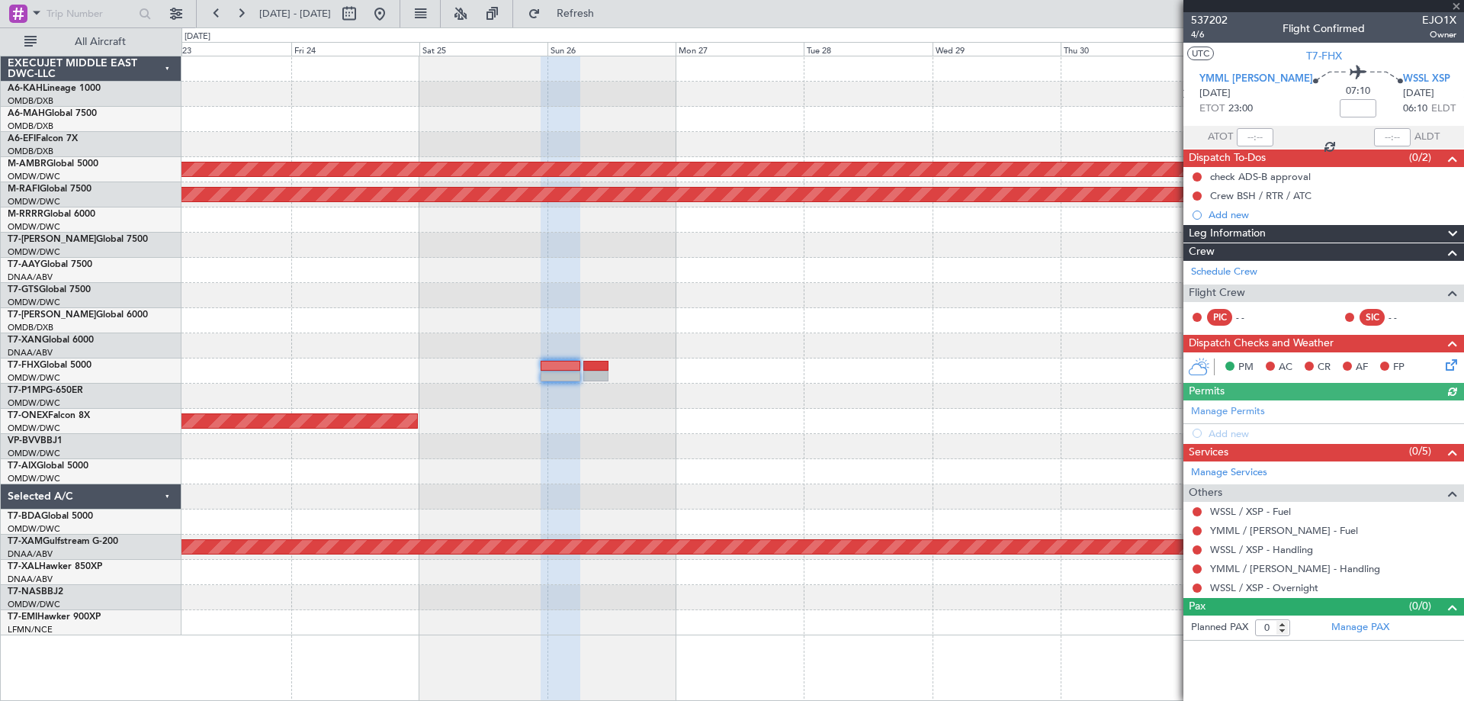
click at [603, 311] on div at bounding box center [821, 320] width 1281 height 25
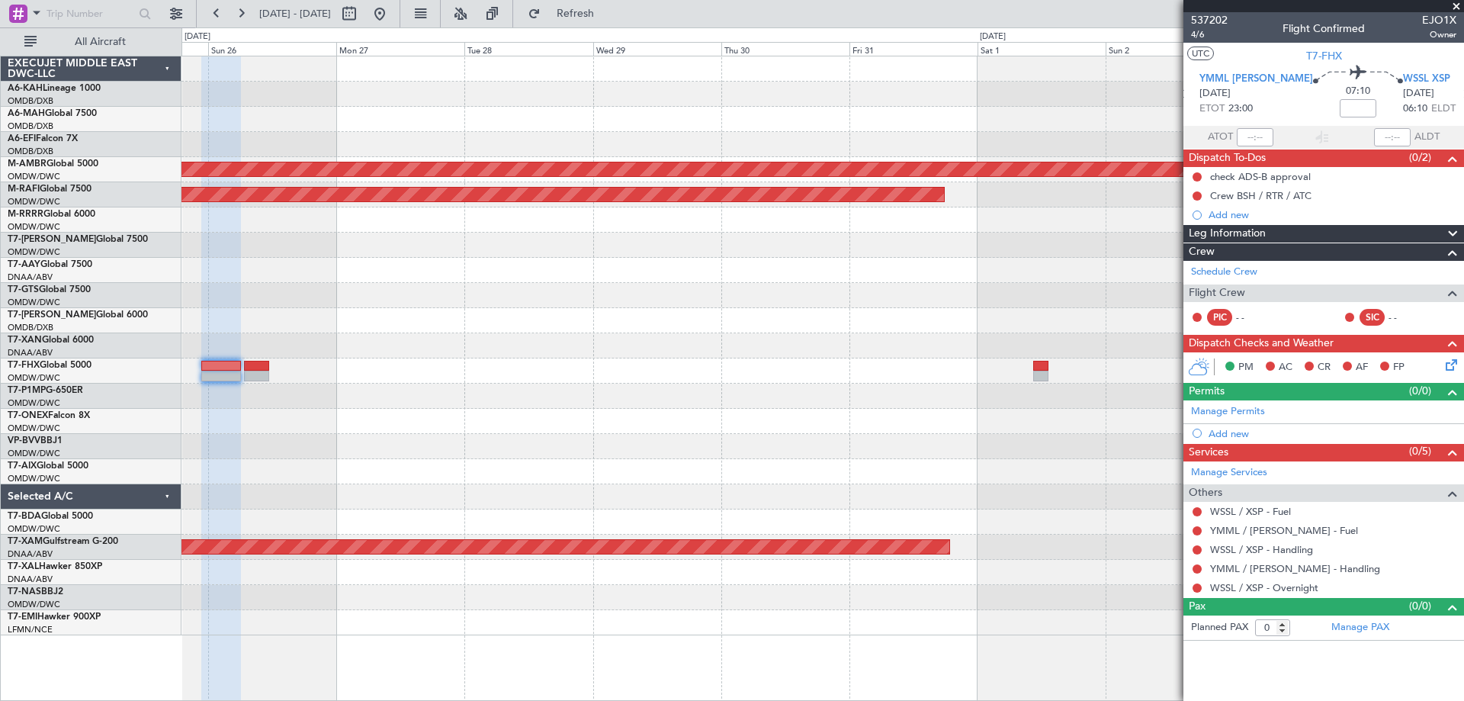
click at [502, 322] on div at bounding box center [821, 320] width 1281 height 25
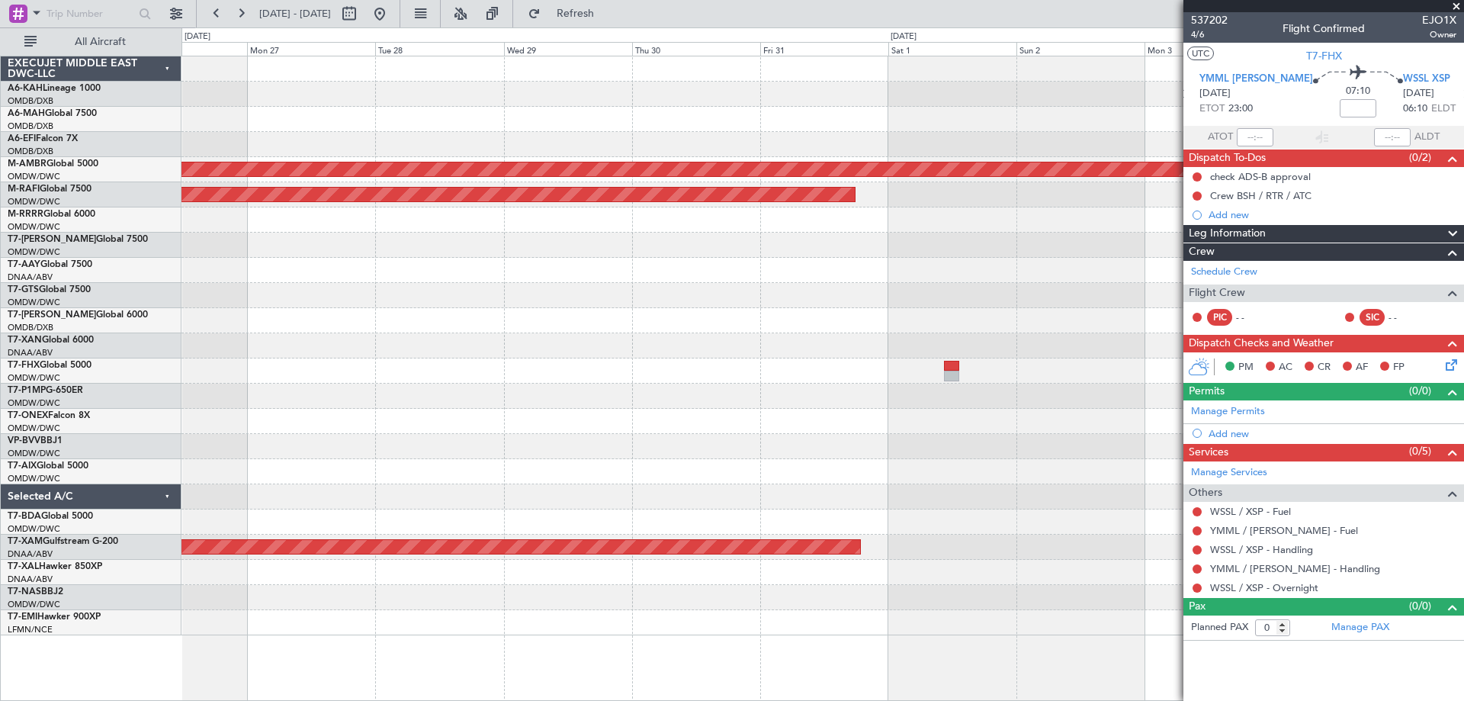
click at [854, 292] on div "Planned Maint Singapore (Seletar) Planned Maint Dubai (Al Maktoum Intl) Planned…" at bounding box center [821, 345] width 1281 height 579
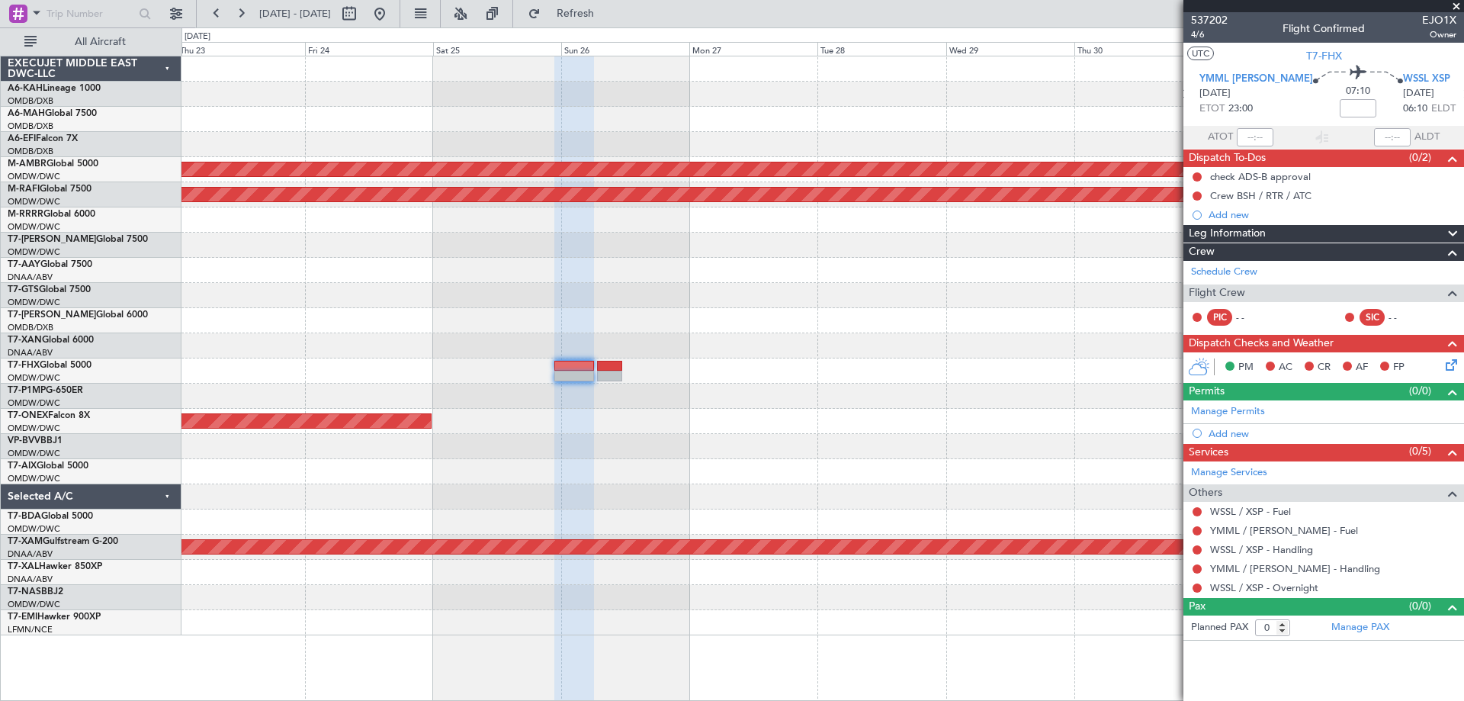
click at [886, 255] on div "Planned Maint Singapore (Seletar) Planned Maint Dubai (Al Maktoum Intl) Planned…" at bounding box center [821, 345] width 1281 height 579
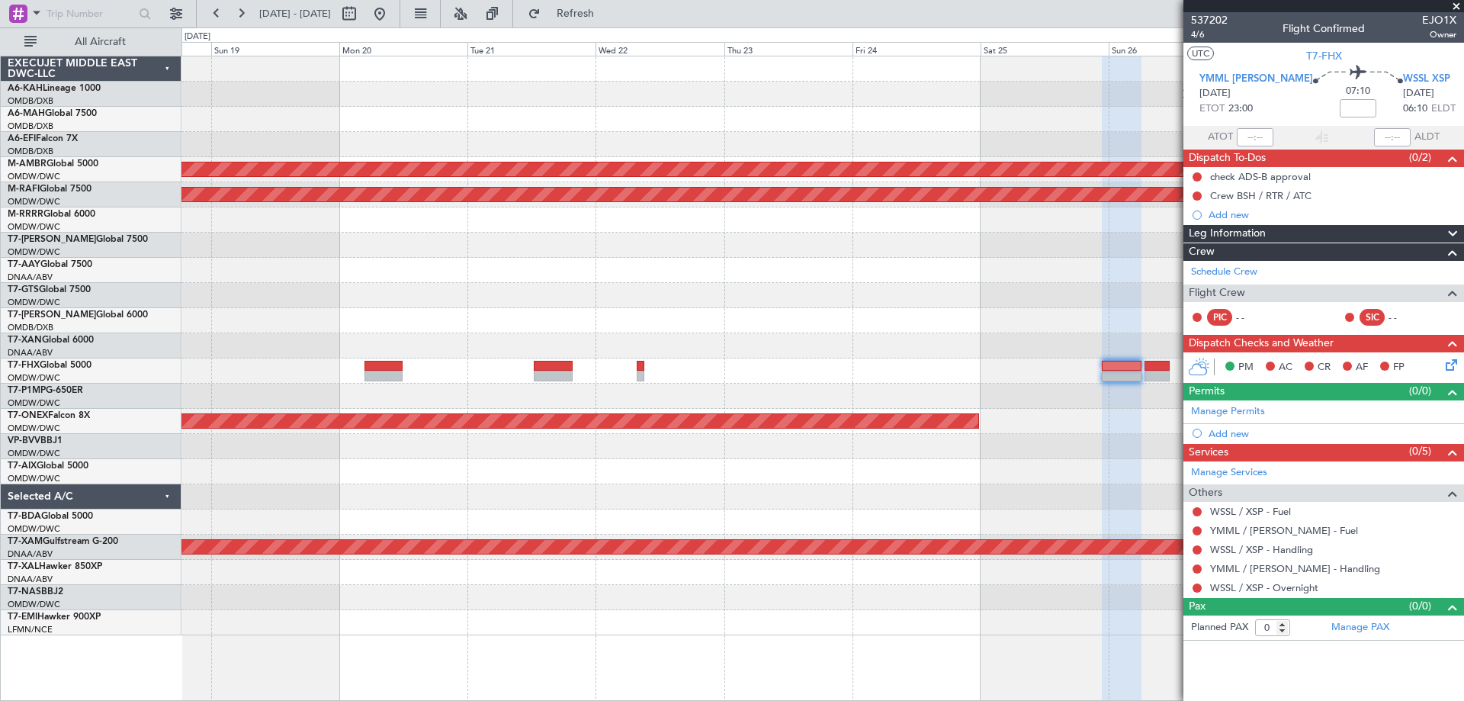
click at [671, 304] on div at bounding box center [821, 295] width 1281 height 25
click at [466, 275] on div at bounding box center [821, 270] width 1281 height 25
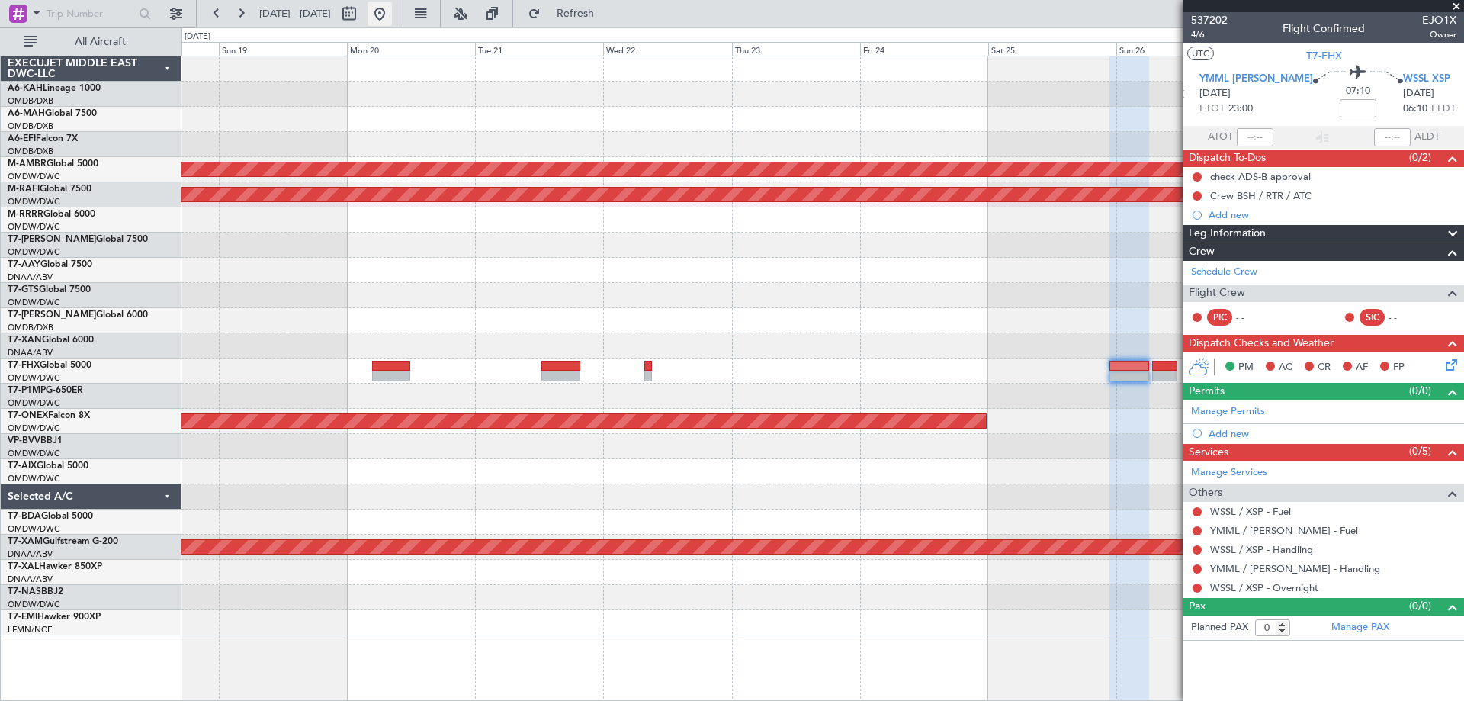
click at [392, 4] on button at bounding box center [379, 14] width 24 height 24
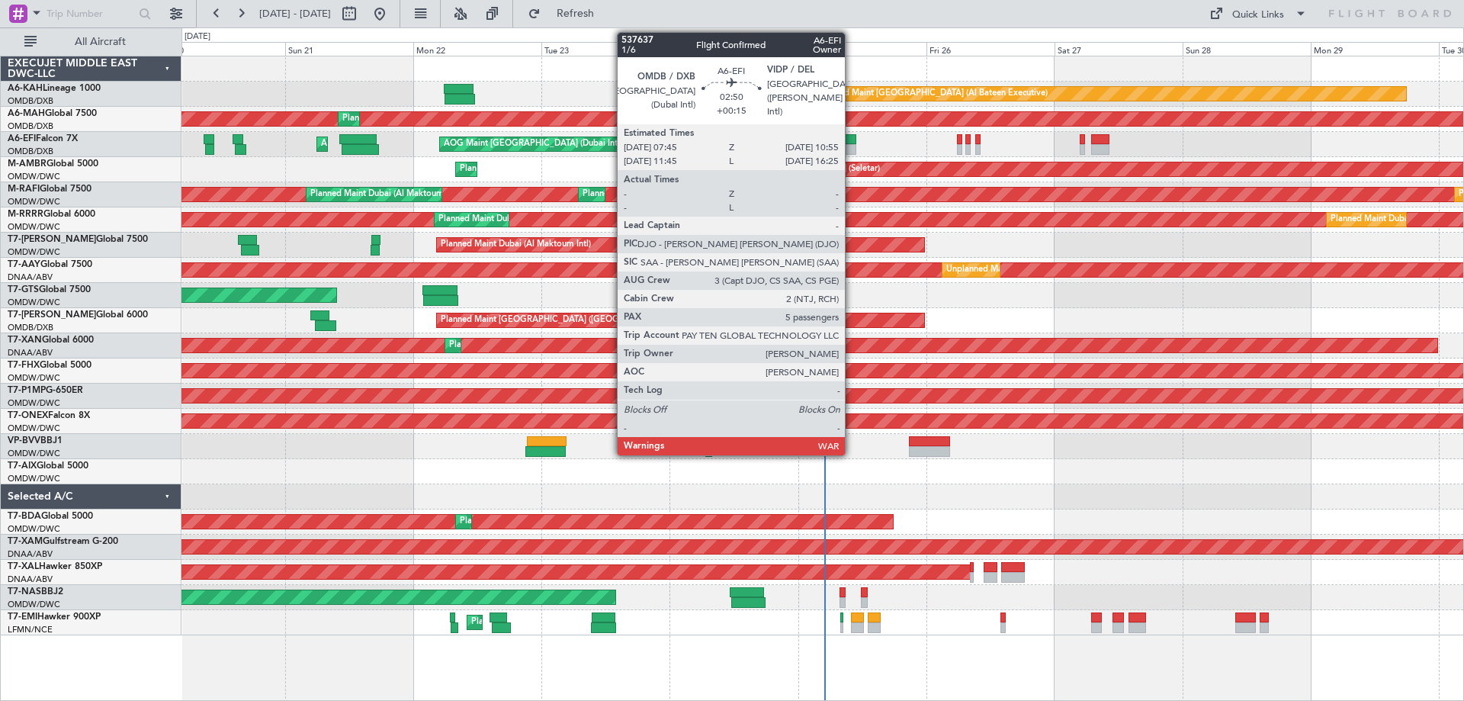
click at [851, 143] on div at bounding box center [847, 139] width 18 height 11
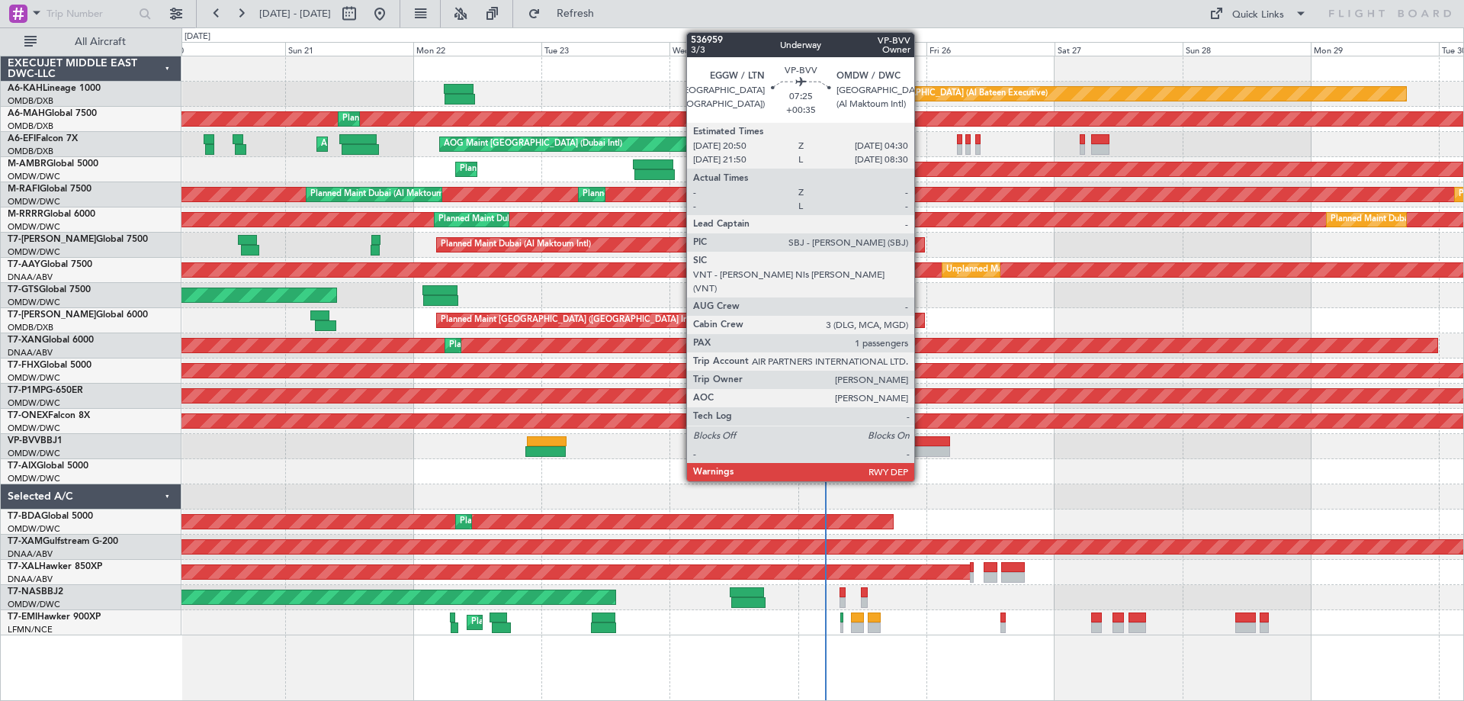
click at [921, 447] on div at bounding box center [929, 451] width 41 height 11
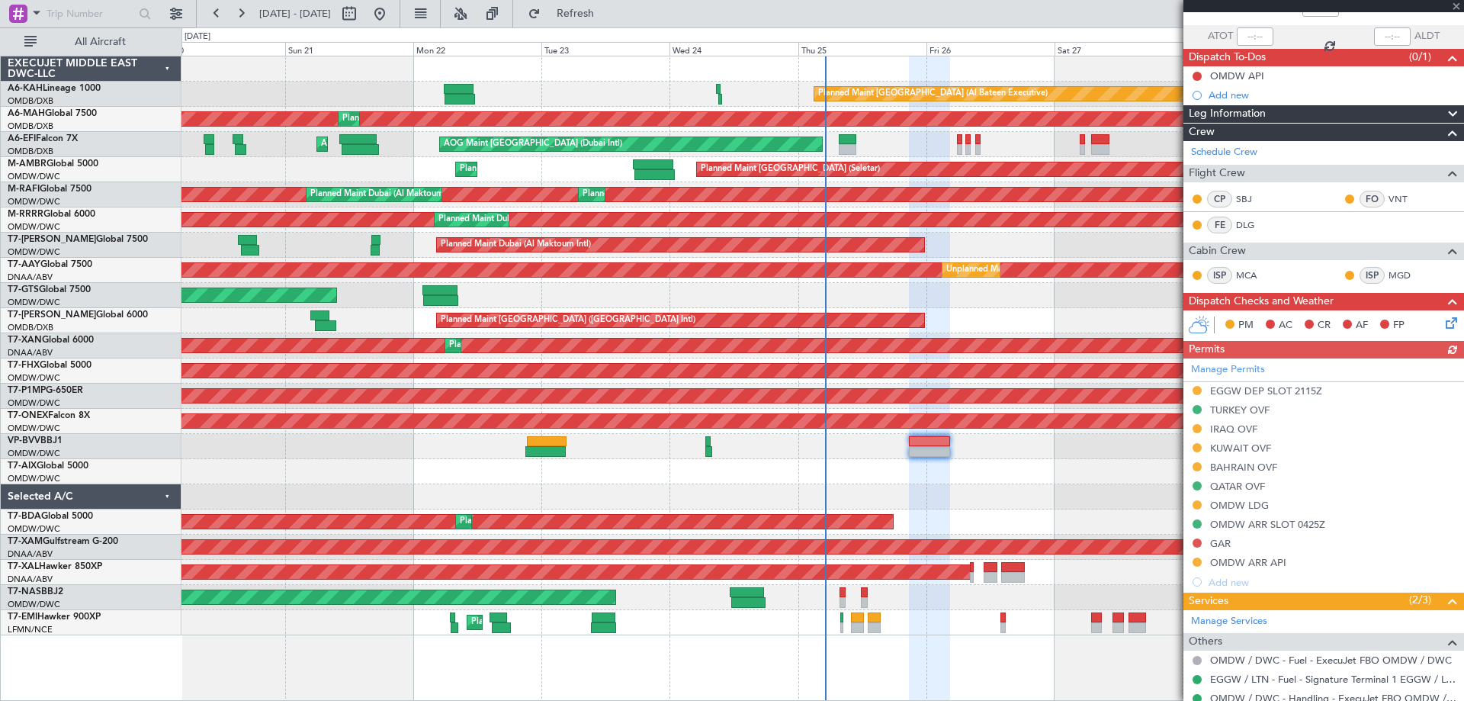
scroll to position [204, 0]
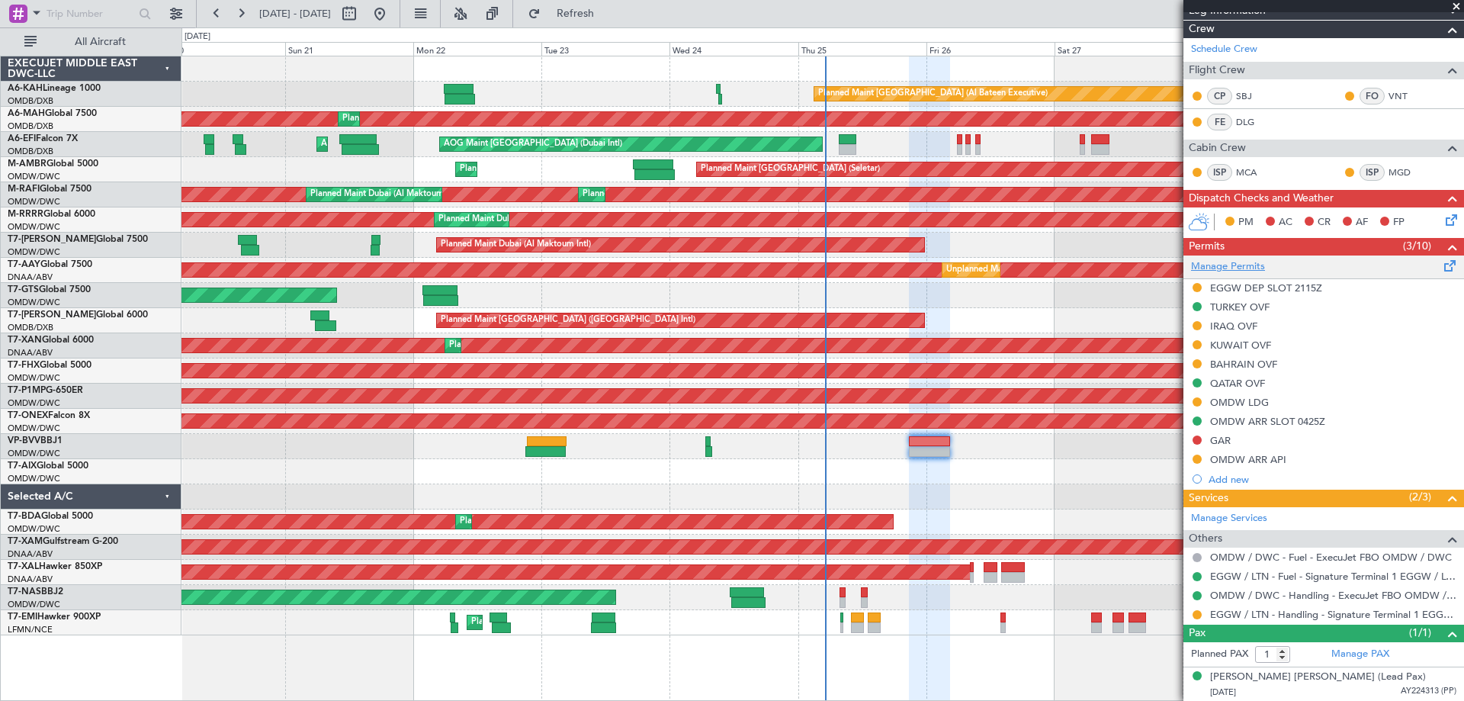
click at [1248, 269] on link "Manage Permits" at bounding box center [1228, 266] width 74 height 15
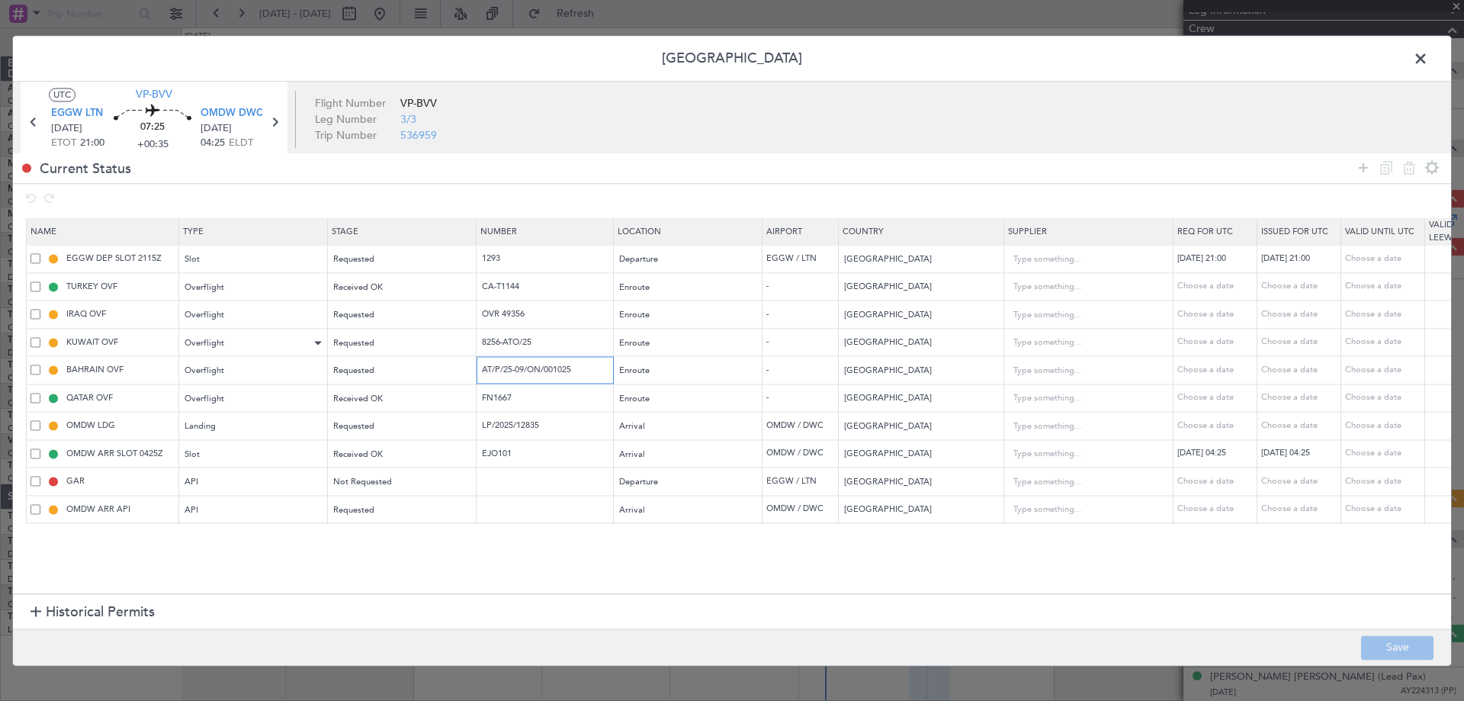
drag, startPoint x: 590, startPoint y: 367, endPoint x: 272, endPoint y: 353, distance: 318.2
click at [271, 353] on table "Name Type Stage Number Location Airport Country Supplier Req For Utc Issued For…" at bounding box center [998, 371] width 1945 height 305
click at [376, 375] on div "Requested" at bounding box center [397, 371] width 127 height 23
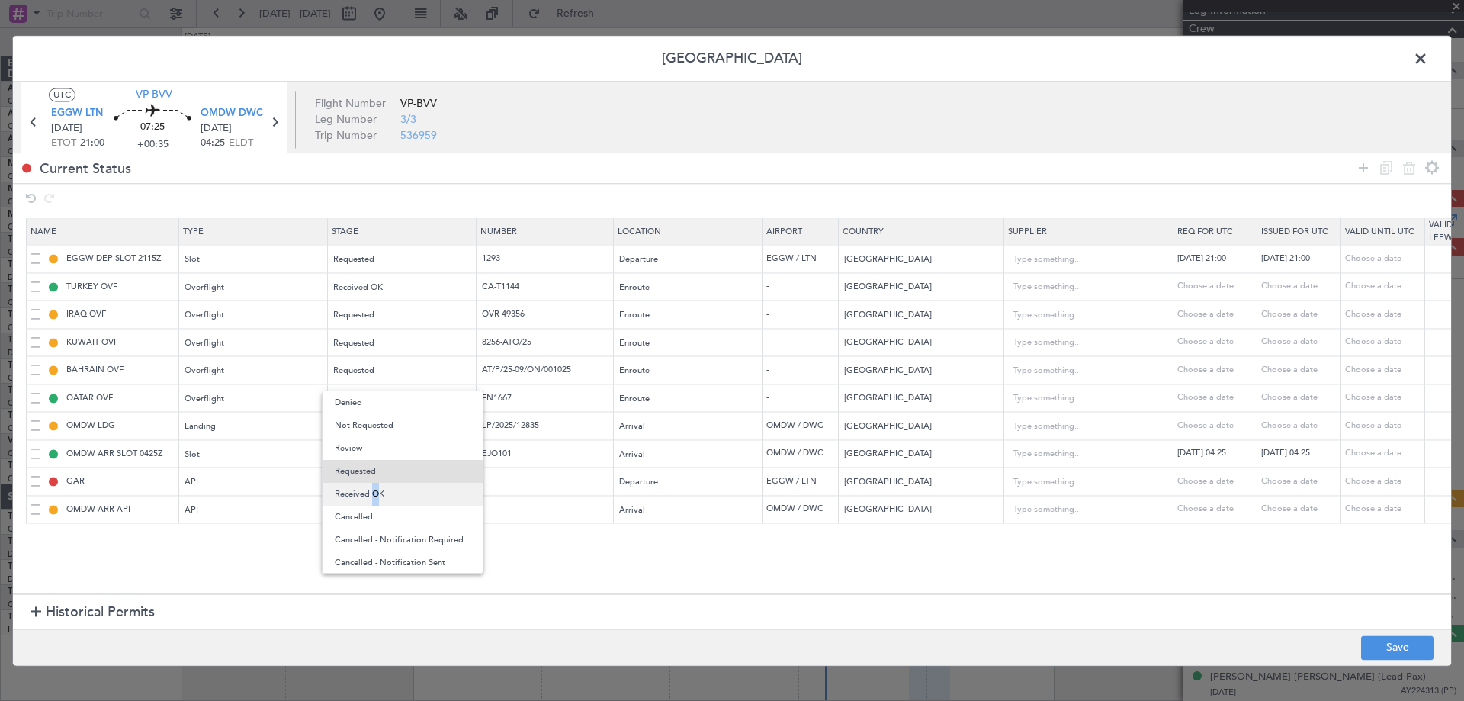
click at [371, 488] on span "Received OK" at bounding box center [403, 494] width 136 height 23
drag, startPoint x: 550, startPoint y: 344, endPoint x: 404, endPoint y: 338, distance: 145.7
click at [404, 338] on tr "KUWAIT OVF Overflight Requested 8256-ATO/25 Enroute - Kuwait Choose a date Choo…" at bounding box center [999, 343] width 1944 height 28
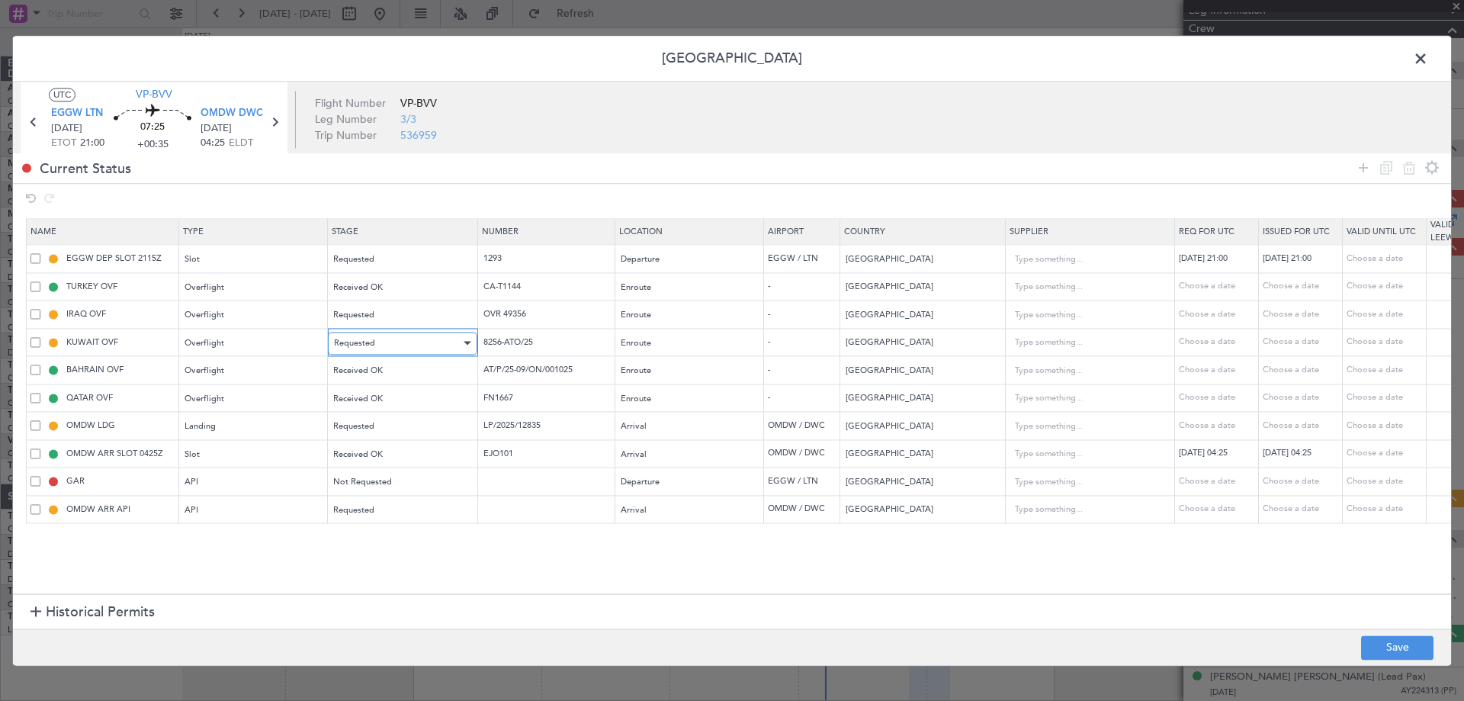
click at [394, 344] on div "Requested" at bounding box center [397, 343] width 127 height 23
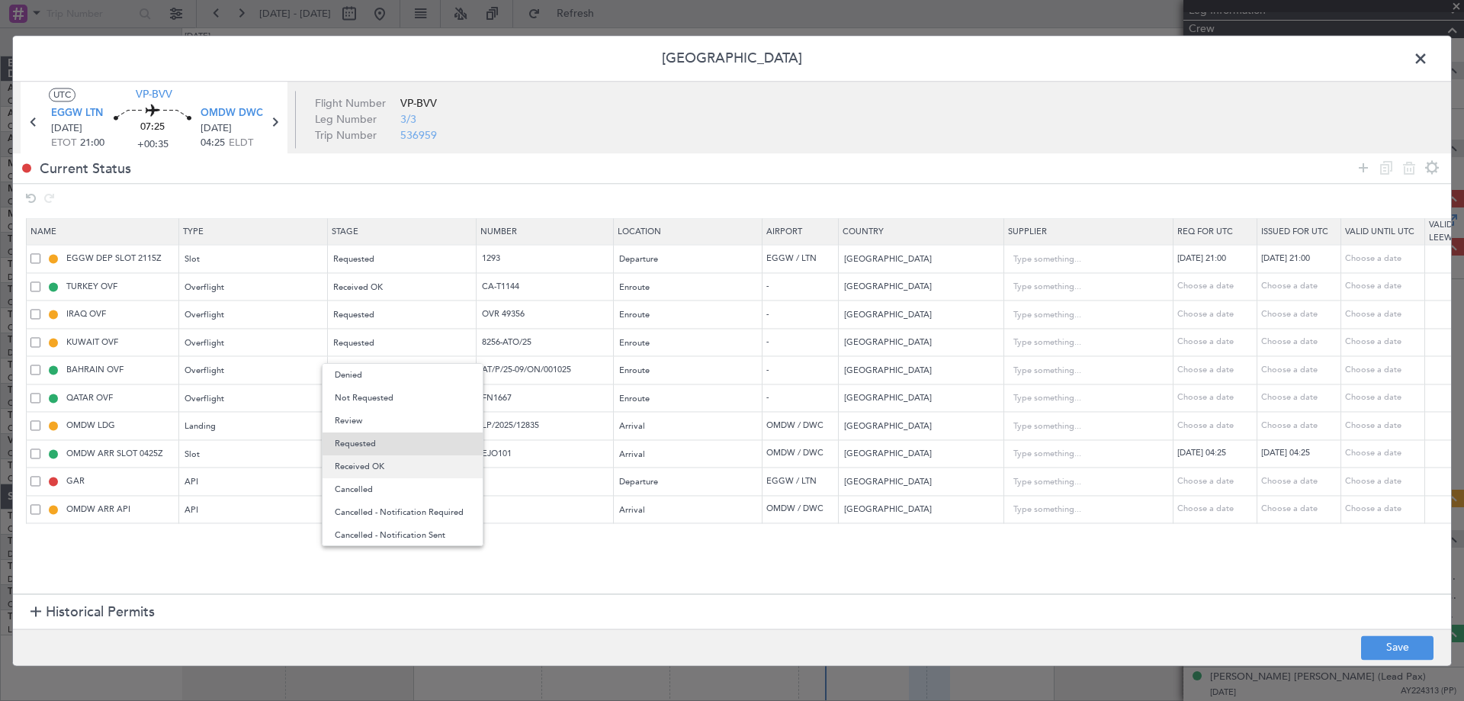
click at [390, 460] on span "Received OK" at bounding box center [403, 466] width 136 height 23
click at [1412, 642] on button "Save" at bounding box center [1397, 647] width 72 height 24
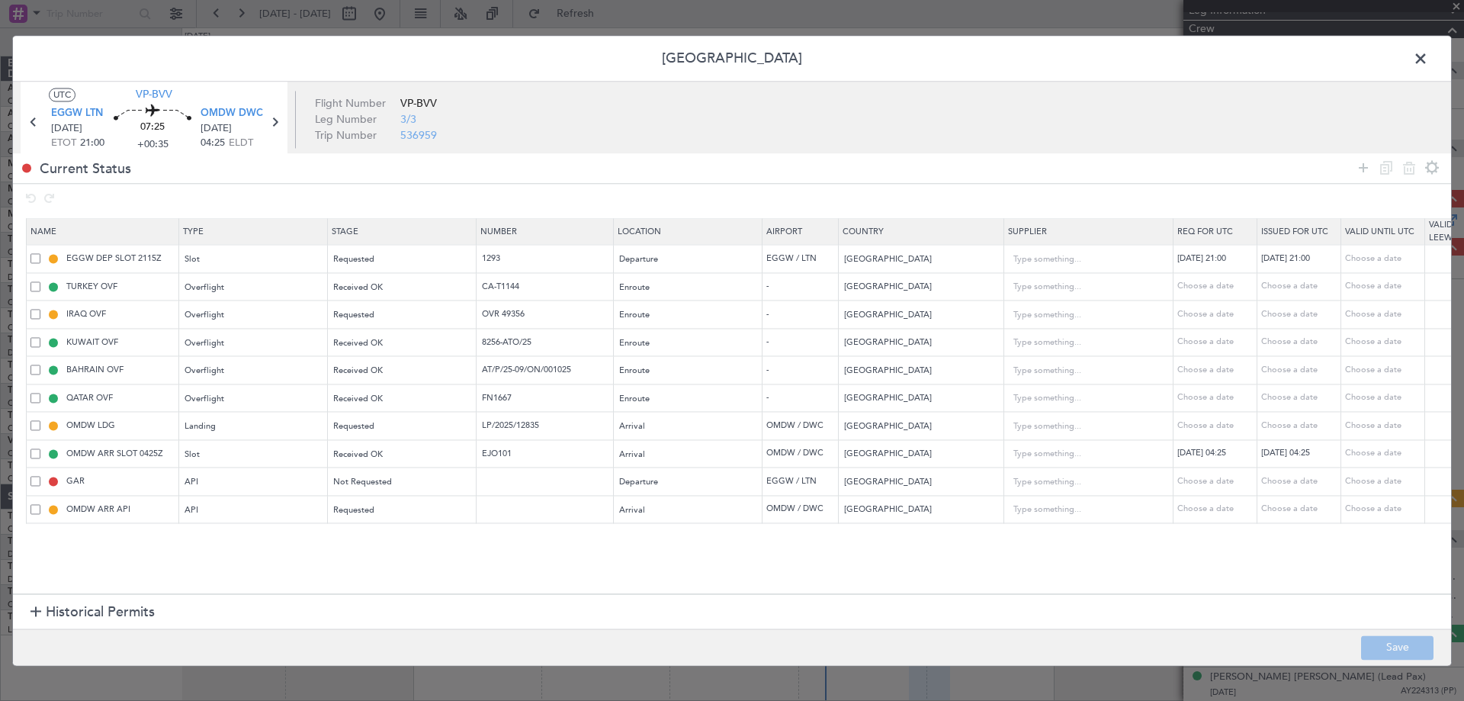
click at [1428, 56] on span at bounding box center [1428, 62] width 0 height 30
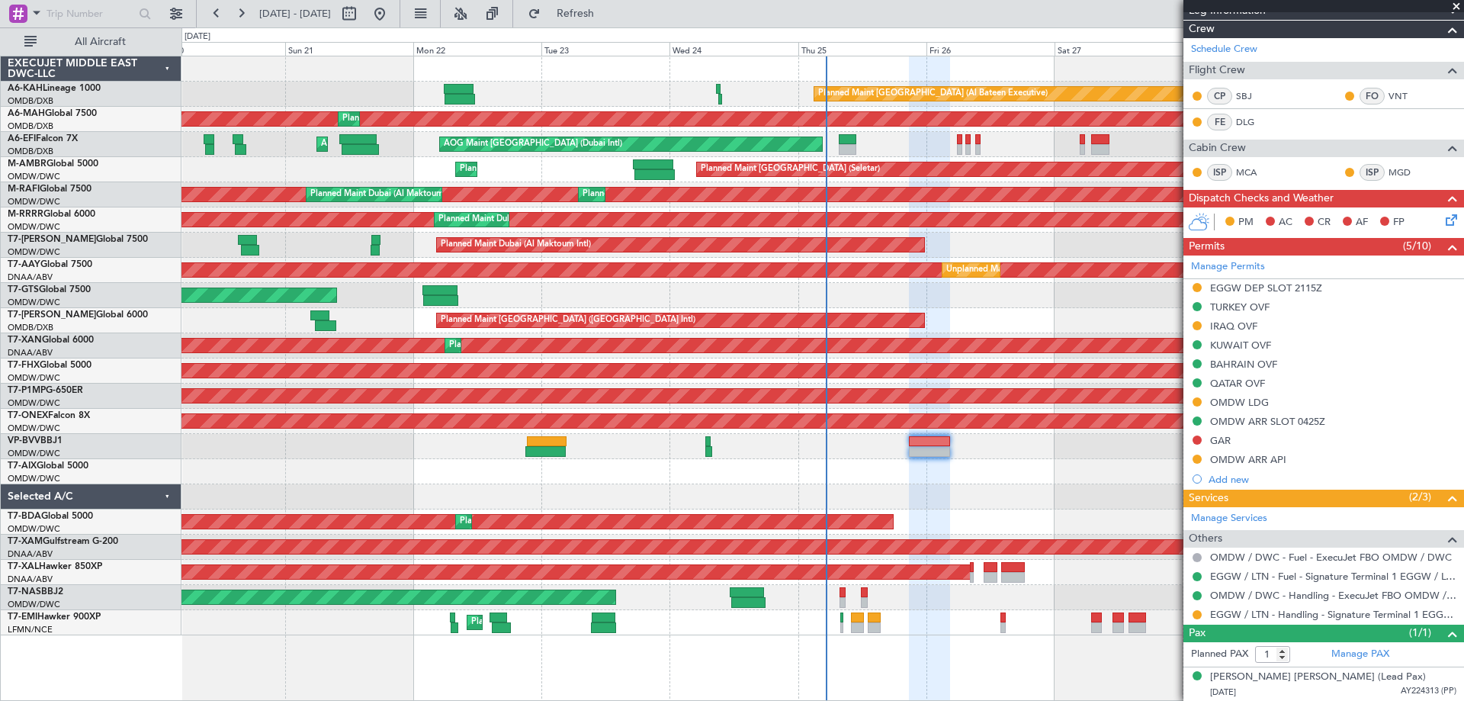
click at [1265, 461] on div "OMDW ARR API" at bounding box center [1248, 459] width 76 height 13
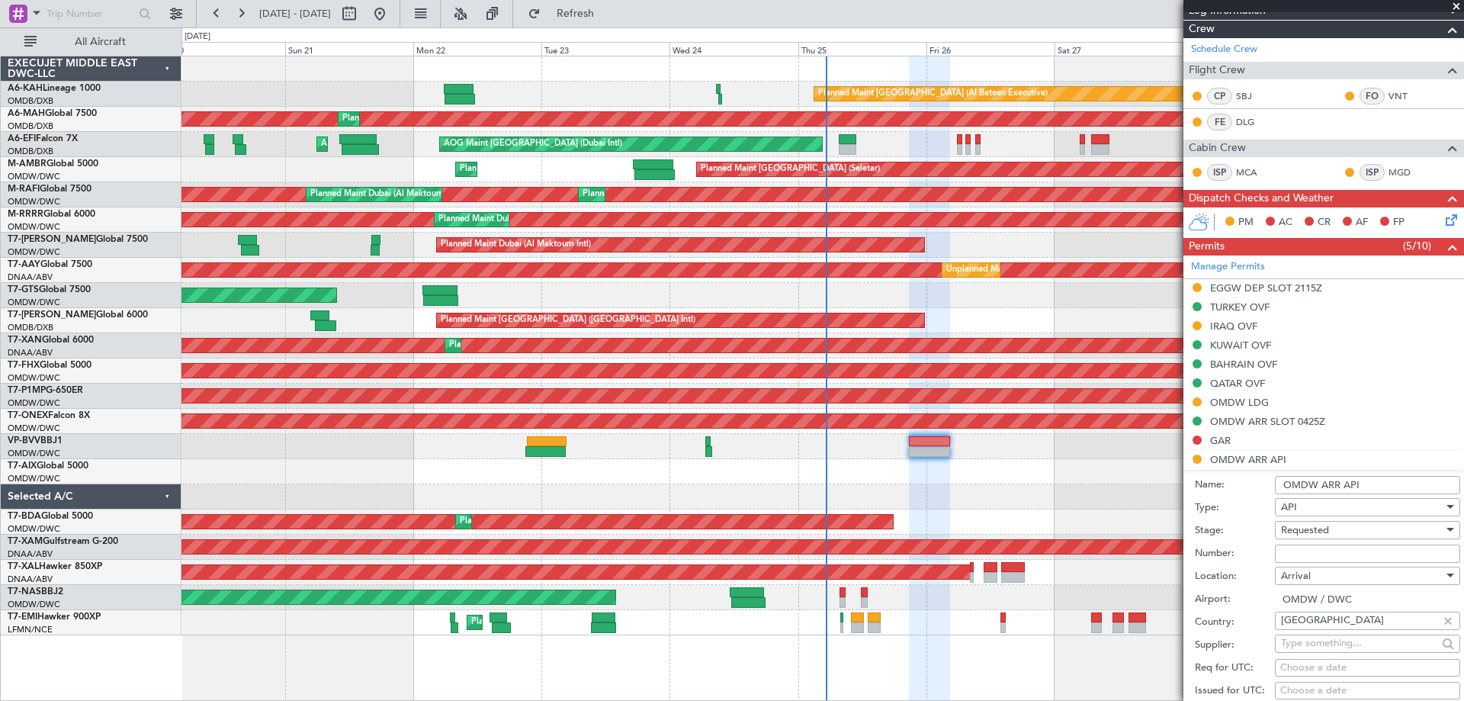
click at [1302, 547] on input "Number:" at bounding box center [1366, 553] width 185 height 18
type input "FILED AND SAVED IN LAN"
click at [1304, 528] on span "Requested" at bounding box center [1305, 530] width 48 height 14
click at [1312, 646] on span "Received OK" at bounding box center [1361, 651] width 160 height 23
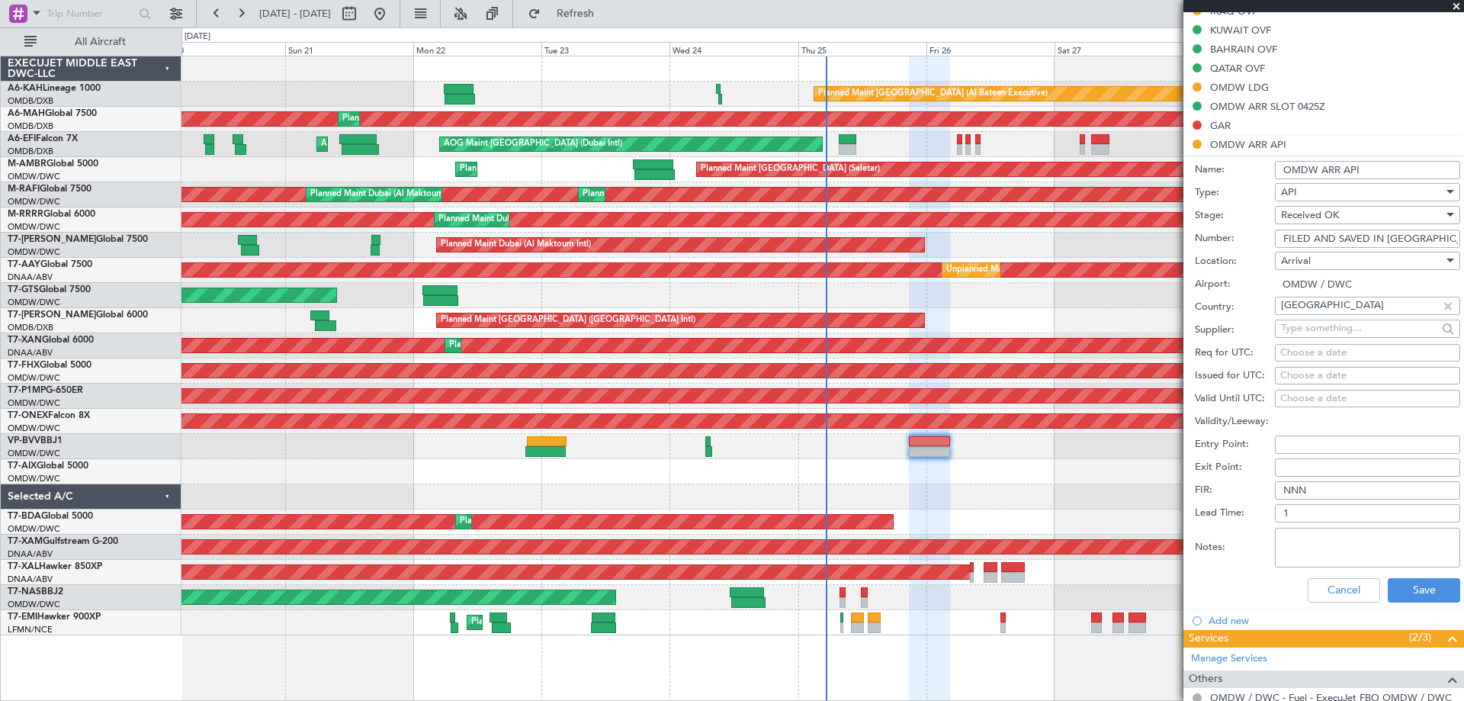
scroll to position [659, 0]
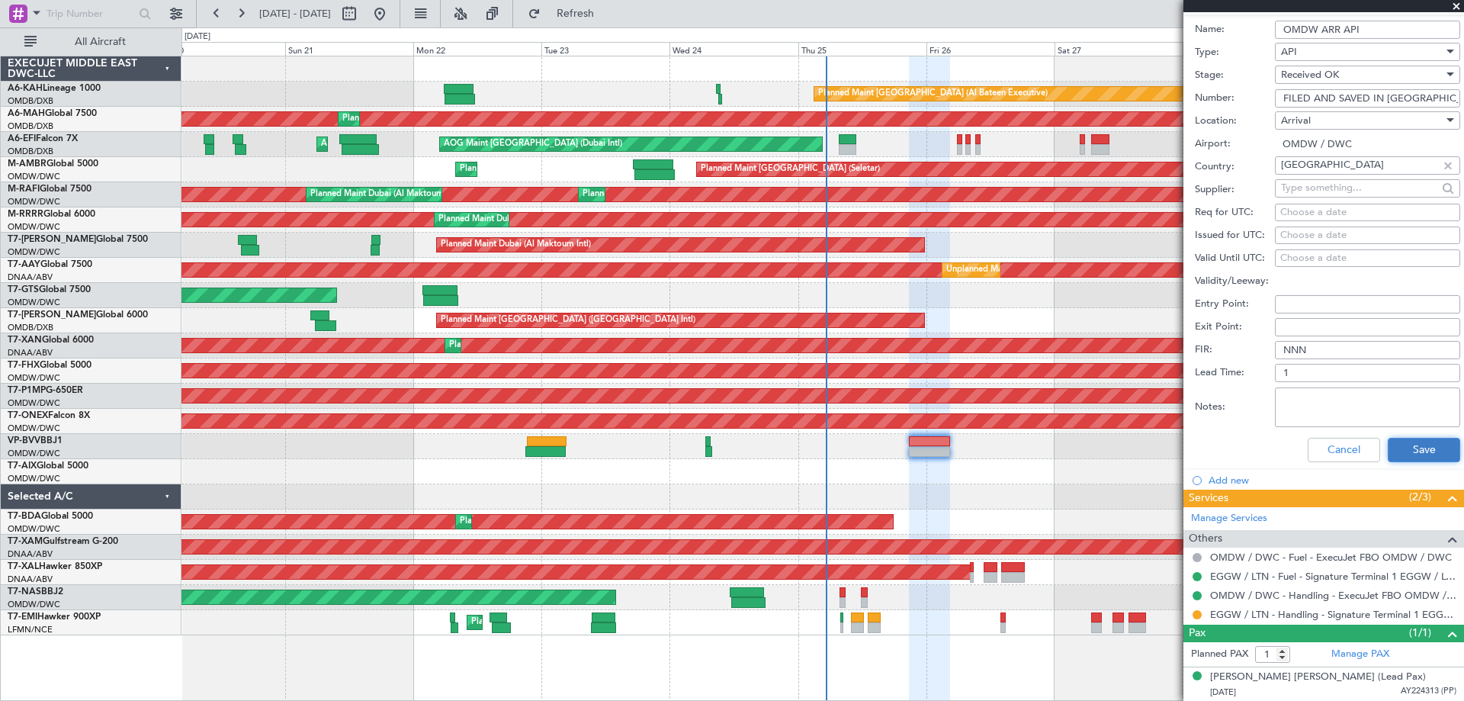
click at [1397, 456] on button "Save" at bounding box center [1423, 450] width 72 height 24
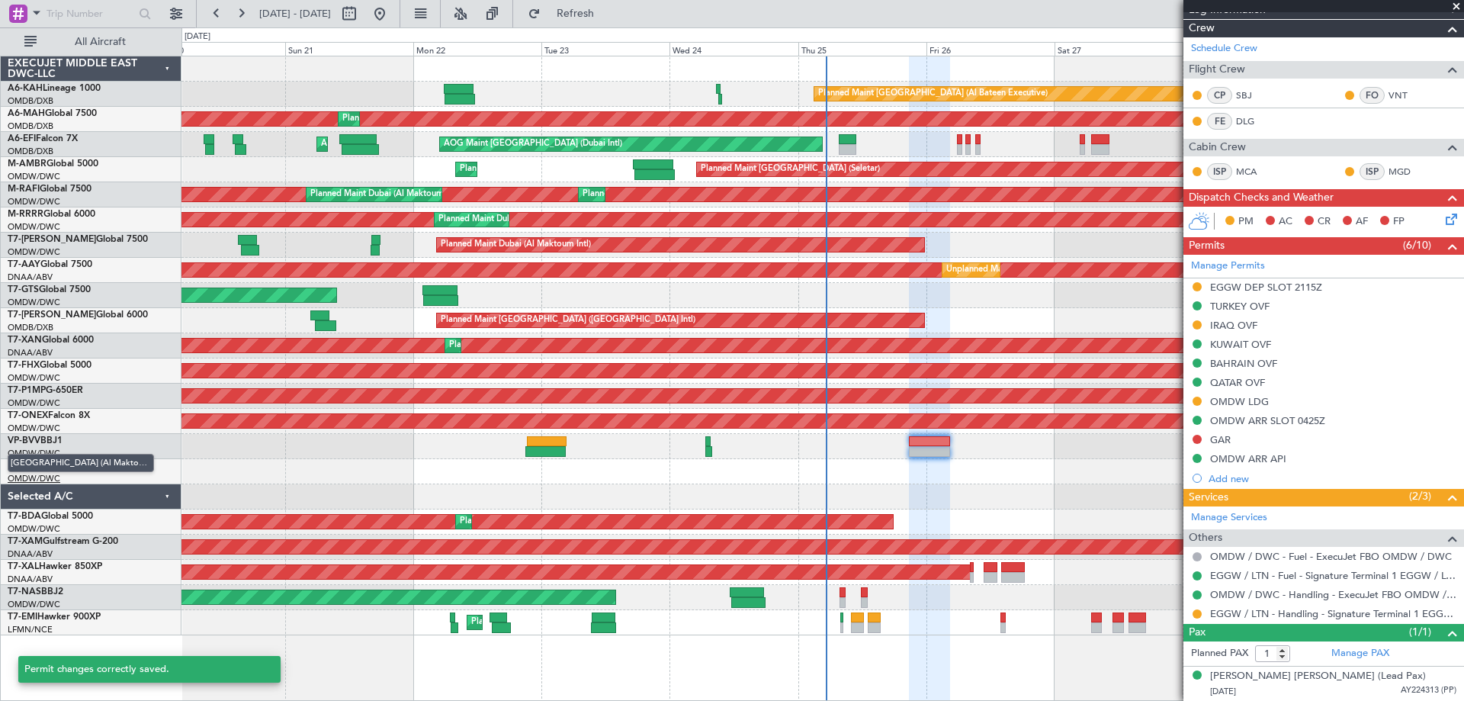
scroll to position [204, 0]
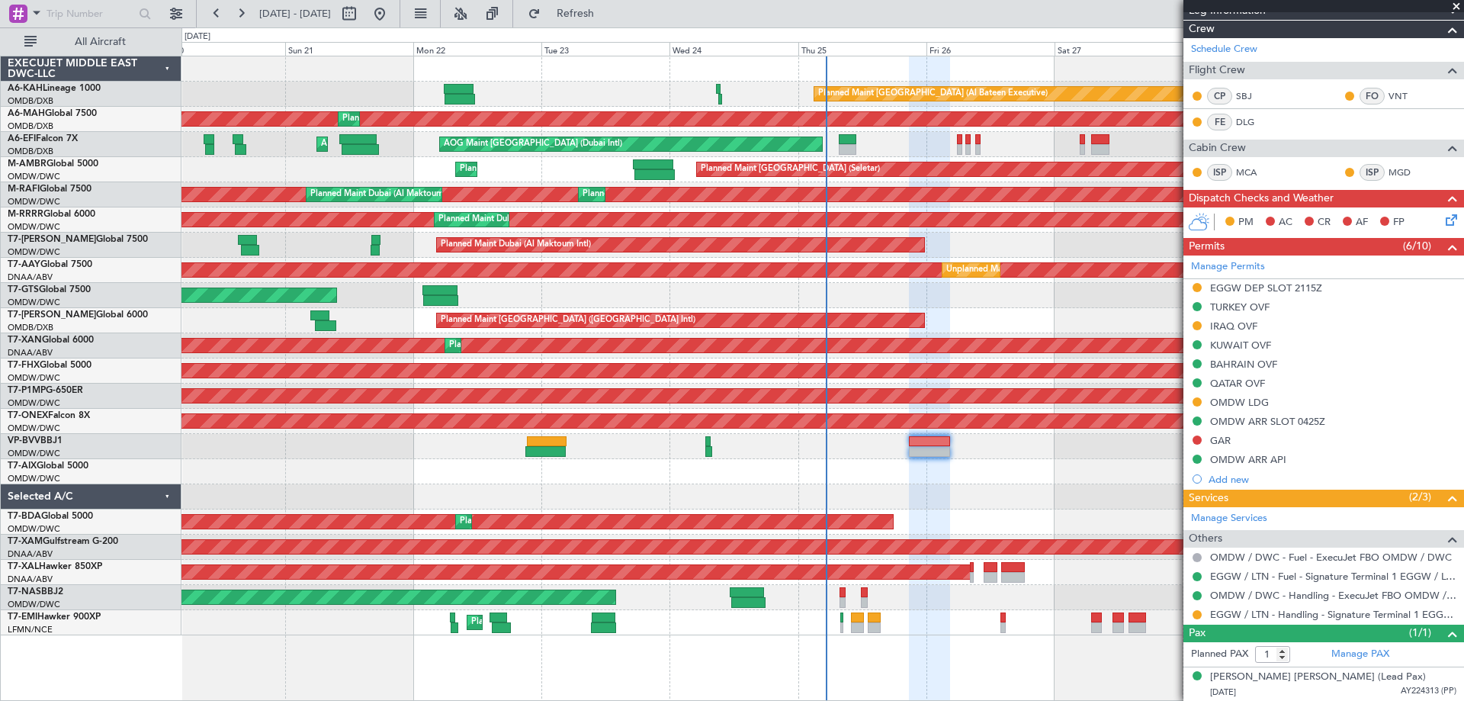
click at [1451, 4] on span at bounding box center [1455, 7] width 15 height 14
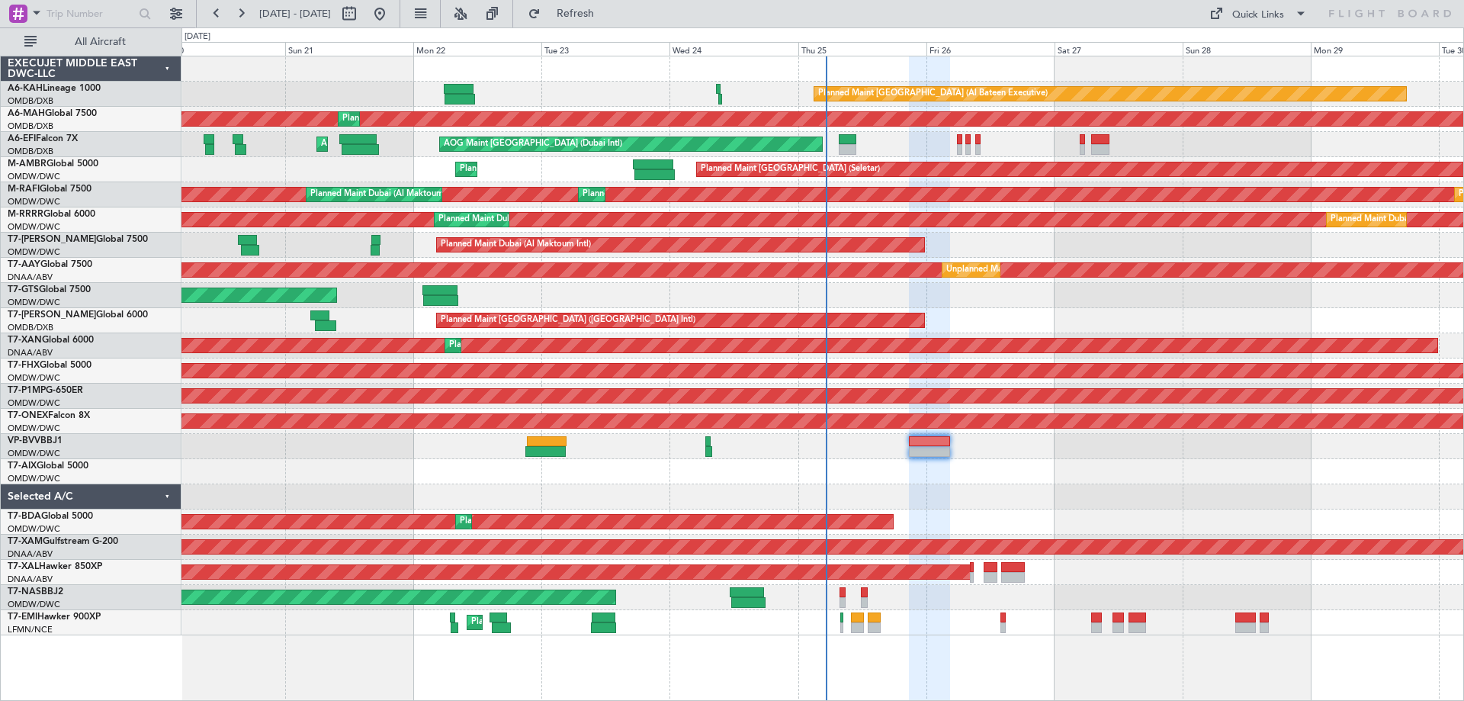
type input "0"
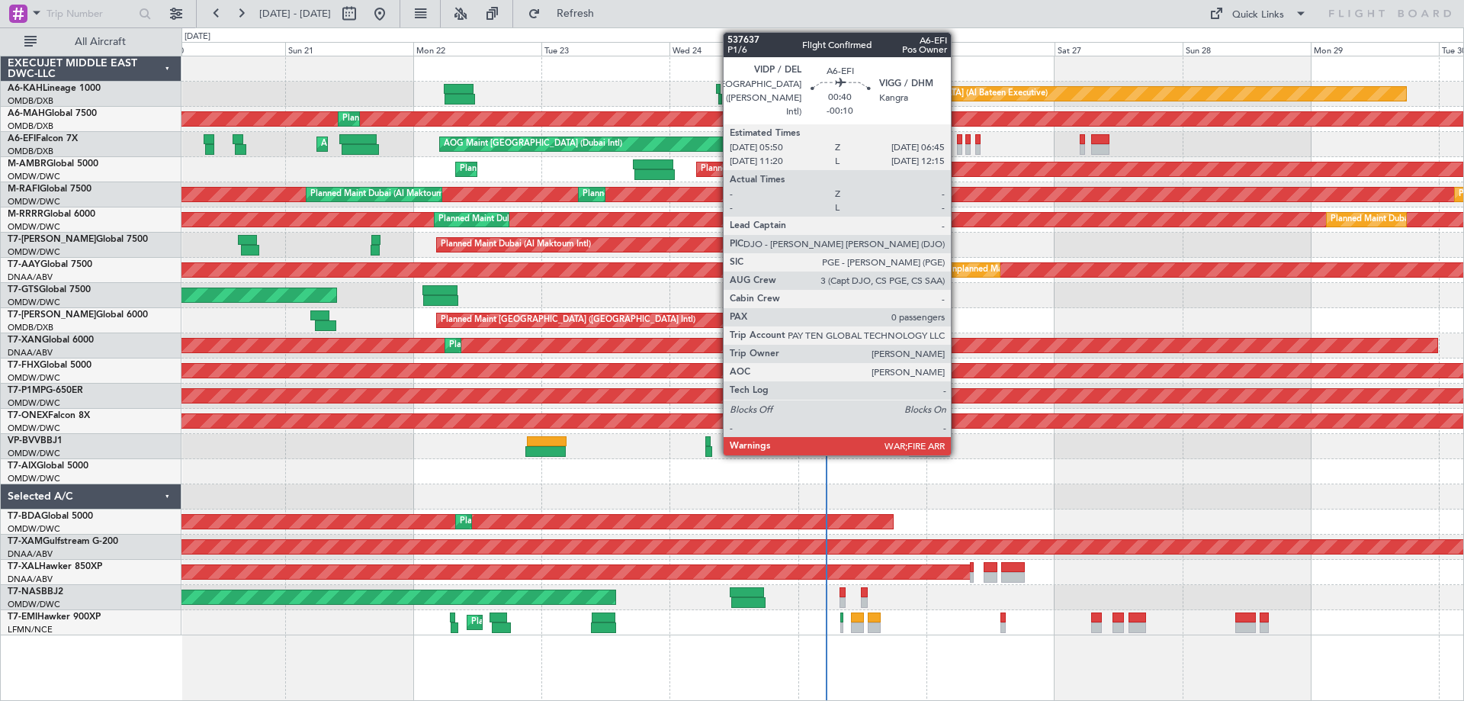
click at [957, 147] on div at bounding box center [959, 149] width 5 height 11
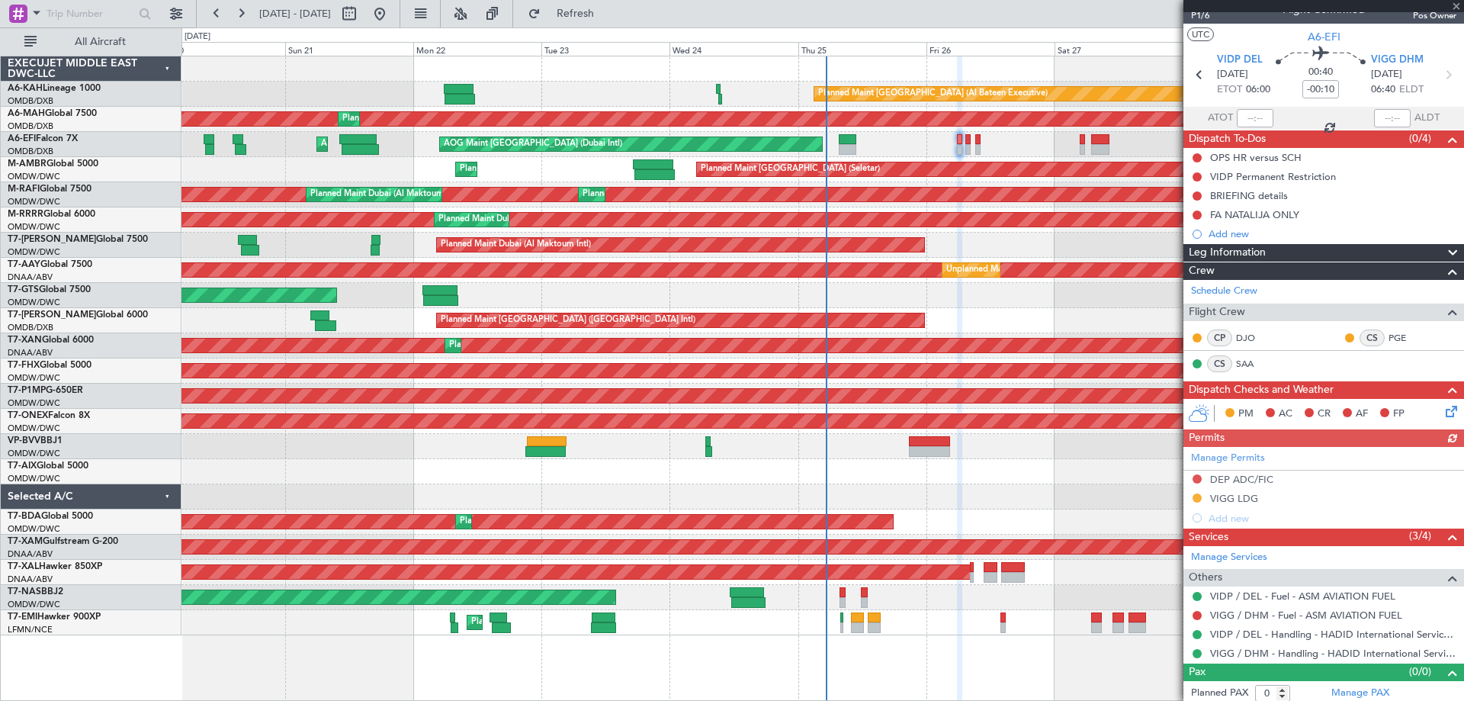
scroll to position [24, 0]
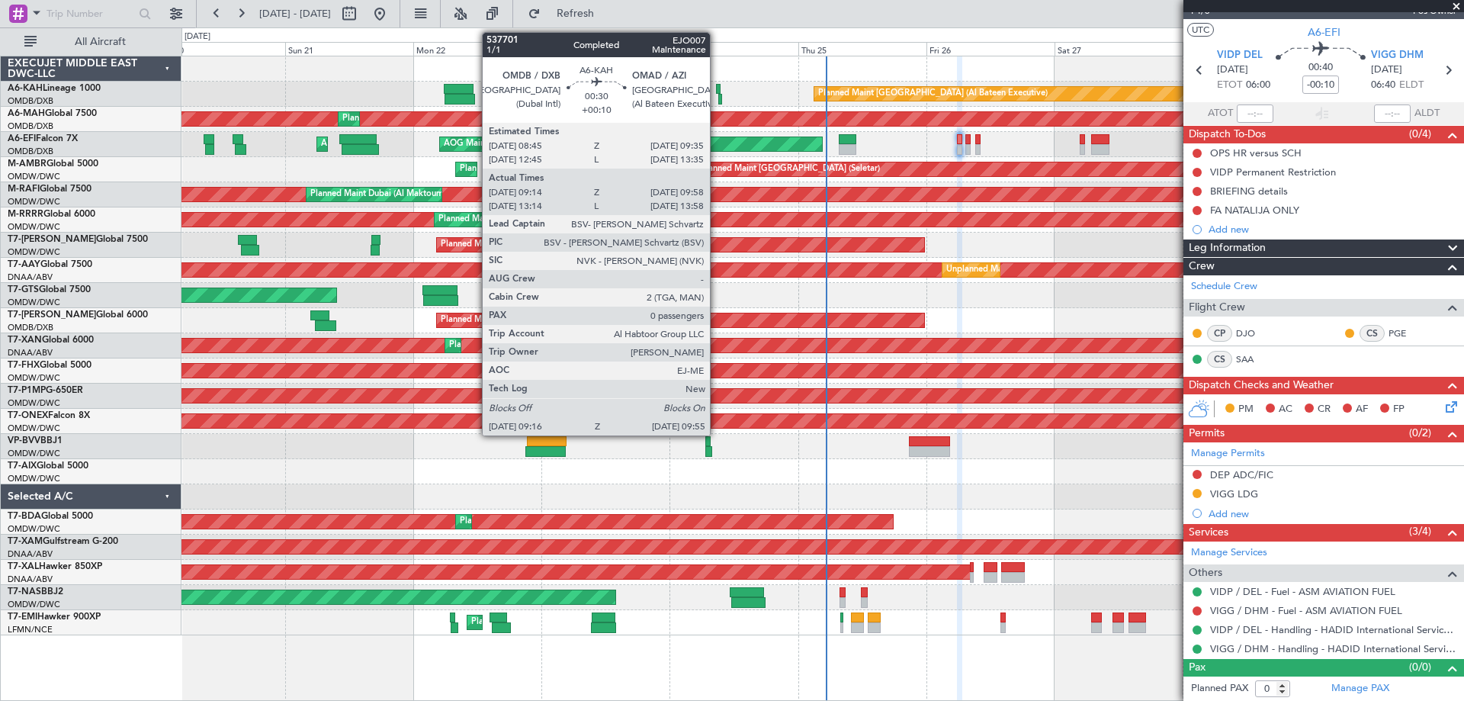
click at [717, 92] on div at bounding box center [718, 89] width 5 height 11
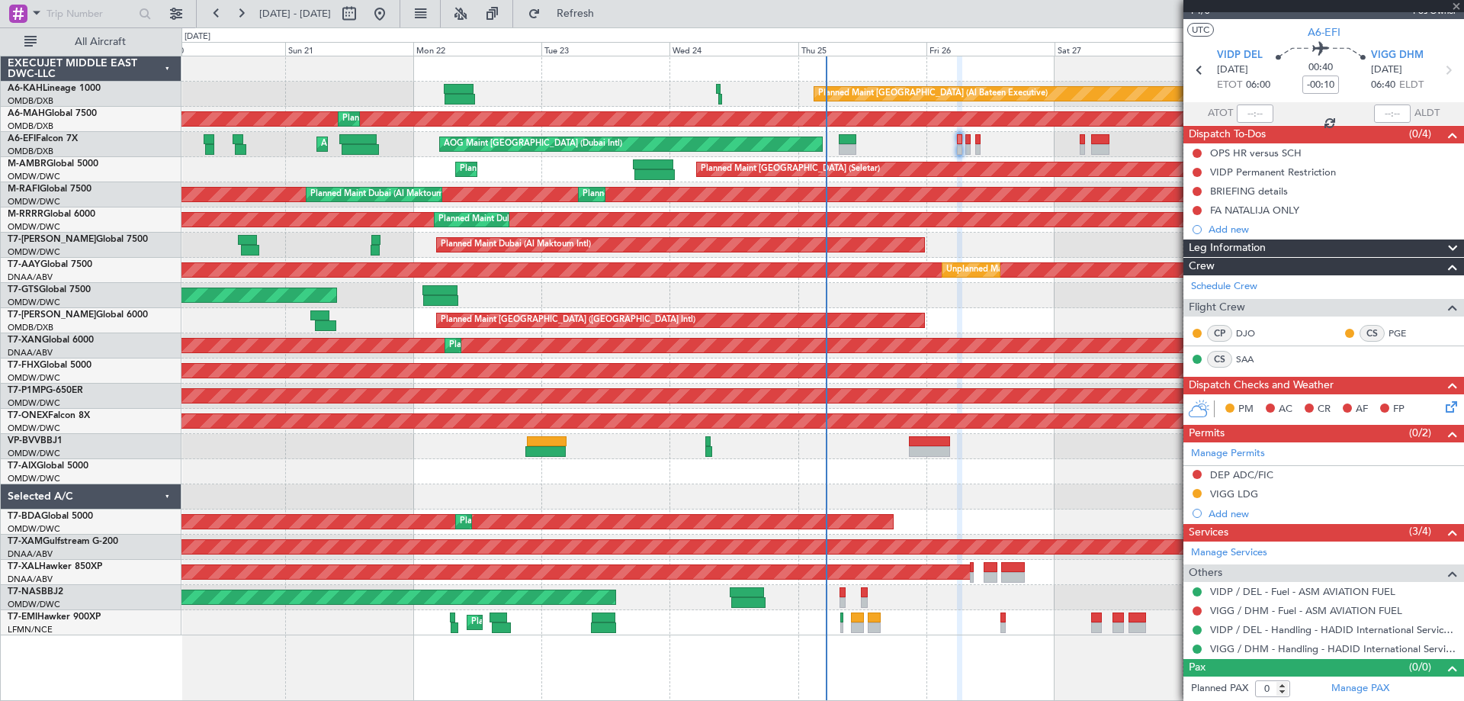
type input "+00:10"
type input "09:29"
type input "09:53"
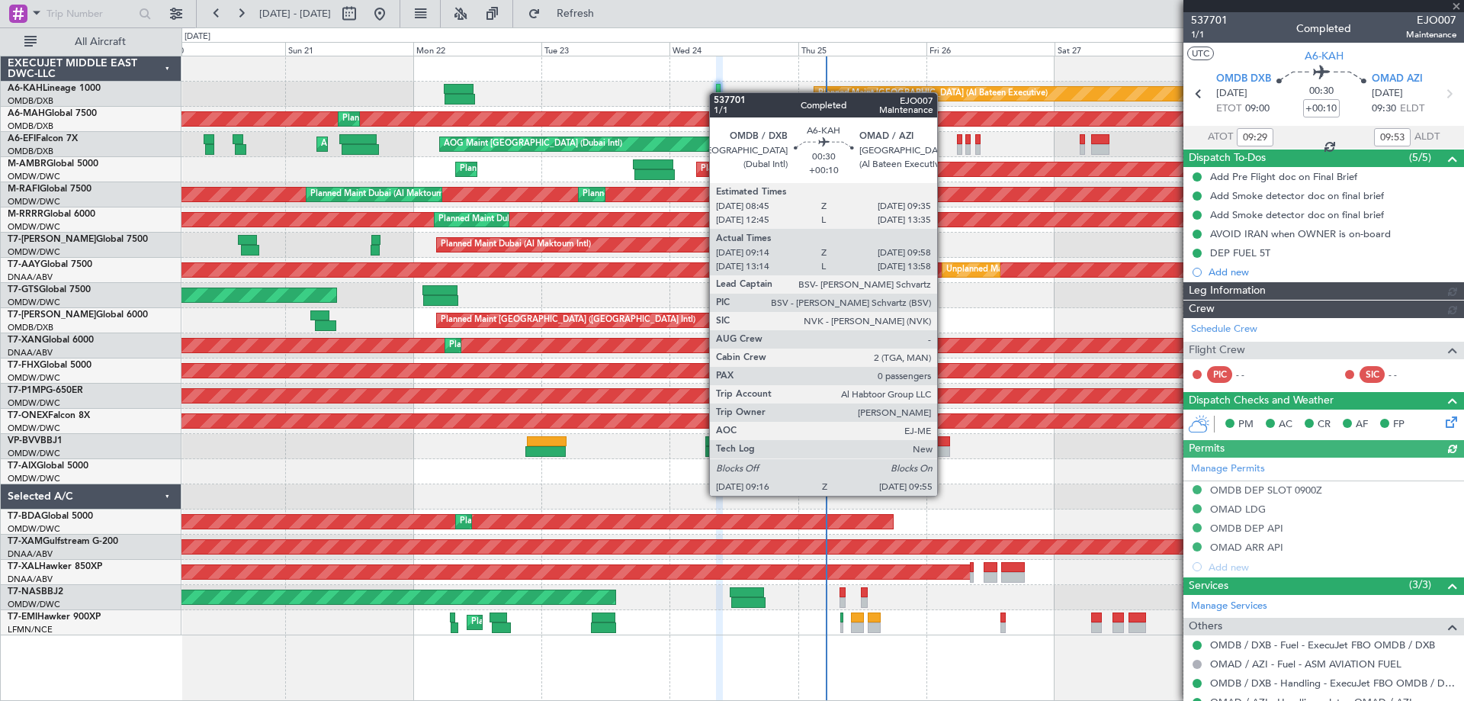
type input "Dherander Fithani (DHF)"
type input "7360"
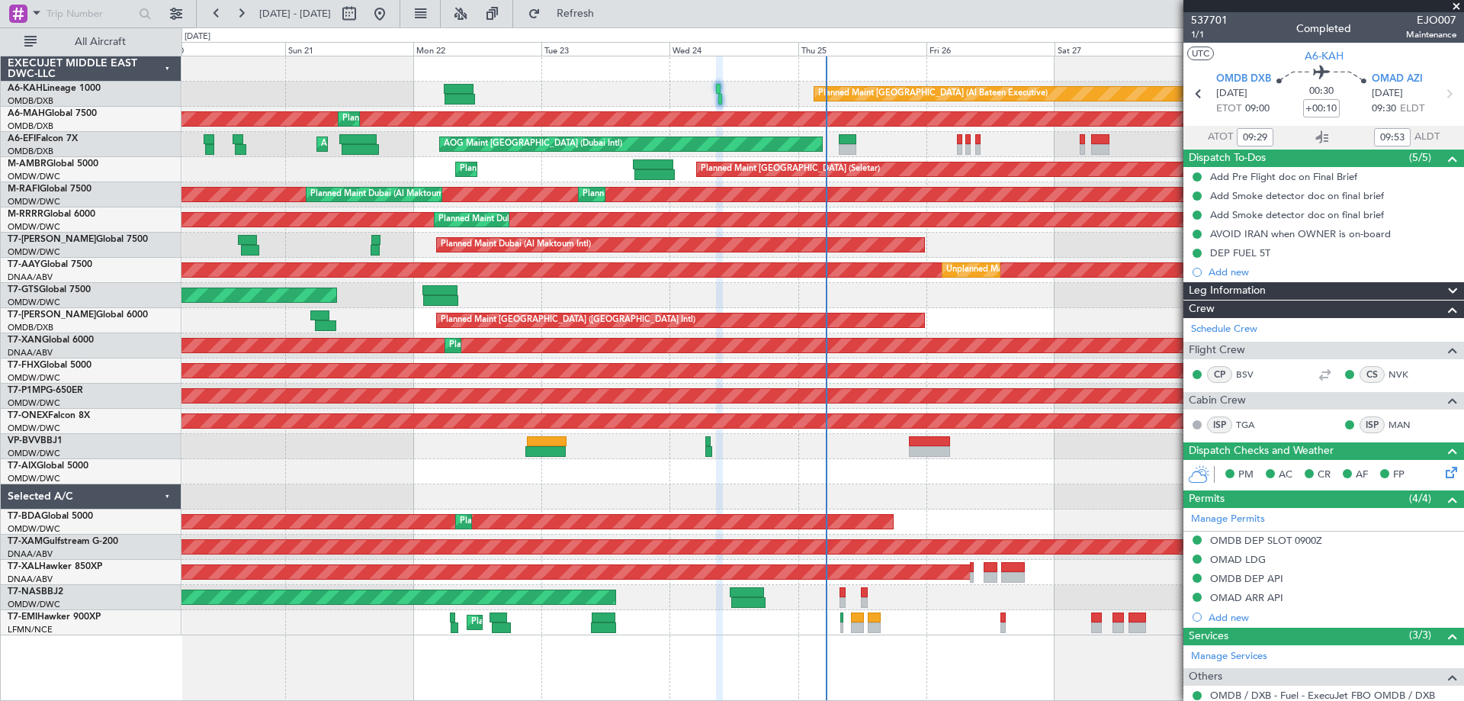
type input "13:29"
type input "13:53"
type input "09:29"
type input "09:53"
click at [1316, 62] on span "A6-KAH" at bounding box center [1323, 56] width 39 height 16
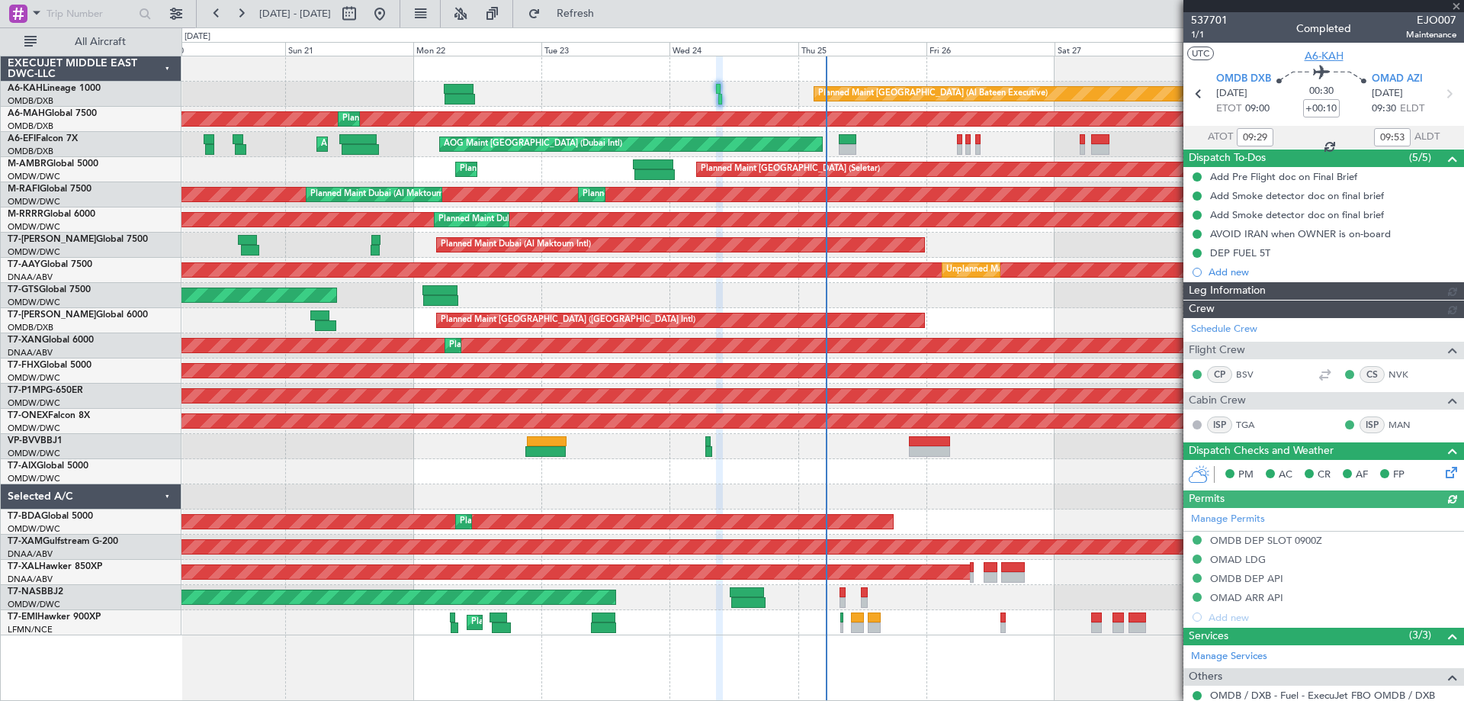
type input "Dherander Fithani (DHF)"
type input "7360"
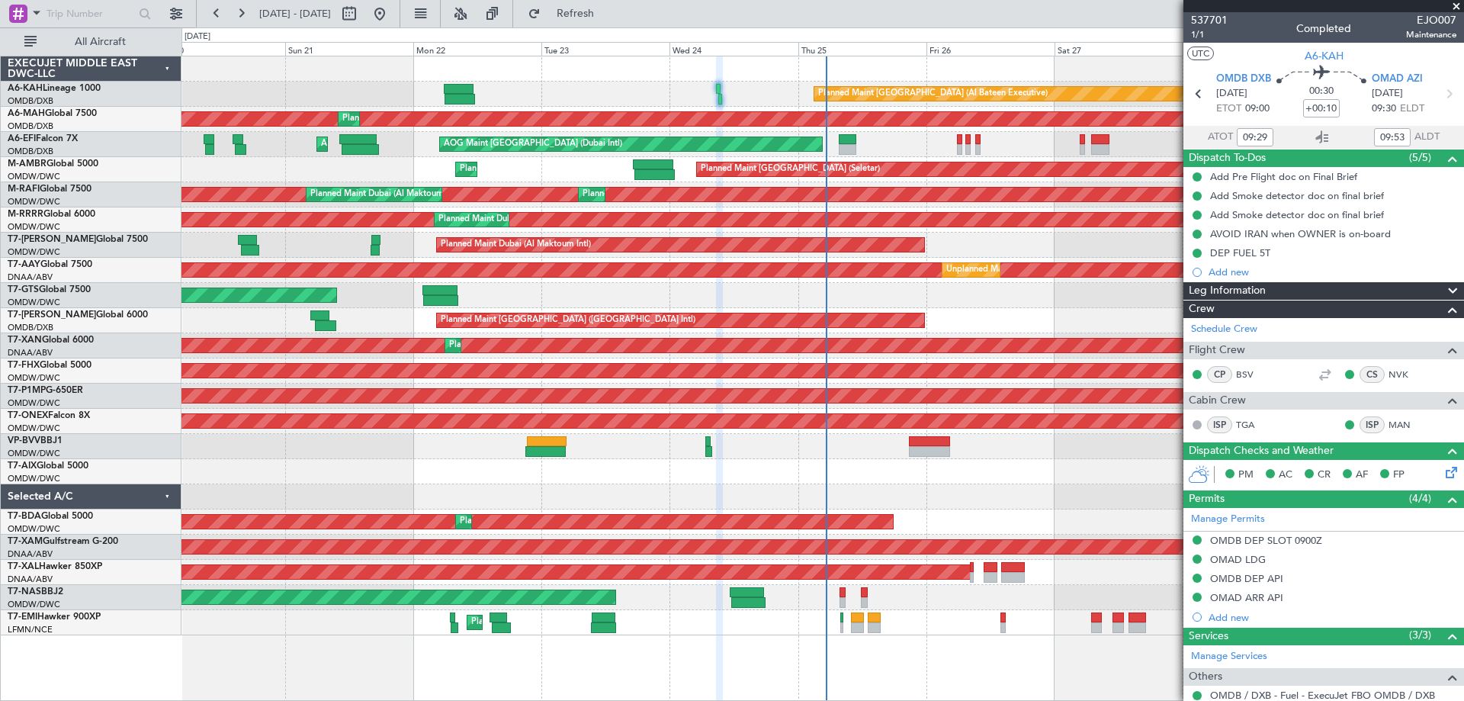
click at [1452, 3] on span at bounding box center [1455, 7] width 15 height 14
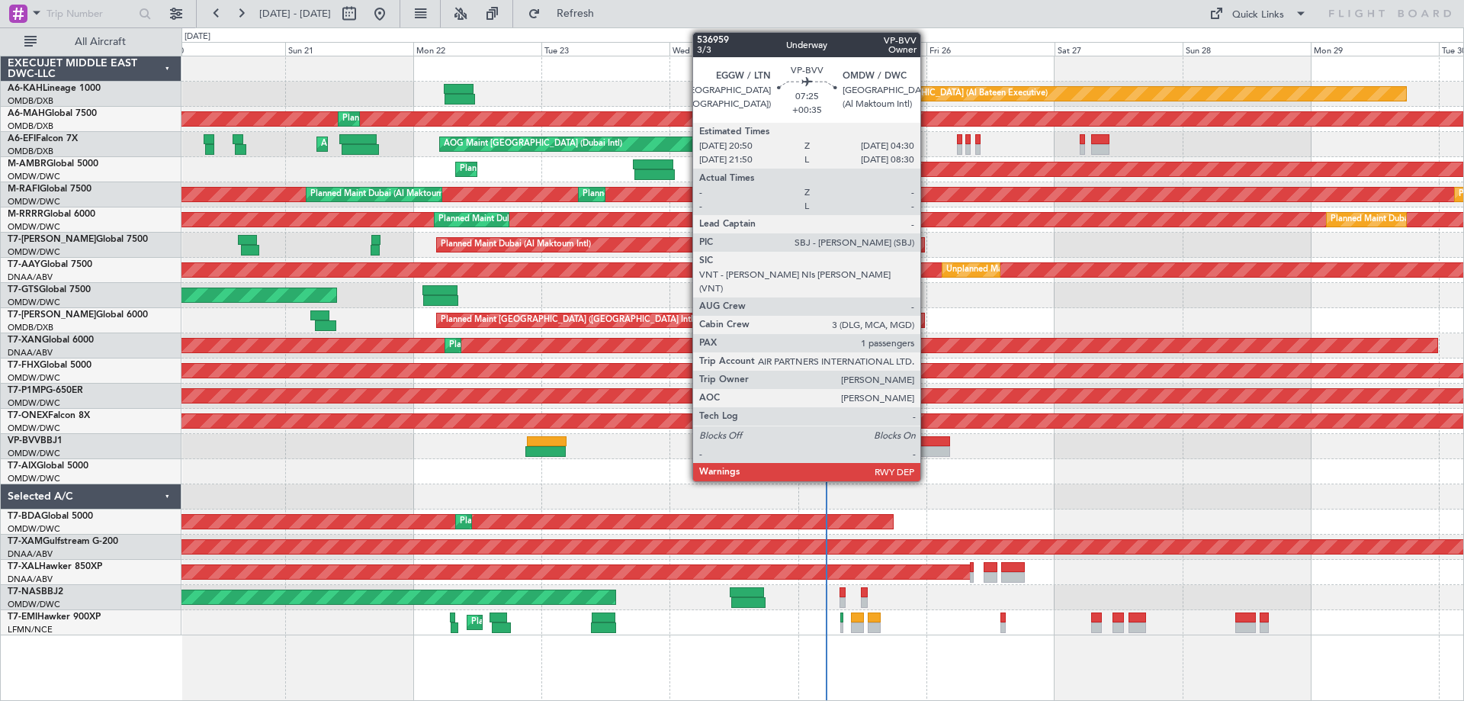
click at [927, 450] on div at bounding box center [929, 451] width 41 height 11
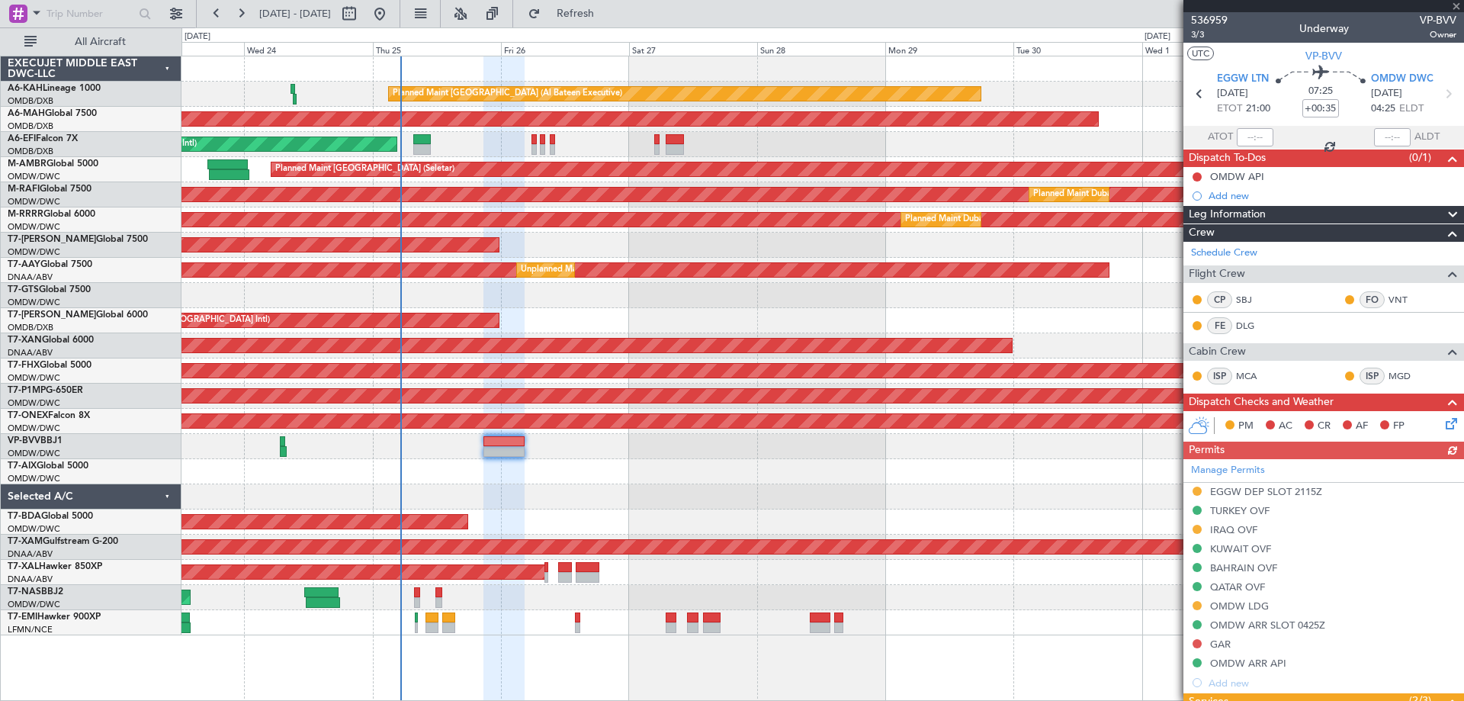
click at [575, 465] on div at bounding box center [821, 471] width 1281 height 25
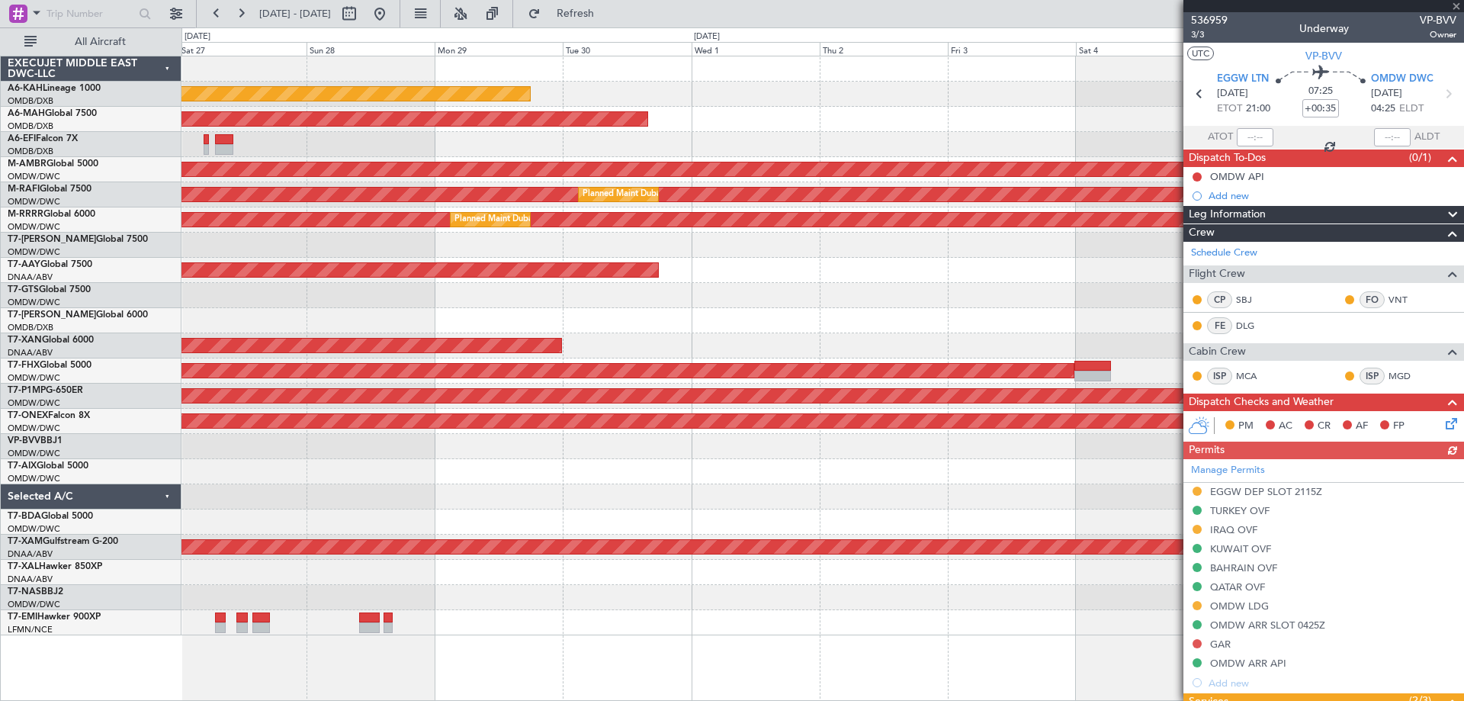
click at [339, 457] on div "Planned Maint [GEOGRAPHIC_DATA] (Al Bateen Executive) Planned Maint [GEOGRAPHIC…" at bounding box center [821, 345] width 1281 height 579
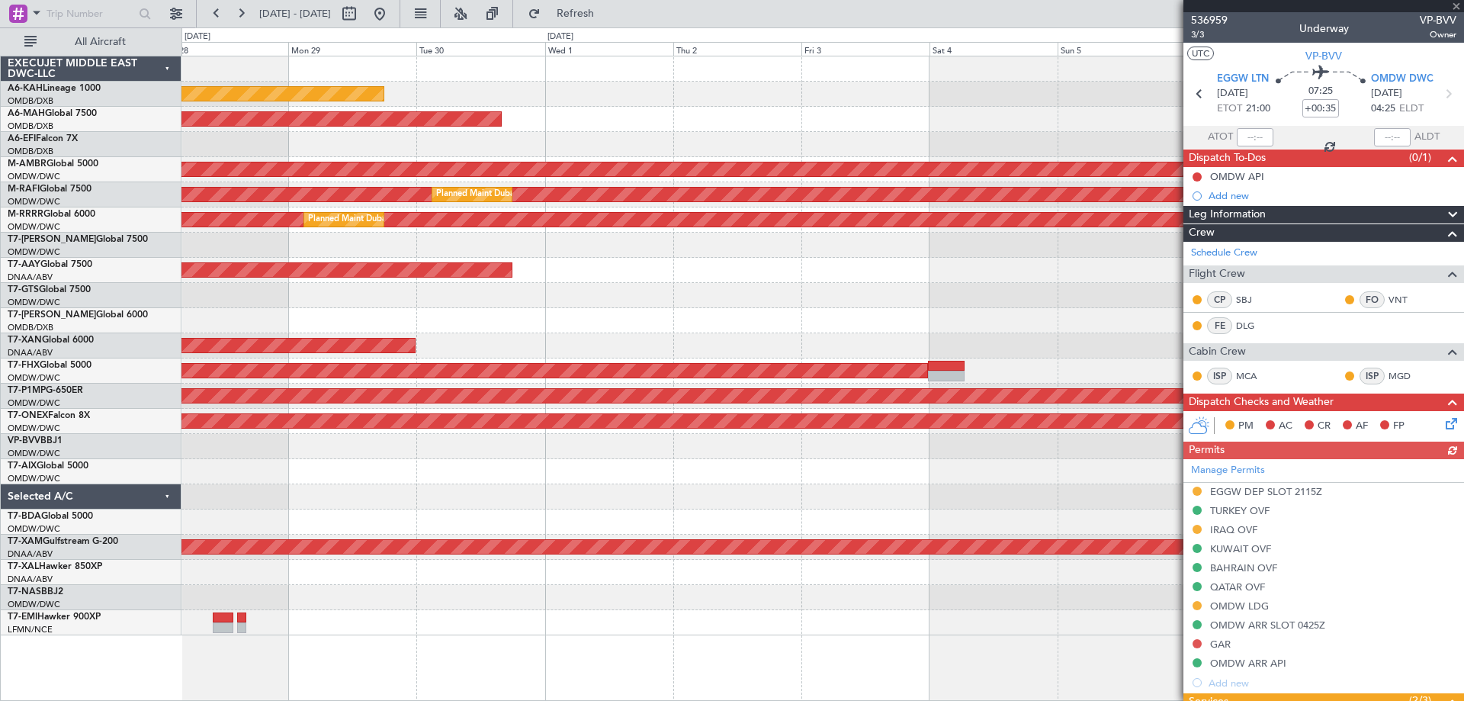
click at [674, 486] on div "Planned Maint Abu Dhabi (Al Bateen Executive) Planned Maint Dubai (Dubai Intl) …" at bounding box center [821, 345] width 1281 height 579
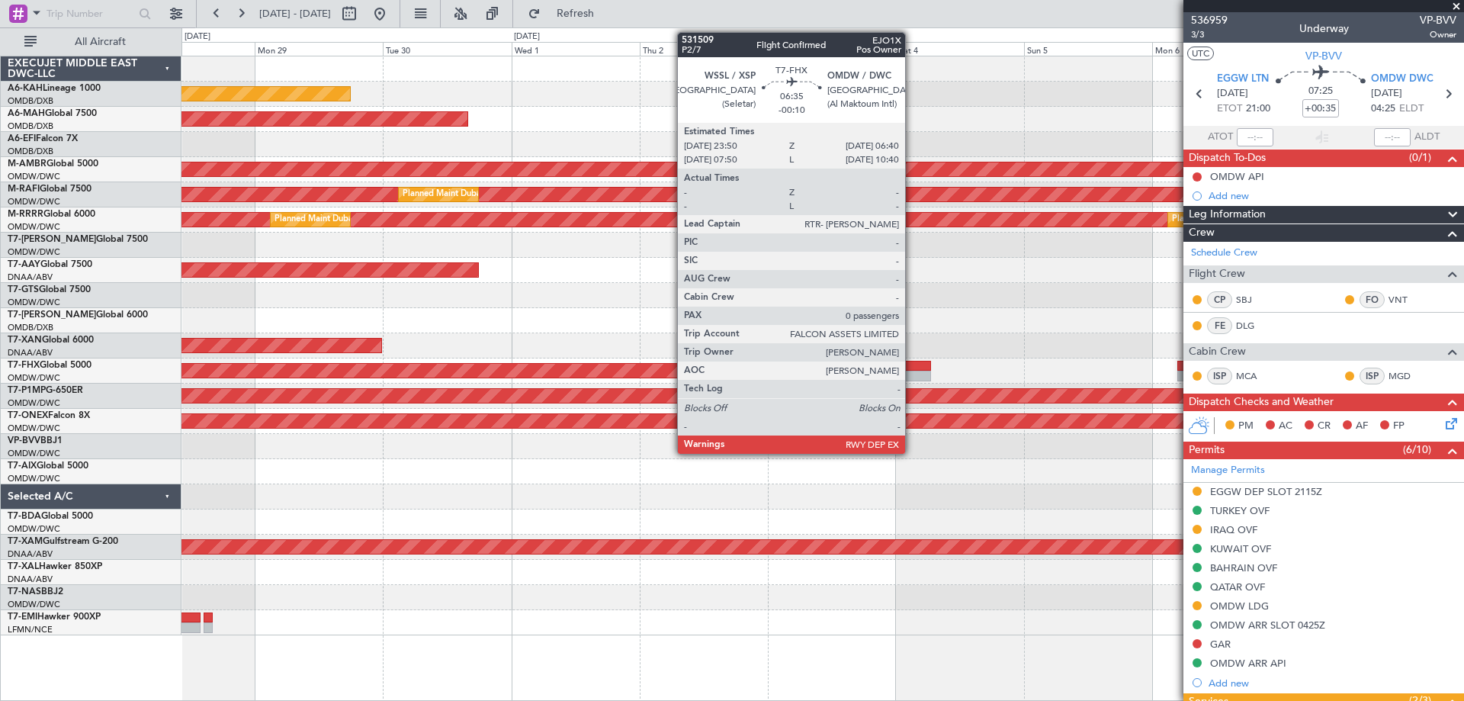
click at [912, 369] on div at bounding box center [912, 366] width 37 height 11
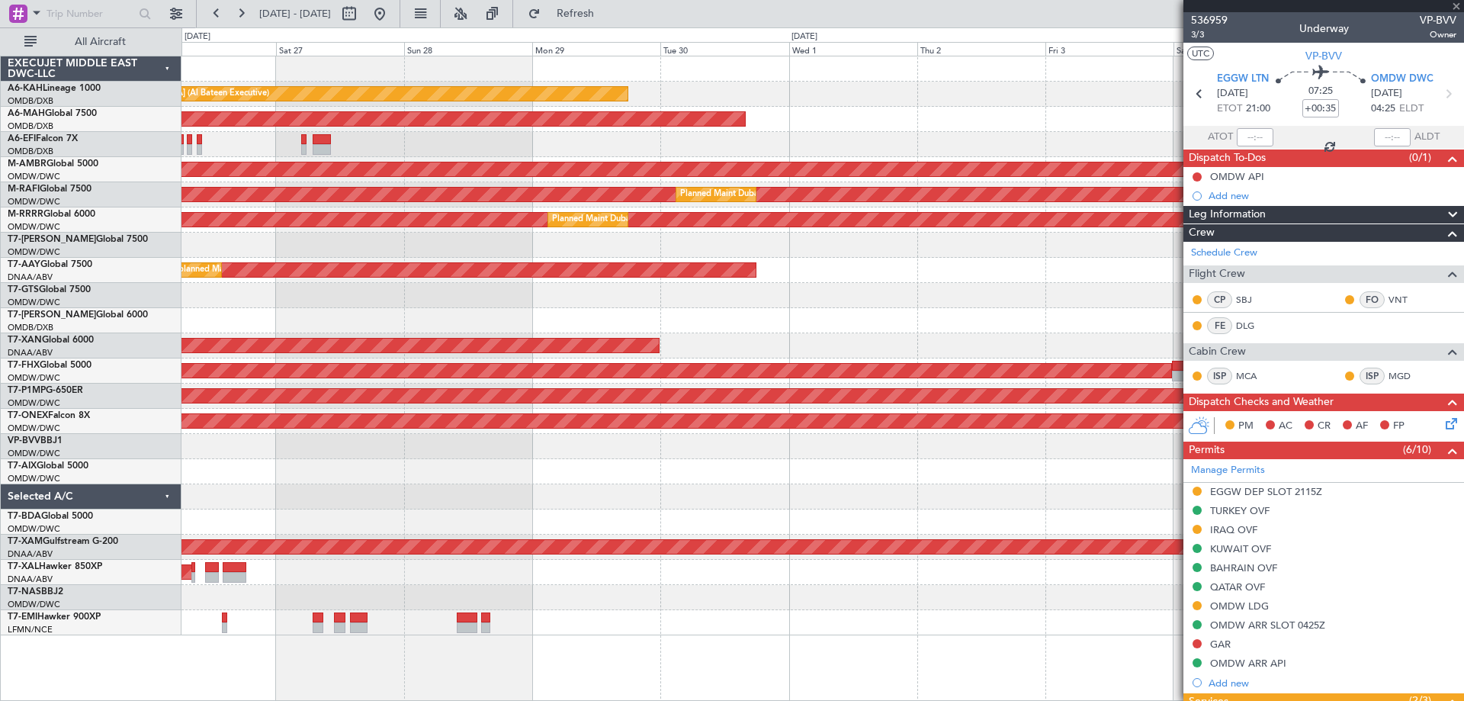
type input "-00:10"
type input "0"
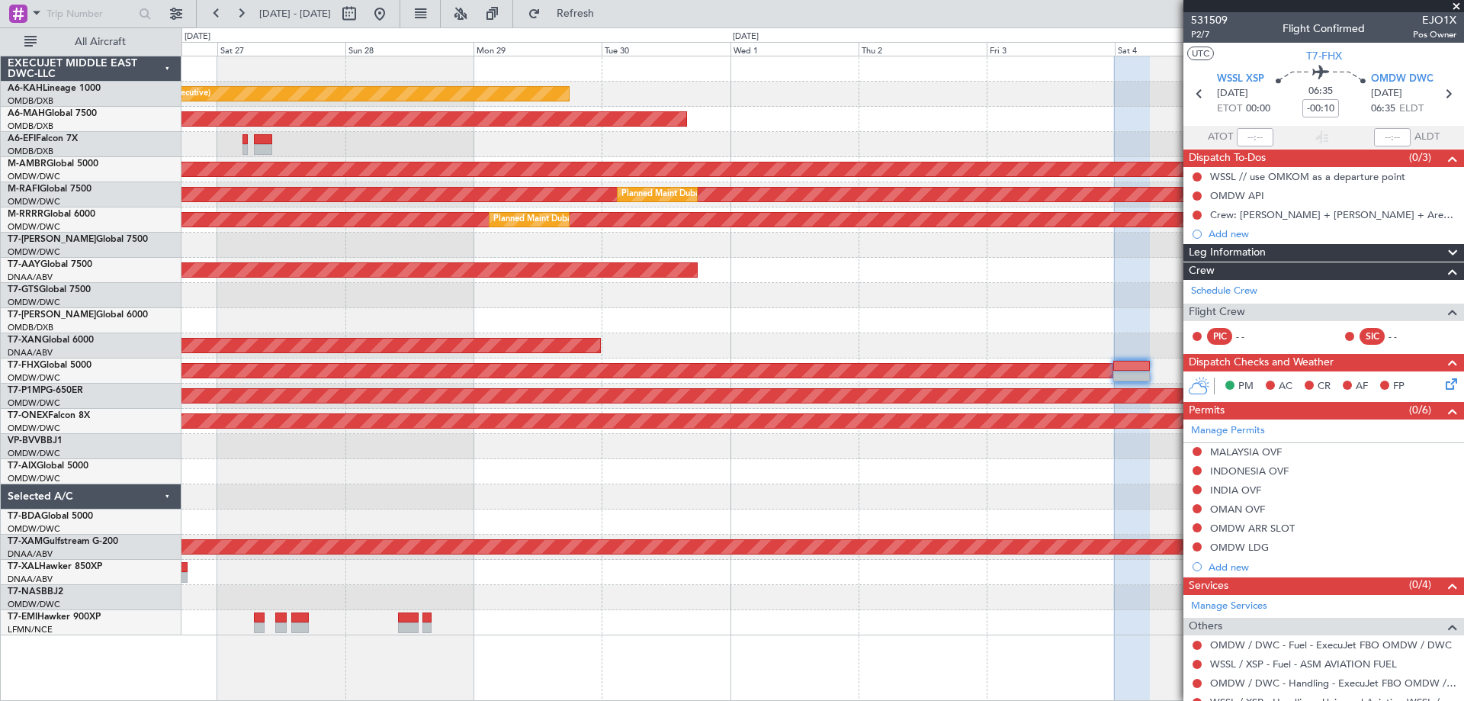
click at [1454, 4] on span at bounding box center [1455, 7] width 15 height 14
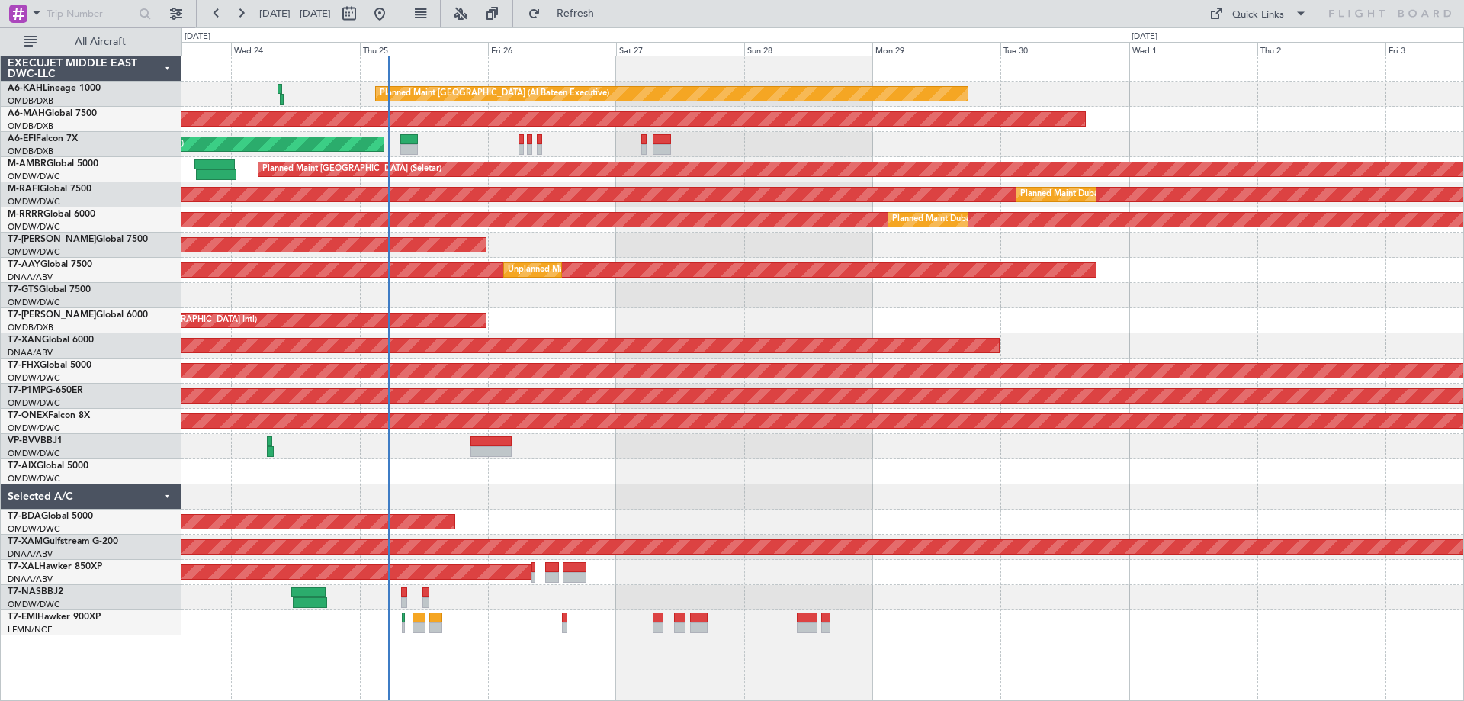
click at [851, 321] on div "Planned Maint [GEOGRAPHIC_DATA] ([GEOGRAPHIC_DATA] Intl)" at bounding box center [821, 320] width 1281 height 25
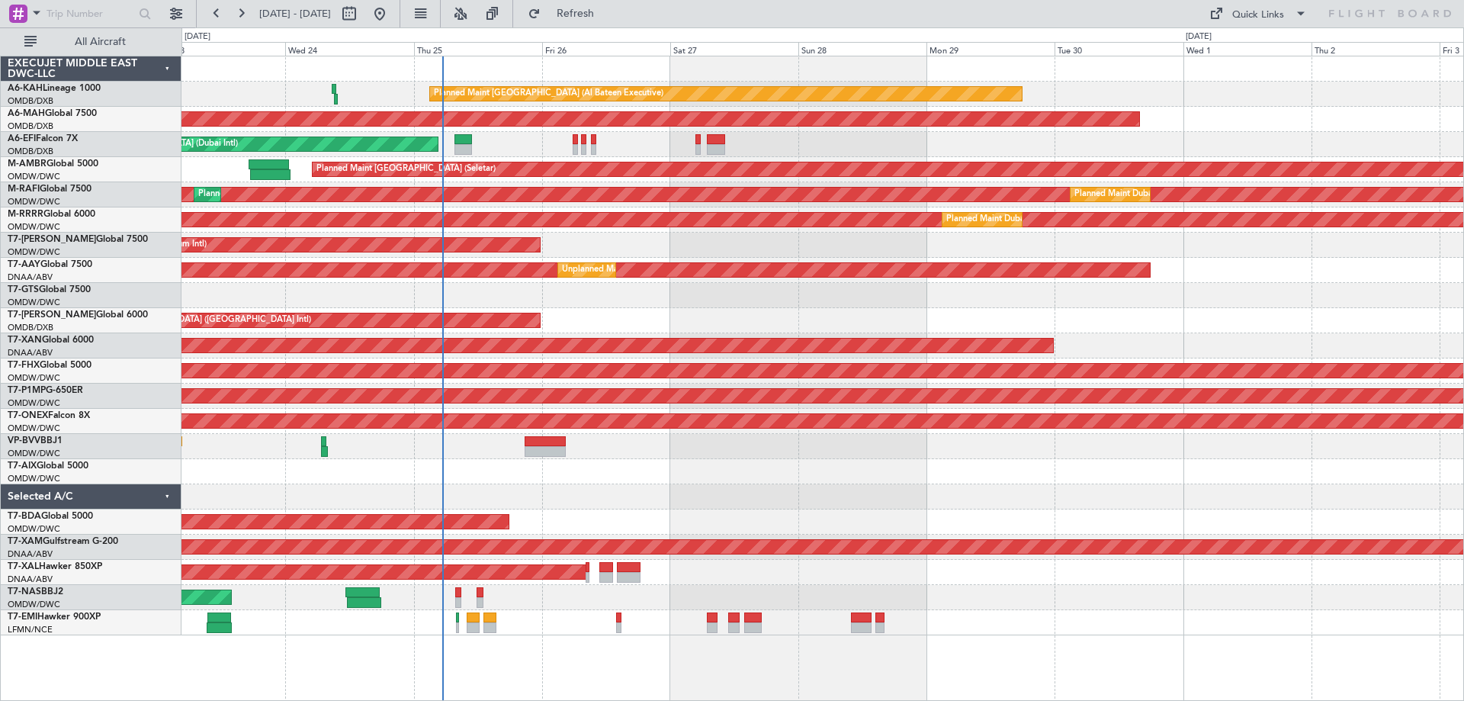
click at [550, 461] on div at bounding box center [821, 471] width 1281 height 25
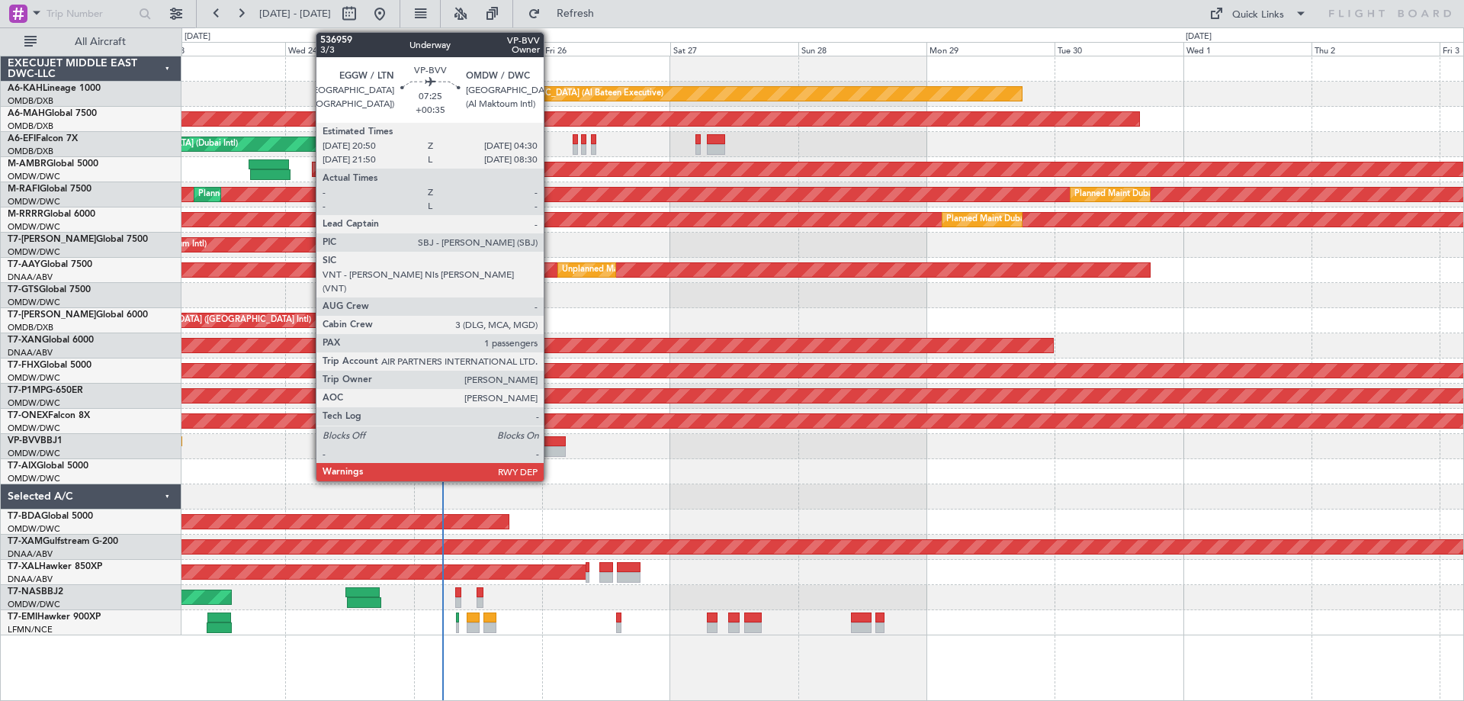
click at [550, 450] on div at bounding box center [544, 451] width 41 height 11
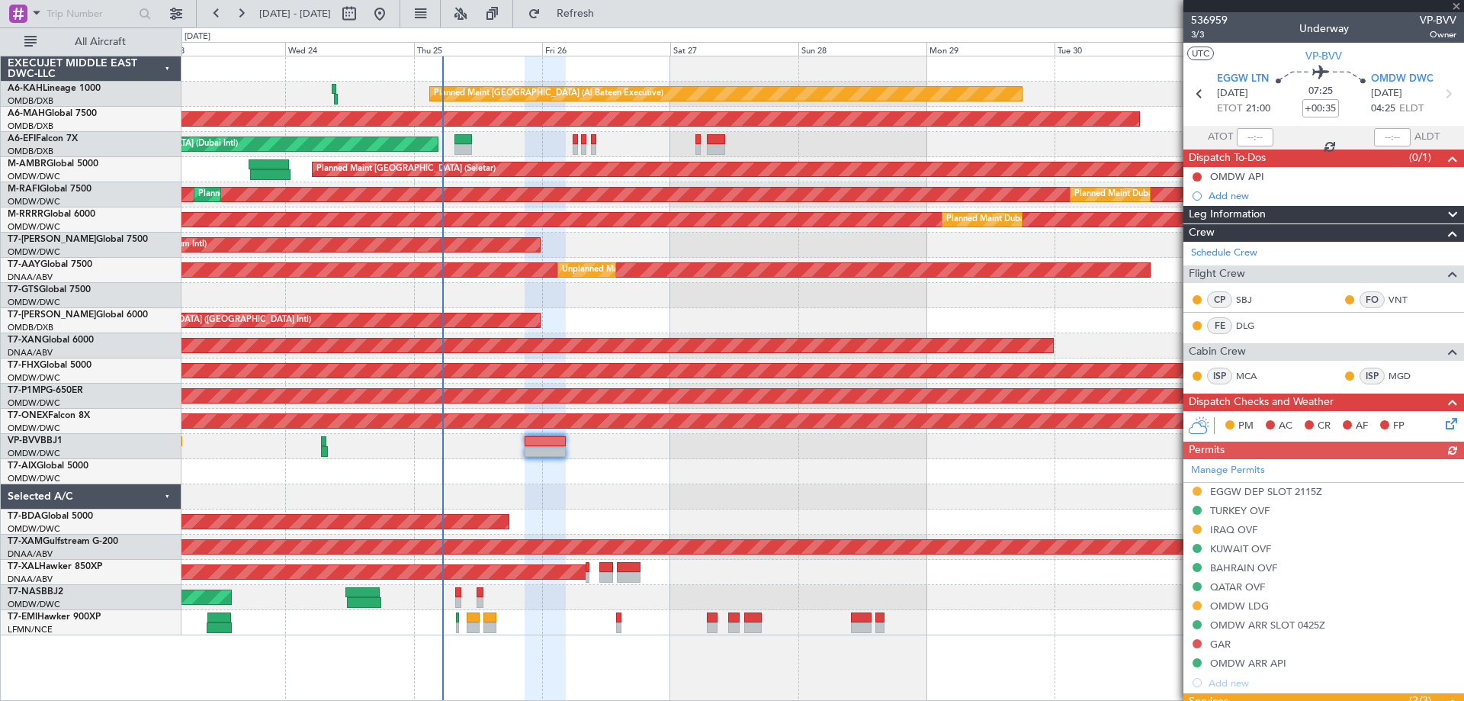
scroll to position [204, 0]
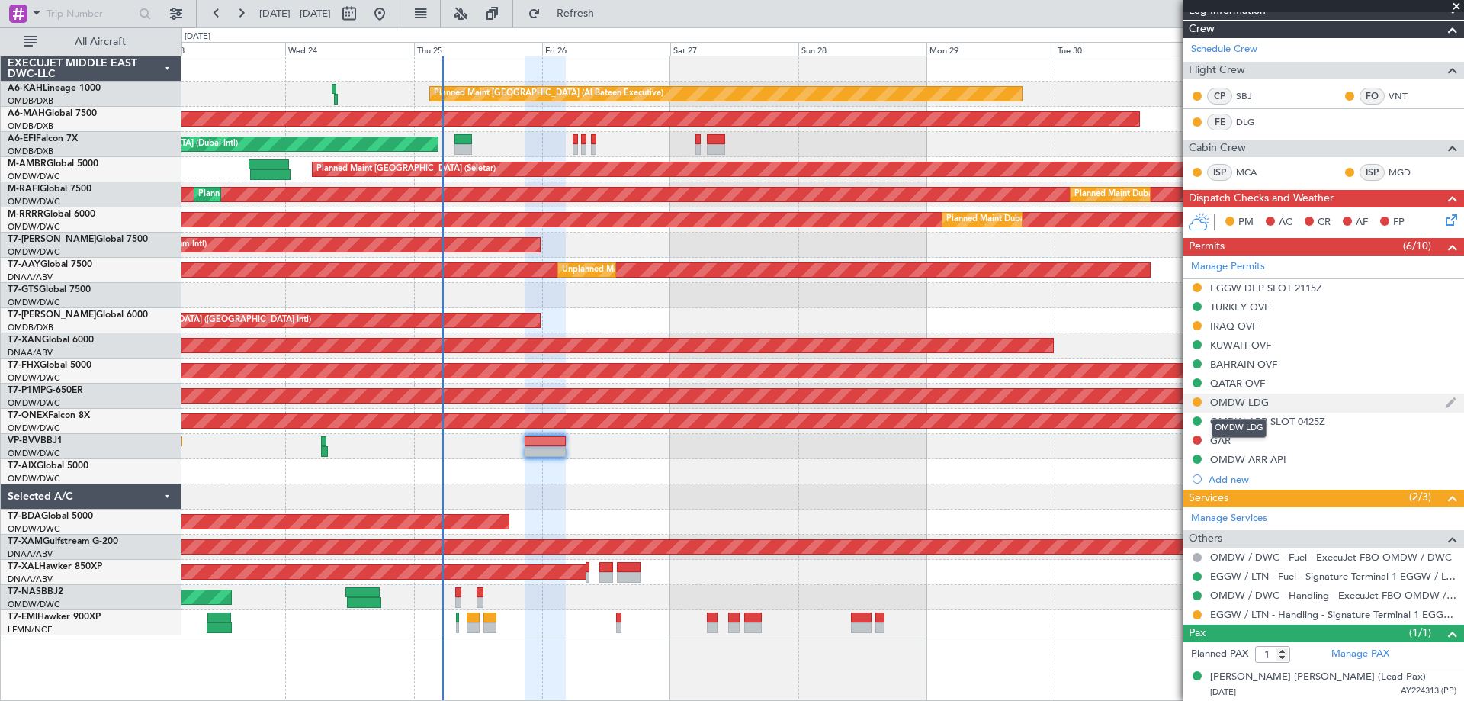
click at [1260, 403] on div "OMDW LDG" at bounding box center [1239, 402] width 59 height 13
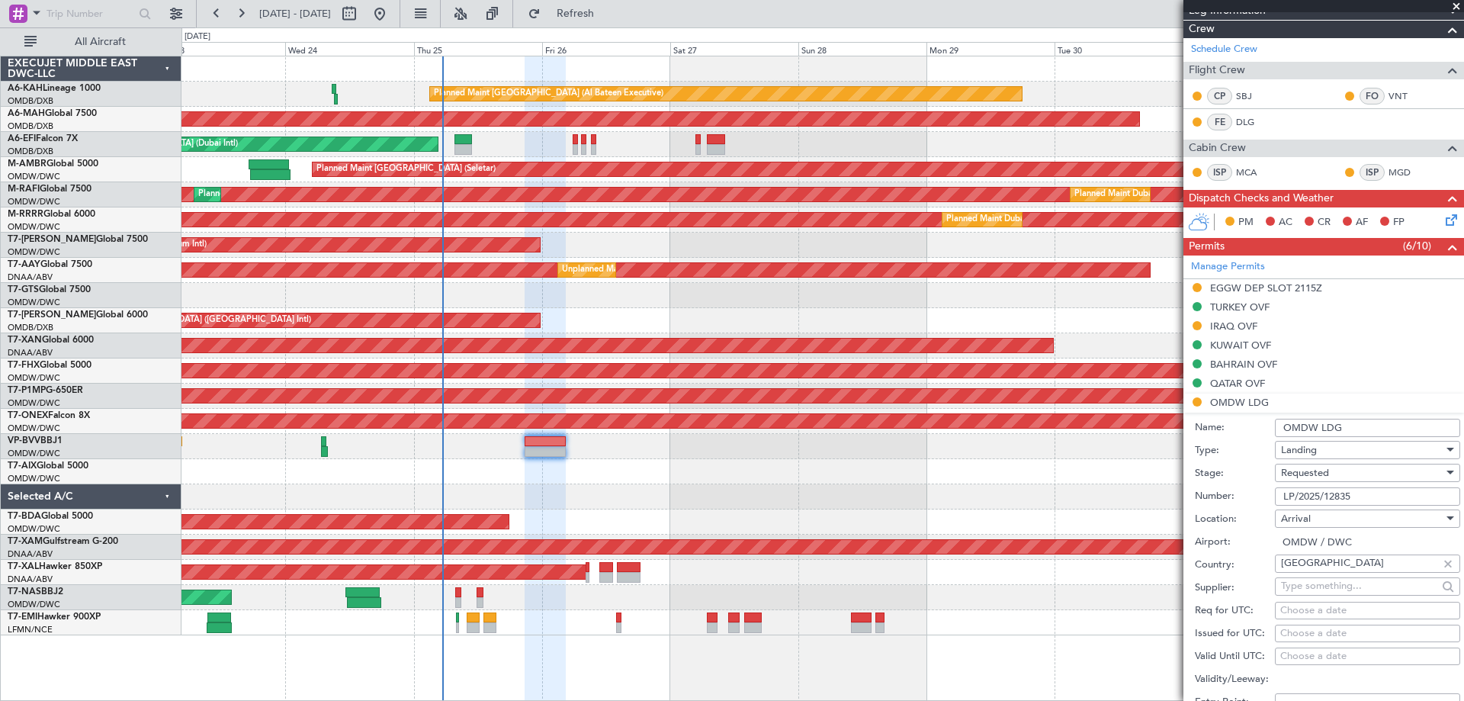
click at [1346, 478] on div "Requested" at bounding box center [1362, 472] width 162 height 23
click at [1328, 595] on span "Received OK" at bounding box center [1361, 587] width 160 height 23
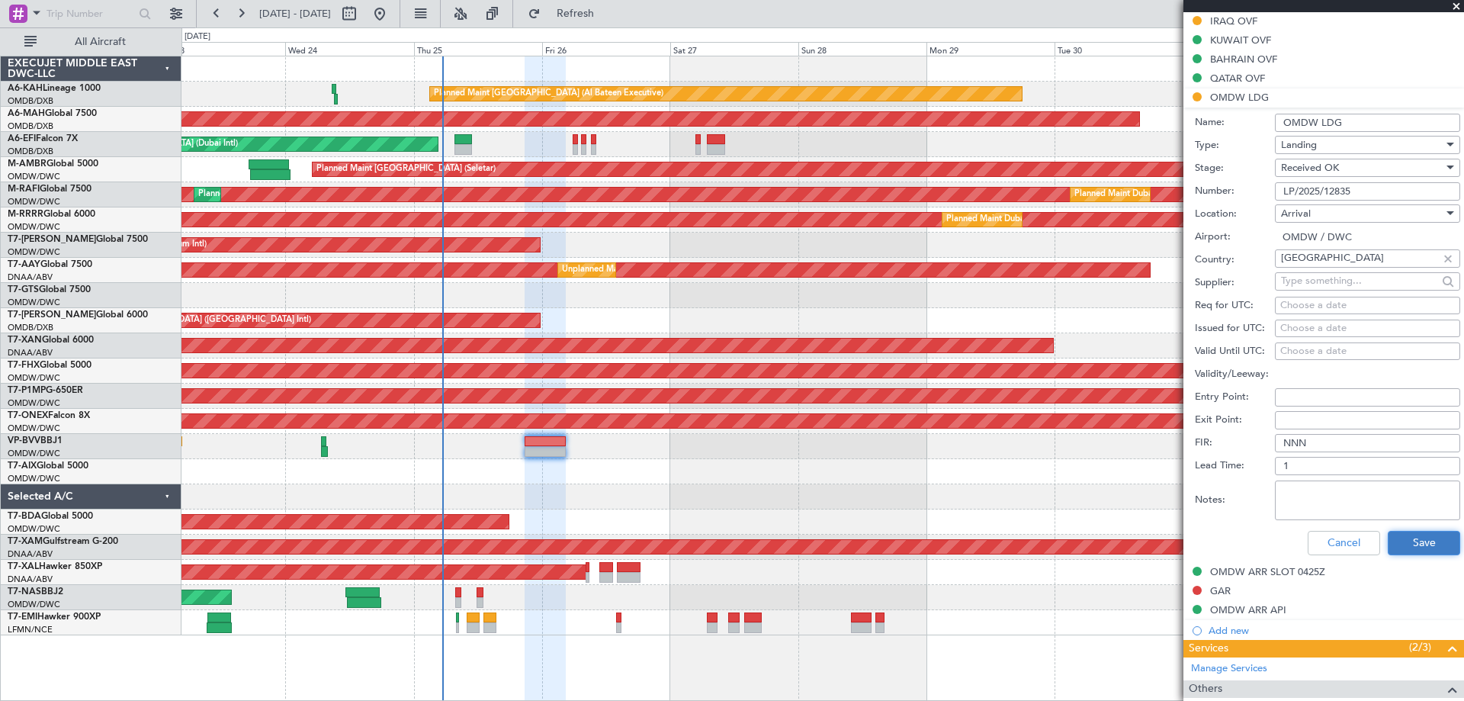
click at [1417, 540] on button "Save" at bounding box center [1423, 543] width 72 height 24
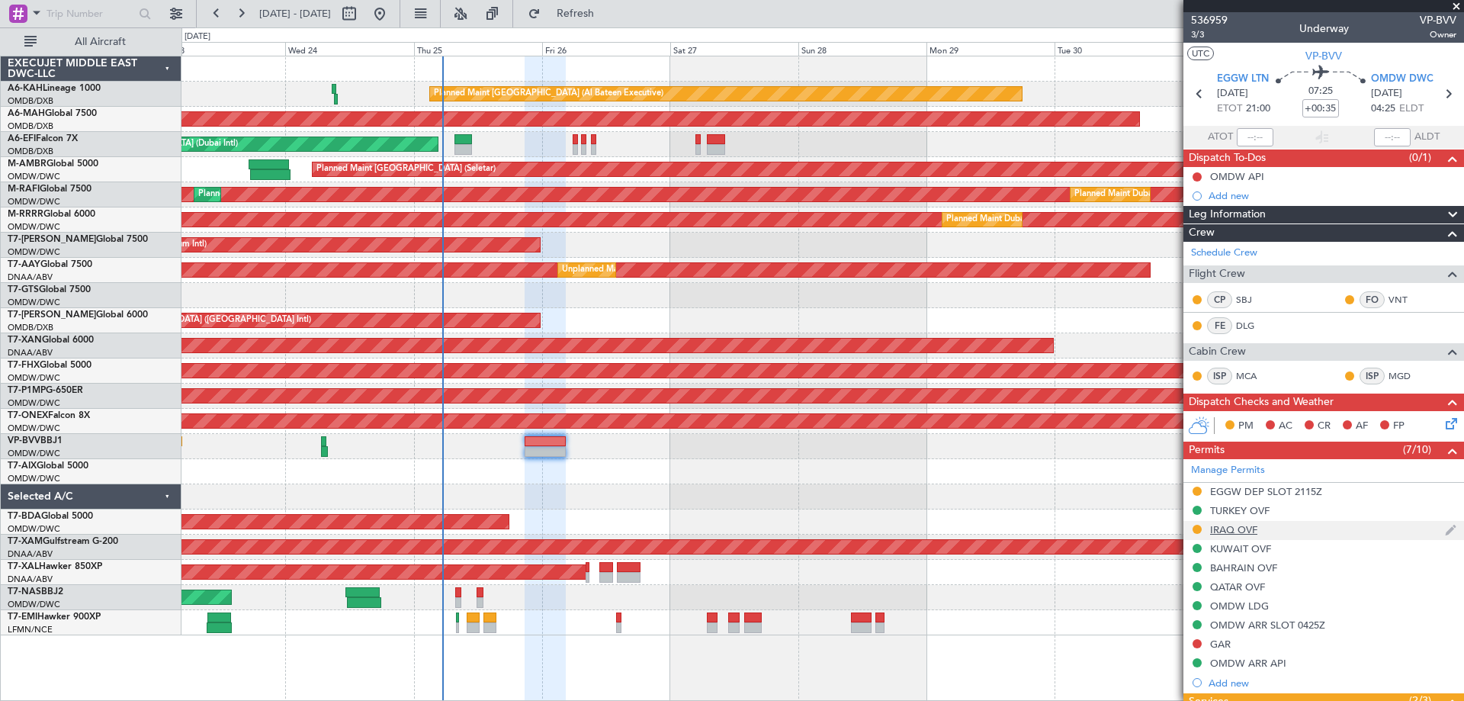
scroll to position [204, 0]
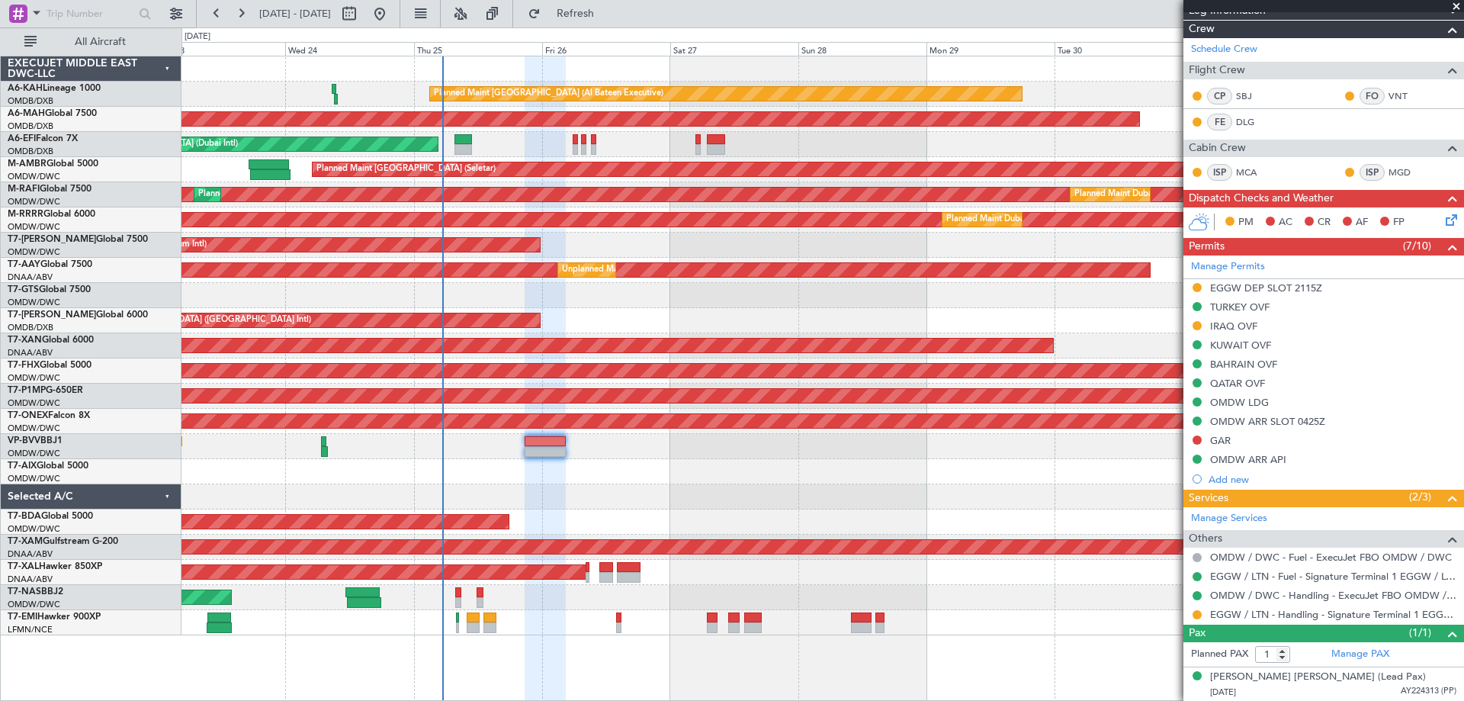
click at [1453, 4] on span at bounding box center [1455, 7] width 15 height 14
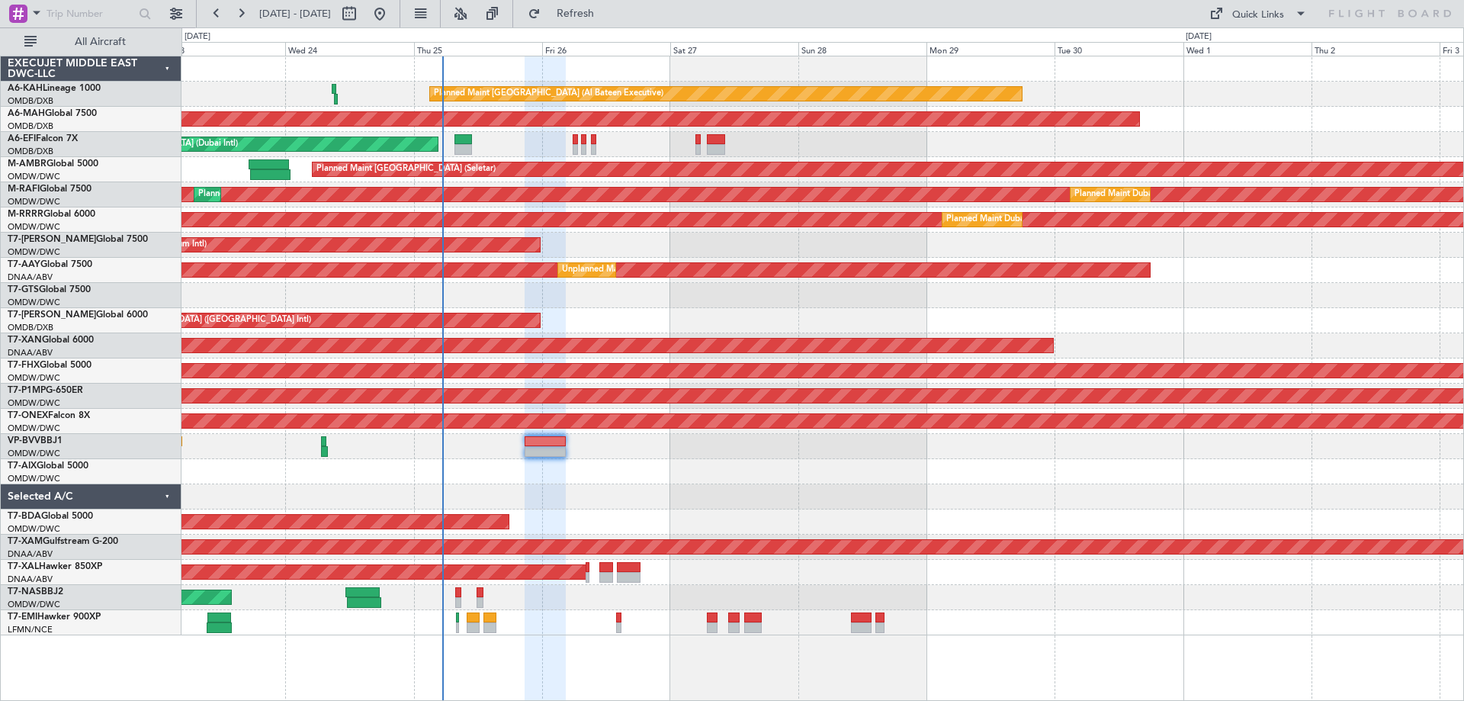
type input "0"
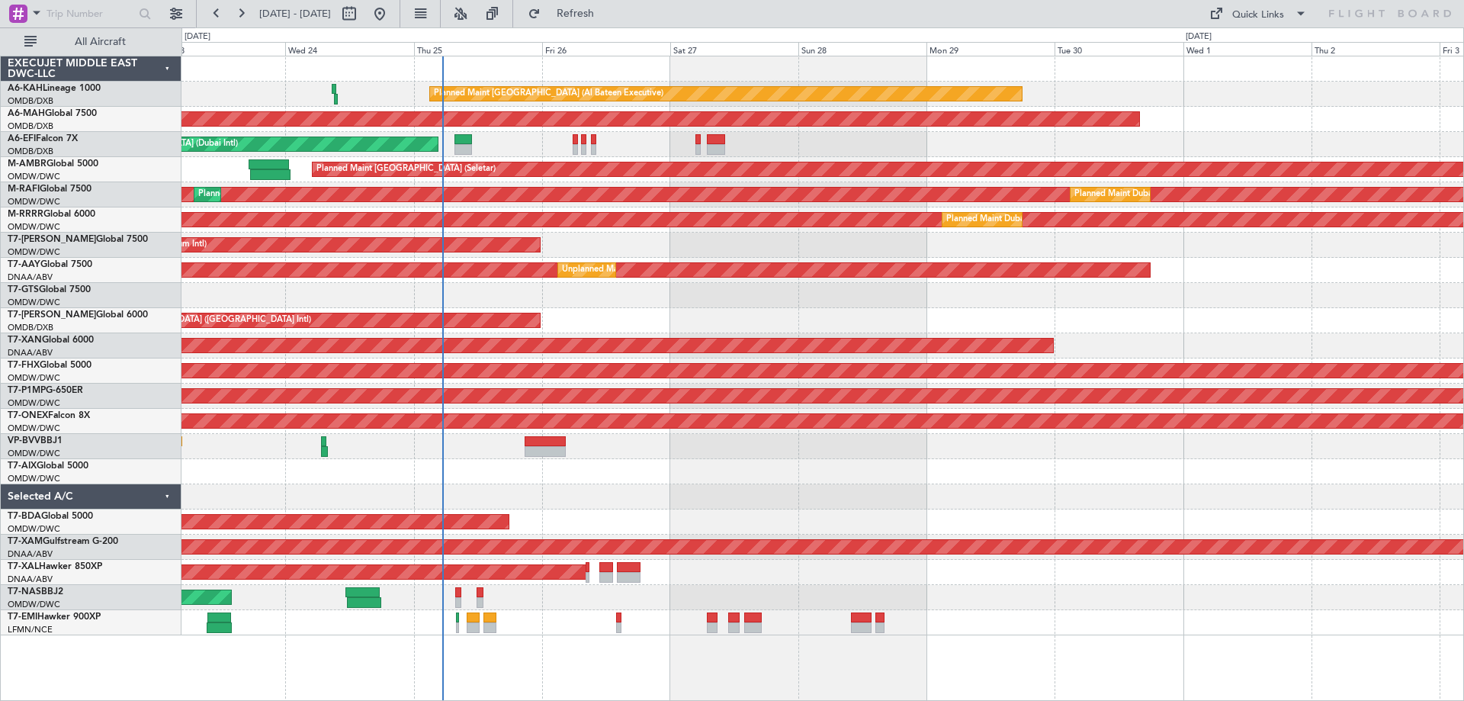
click at [975, 295] on div "AOG Maint [GEOGRAPHIC_DATA] (Seletar)" at bounding box center [821, 295] width 1281 height 25
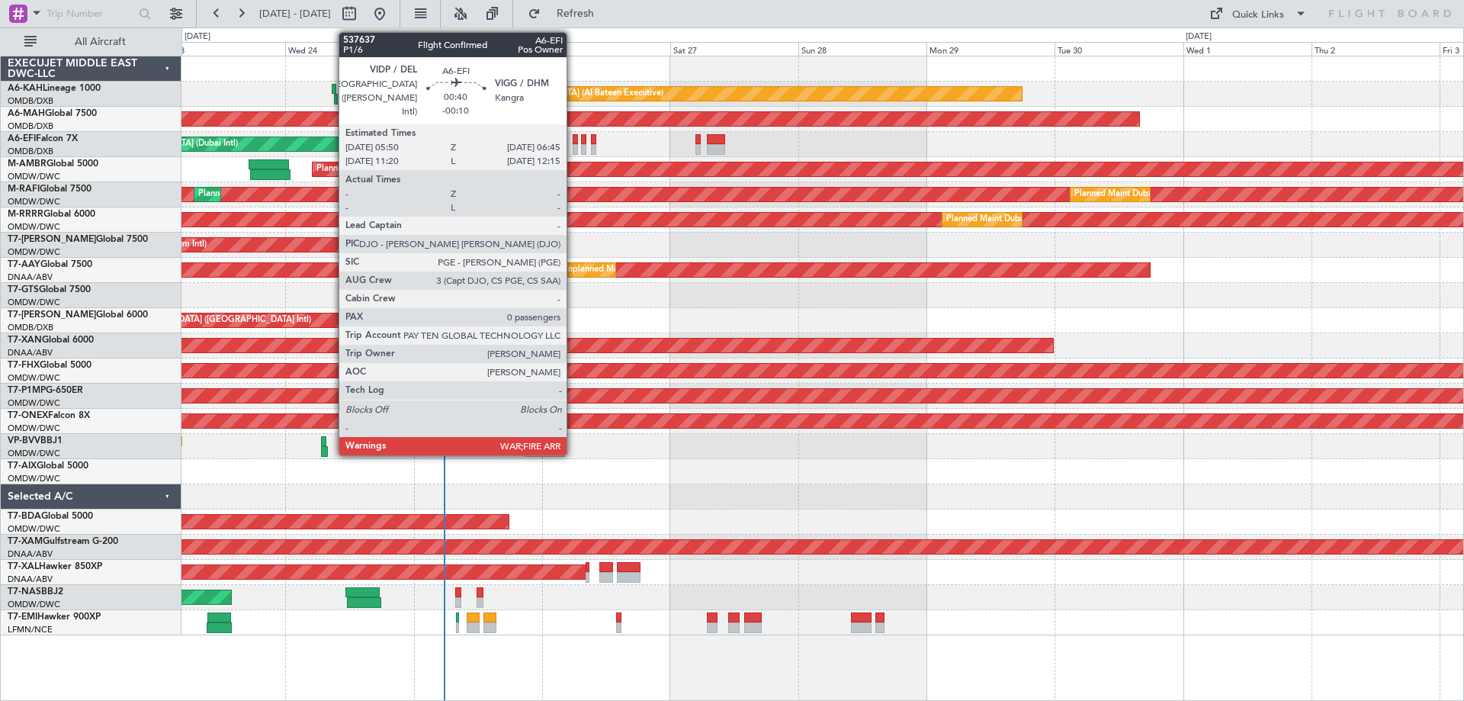
click at [573, 144] on div at bounding box center [574, 149] width 5 height 11
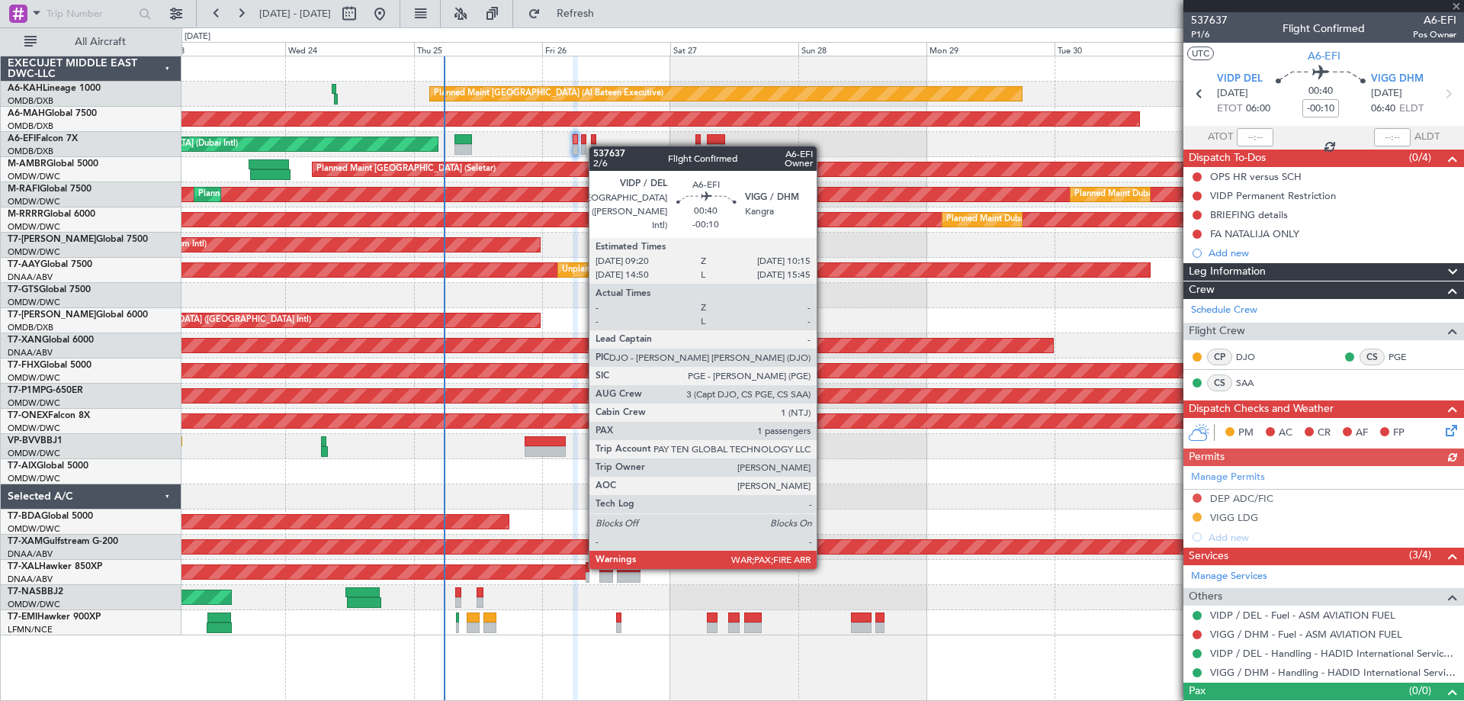
click at [595, 146] on div "AOG Maint [GEOGRAPHIC_DATA] (Dubai Intl) AOG Maint" at bounding box center [821, 144] width 1281 height 25
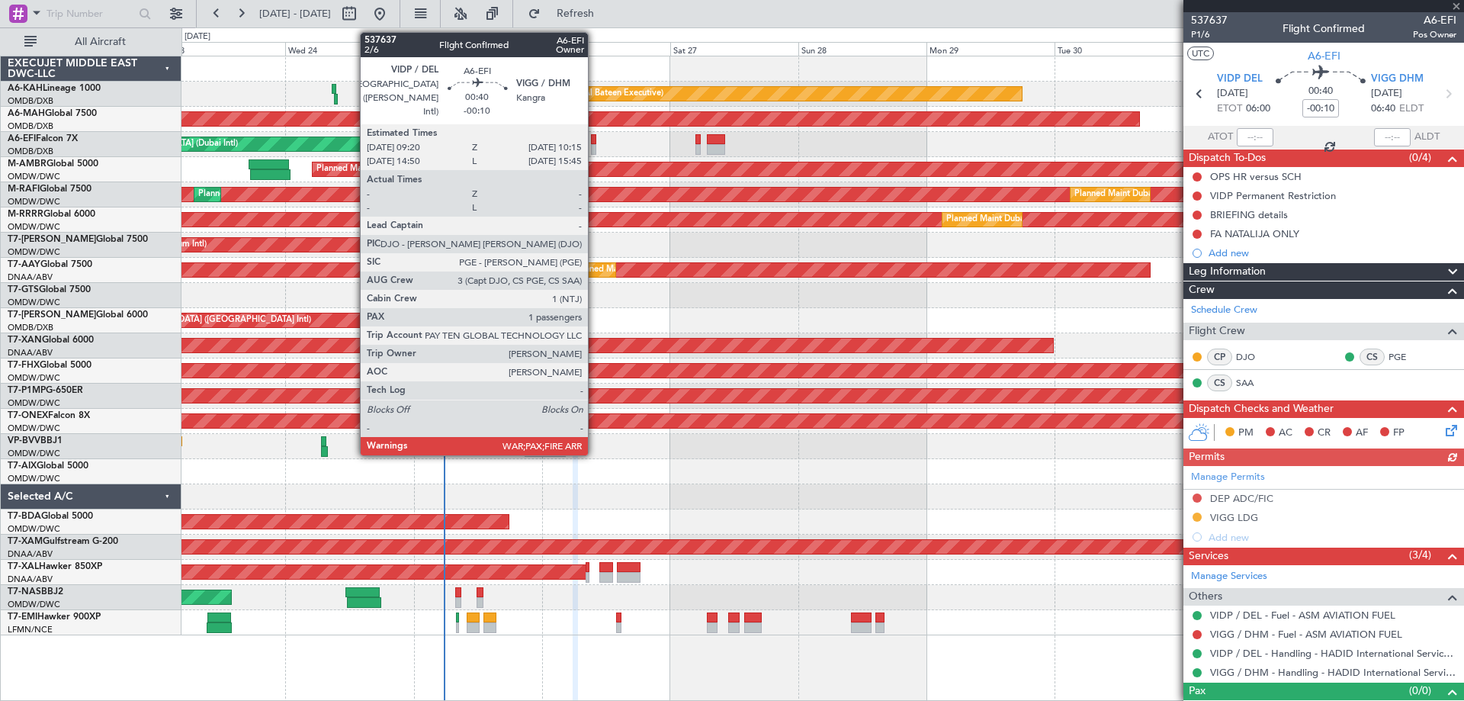
click at [594, 146] on div at bounding box center [593, 149] width 5 height 11
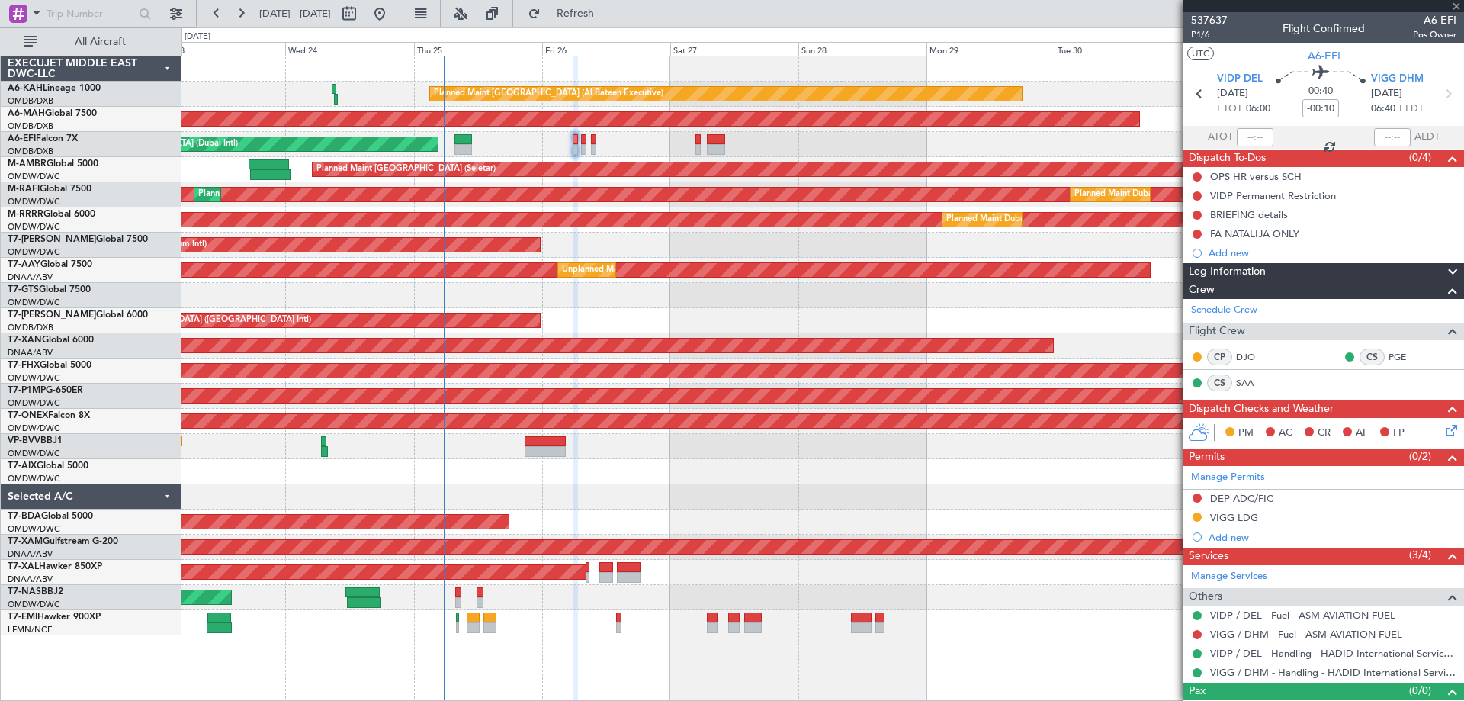
type input "3"
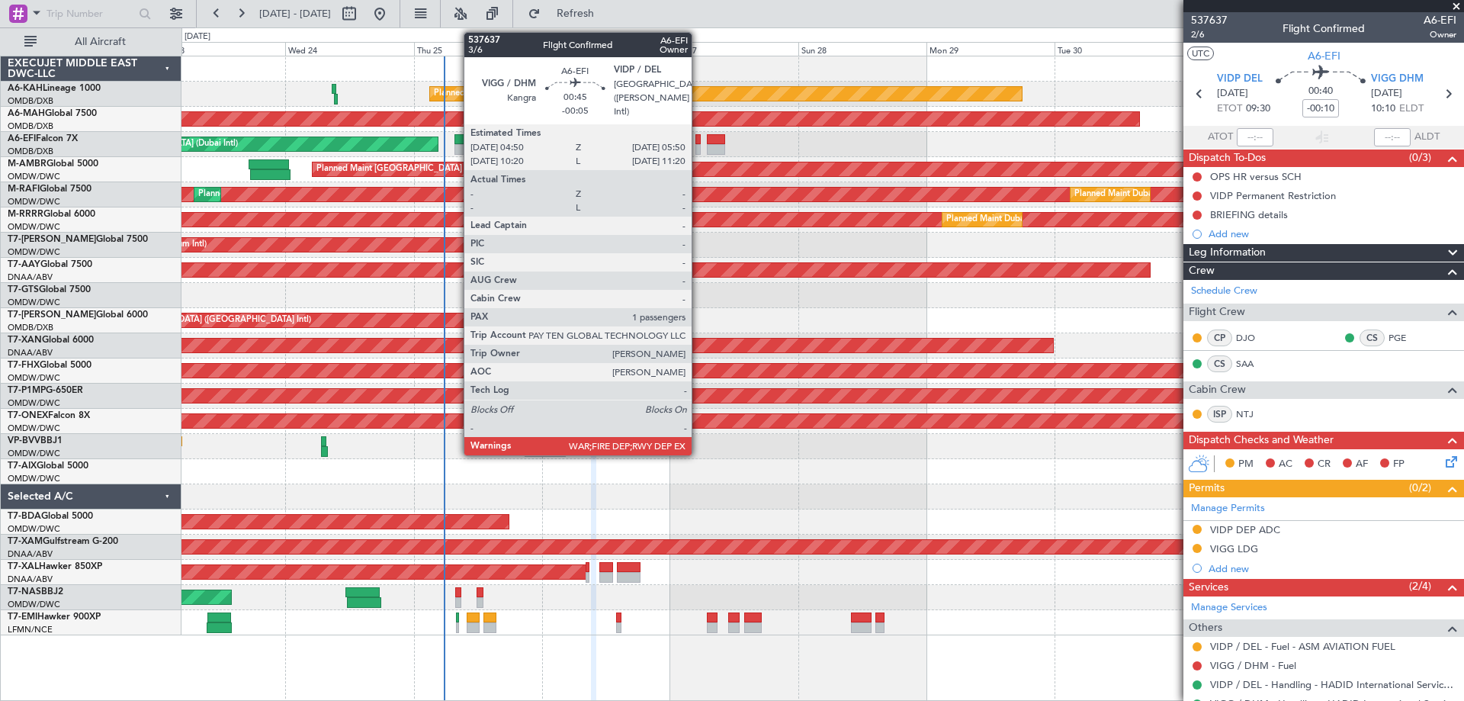
click at [698, 140] on div at bounding box center [698, 139] width 6 height 11
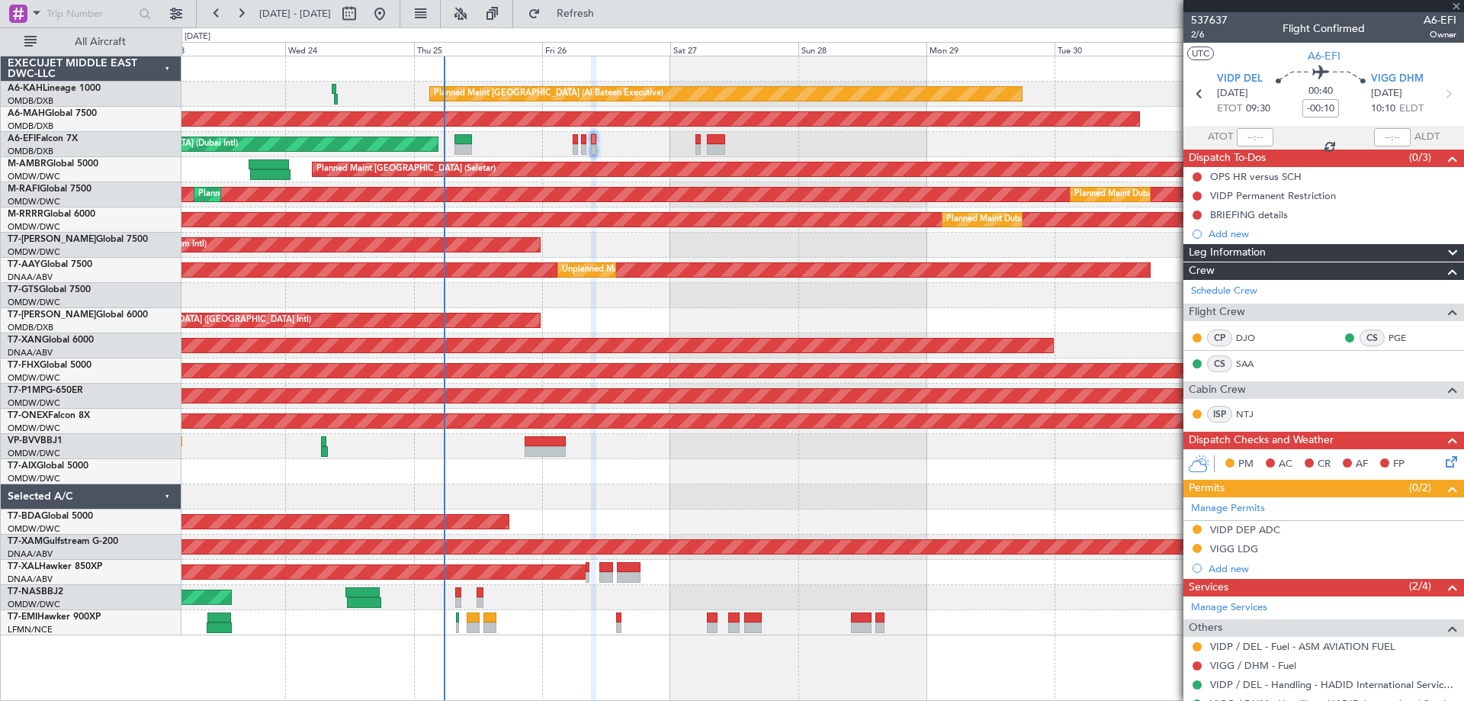
type input "-00:05"
type input "1"
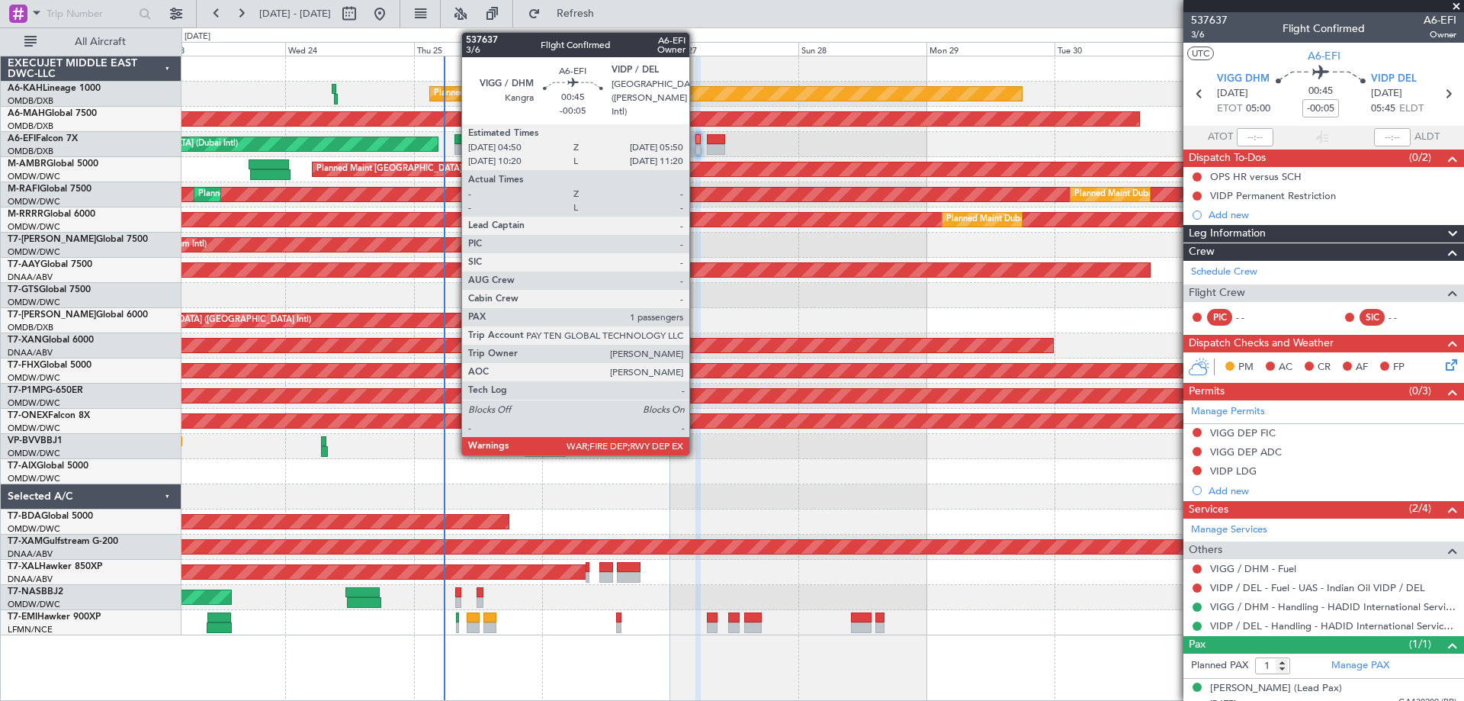
click at [696, 147] on div at bounding box center [698, 149] width 6 height 11
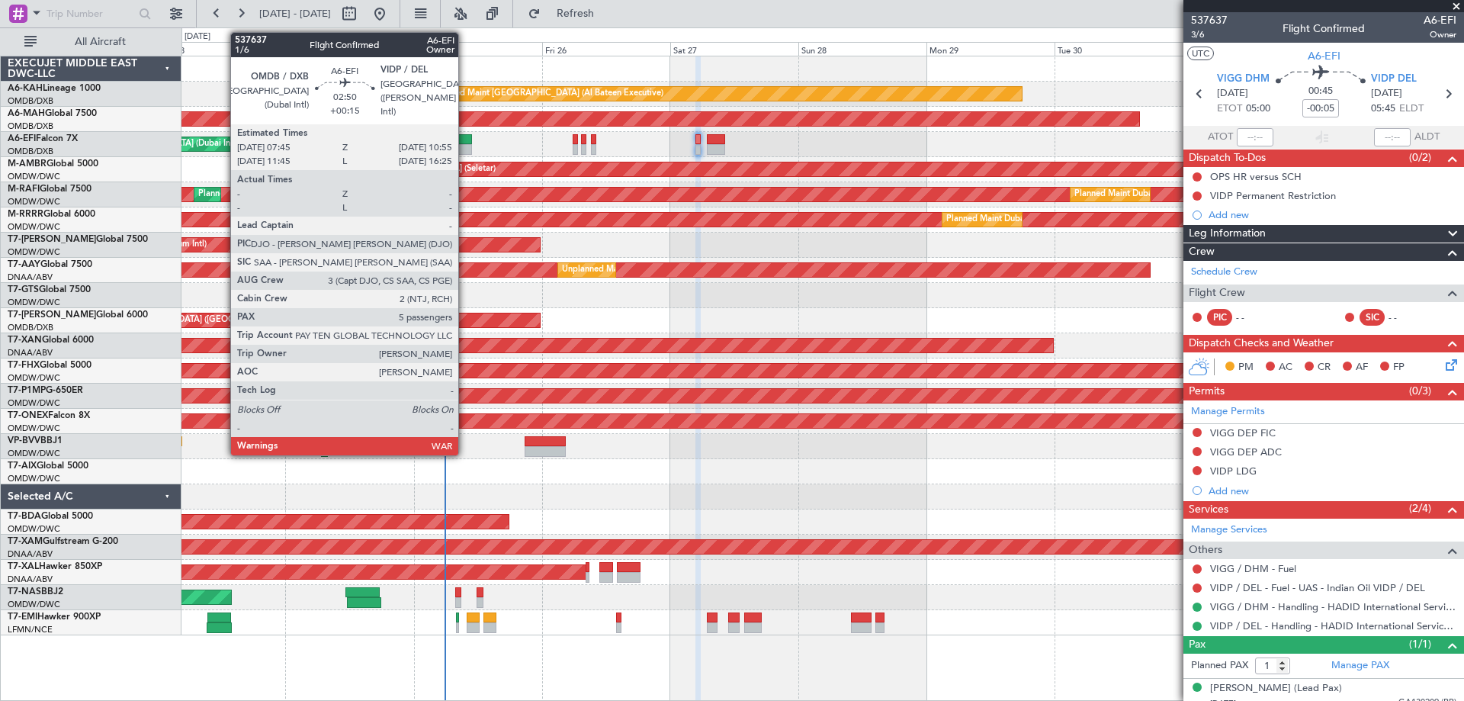
click at [465, 150] on div at bounding box center [463, 149] width 18 height 11
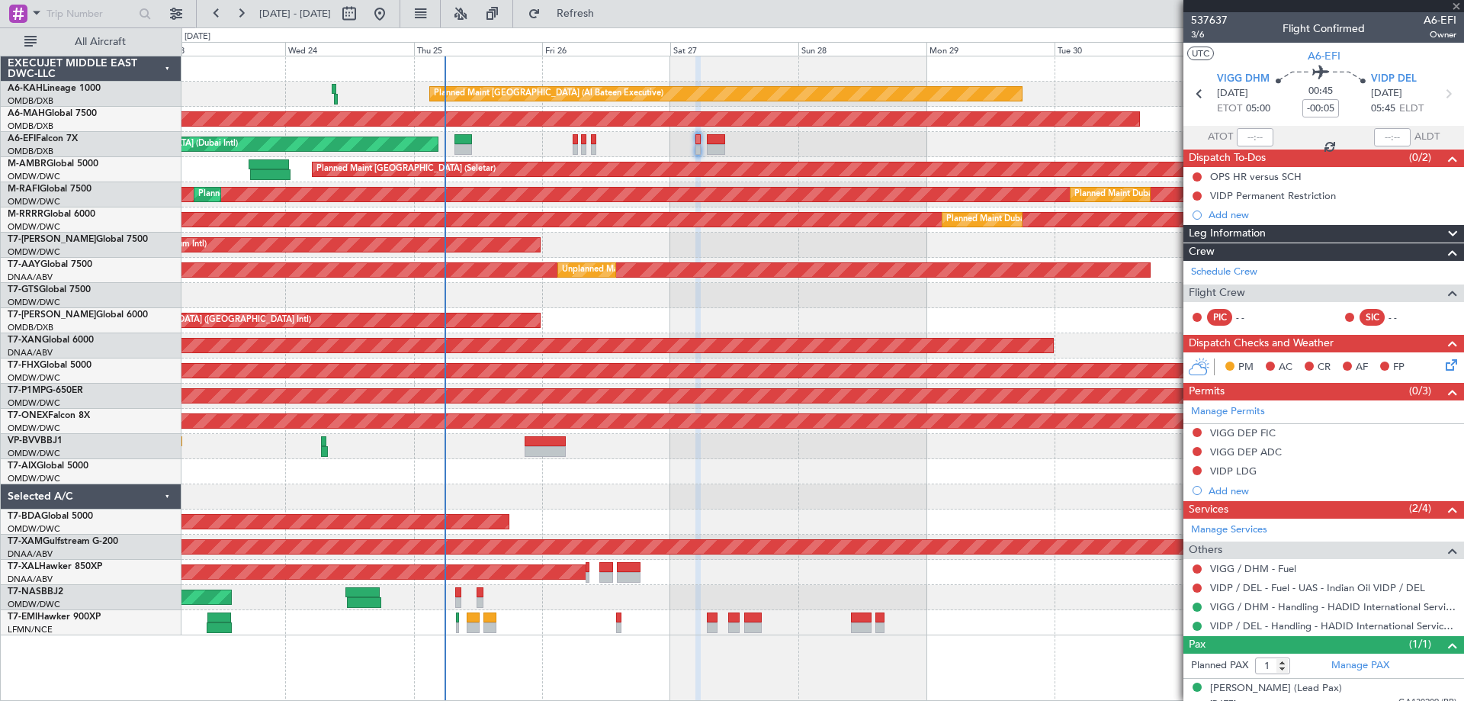
type input "+00:15"
type input "5"
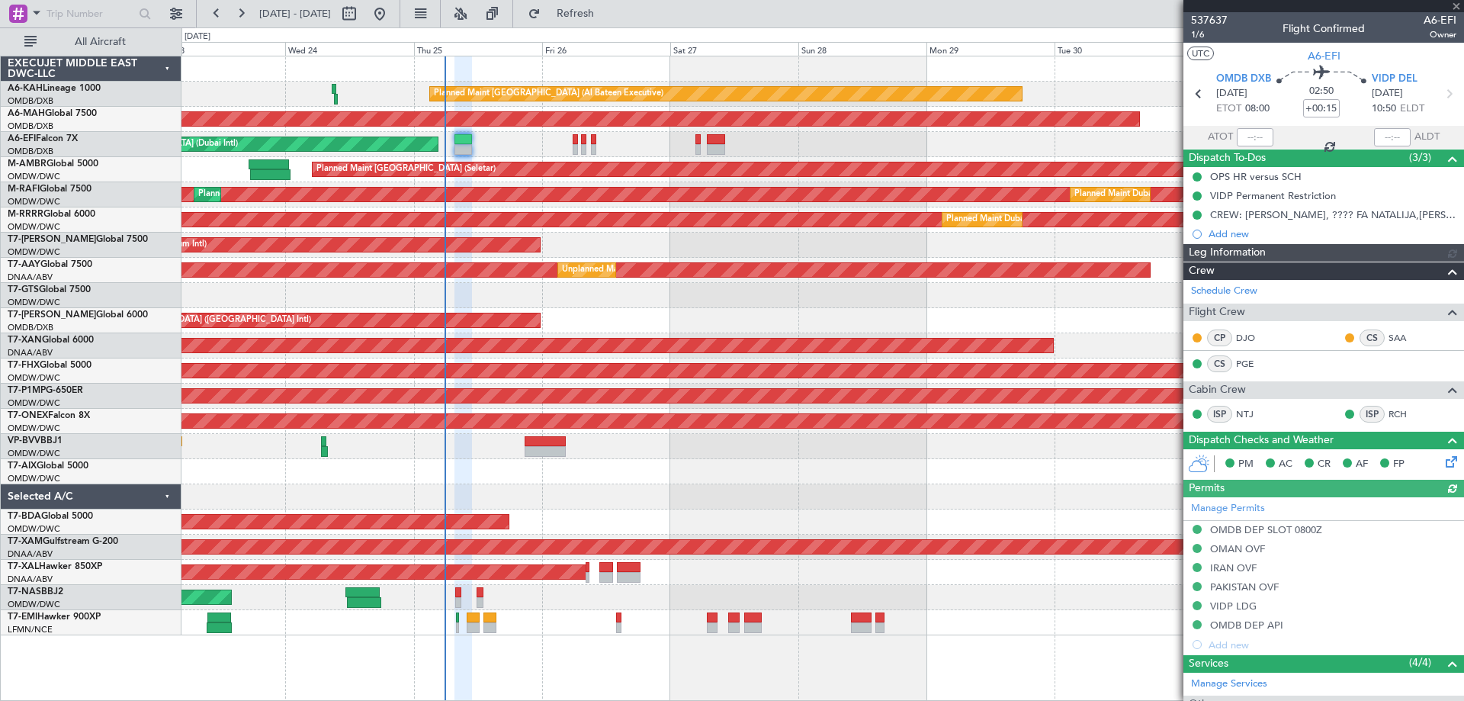
type input "[PERSON_NAME] (ANI)"
type input "7352"
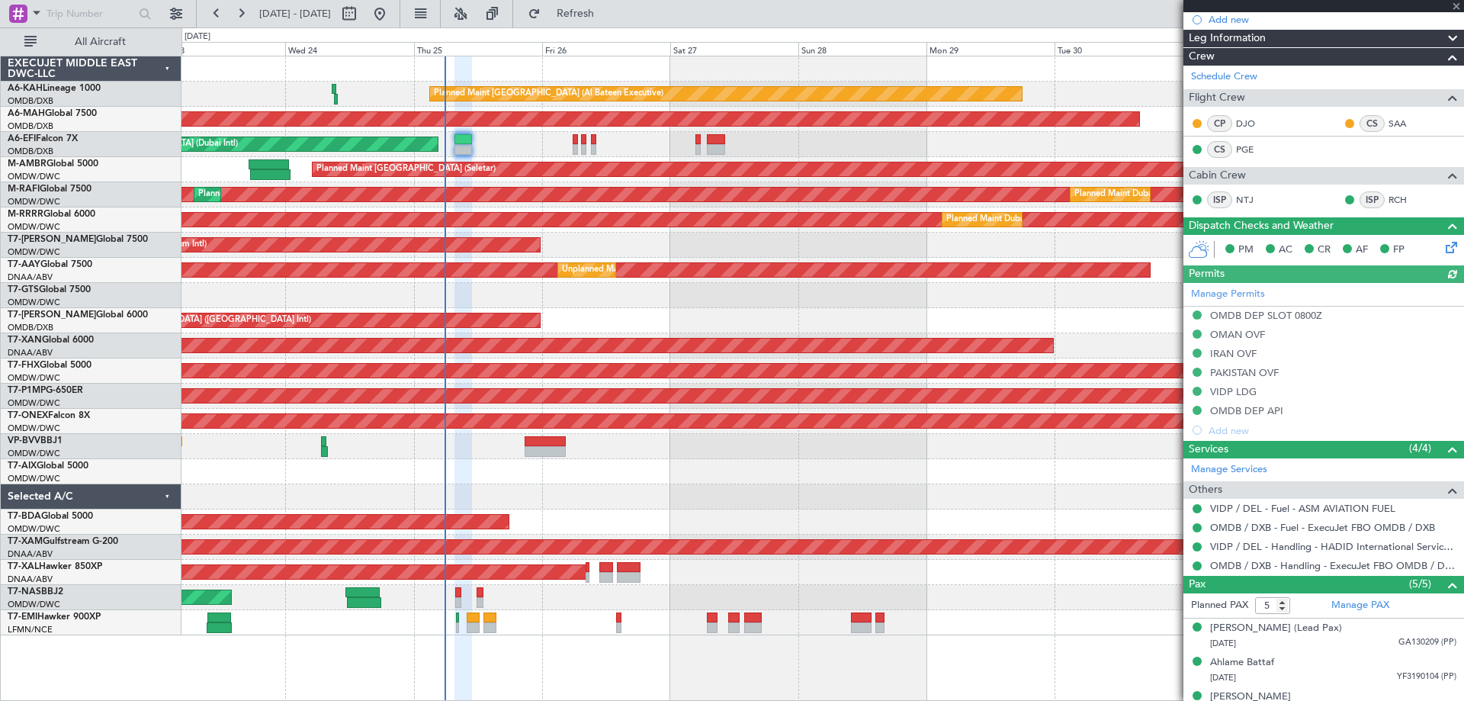
scroll to position [303, 0]
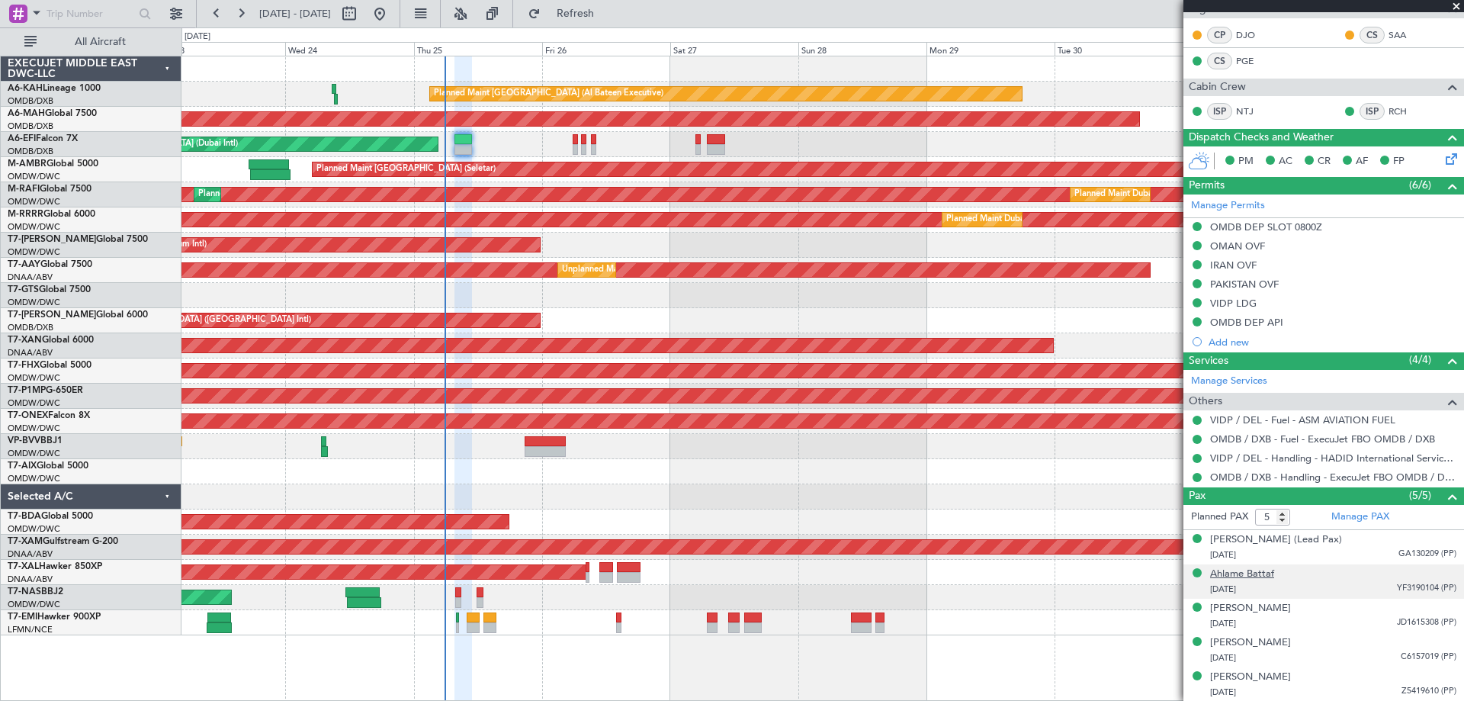
click at [1249, 569] on div "Ahlame Battaf" at bounding box center [1242, 573] width 64 height 15
type input "[PERSON_NAME] (ANI)"
type input "7352"
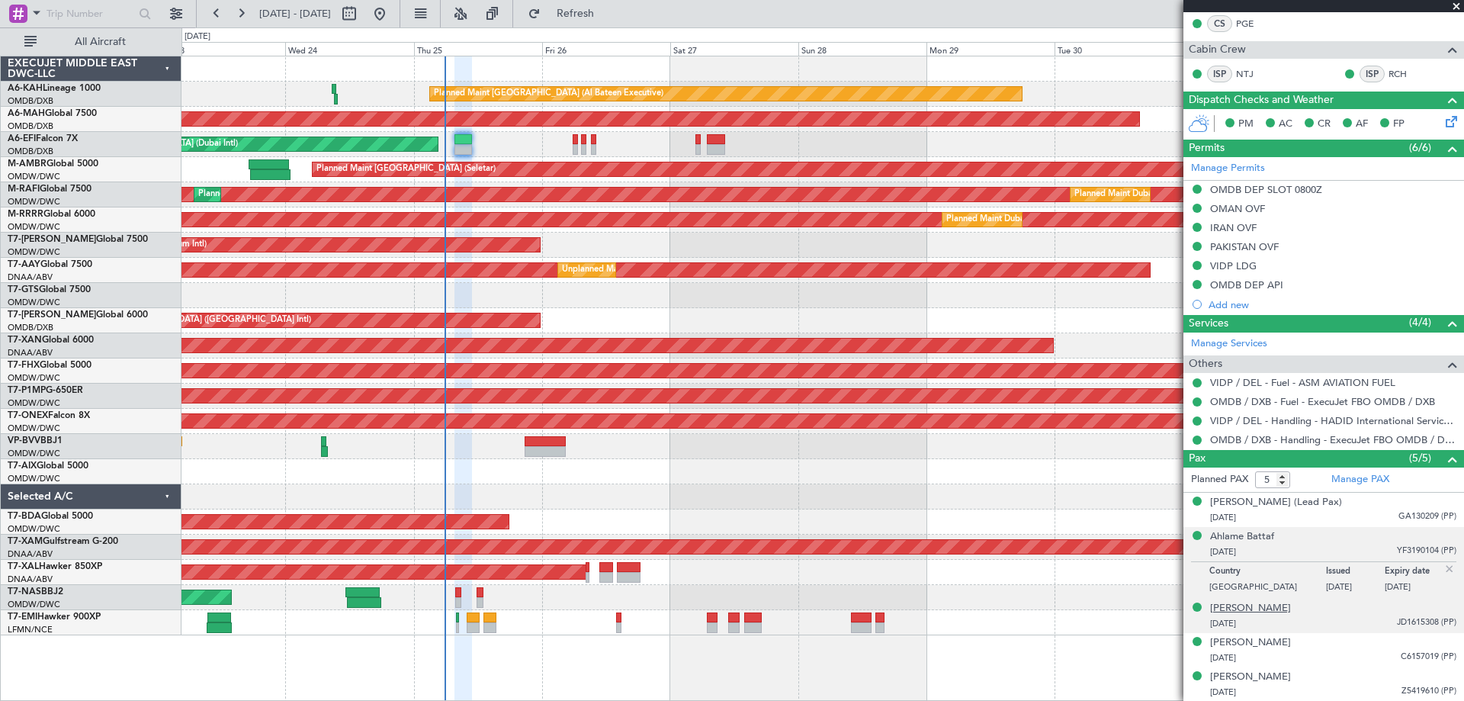
click at [1251, 609] on div "[PERSON_NAME]" at bounding box center [1250, 608] width 81 height 15
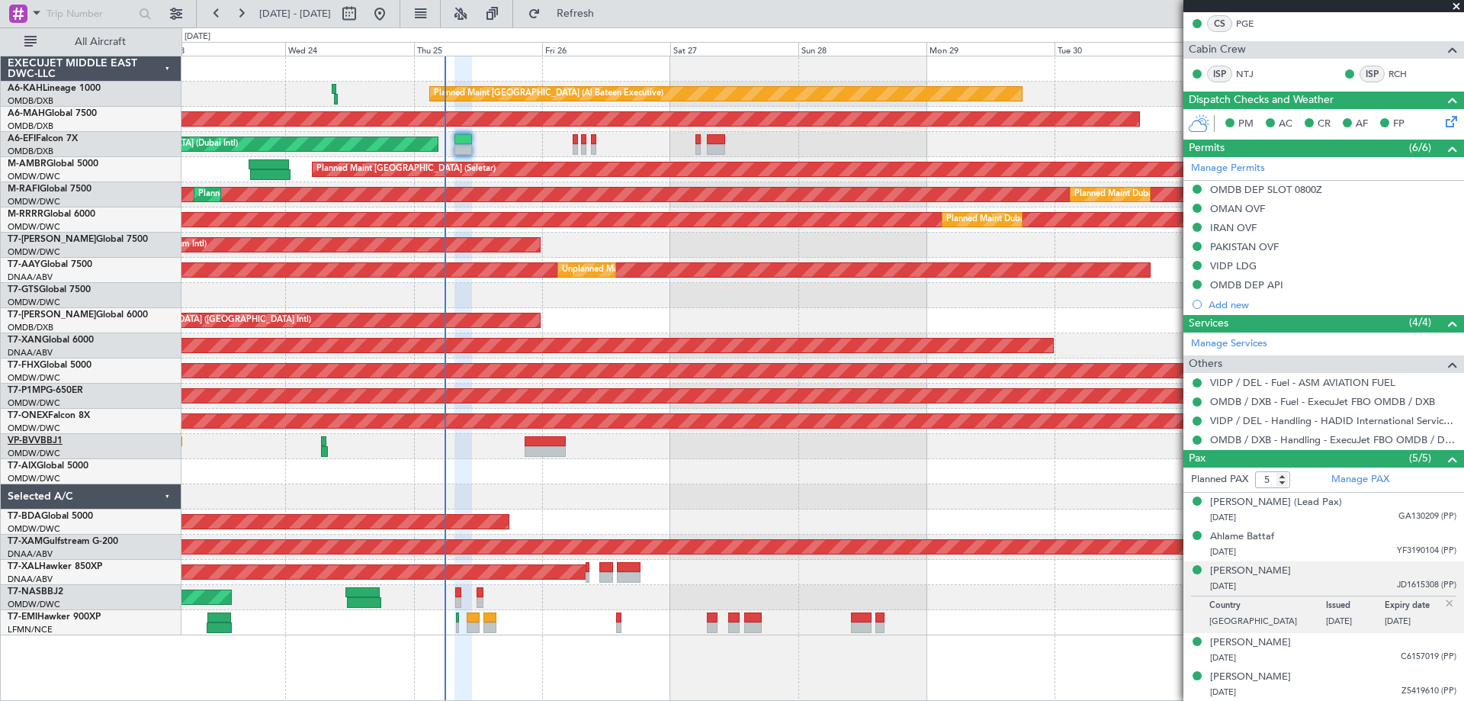
click at [46, 441] on link "VP-BVV BBJ1" at bounding box center [35, 440] width 55 height 9
type input "[PERSON_NAME] (ANI)"
type input "7352"
click at [1261, 540] on div "Ahlame Battaf" at bounding box center [1242, 536] width 64 height 15
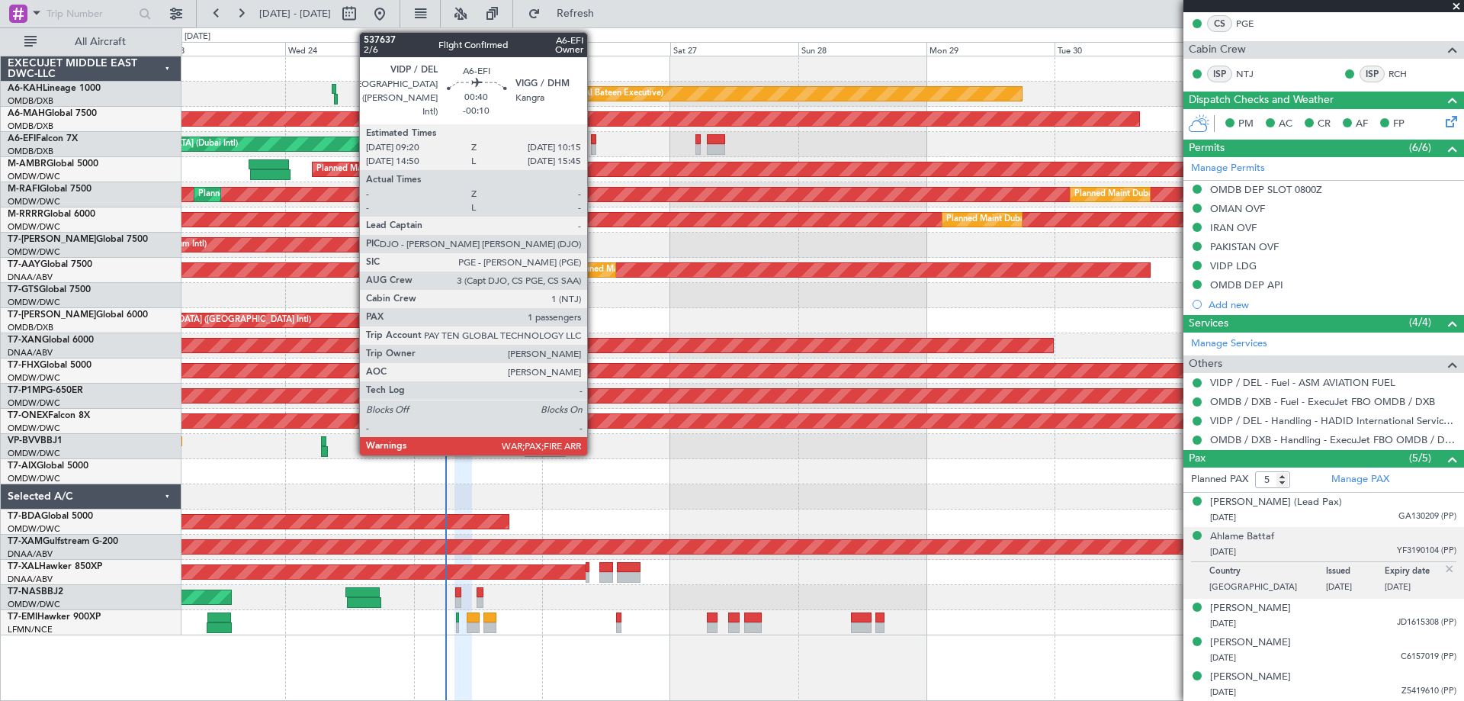
click at [594, 144] on div at bounding box center [593, 149] width 5 height 11
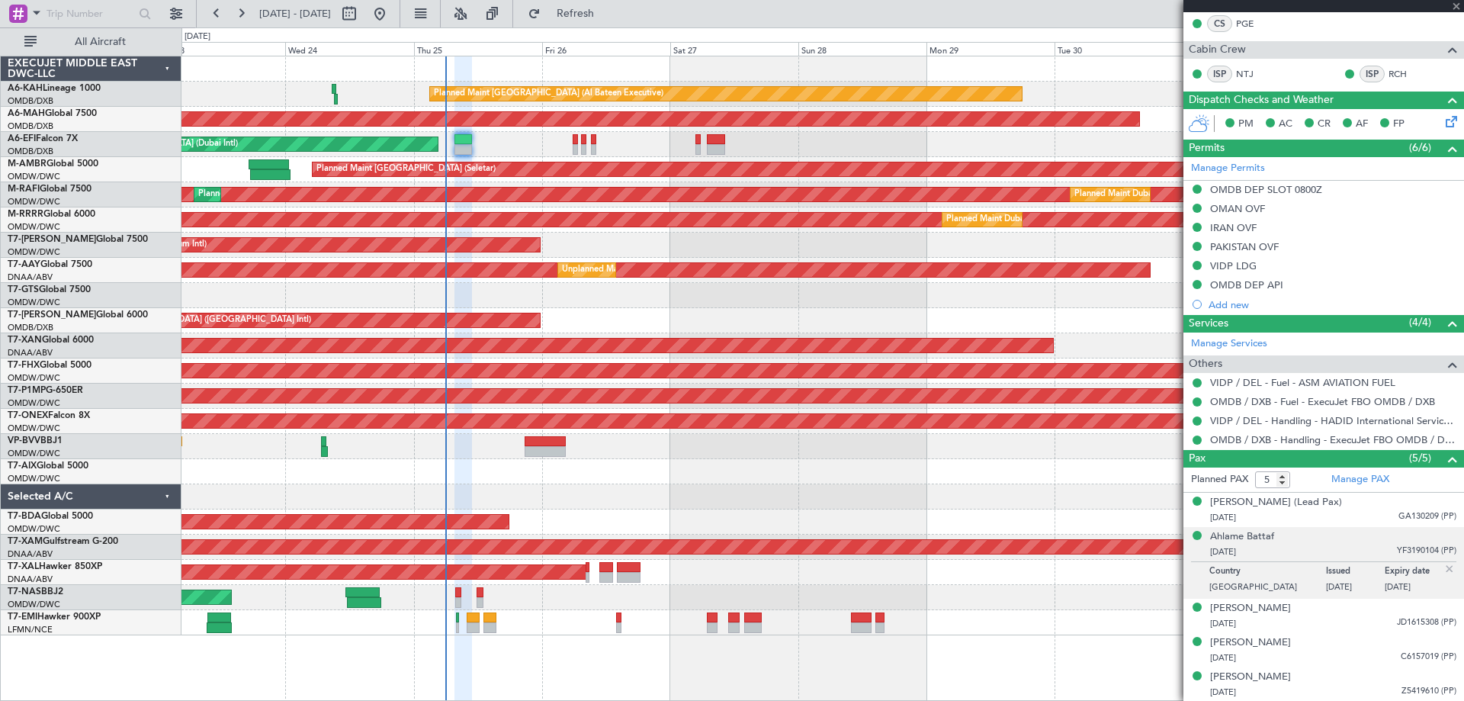
type input "-00:10"
type input "3"
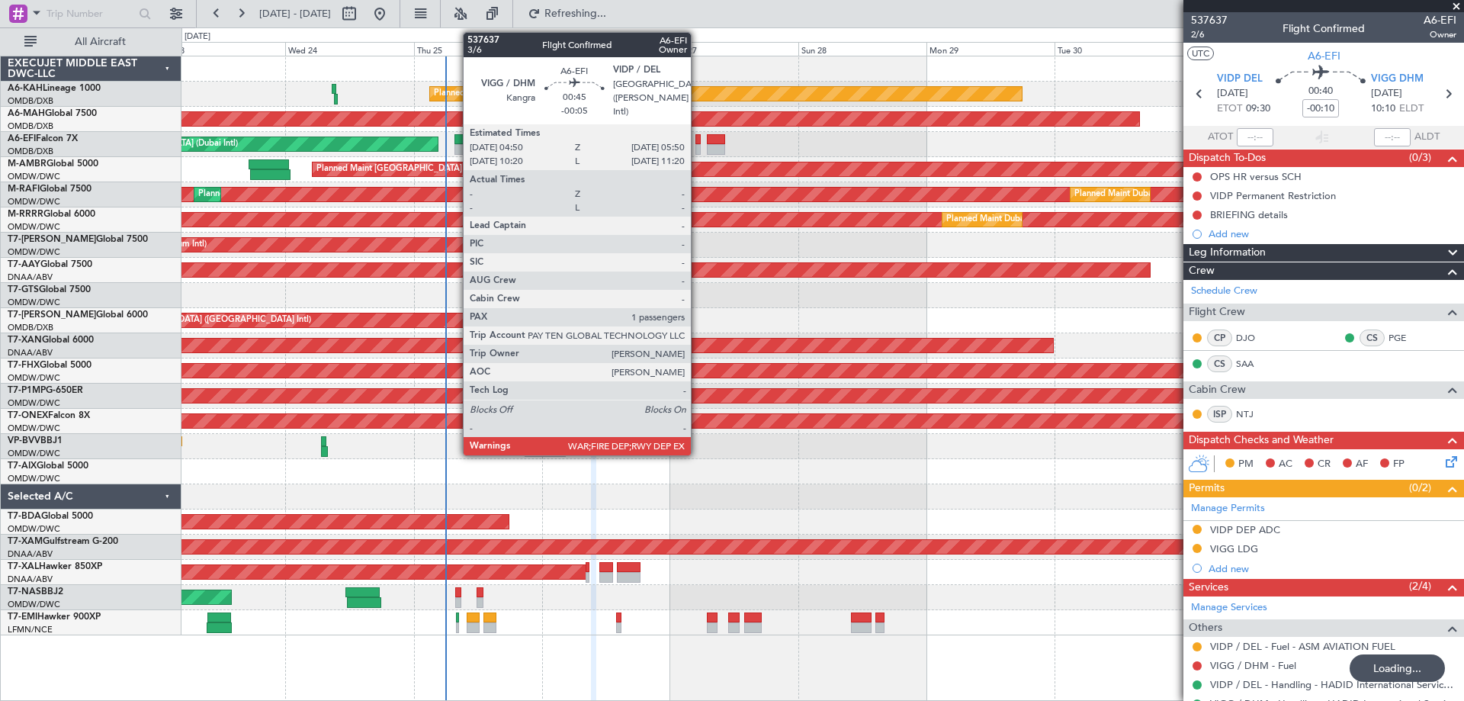
click at [697, 146] on div at bounding box center [698, 149] width 6 height 11
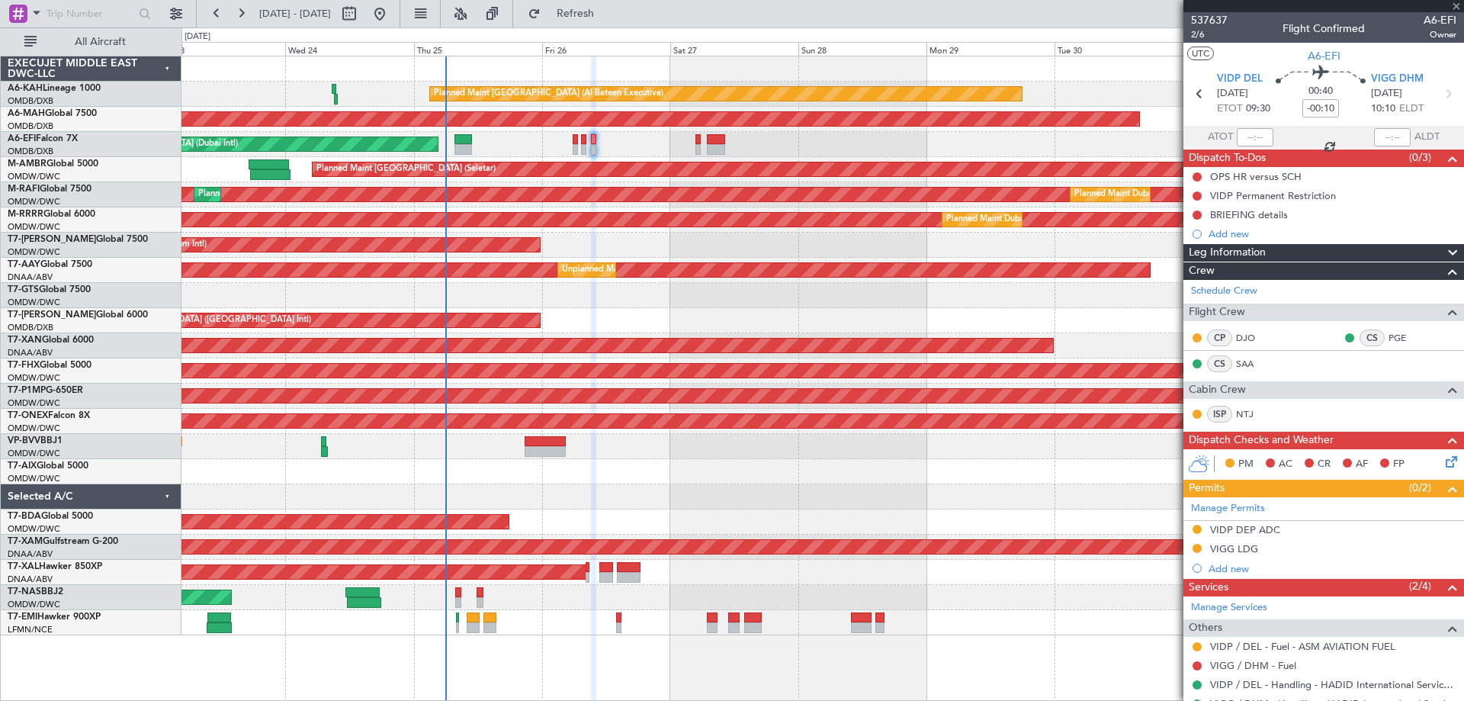
type input "-00:05"
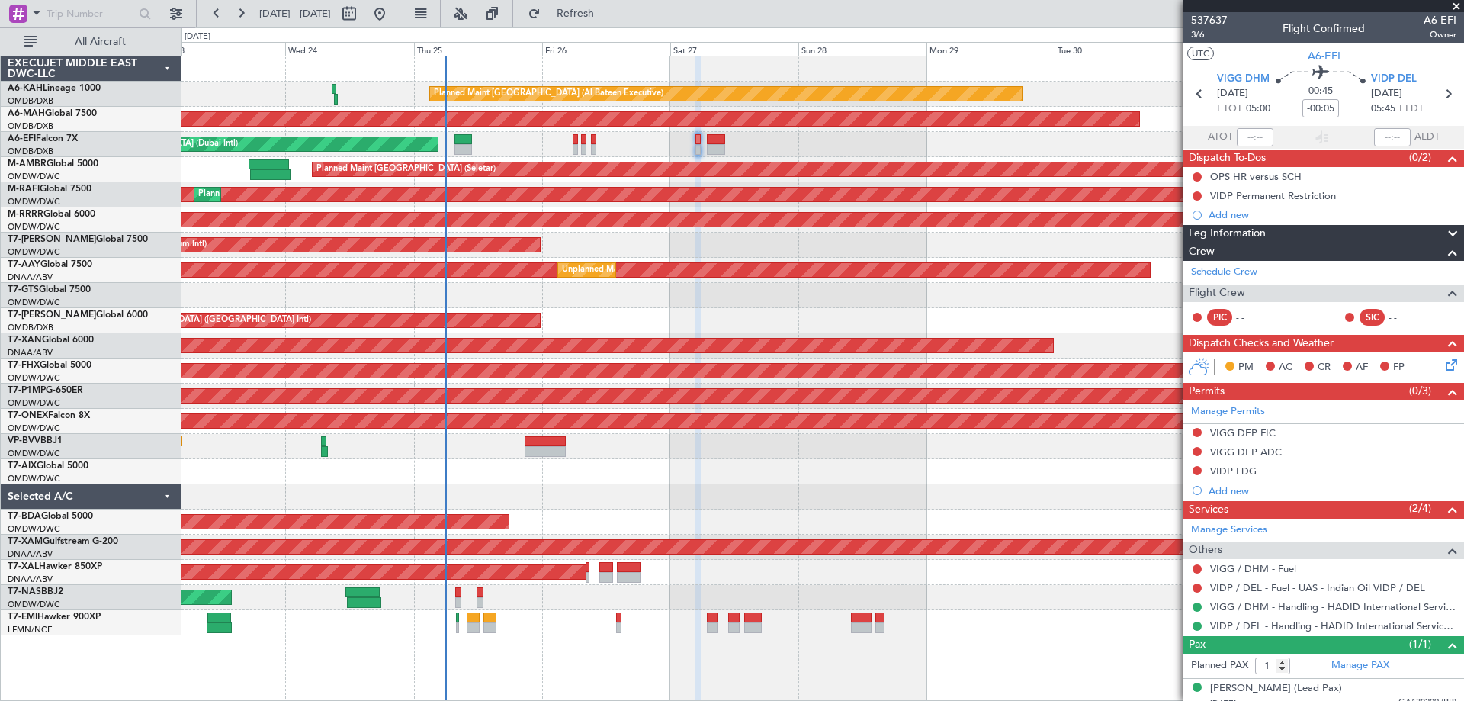
click at [1456, 9] on span at bounding box center [1455, 7] width 15 height 14
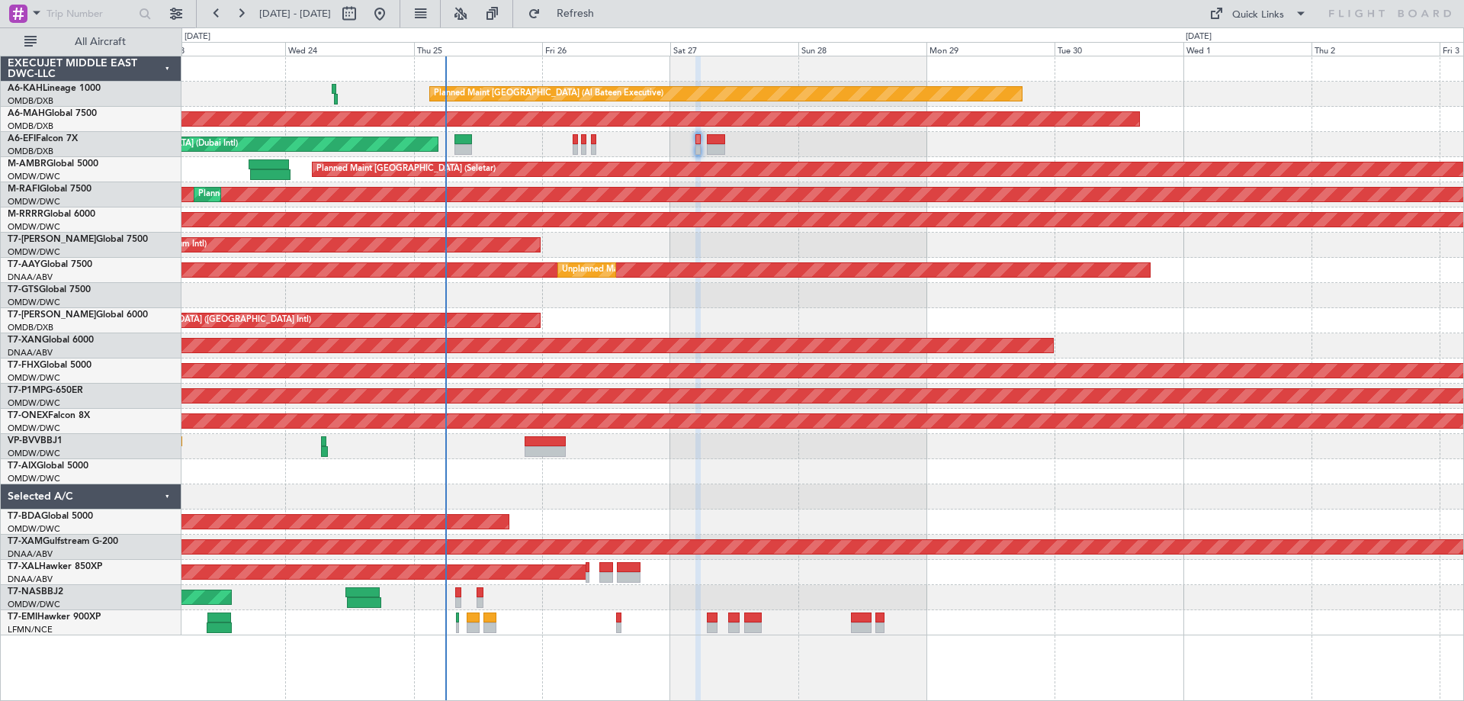
type input "0"
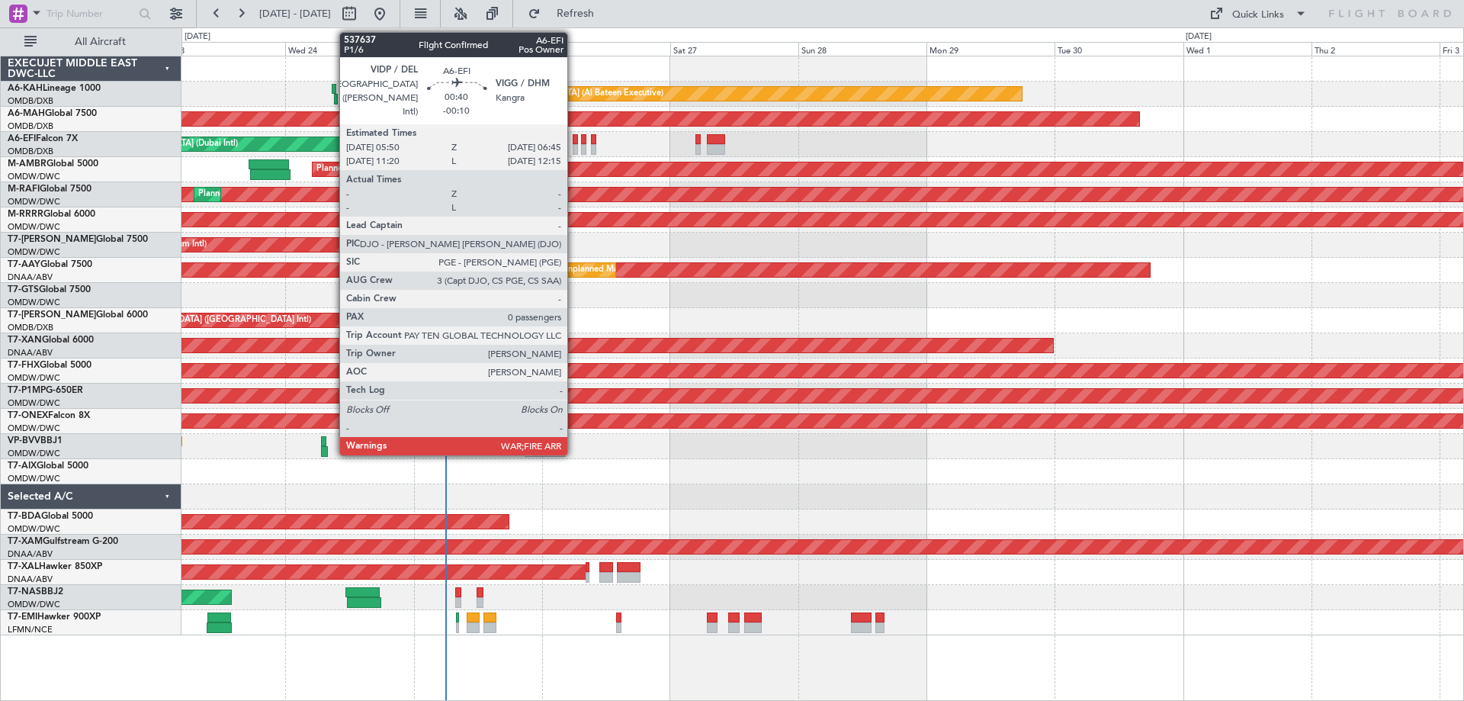
click at [574, 143] on div at bounding box center [574, 139] width 5 height 11
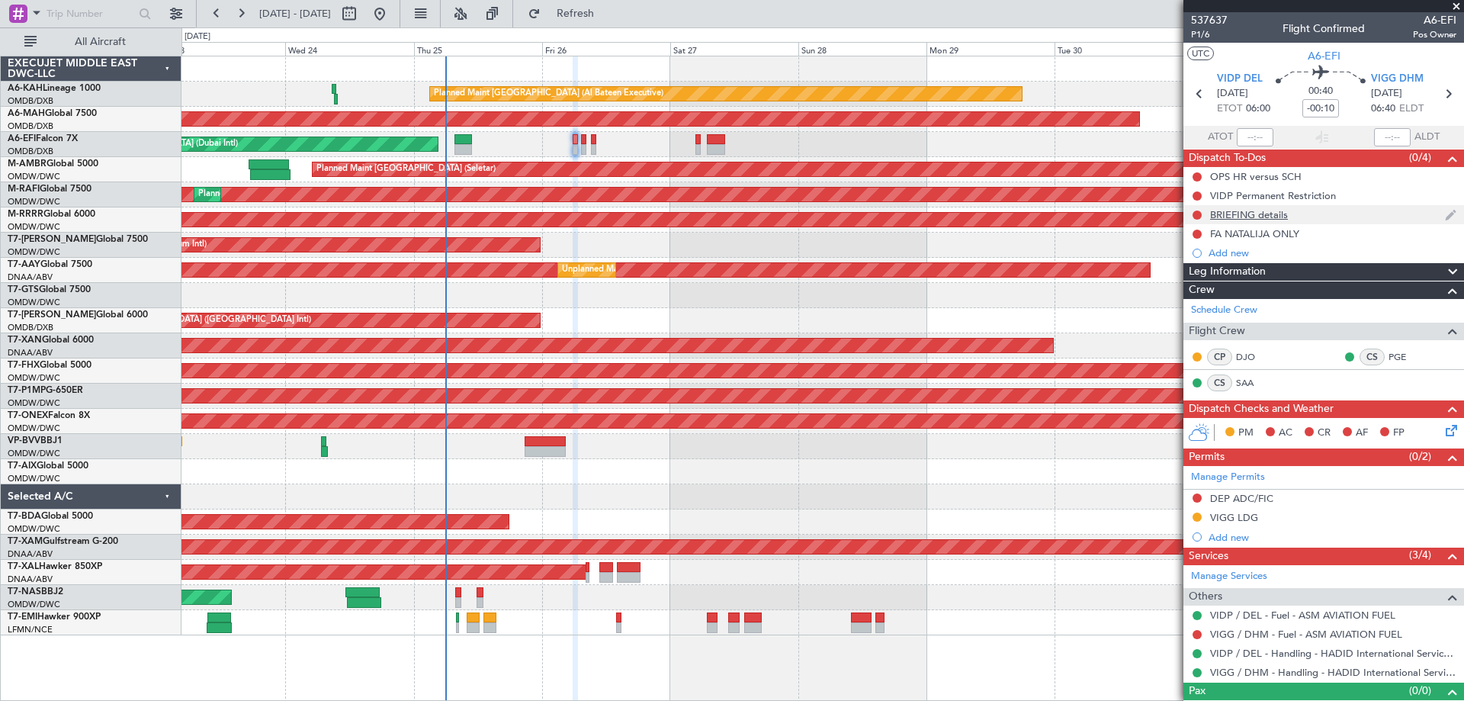
click at [1280, 215] on div "BRIEFING details" at bounding box center [1249, 214] width 78 height 13
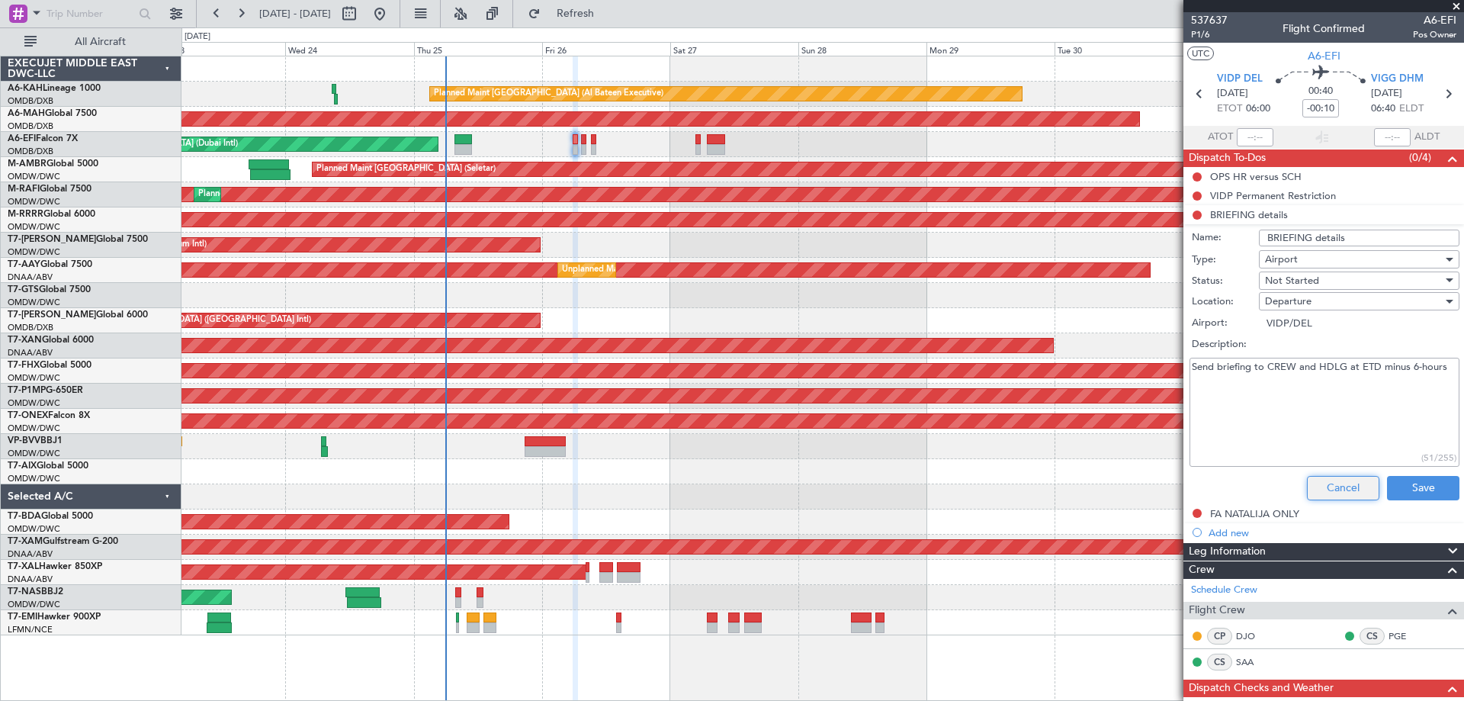
click at [1342, 486] on button "Cancel" at bounding box center [1342, 488] width 72 height 24
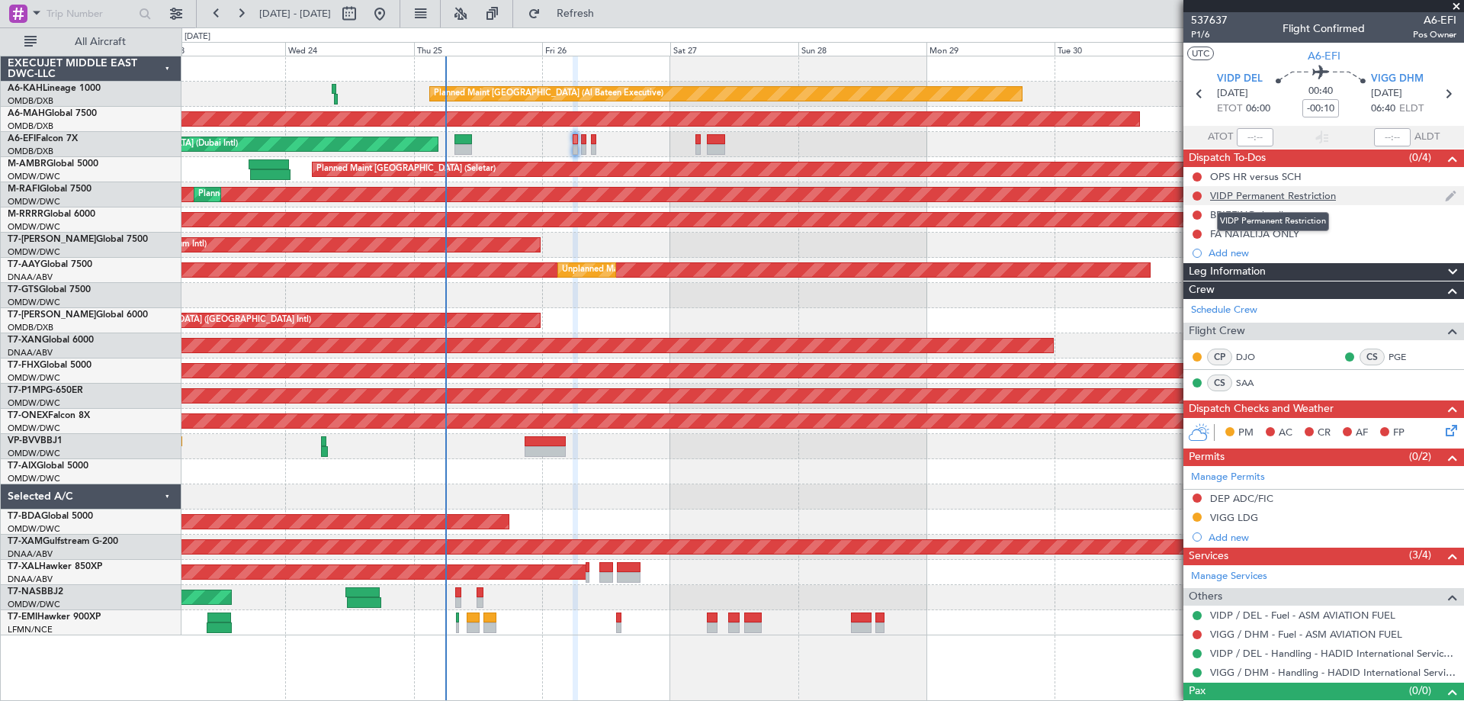
click at [1279, 200] on div "VIDP Permanent Restriction" at bounding box center [1273, 195] width 126 height 13
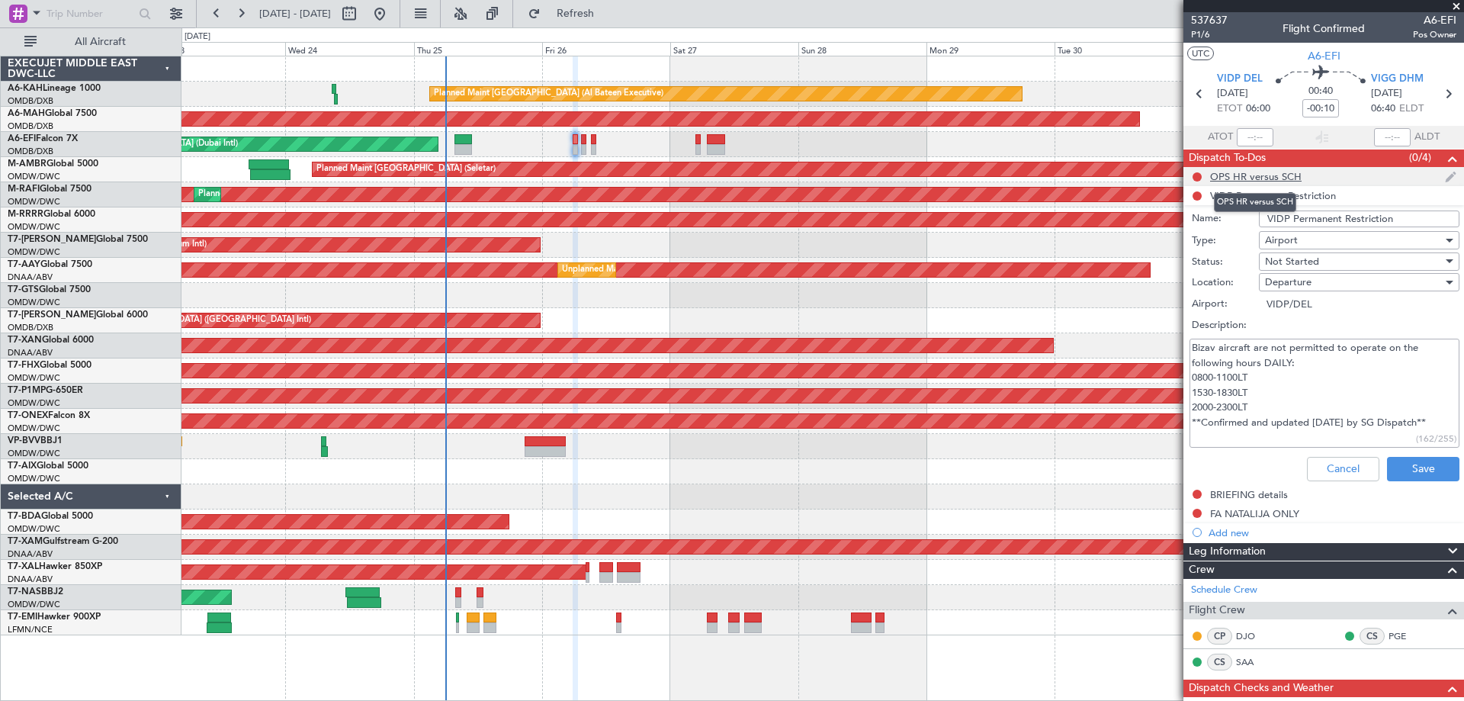
click at [1278, 179] on div "OPS HR versus SCH" at bounding box center [1255, 176] width 91 height 13
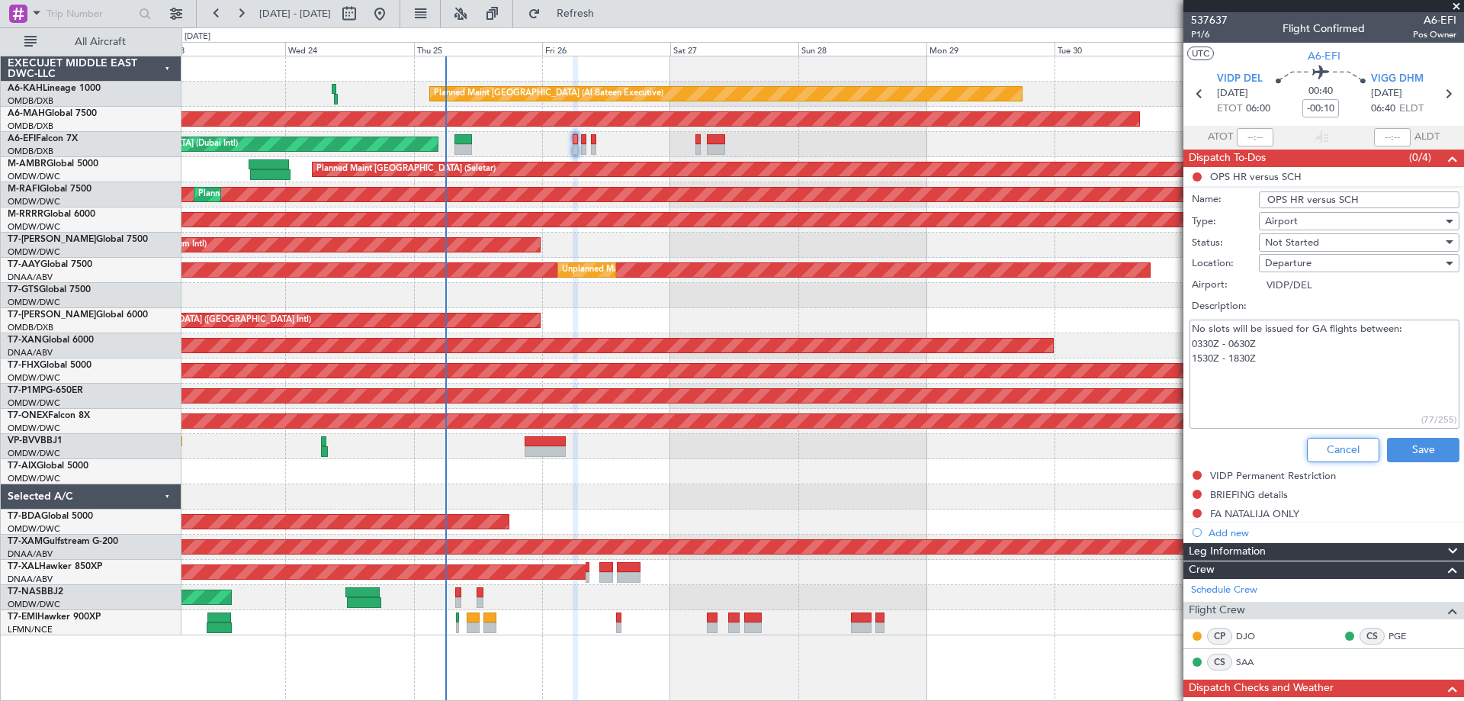
click at [1358, 445] on button "Cancel" at bounding box center [1342, 450] width 72 height 24
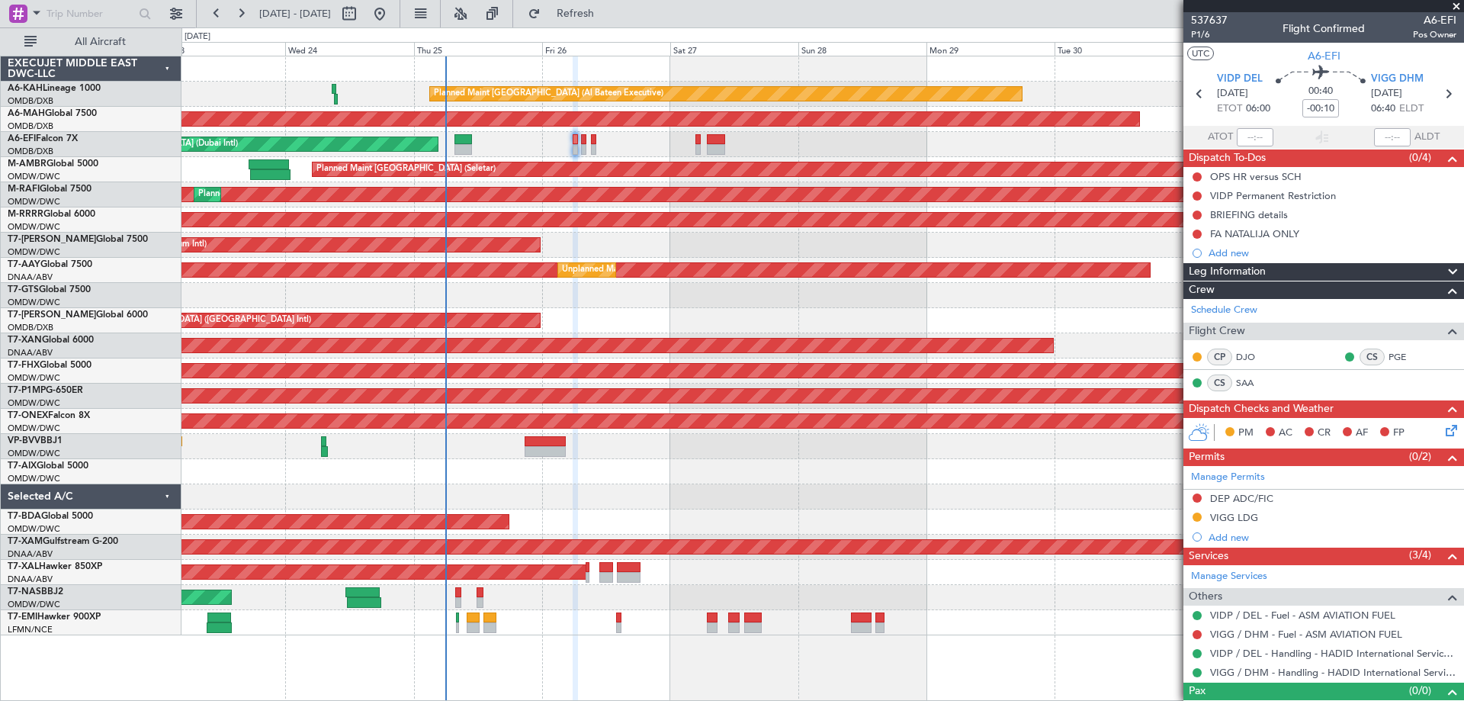
click at [1450, 8] on span at bounding box center [1455, 7] width 15 height 14
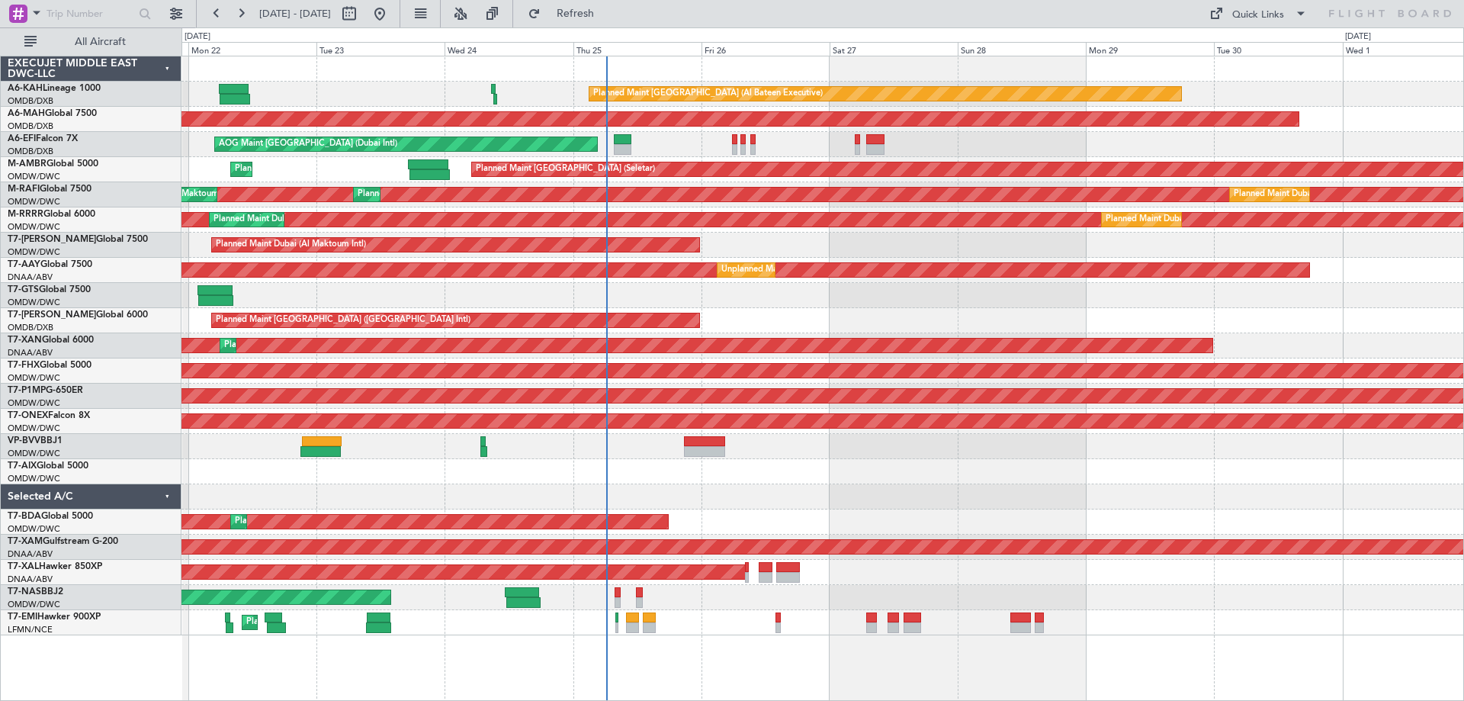
click at [453, 83] on div "Planned Maint [GEOGRAPHIC_DATA] (Al Bateen Executive)" at bounding box center [821, 94] width 1281 height 25
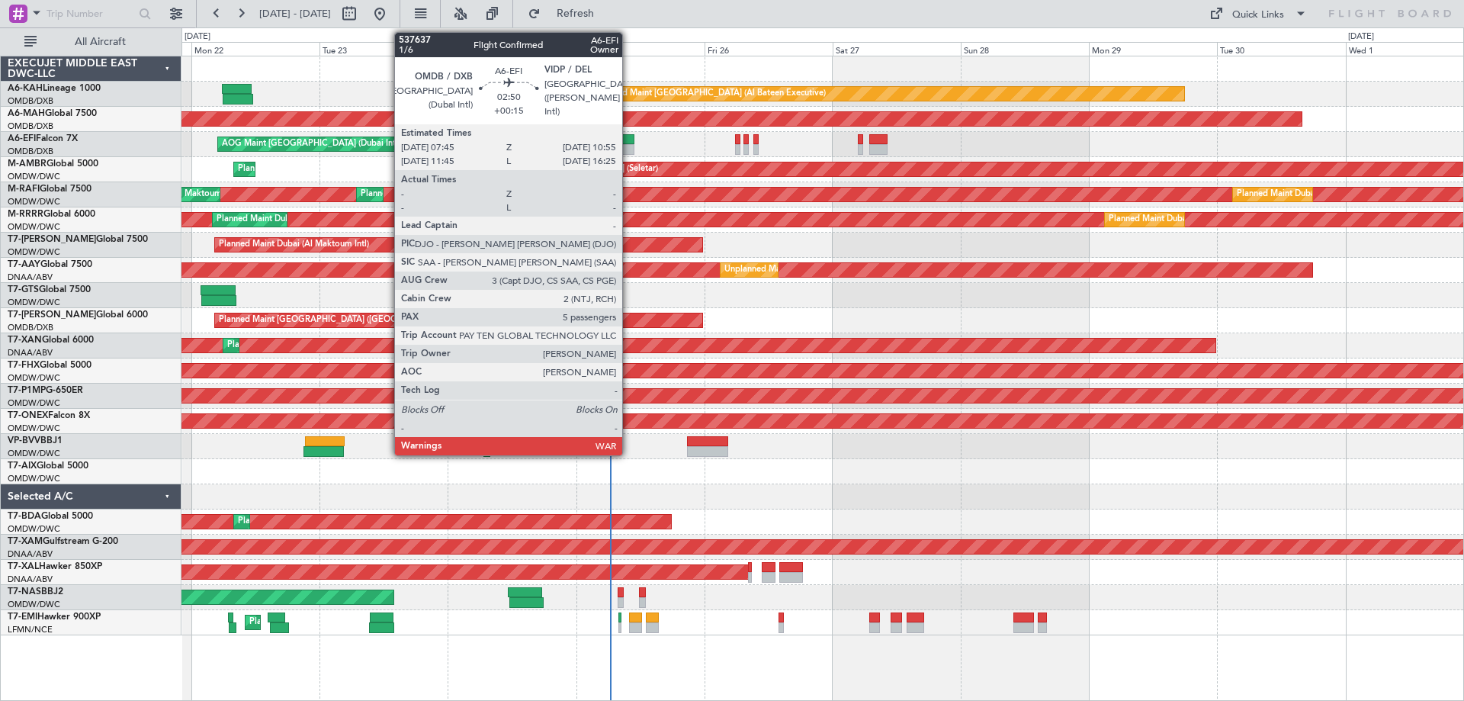
click at [629, 145] on div at bounding box center [626, 149] width 18 height 11
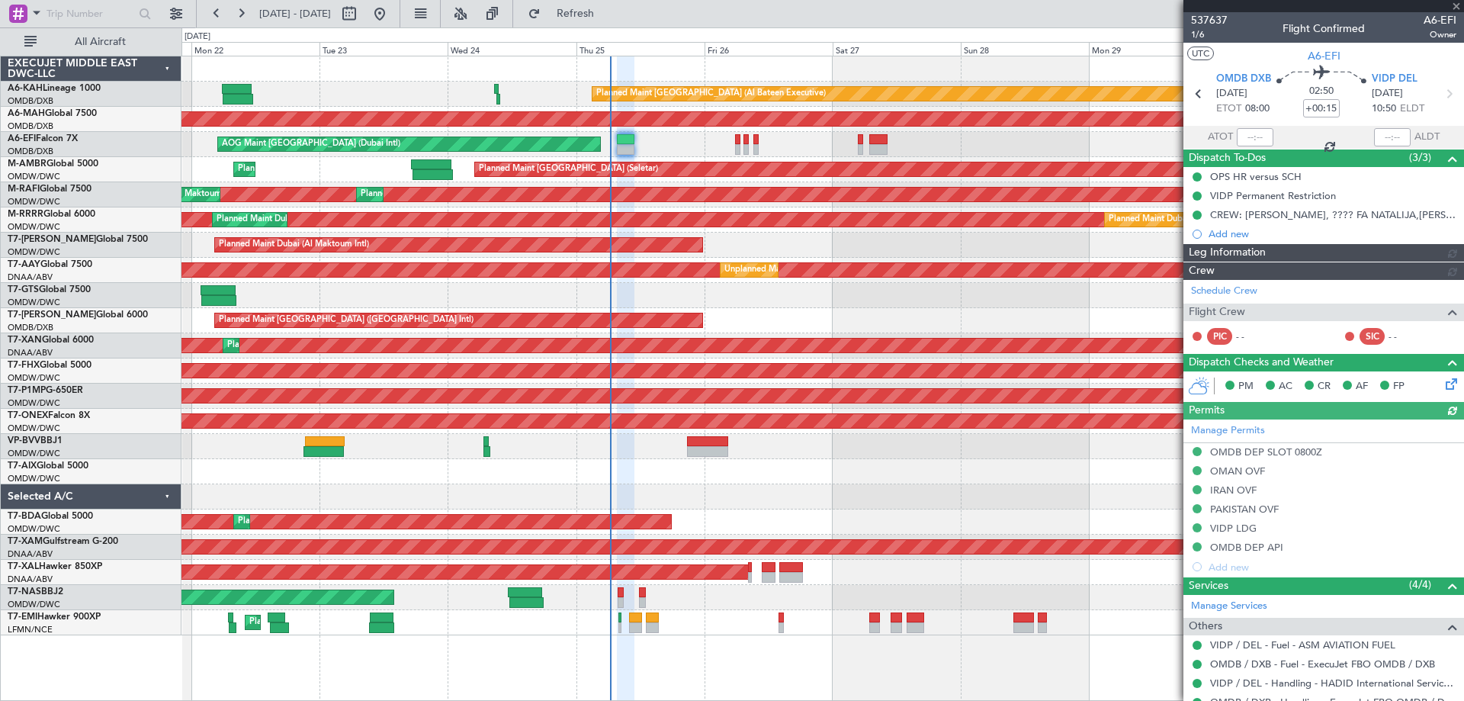
type input "[PERSON_NAME] (ANI)"
type input "7352"
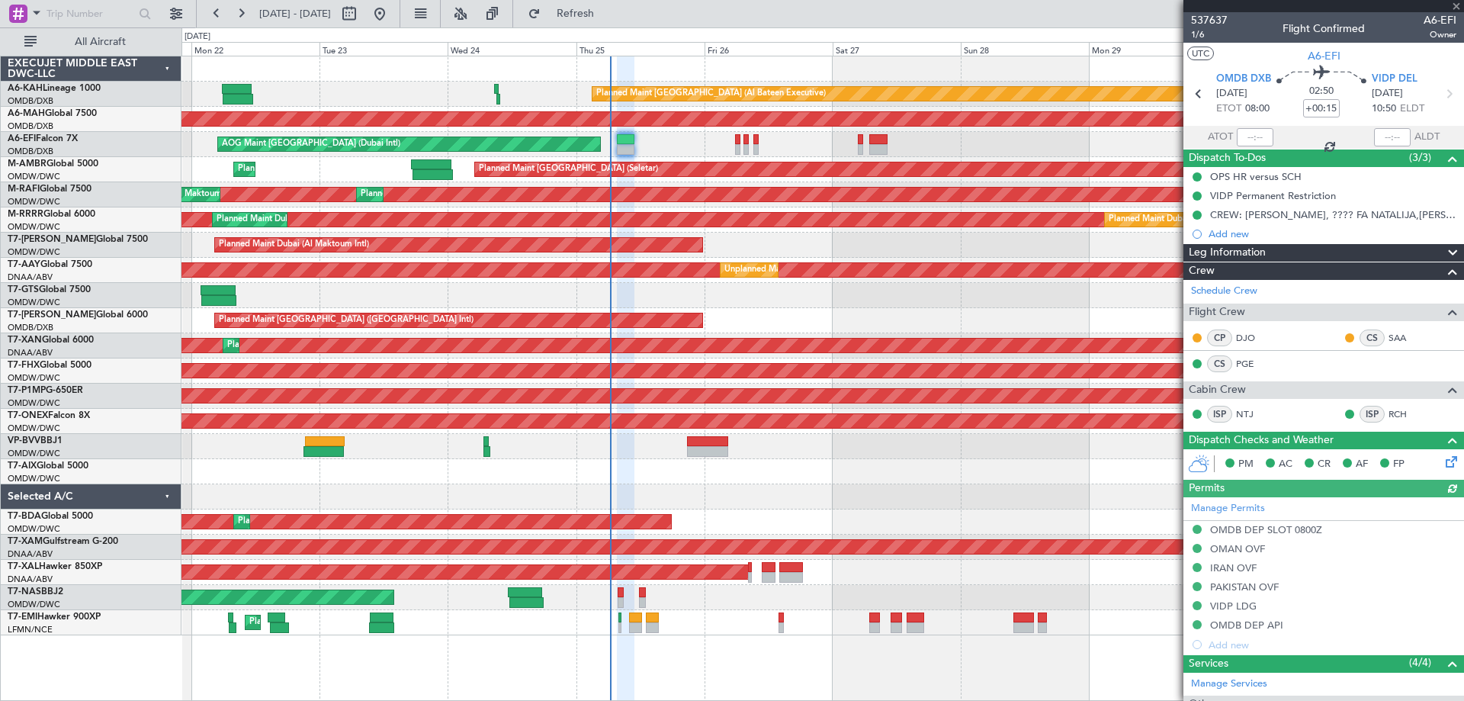
scroll to position [303, 0]
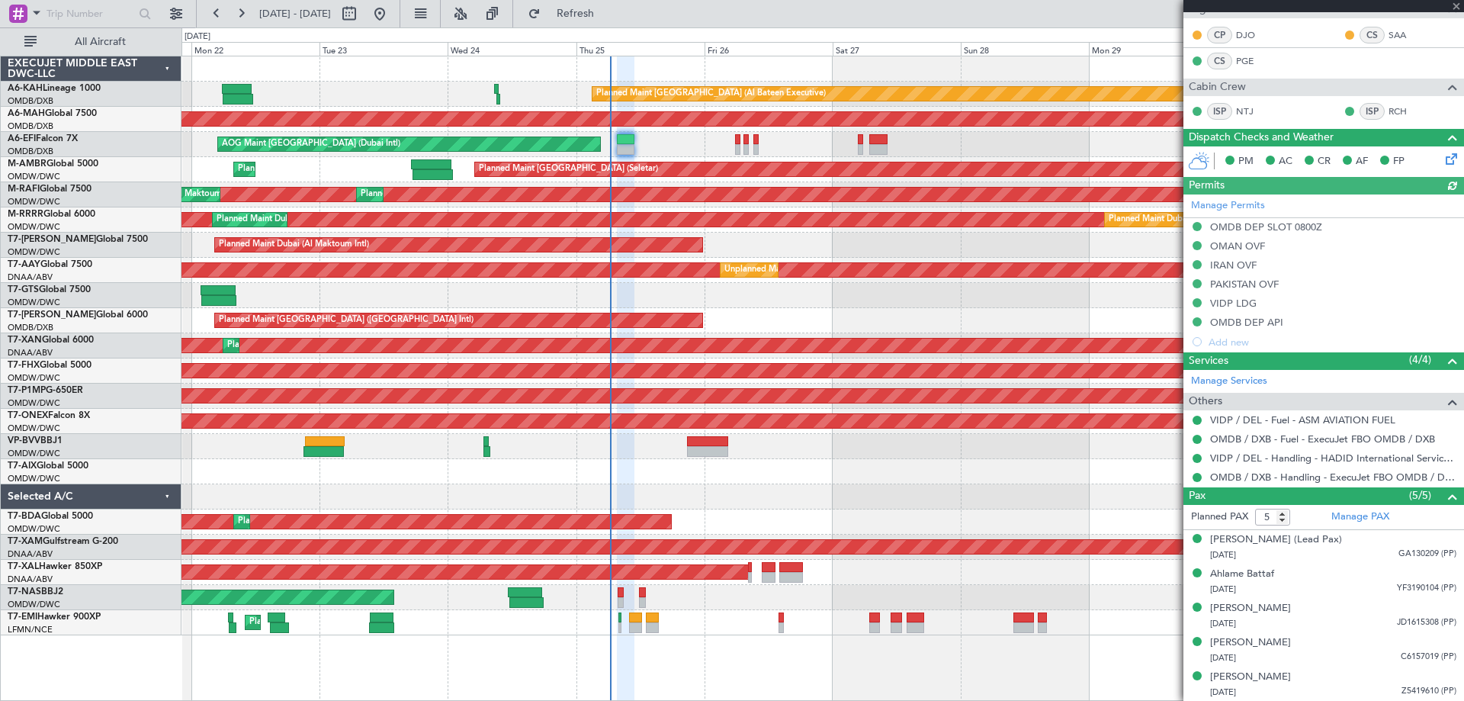
type input "[PERSON_NAME] (ANI)"
type input "7352"
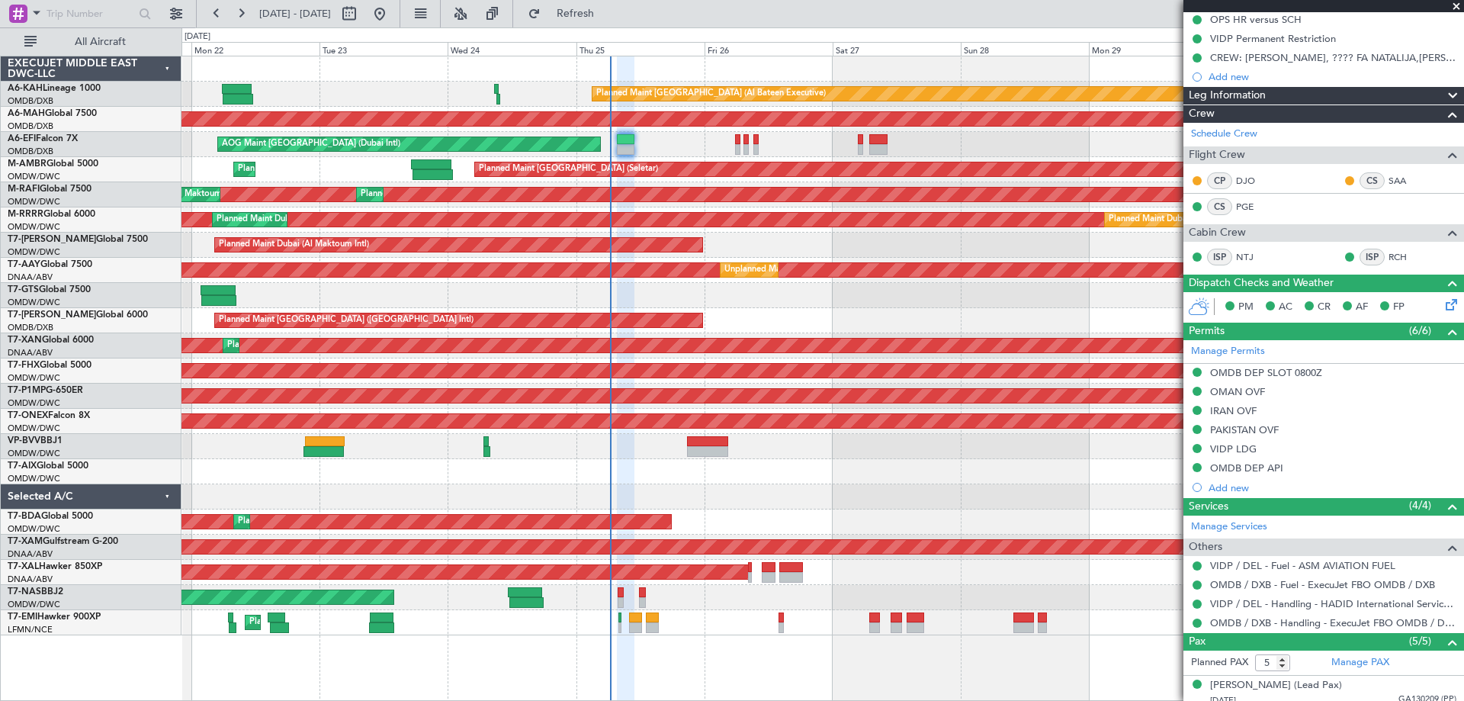
scroll to position [0, 0]
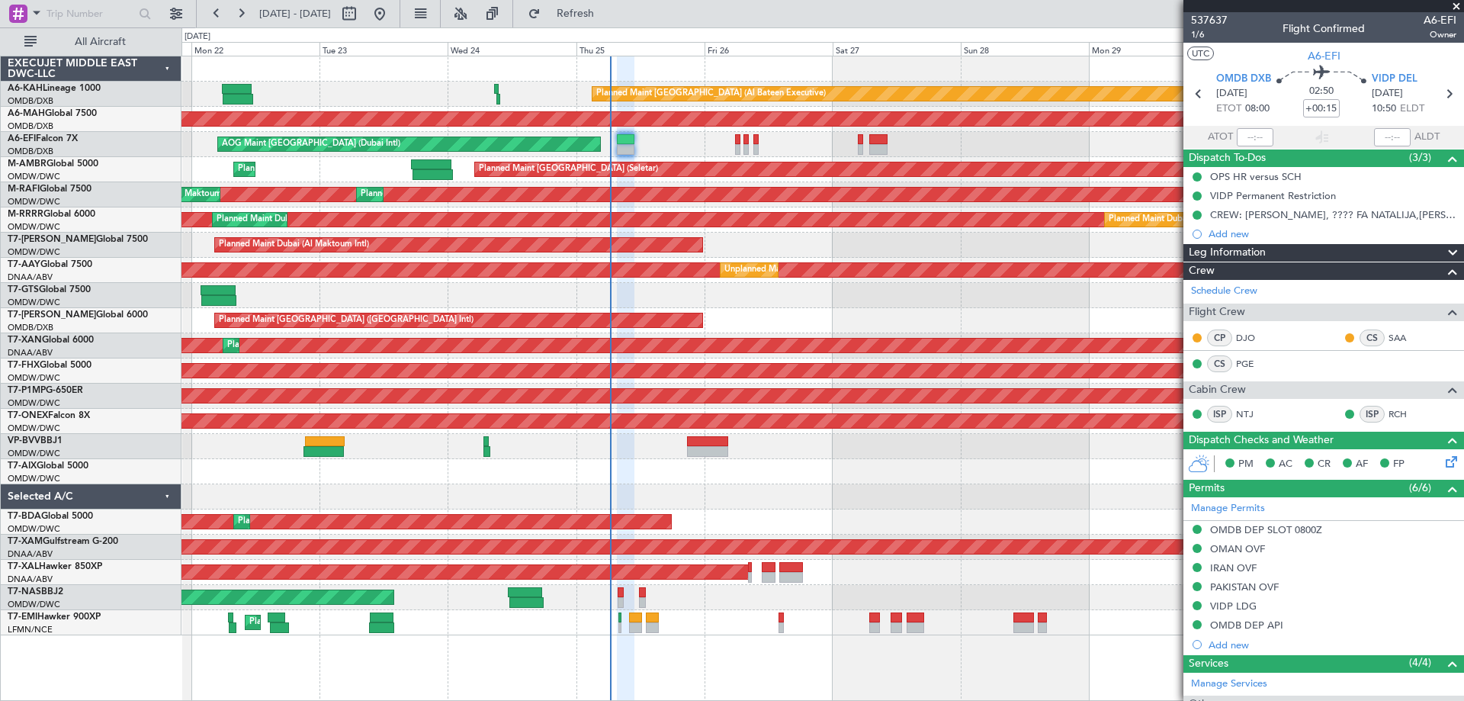
click at [1459, 2] on span at bounding box center [1455, 7] width 15 height 14
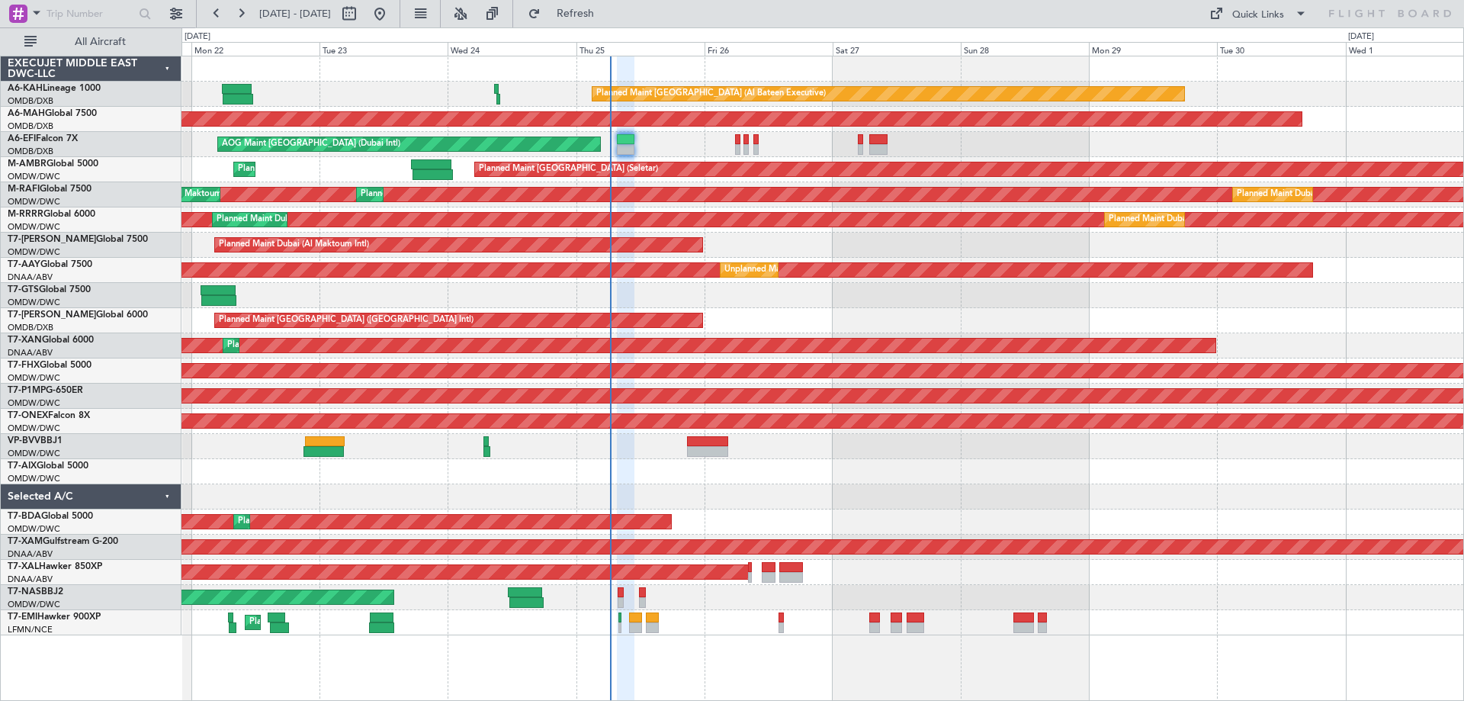
type input "0"
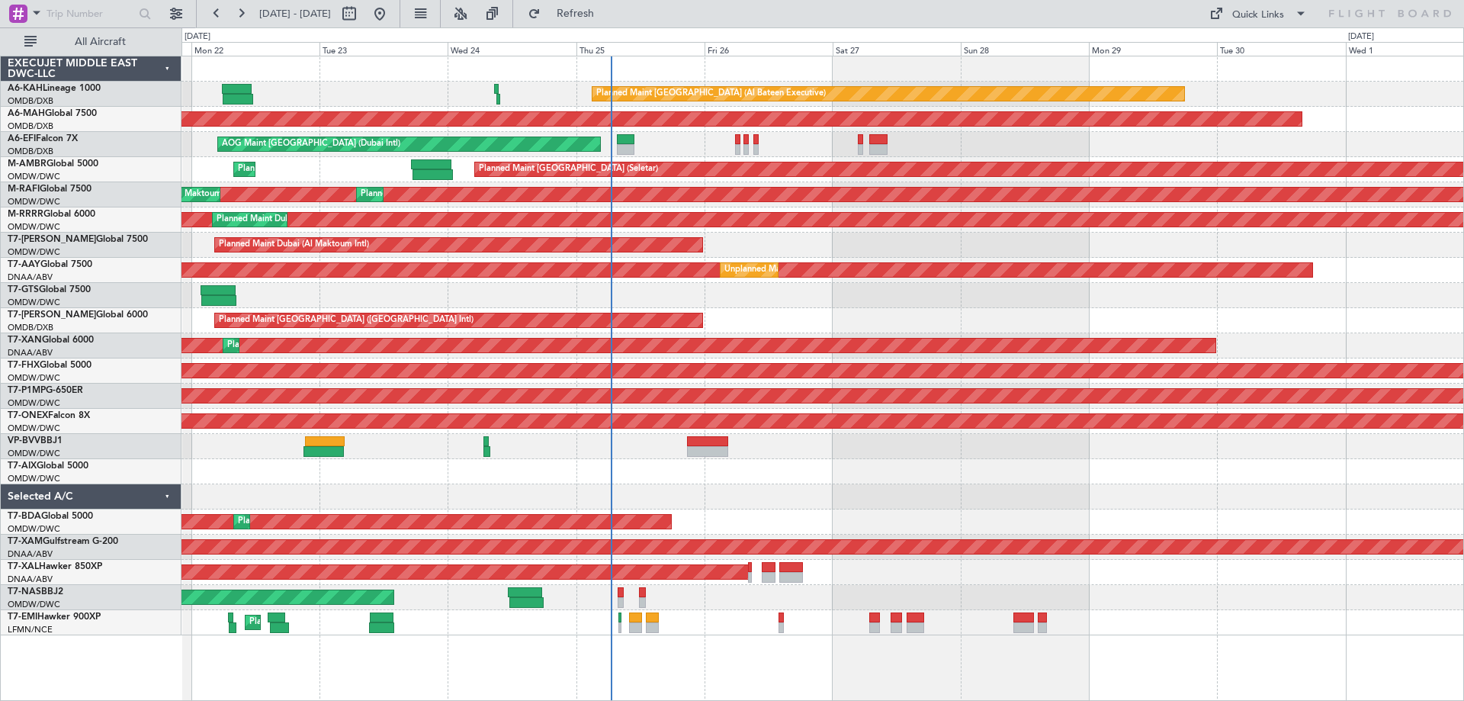
click at [899, 238] on div "Planned Maint Dubai (Al Maktoum Intl)" at bounding box center [821, 244] width 1281 height 25
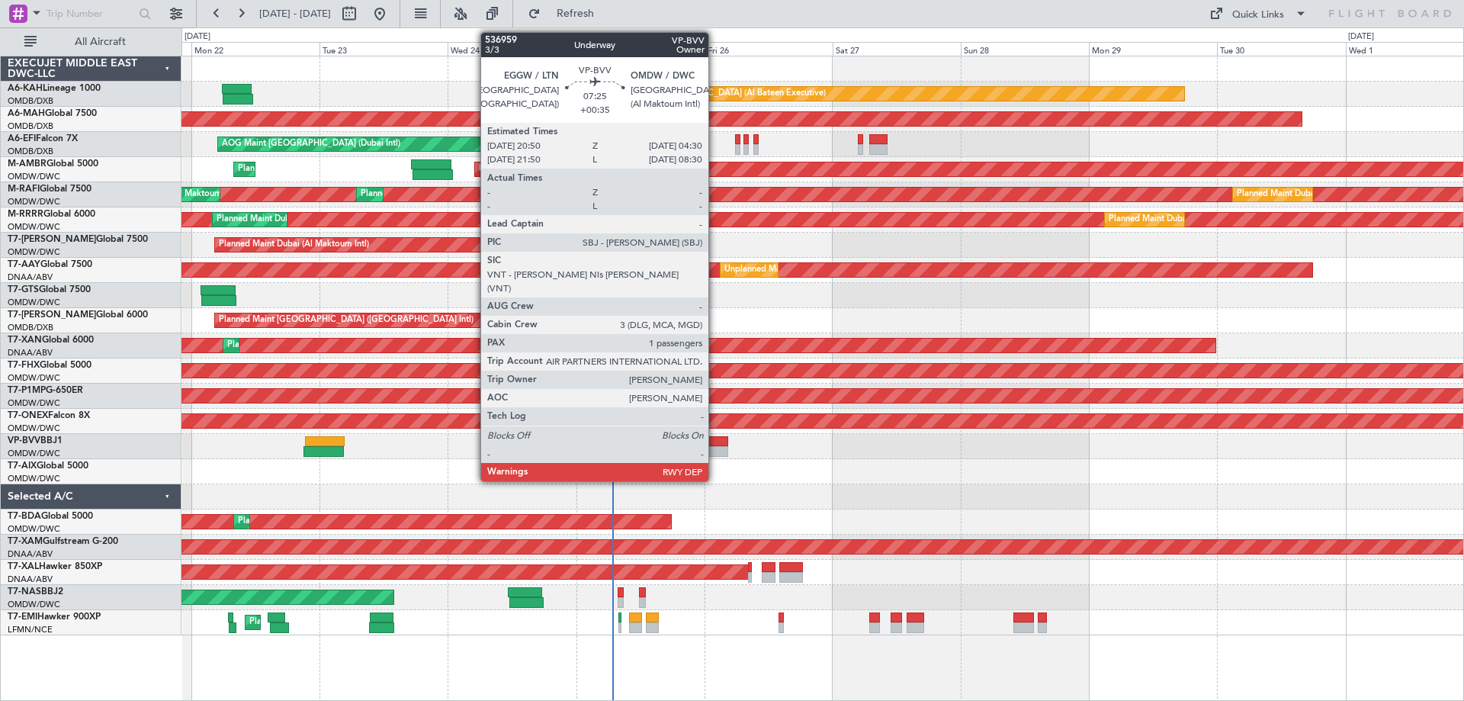
click at [715, 438] on div at bounding box center [707, 441] width 41 height 11
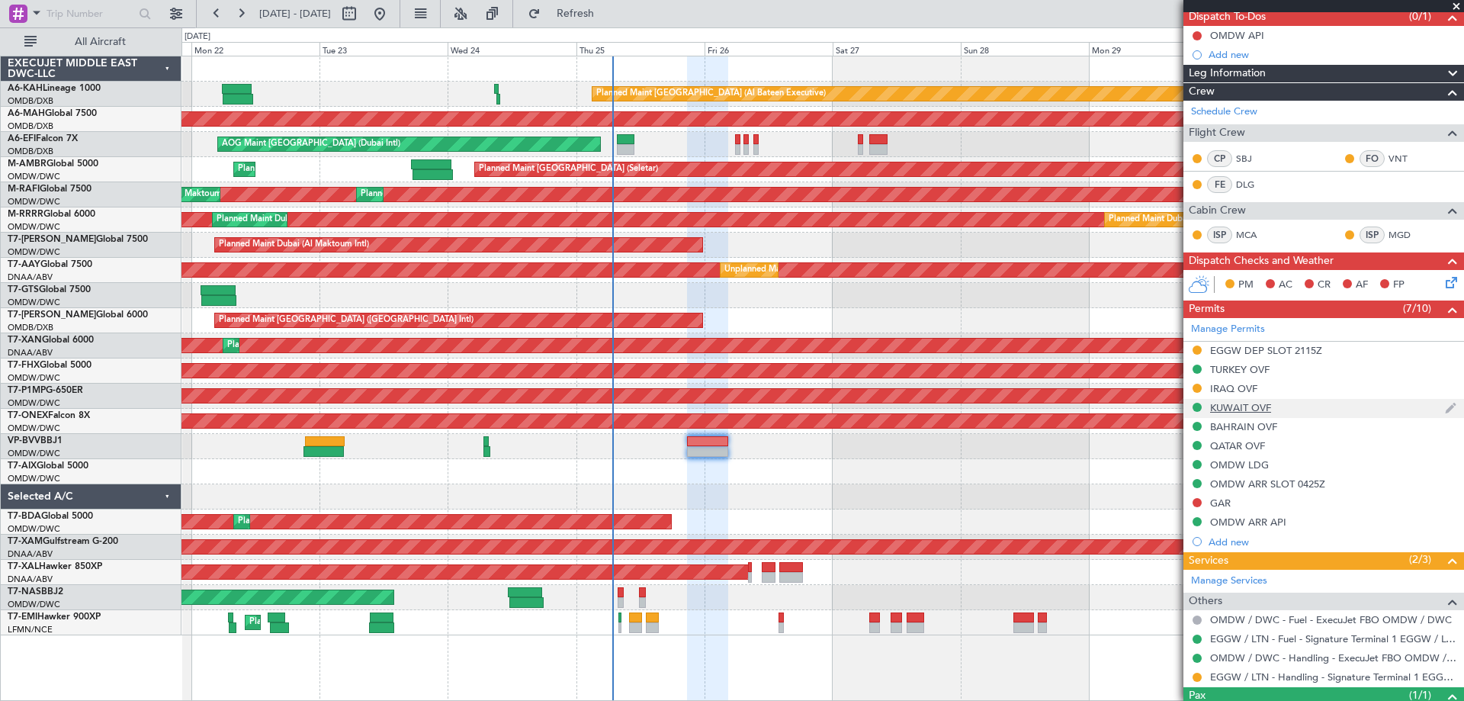
scroll to position [152, 0]
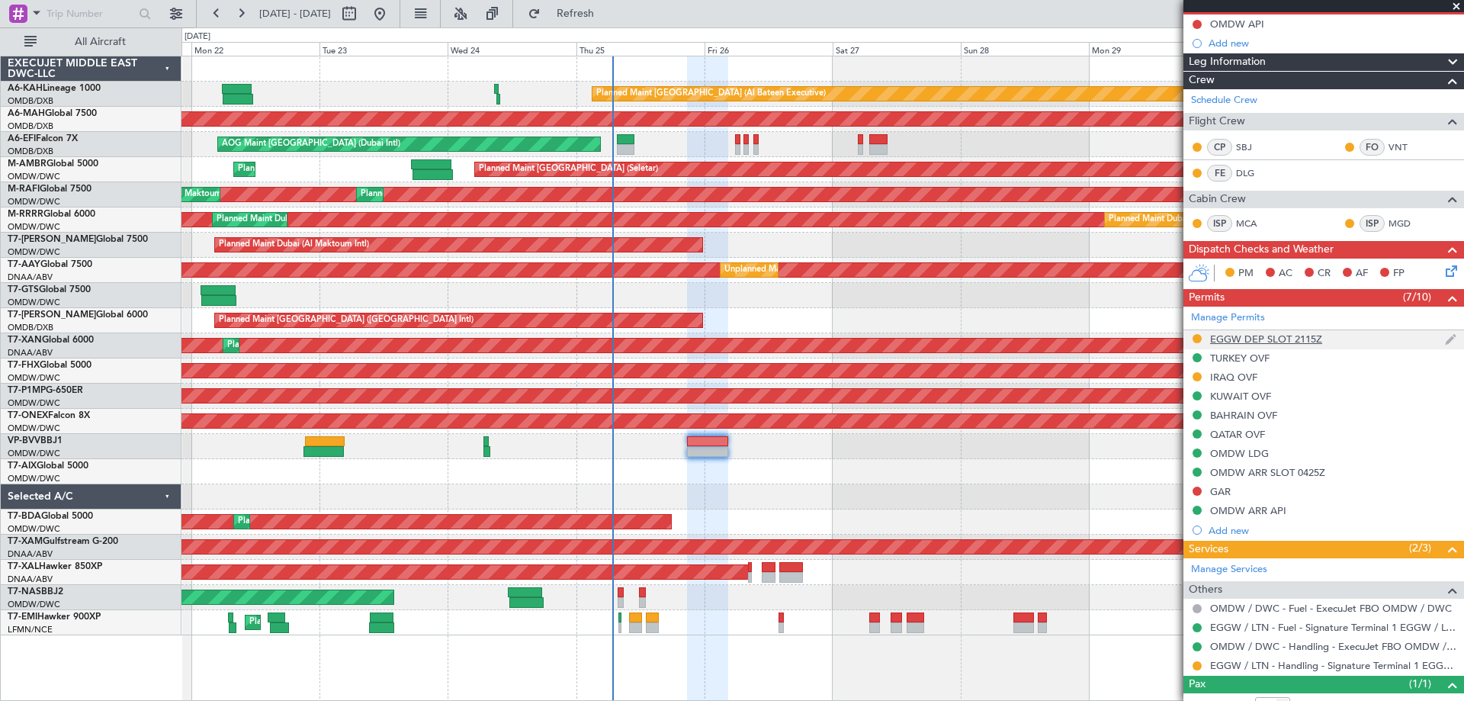
click at [1315, 347] on div "EGGW DEP SLOT 2115Z" at bounding box center [1323, 339] width 281 height 19
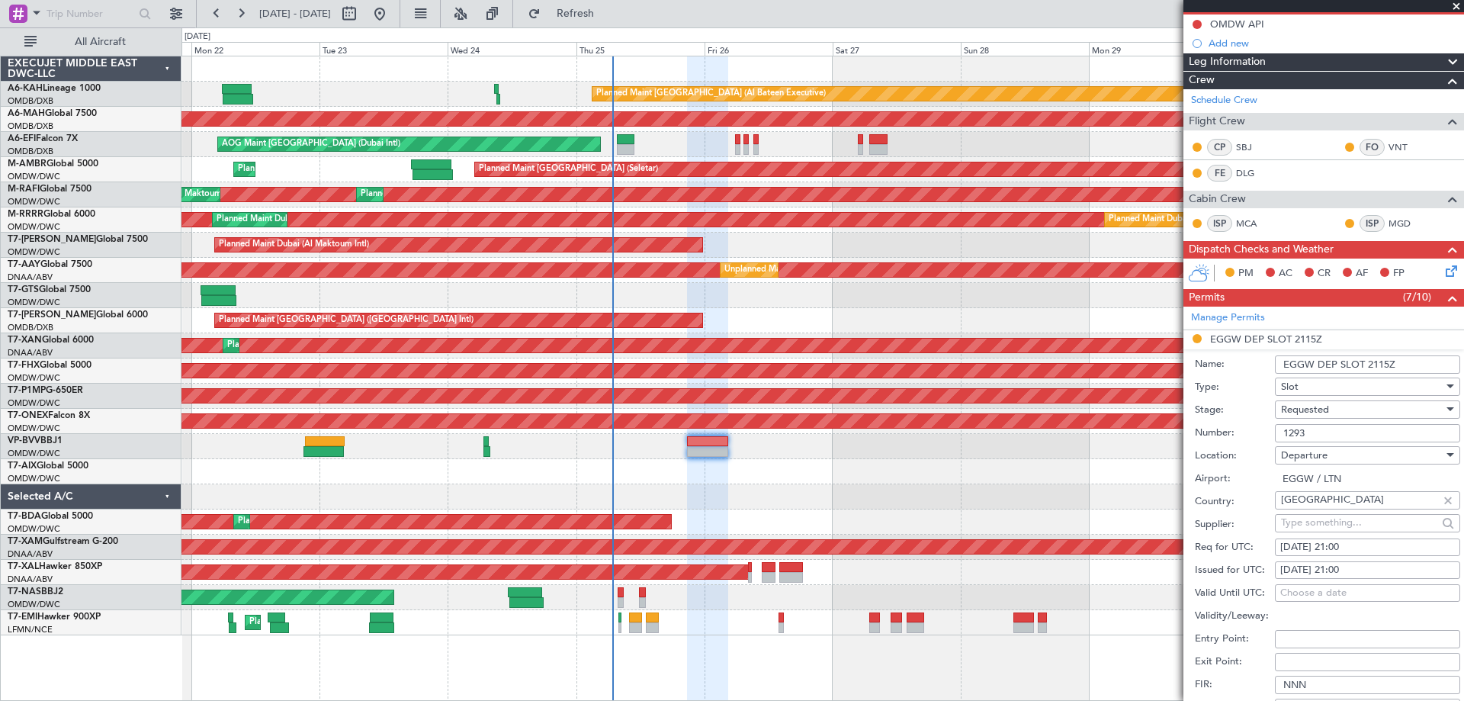
drag, startPoint x: 1327, startPoint y: 433, endPoint x: 1225, endPoint y: 438, distance: 102.3
click at [1224, 439] on div "Number: 1293" at bounding box center [1326, 433] width 265 height 23
paste input "625"
type input "1625"
click at [1301, 544] on div "[DATE] 21:00" at bounding box center [1367, 547] width 175 height 15
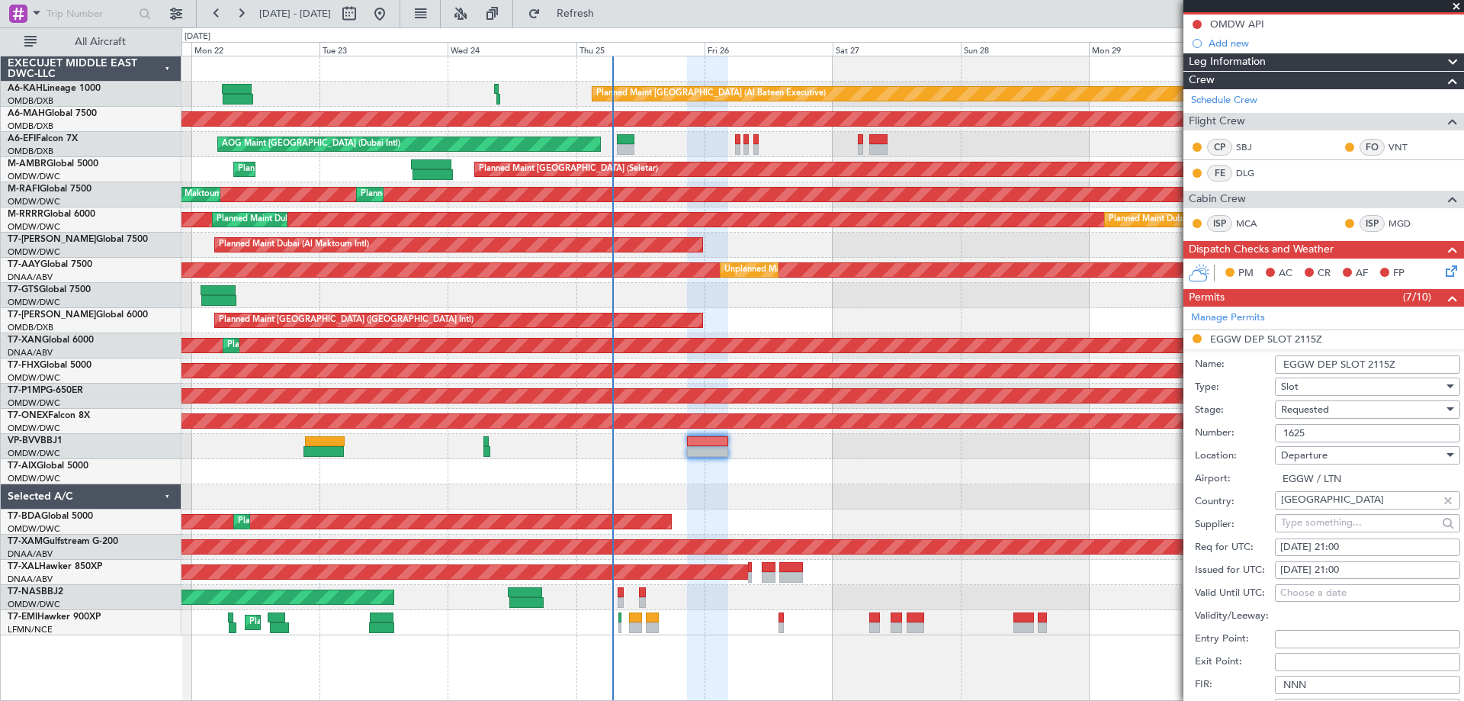
select select "9"
select select "2025"
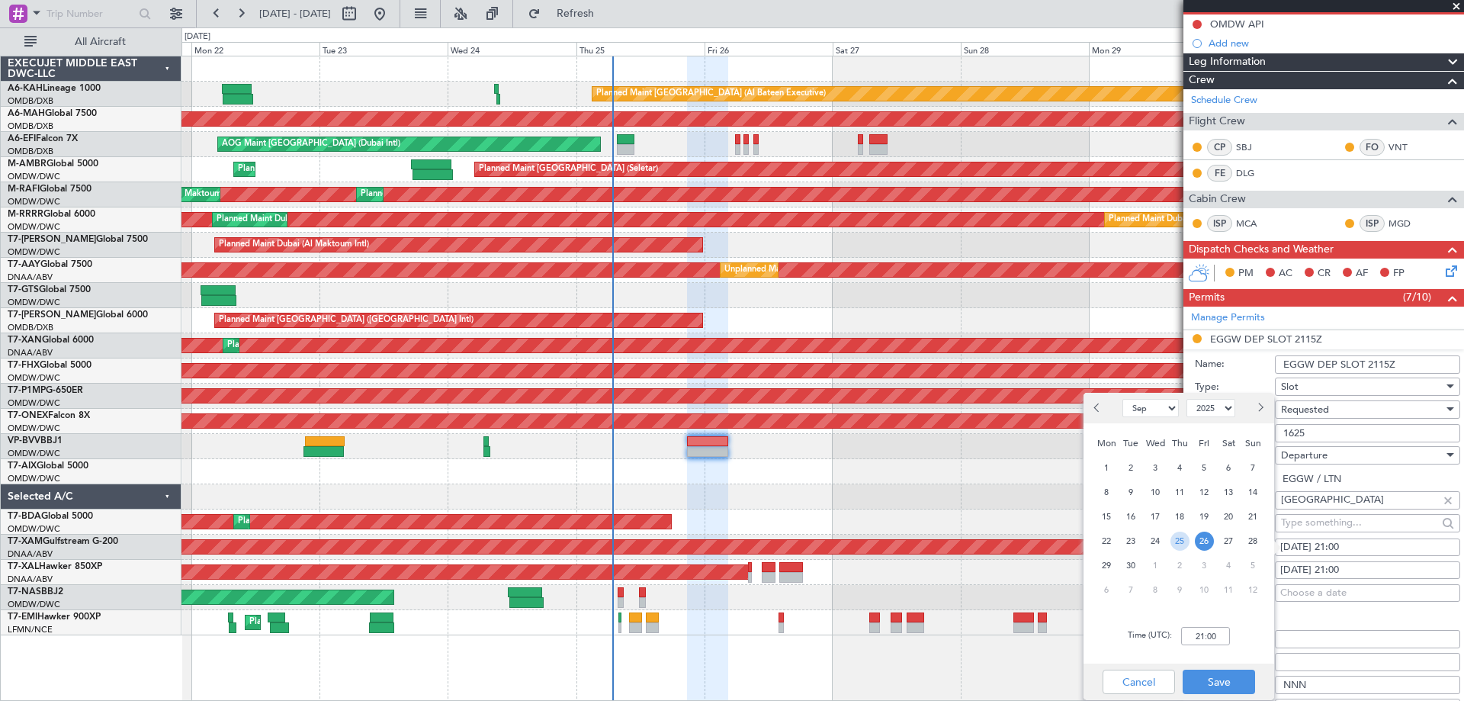
drag, startPoint x: 1187, startPoint y: 540, endPoint x: 1201, endPoint y: 605, distance: 67.0
click at [1186, 540] on span "25" at bounding box center [1179, 540] width 19 height 19
click at [1211, 639] on input "00:00" at bounding box center [1205, 636] width 49 height 18
type input "21:15"
drag, startPoint x: 1224, startPoint y: 682, endPoint x: 1213, endPoint y: 684, distance: 11.5
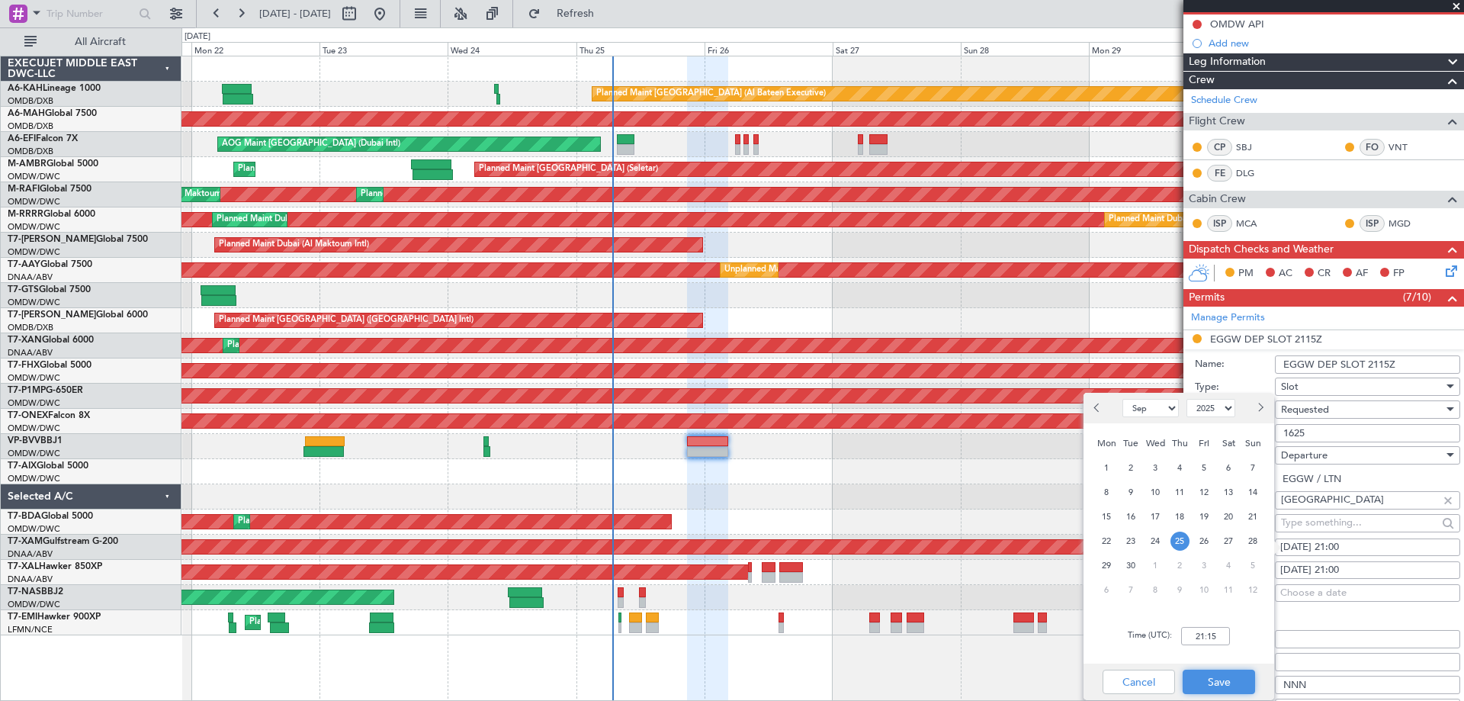
click at [1217, 684] on button "Save" at bounding box center [1218, 681] width 72 height 24
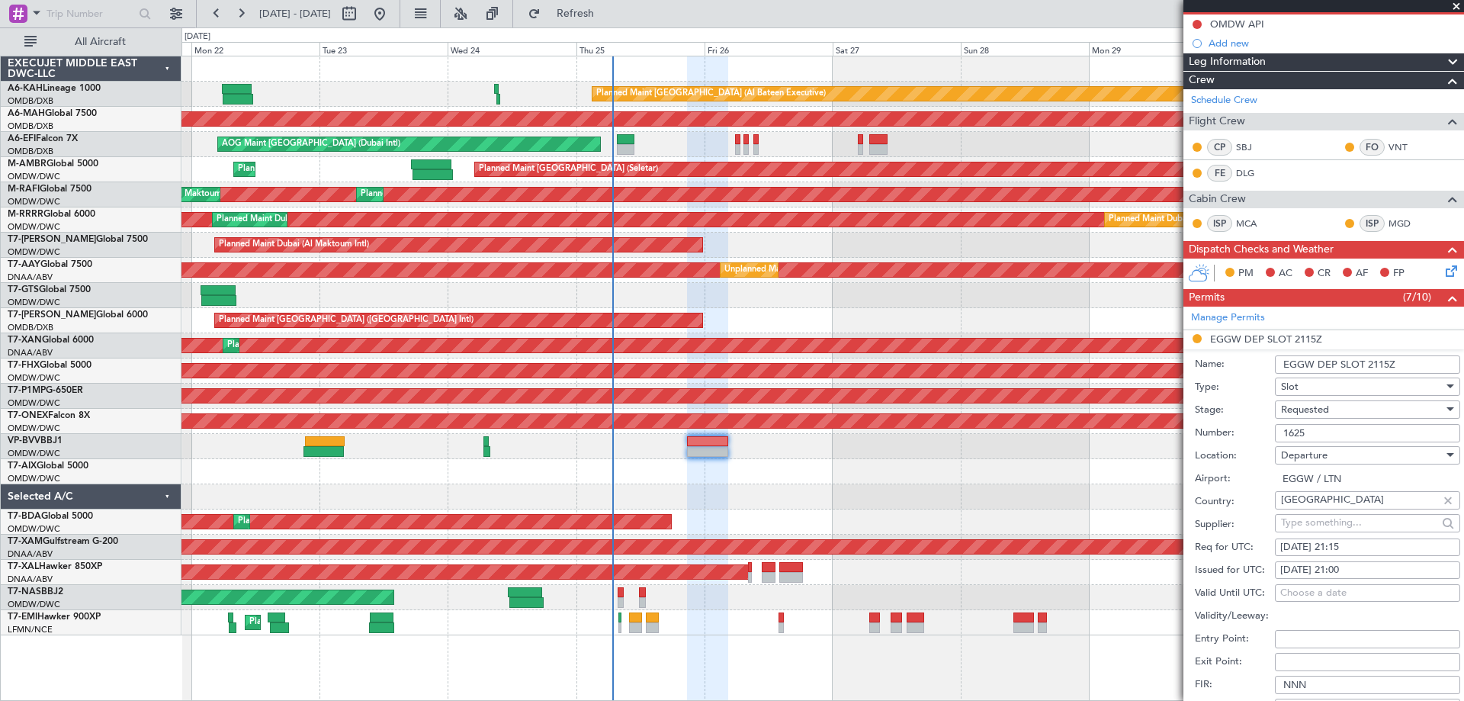
click at [1319, 572] on div "[DATE] 21:00" at bounding box center [1367, 570] width 175 height 15
select select "9"
select select "2025"
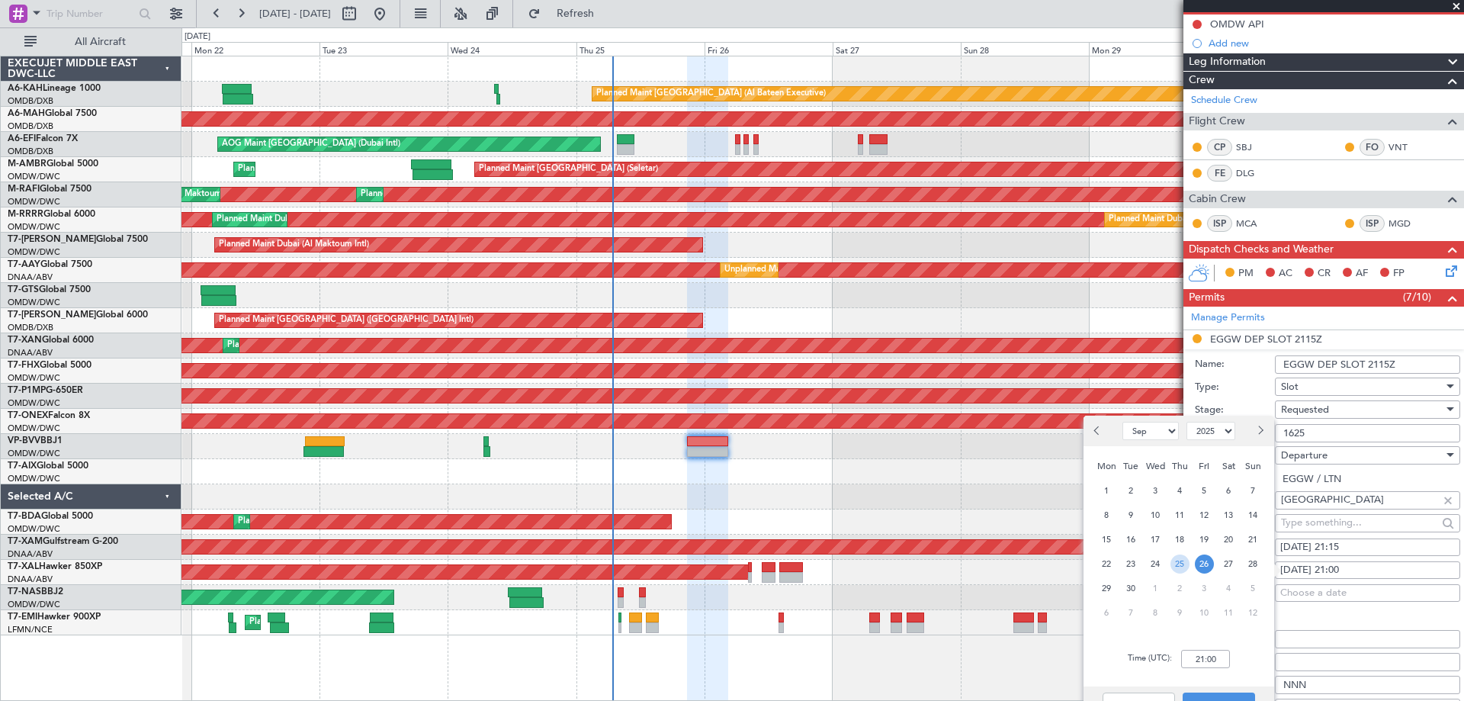
drag, startPoint x: 1184, startPoint y: 561, endPoint x: 1184, endPoint y: 583, distance: 22.1
click at [1183, 563] on span "25" at bounding box center [1179, 563] width 19 height 19
click at [1197, 665] on input "00:00" at bounding box center [1205, 658] width 49 height 18
type input "21:15"
click at [1229, 697] on button "Save" at bounding box center [1218, 704] width 72 height 24
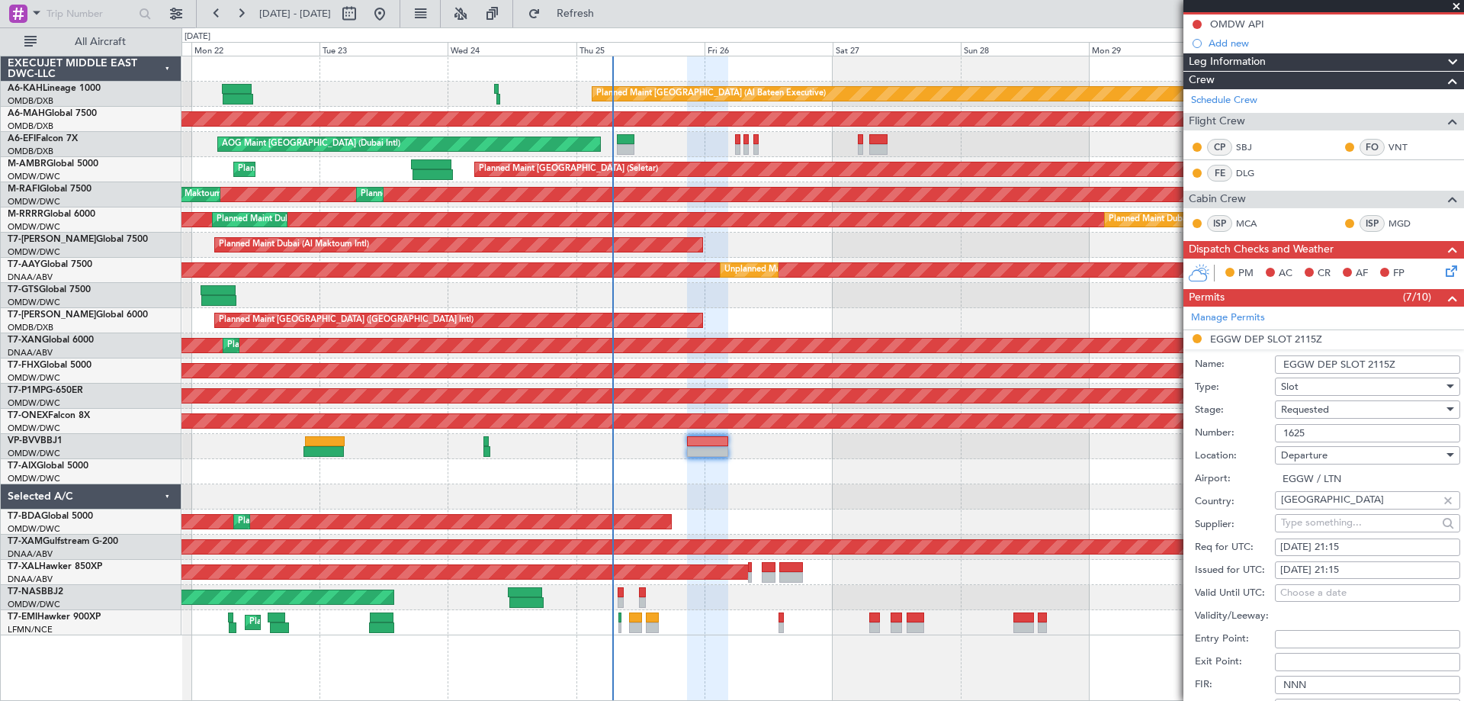
click at [1327, 406] on span "Requested" at bounding box center [1305, 409] width 48 height 14
click at [1310, 515] on span "Received OK" at bounding box center [1361, 524] width 160 height 23
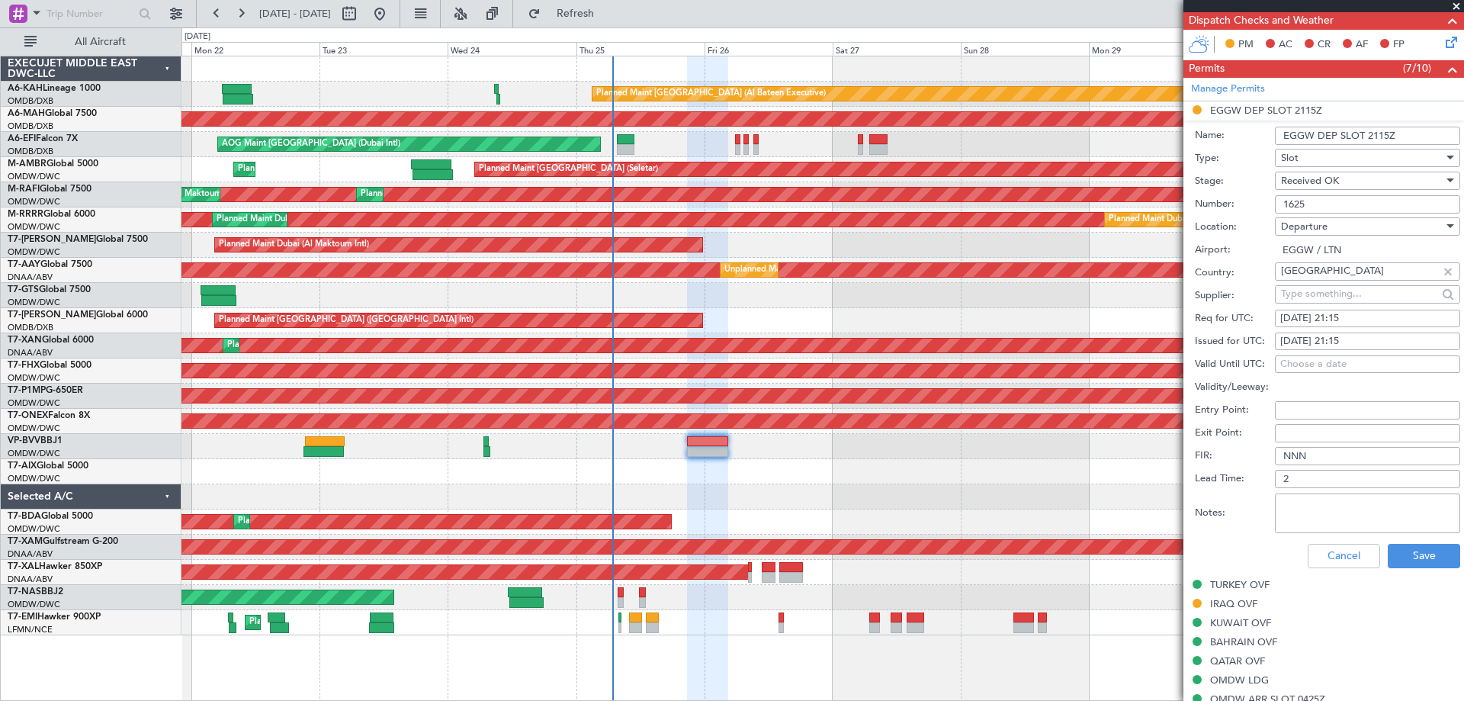
scroll to position [534, 0]
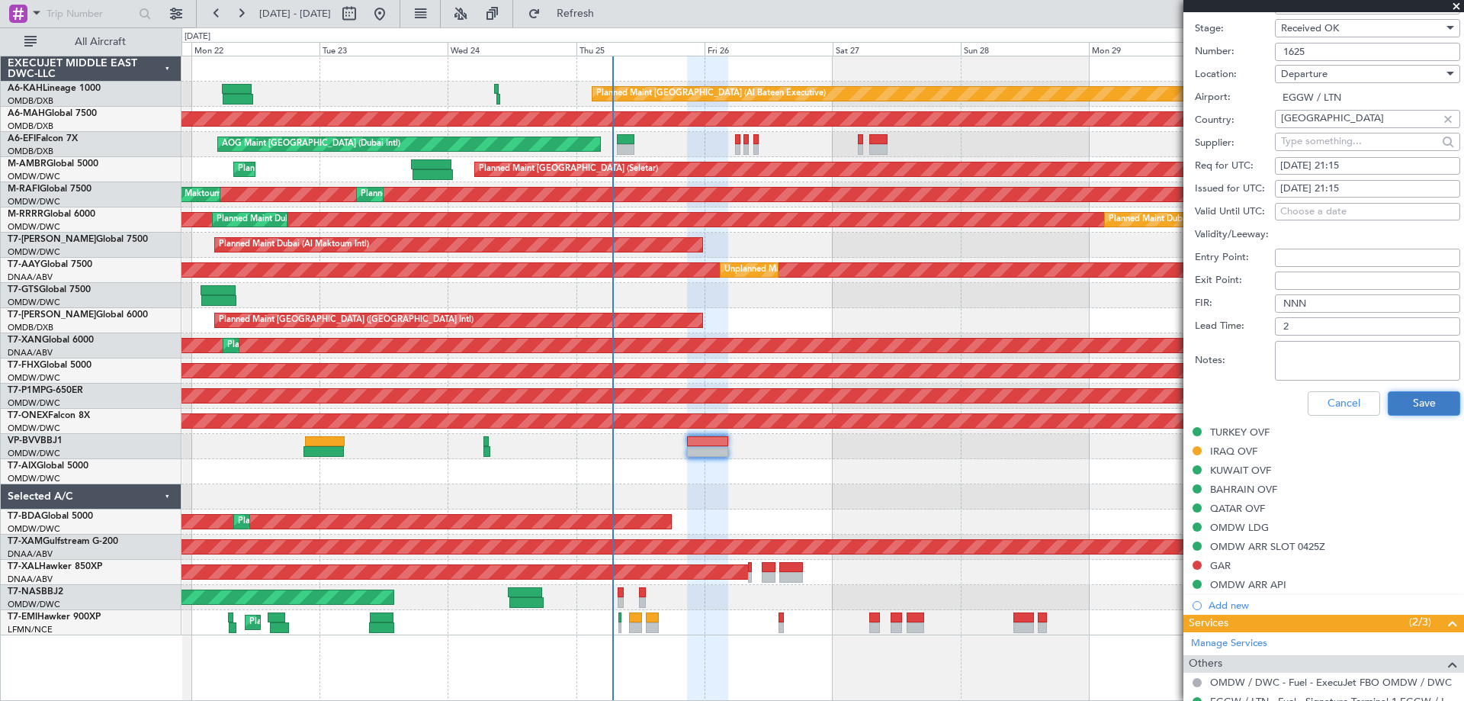
click at [1399, 397] on button "Save" at bounding box center [1423, 403] width 72 height 24
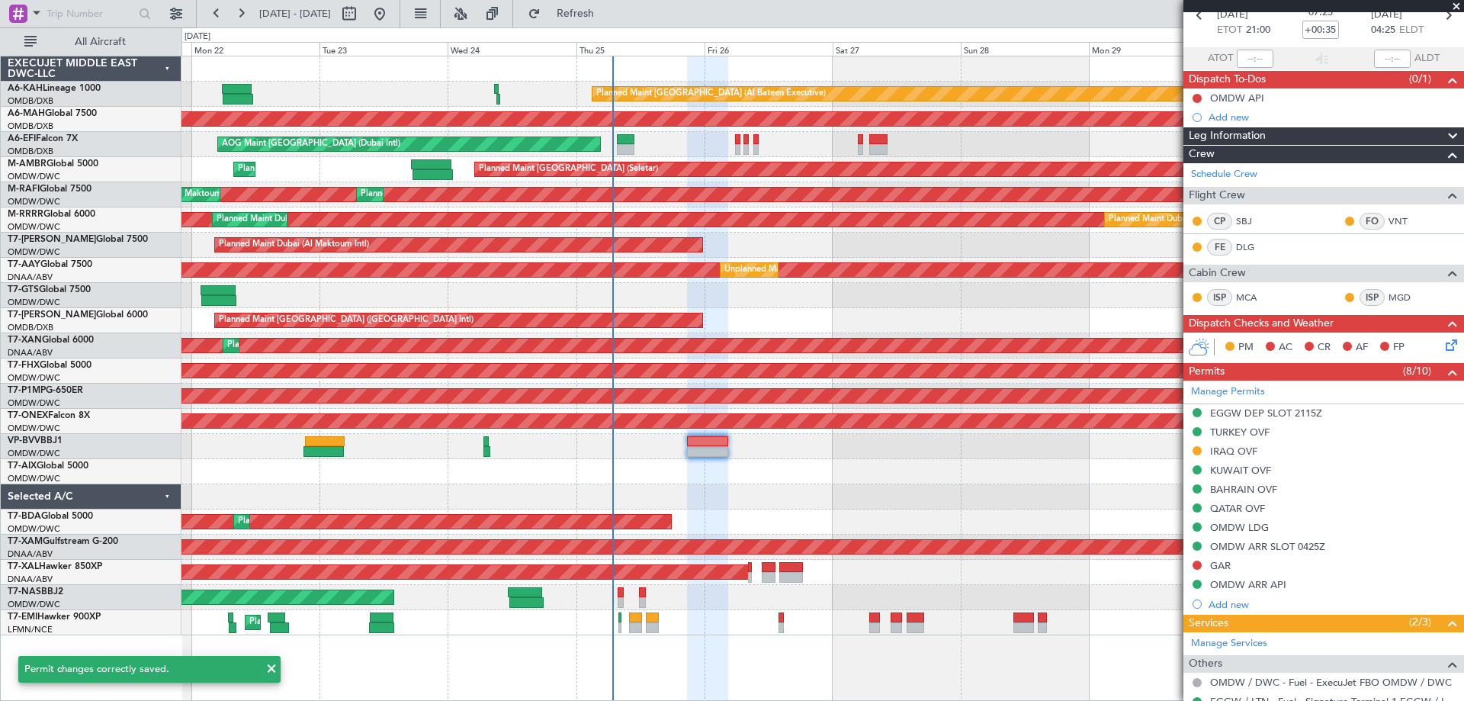
scroll to position [204, 0]
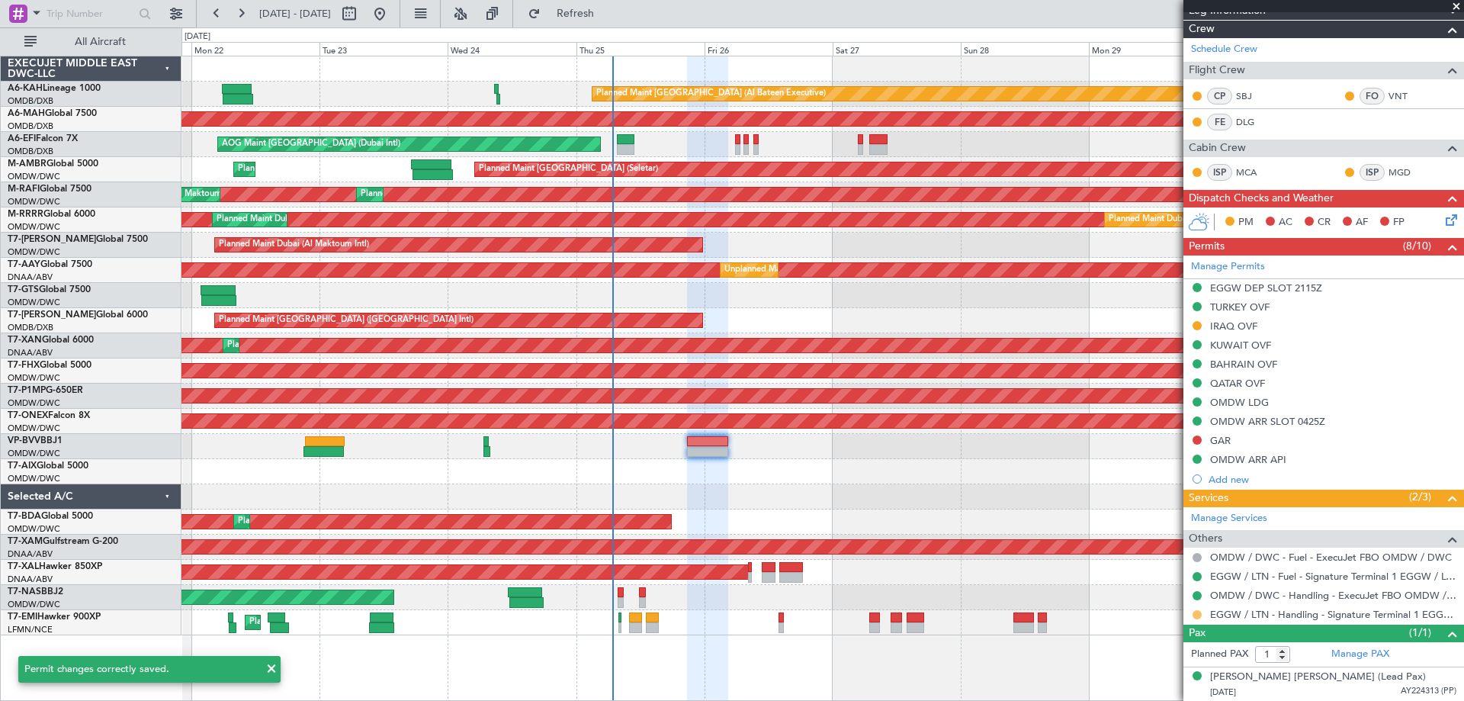
click at [1193, 614] on button at bounding box center [1196, 614] width 9 height 9
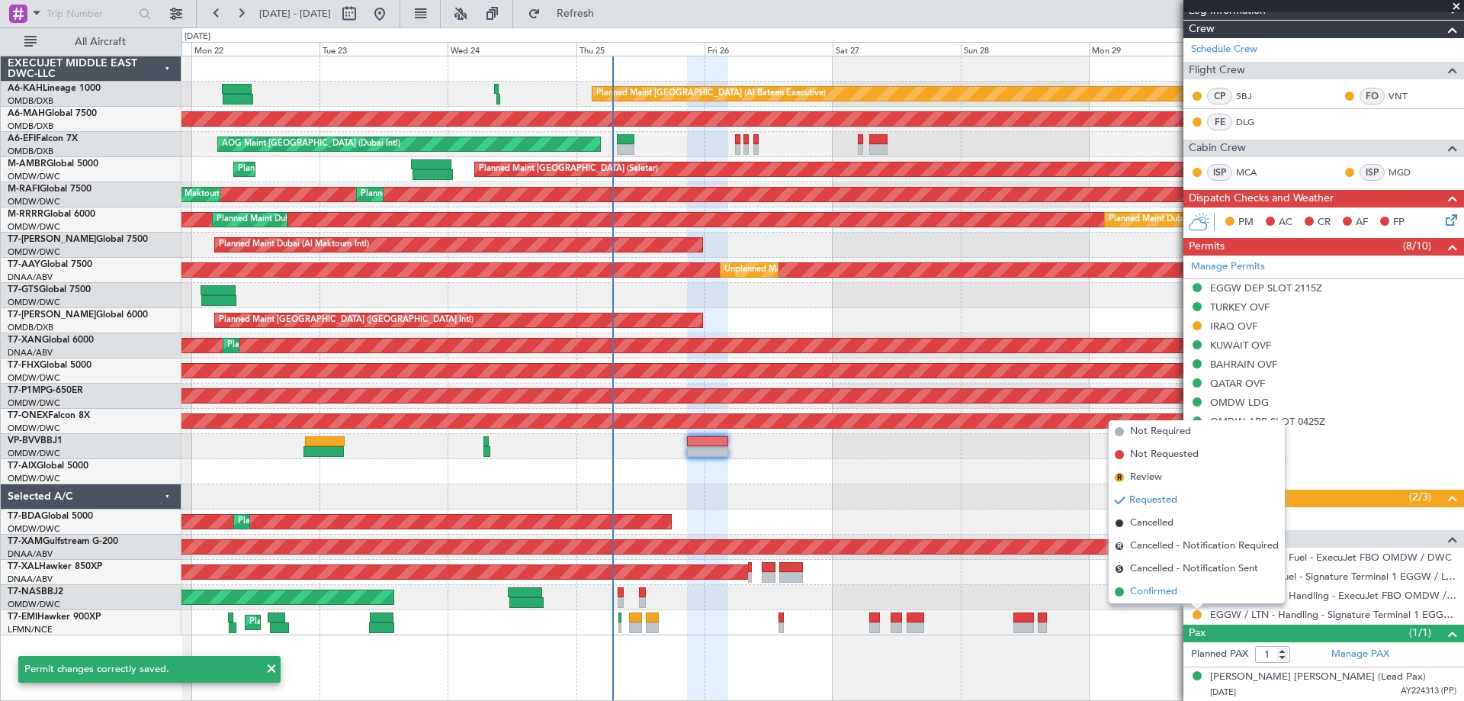
click at [1174, 593] on span "Confirmed" at bounding box center [1153, 591] width 47 height 15
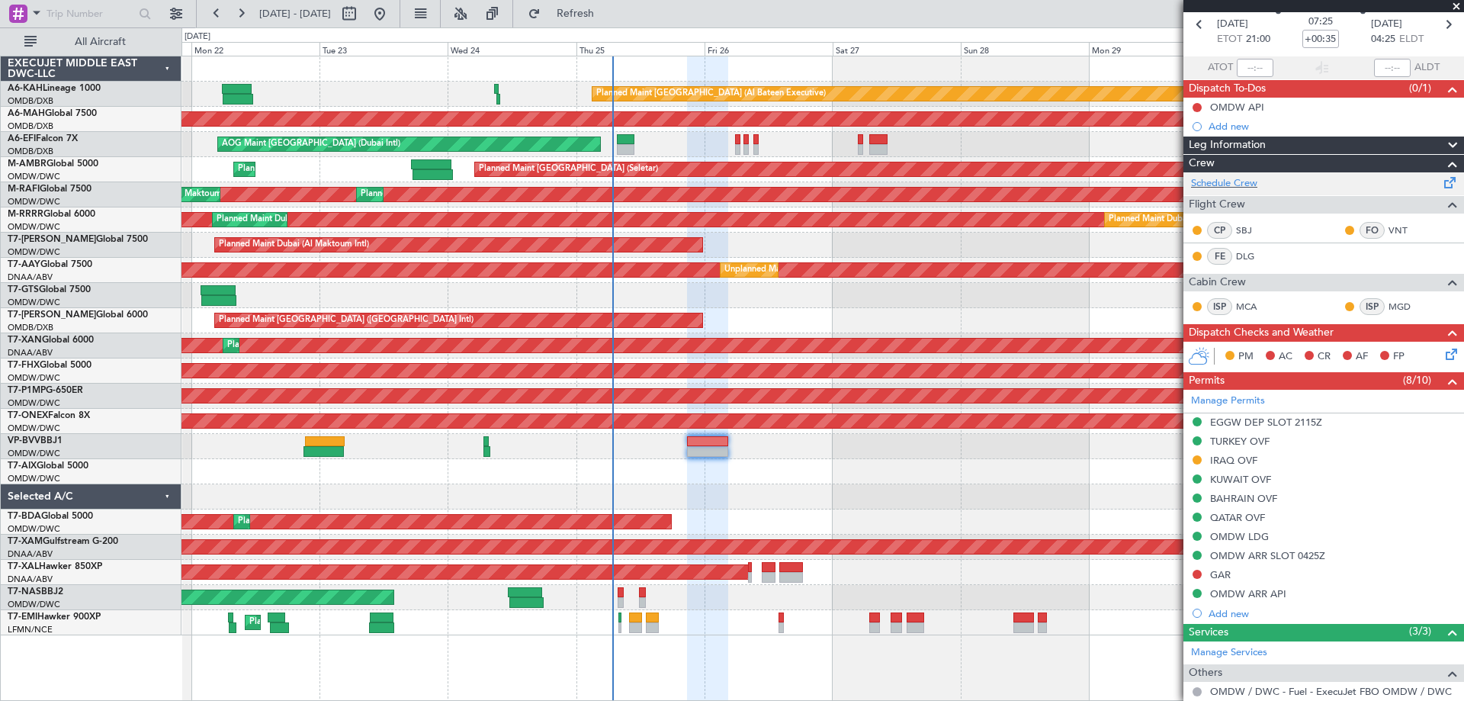
scroll to position [0, 0]
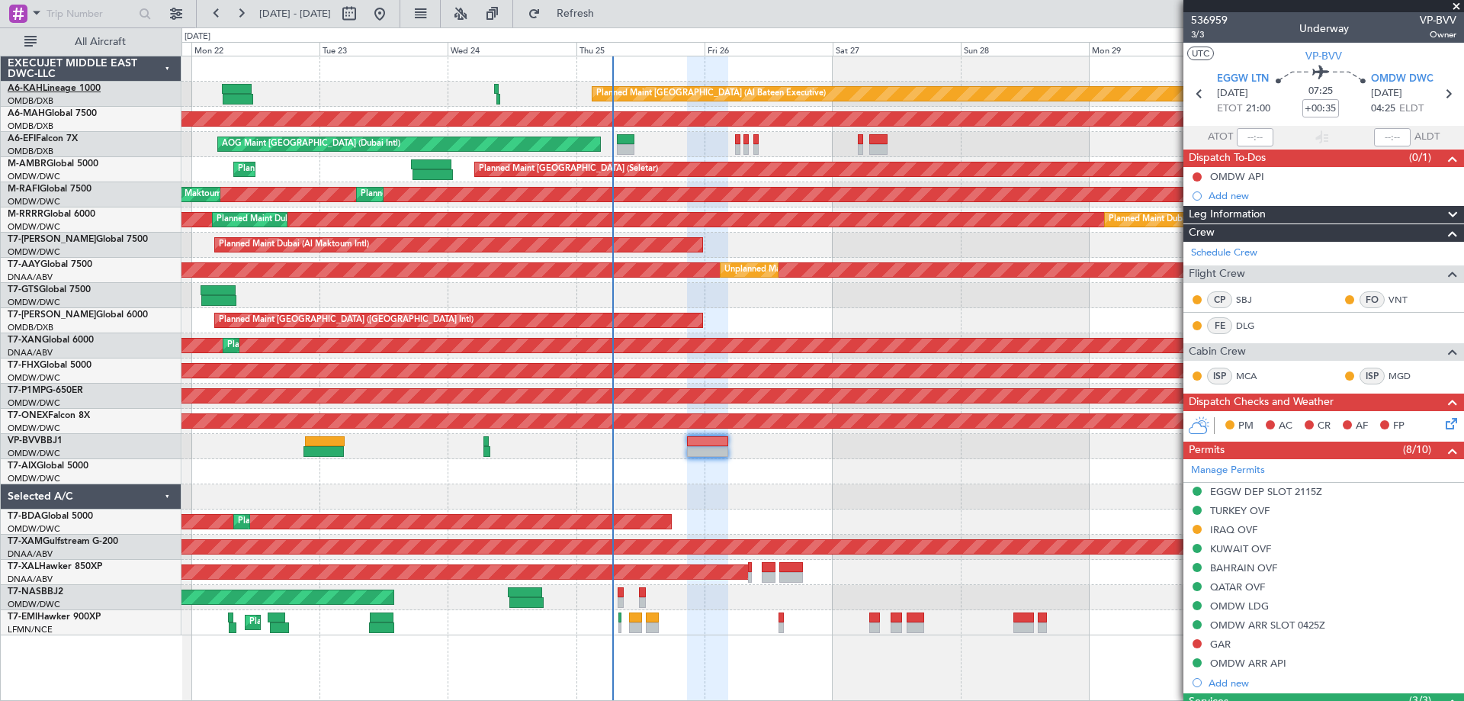
click at [88, 85] on link "A6-KAH Lineage 1000" at bounding box center [54, 88] width 93 height 9
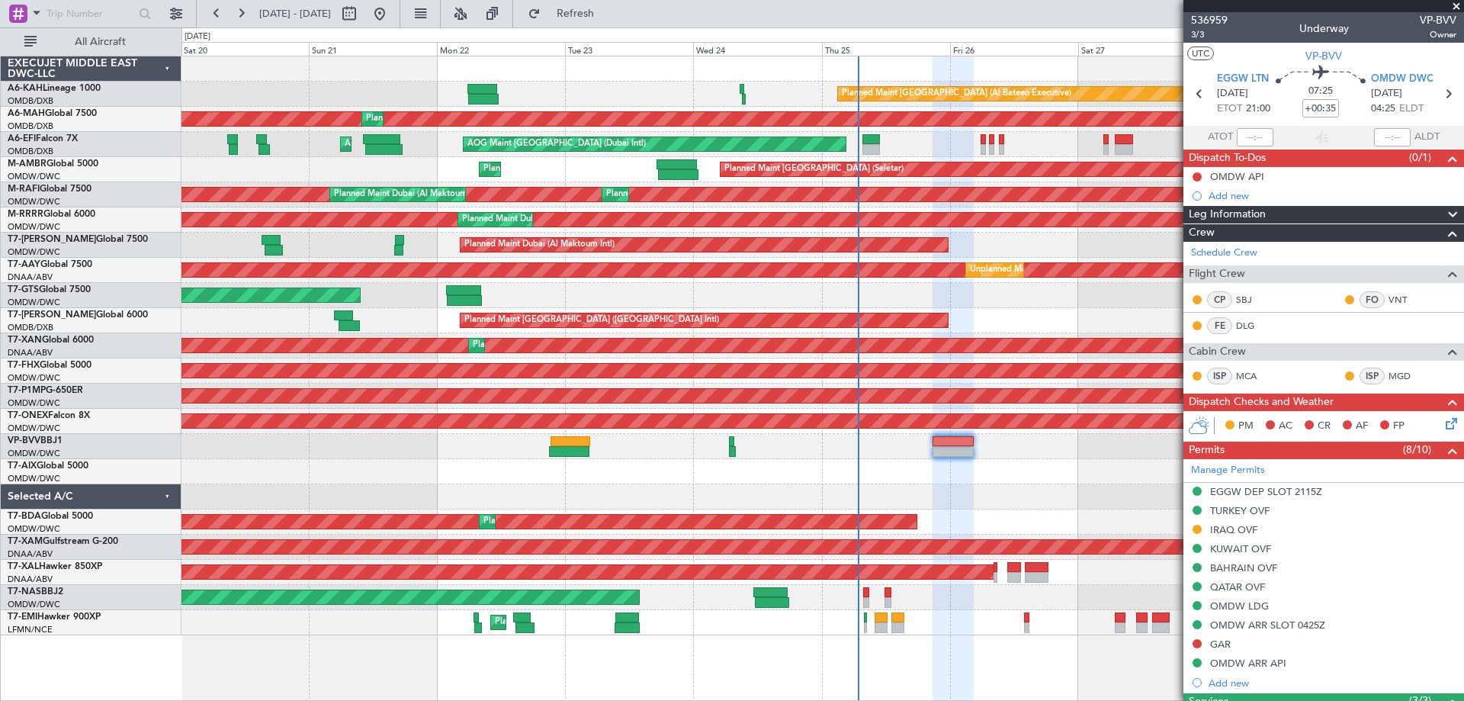
click at [547, 484] on div "Planned Maint Abu Dhabi (Al Bateen Executive) Planned Maint Dubai (Dubai Intl) …" at bounding box center [821, 345] width 1281 height 579
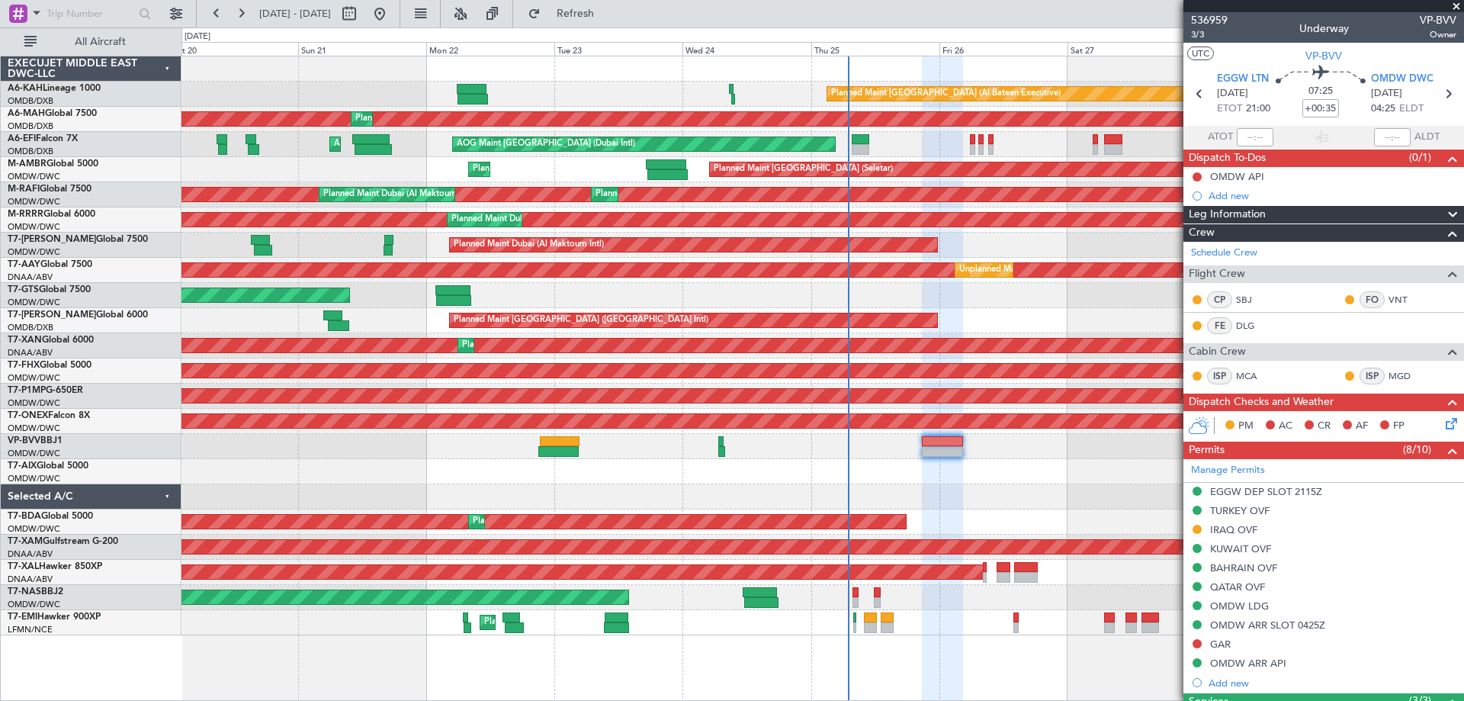
click at [1451, 3] on span at bounding box center [1455, 7] width 15 height 14
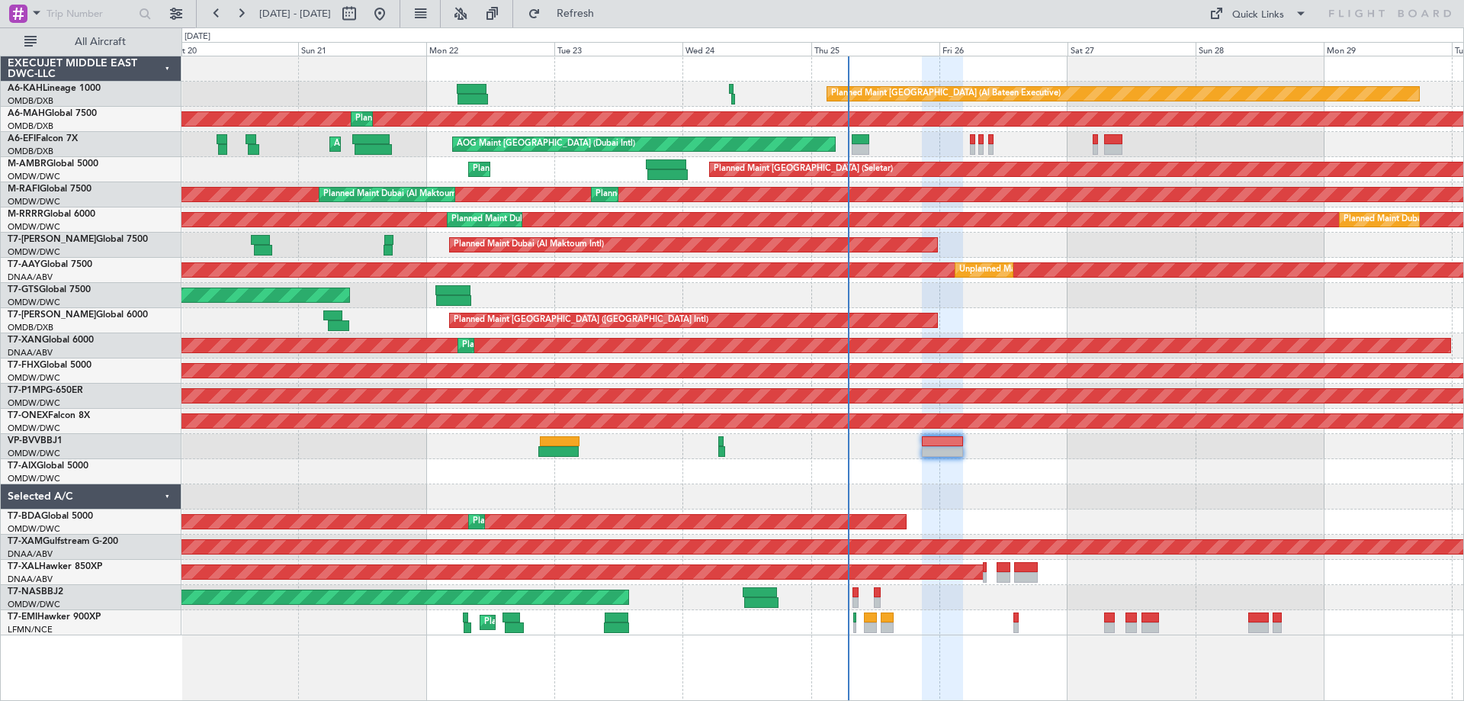
type input "0"
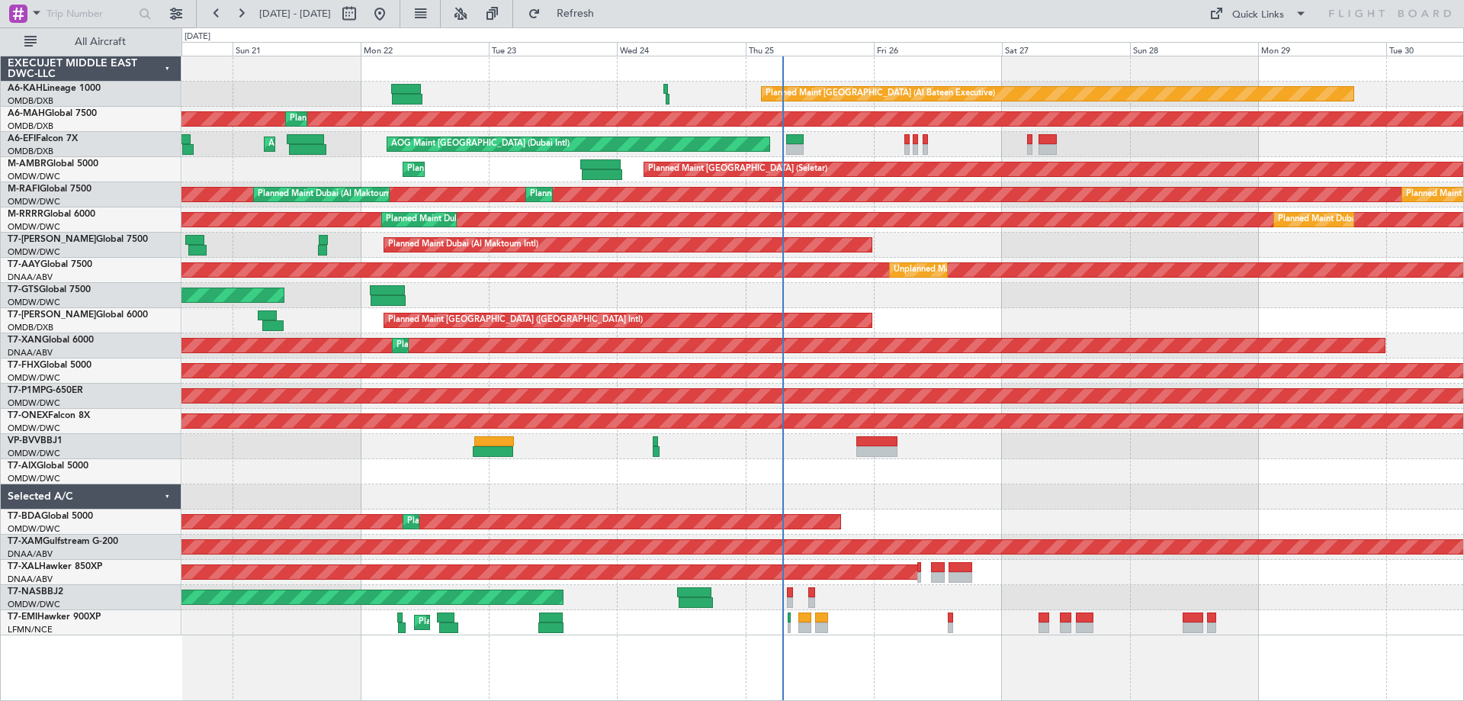
click at [1061, 137] on div "AOG Maint [GEOGRAPHIC_DATA] (Dubai Intl) AOG Maint" at bounding box center [821, 144] width 1281 height 25
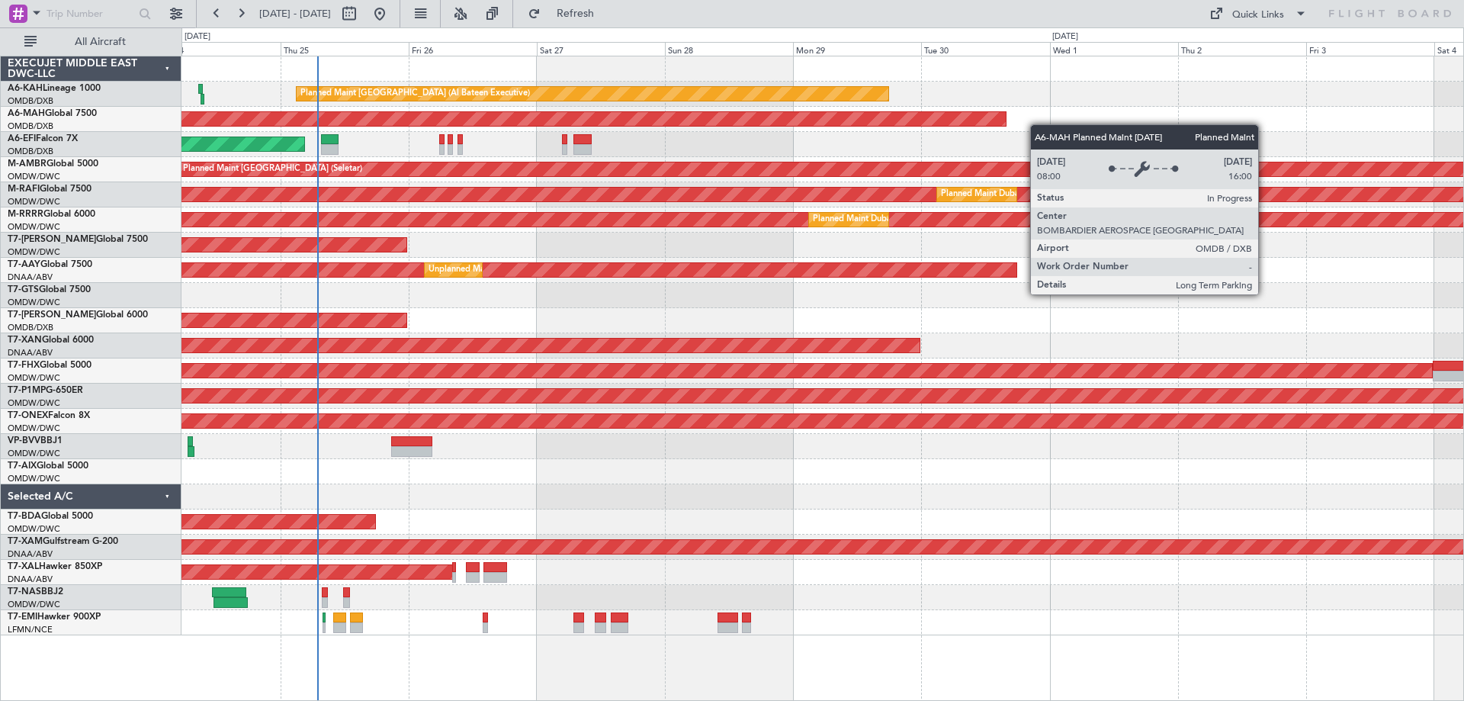
click at [905, 122] on div "Planned Maint Abu Dhabi (Al Bateen Executive) Planned Maint Dubai (Dubai Intl) …" at bounding box center [821, 345] width 1281 height 579
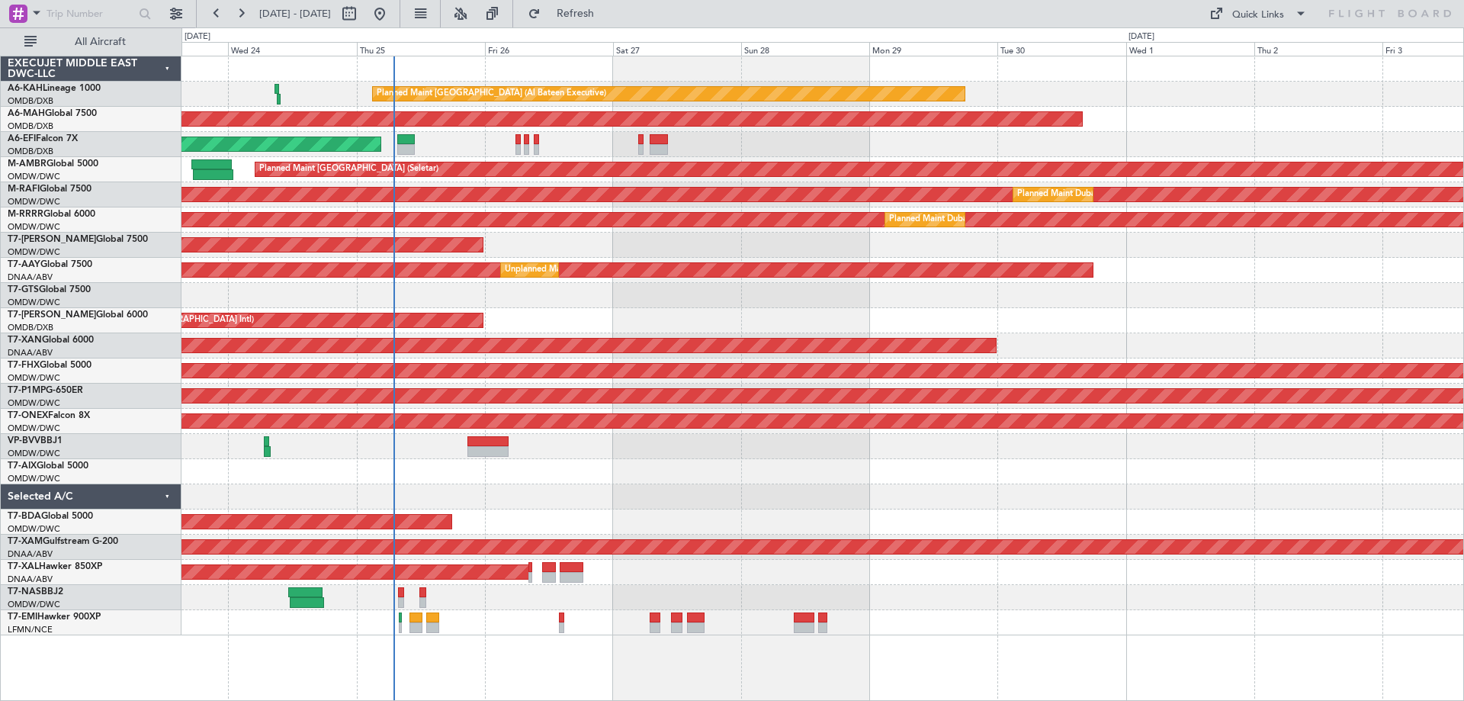
click at [785, 148] on div "AOG Maint [GEOGRAPHIC_DATA] (Dubai Intl) AOG Maint" at bounding box center [821, 144] width 1281 height 25
click at [939, 259] on div "Planned Maint Abu Dhabi (Al Bateen Executive) Planned Maint Dubai (Dubai Intl) …" at bounding box center [821, 345] width 1281 height 579
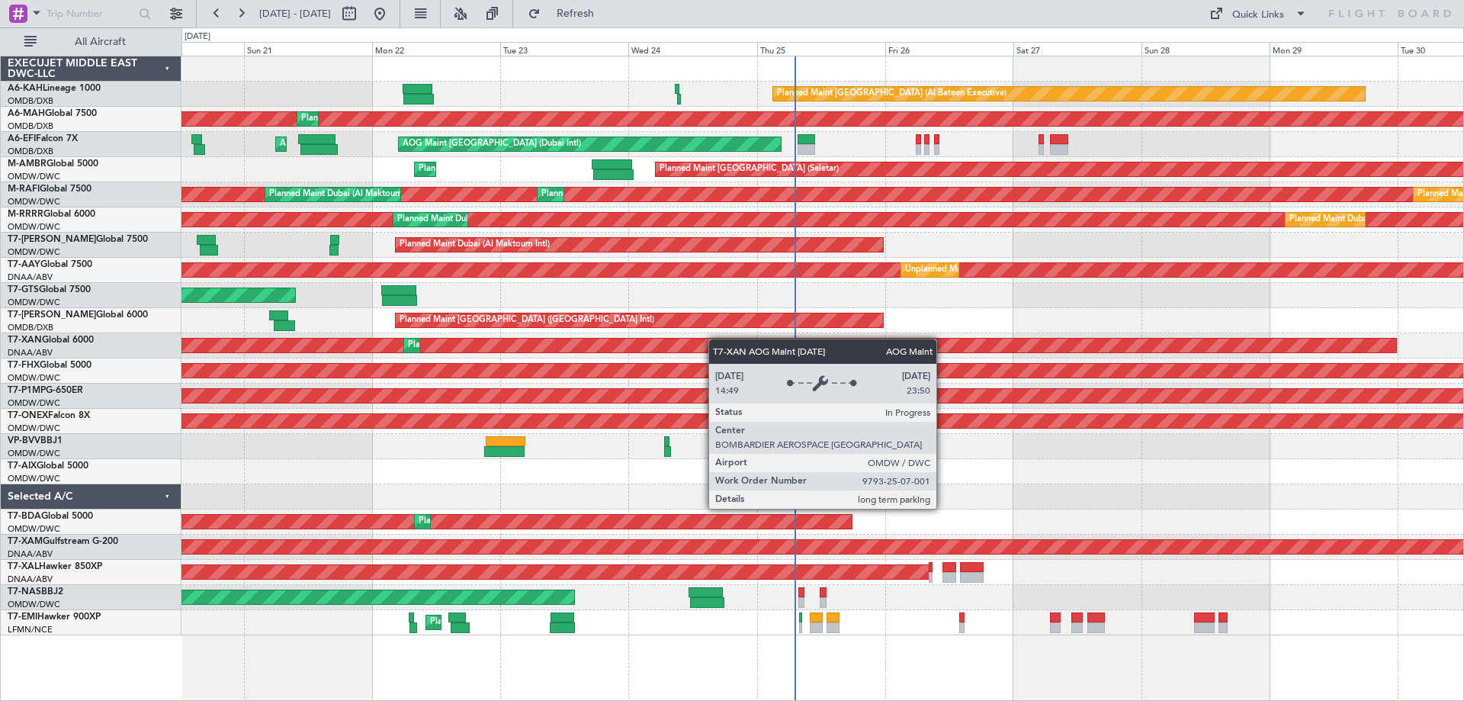
click at [766, 342] on div "Planned Maint Abu Dhabi (Al Bateen Executive) Planned Maint Dubai (Dubai Intl) …" at bounding box center [821, 345] width 1281 height 579
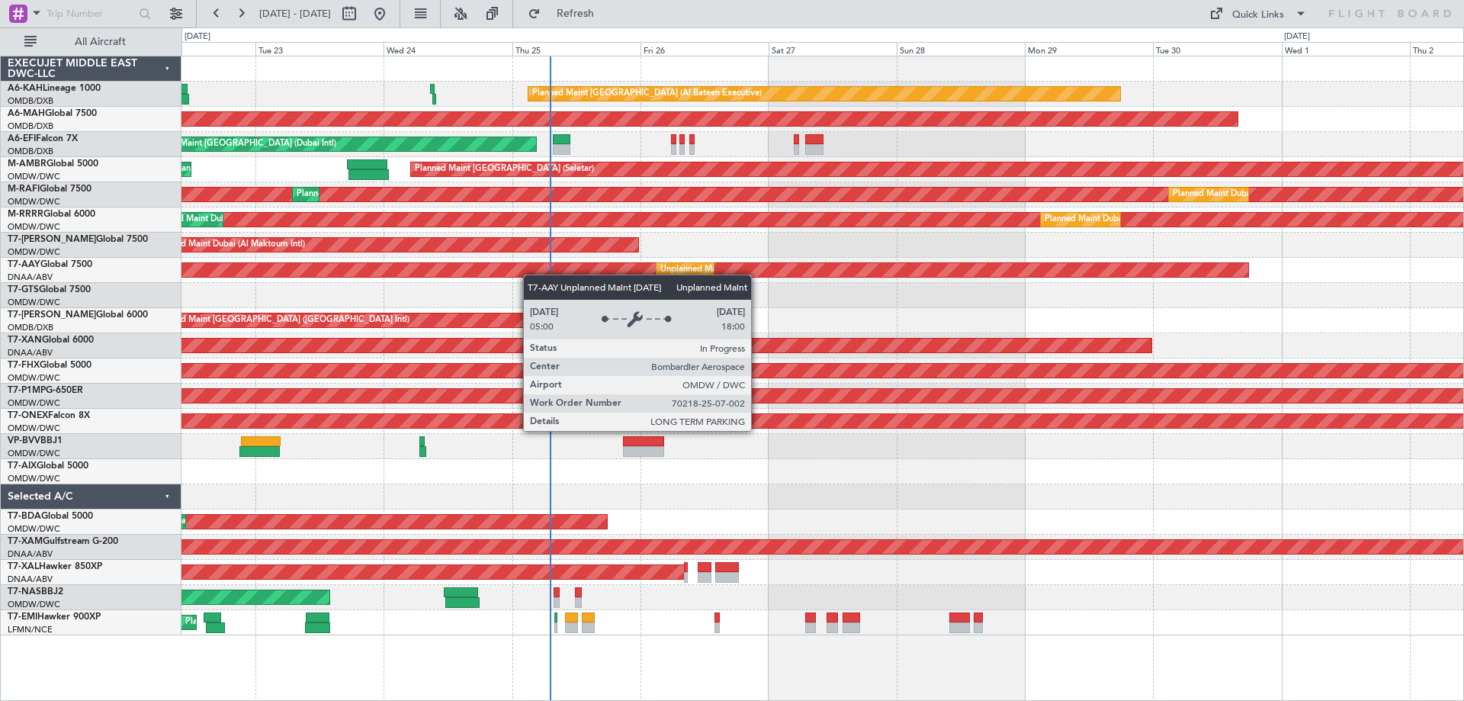
click at [395, 268] on div "Planned Maint Abu Dhabi (Al Bateen Executive) Planned Maint Dubai (Dubai Intl) …" at bounding box center [821, 345] width 1281 height 579
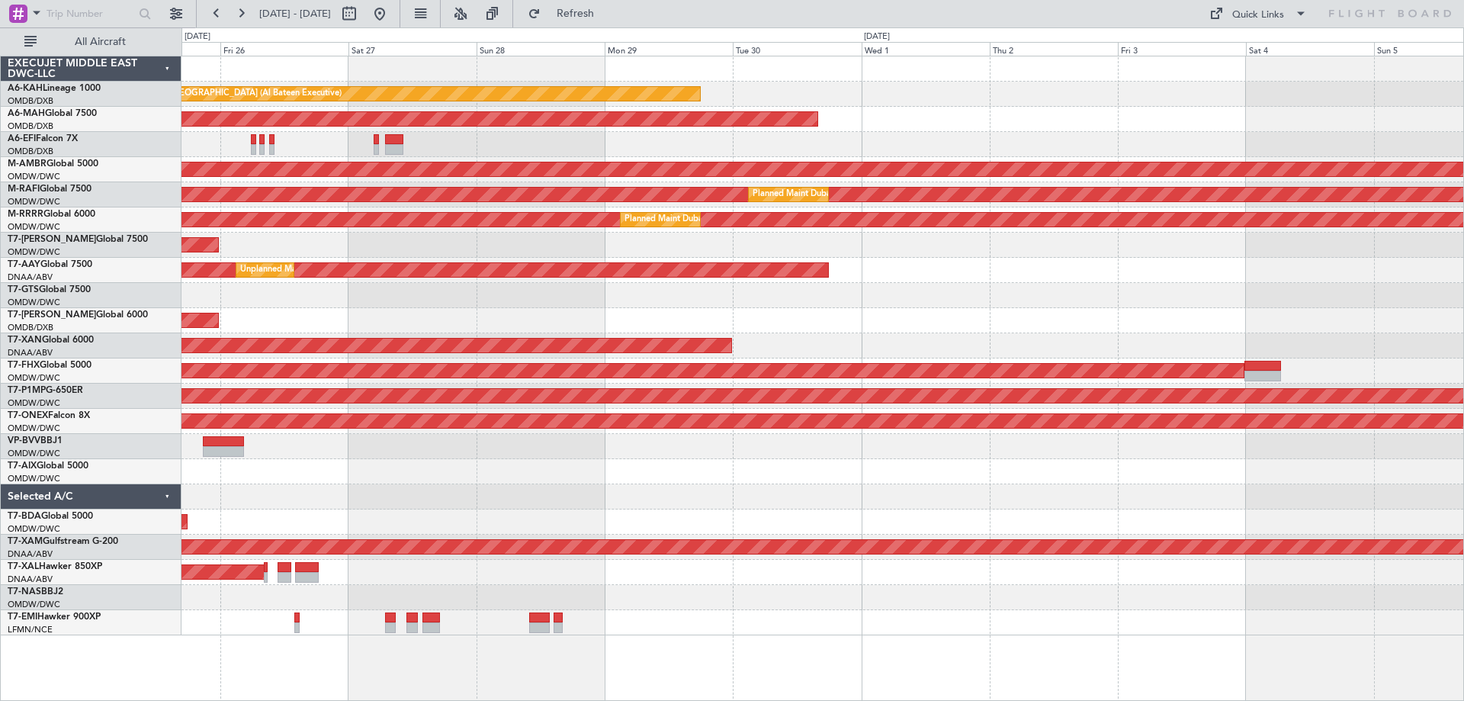
click at [800, 249] on div "Planned Maint Abu Dhabi (Al Bateen Executive) Planned Maint Dubai (Dubai Intl) …" at bounding box center [821, 345] width 1281 height 579
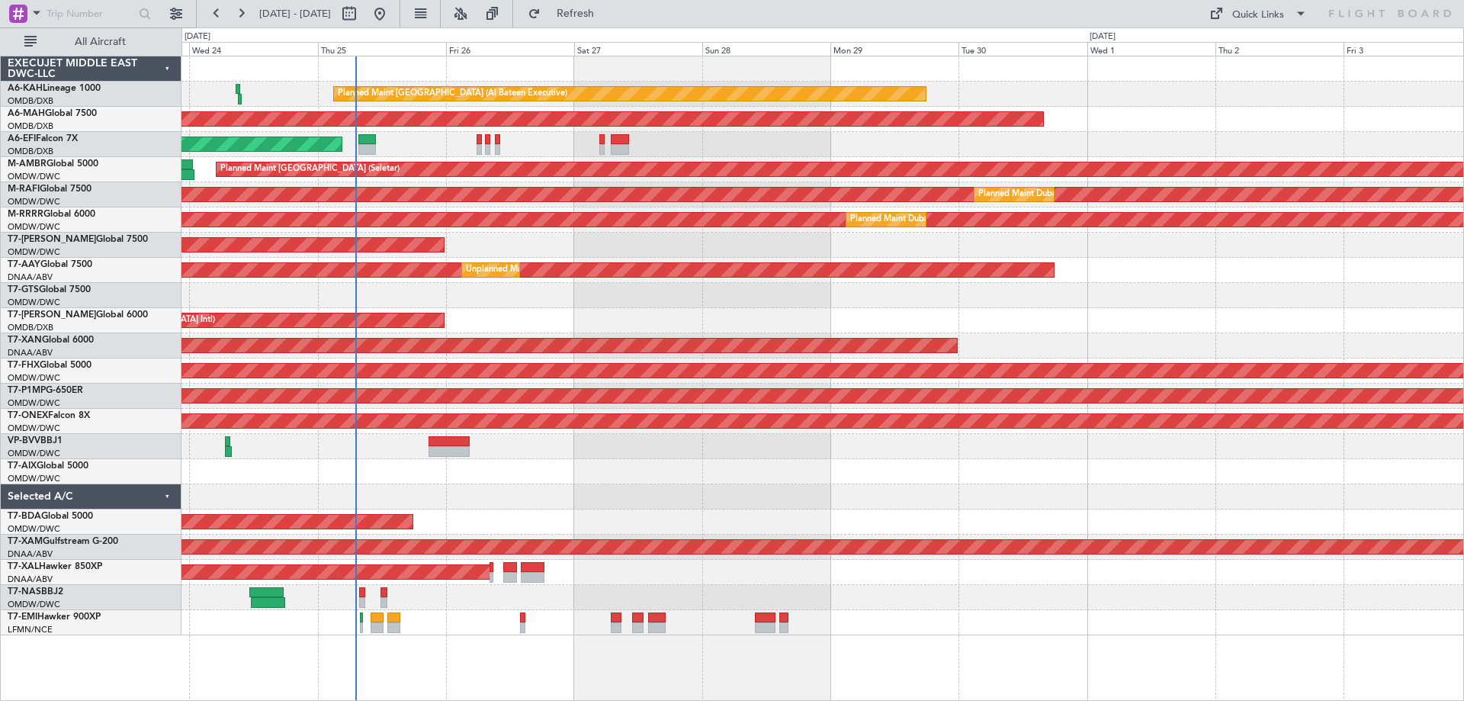
click at [1121, 290] on div at bounding box center [821, 295] width 1281 height 25
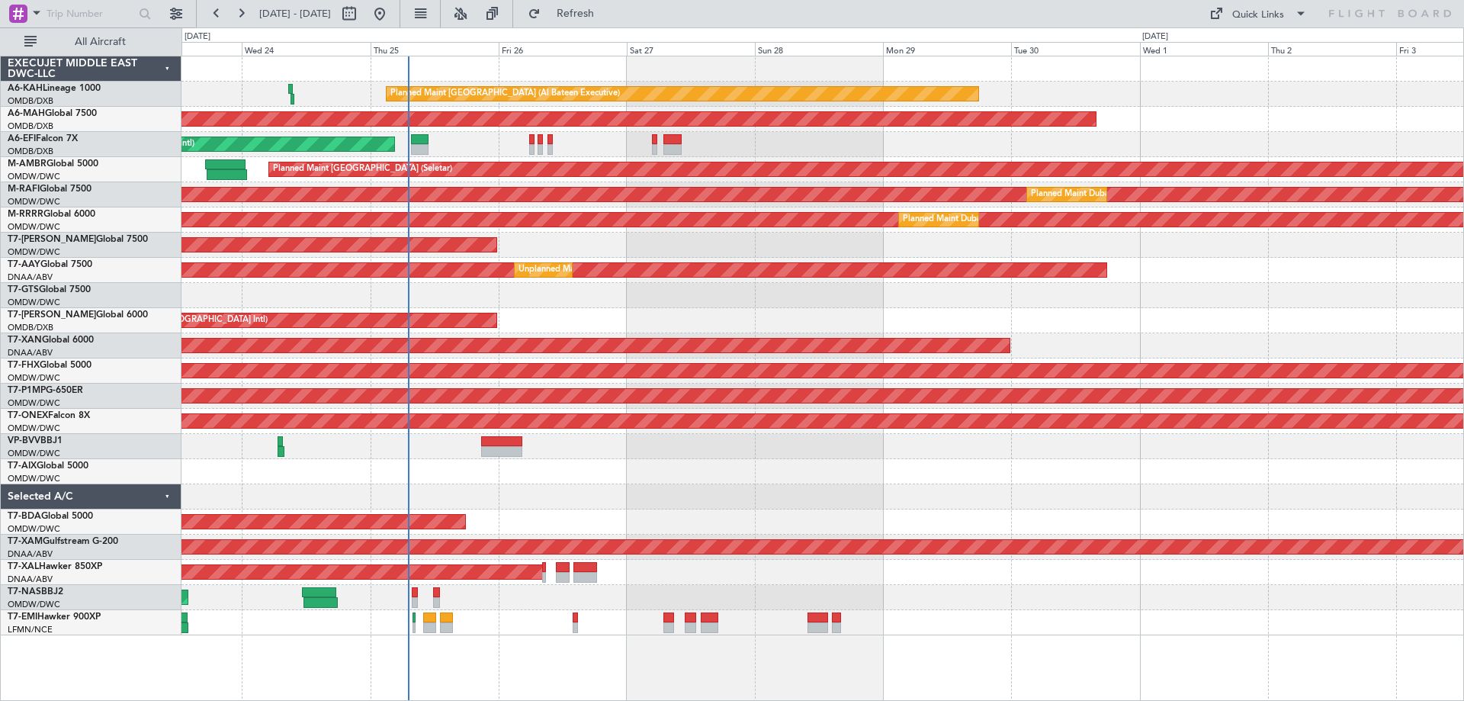
click at [912, 303] on div "Planned Maint Abu Dhabi (Al Bateen Executive) Planned Maint Dubai (Dubai Intl) …" at bounding box center [821, 345] width 1281 height 579
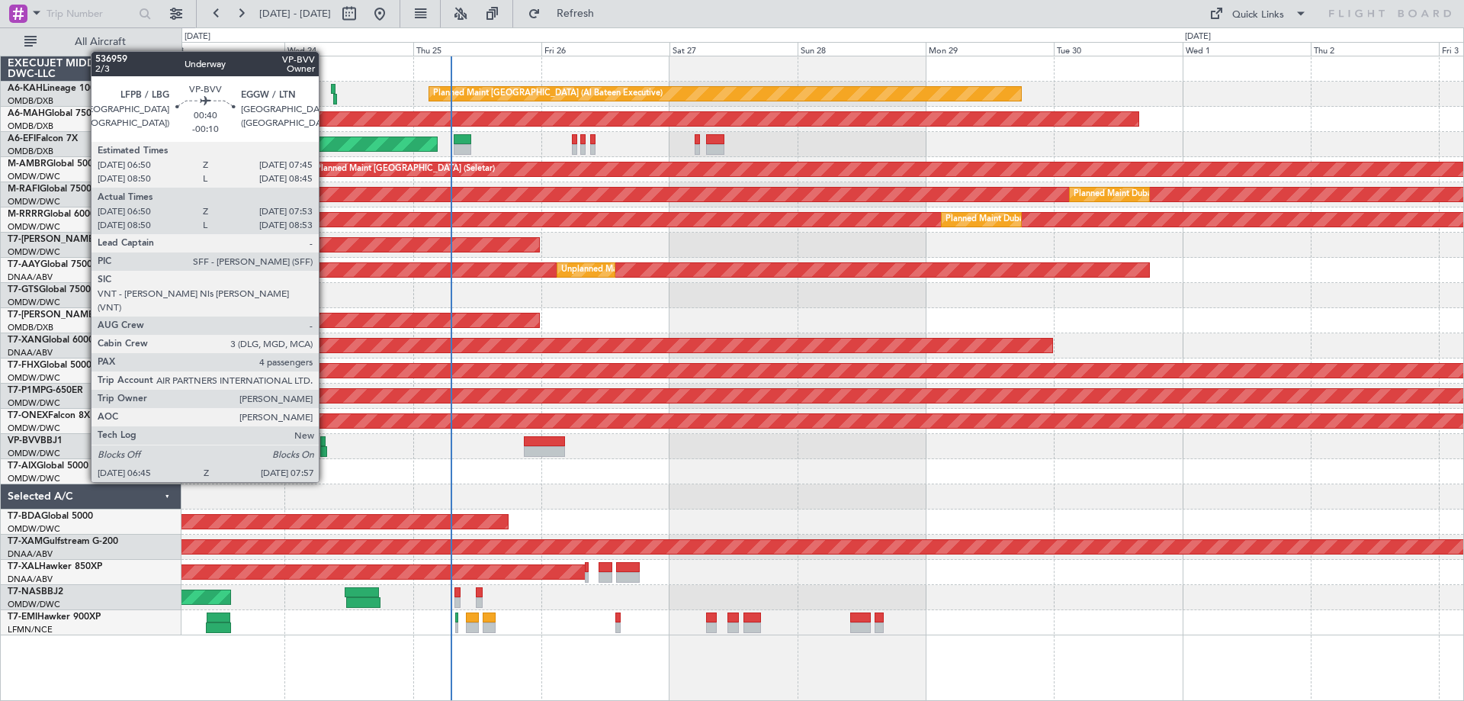
click at [325, 453] on div at bounding box center [323, 451] width 7 height 11
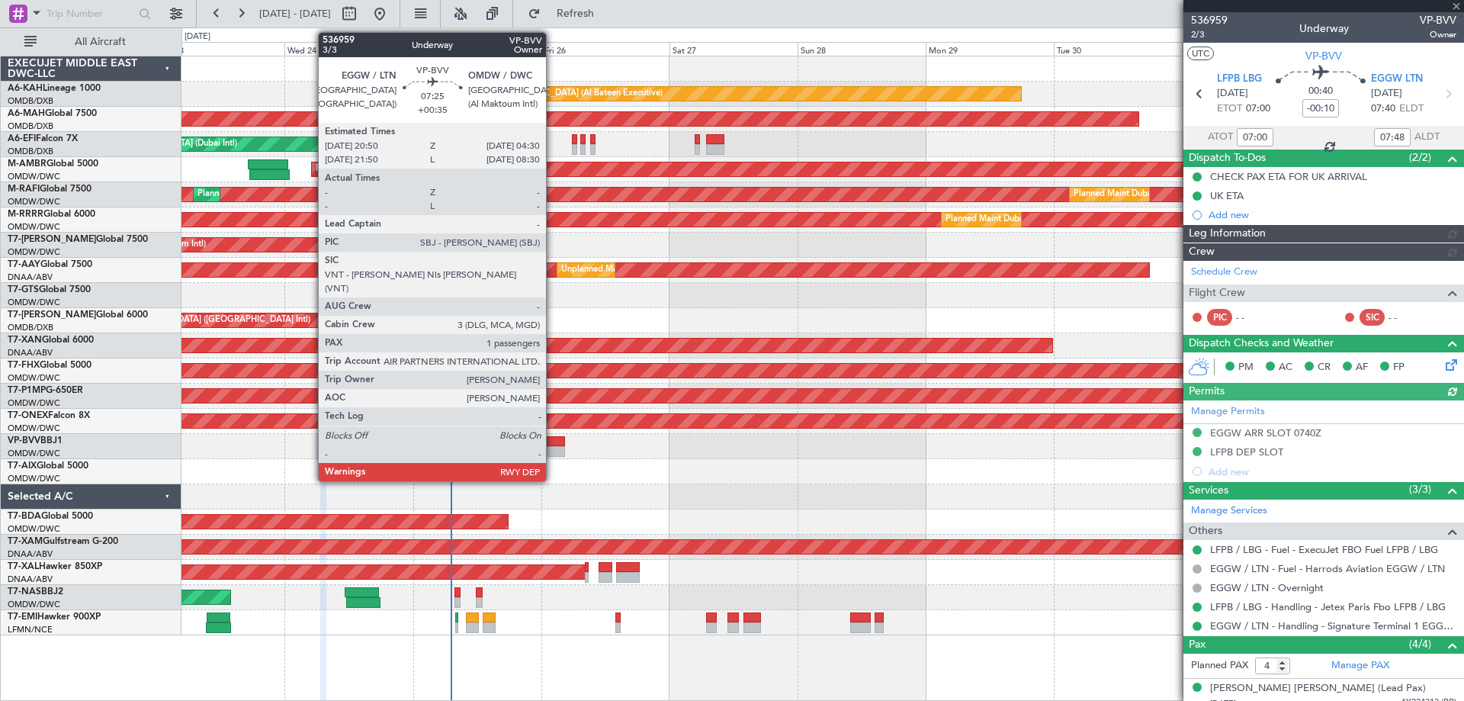
type input "[PERSON_NAME] (ANI)"
type input "7355"
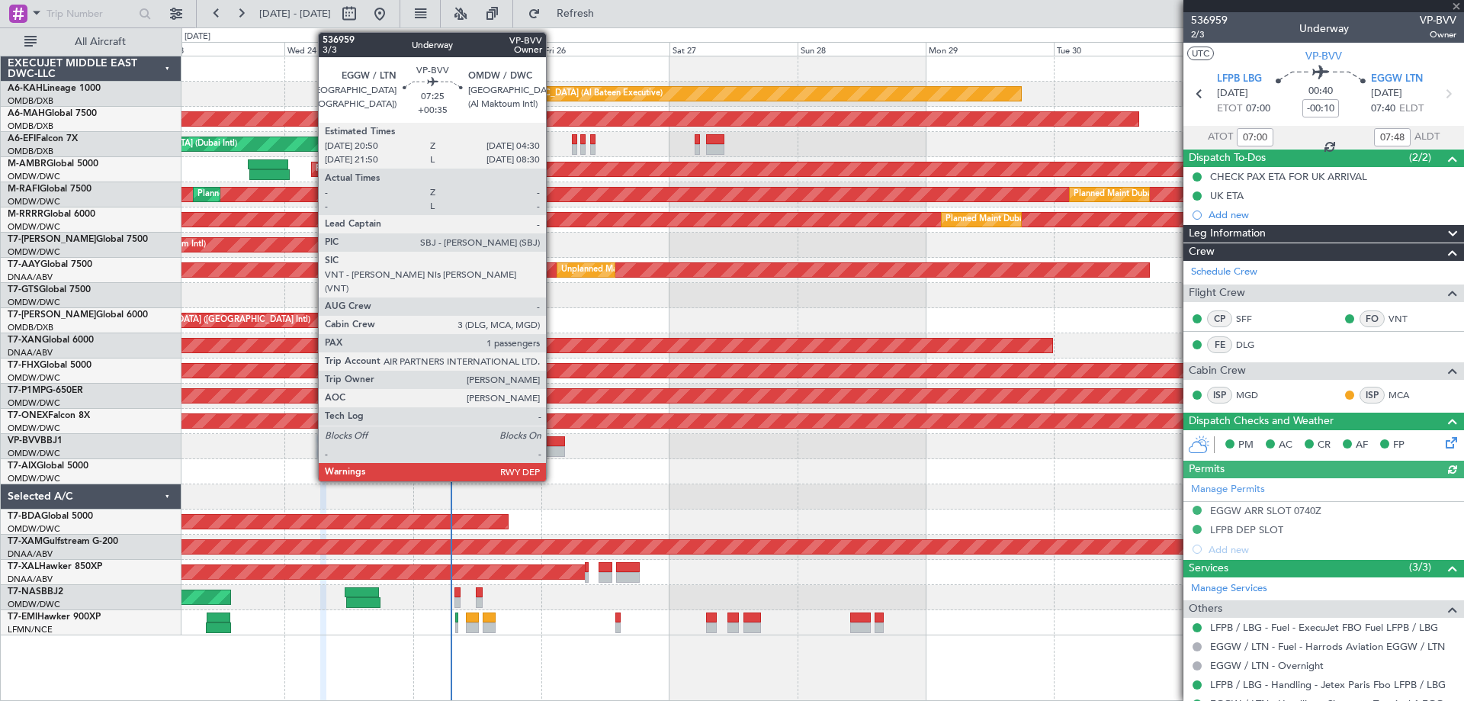
click at [553, 452] on div at bounding box center [544, 451] width 41 height 11
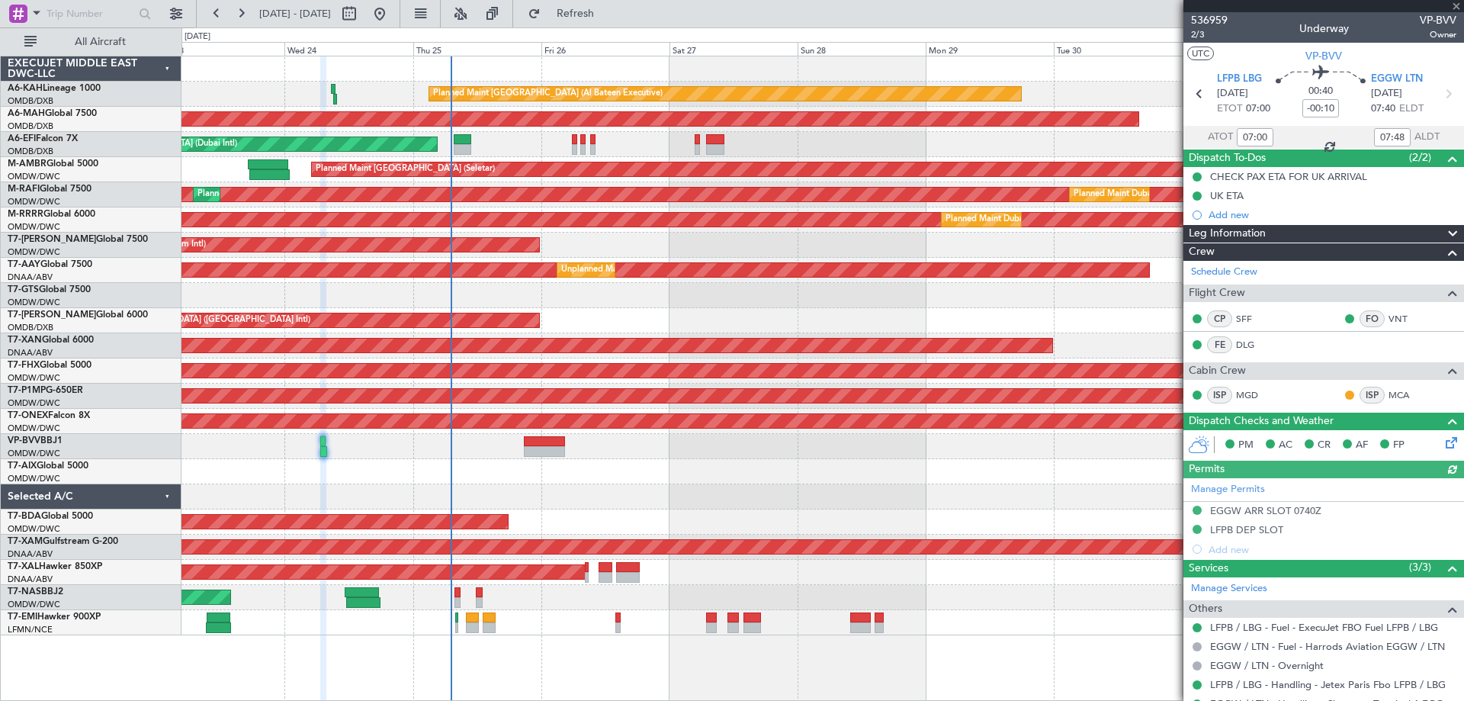
type input "+00:35"
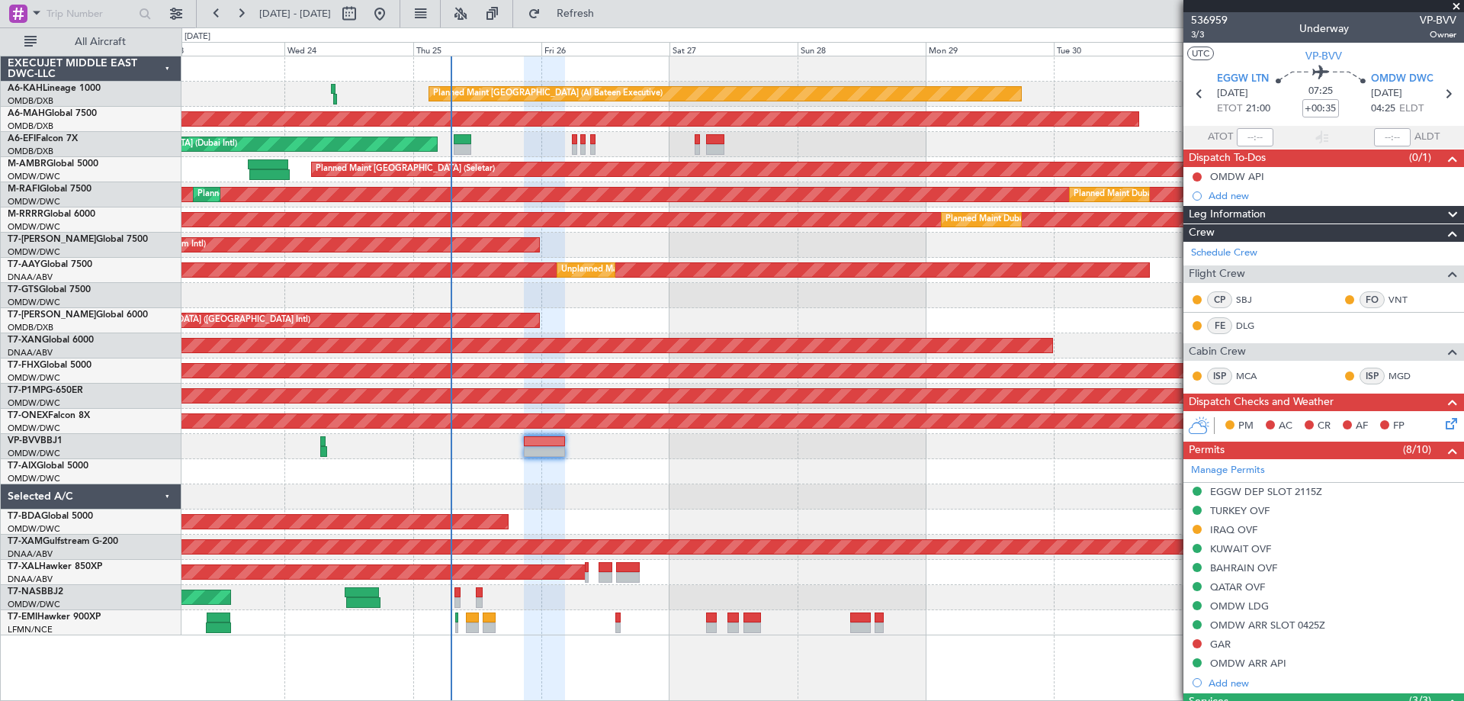
click at [1455, 6] on span at bounding box center [1455, 7] width 15 height 14
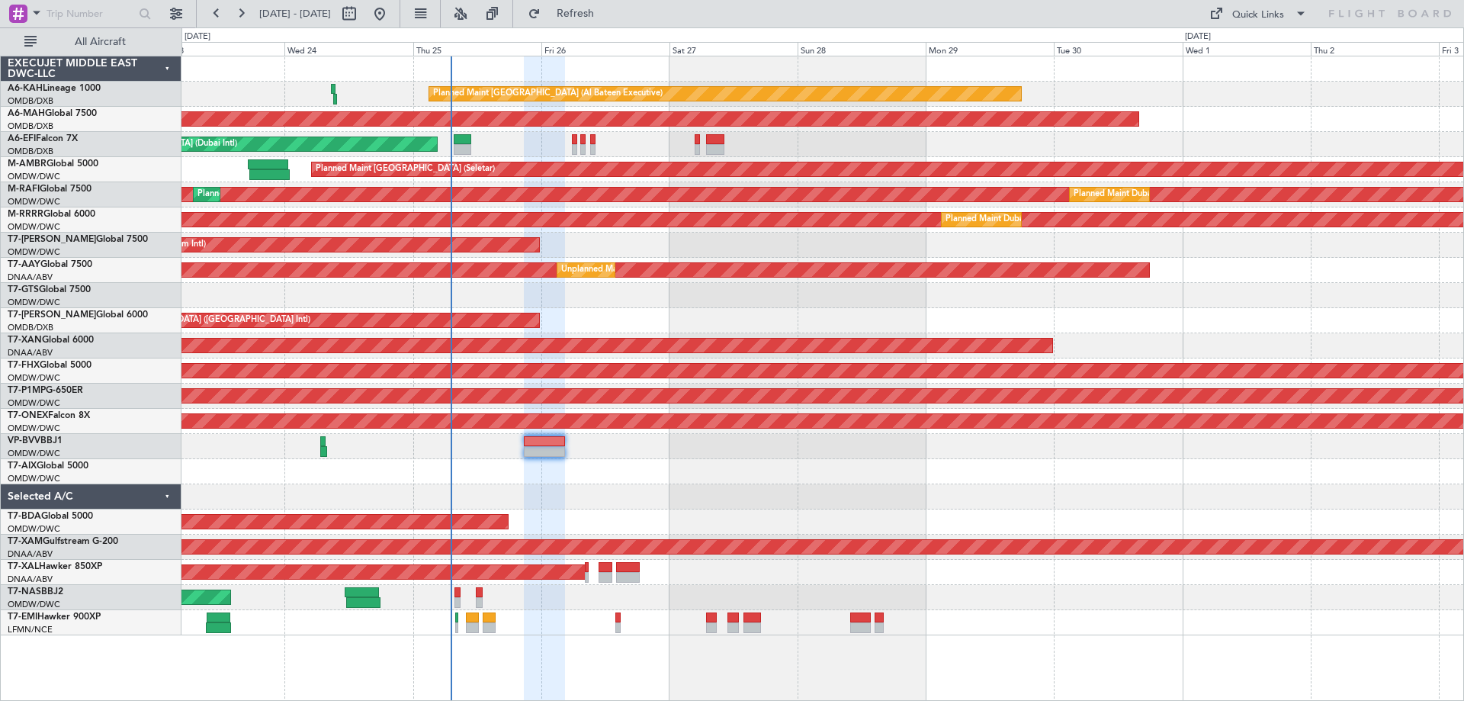
type input "0"
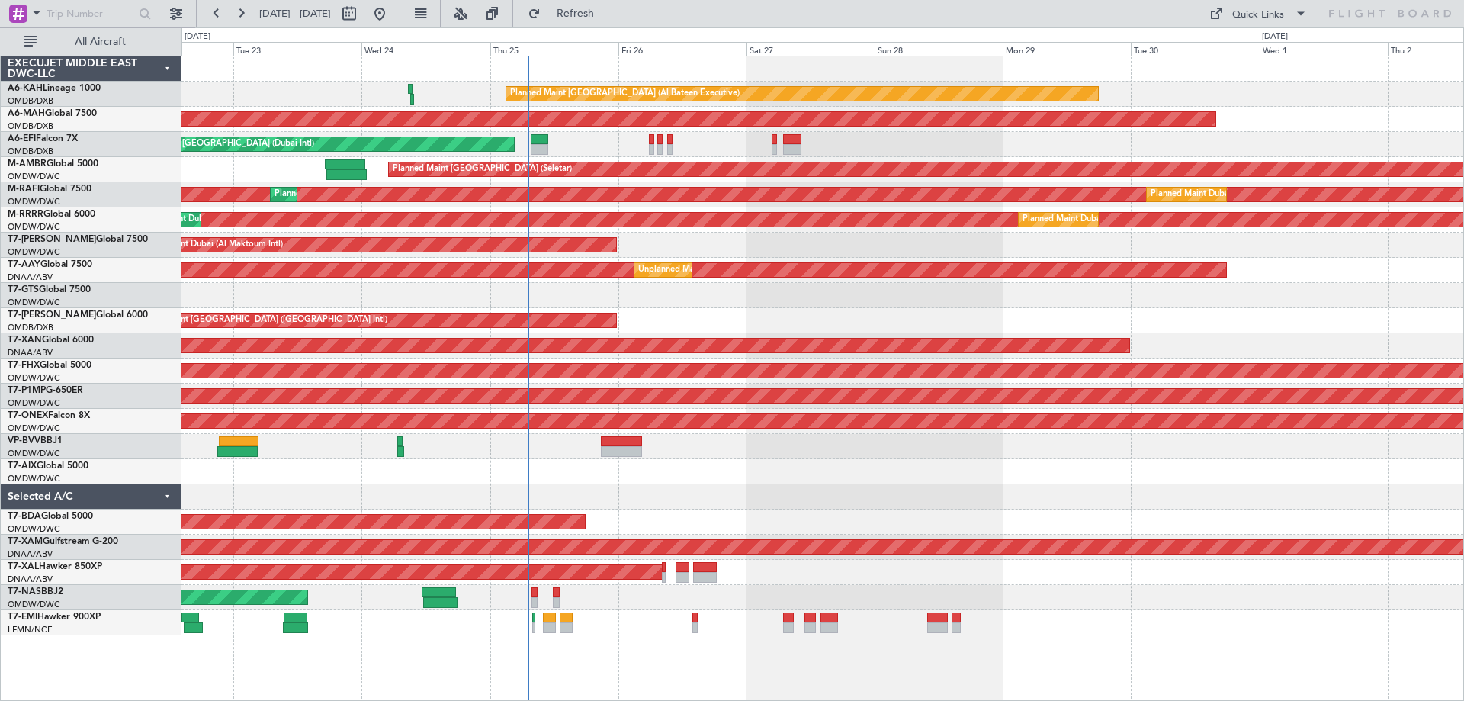
click at [463, 479] on div at bounding box center [821, 471] width 1281 height 25
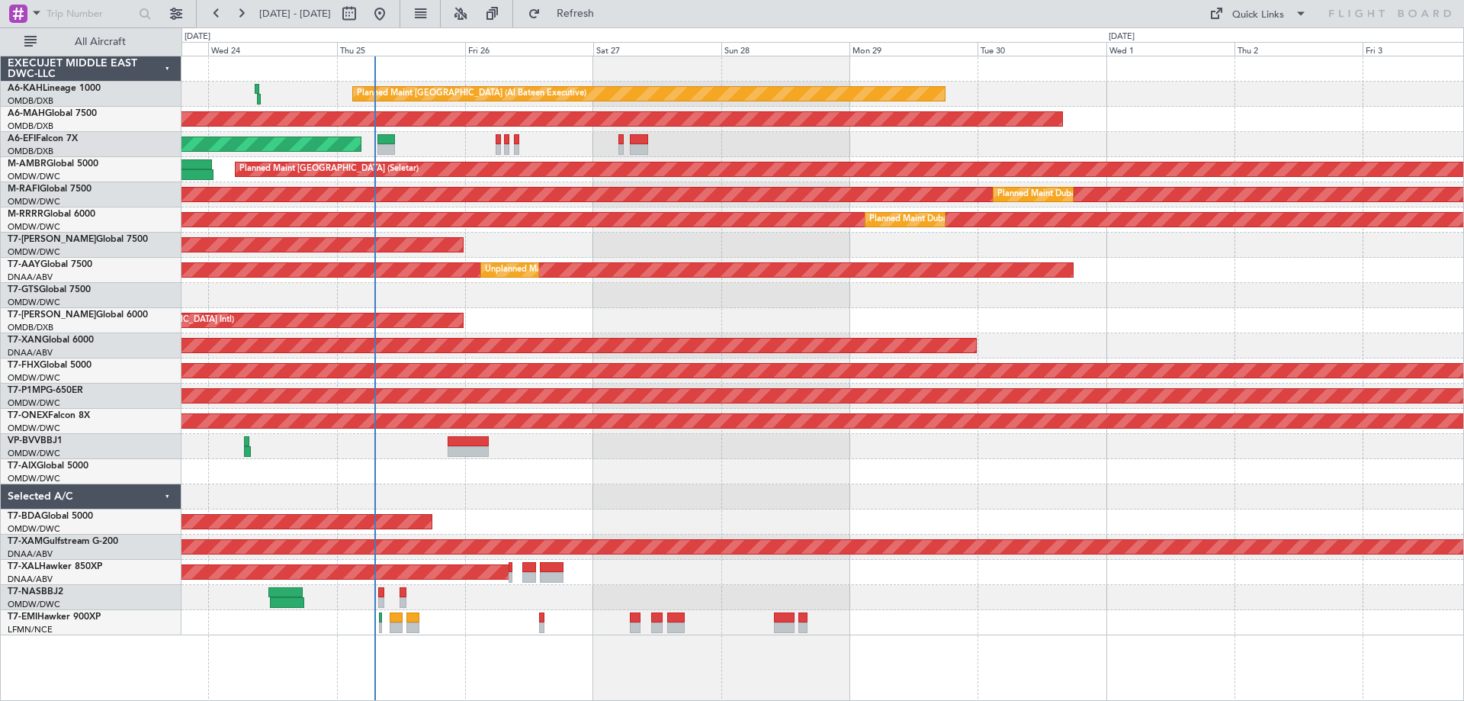
click at [699, 463] on div "Planned Maint Abu Dhabi (Al Bateen Executive) Planned Maint Dubai (Dubai Intl) …" at bounding box center [821, 345] width 1281 height 579
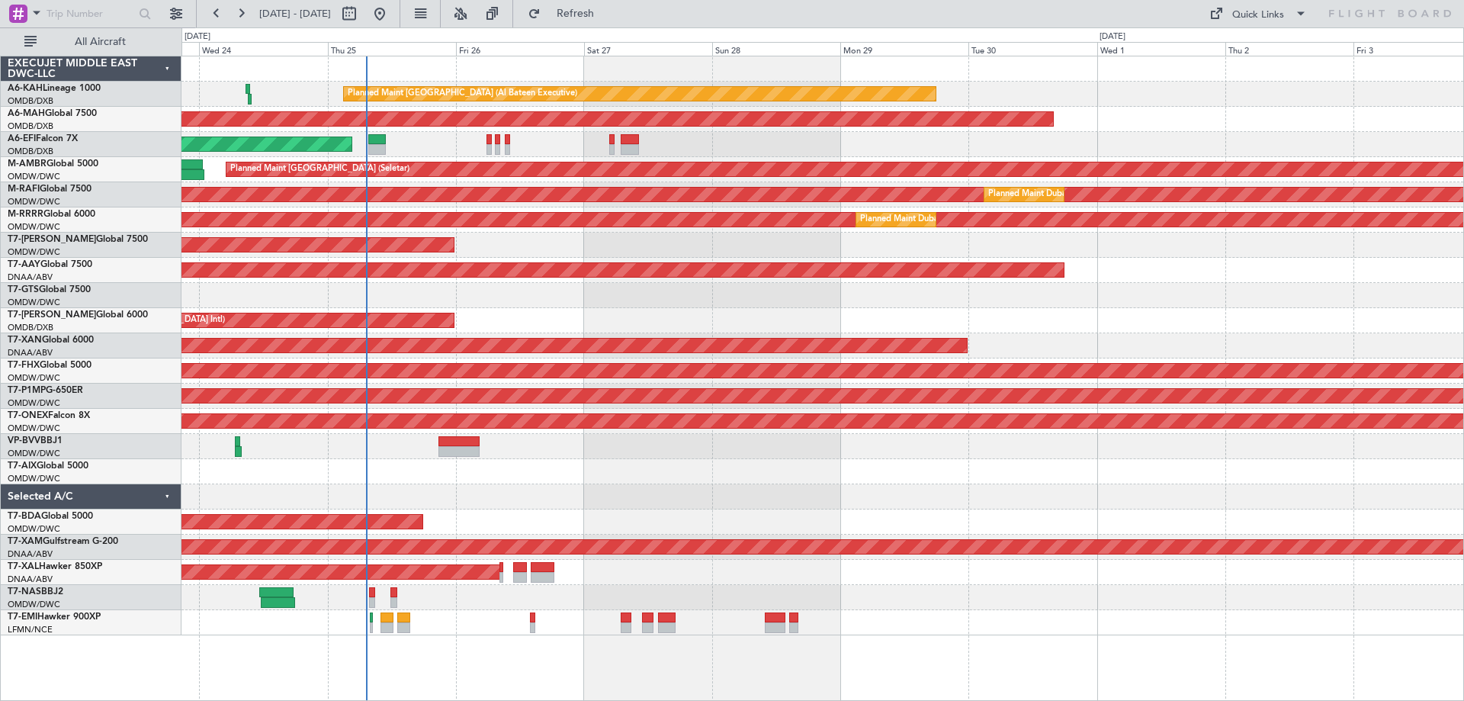
click at [727, 572] on div "Planned Maint [PERSON_NAME]" at bounding box center [821, 571] width 1281 height 25
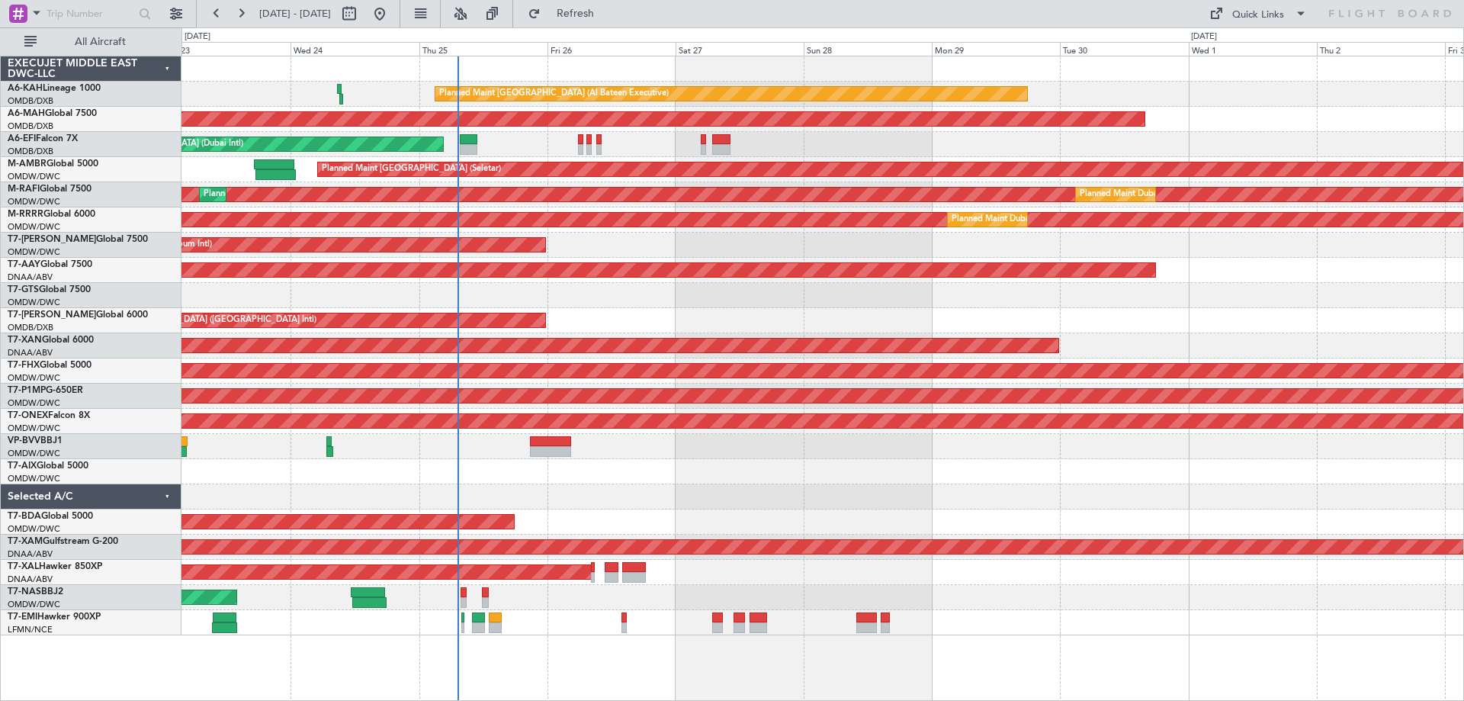
click at [694, 516] on div "Planned Maint Abu Dhabi (Al Bateen Executive) Planned Maint Dubai (Dubai Intl) …" at bounding box center [821, 345] width 1281 height 579
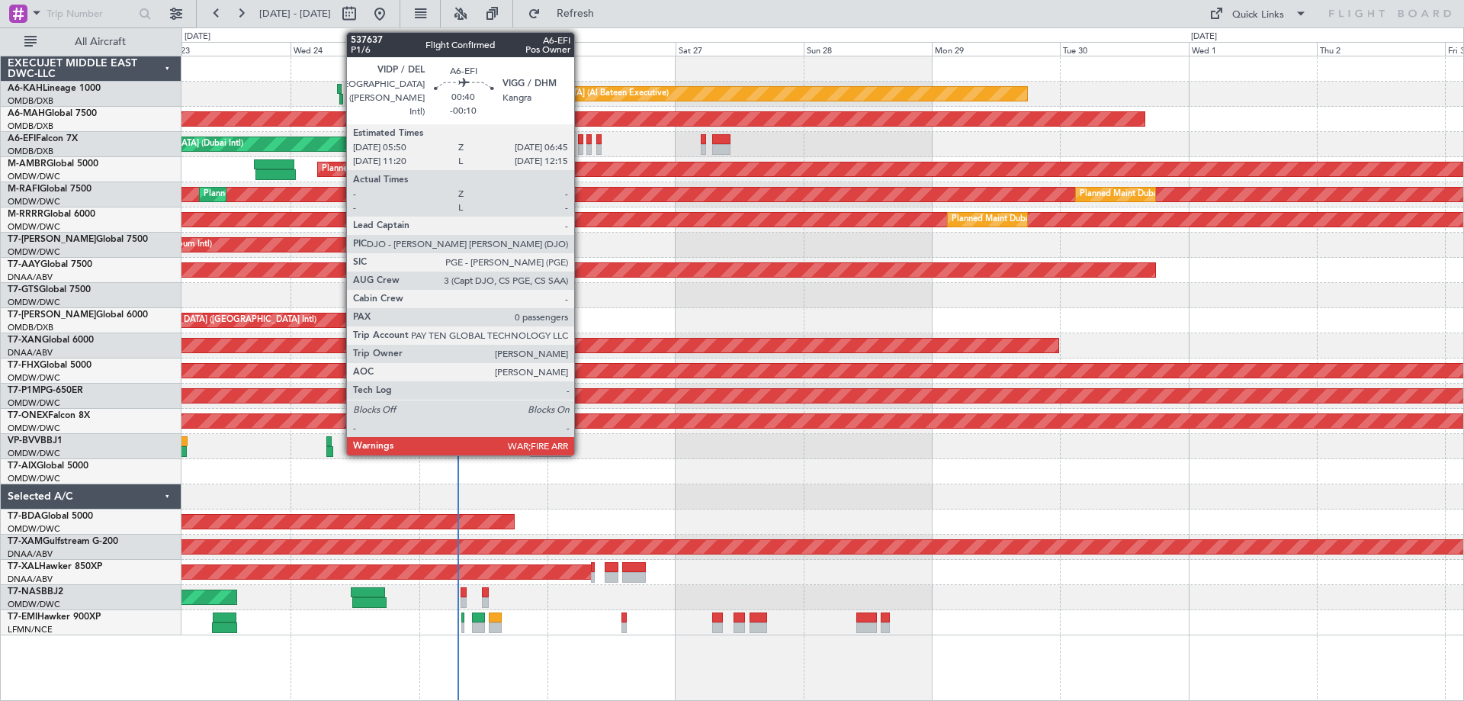
click at [581, 152] on div at bounding box center [580, 149] width 5 height 11
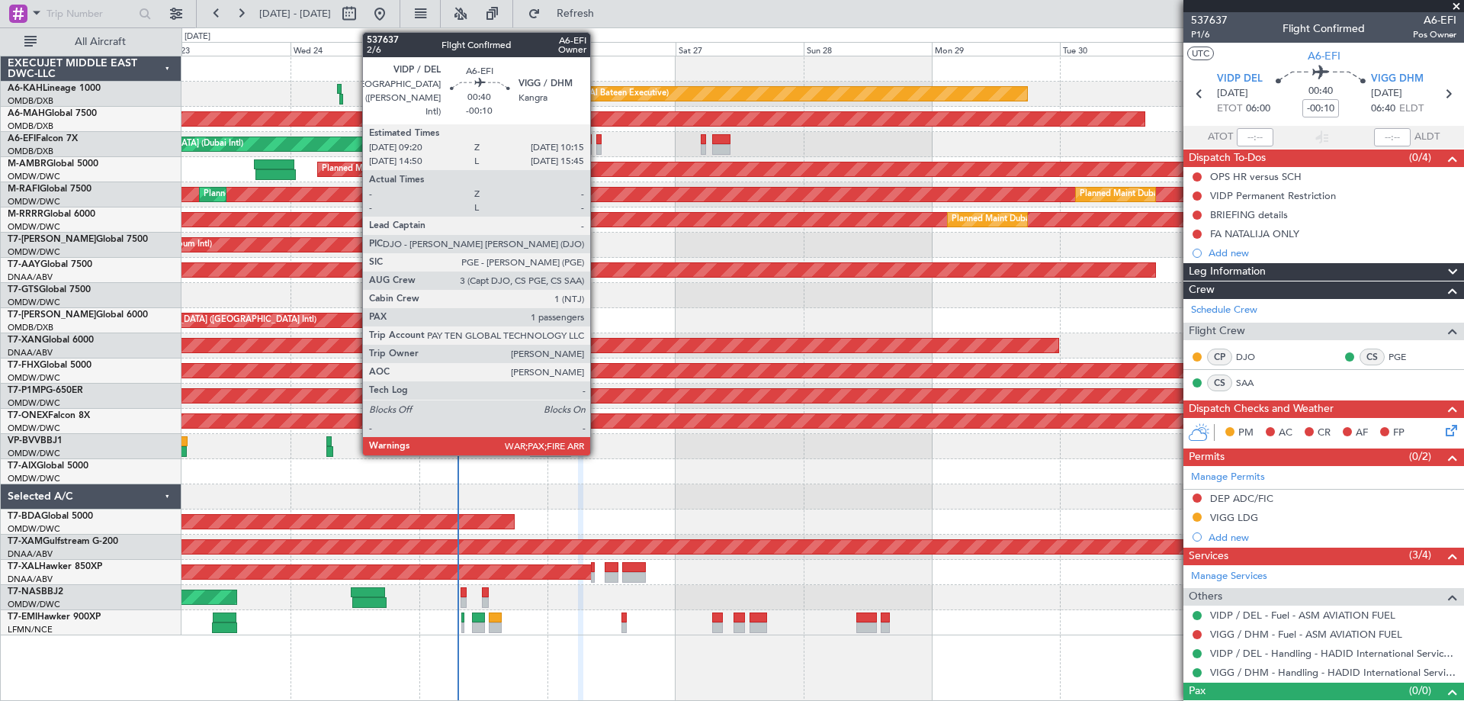
click at [598, 149] on div at bounding box center [598, 149] width 5 height 11
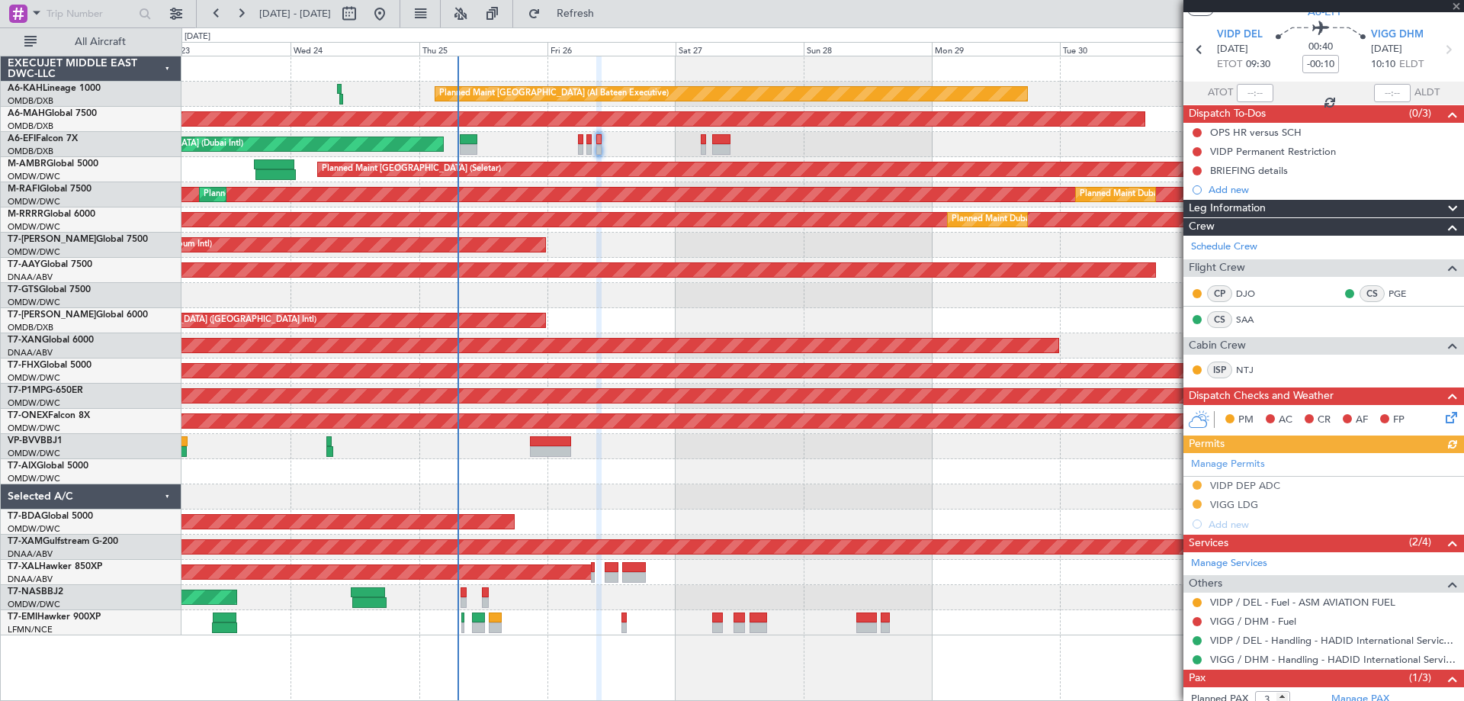
scroll to position [109, 0]
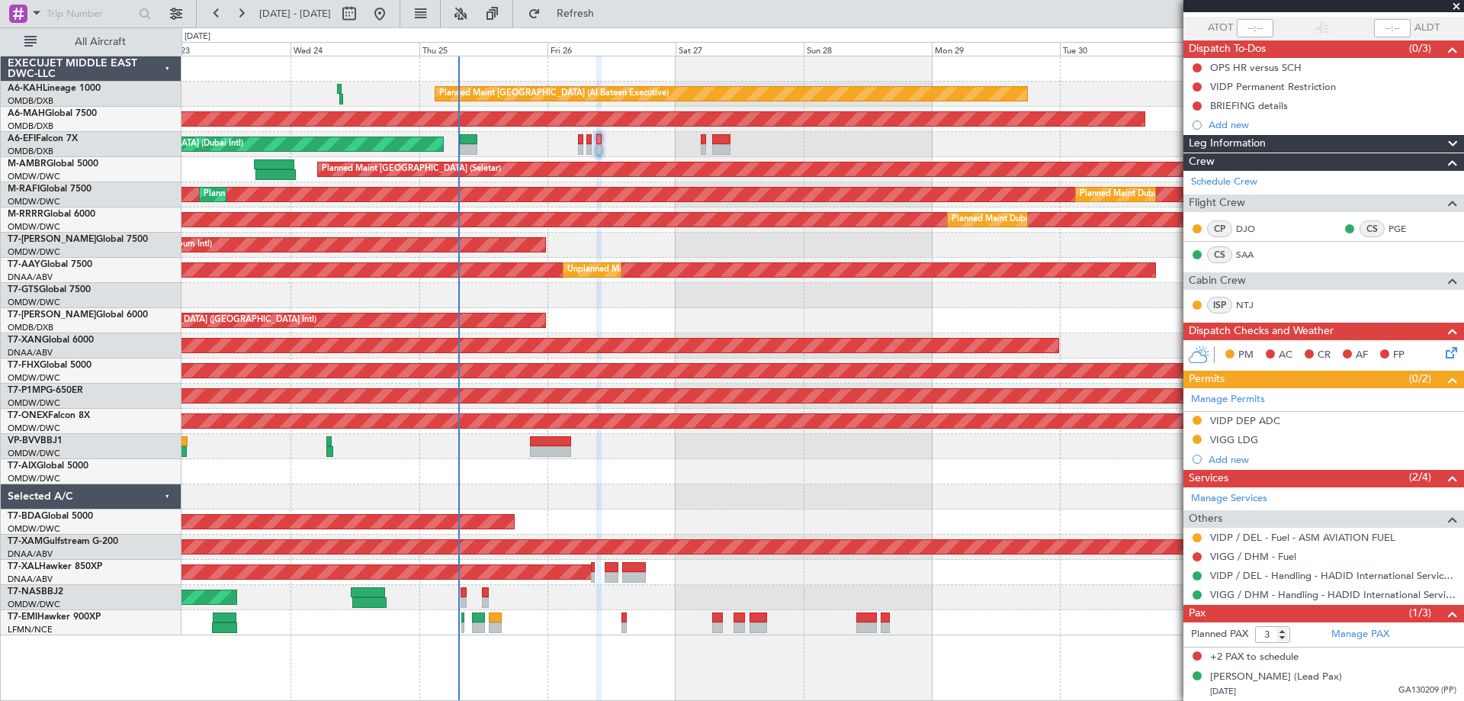
click at [1456, 6] on span at bounding box center [1455, 7] width 15 height 14
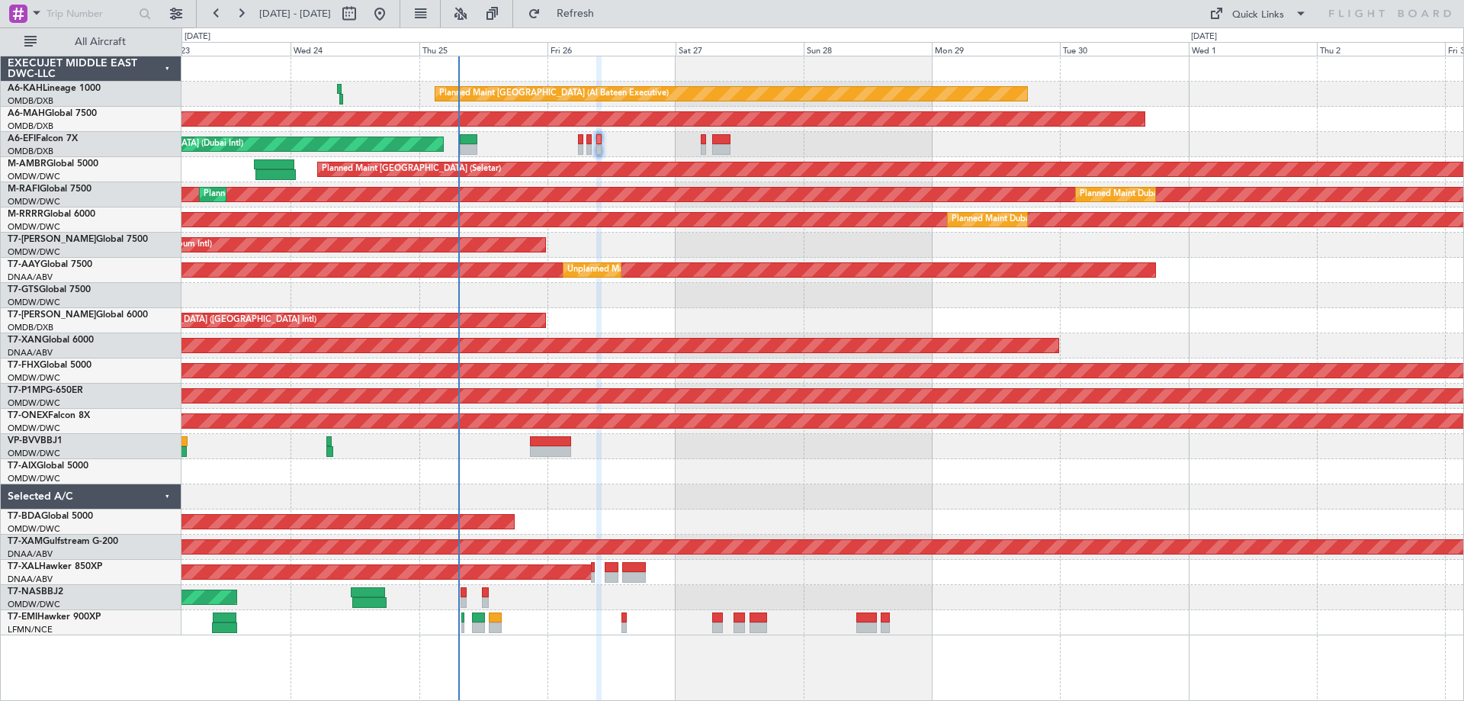
type input "0"
click at [716, 238] on div "Planned Maint Dubai (Al Maktoum Intl)" at bounding box center [821, 244] width 1281 height 25
click at [726, 304] on div "AOG Maint [GEOGRAPHIC_DATA] (Seletar)" at bounding box center [821, 295] width 1281 height 25
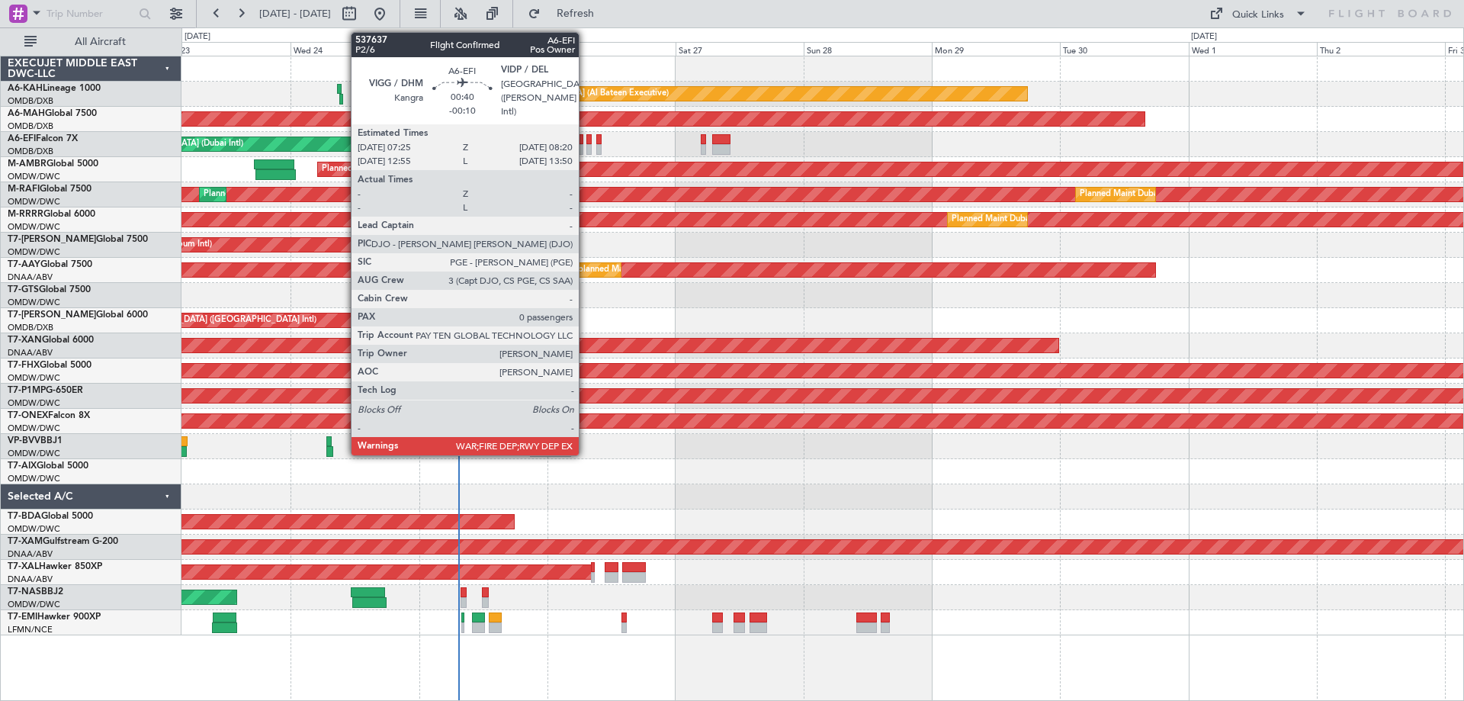
click at [586, 144] on div at bounding box center [588, 149] width 5 height 11
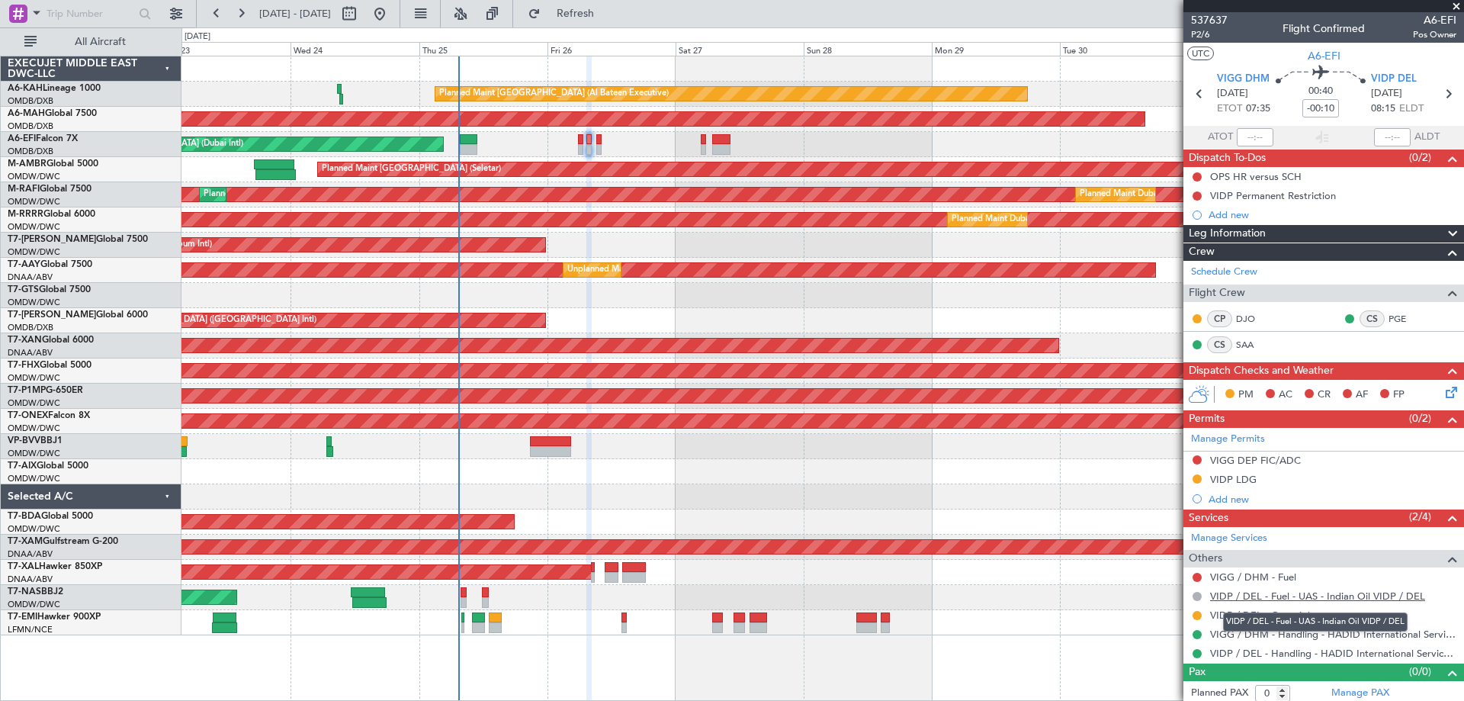
click at [1351, 599] on link "VIDP / DEL - Fuel - UAS - Indian Oil VIDP / DEL" at bounding box center [1317, 595] width 215 height 13
click at [1194, 578] on button at bounding box center [1196, 576] width 9 height 9
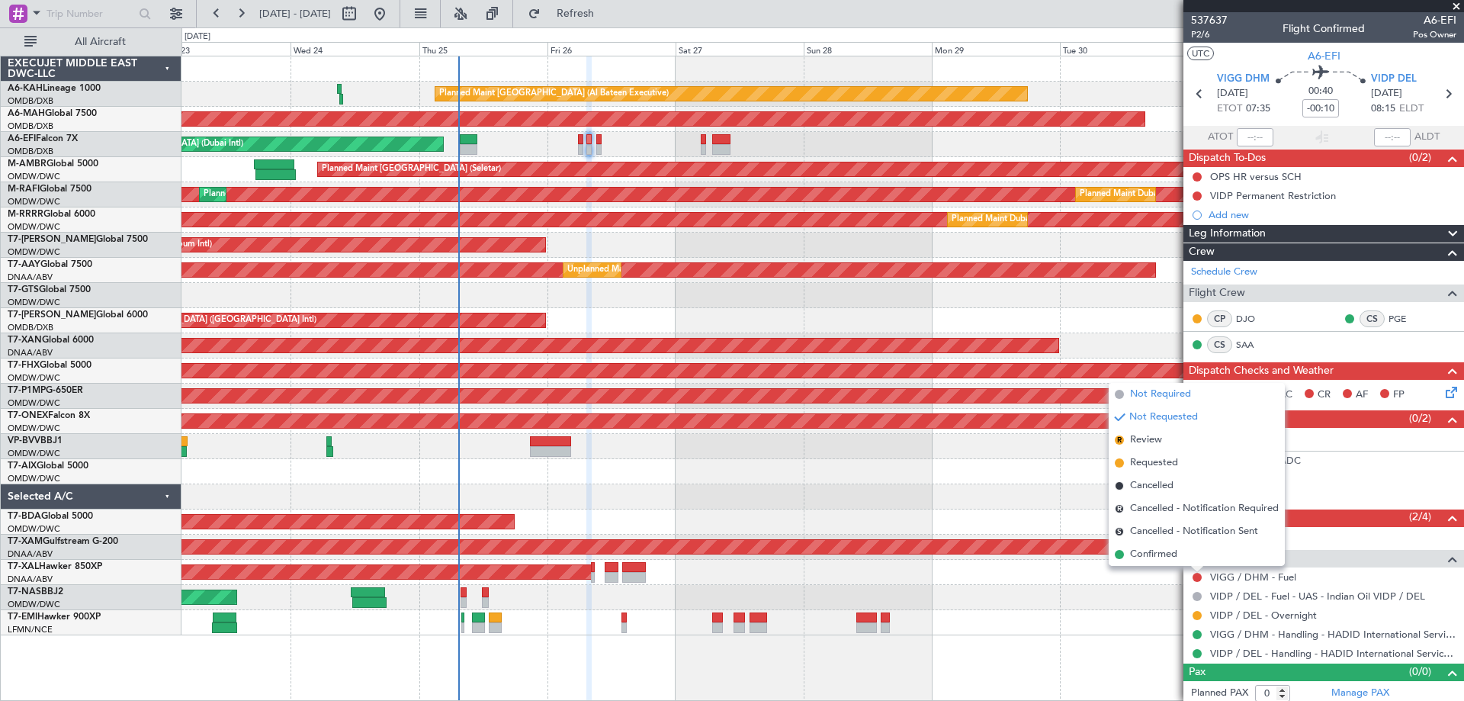
click at [1149, 396] on span "Not Required" at bounding box center [1160, 393] width 61 height 15
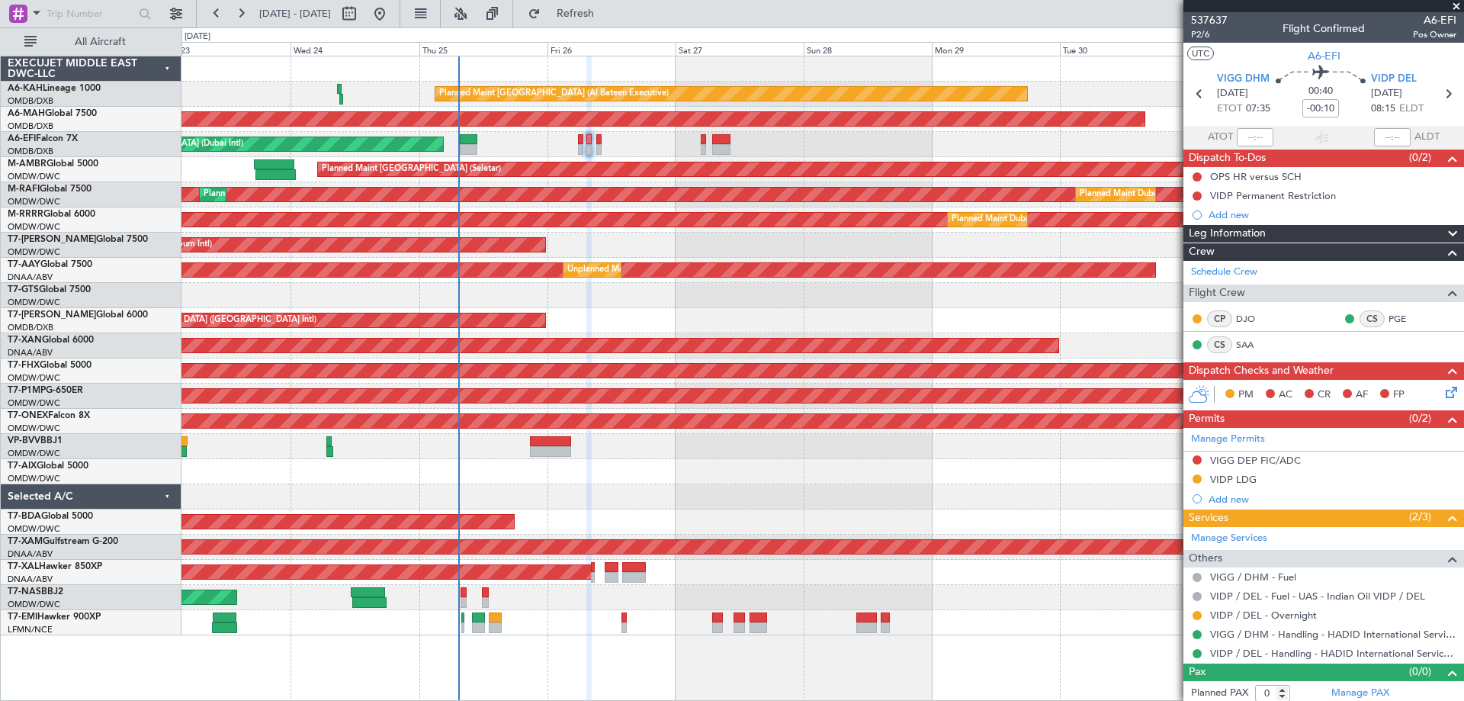
click at [1454, 5] on span at bounding box center [1455, 7] width 15 height 14
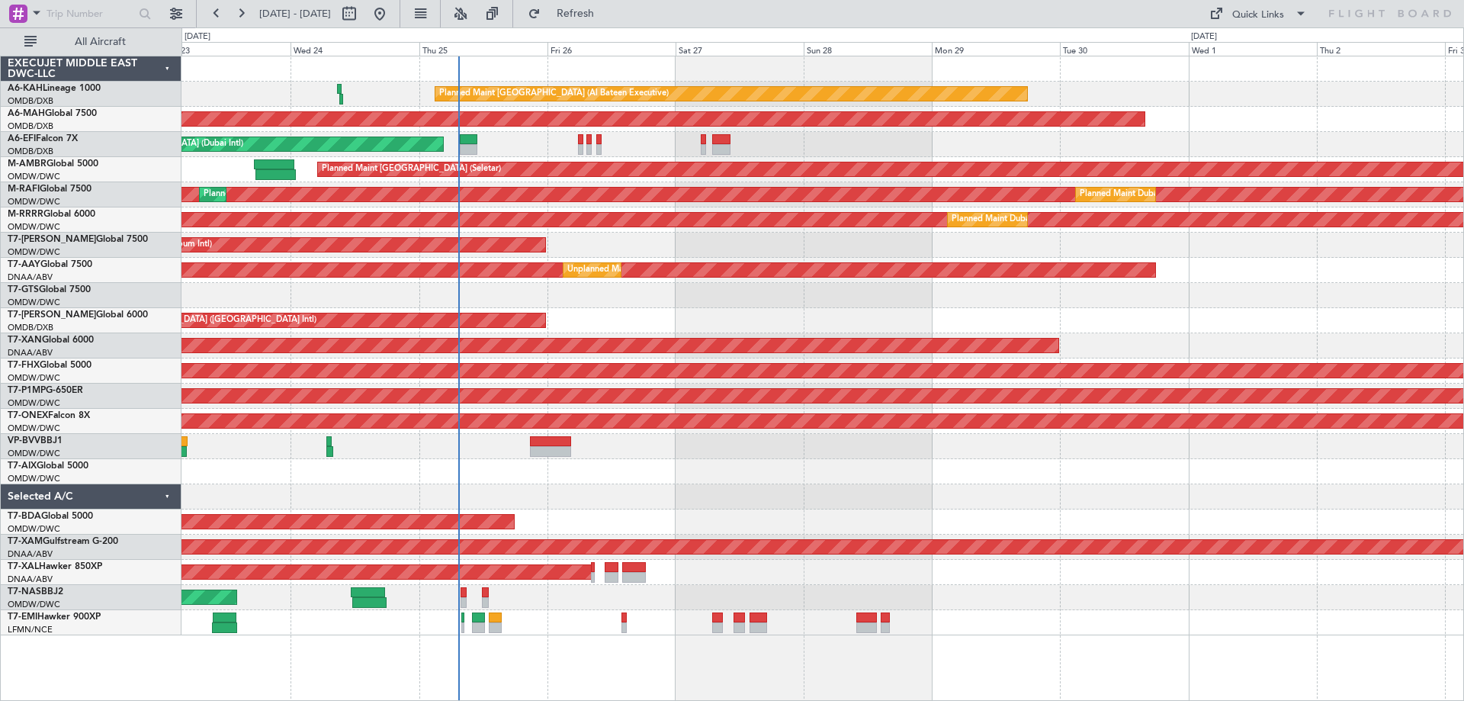
click at [987, 136] on div "AOG Maint [GEOGRAPHIC_DATA] (Dubai Intl) AOG Maint" at bounding box center [821, 144] width 1281 height 25
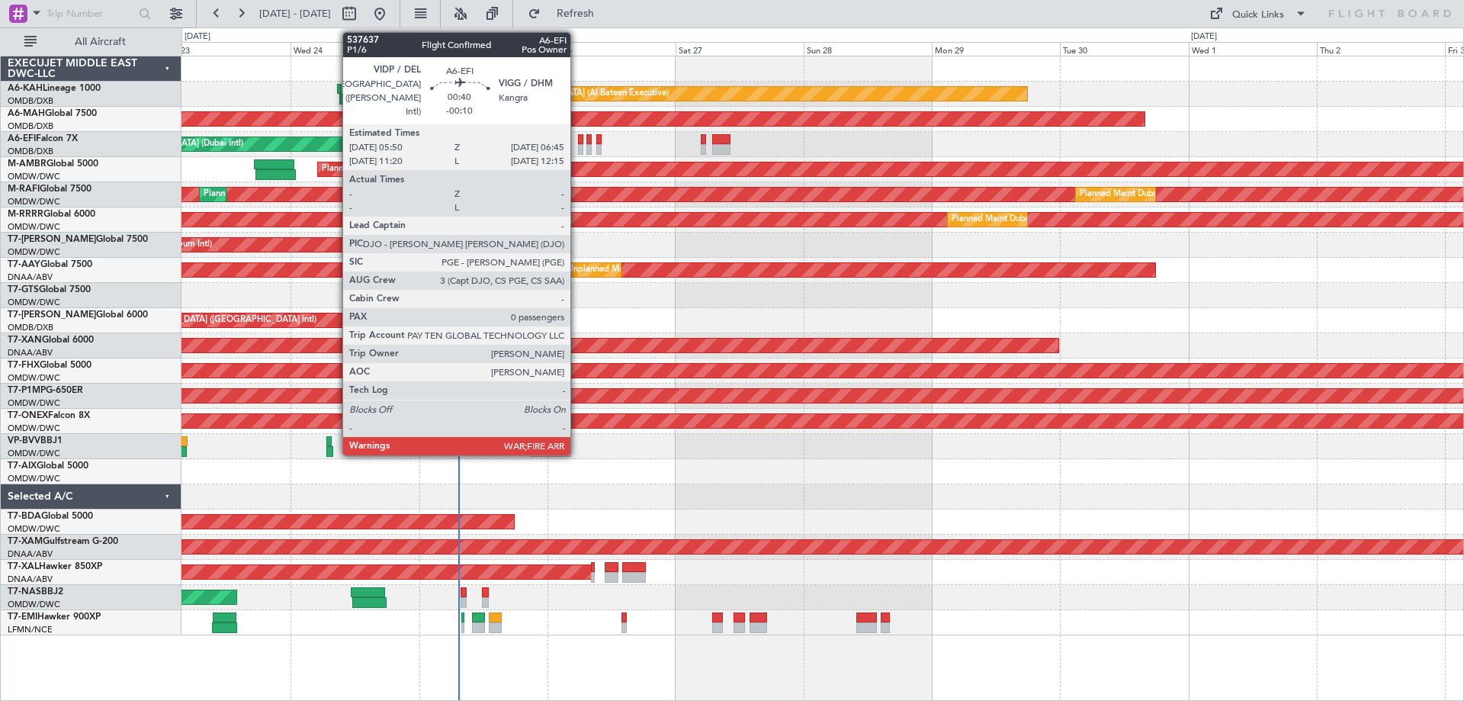
click at [578, 149] on div at bounding box center [580, 149] width 5 height 11
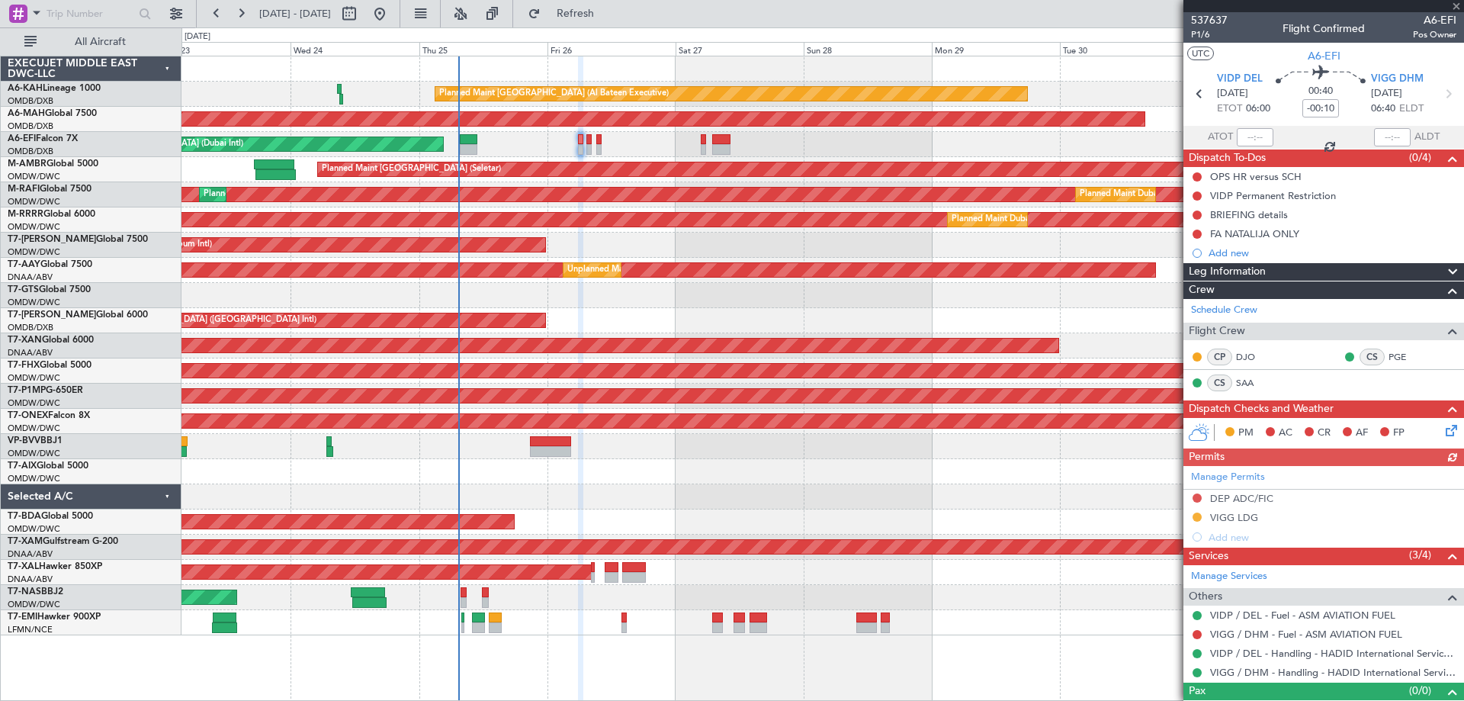
click at [707, 306] on div "AOG Maint [GEOGRAPHIC_DATA] (Seletar)" at bounding box center [821, 295] width 1281 height 25
click at [1193, 628] on div at bounding box center [1197, 634] width 12 height 12
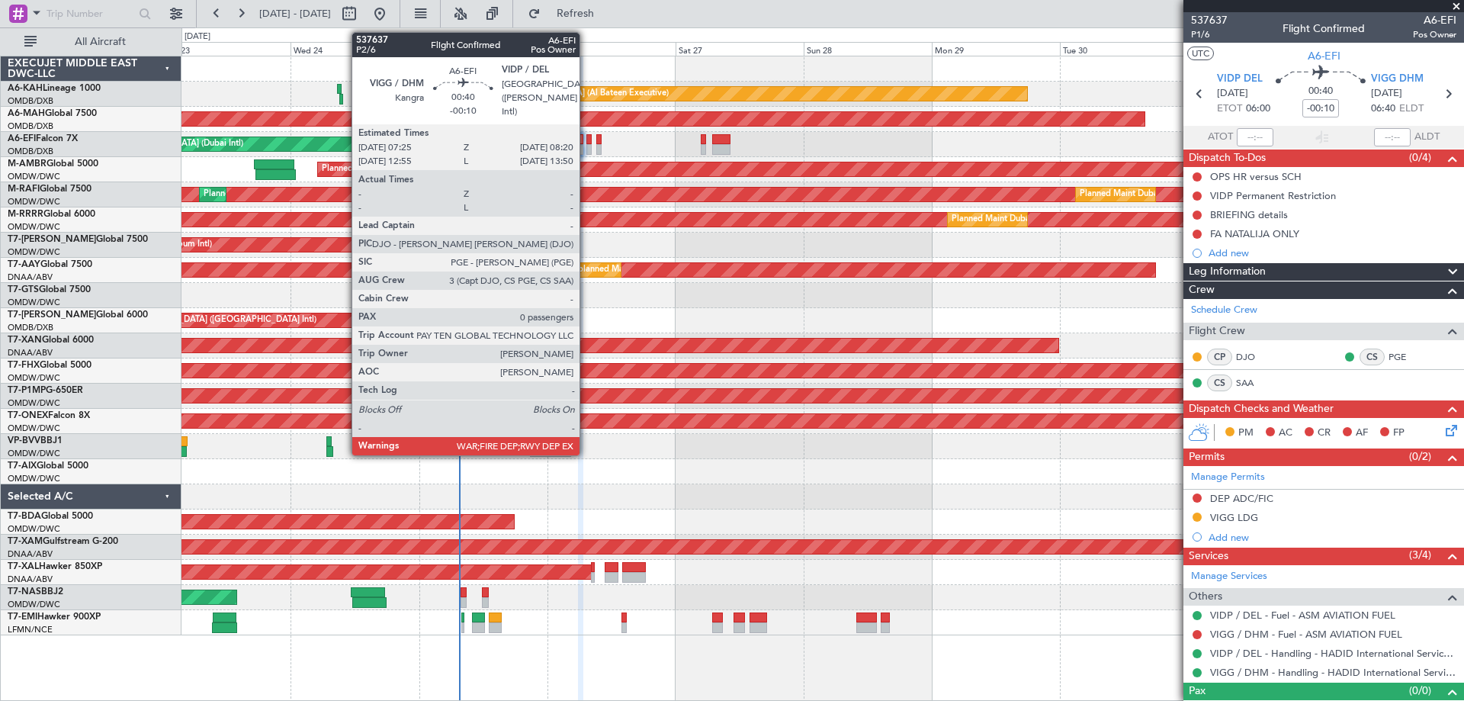
click at [586, 140] on div at bounding box center [588, 139] width 5 height 11
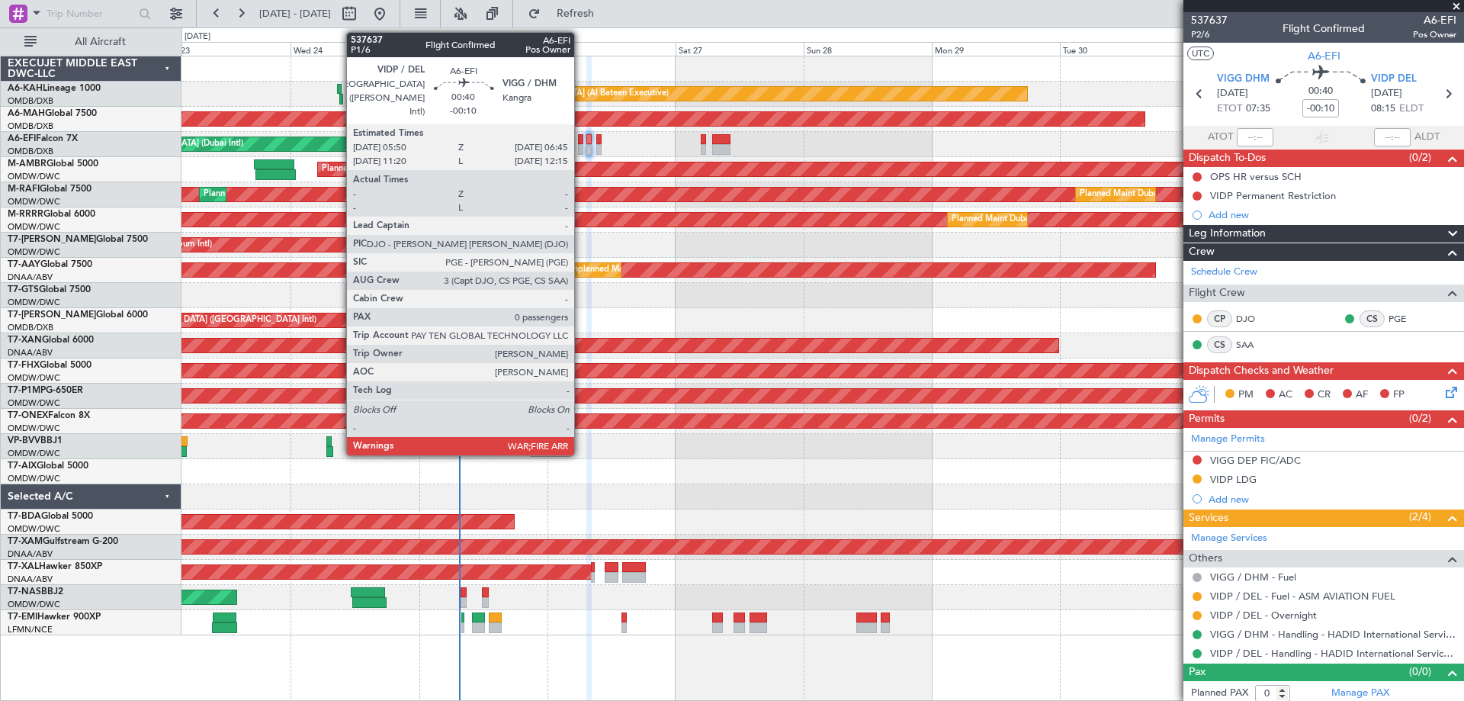
click at [581, 148] on div at bounding box center [580, 149] width 5 height 11
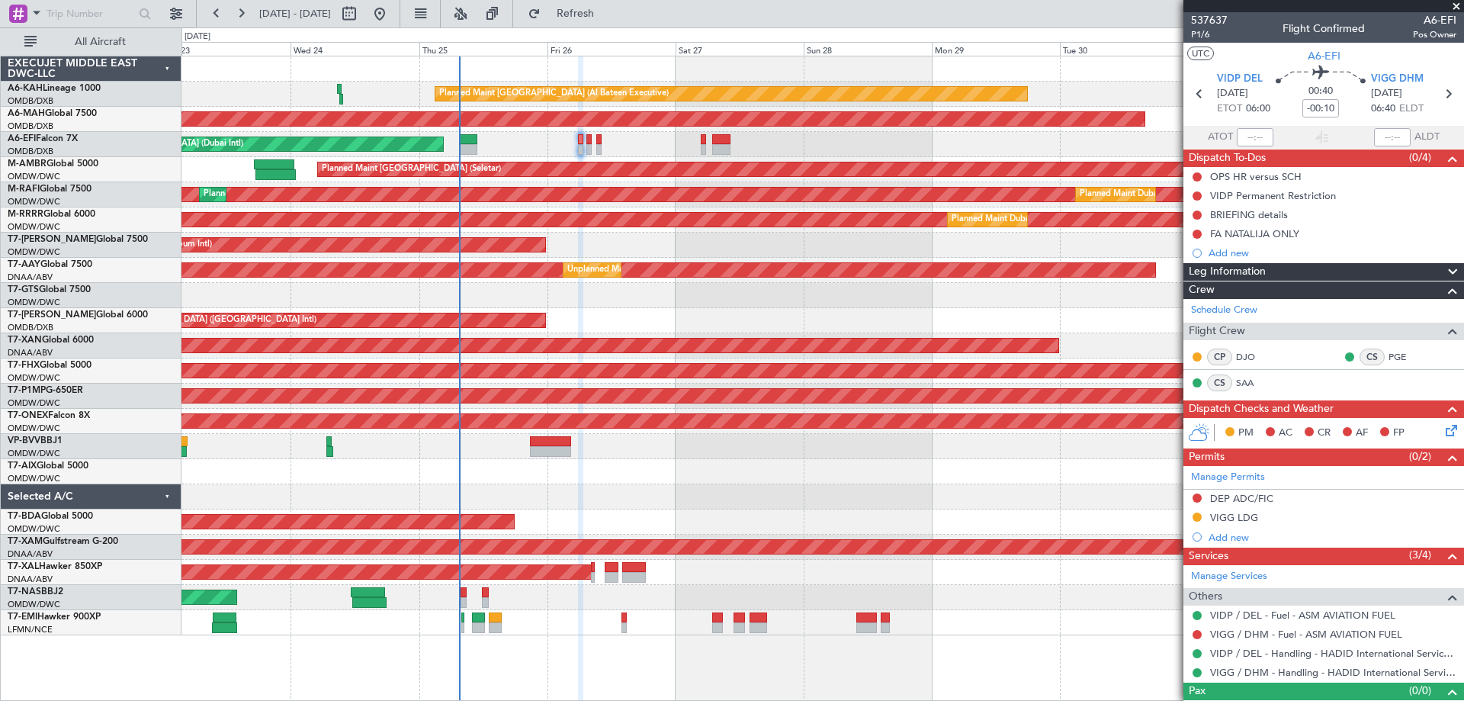
scroll to position [24, 0]
